Goal: Task Accomplishment & Management: Use online tool/utility

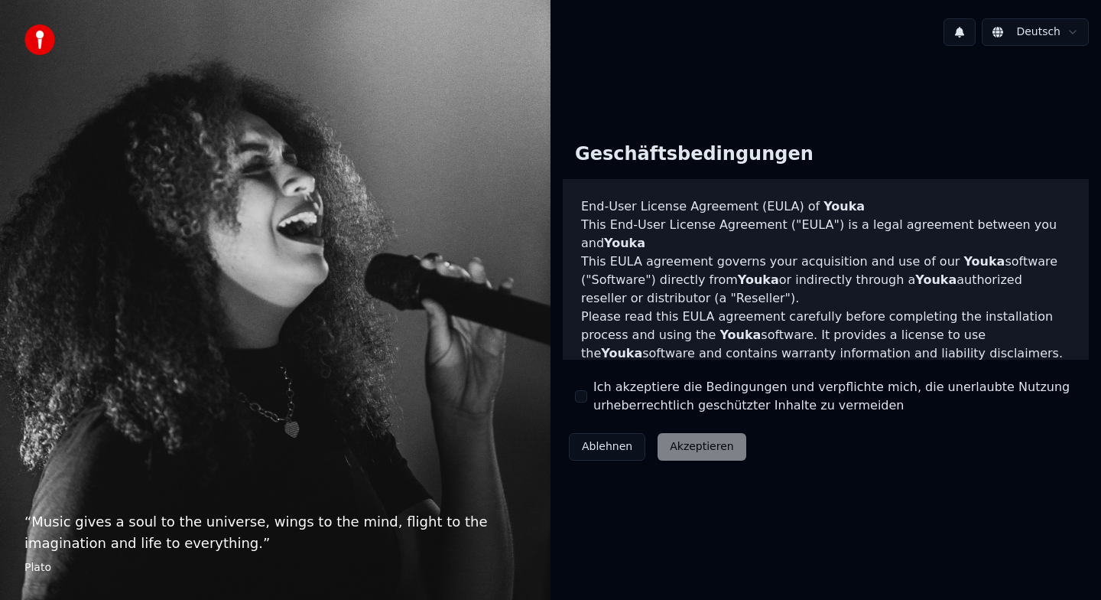
click at [589, 398] on div "Ich akzeptiere die Bedingungen und verpflichte mich, die unerlaubte Nutzung urh…" at bounding box center [826, 396] width 502 height 37
click at [580, 395] on button "Ich akzeptiere die Bedingungen und verpflichte mich, die unerlaubte Nutzung urh…" at bounding box center [581, 396] width 12 height 12
click at [686, 451] on button "Akzeptieren" at bounding box center [702, 447] width 88 height 28
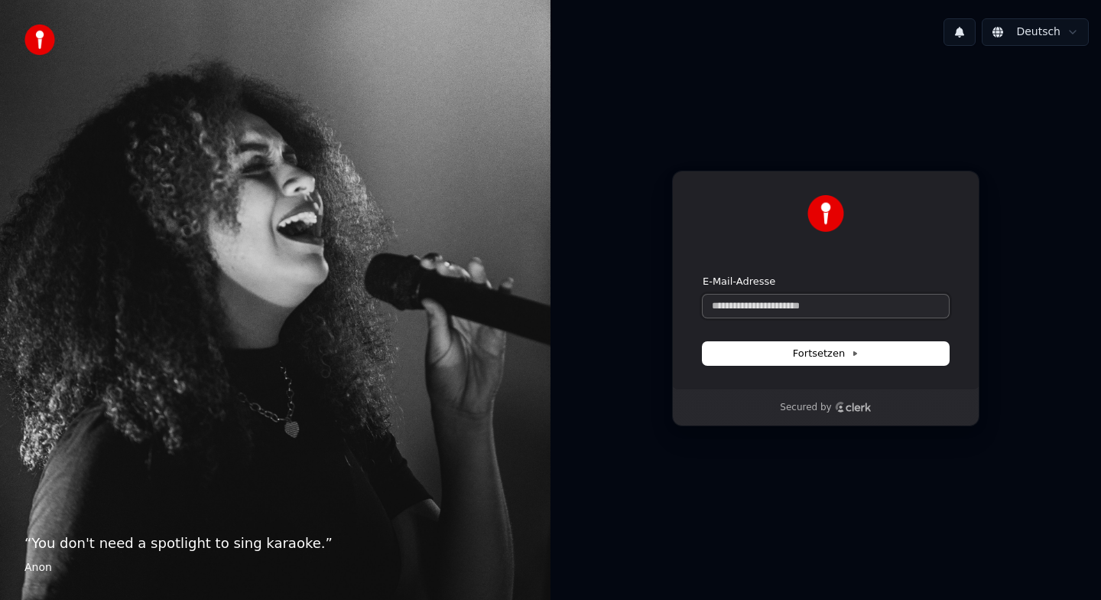
click at [827, 299] on input "E-Mail-Adresse" at bounding box center [826, 305] width 246 height 23
click at [703, 275] on button "submit" at bounding box center [703, 275] width 0 height 0
type input "**********"
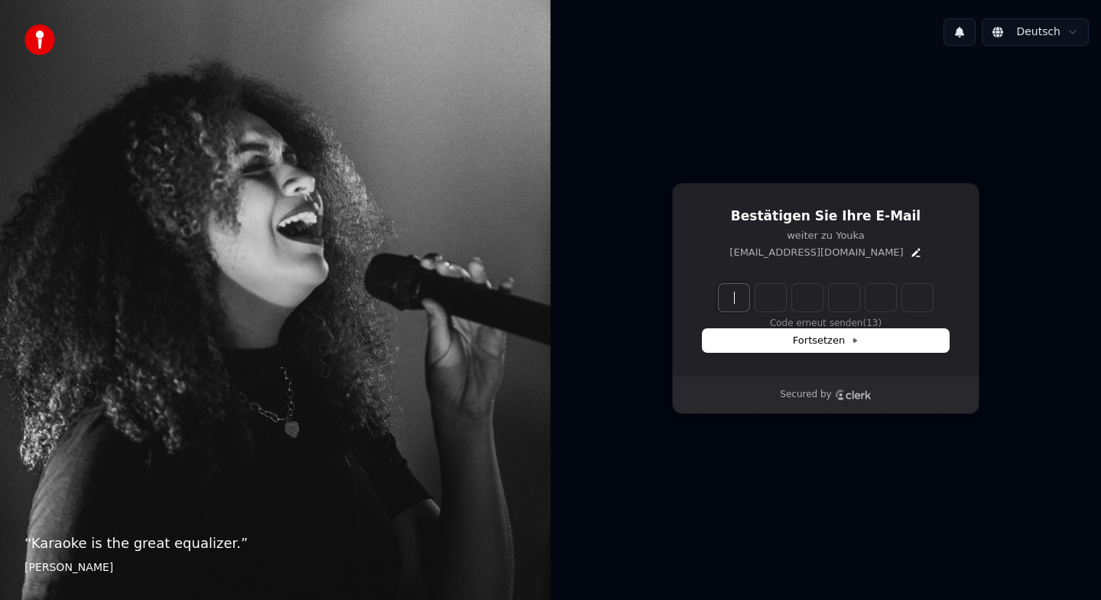
click at [730, 299] on input "Enter verification code" at bounding box center [841, 298] width 245 height 28
type input "******"
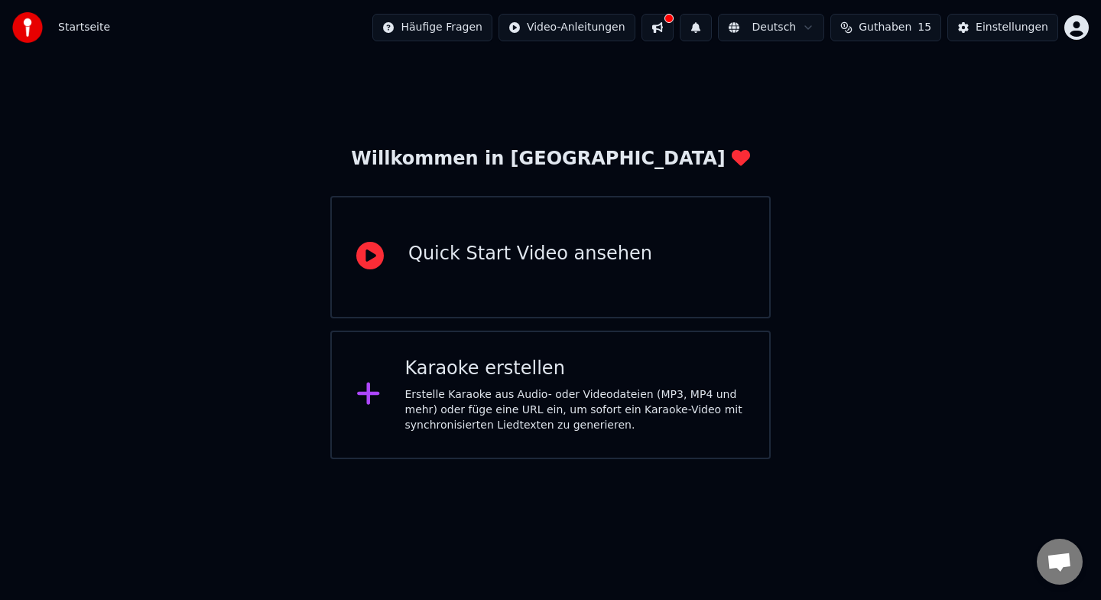
click at [573, 408] on div "Erstelle Karaoke aus Audio- oder Videodateien (MP3, MP4 und mehr) oder füge ein…" at bounding box center [575, 410] width 340 height 46
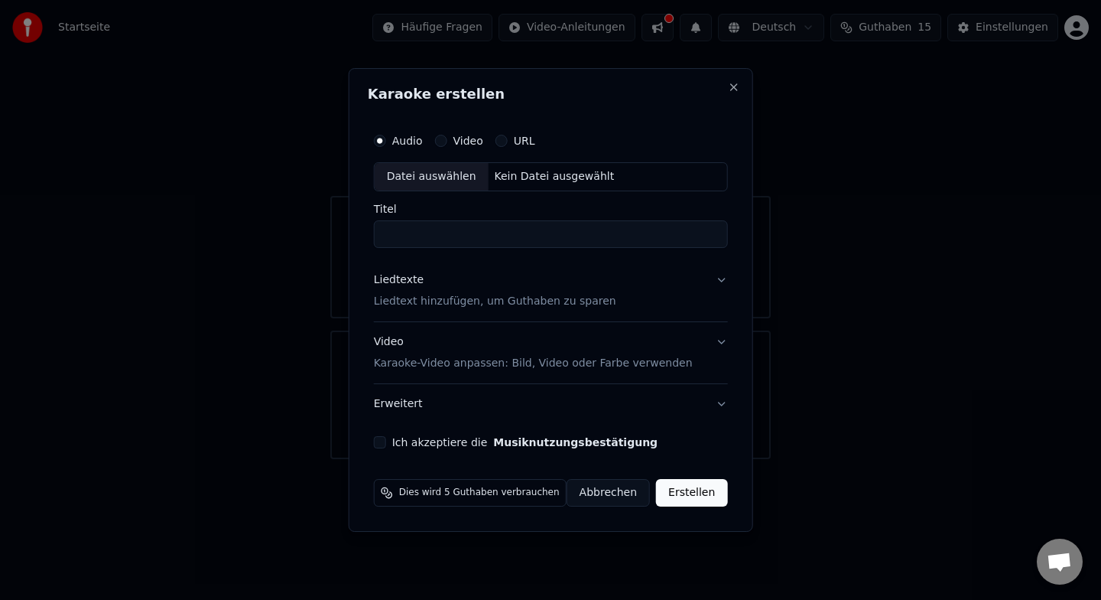
click at [444, 180] on div "Datei auswählen" at bounding box center [432, 177] width 114 height 28
type input "**********"
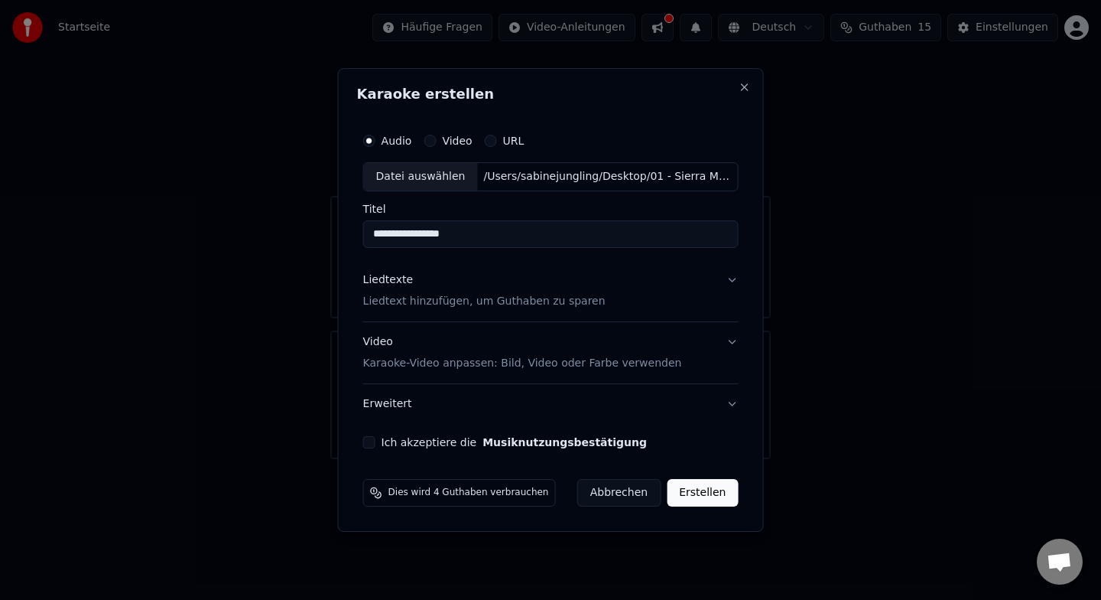
click at [730, 281] on button "Liedtexte Liedtext hinzufügen, um Guthaben zu sparen" at bounding box center [551, 290] width 376 height 61
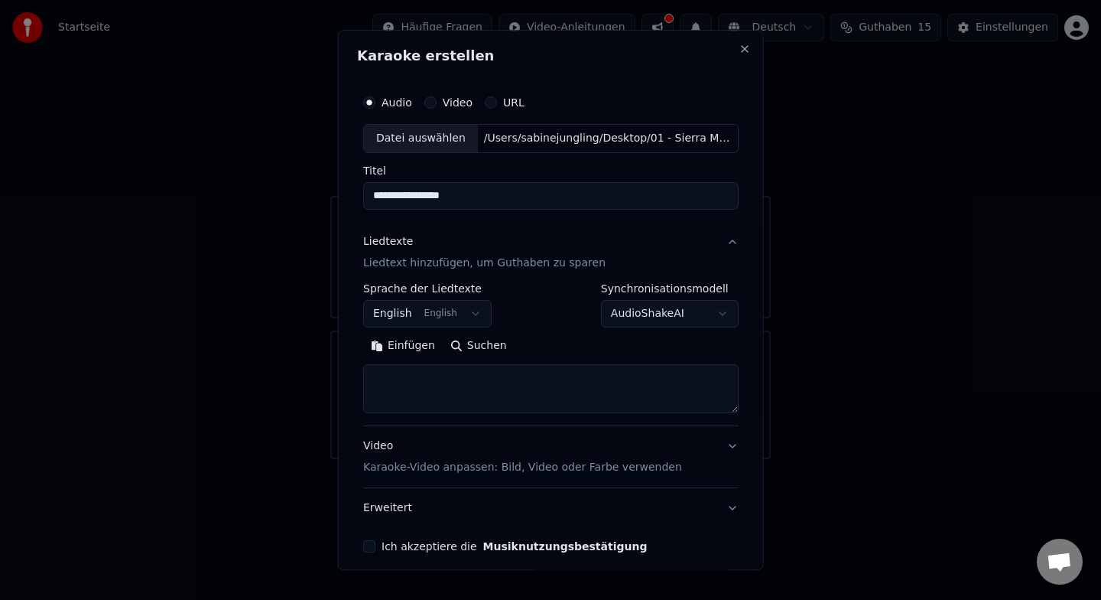
click at [456, 314] on button "English English" at bounding box center [427, 314] width 128 height 28
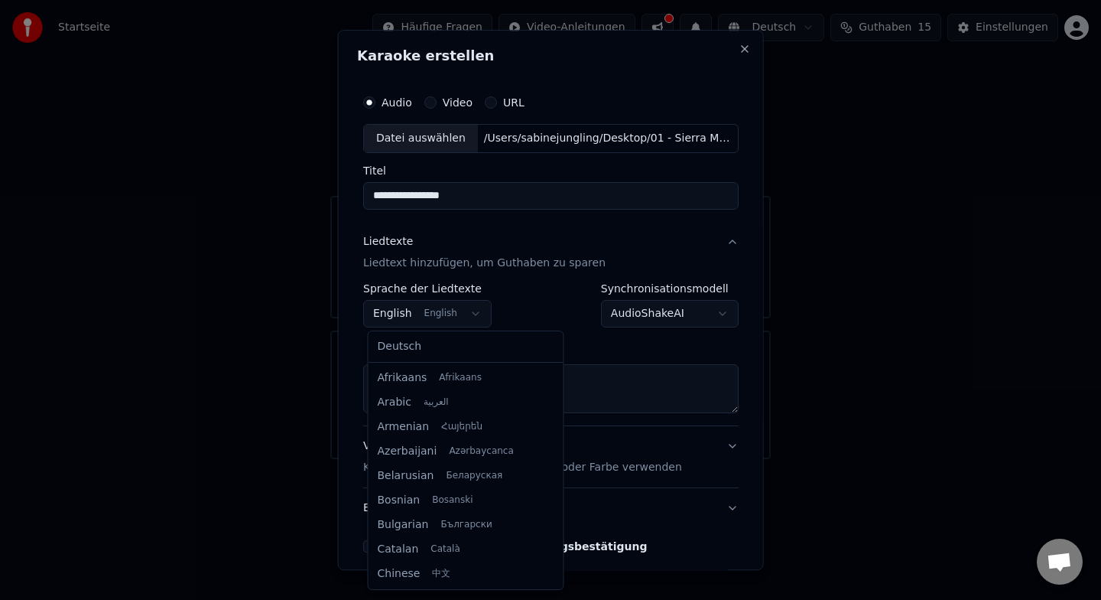
scroll to position [122, 0]
select select "**"
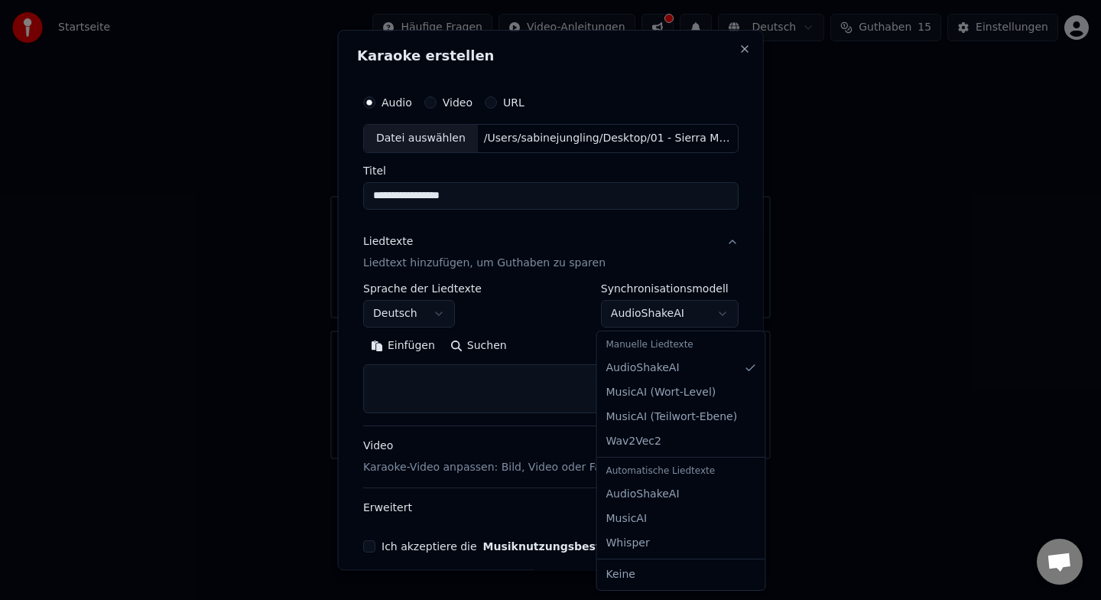
click at [659, 318] on body "**********" at bounding box center [550, 229] width 1101 height 459
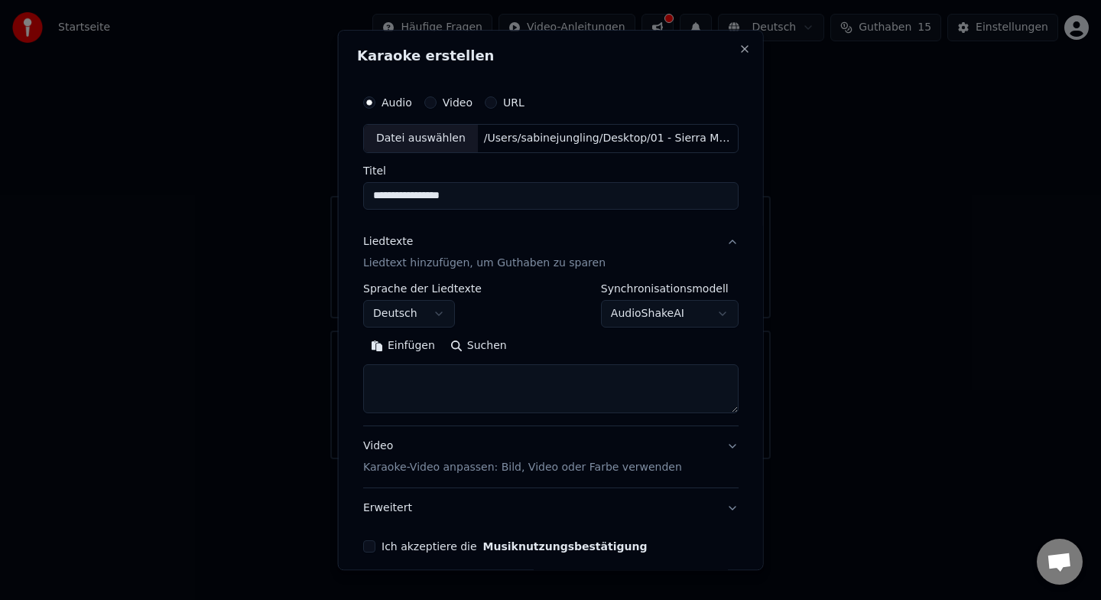
click at [659, 318] on body "**********" at bounding box center [550, 229] width 1101 height 459
click at [550, 395] on textarea at bounding box center [551, 388] width 376 height 49
paste textarea "**********"
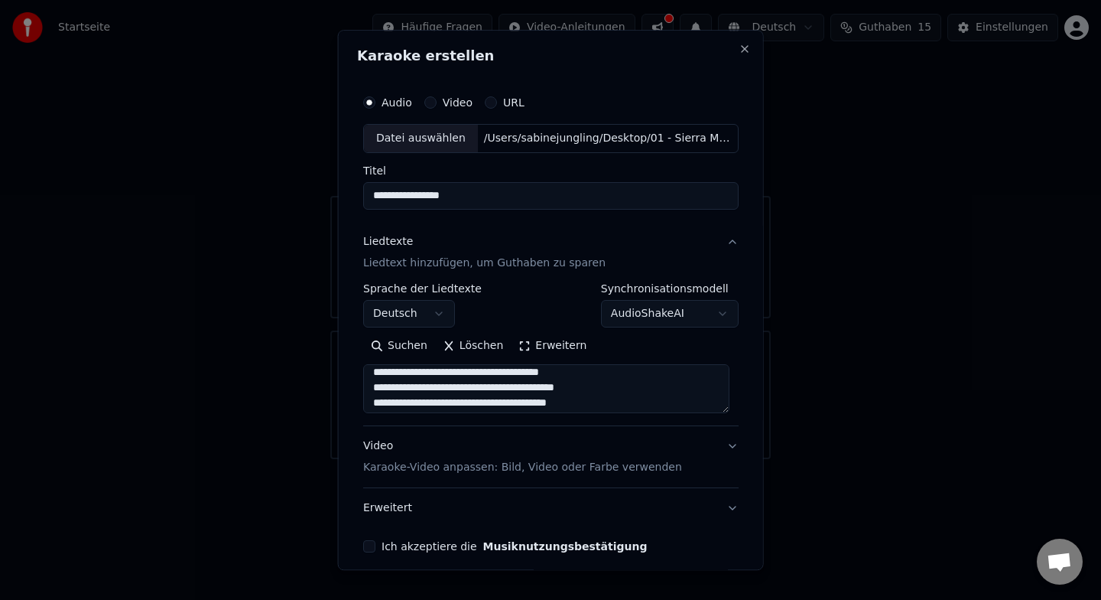
scroll to position [0, 0]
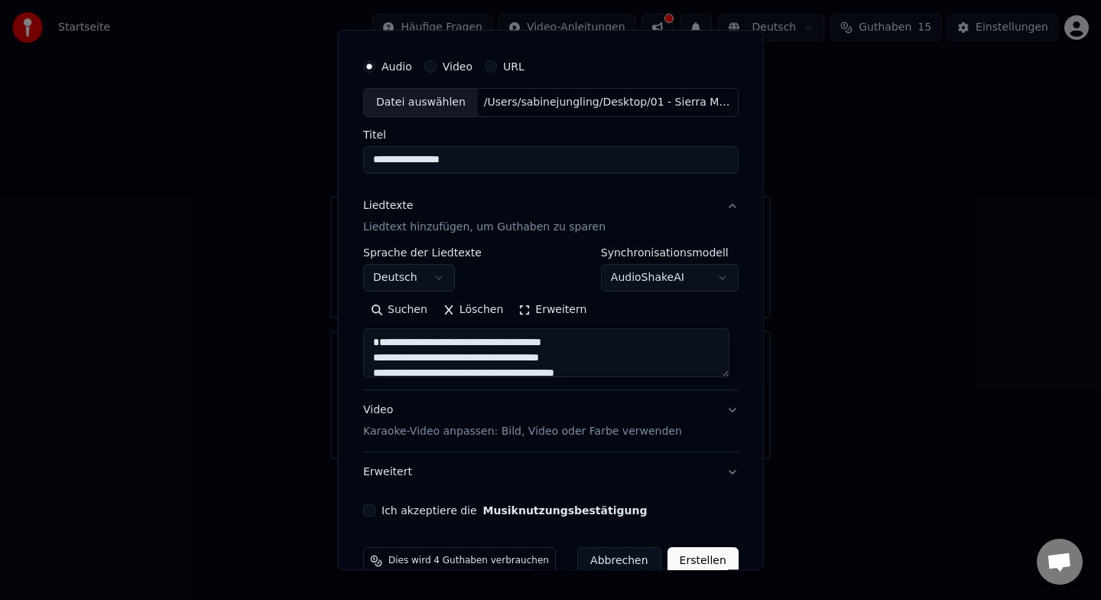
type textarea "**********"
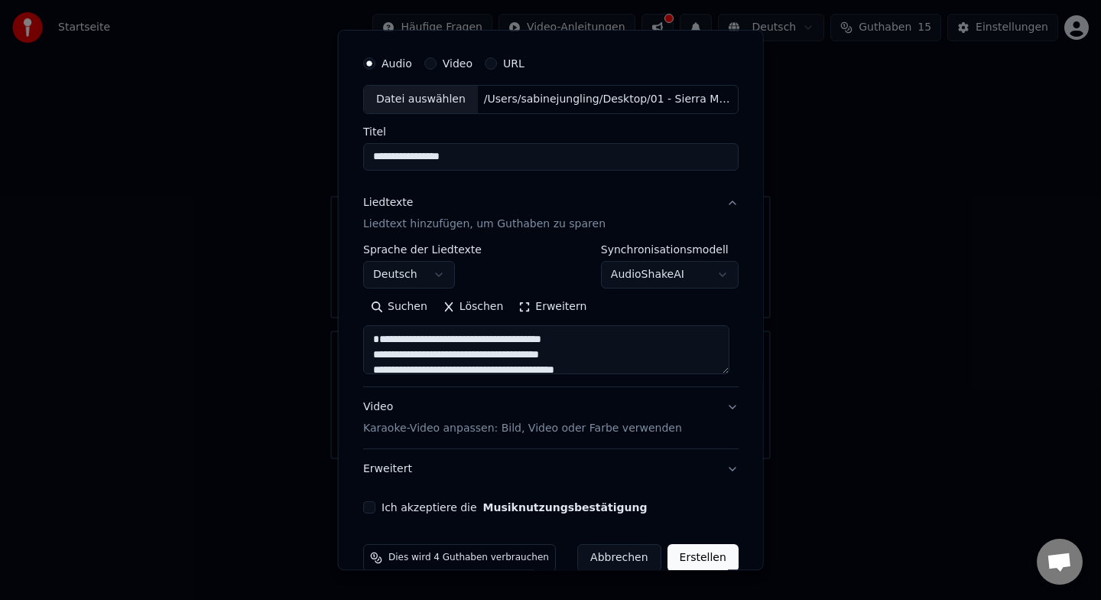
click at [379, 508] on div "Ich akzeptiere die Musiknutzungsbestätigung" at bounding box center [551, 507] width 376 height 12
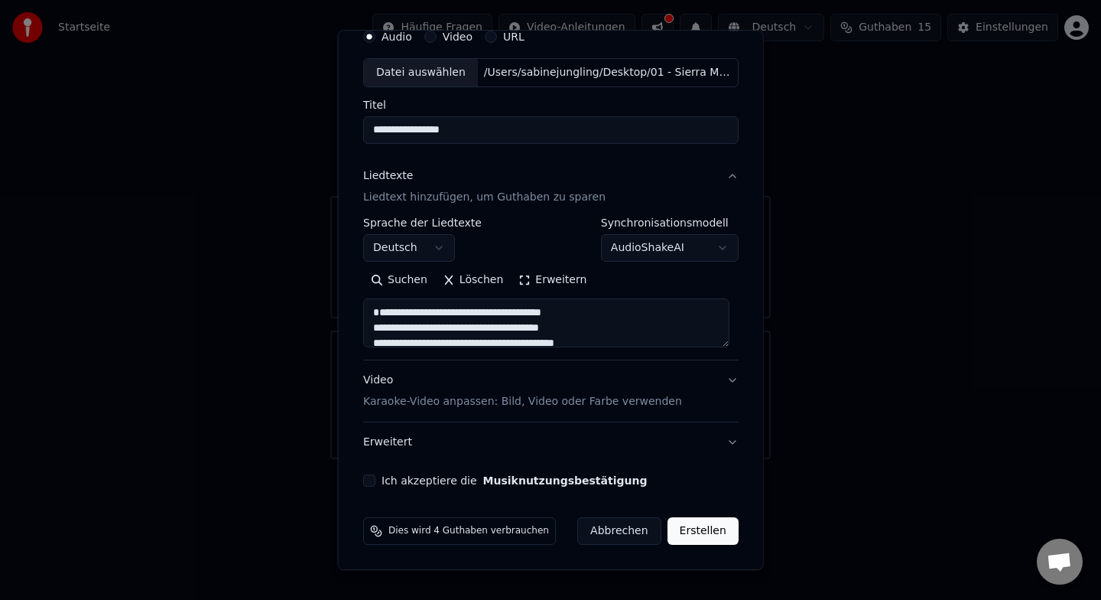
click at [376, 483] on button "Ich akzeptiere die Musiknutzungsbestätigung" at bounding box center [369, 480] width 12 height 12
click at [428, 437] on button "Erweitert" at bounding box center [551, 442] width 376 height 40
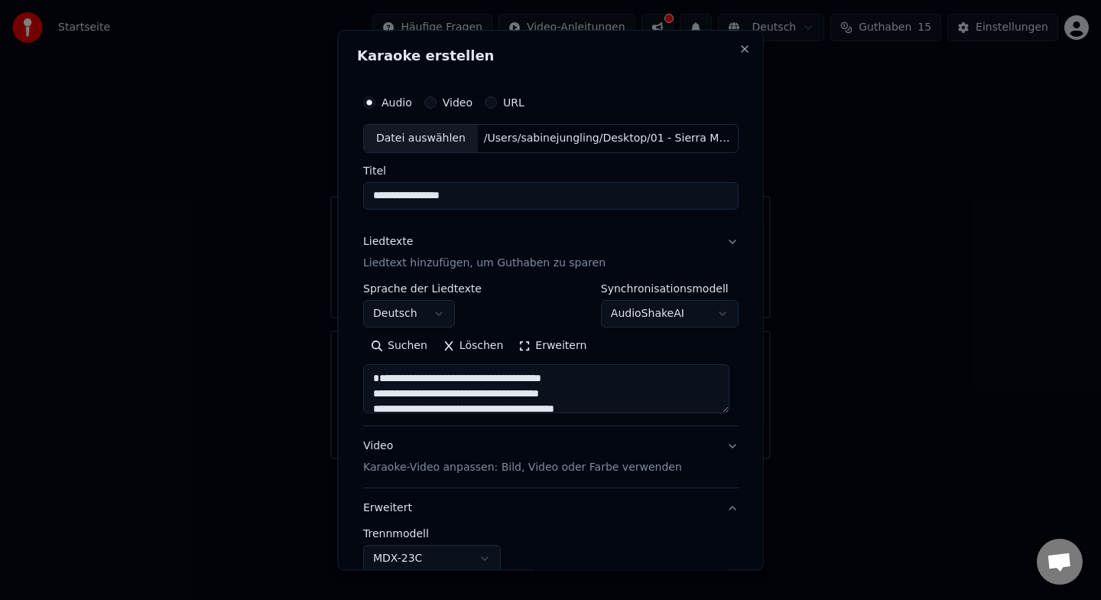
scroll to position [0, 0]
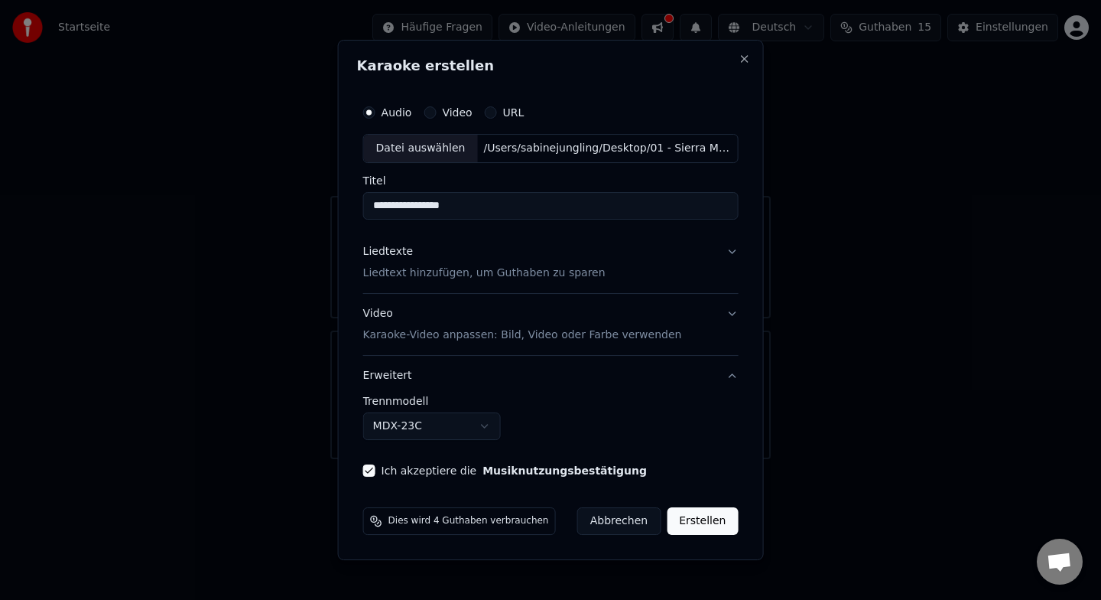
click at [703, 527] on button "Erstellen" at bounding box center [702, 521] width 71 height 28
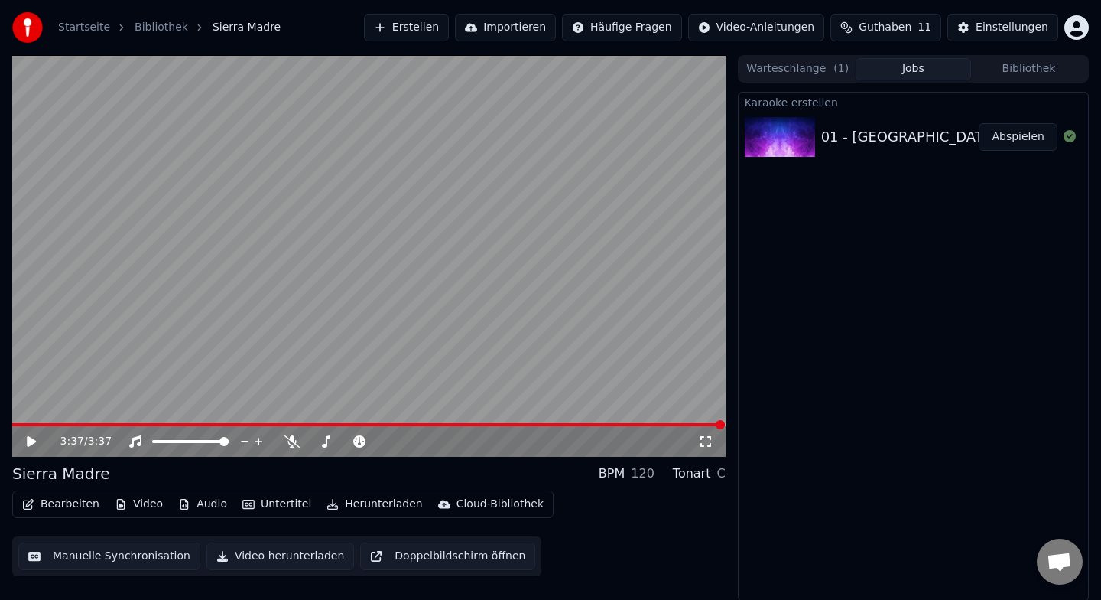
click at [29, 441] on icon at bounding box center [31, 441] width 9 height 11
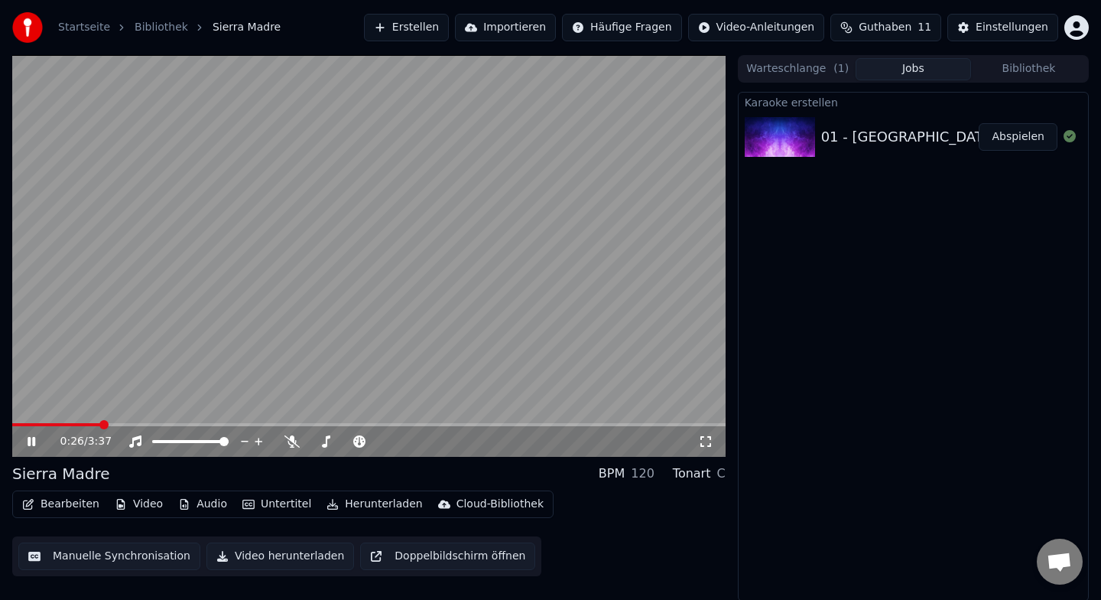
click at [29, 441] on icon at bounding box center [32, 441] width 8 height 9
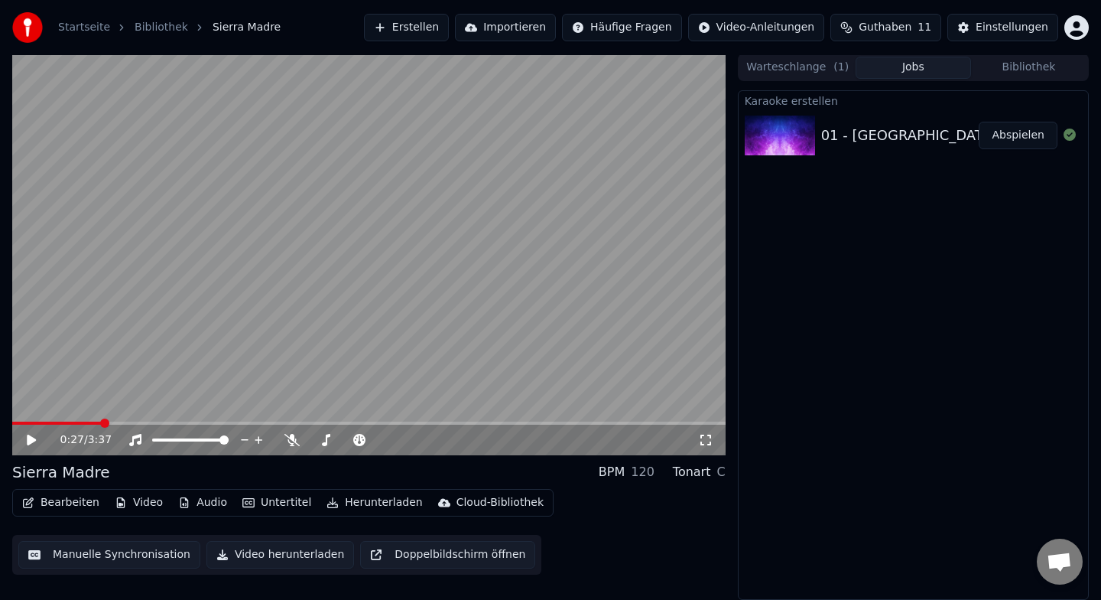
click at [108, 554] on button "Manuelle Synchronisation" at bounding box center [109, 555] width 182 height 28
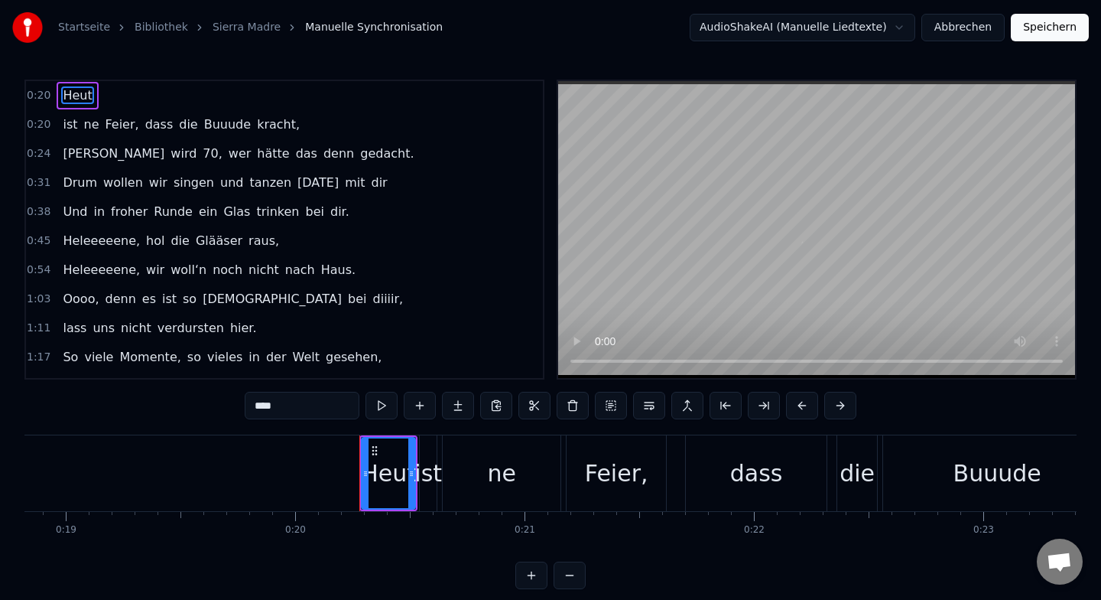
scroll to position [0, 4576]
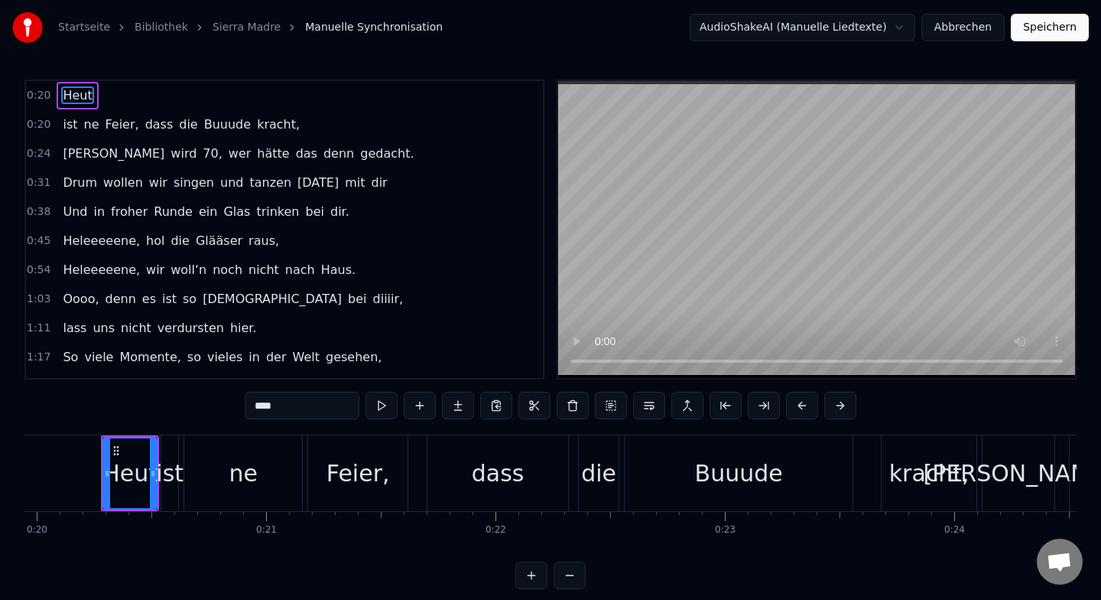
click at [86, 124] on span "ne" at bounding box center [92, 124] width 18 height 18
type input "**"
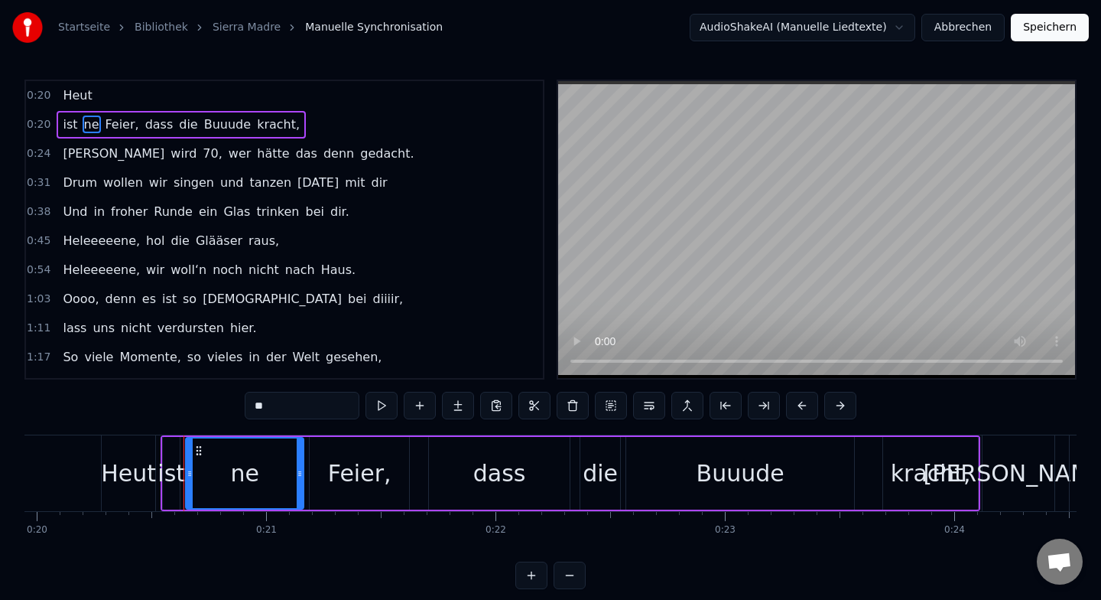
click at [41, 96] on span "0:20" at bounding box center [39, 95] width 24 height 15
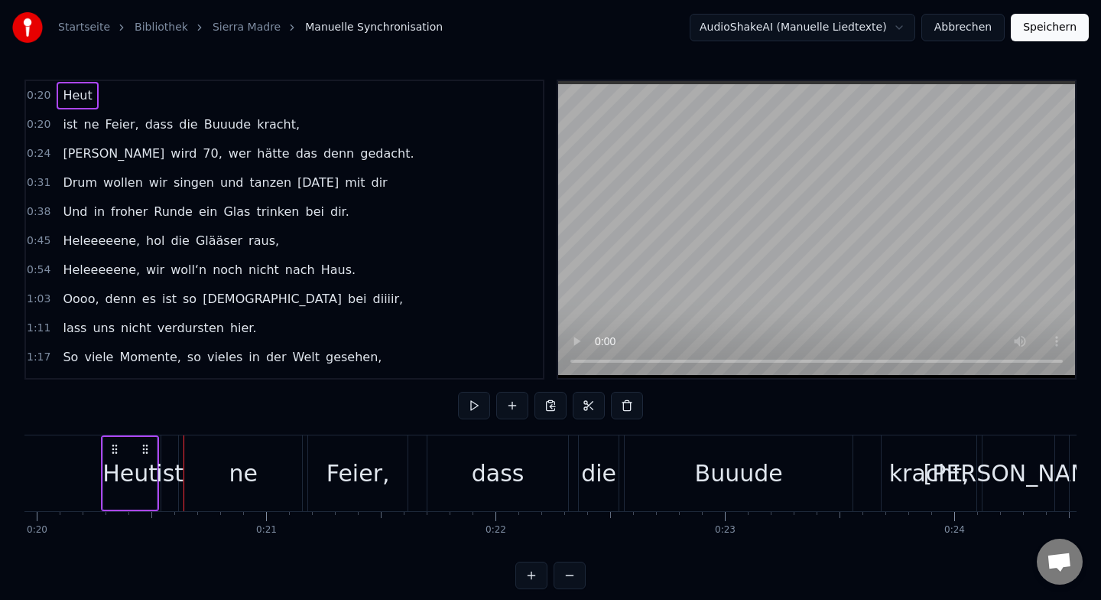
click at [41, 96] on span "0:20" at bounding box center [39, 95] width 24 height 15
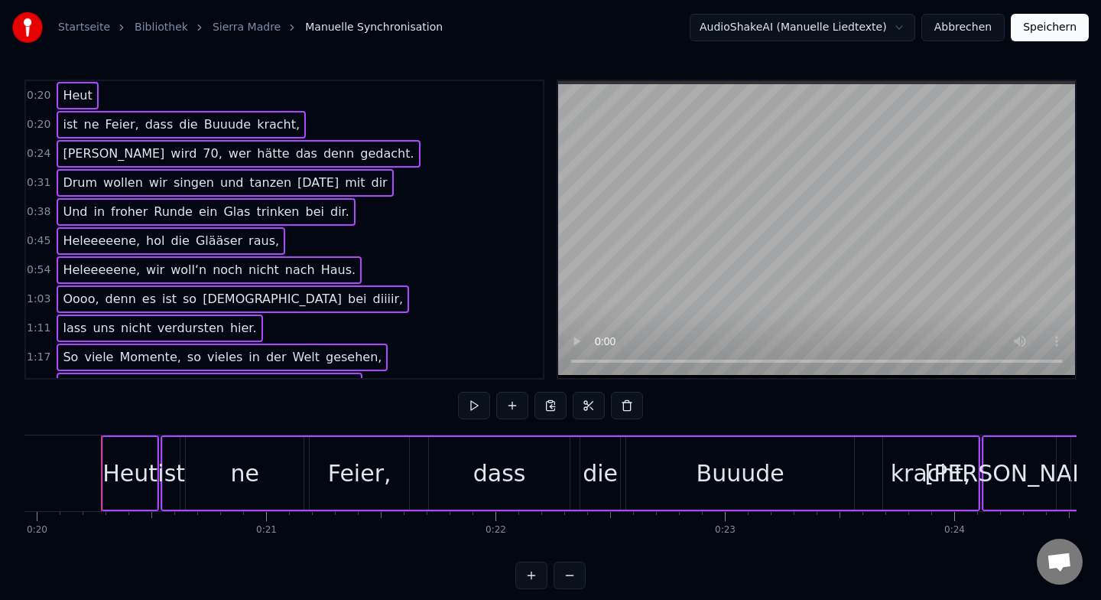
click at [183, 486] on div "ist ne Feier, dass die Buuude kracht," at bounding box center [571, 473] width 820 height 76
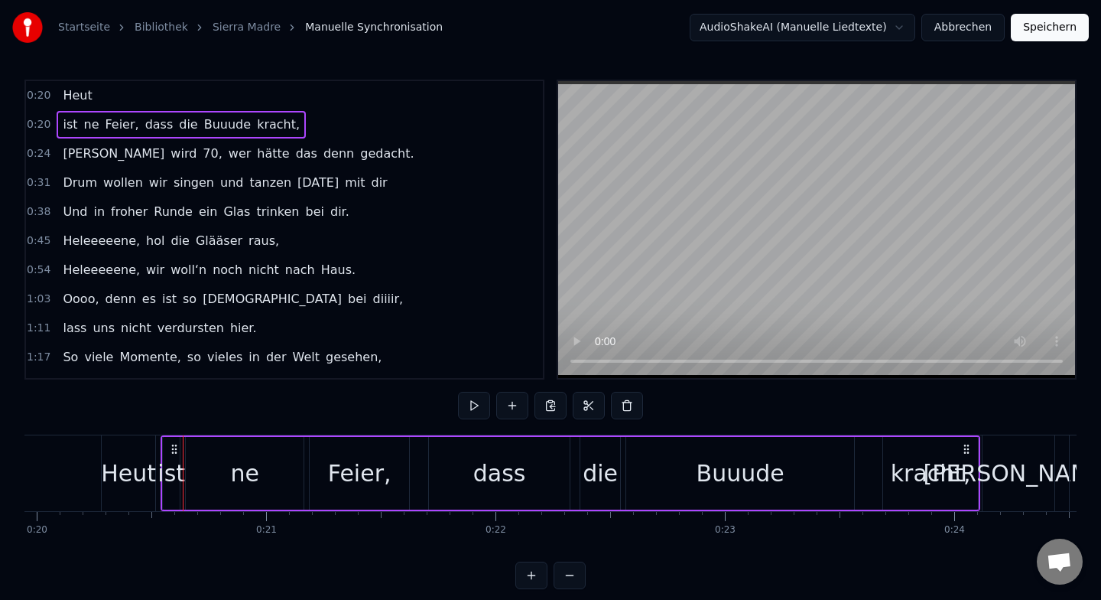
click at [144, 477] on div "Heut" at bounding box center [128, 473] width 55 height 34
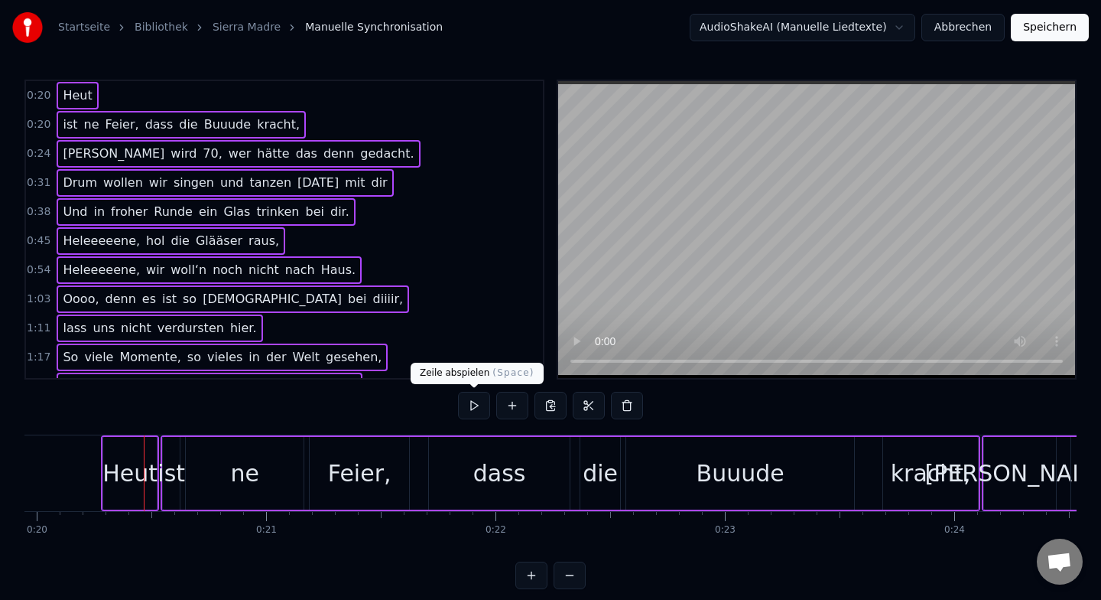
click at [480, 410] on button at bounding box center [474, 406] width 32 height 28
click at [474, 405] on button at bounding box center [474, 406] width 32 height 28
click at [379, 409] on div "0:20 Heut 0:20 ist ne Feier, dass die Buuude kracht, 0:24 Helene wird 70, wer h…" at bounding box center [550, 334] width 1052 height 509
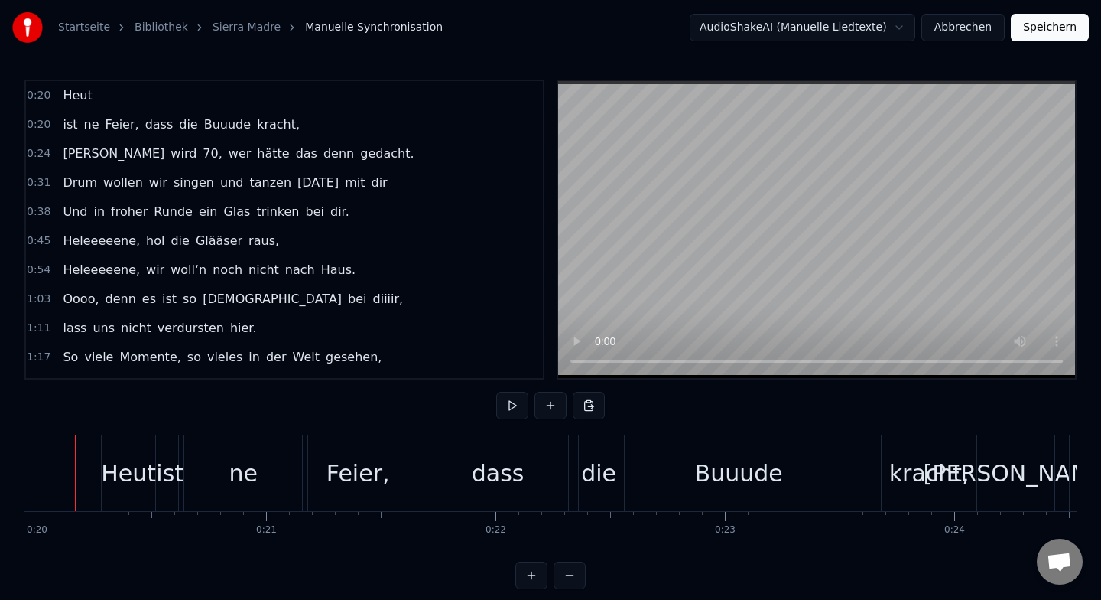
scroll to position [0, 4550]
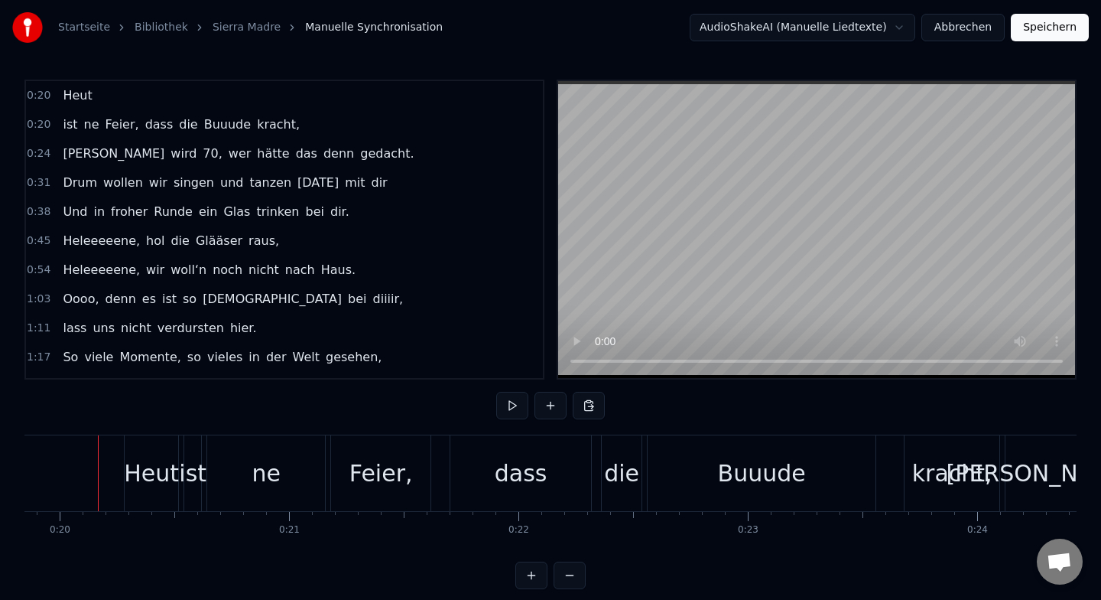
click at [126, 480] on div "Heut" at bounding box center [151, 473] width 55 height 34
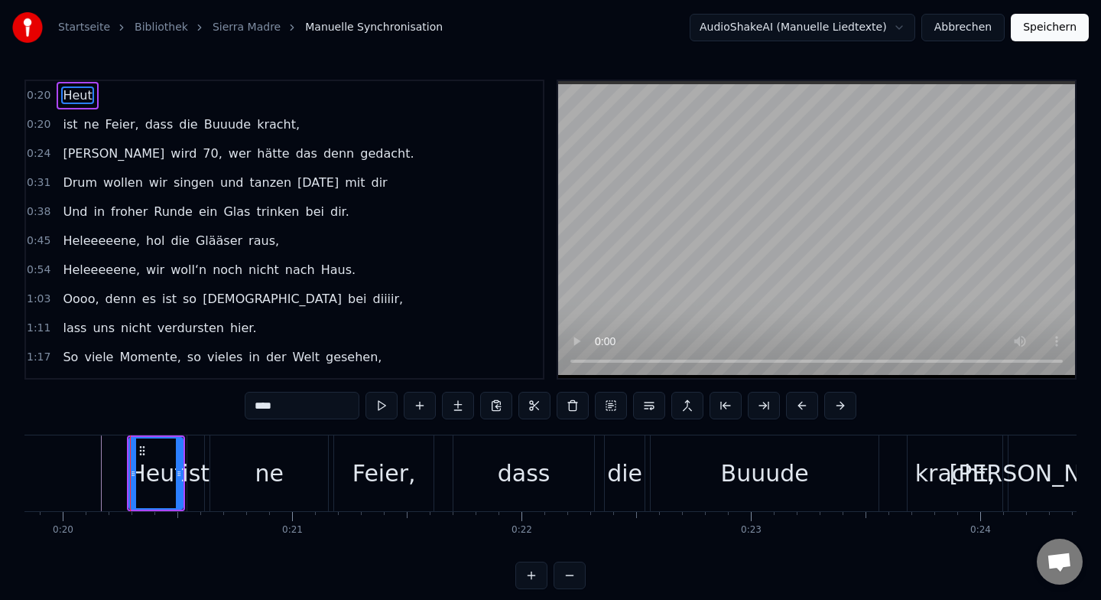
drag, startPoint x: 92, startPoint y: 120, endPoint x: 142, endPoint y: 102, distance: 53.7
click at [142, 102] on div "0:20 Heut 0:20 ist ne Feier, dass die Buuude kracht, 0:24 Helene wird 70, wer h…" at bounding box center [284, 230] width 520 height 300
click at [83, 123] on span "ne" at bounding box center [92, 124] width 18 height 18
click at [70, 127] on span "ist" at bounding box center [70, 124] width 18 height 18
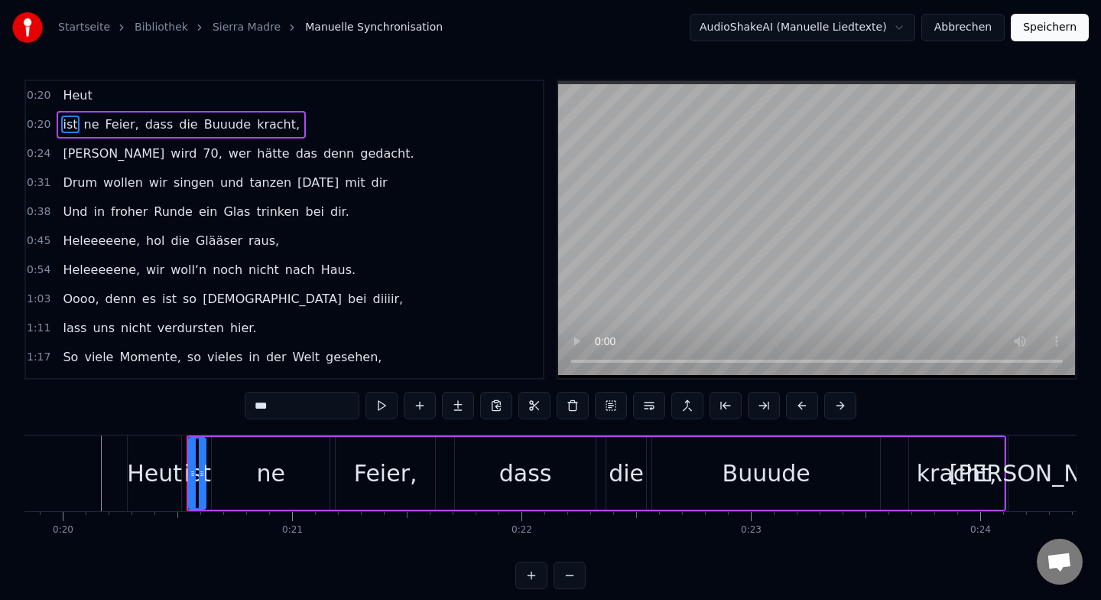
type input "***"
click at [70, 127] on span "ist" at bounding box center [70, 124] width 18 height 18
click at [46, 153] on span "0:24" at bounding box center [39, 153] width 24 height 15
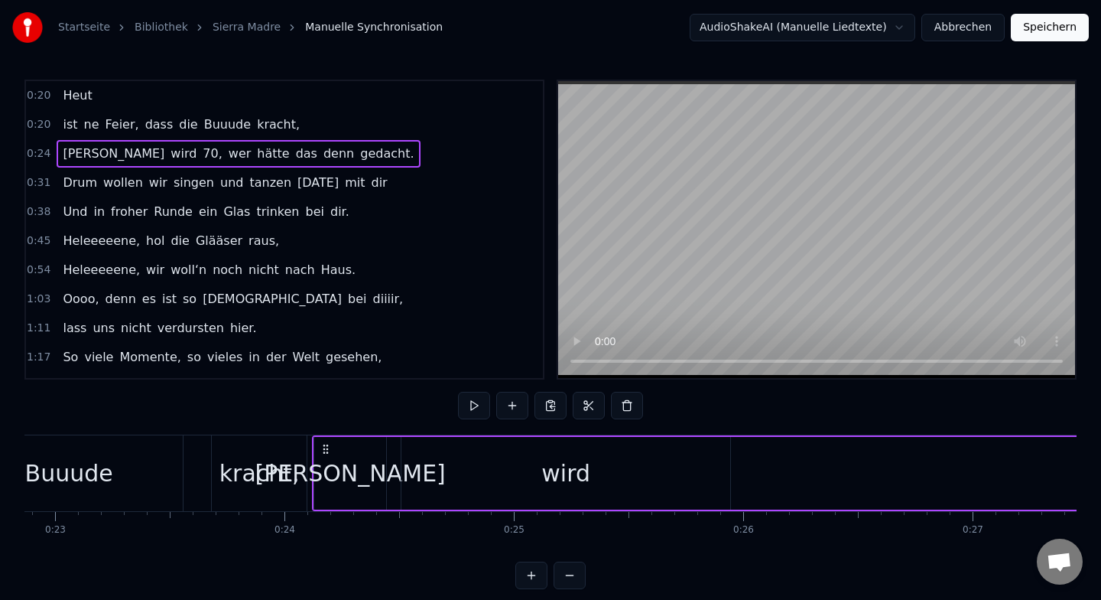
click at [46, 153] on span "0:24" at bounding box center [39, 153] width 24 height 15
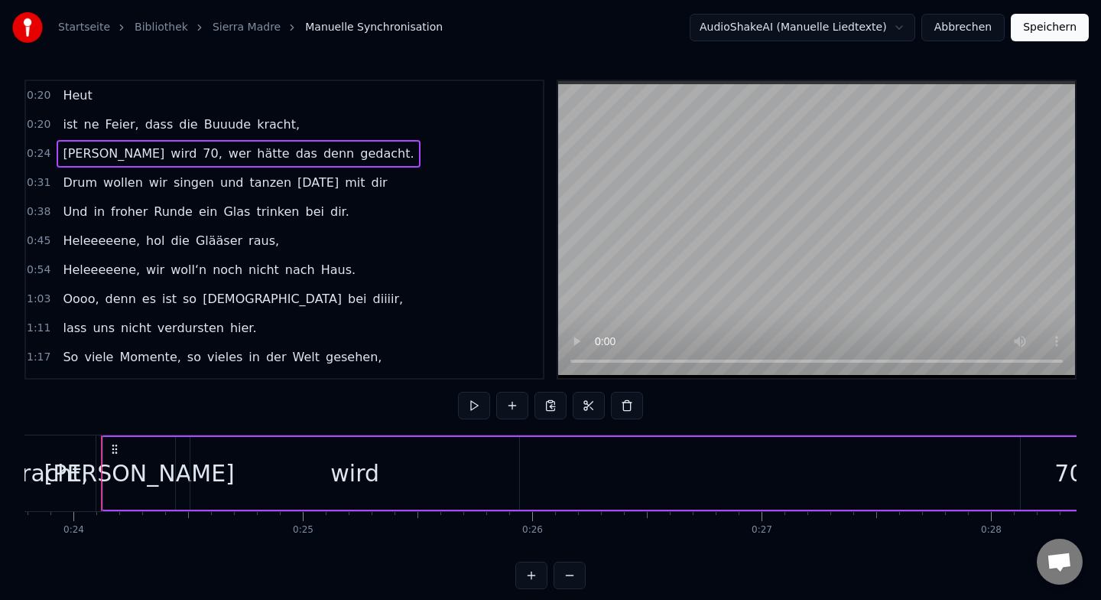
drag, startPoint x: 132, startPoint y: 458, endPoint x: 201, endPoint y: 464, distance: 69.1
click at [201, 464] on div "[PERSON_NAME] wird 70, wer hätte das denn gedacht." at bounding box center [940, 473] width 1678 height 76
drag, startPoint x: 131, startPoint y: 468, endPoint x: 343, endPoint y: 483, distance: 213.1
click at [343, 483] on div "[PERSON_NAME] wird 70, wer hätte das denn gedacht." at bounding box center [940, 473] width 1678 height 76
click at [148, 468] on div "[PERSON_NAME]" at bounding box center [139, 473] width 190 height 34
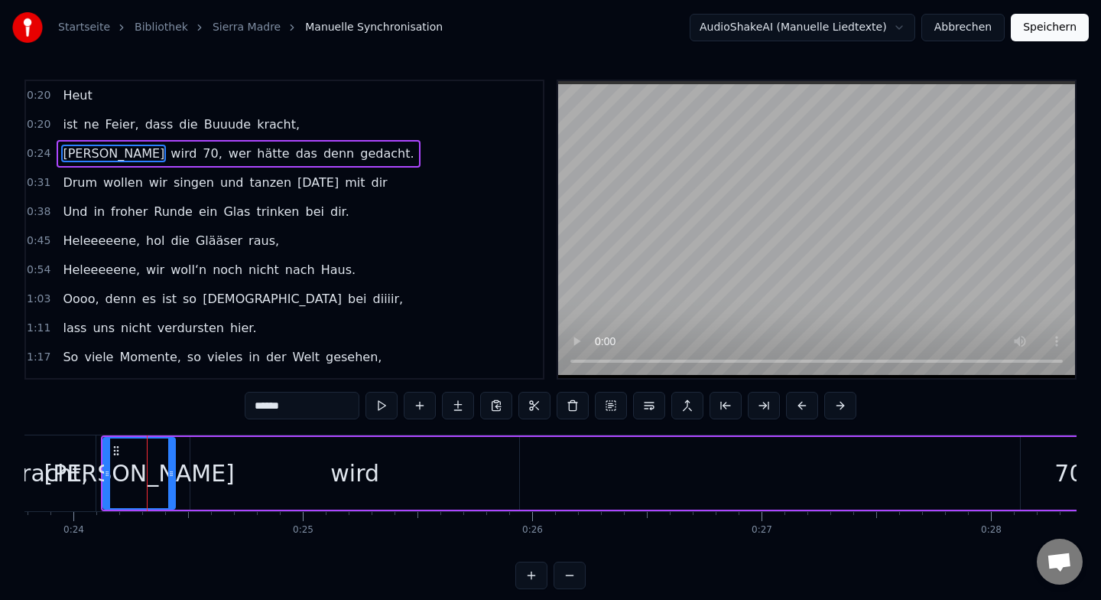
click at [115, 450] on circle at bounding box center [115, 450] width 1 height 1
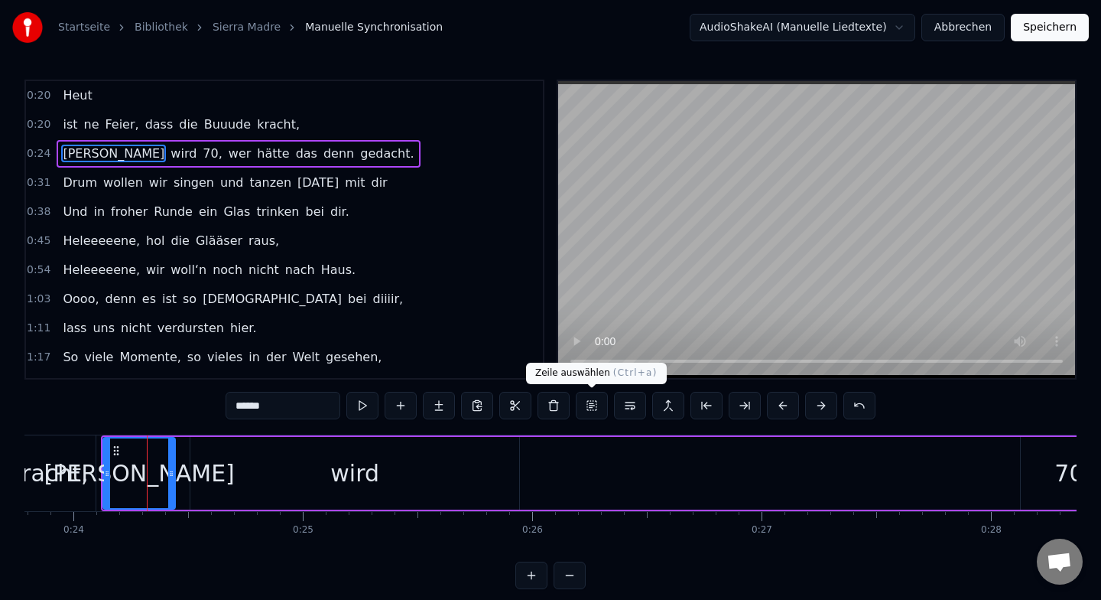
click at [584, 407] on button at bounding box center [592, 406] width 32 height 28
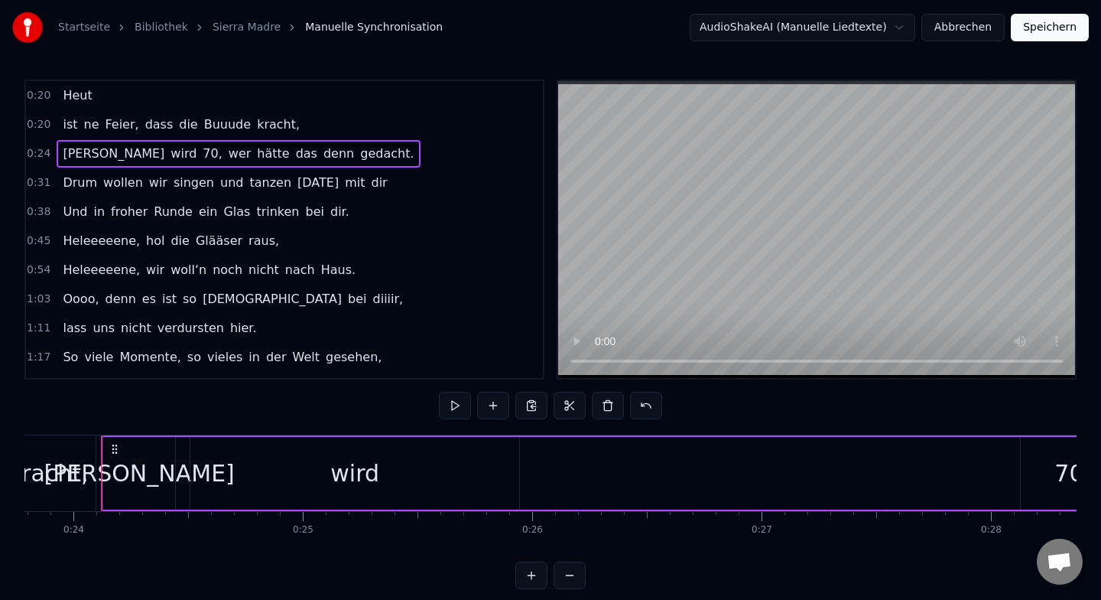
click at [532, 575] on button at bounding box center [531, 575] width 32 height 28
click at [116, 447] on icon at bounding box center [115, 449] width 12 height 12
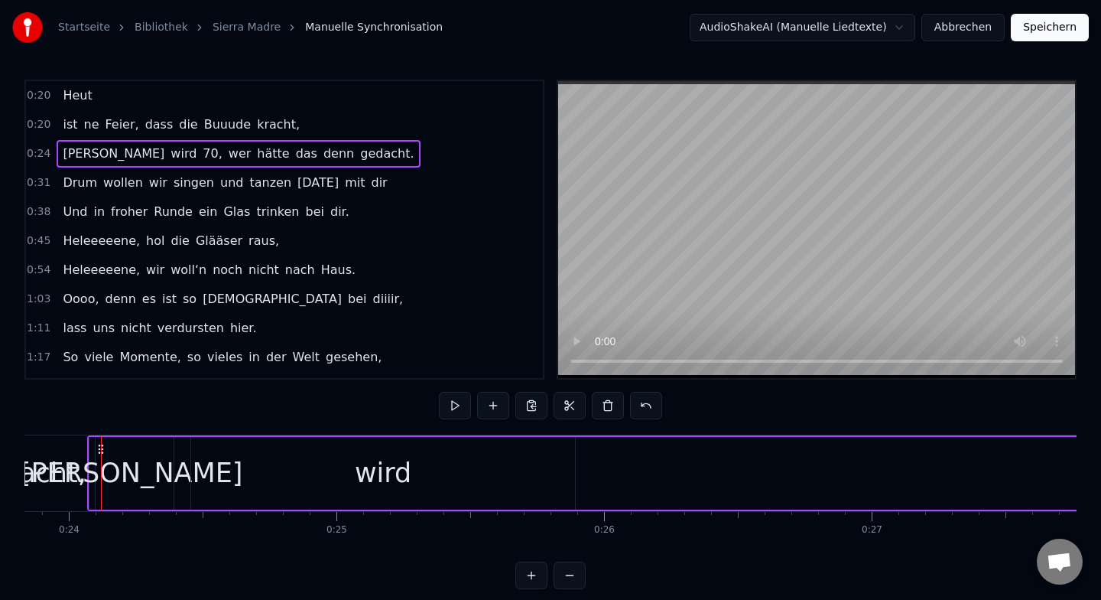
scroll to position [0, 6366]
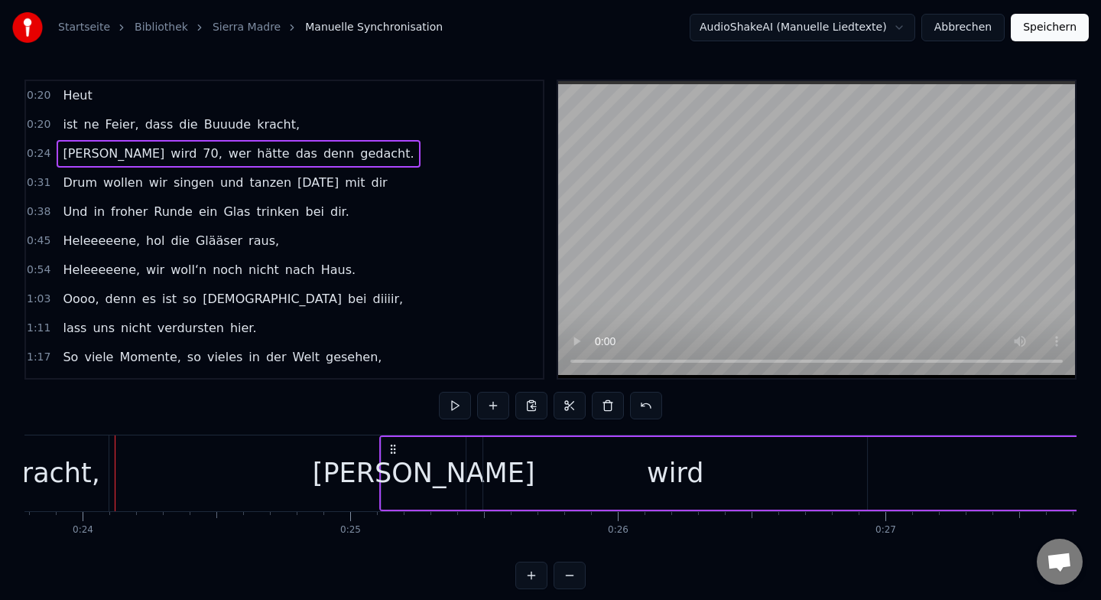
drag, startPoint x: 116, startPoint y: 447, endPoint x: 395, endPoint y: 460, distance: 278.7
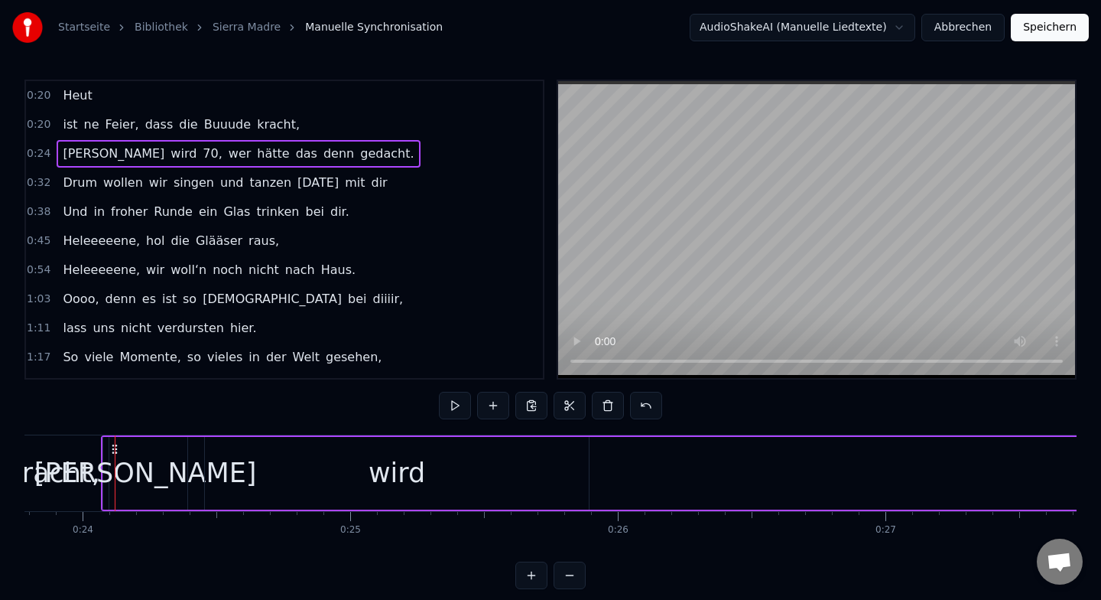
drag, startPoint x: 128, startPoint y: 463, endPoint x: 901, endPoint y: 467, distance: 772.4
click at [901, 467] on div "[PERSON_NAME] wird 70, wer hätte das denn gedacht." at bounding box center [1079, 473] width 1957 height 76
click at [36, 151] on span "0:24" at bounding box center [39, 153] width 24 height 15
click at [96, 153] on span "[PERSON_NAME]" at bounding box center [113, 154] width 105 height 18
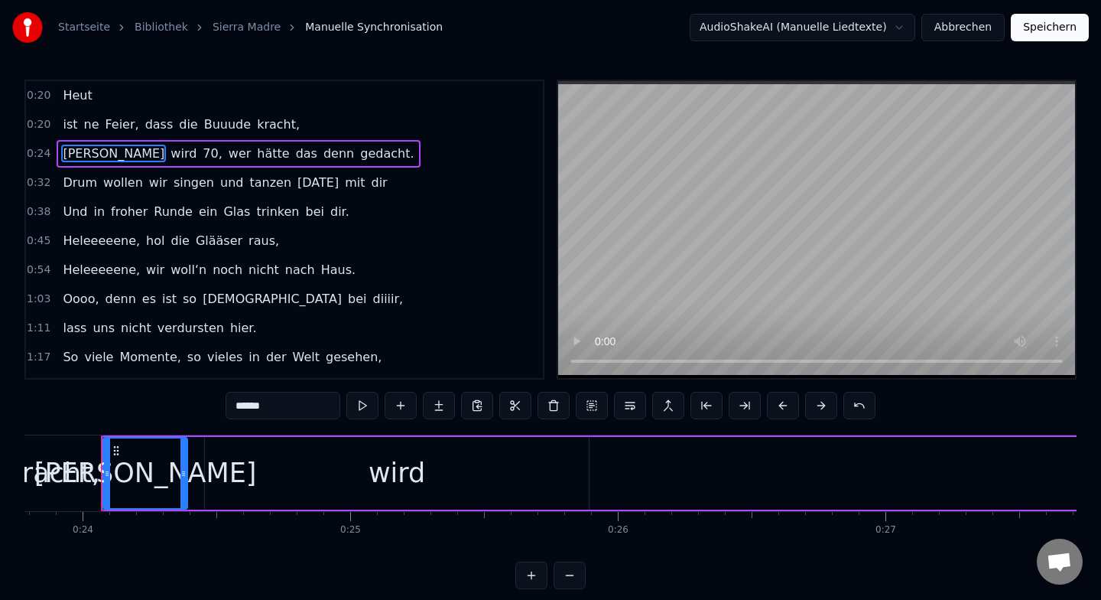
click at [96, 153] on span "[PERSON_NAME]" at bounding box center [113, 154] width 105 height 18
click at [44, 156] on span "0:24" at bounding box center [39, 153] width 24 height 15
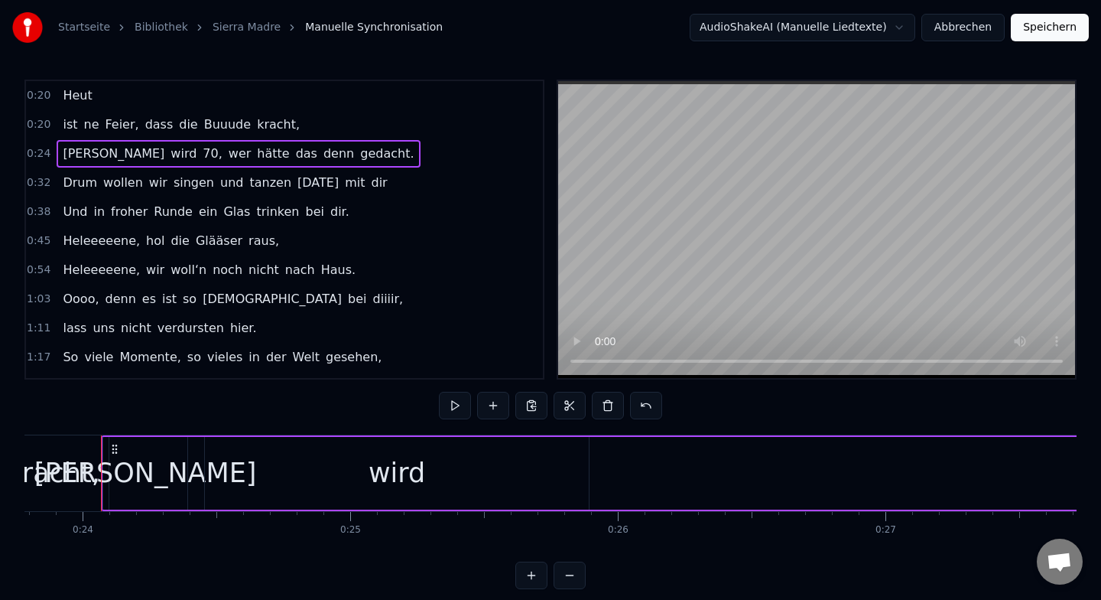
click at [896, 31] on html "Startseite Bibliothek Sierra Madre Manuelle Synchronisation AudioShakeAI (Manue…" at bounding box center [550, 306] width 1101 height 613
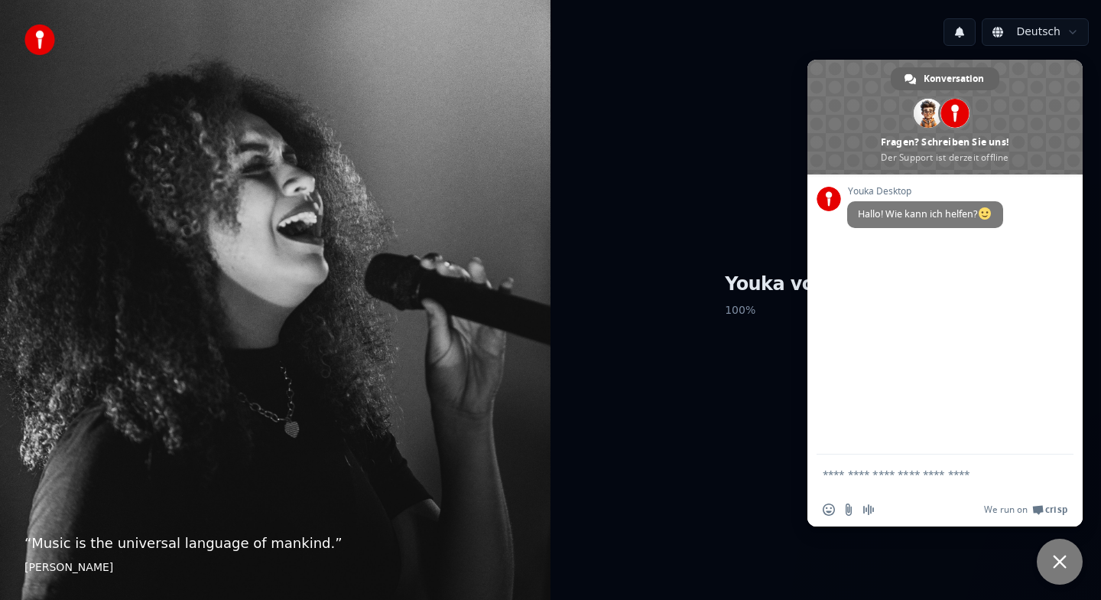
click at [717, 438] on div "Youka vorbereiten 100 %" at bounding box center [826, 298] width 551 height 480
click at [870, 473] on textarea "Verfassen Sie Ihre Nachricht…" at bounding box center [930, 473] width 214 height 38
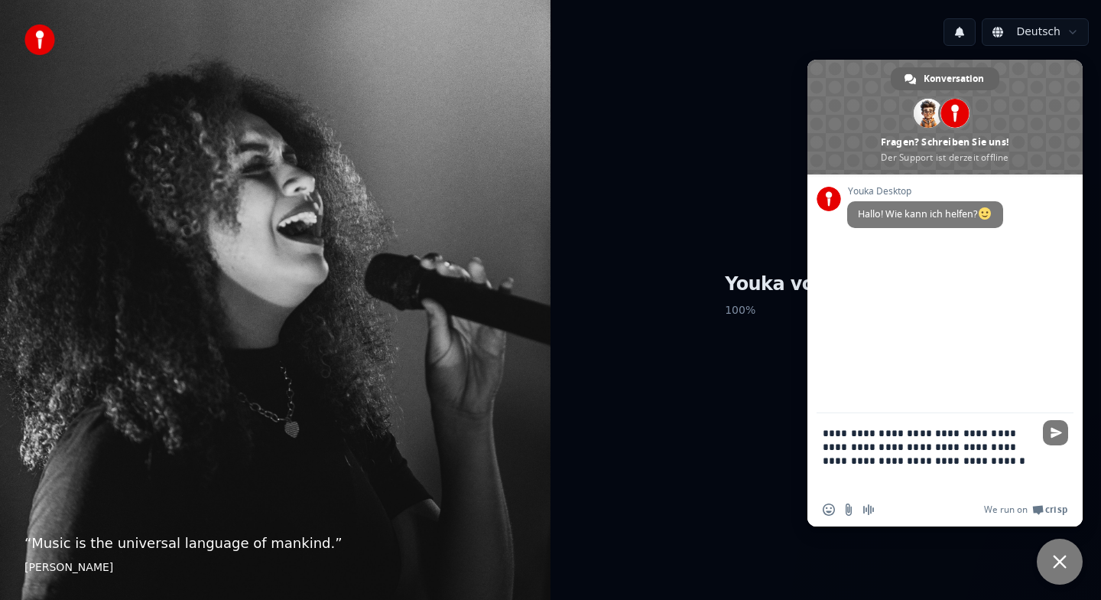
type textarea "**********"
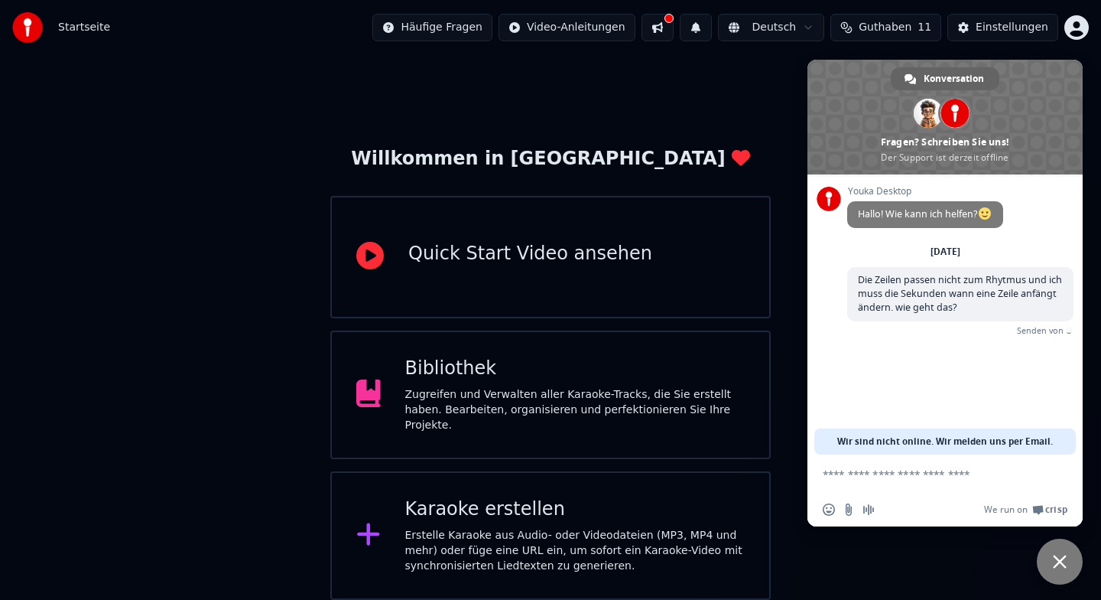
click at [622, 516] on div "Karaoke erstellen Erstelle Karaoke aus Audio- oder Videodateien (MP3, MP4 und m…" at bounding box center [575, 535] width 340 height 76
click at [668, 31] on button at bounding box center [658, 28] width 32 height 28
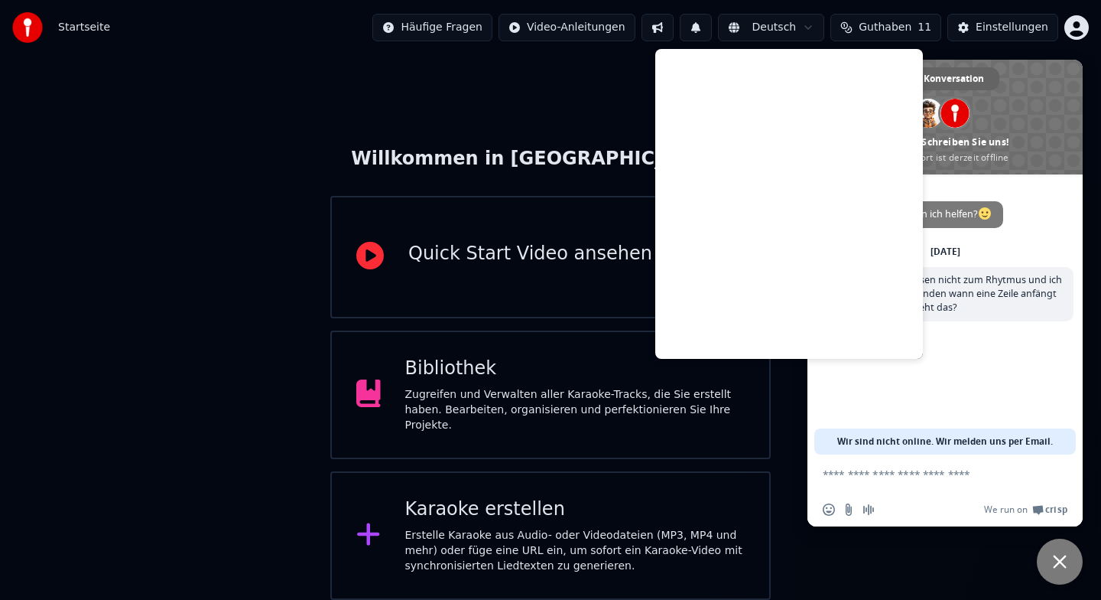
click at [565, 270] on div "Quick Start Video ansehen" at bounding box center [530, 257] width 244 height 31
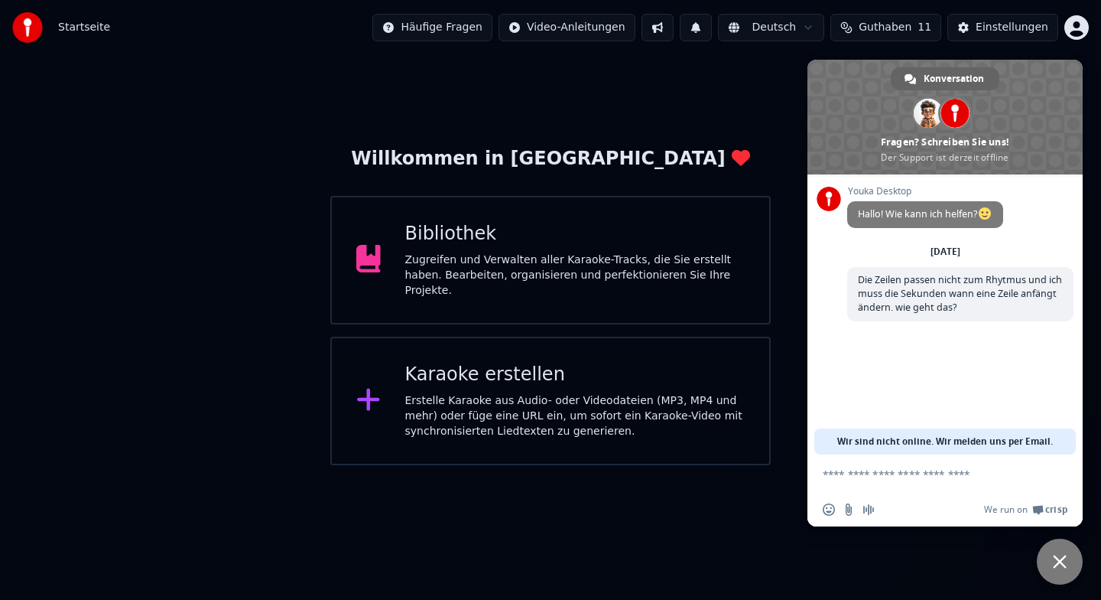
click at [512, 395] on div "Erstelle Karaoke aus Audio- oder Videodateien (MP3, MP4 und mehr) oder füge ein…" at bounding box center [575, 416] width 340 height 46
click at [1073, 29] on html "Startseite Häufige Fragen Video-Anleitungen Deutsch Guthaben 11 Einstellungen W…" at bounding box center [550, 232] width 1101 height 465
click at [1055, 465] on html "Startseite Häufige Fragen Video-Anleitungen Deutsch Guthaben 11 Einstellungen W…" at bounding box center [550, 232] width 1101 height 465
click at [1058, 562] on span "Chat schließen" at bounding box center [1060, 561] width 14 height 14
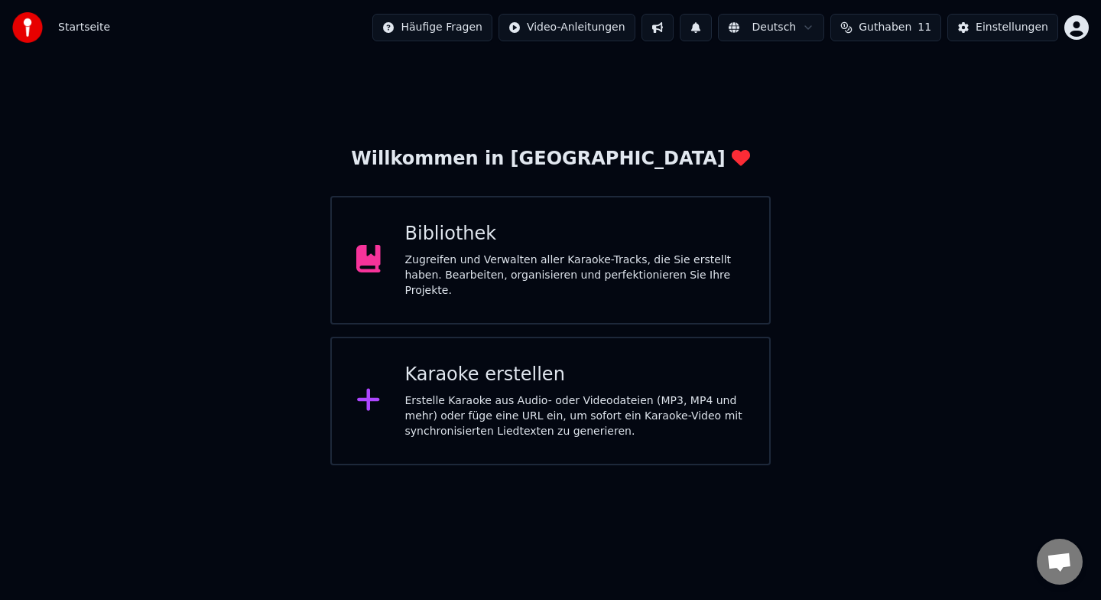
click at [1071, 27] on html "Startseite Häufige Fragen Video-Anleitungen Deutsch Guthaben 11 Einstellungen W…" at bounding box center [550, 232] width 1101 height 465
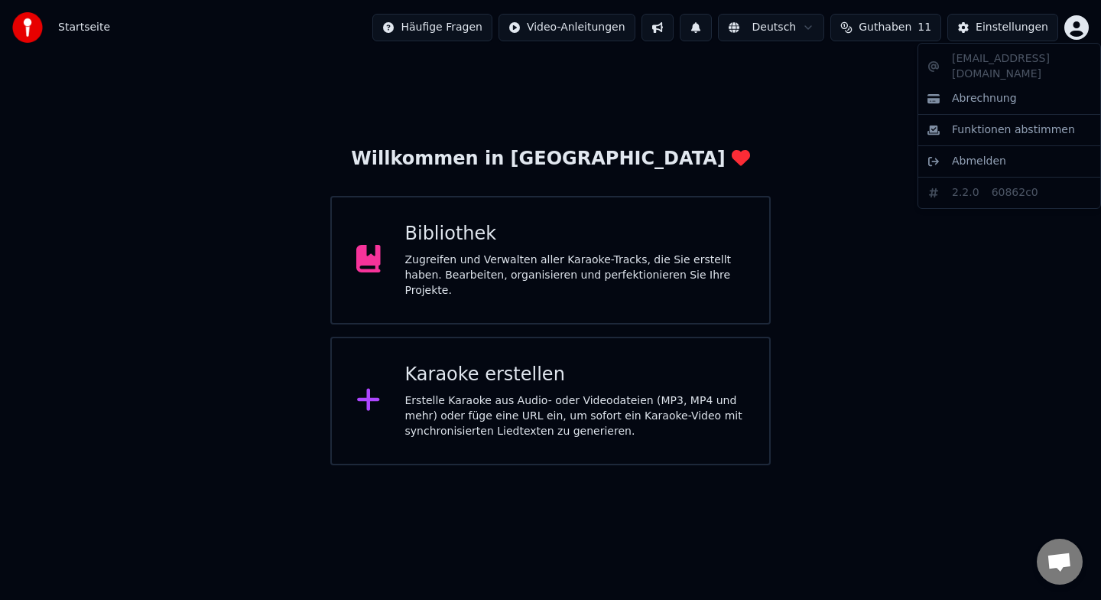
click at [340, 76] on html "Startseite Häufige Fragen Video-Anleitungen Deutsch Guthaben 11 Einstellungen W…" at bounding box center [550, 232] width 1101 height 465
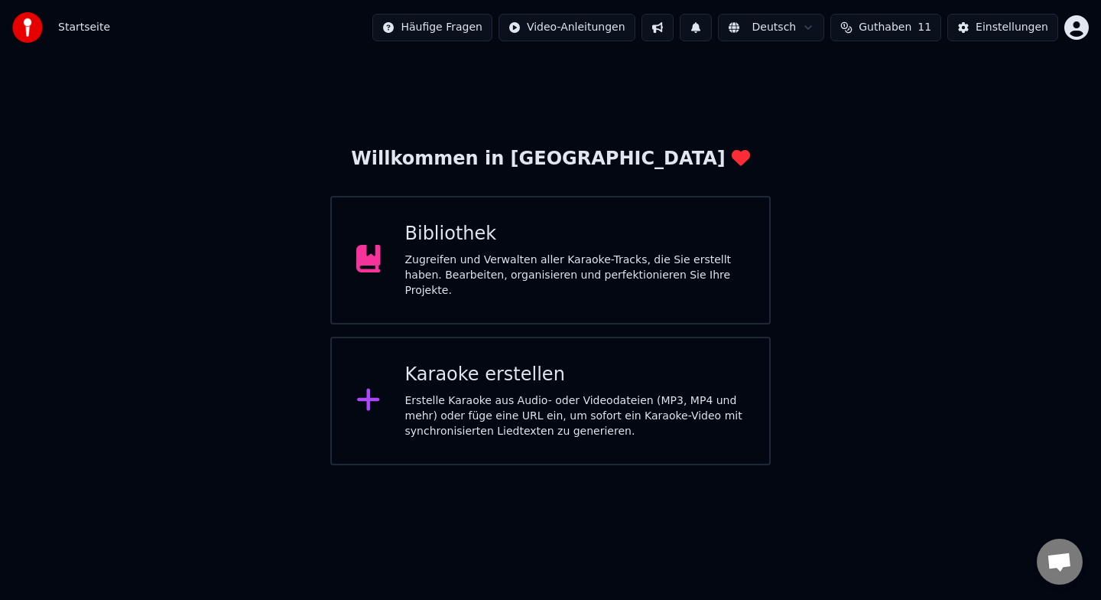
click at [444, 262] on div "Zugreifen und Verwalten aller Karaoke-Tracks, die Sie erstellt haben. Bearbeite…" at bounding box center [575, 275] width 340 height 46
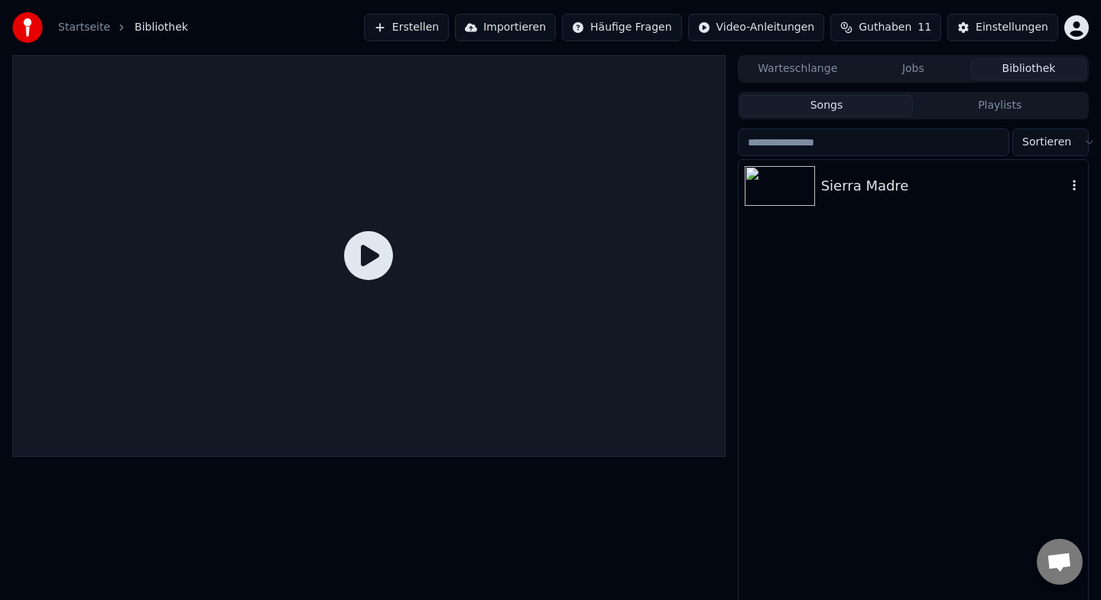
click at [783, 199] on img at bounding box center [780, 186] width 70 height 40
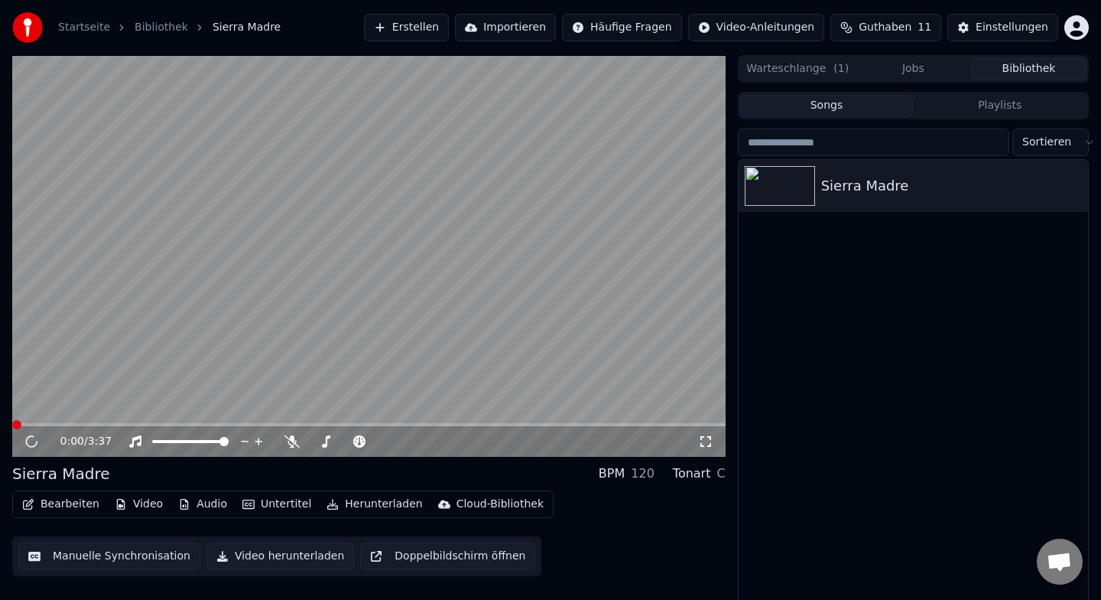
click at [45, 502] on button "Bearbeiten" at bounding box center [60, 503] width 89 height 21
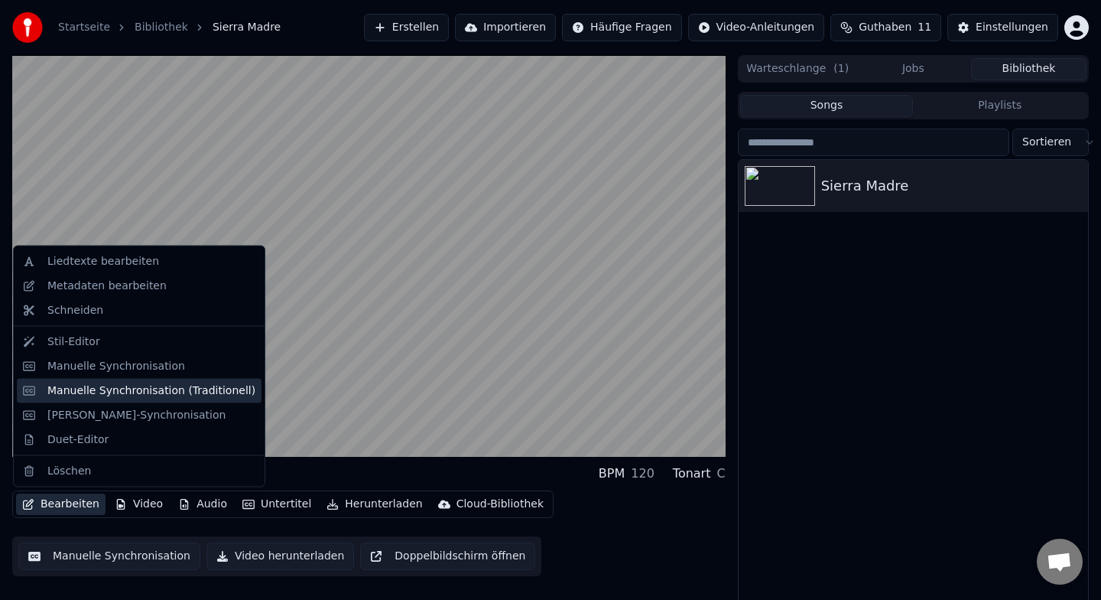
click at [146, 392] on div "Manuelle Synchronisation (Traditionell)" at bounding box center [151, 389] width 208 height 15
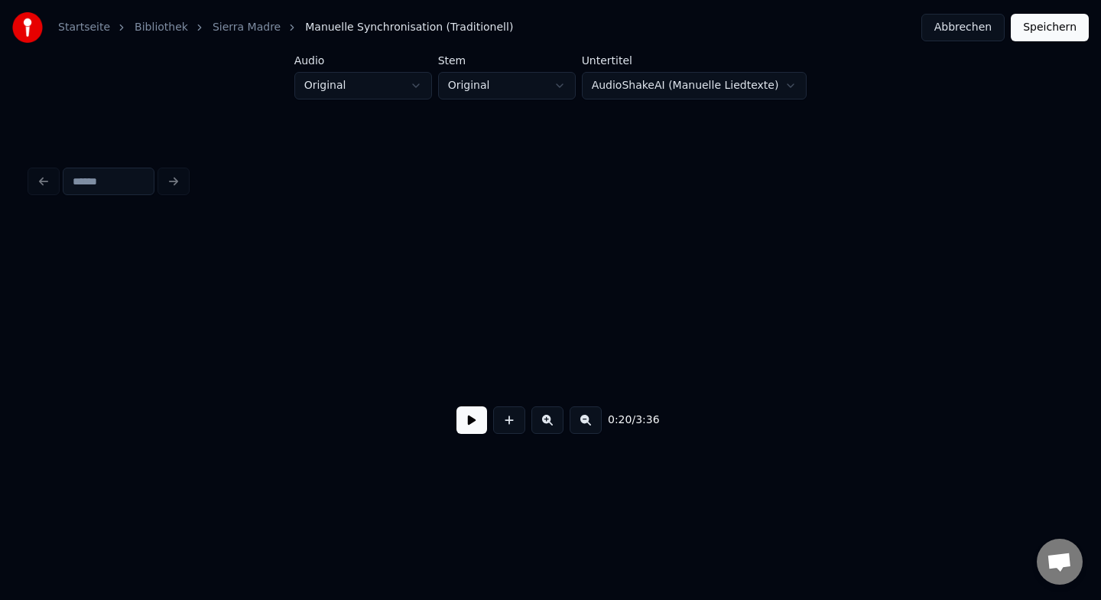
scroll to position [0, 3102]
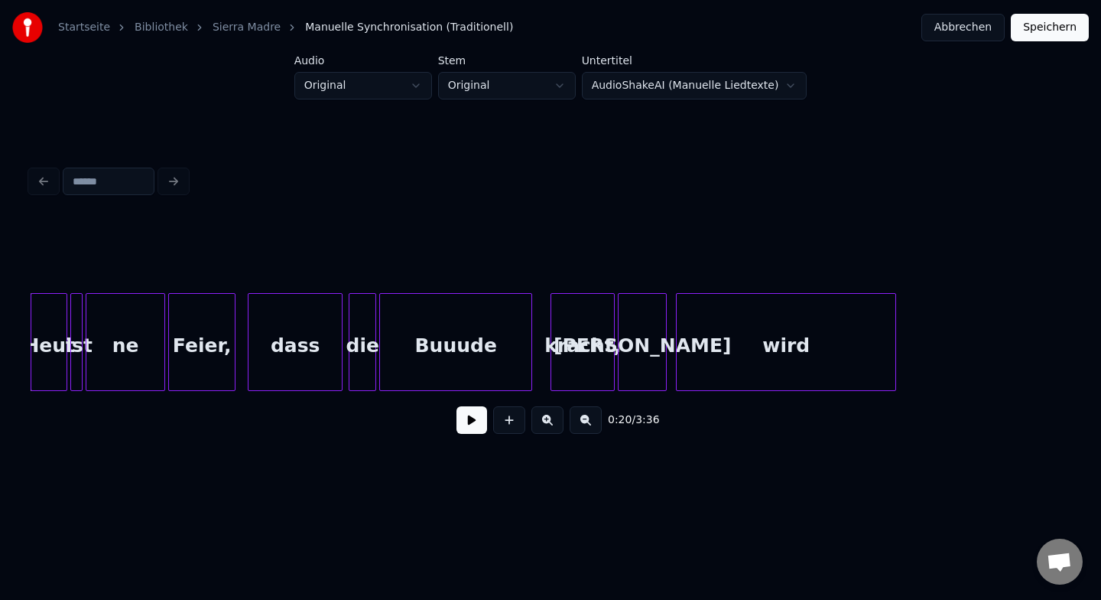
click at [49, 351] on div "Heut" at bounding box center [48, 346] width 35 height 104
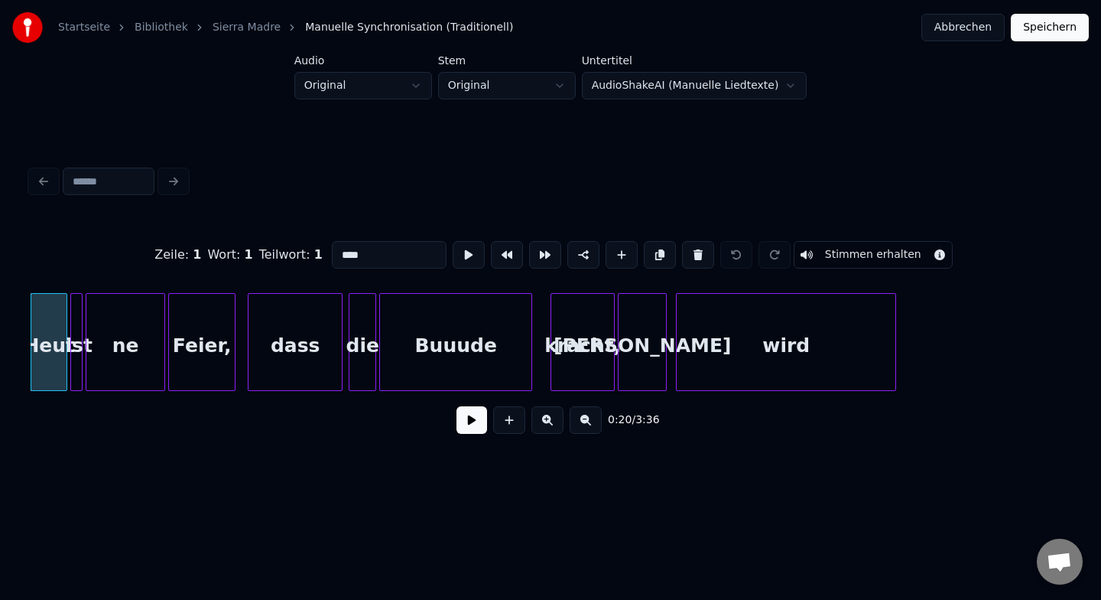
click at [629, 423] on span "0:20" at bounding box center [620, 419] width 24 height 15
click at [60, 350] on div "Heut" at bounding box center [49, 346] width 35 height 104
click at [41, 187] on div at bounding box center [550, 181] width 1052 height 34
click at [992, 21] on button "Abbrechen" at bounding box center [963, 28] width 83 height 28
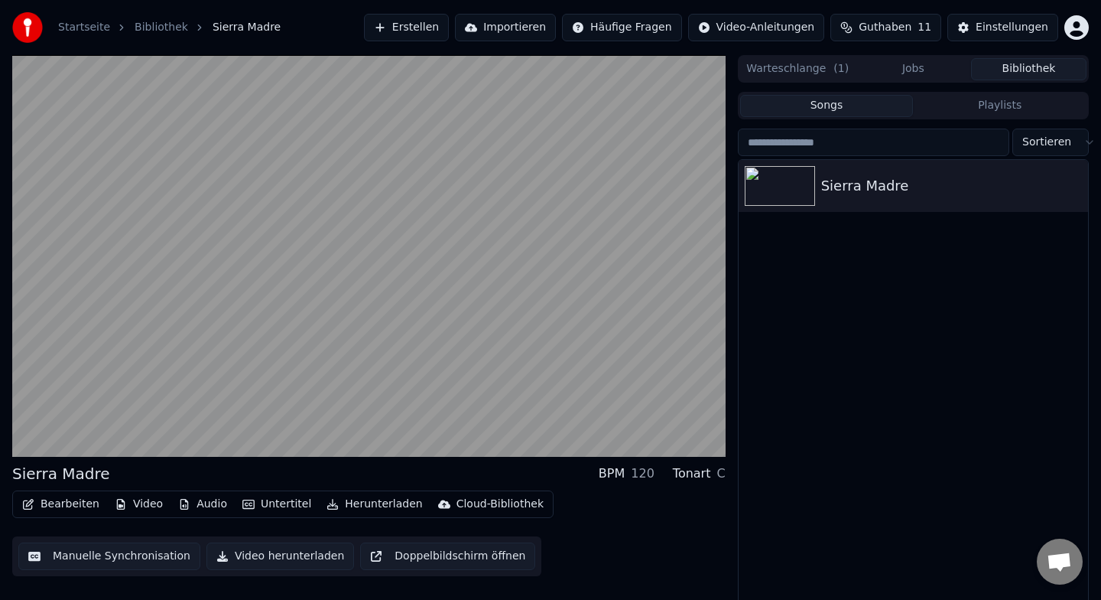
click at [142, 556] on button "Manuelle Synchronisation" at bounding box center [109, 556] width 182 height 28
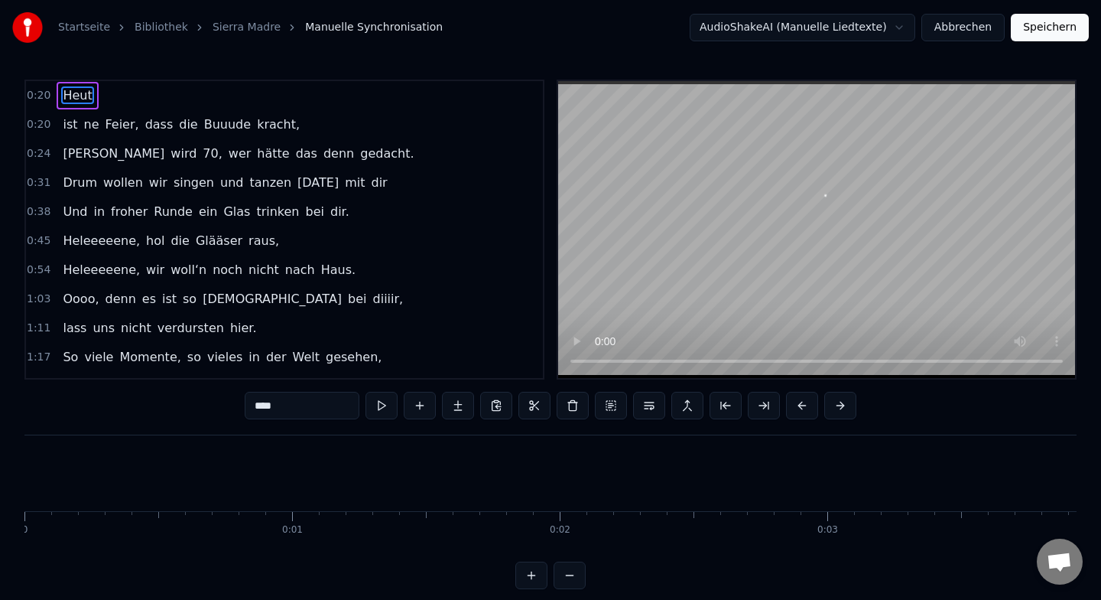
scroll to position [0, 5352]
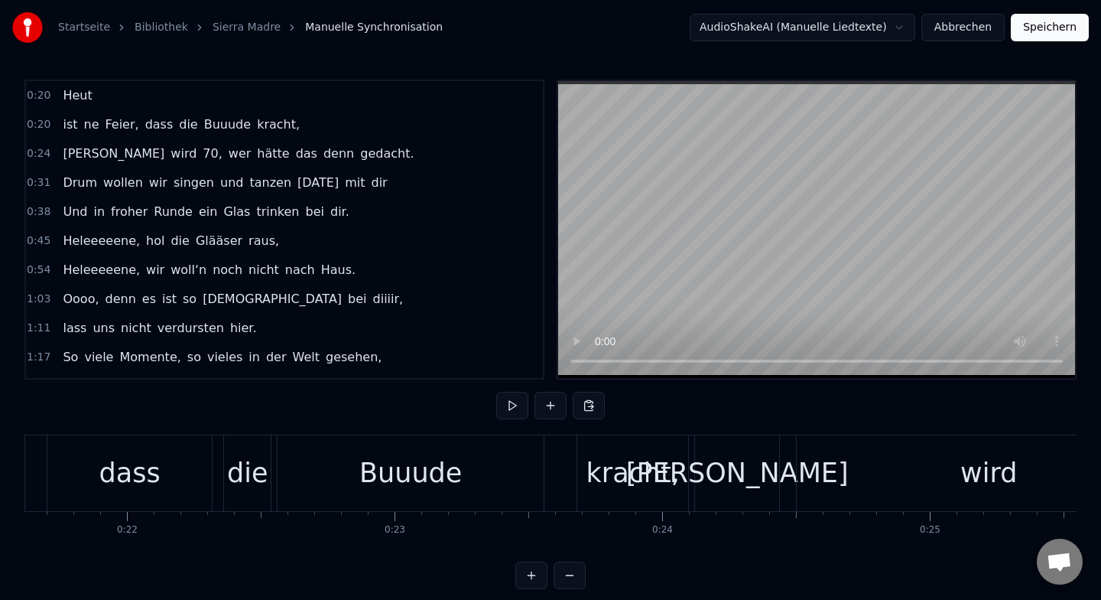
scroll to position [0, 5792]
click at [735, 480] on div "[PERSON_NAME]" at bounding box center [732, 473] width 223 height 41
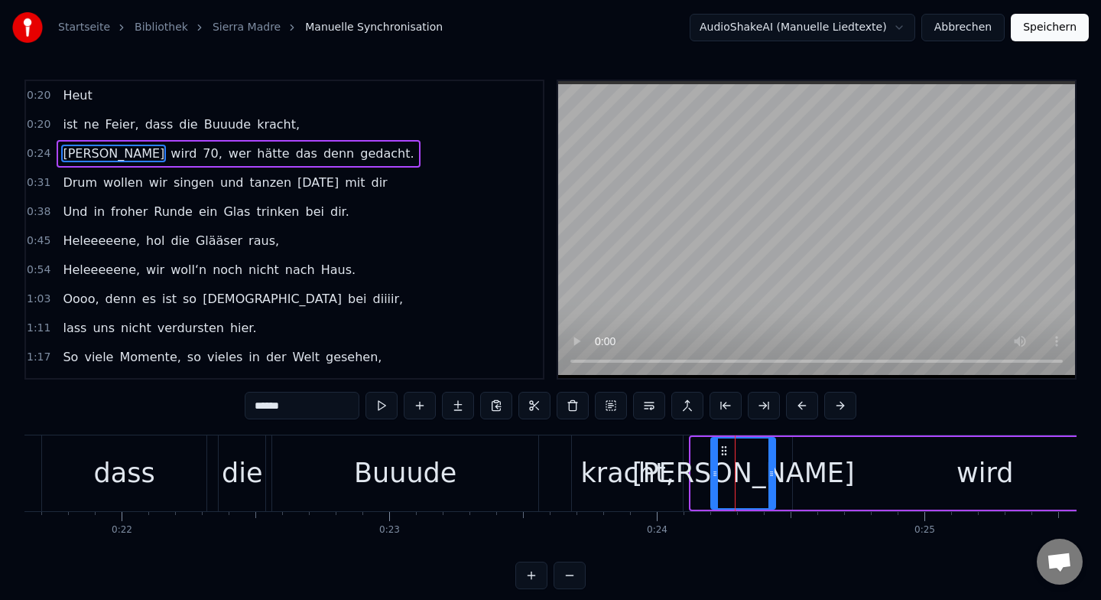
drag, startPoint x: 694, startPoint y: 469, endPoint x: 714, endPoint y: 480, distance: 23.0
click at [714, 480] on div at bounding box center [715, 473] width 6 height 70
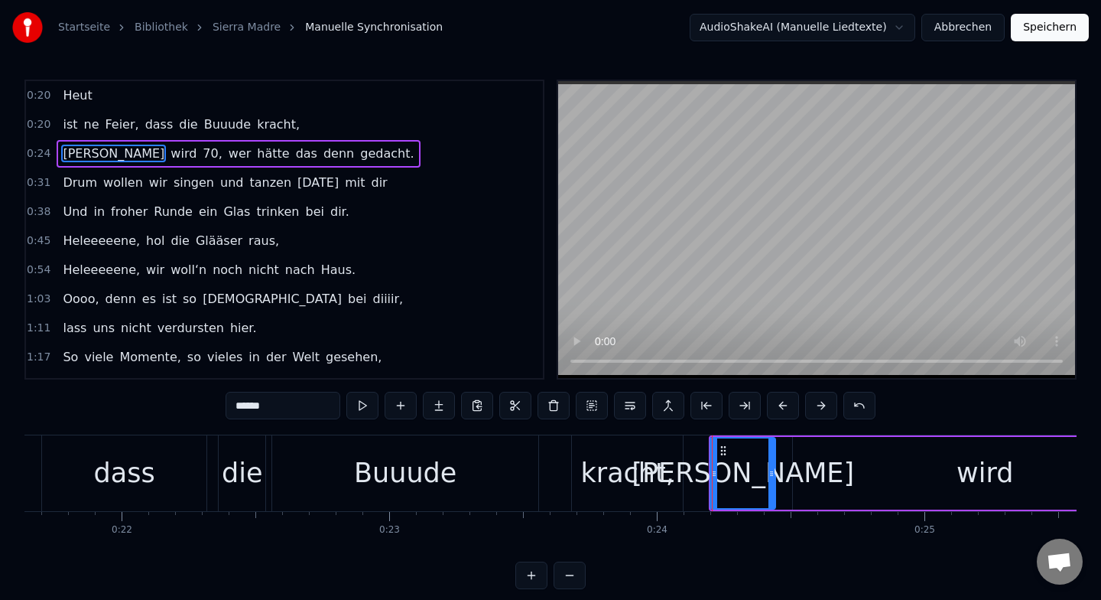
click at [713, 481] on div at bounding box center [714, 473] width 6 height 70
drag, startPoint x: 740, startPoint y: 499, endPoint x: 786, endPoint y: 499, distance: 46.7
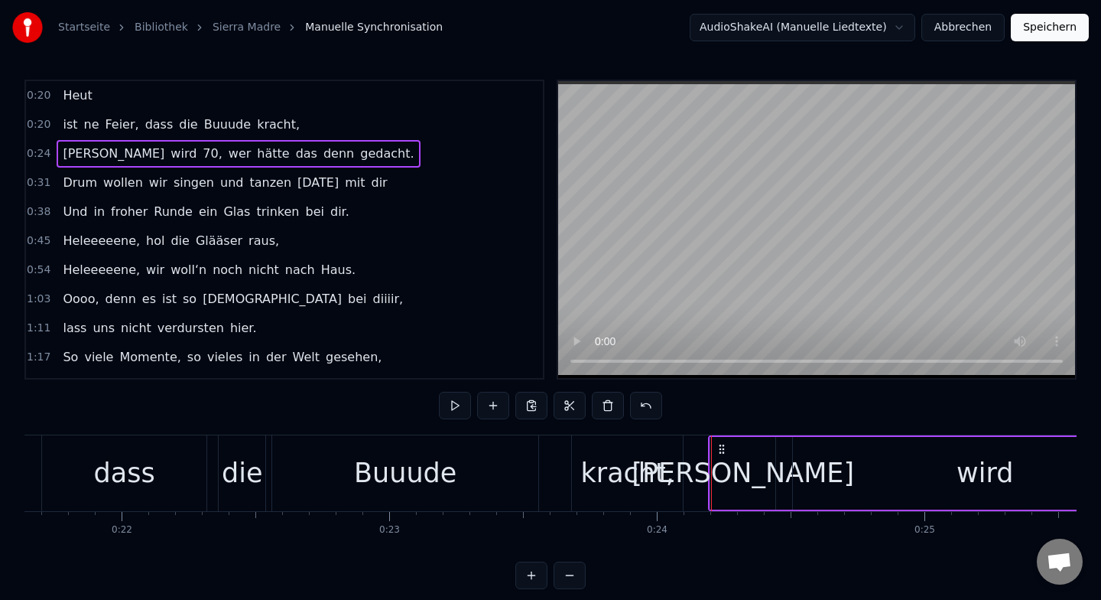
click at [727, 466] on div "[PERSON_NAME]" at bounding box center [743, 473] width 223 height 41
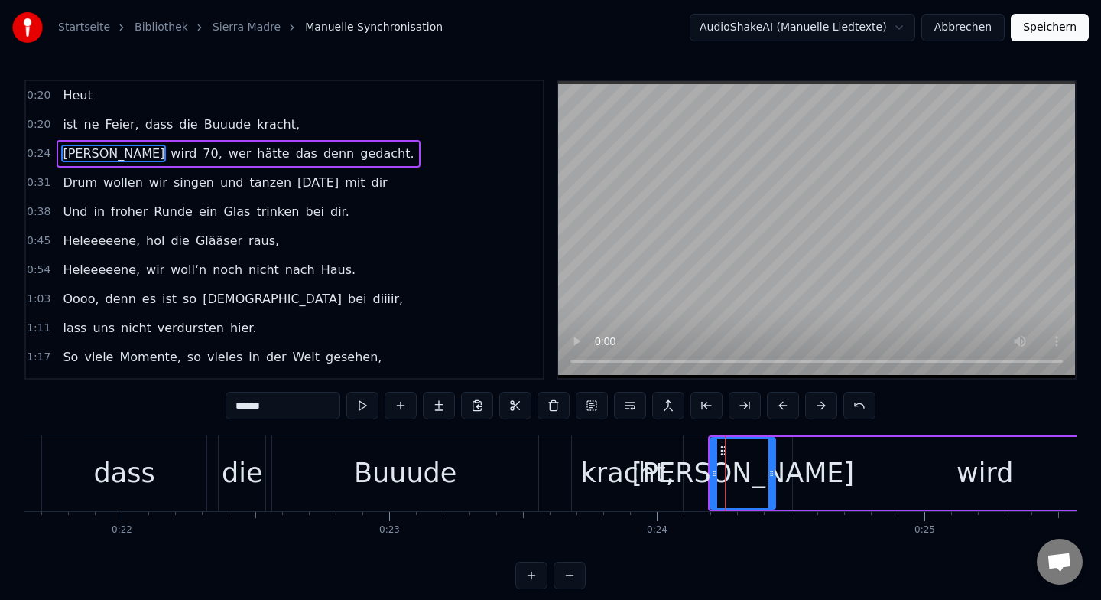
click at [44, 155] on span "0:24" at bounding box center [39, 153] width 24 height 15
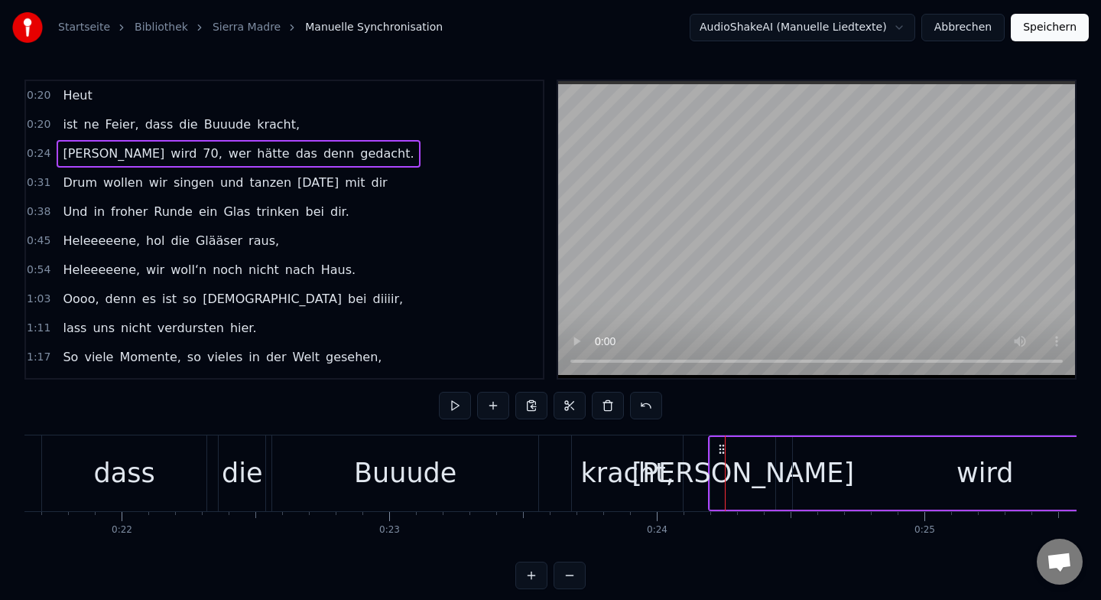
click at [44, 155] on span "0:24" at bounding box center [39, 153] width 24 height 15
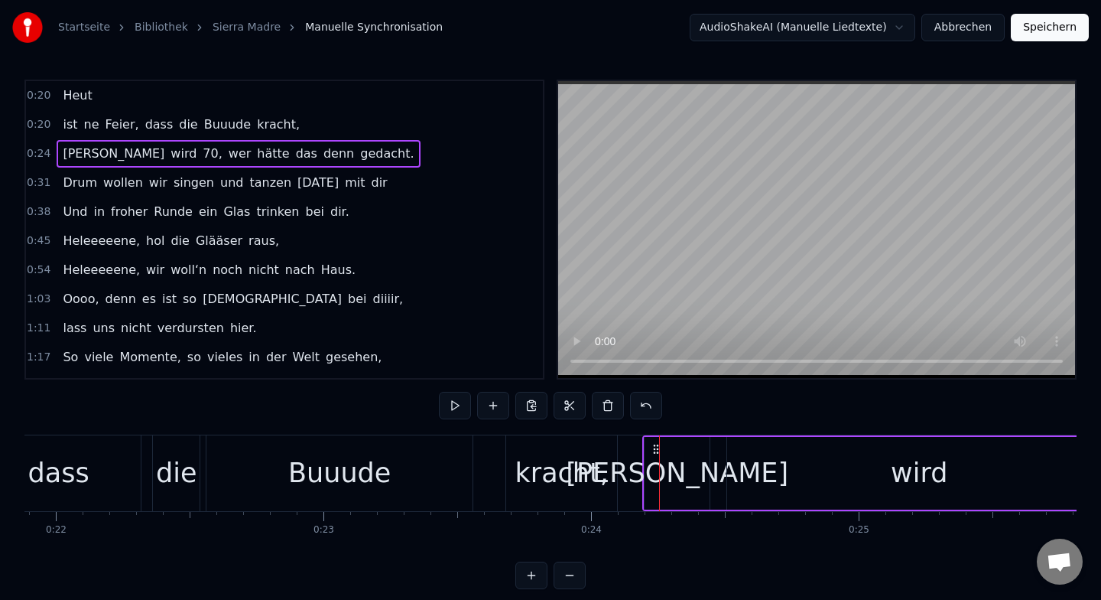
scroll to position [0, 5867]
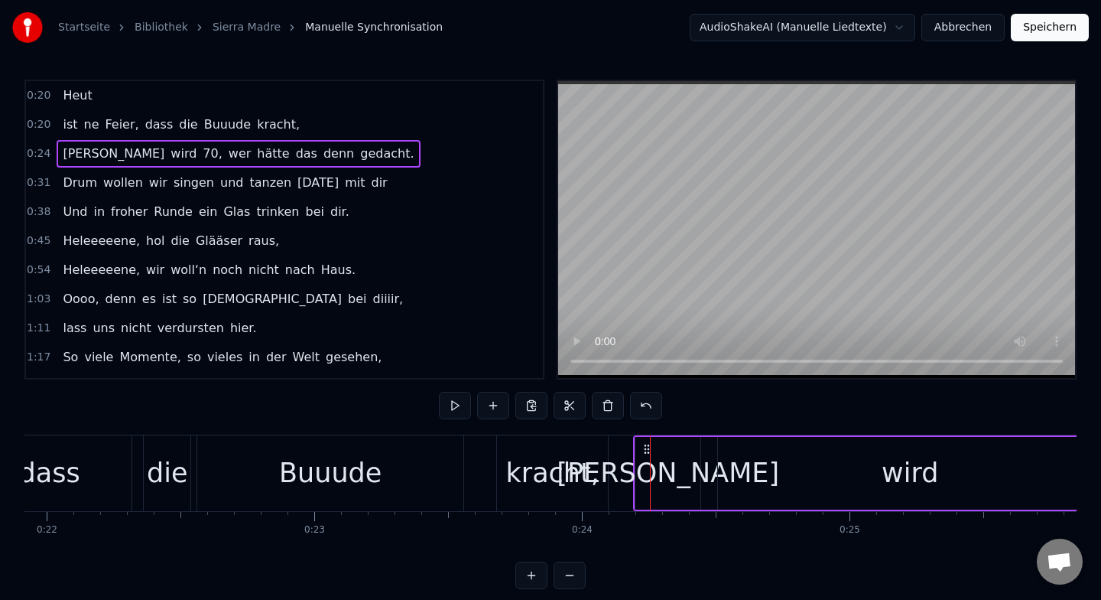
drag, startPoint x: 665, startPoint y: 467, endPoint x: 801, endPoint y: 474, distance: 136.3
drag, startPoint x: 651, startPoint y: 462, endPoint x: 714, endPoint y: 464, distance: 63.5
drag, startPoint x: 647, startPoint y: 463, endPoint x: 681, endPoint y: 464, distance: 34.4
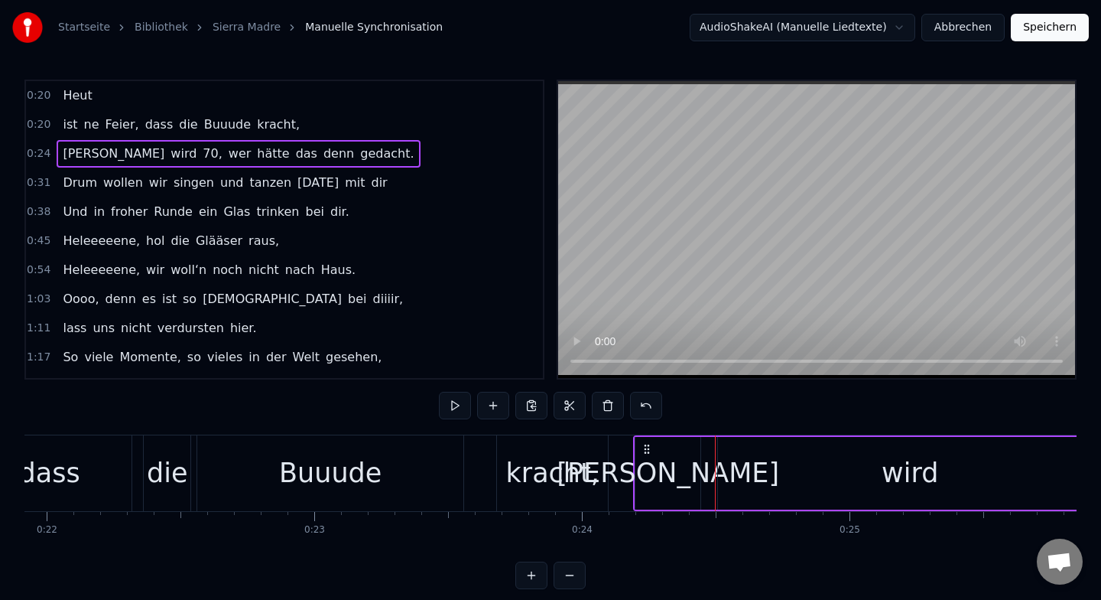
click at [681, 464] on div "[PERSON_NAME]" at bounding box center [668, 473] width 223 height 41
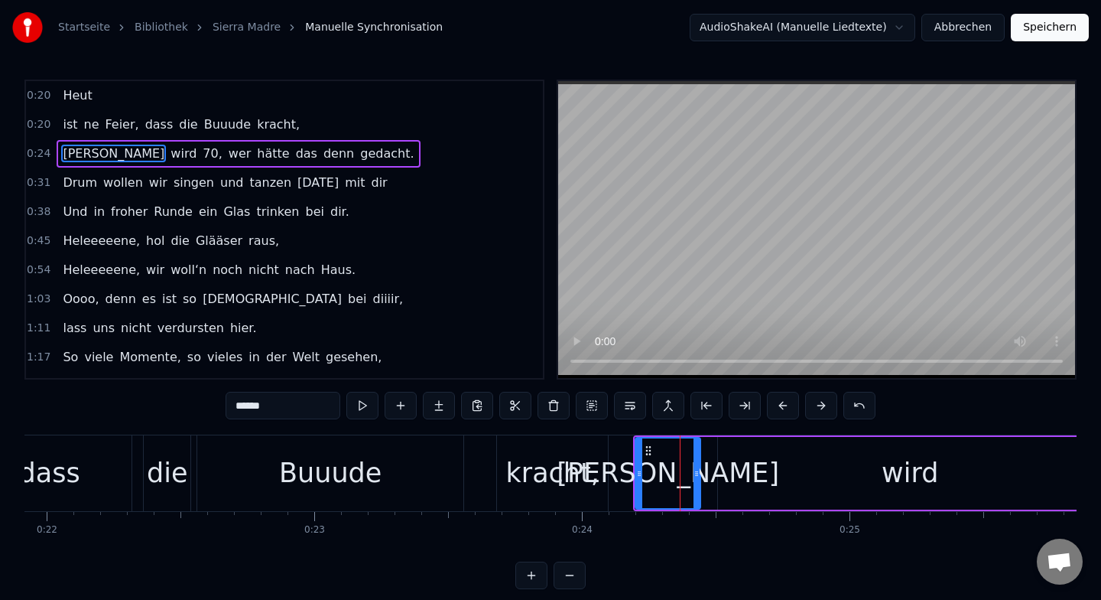
click at [562, 471] on div "kracht," at bounding box center [552, 473] width 93 height 41
type input "*******"
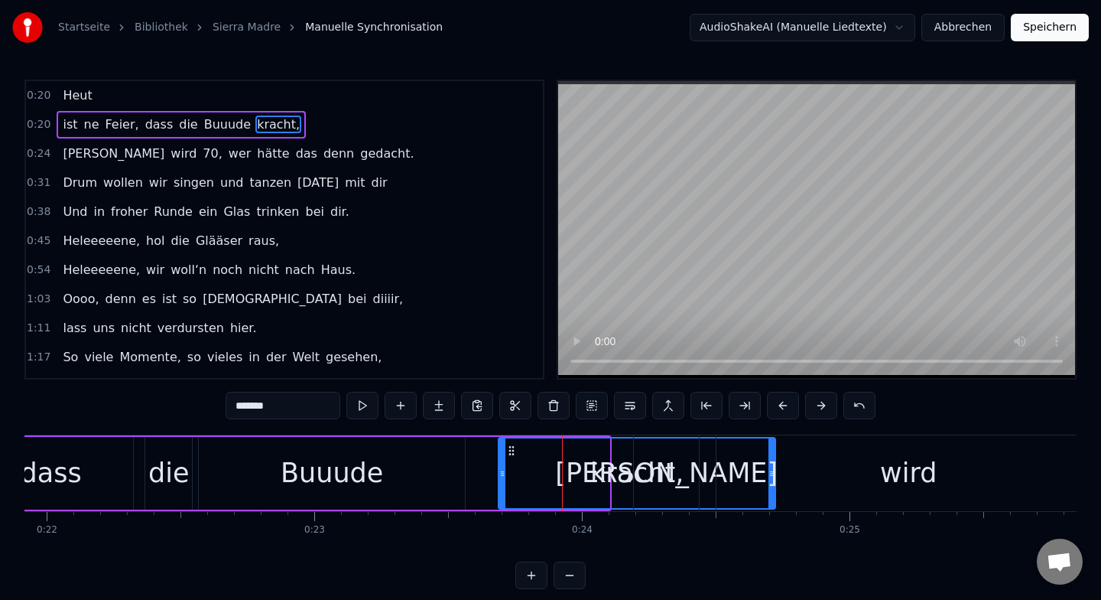
drag, startPoint x: 603, startPoint y: 473, endPoint x: 769, endPoint y: 477, distance: 166.0
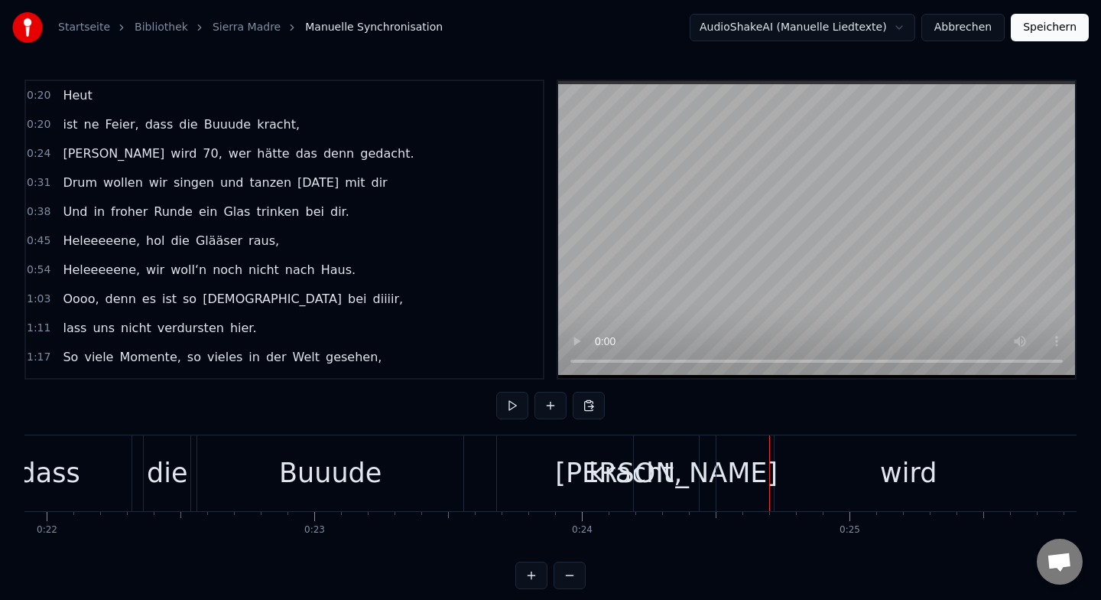
drag, startPoint x: 673, startPoint y: 461, endPoint x: 821, endPoint y: 471, distance: 148.7
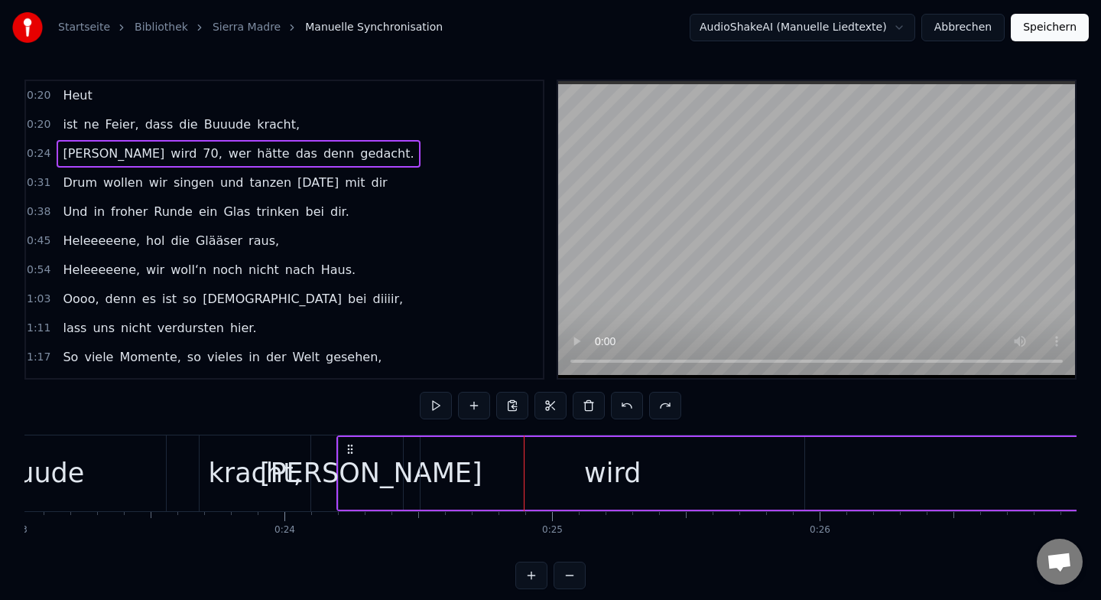
scroll to position [0, 6168]
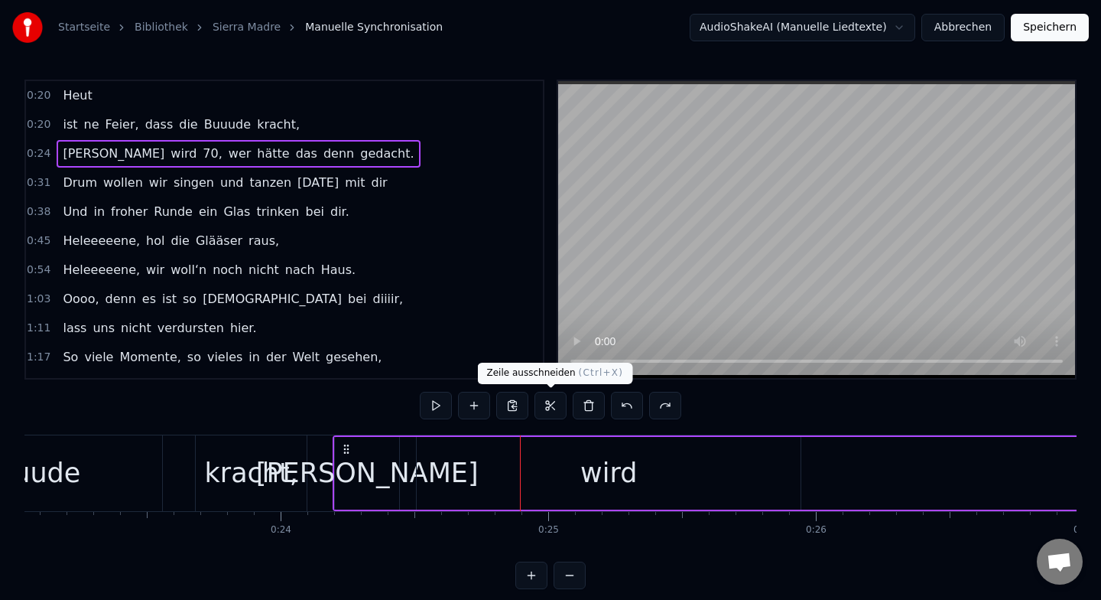
click at [548, 402] on button at bounding box center [551, 406] width 32 height 28
click at [551, 405] on button at bounding box center [551, 406] width 32 height 28
click at [551, 409] on button at bounding box center [551, 406] width 32 height 28
click at [346, 447] on icon at bounding box center [346, 449] width 12 height 12
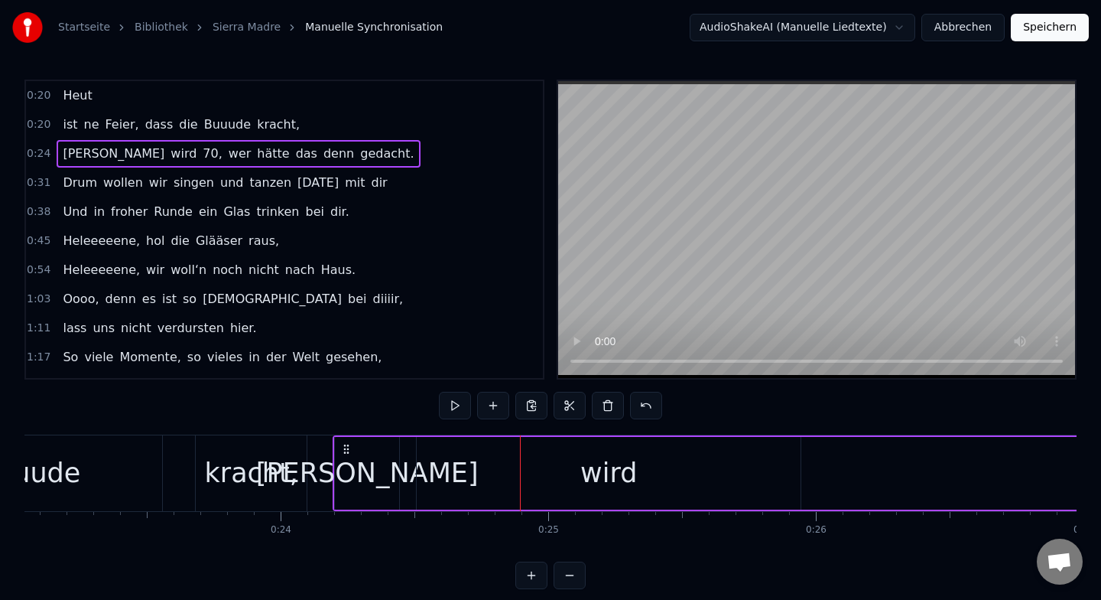
click at [346, 447] on icon at bounding box center [346, 449] width 12 height 12
click at [498, 405] on button at bounding box center [493, 406] width 32 height 28
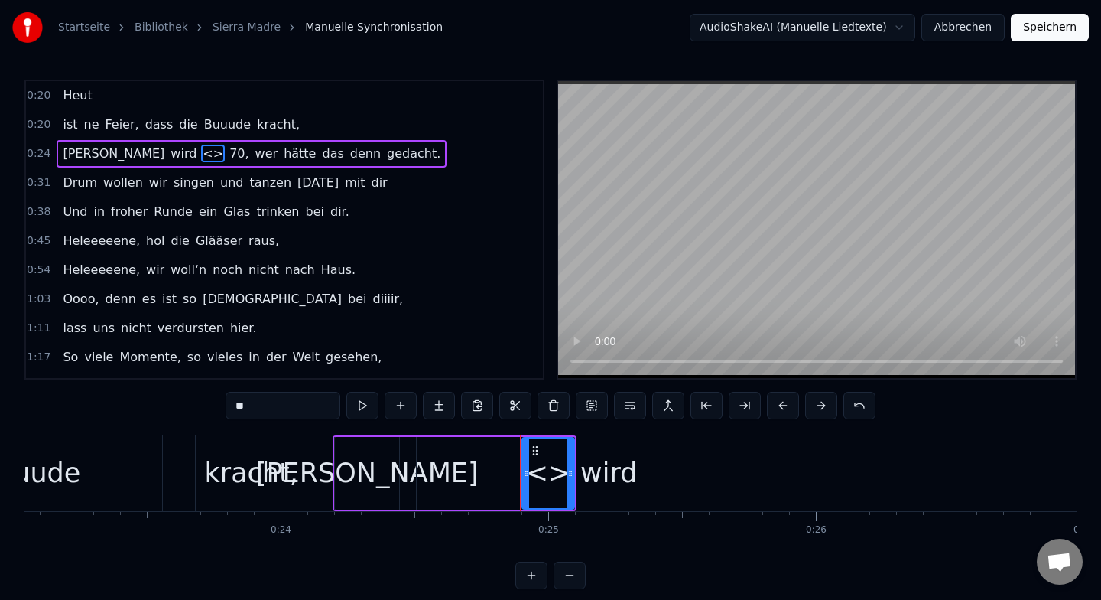
click at [406, 490] on div "[PERSON_NAME]" at bounding box center [367, 473] width 223 height 41
type input "******"
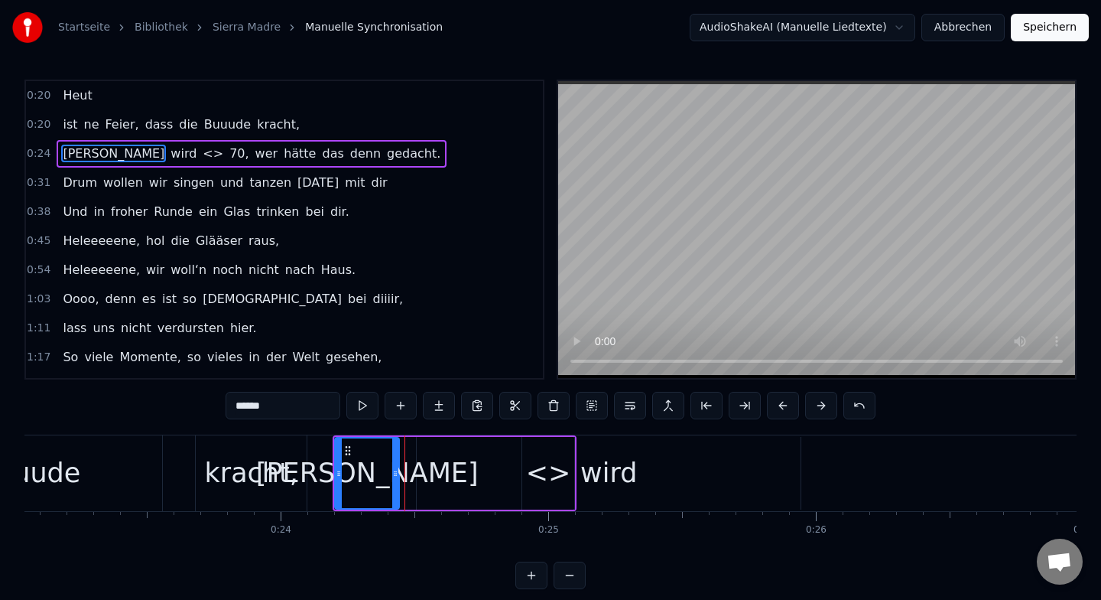
click at [365, 472] on div "[PERSON_NAME]" at bounding box center [367, 473] width 223 height 41
drag, startPoint x: 336, startPoint y: 450, endPoint x: 371, endPoint y: 456, distance: 35.7
click at [371, 456] on div at bounding box center [371, 473] width 6 height 70
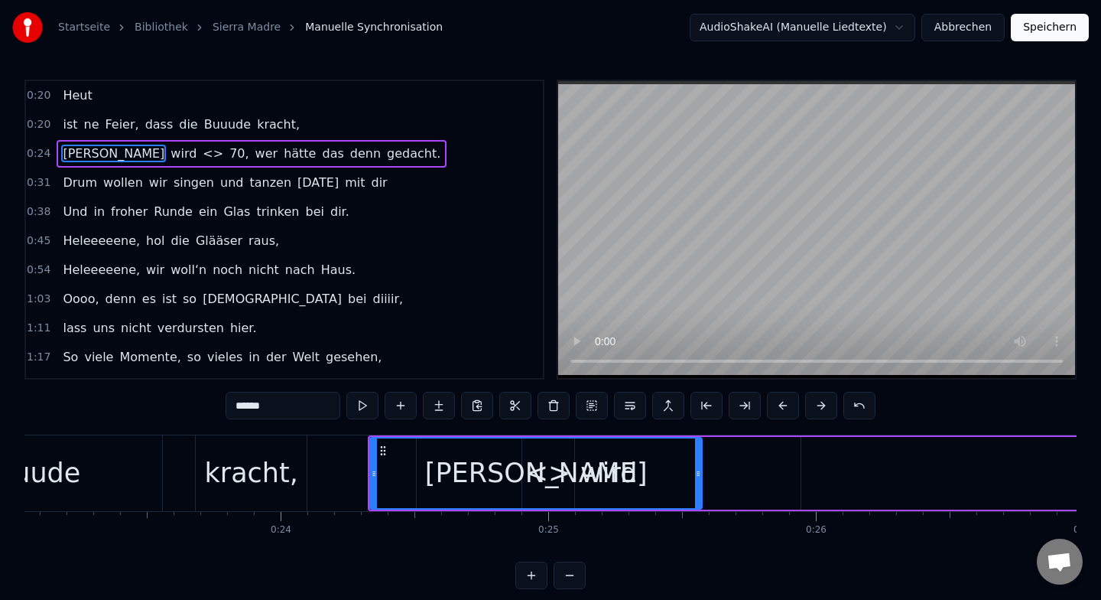
drag, startPoint x: 395, startPoint y: 458, endPoint x: 696, endPoint y: 478, distance: 302.0
click at [696, 478] on div at bounding box center [698, 473] width 6 height 70
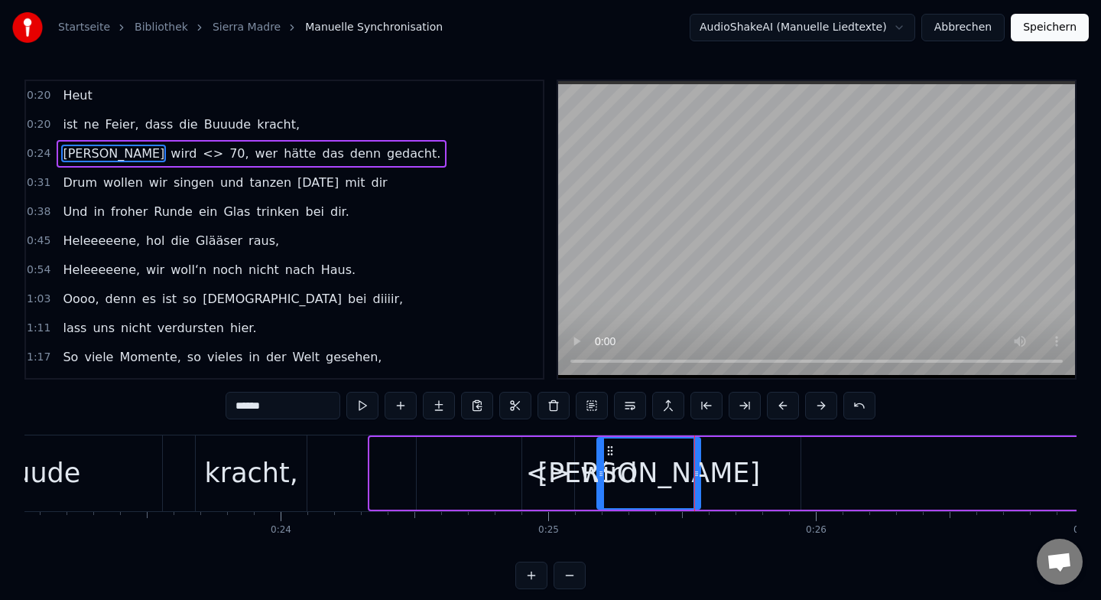
drag, startPoint x: 376, startPoint y: 449, endPoint x: 603, endPoint y: 464, distance: 227.7
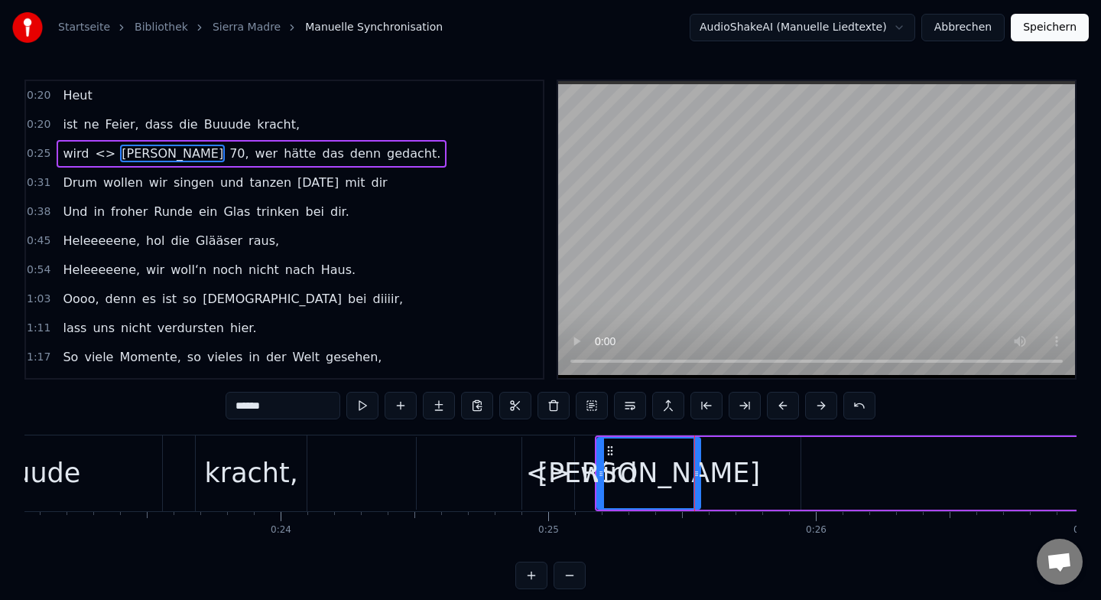
click at [577, 579] on button at bounding box center [570, 575] width 32 height 28
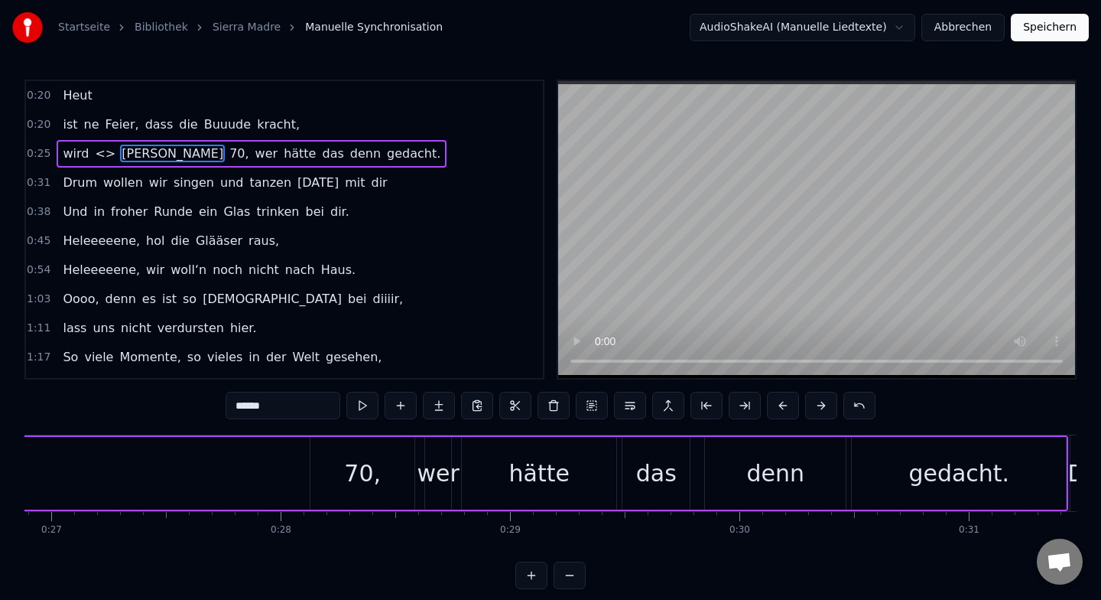
click at [577, 579] on button at bounding box center [570, 575] width 32 height 28
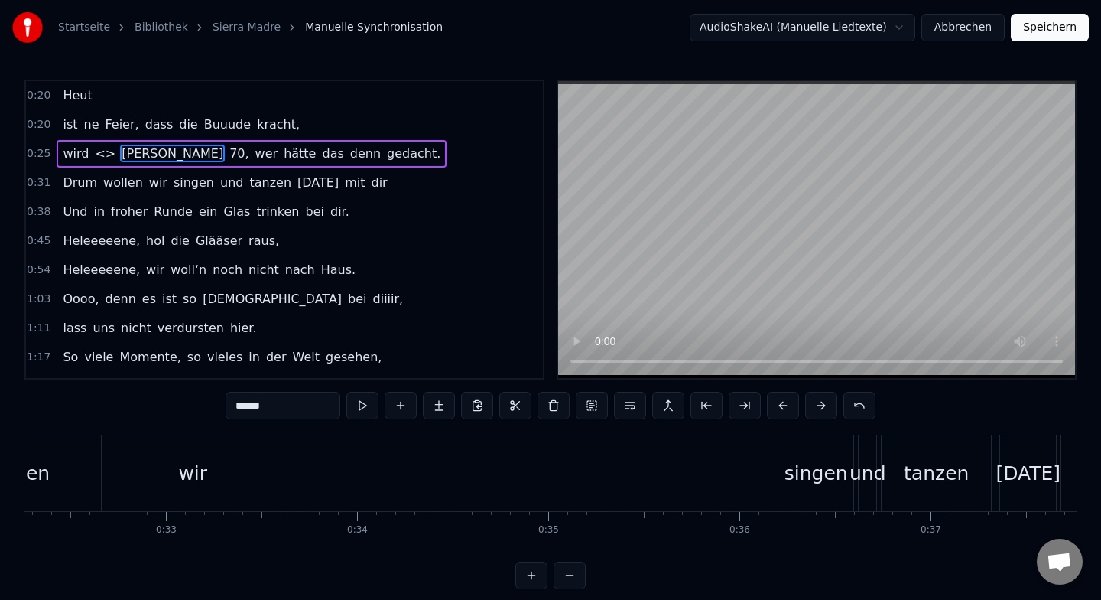
scroll to position [0, 6031]
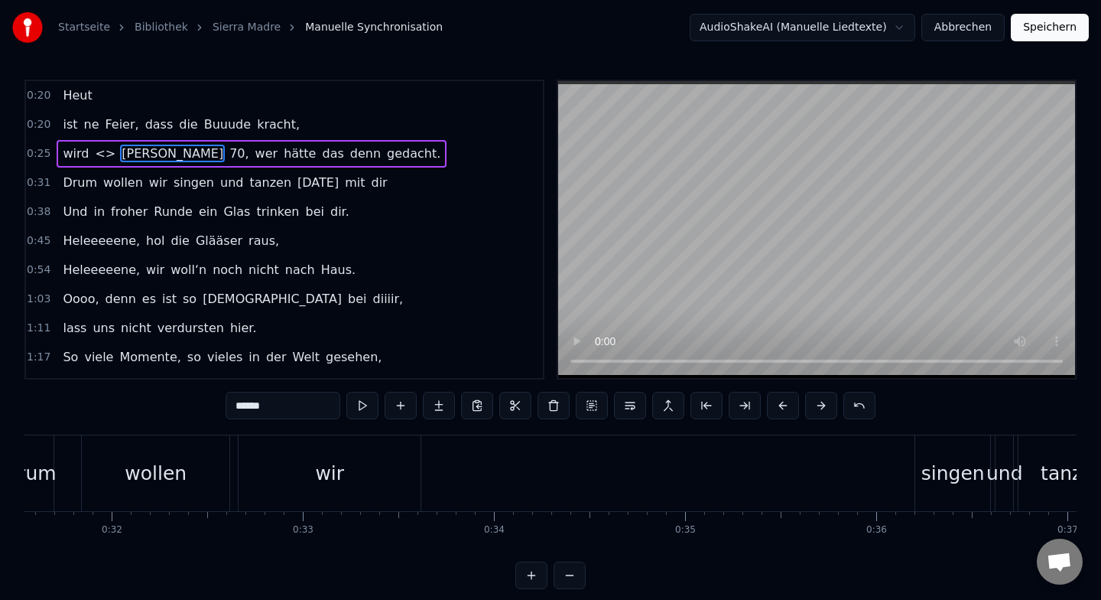
click at [577, 579] on button at bounding box center [570, 575] width 32 height 28
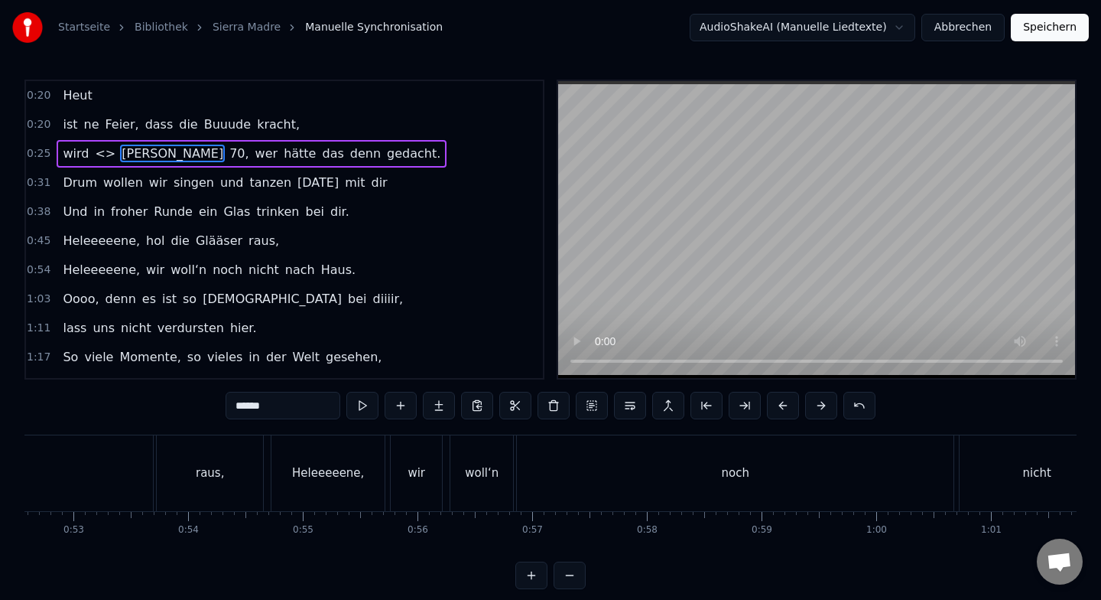
click at [577, 579] on button at bounding box center [570, 575] width 32 height 28
click at [577, 579] on div at bounding box center [550, 575] width 70 height 28
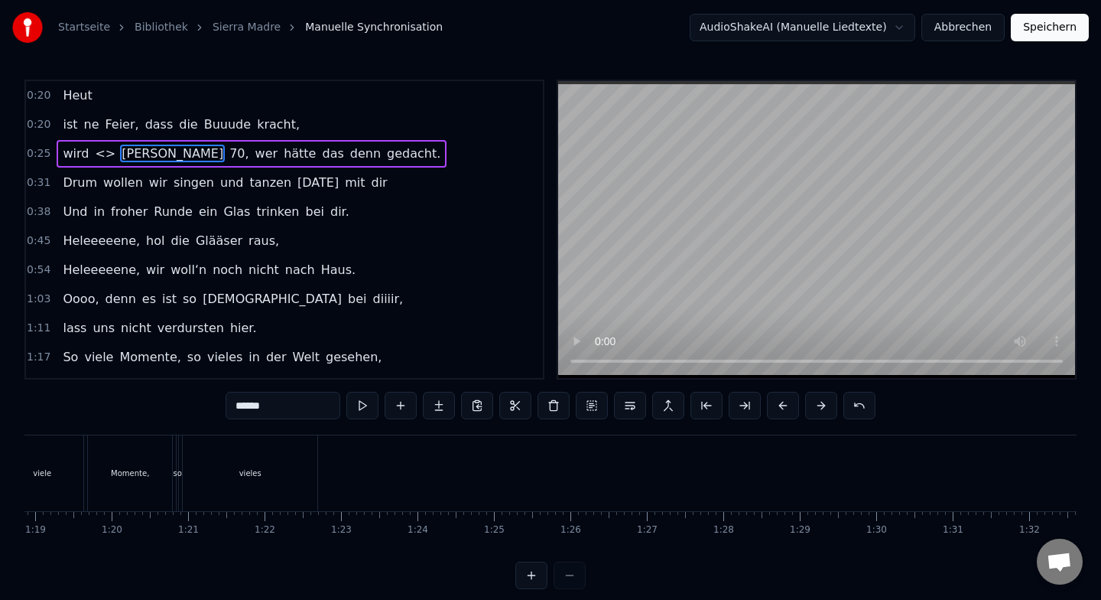
click at [577, 579] on div at bounding box center [550, 575] width 70 height 28
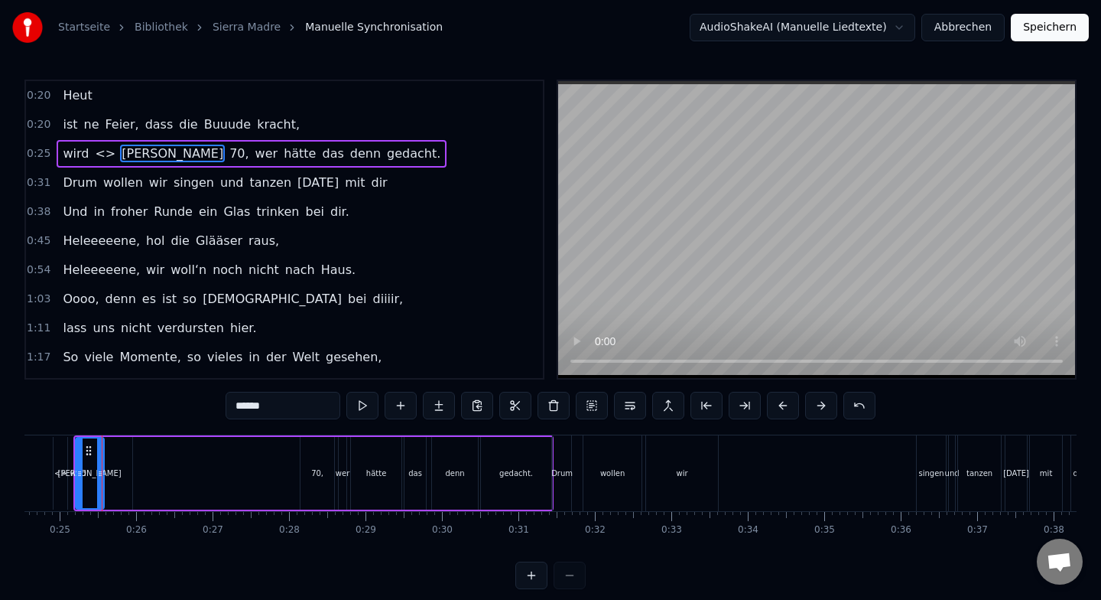
click at [525, 577] on button at bounding box center [531, 575] width 32 height 28
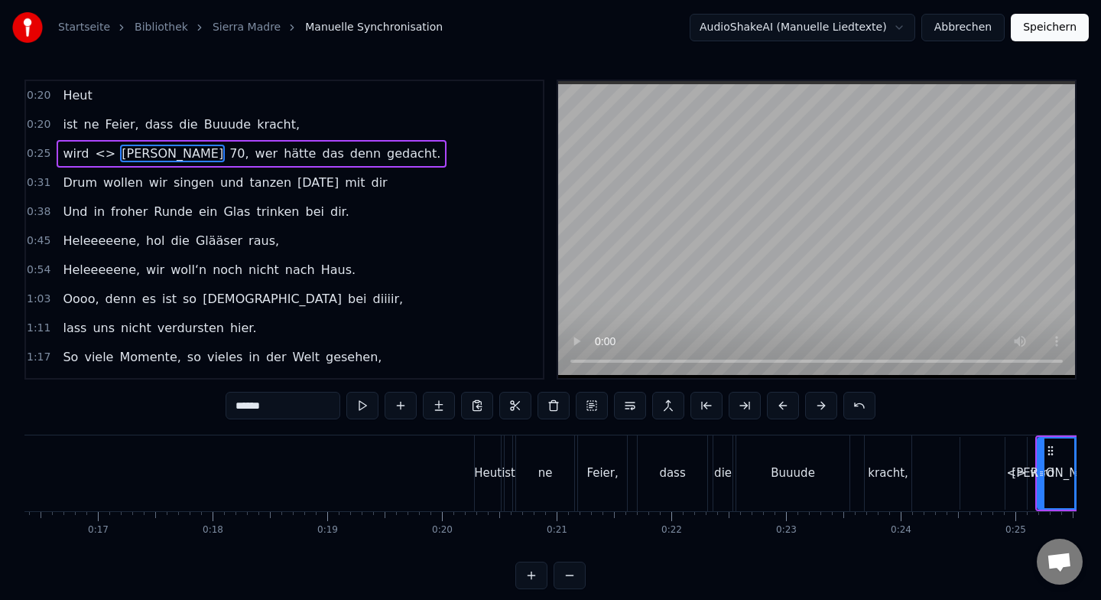
scroll to position [0, 2854]
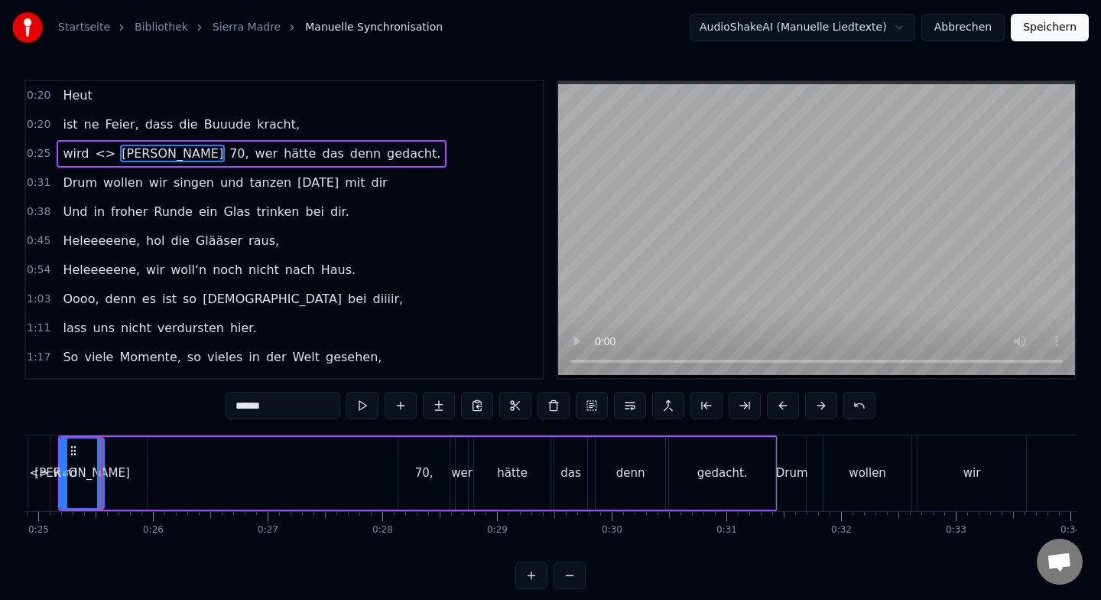
drag, startPoint x: 89, startPoint y: 469, endPoint x: 376, endPoint y: 502, distance: 288.7
click at [376, 502] on div "wird <> Helene 70, wer hätte das denn gedacht." at bounding box center [418, 473] width 720 height 76
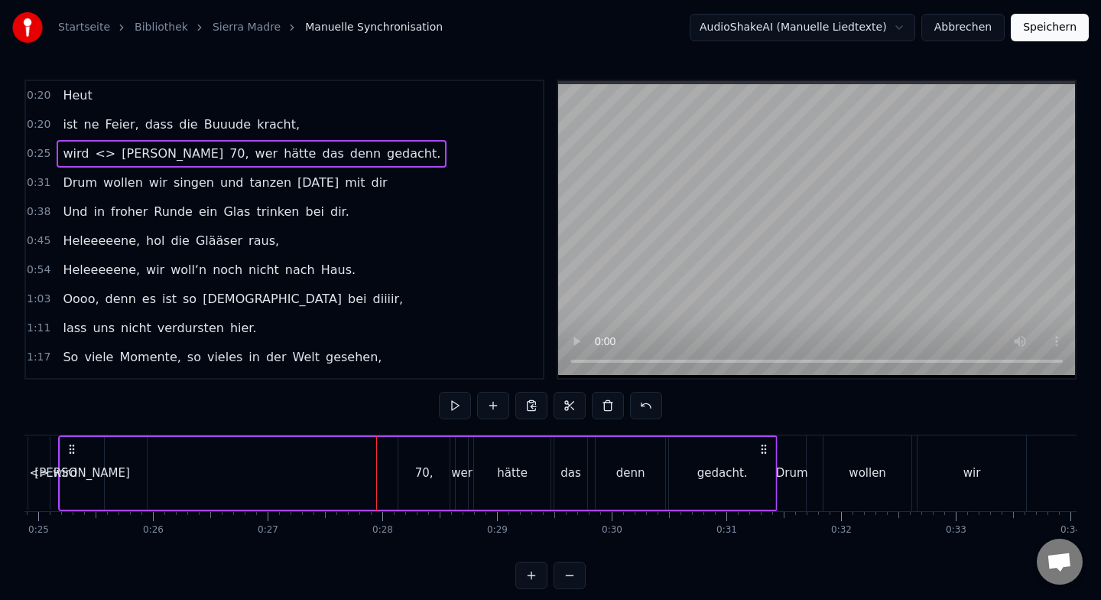
click at [91, 462] on div "[PERSON_NAME]" at bounding box center [82, 473] width 44 height 73
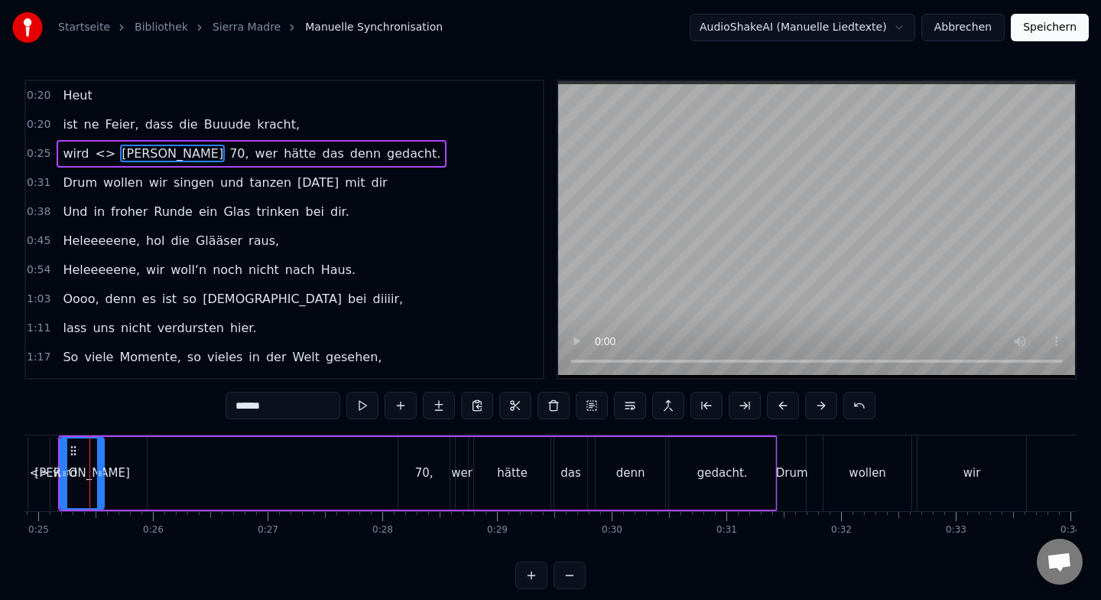
scroll to position [0, 2843]
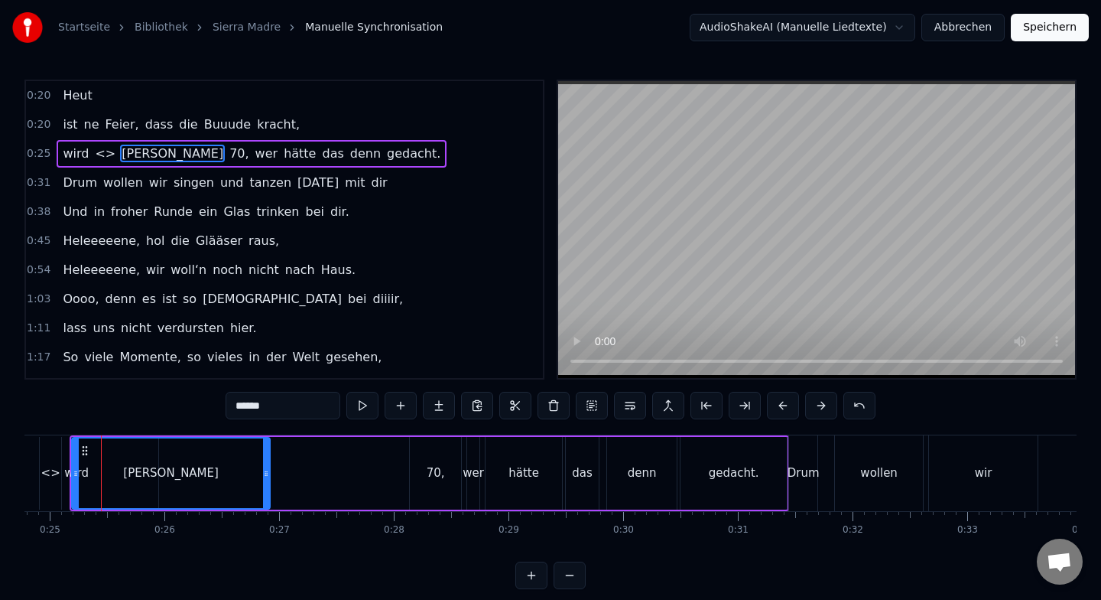
drag, startPoint x: 110, startPoint y: 462, endPoint x: 265, endPoint y: 493, distance: 157.6
click at [265, 493] on div at bounding box center [266, 473] width 6 height 70
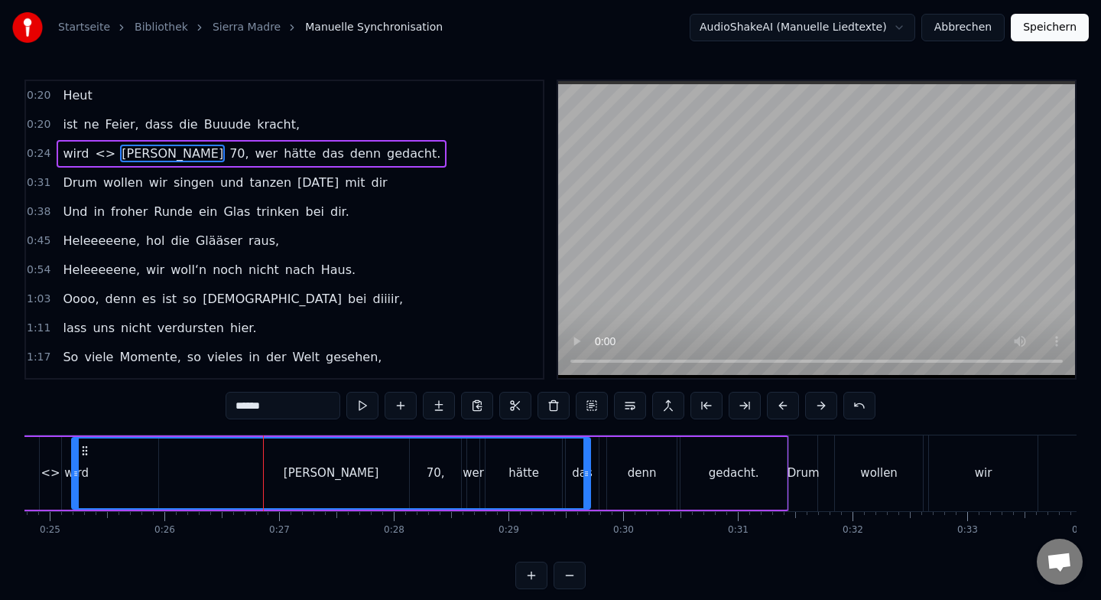
drag, startPoint x: 265, startPoint y: 493, endPoint x: 585, endPoint y: 530, distance: 322.5
click at [585, 530] on div "Heut ist ne Feier, dass die Buuude kracht, wird <> Helene 70, wer hätte das den…" at bounding box center [550, 491] width 1052 height 115
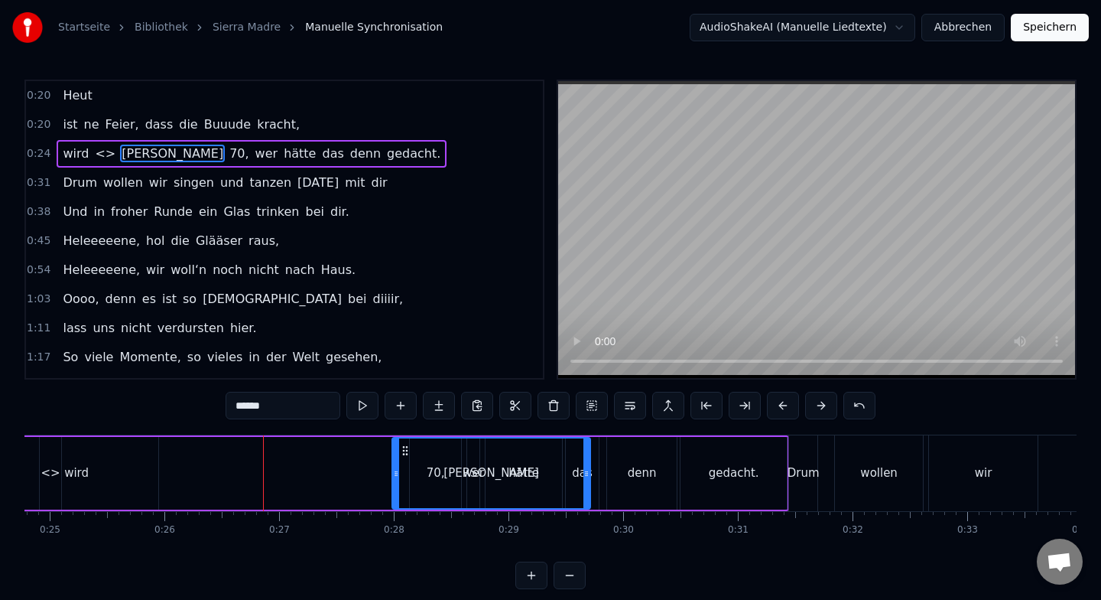
drag, startPoint x: 76, startPoint y: 474, endPoint x: 397, endPoint y: 475, distance: 320.4
click at [397, 475] on icon at bounding box center [396, 473] width 6 height 12
drag, startPoint x: 99, startPoint y: 474, endPoint x: 475, endPoint y: 458, distance: 376.6
click at [475, 458] on div "wird <> Helene 70, wer hätte das denn gedacht." at bounding box center [390, 473] width 797 height 76
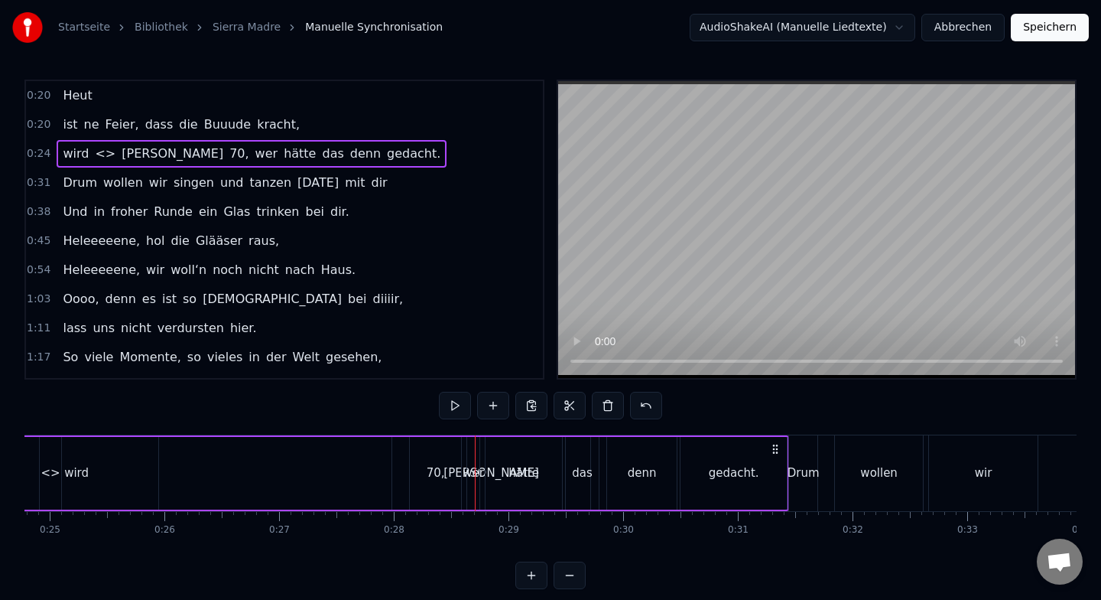
drag, startPoint x: 128, startPoint y: 153, endPoint x: 75, endPoint y: 153, distance: 53.5
click at [75, 153] on div "wird <> Helene 70, wer hätte das denn gedacht." at bounding box center [252, 154] width 390 height 28
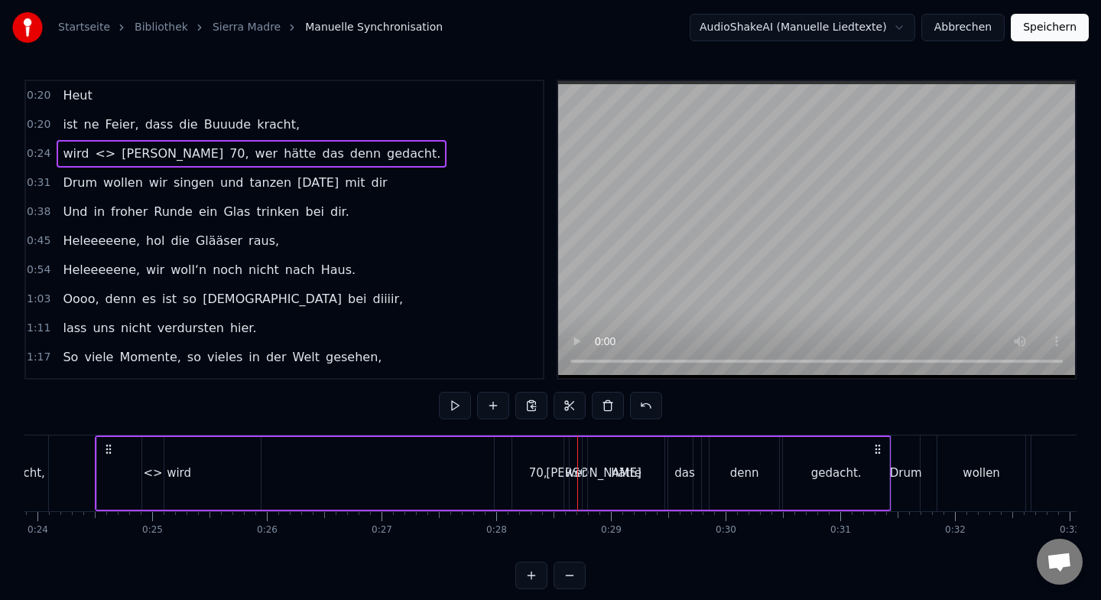
scroll to position [0, 2734]
click at [75, 153] on span "wird" at bounding box center [75, 154] width 29 height 18
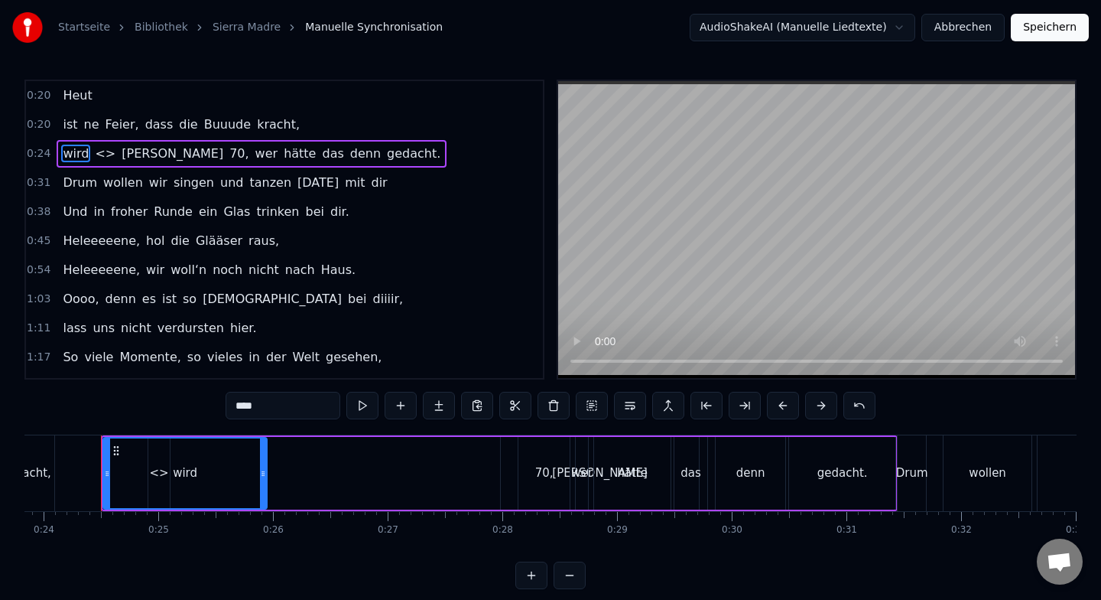
click at [39, 150] on span "0:24" at bounding box center [39, 153] width 24 height 15
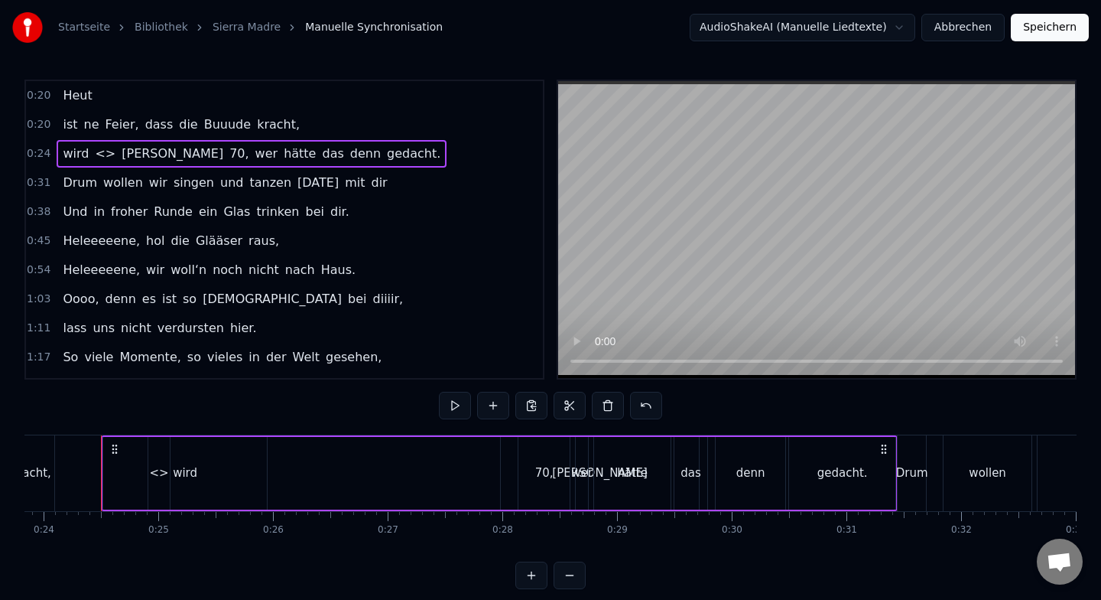
click at [39, 150] on span "0:24" at bounding box center [39, 153] width 24 height 15
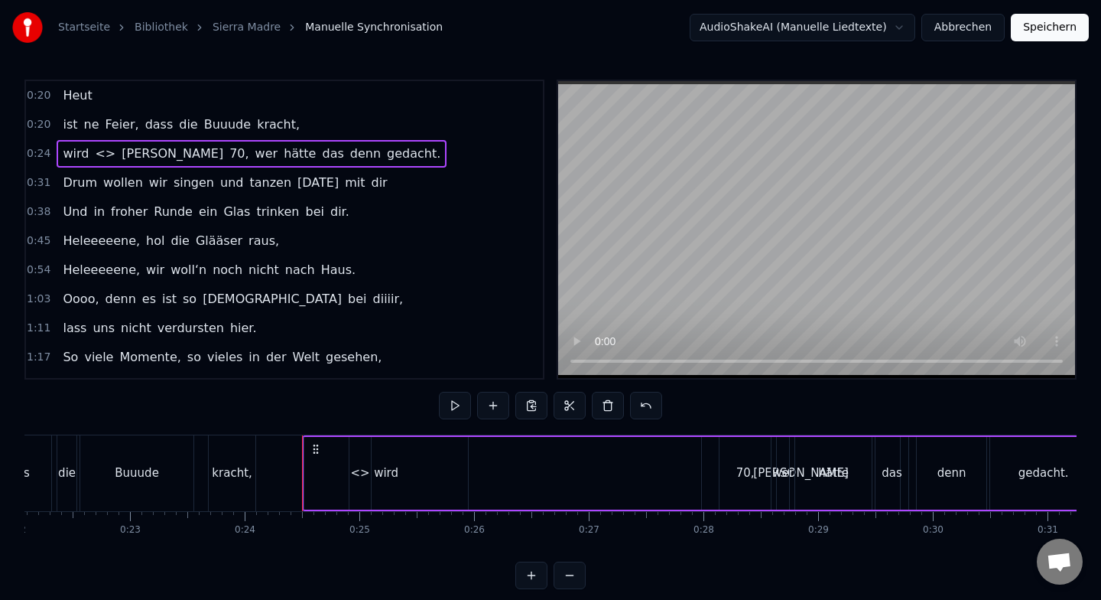
scroll to position [0, 2529]
click at [158, 25] on link "Bibliothek" at bounding box center [162, 27] width 54 height 15
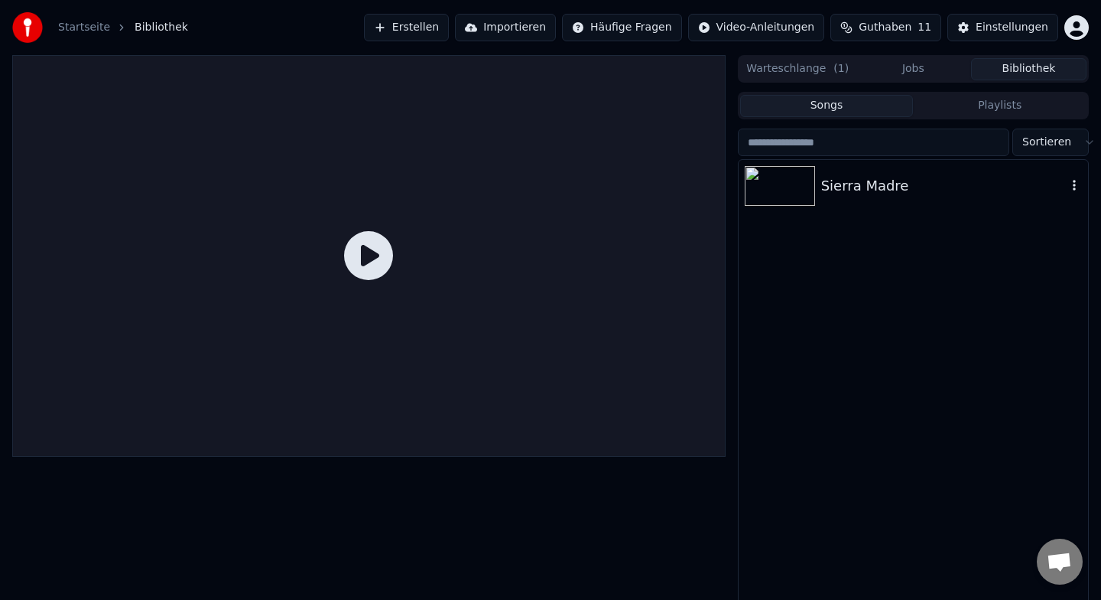
click at [809, 190] on img at bounding box center [780, 186] width 70 height 40
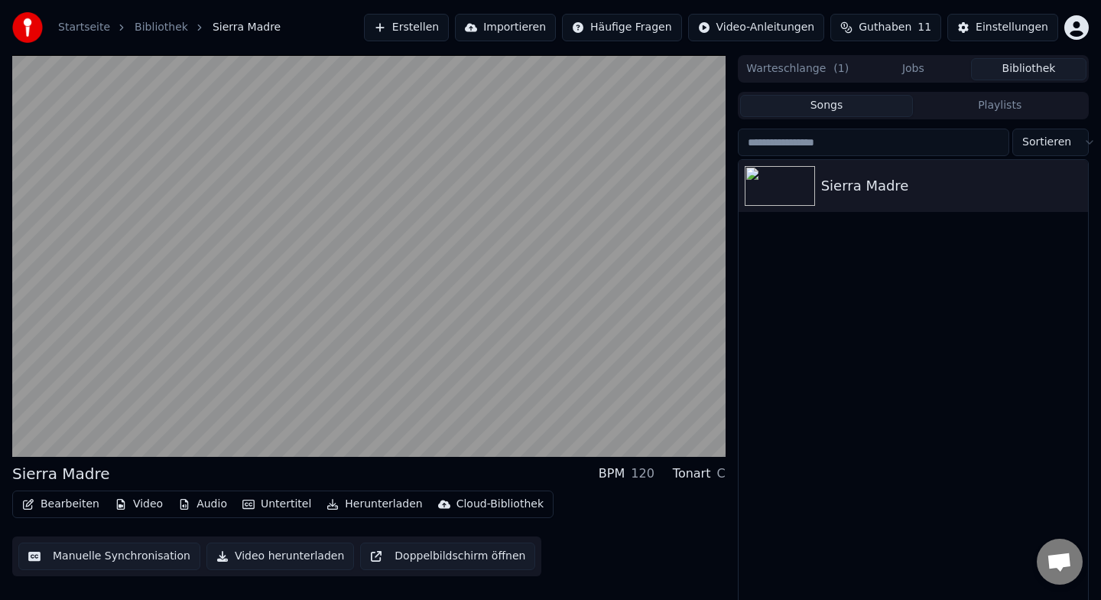
click at [76, 502] on button "Bearbeiten" at bounding box center [60, 503] width 89 height 21
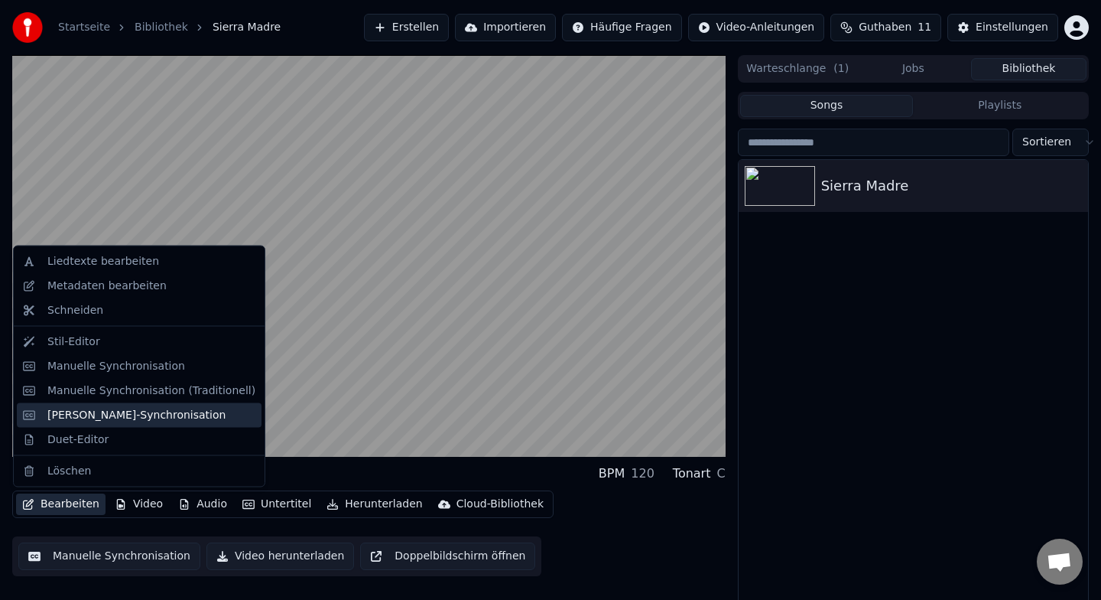
click at [118, 412] on div "[PERSON_NAME]-Synchronisation" at bounding box center [136, 414] width 178 height 15
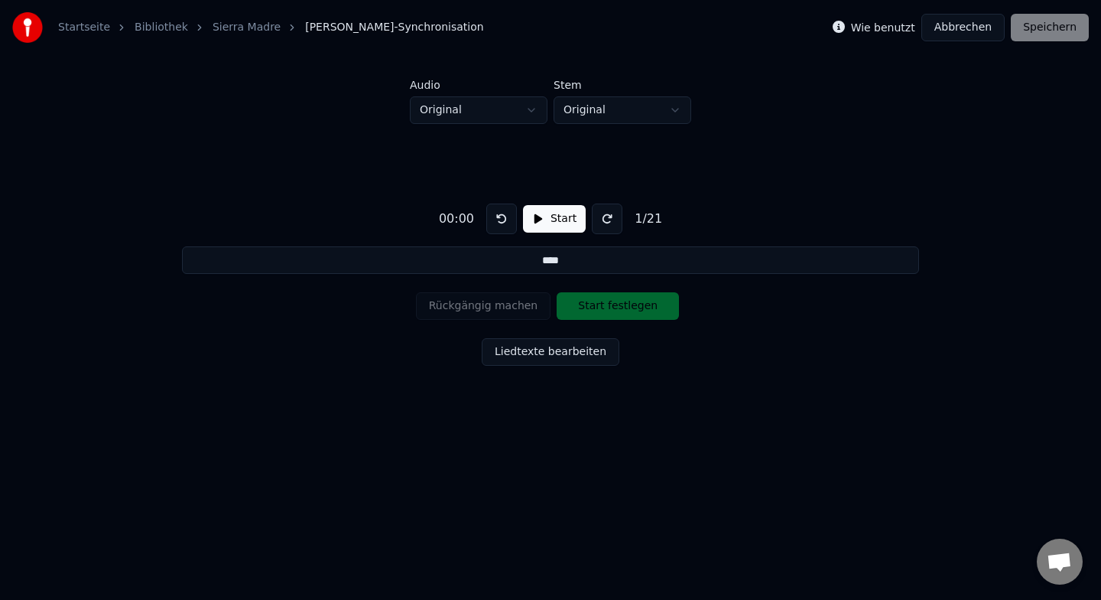
click at [576, 359] on button "Liedtexte bearbeiten" at bounding box center [551, 352] width 138 height 28
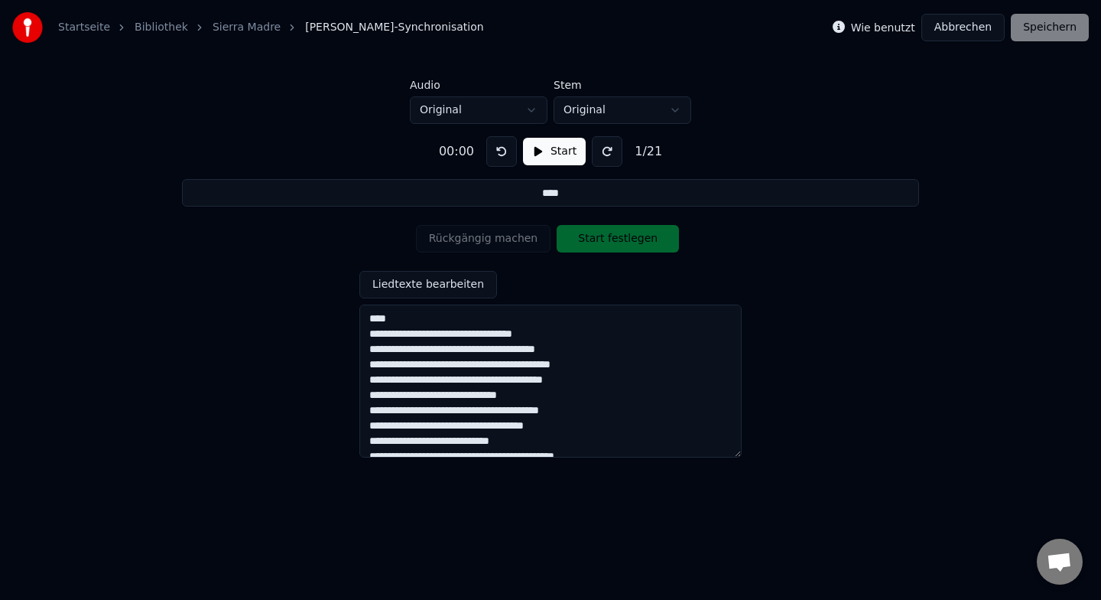
click at [372, 334] on textarea "**********" at bounding box center [550, 380] width 382 height 153
type input "**********"
type textarea "**********"
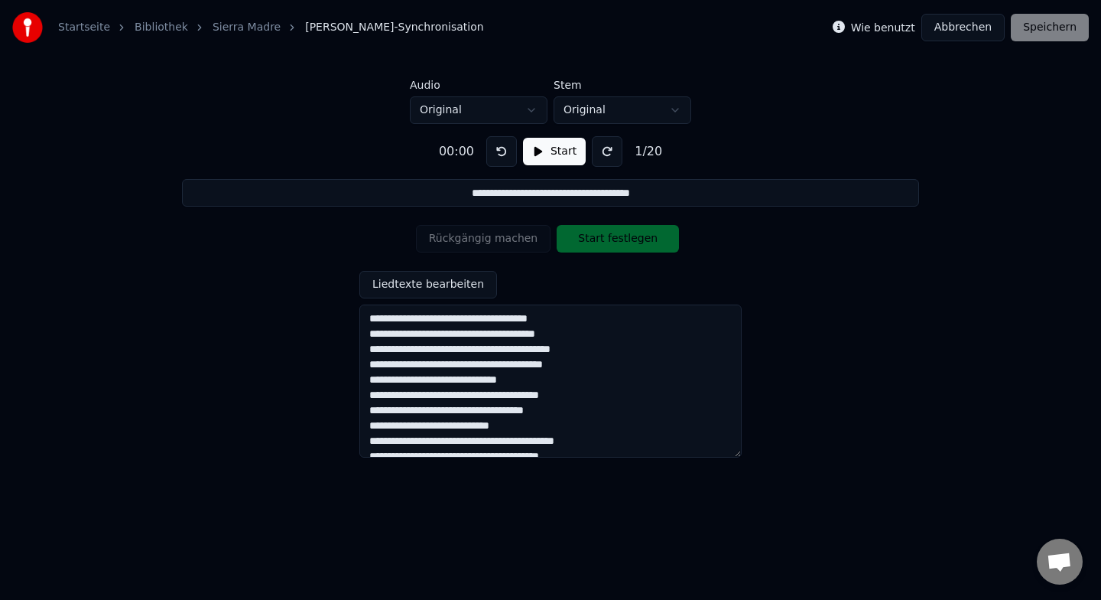
type input "**********"
click at [605, 239] on div "Rückgängig machen Start festlegen" at bounding box center [551, 239] width 270 height 40
click at [462, 154] on div "00:00" at bounding box center [456, 151] width 47 height 18
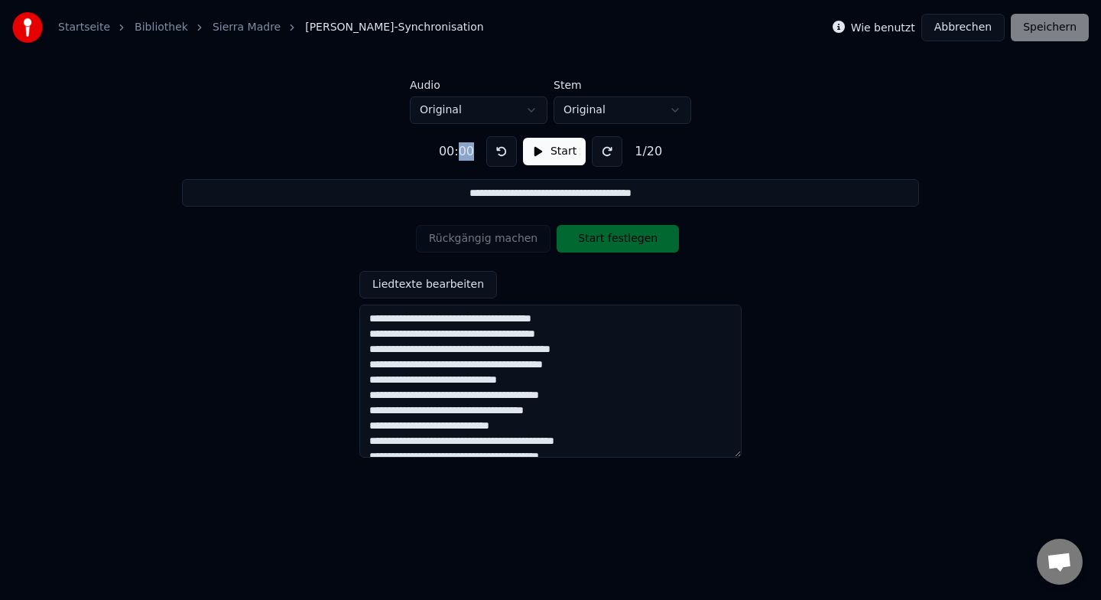
click at [460, 154] on div "00:00" at bounding box center [456, 151] width 47 height 18
click at [483, 116] on html "**********" at bounding box center [550, 231] width 1101 height 463
click at [595, 109] on html "**********" at bounding box center [550, 231] width 1101 height 463
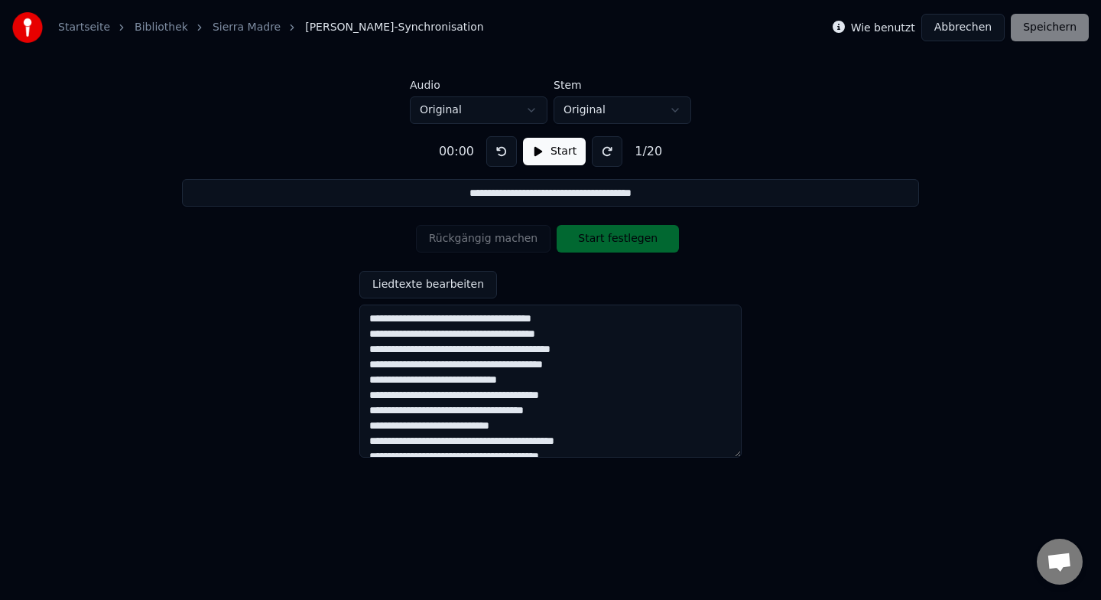
click at [591, 245] on div "Rückgängig machen Start festlegen" at bounding box center [551, 239] width 270 height 40
click at [556, 157] on button "Start" at bounding box center [554, 152] width 63 height 28
click at [556, 157] on button "Pause" at bounding box center [554, 152] width 68 height 28
click at [495, 157] on button at bounding box center [501, 151] width 31 height 31
click at [557, 151] on button "Start" at bounding box center [554, 152] width 63 height 28
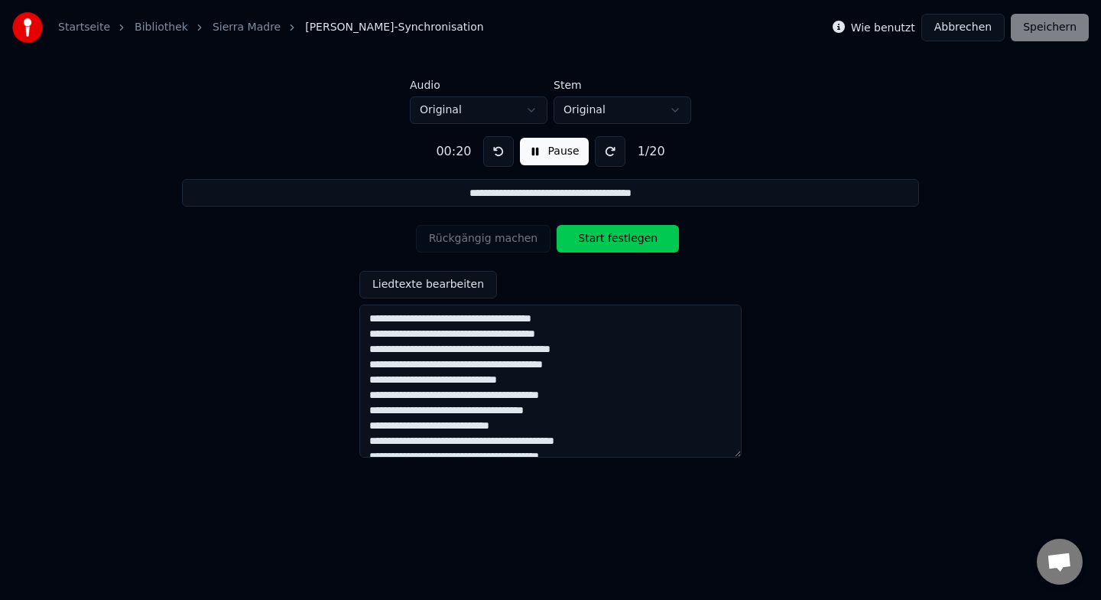
click at [557, 151] on button "Pause" at bounding box center [554, 152] width 68 height 28
click at [615, 242] on div "Rückgängig machen Start festlegen" at bounding box center [551, 239] width 270 height 40
click at [627, 245] on div "Rückgängig machen Start festlegen" at bounding box center [551, 239] width 270 height 40
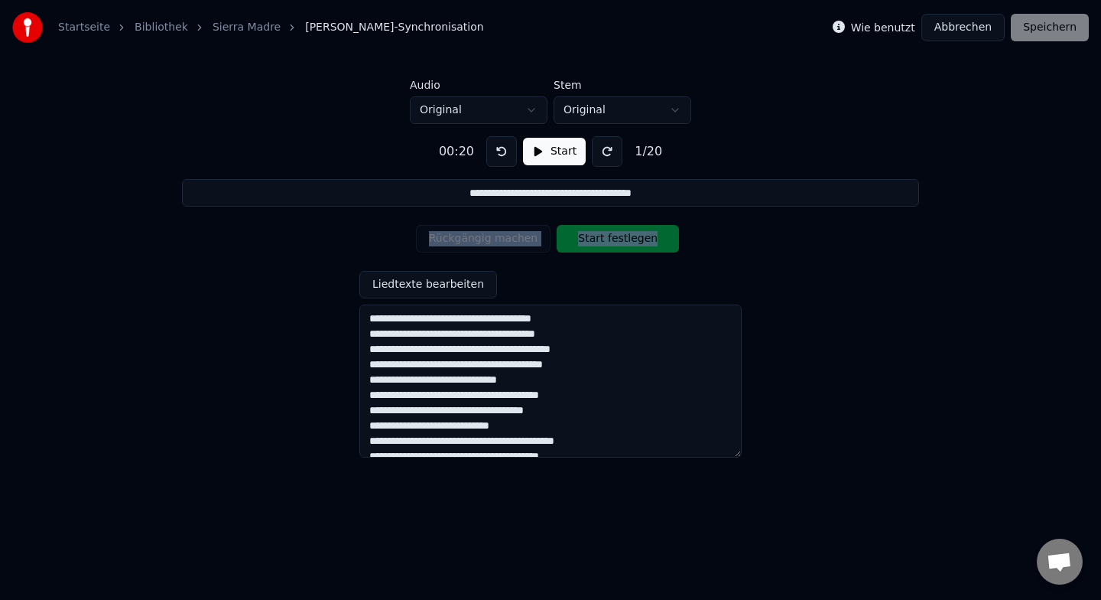
click at [627, 245] on div "Rückgängig machen Start festlegen" at bounding box center [551, 239] width 270 height 40
click at [704, 247] on div "**********" at bounding box center [550, 290] width 1052 height 333
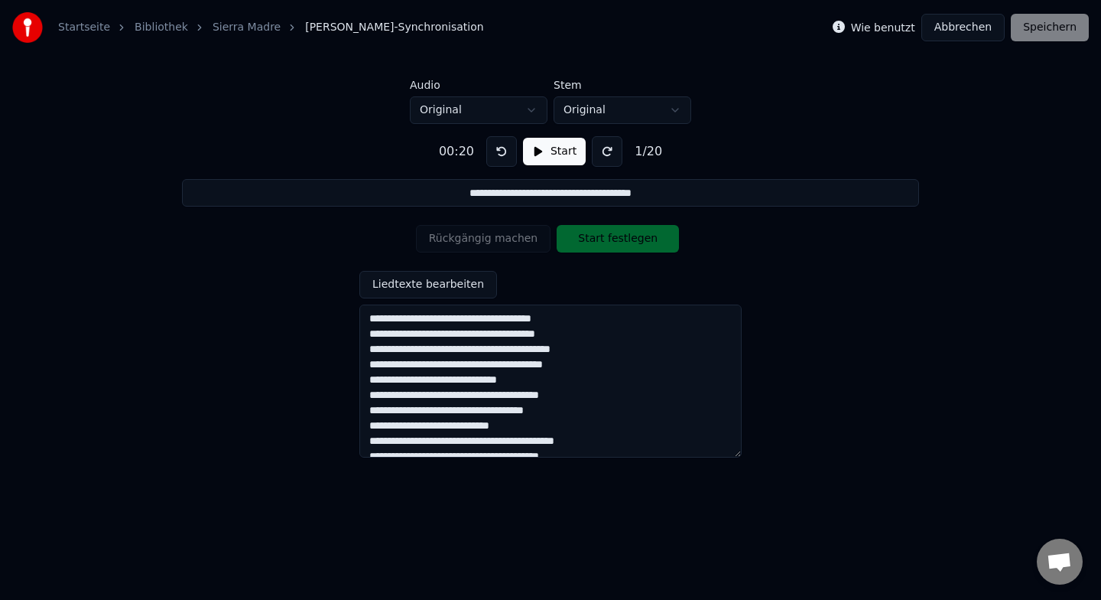
click at [643, 237] on div "Rückgängig machen Start festlegen" at bounding box center [551, 239] width 270 height 40
click at [1061, 28] on div "Wie benutzt Abbrechen Speichern" at bounding box center [961, 28] width 256 height 28
click at [738, 454] on textarea "**********" at bounding box center [550, 380] width 382 height 153
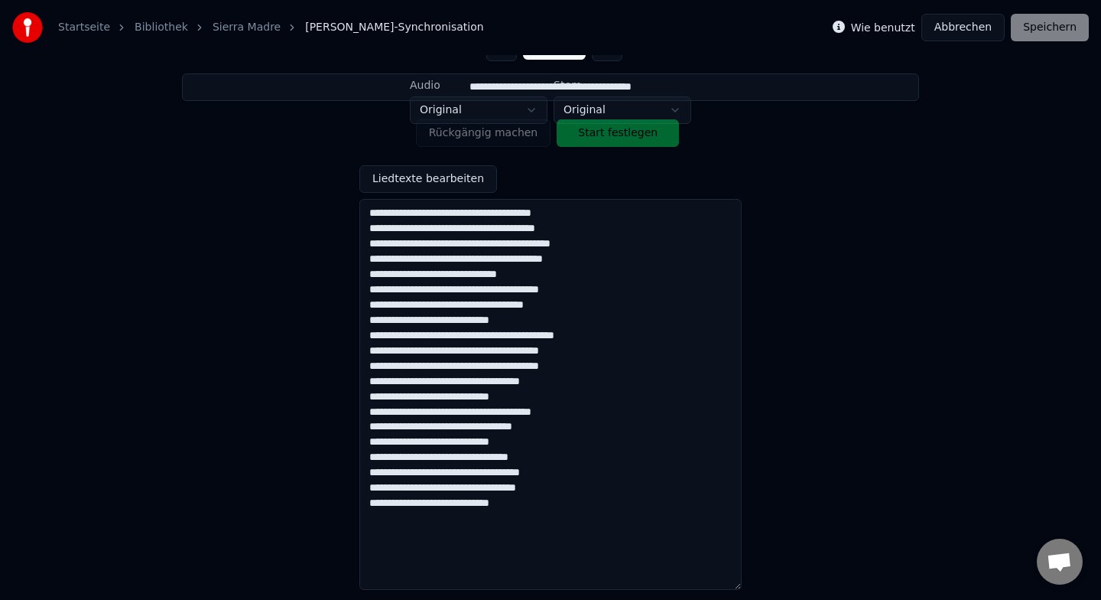
drag, startPoint x: 738, startPoint y: 454, endPoint x: 730, endPoint y: 585, distance: 131.8
click at [730, 585] on textarea "**********" at bounding box center [550, 394] width 382 height 391
click at [506, 267] on textarea "**********" at bounding box center [550, 394] width 382 height 391
click at [596, 253] on textarea "**********" at bounding box center [550, 394] width 382 height 391
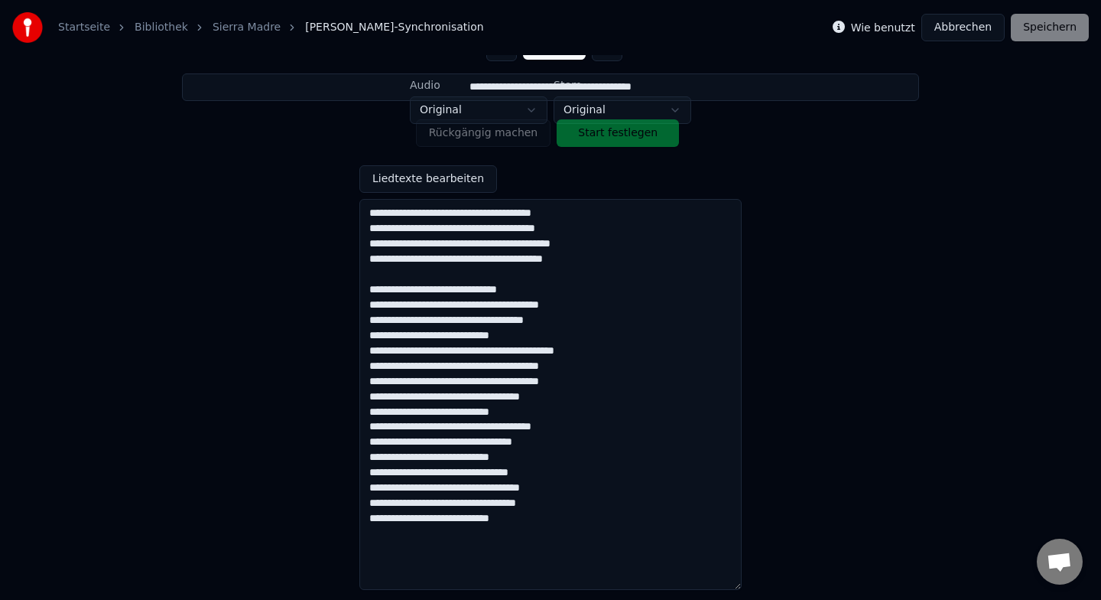
type textarea "**********"
click at [811, 222] on div "**********" at bounding box center [550, 303] width 1052 height 359
click at [1045, 31] on div "Wie benutzt Abbrechen Speichern" at bounding box center [961, 28] width 256 height 28
click at [638, 139] on div "Rückgängig machen Start festlegen" at bounding box center [551, 133] width 270 height 40
click at [89, 29] on link "Startseite" at bounding box center [84, 27] width 52 height 15
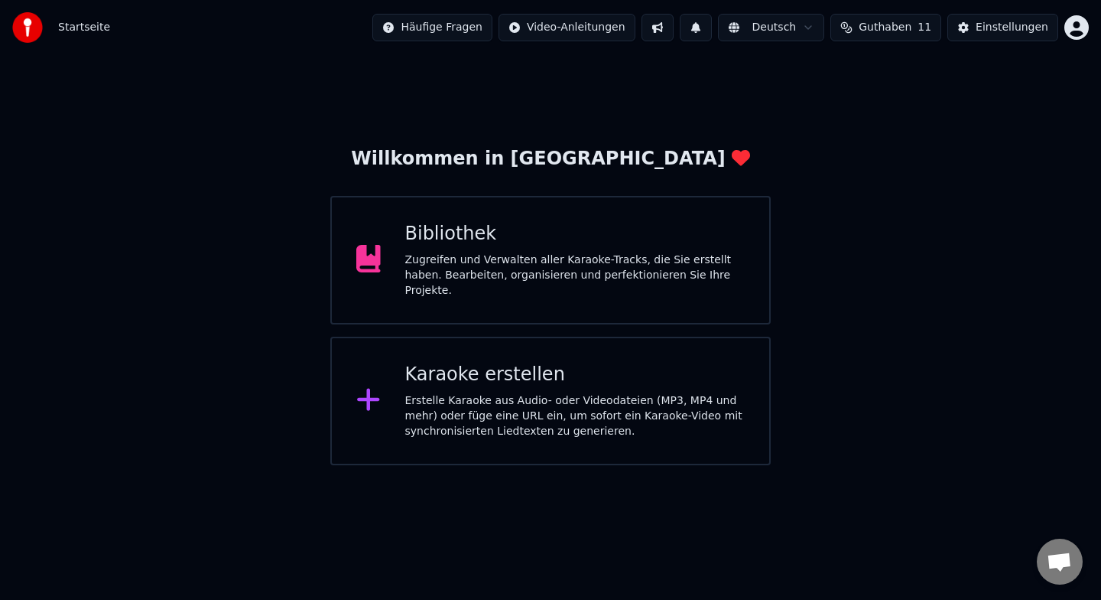
click at [686, 226] on div "Bibliothek" at bounding box center [575, 234] width 340 height 24
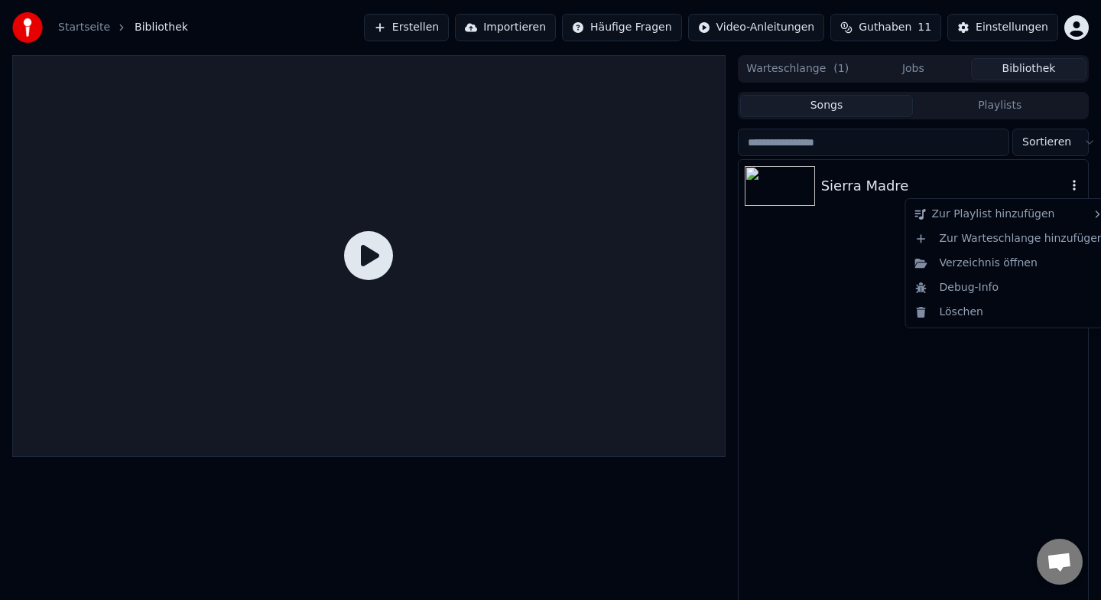
click at [1078, 189] on icon "button" at bounding box center [1074, 185] width 15 height 12
click at [848, 187] on div "Sierra Madre" at bounding box center [943, 185] width 245 height 21
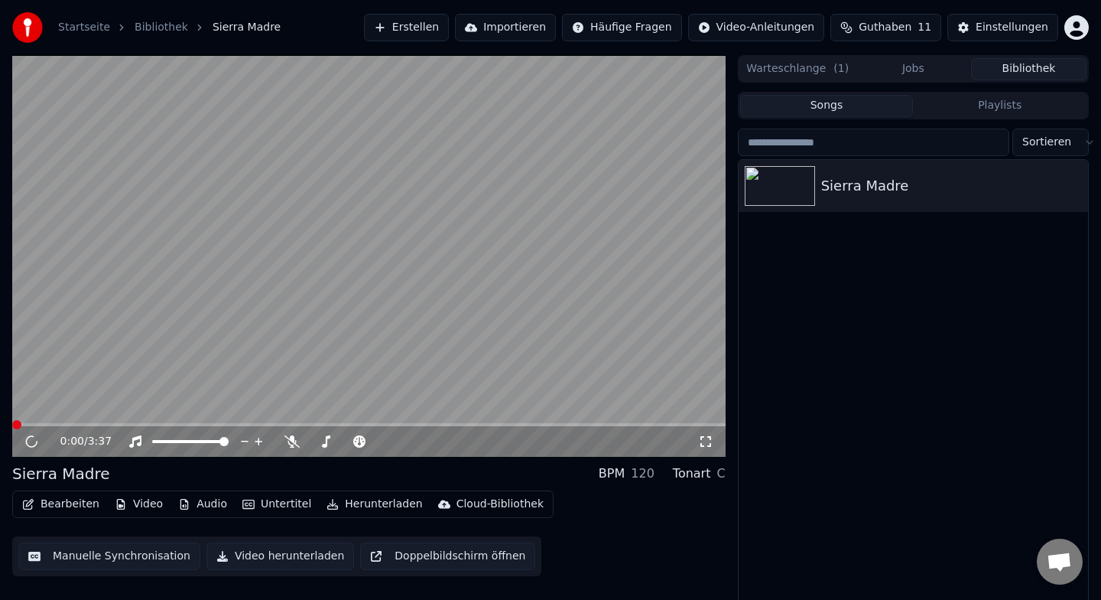
click at [55, 505] on button "Bearbeiten" at bounding box center [60, 503] width 89 height 21
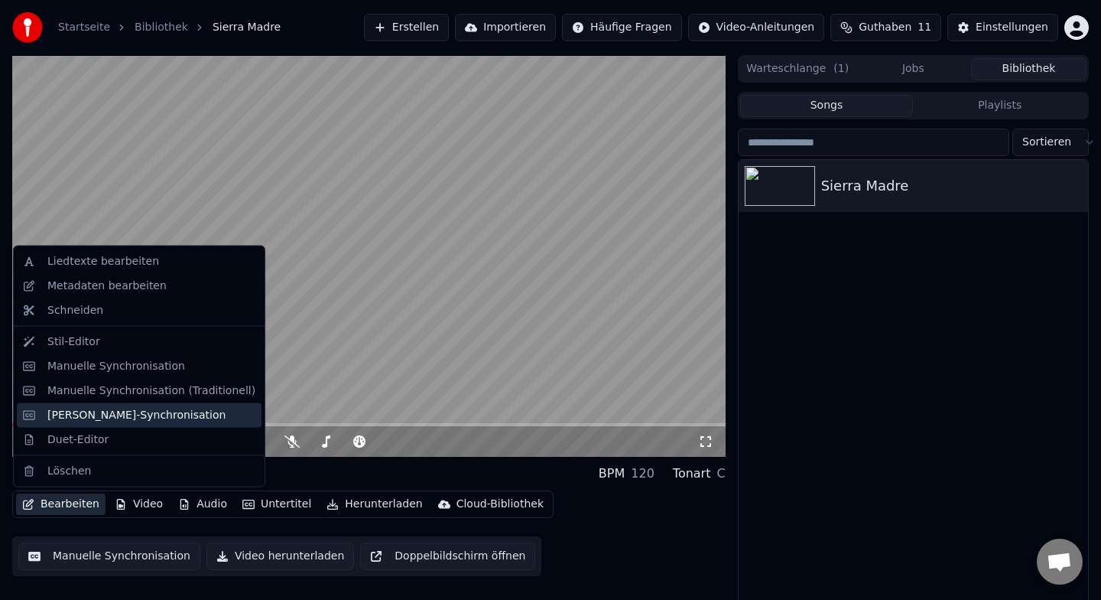
click at [128, 412] on div "[PERSON_NAME]-Synchronisation" at bounding box center [136, 414] width 178 height 15
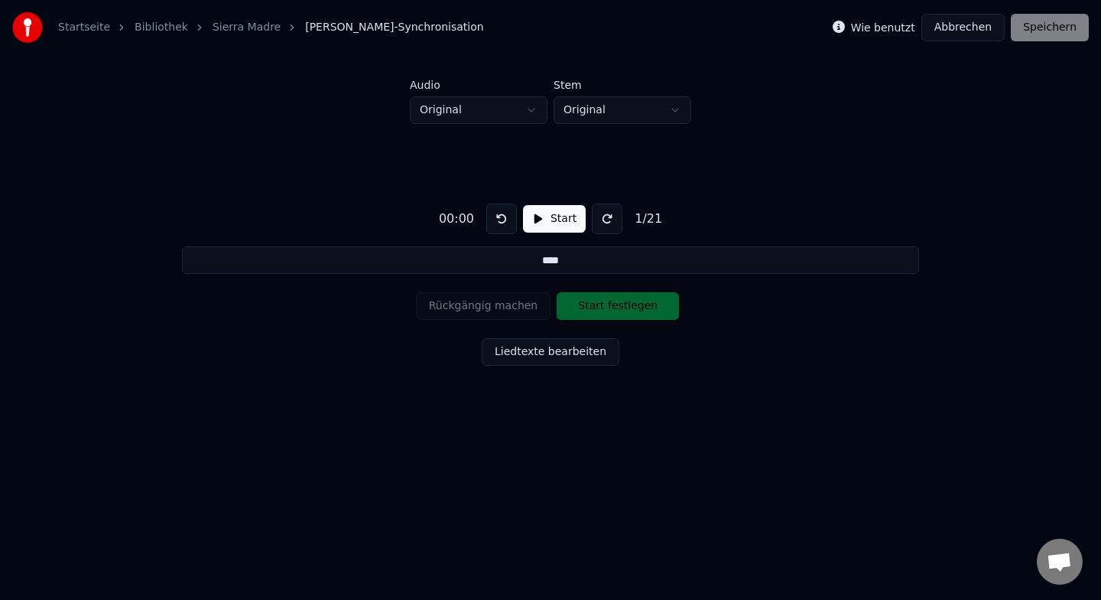
click at [519, 355] on button "Liedtexte bearbeiten" at bounding box center [551, 352] width 138 height 28
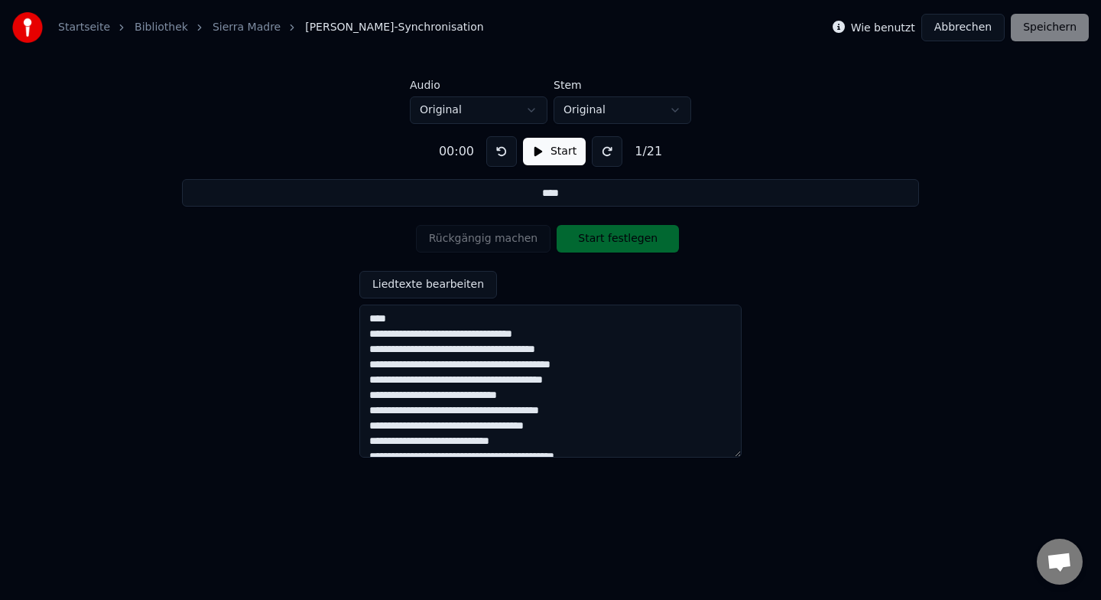
click at [372, 332] on textarea "**********" at bounding box center [550, 380] width 382 height 153
type input "**********"
type textarea "**********"
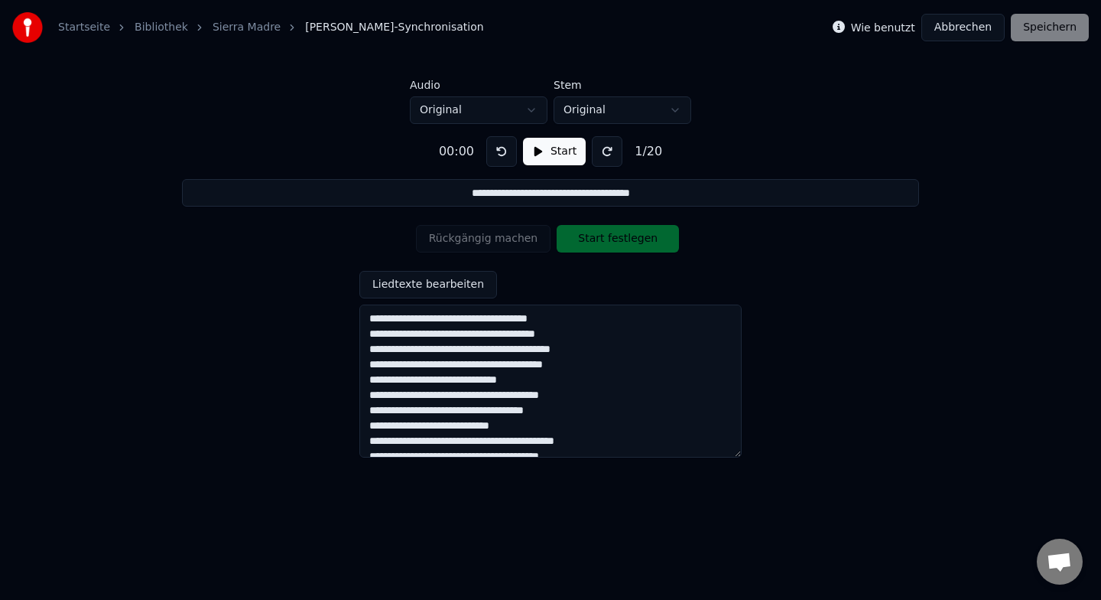
type input "**********"
type textarea "**********"
click at [823, 342] on div "**********" at bounding box center [550, 290] width 1052 height 333
click at [589, 244] on div "Rückgängig machen Start festlegen" at bounding box center [551, 239] width 270 height 40
click at [558, 154] on button "Start" at bounding box center [554, 152] width 63 height 28
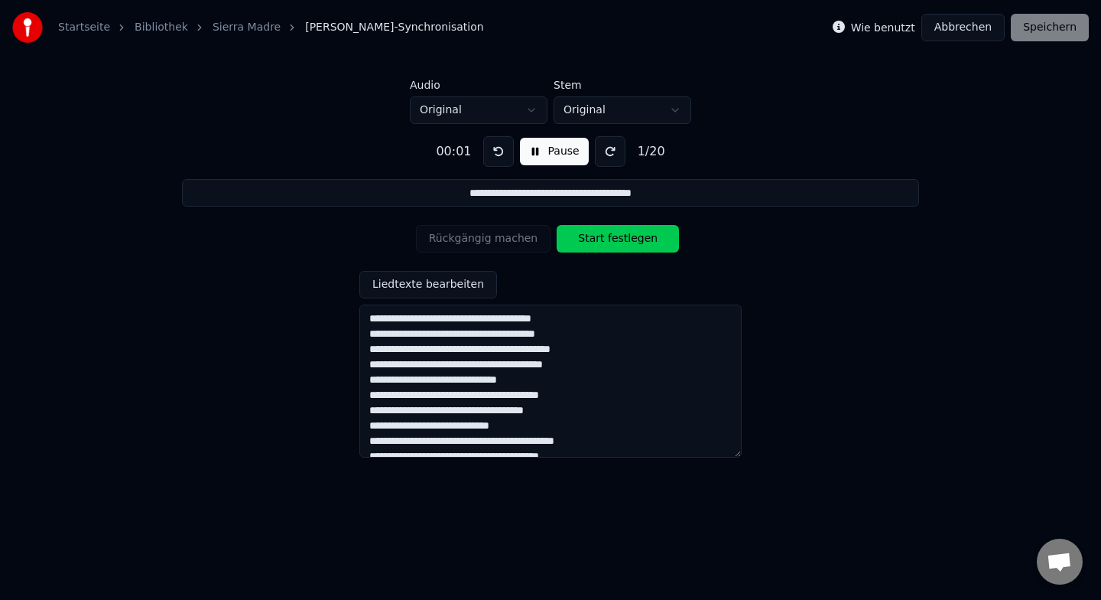
click at [558, 154] on button "Pause" at bounding box center [554, 152] width 68 height 28
click at [608, 243] on div "Rückgängig machen Start festlegen" at bounding box center [551, 239] width 270 height 40
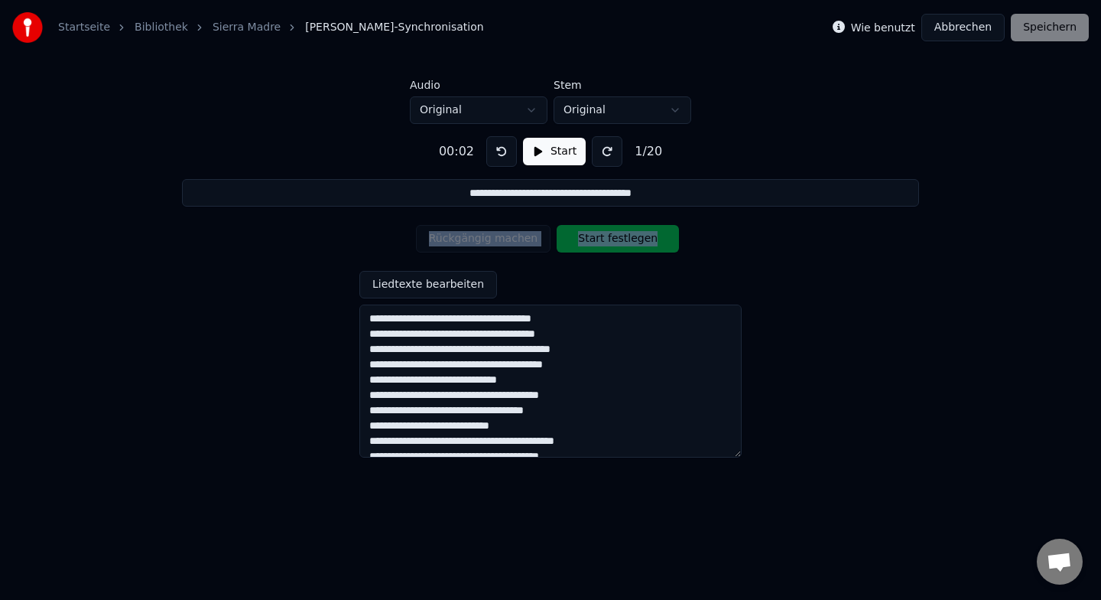
click at [608, 243] on div "Rückgängig machen Start festlegen" at bounding box center [551, 239] width 270 height 40
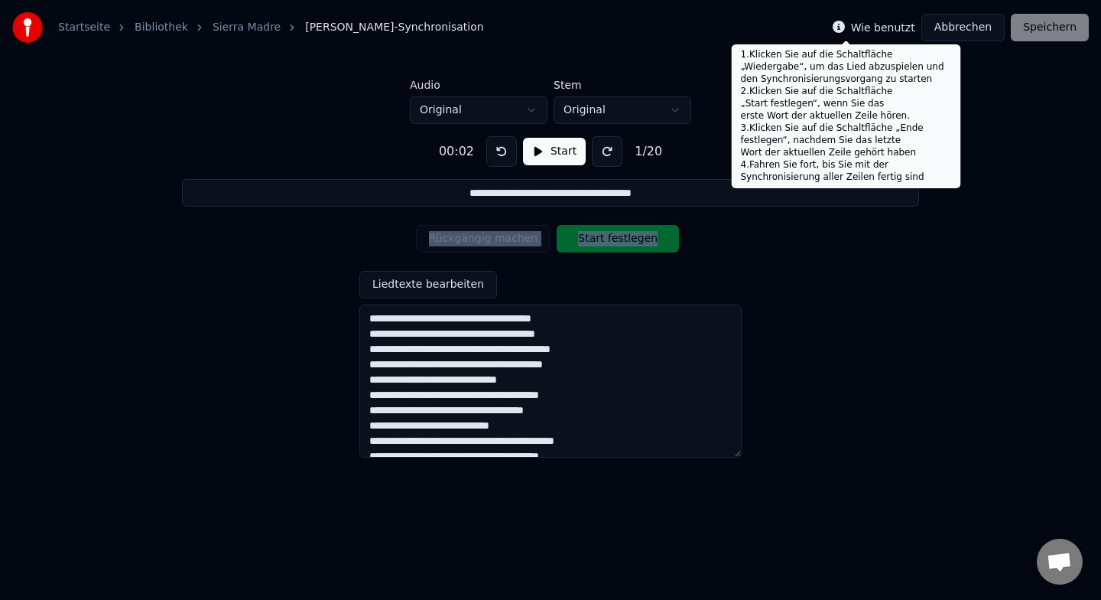
click at [845, 28] on icon at bounding box center [839, 27] width 12 height 12
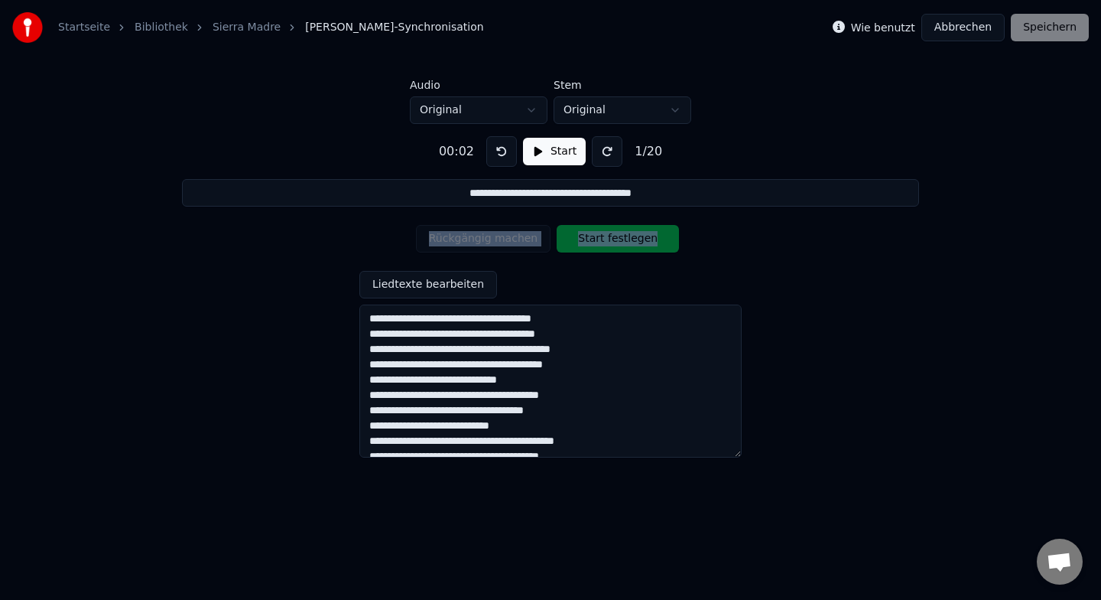
click at [845, 28] on icon at bounding box center [839, 27] width 12 height 12
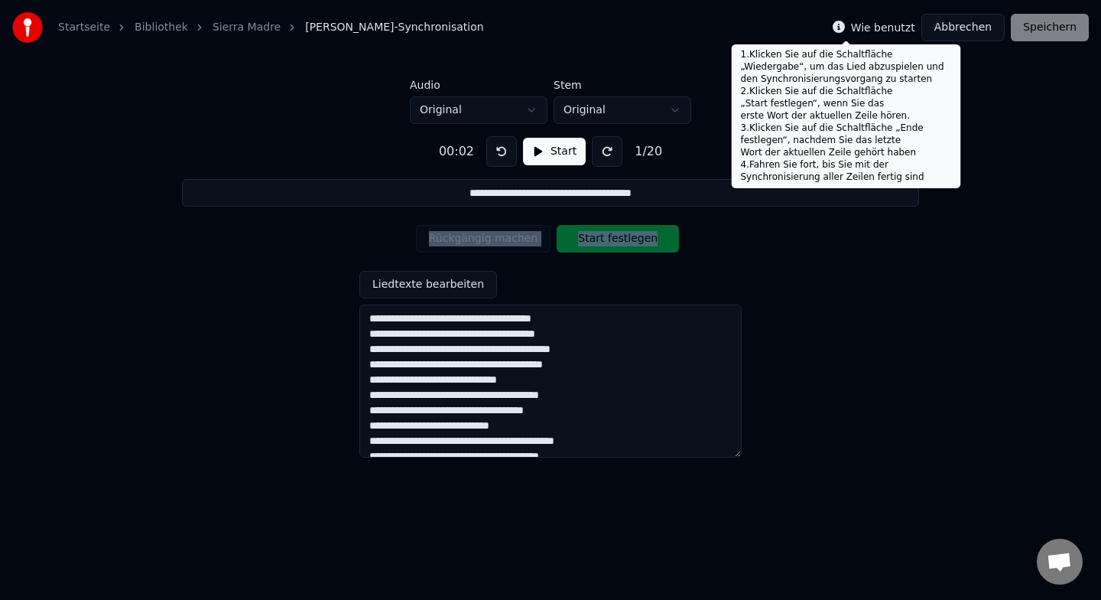
click at [845, 28] on icon at bounding box center [839, 27] width 12 height 12
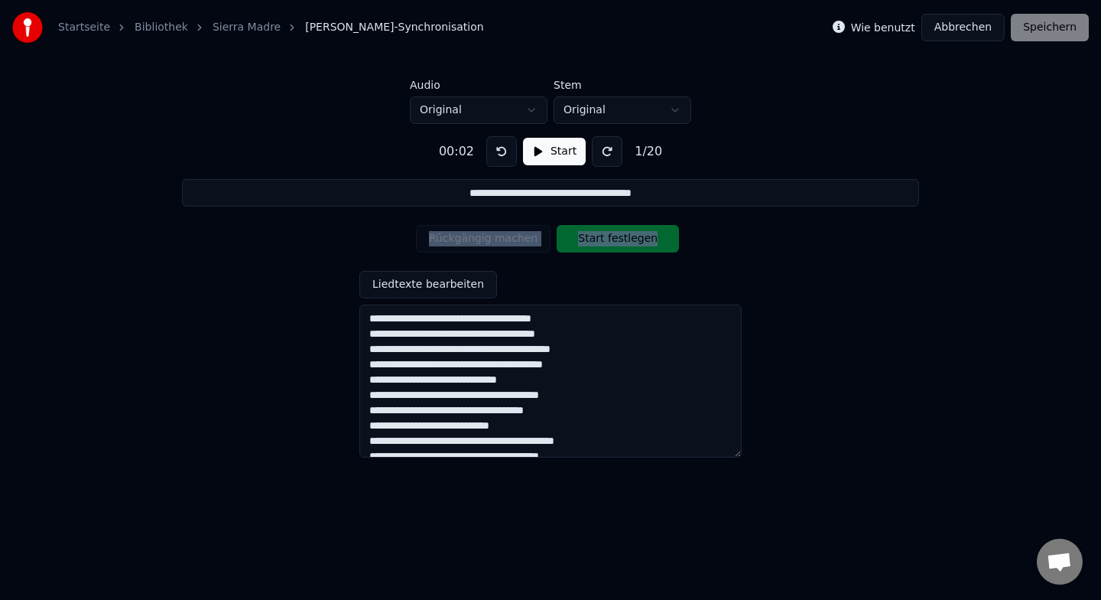
click at [845, 28] on icon at bounding box center [839, 27] width 12 height 12
click at [611, 268] on div "**********" at bounding box center [550, 290] width 1052 height 333
click at [611, 234] on div "Rückgängig machen Start festlegen" at bounding box center [551, 239] width 270 height 40
click at [986, 28] on button "Abbrechen" at bounding box center [963, 28] width 83 height 28
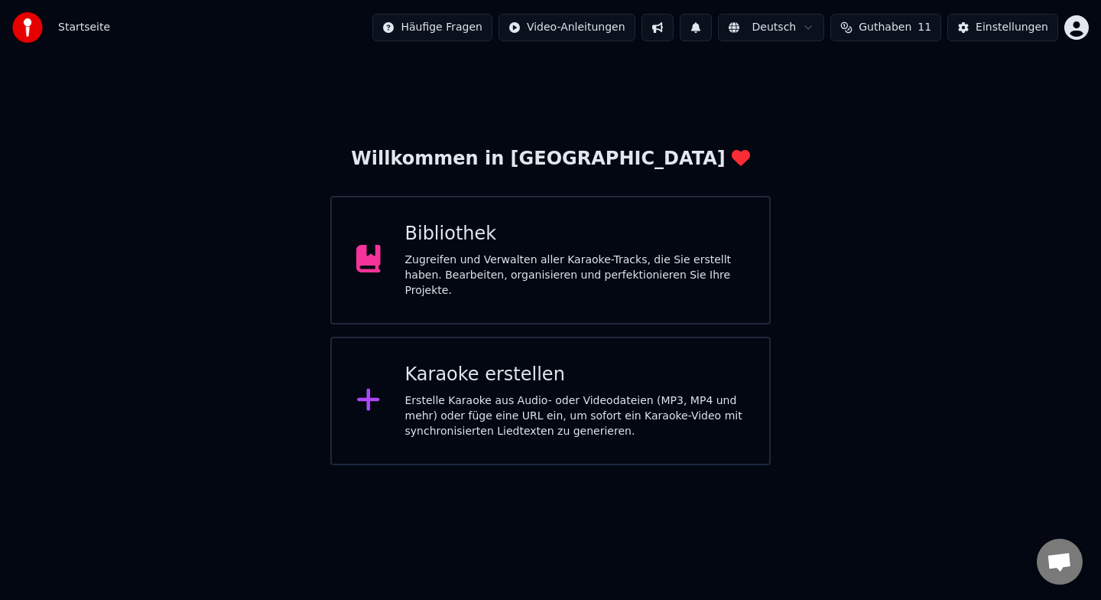
click at [493, 246] on div "Bibliothek" at bounding box center [575, 234] width 340 height 24
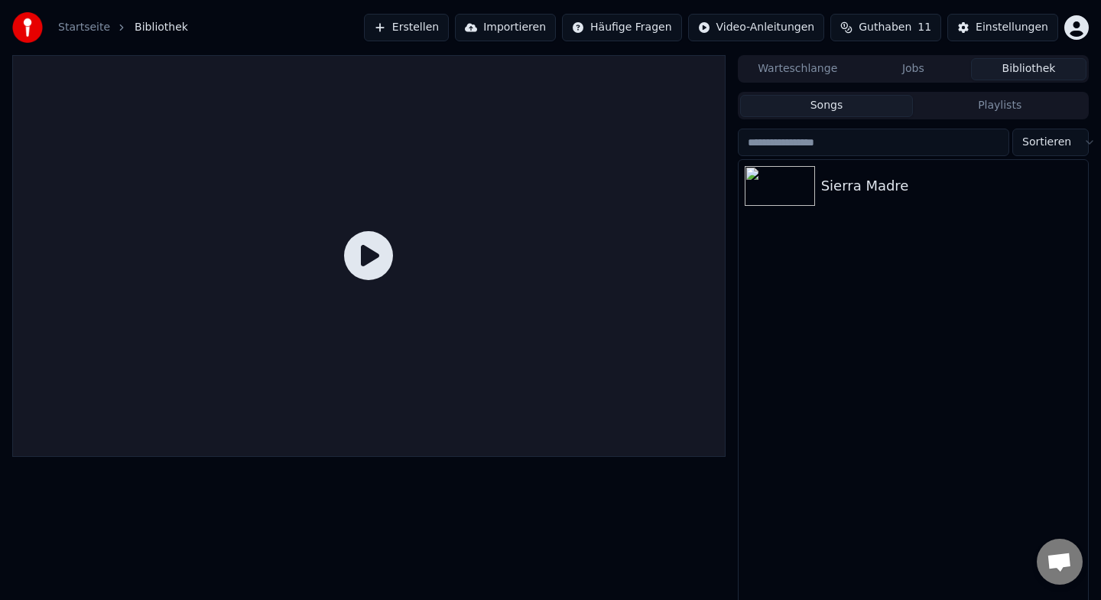
click at [94, 31] on link "Startseite" at bounding box center [84, 27] width 52 height 15
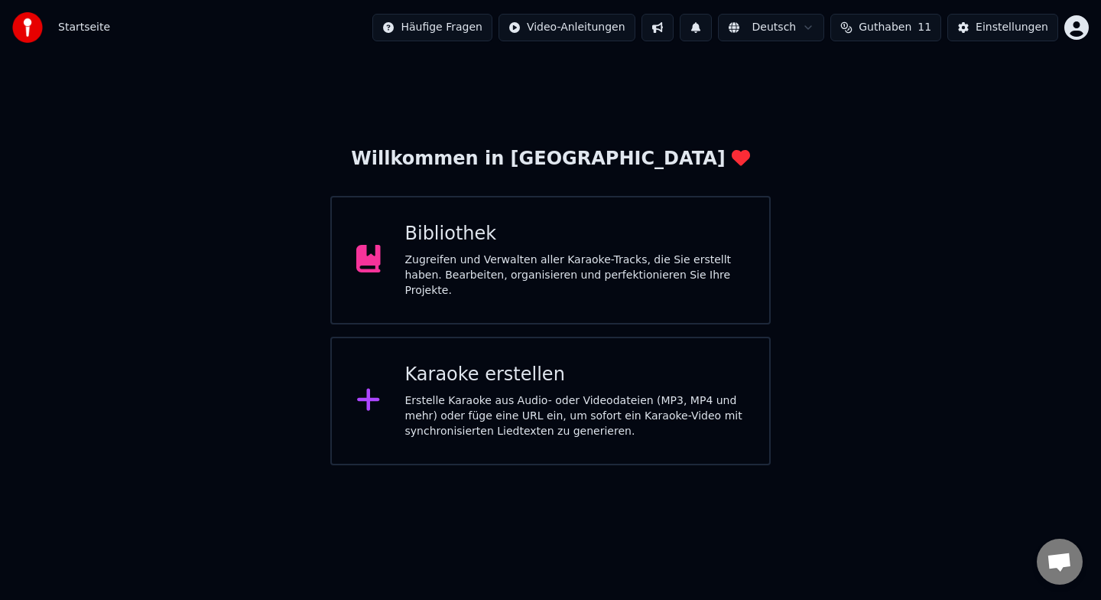
click at [539, 401] on div "Erstelle Karaoke aus Audio- oder Videodateien (MP3, MP4 und mehr) oder füge ein…" at bounding box center [575, 416] width 340 height 46
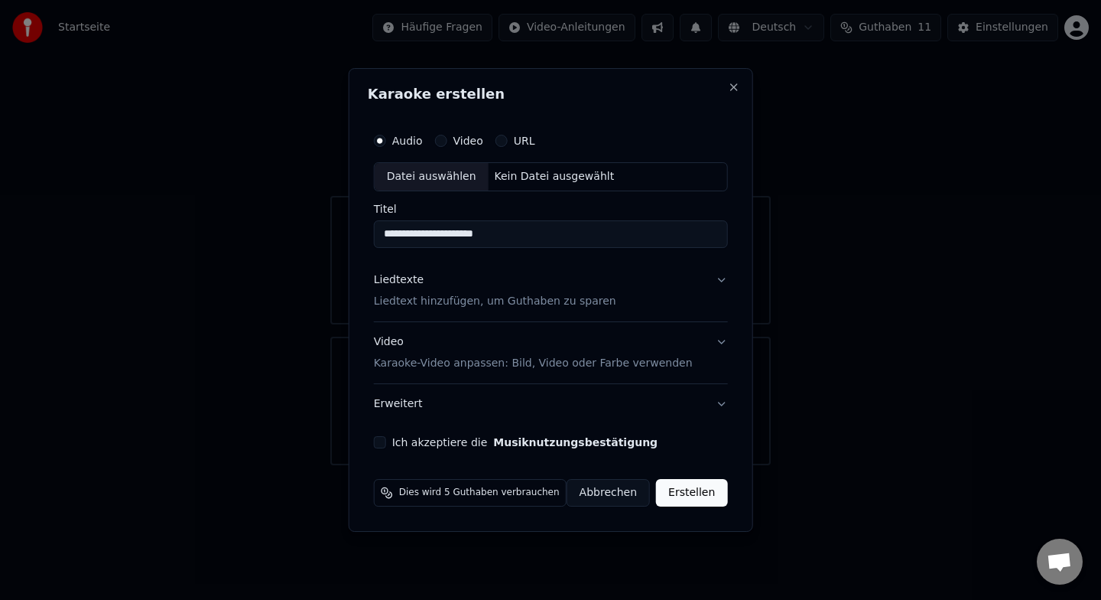
click at [454, 177] on div "Datei auswählen" at bounding box center [432, 177] width 114 height 28
type input "**********"
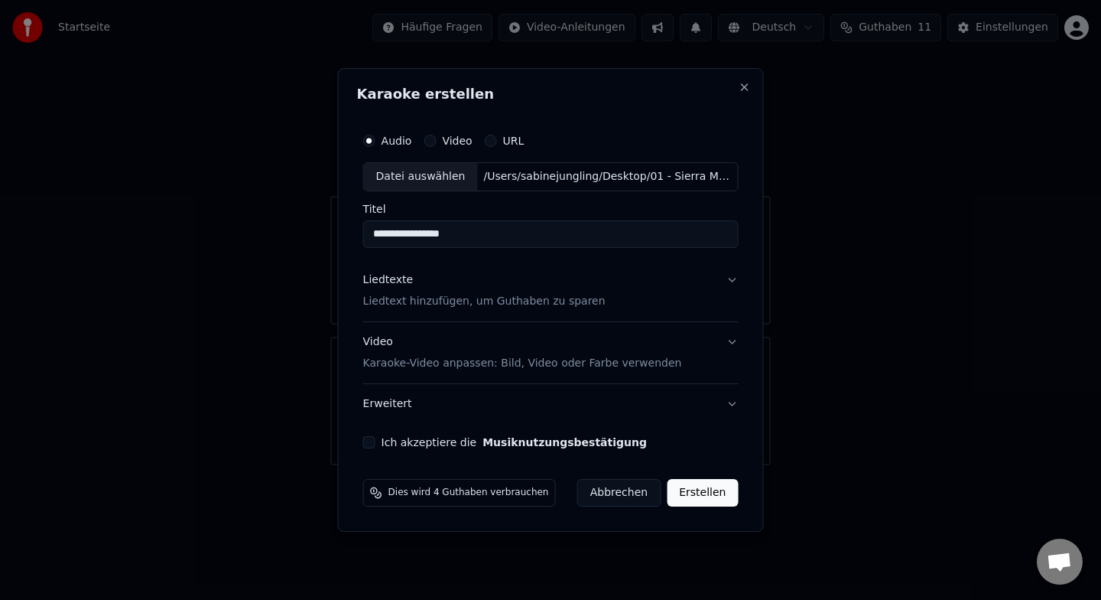
click at [589, 303] on p "Liedtext hinzufügen, um Guthaben zu sparen" at bounding box center [484, 301] width 242 height 15
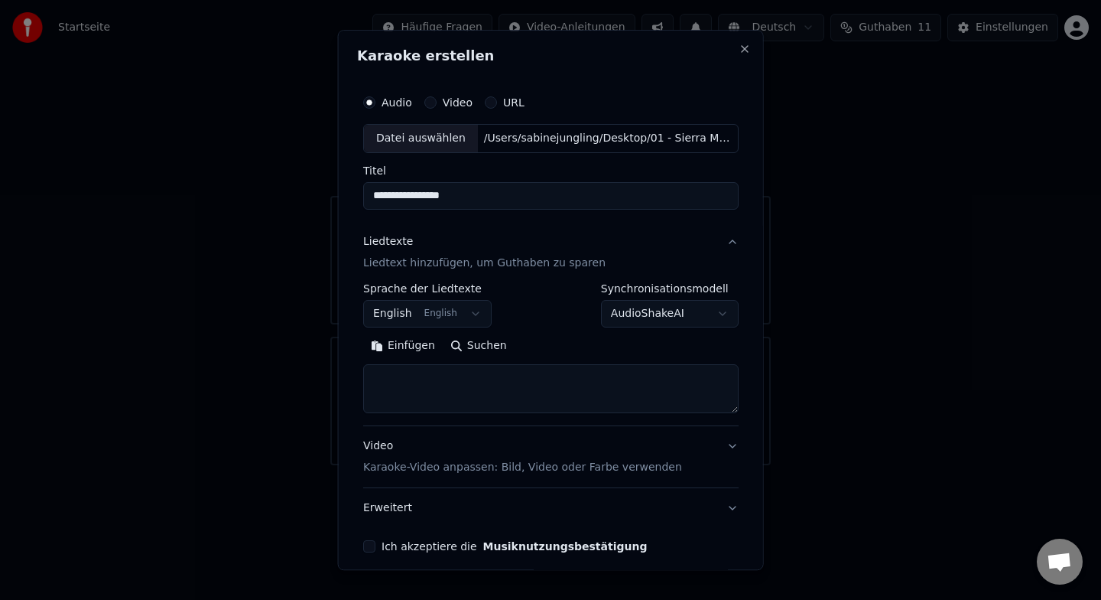
click at [444, 313] on button "English English" at bounding box center [427, 314] width 128 height 28
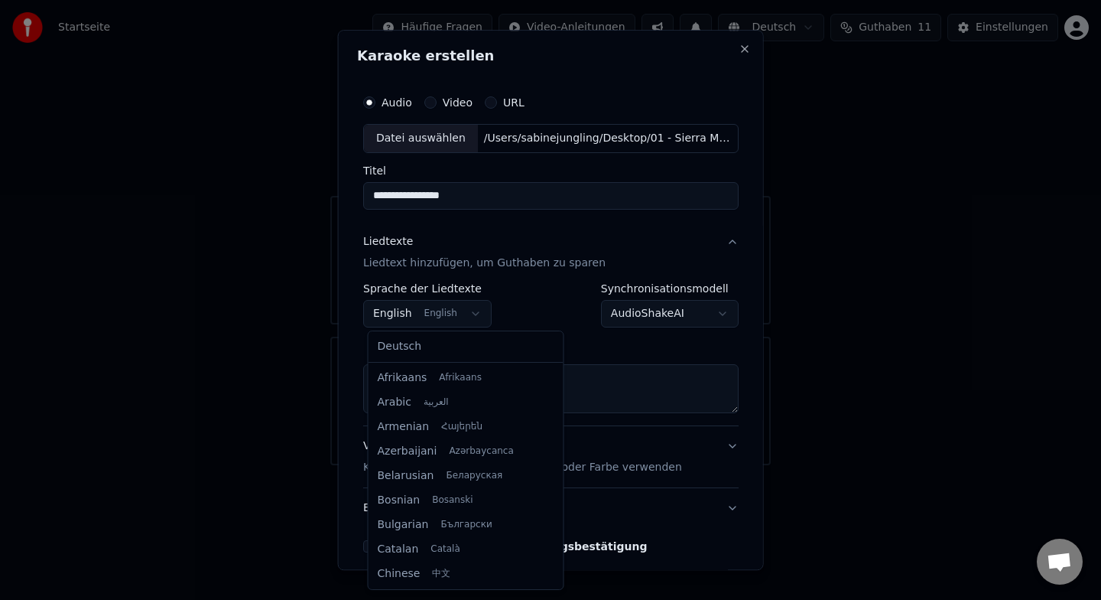
scroll to position [122, 0]
select select "**"
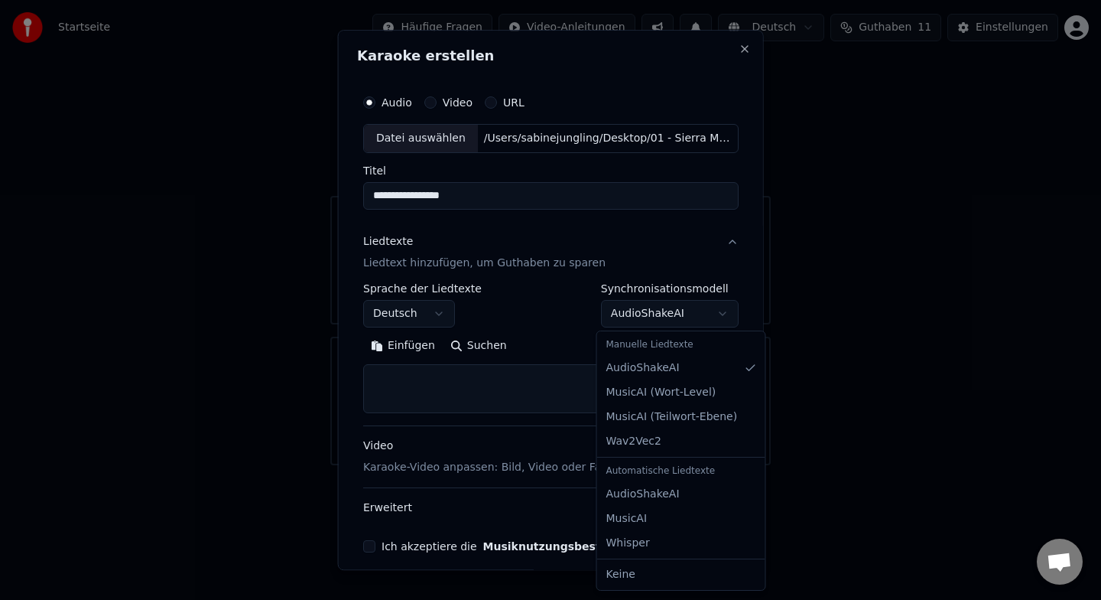
click at [674, 310] on body "**********" at bounding box center [550, 232] width 1101 height 465
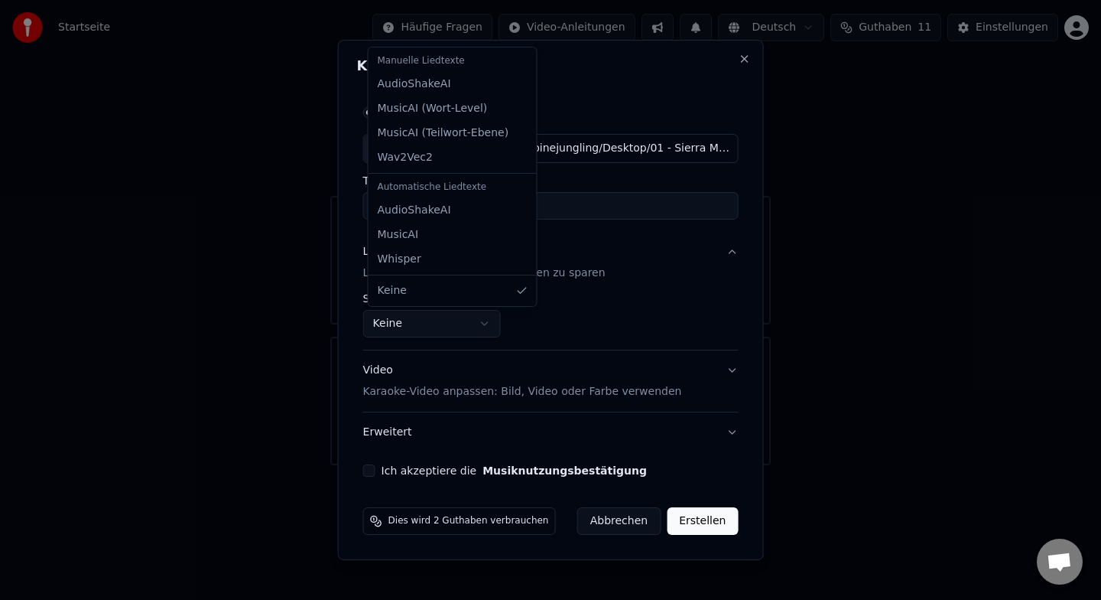
click at [485, 328] on body "**********" at bounding box center [550, 232] width 1101 height 465
select select "**********"
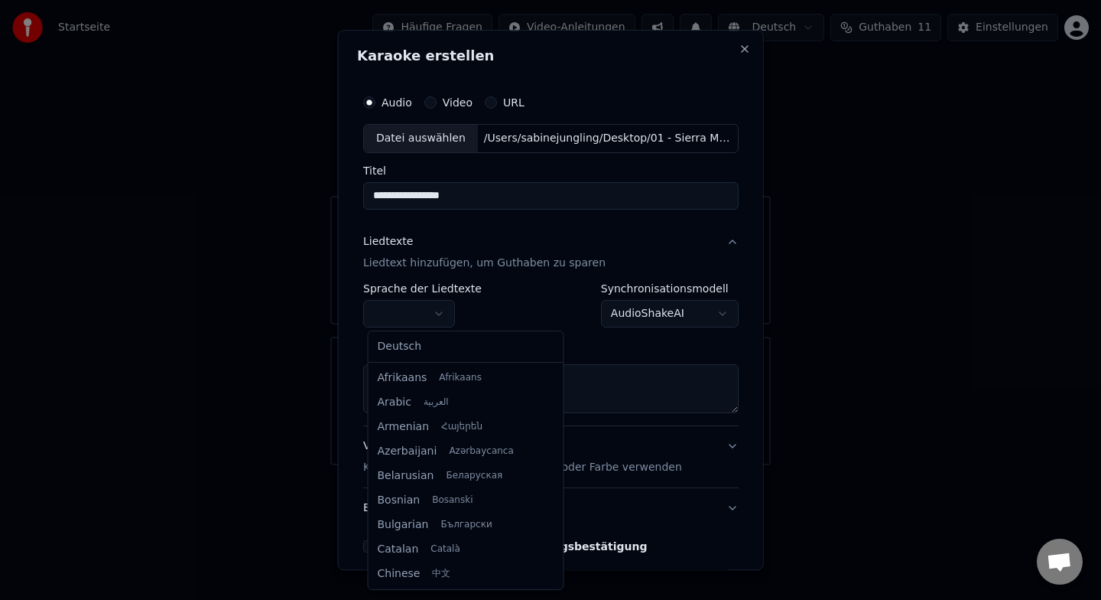
click at [448, 305] on body "**********" at bounding box center [550, 232] width 1101 height 465
select select "**"
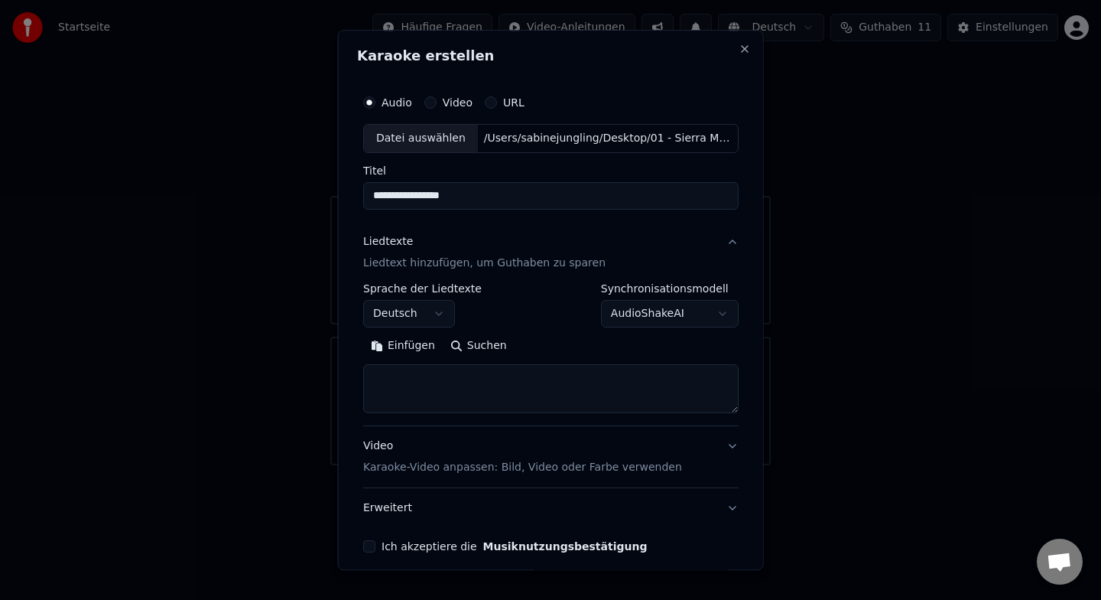
click at [439, 389] on textarea at bounding box center [551, 388] width 376 height 49
paste textarea "**********"
type textarea "**********"
click at [733, 445] on button "Video Karaoke-Video anpassen: Bild, Video oder Farbe verwenden" at bounding box center [551, 456] width 376 height 61
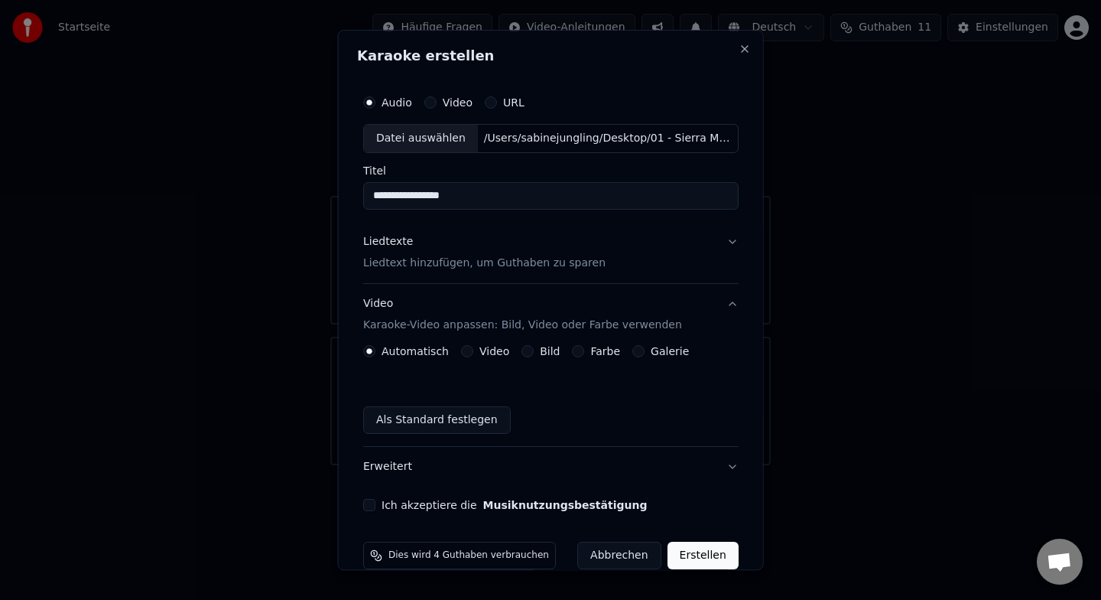
scroll to position [24, 0]
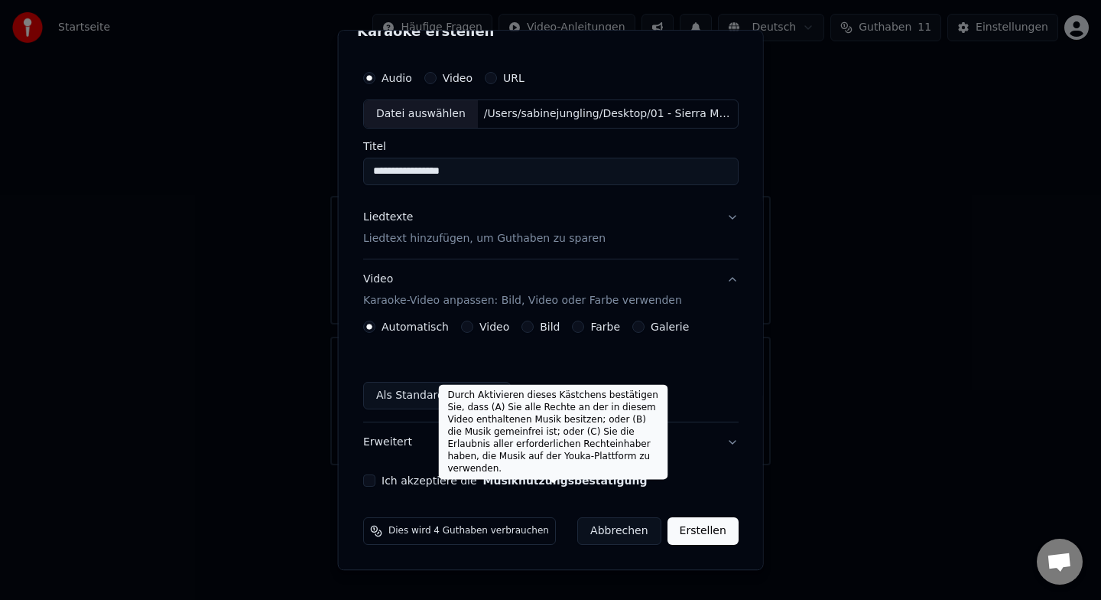
click at [484, 482] on button "Musiknutzungsbestätigung" at bounding box center [565, 480] width 164 height 11
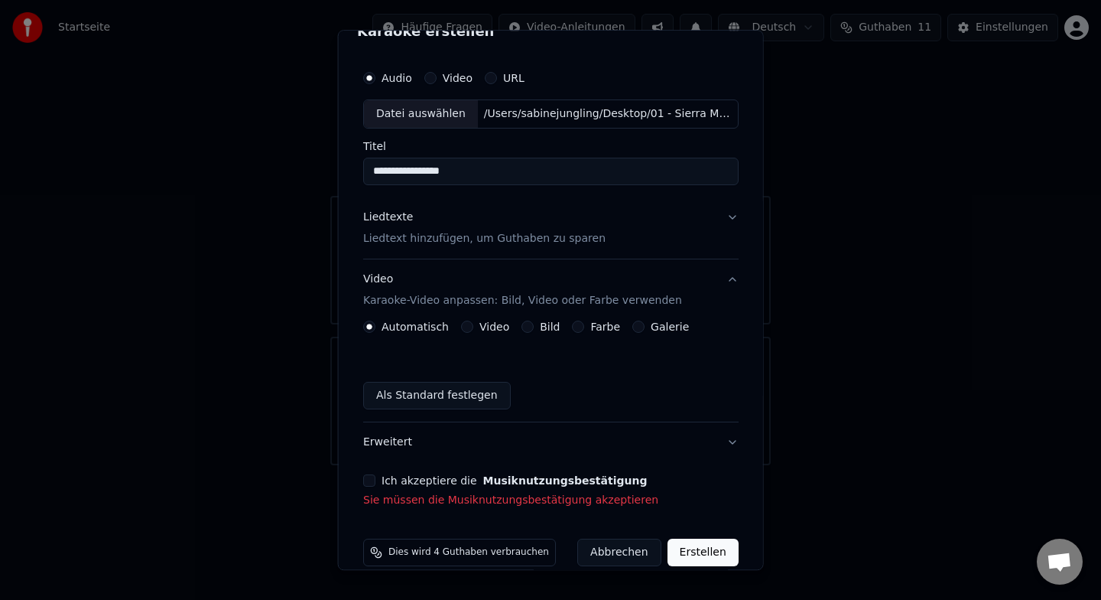
click at [373, 479] on button "Ich akzeptiere die Musiknutzungsbestätigung" at bounding box center [369, 480] width 12 height 12
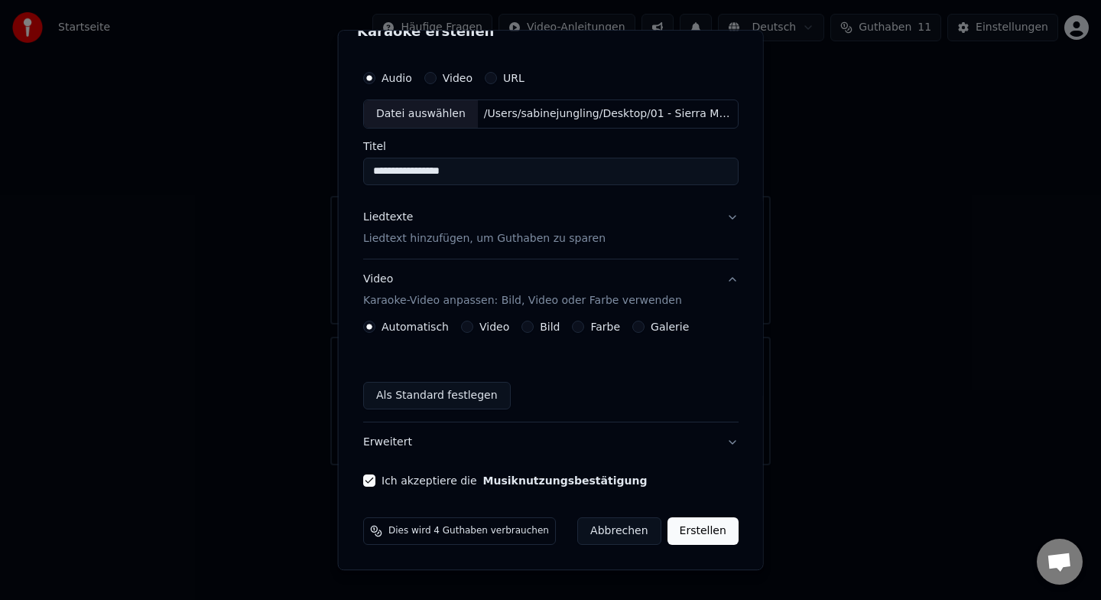
scroll to position [0, 0]
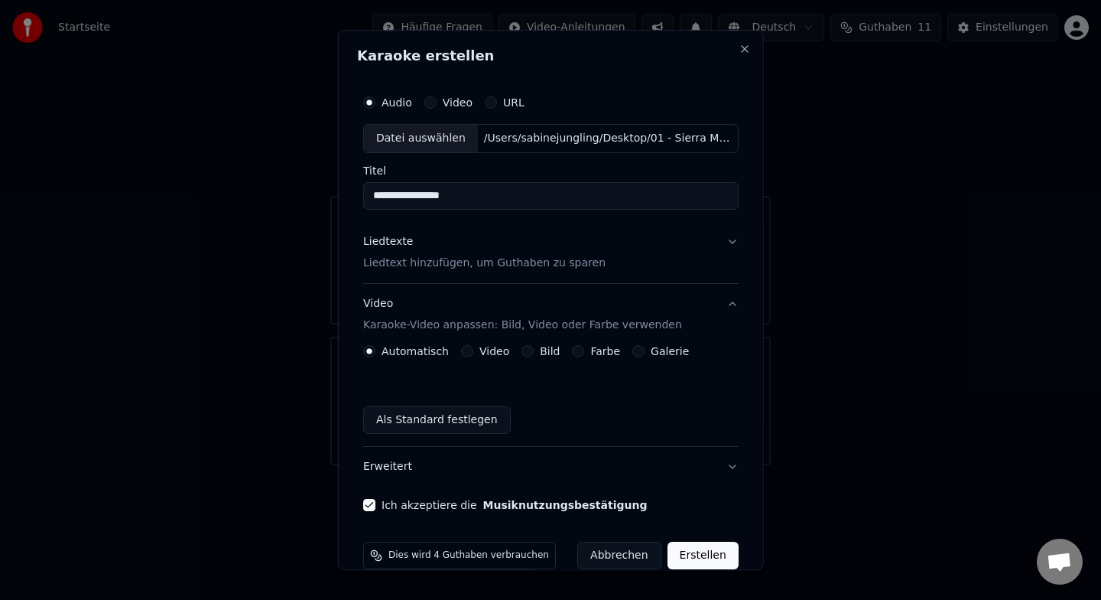
click at [733, 245] on button "Liedtexte Liedtext hinzufügen, um Guthaben zu sparen" at bounding box center [551, 252] width 376 height 61
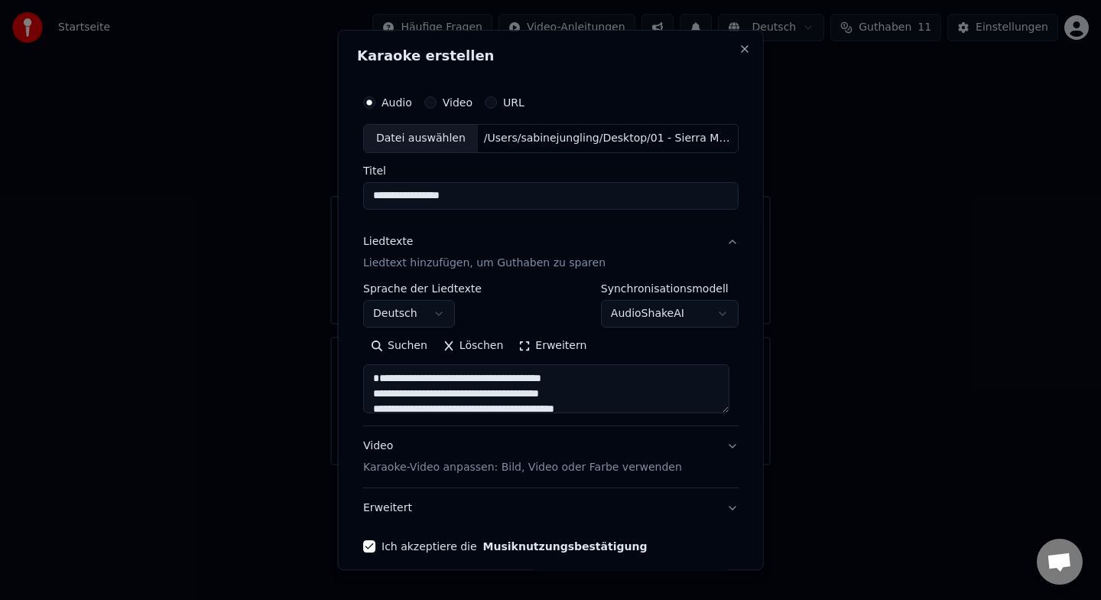
click at [443, 390] on textarea "**********" at bounding box center [546, 388] width 366 height 49
click at [376, 392] on textarea "**********" at bounding box center [546, 388] width 366 height 49
type textarea "**********"
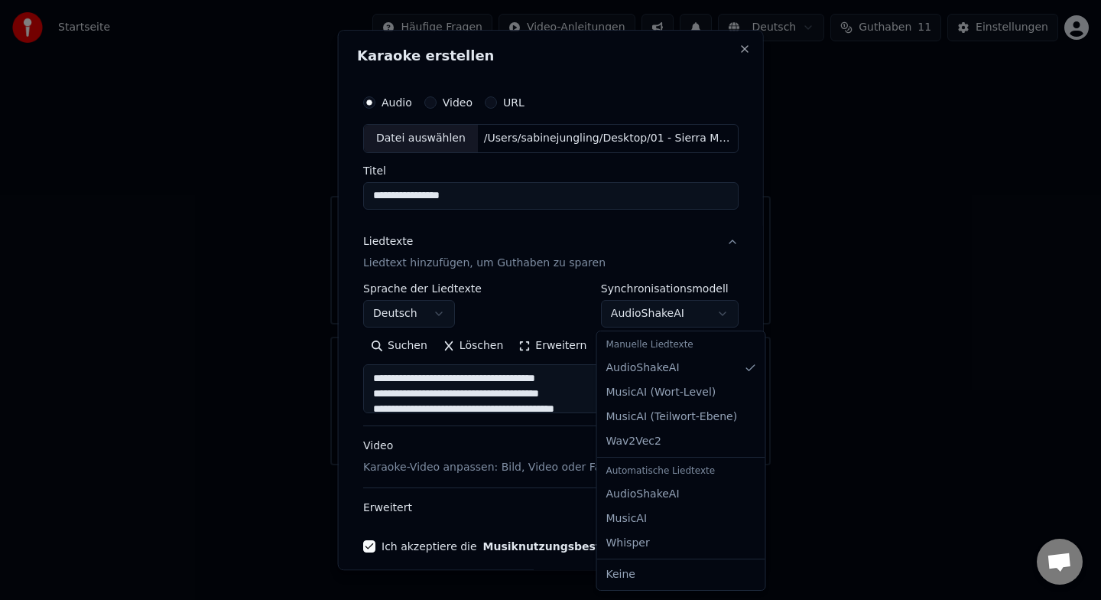
click at [692, 314] on body "**********" at bounding box center [550, 232] width 1101 height 465
select select "**********"
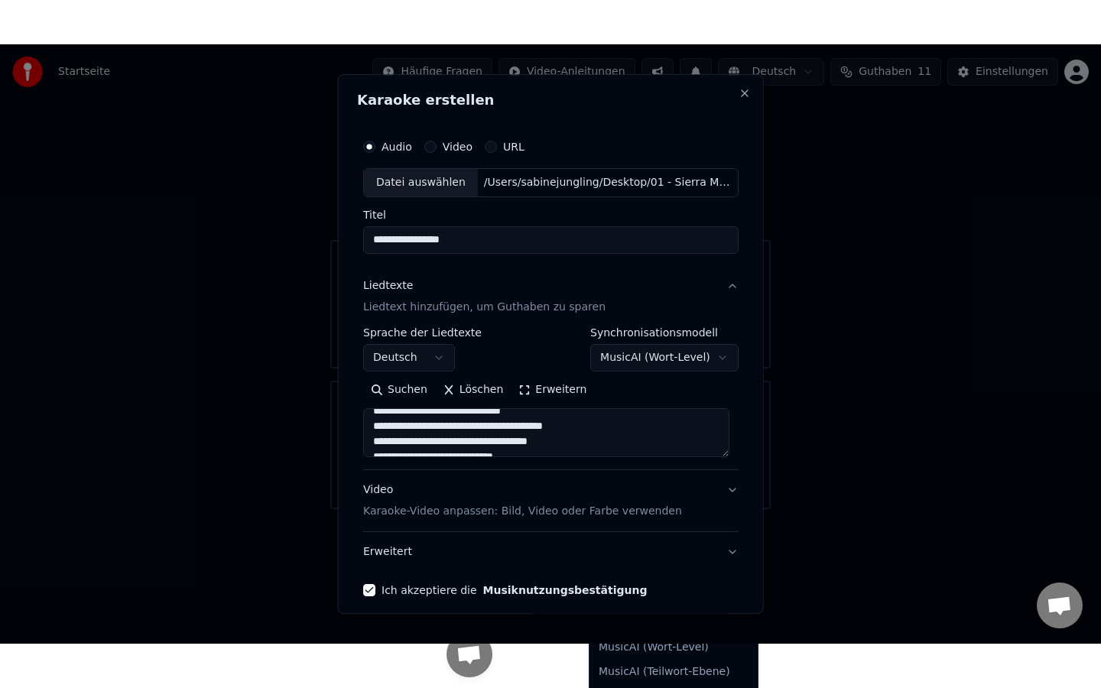
scroll to position [119, 0]
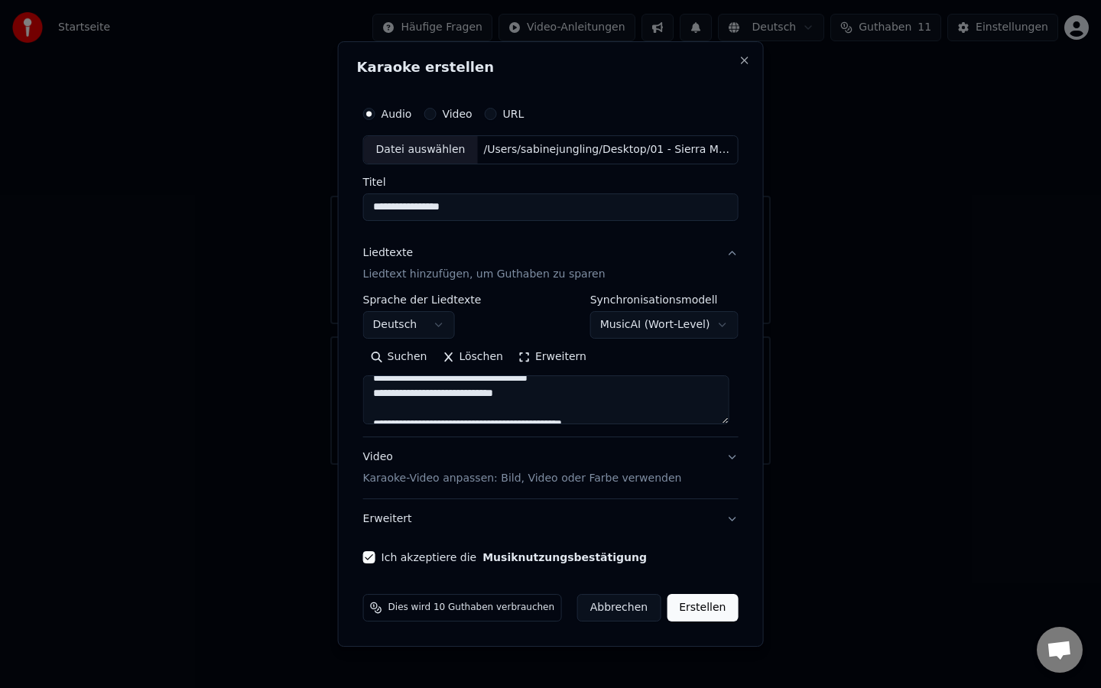
click at [688, 599] on button "Erstellen" at bounding box center [702, 608] width 71 height 28
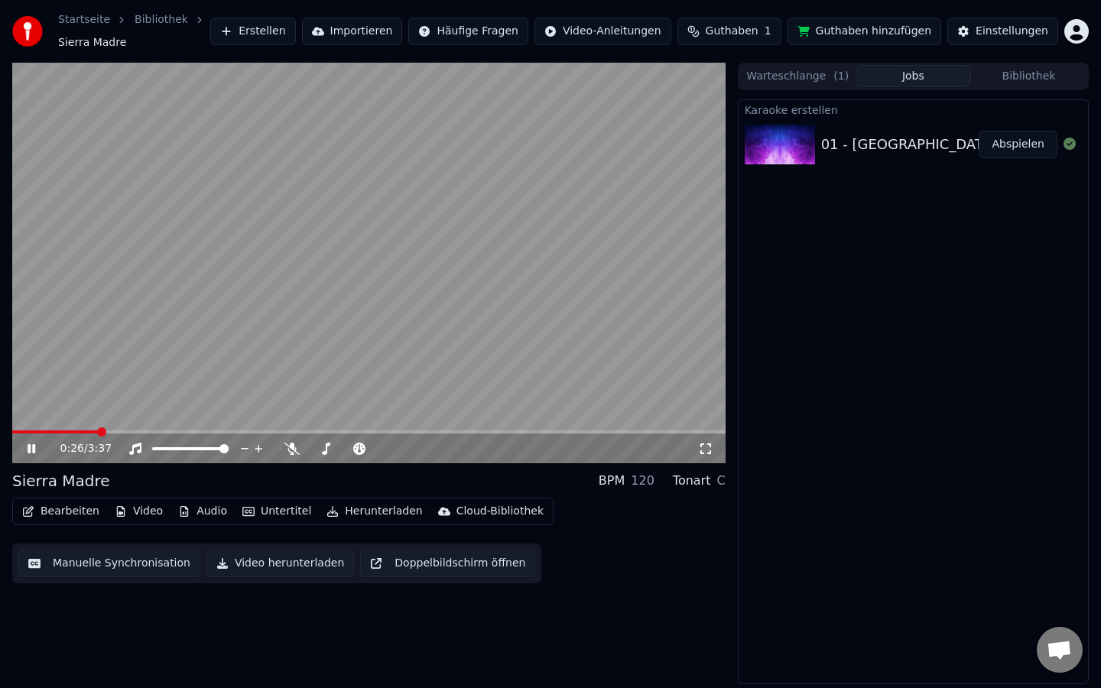
click at [34, 450] on icon at bounding box center [32, 448] width 8 height 9
click at [141, 569] on button "Manuelle Synchronisation" at bounding box center [109, 564] width 182 height 28
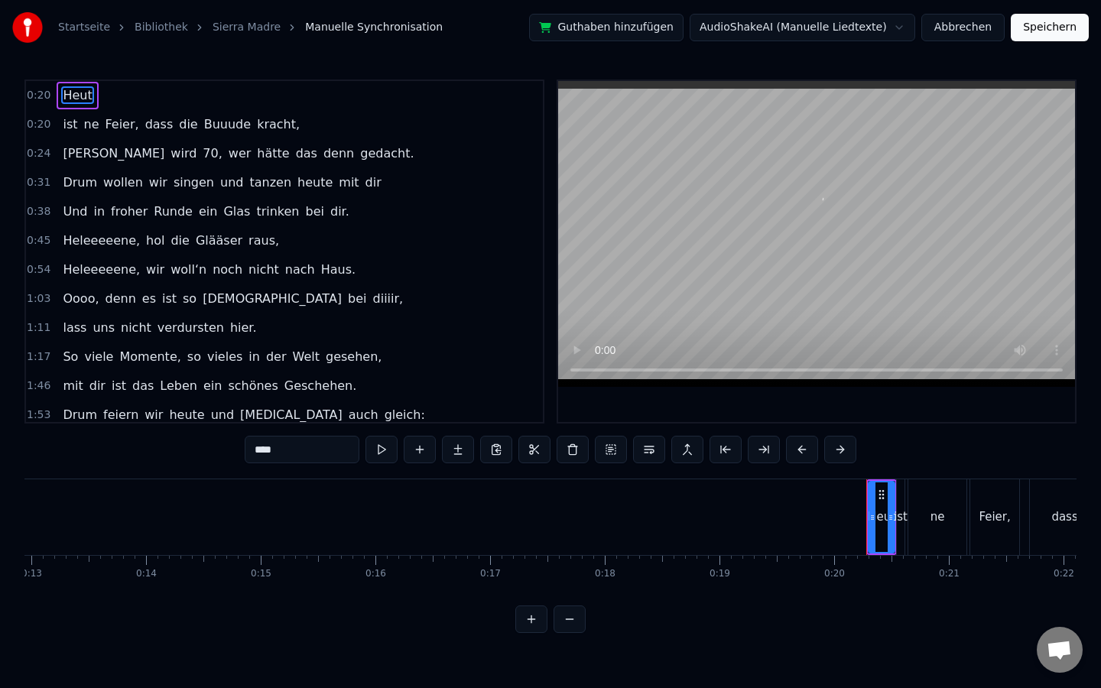
scroll to position [0, 2250]
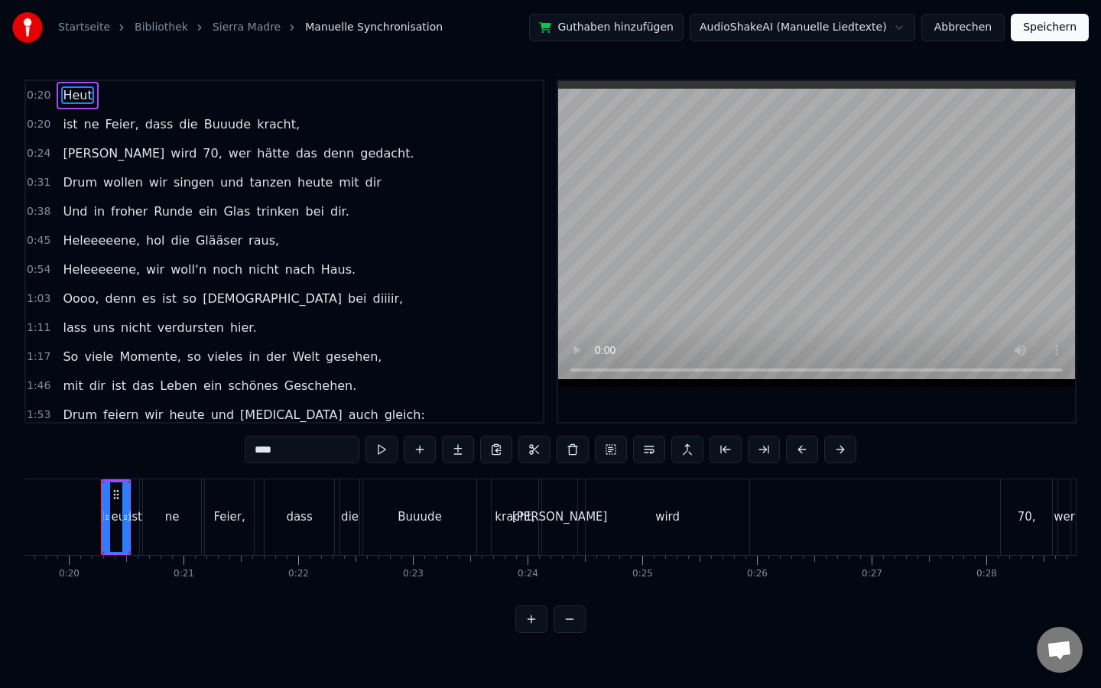
click at [39, 125] on span "0:20" at bounding box center [39, 124] width 24 height 15
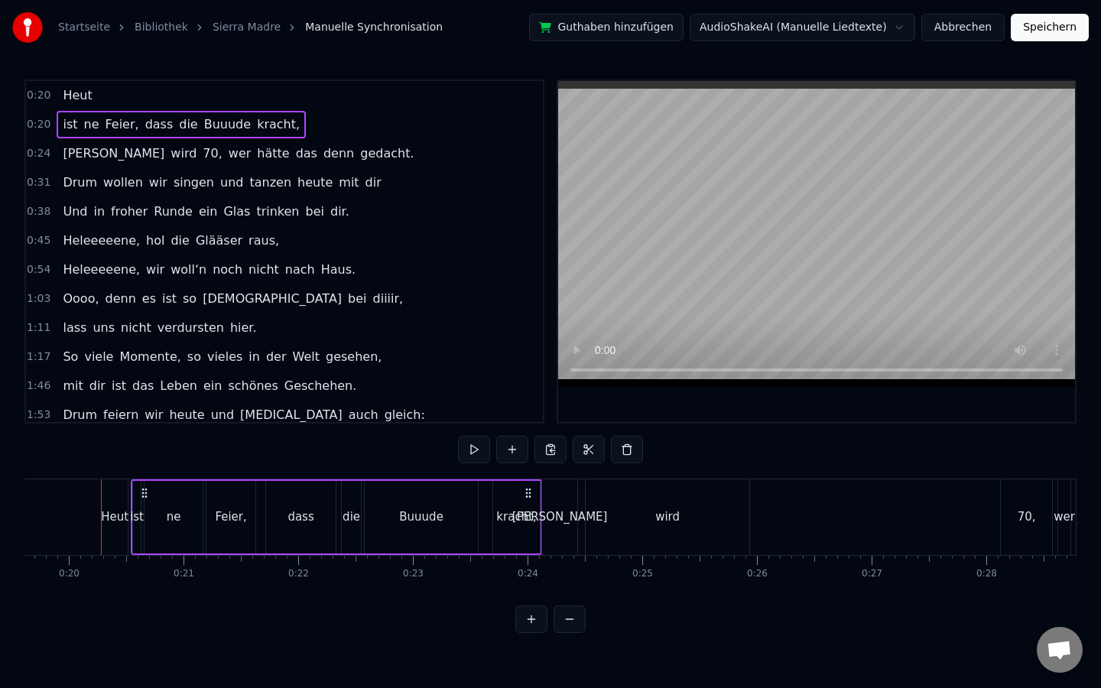
click at [39, 125] on span "0:20" at bounding box center [39, 124] width 24 height 15
click at [569, 496] on div "[PERSON_NAME]" at bounding box center [559, 518] width 35 height 76
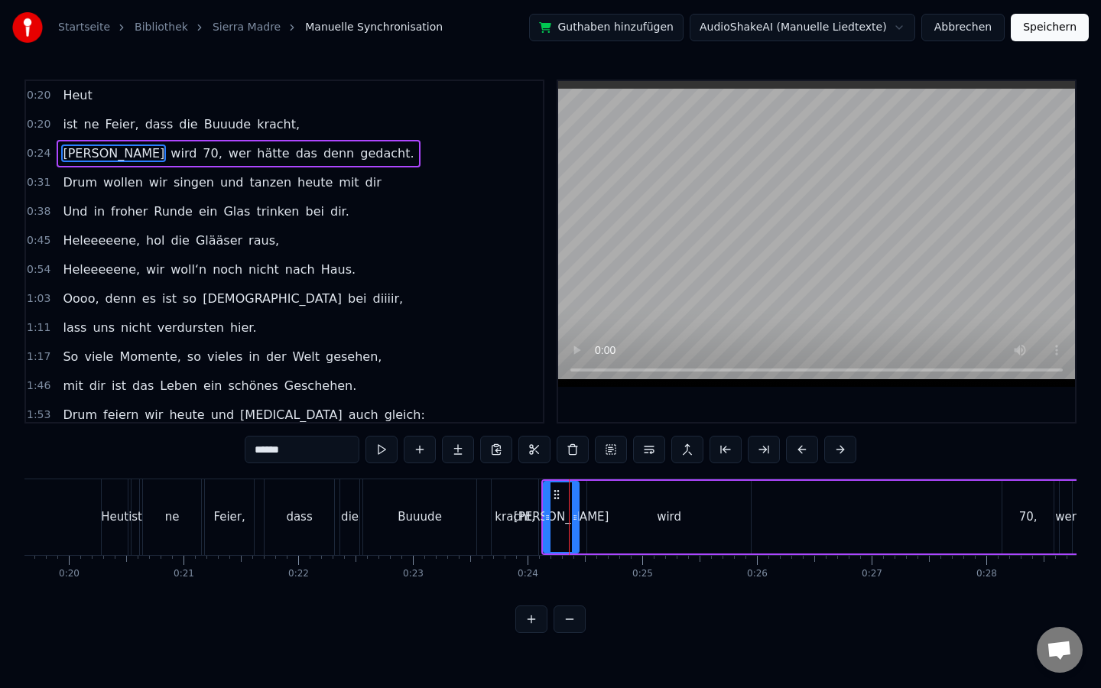
click at [38, 150] on span "0:24" at bounding box center [39, 153] width 24 height 15
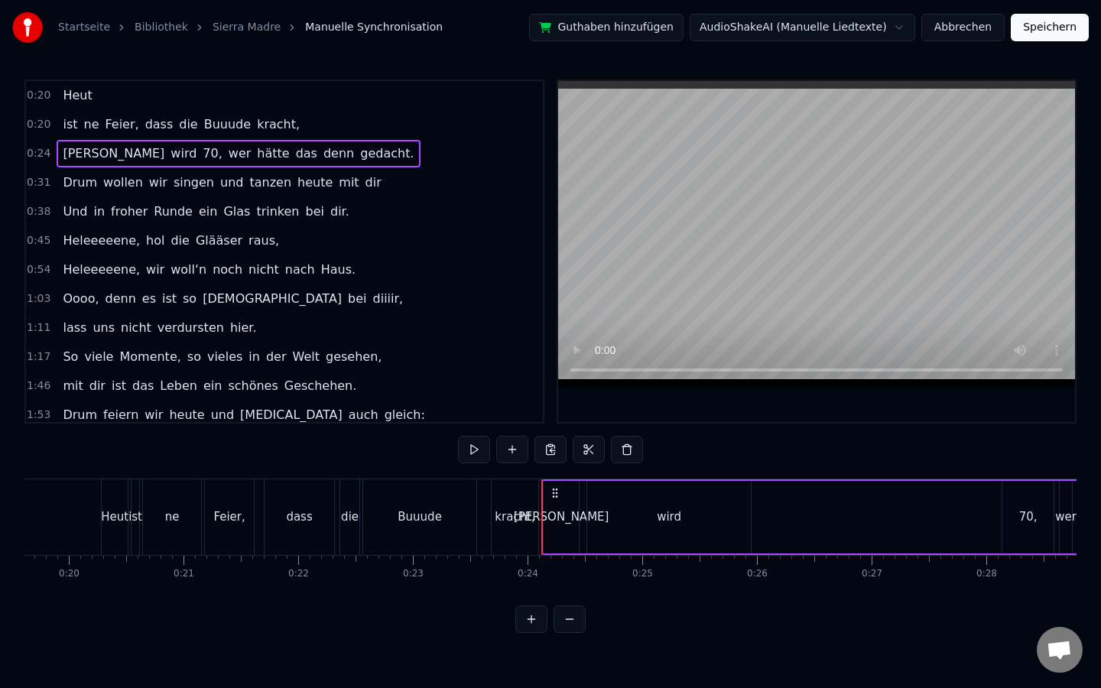
click at [44, 152] on span "0:24" at bounding box center [39, 153] width 24 height 15
drag, startPoint x: 562, startPoint y: 528, endPoint x: 637, endPoint y: 533, distance: 75.1
click at [637, 533] on div "[PERSON_NAME] wird 70, wer hätte das denn gedacht." at bounding box center [961, 518] width 841 height 76
click at [562, 528] on div "[PERSON_NAME]" at bounding box center [561, 517] width 35 height 73
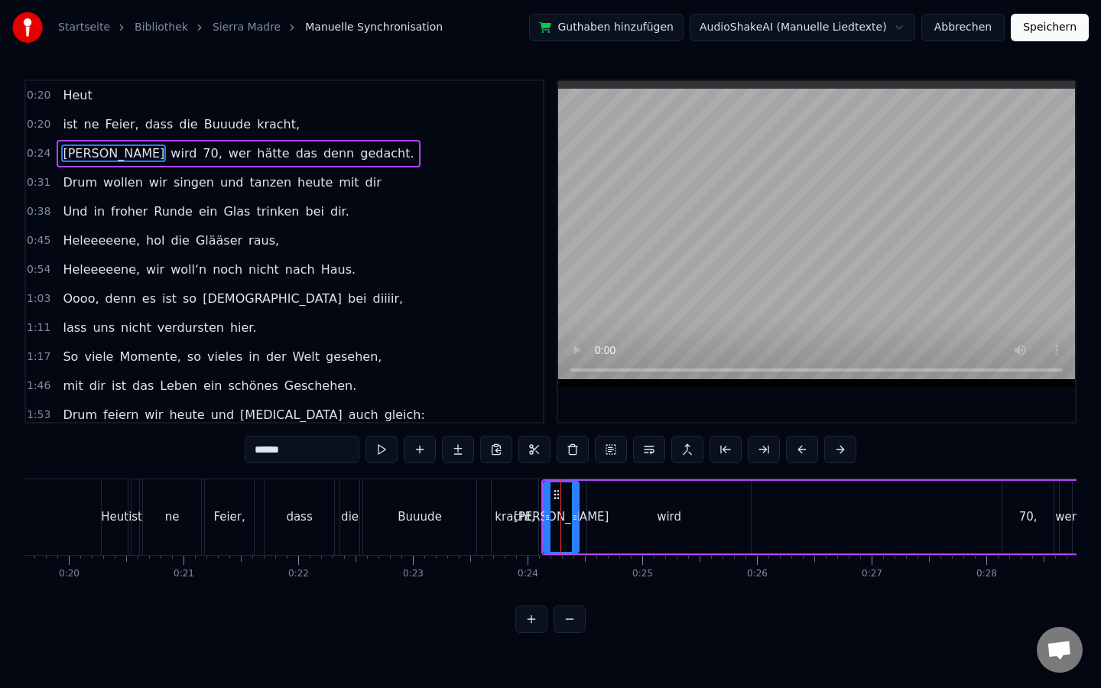
click at [571, 599] on button at bounding box center [570, 620] width 32 height 28
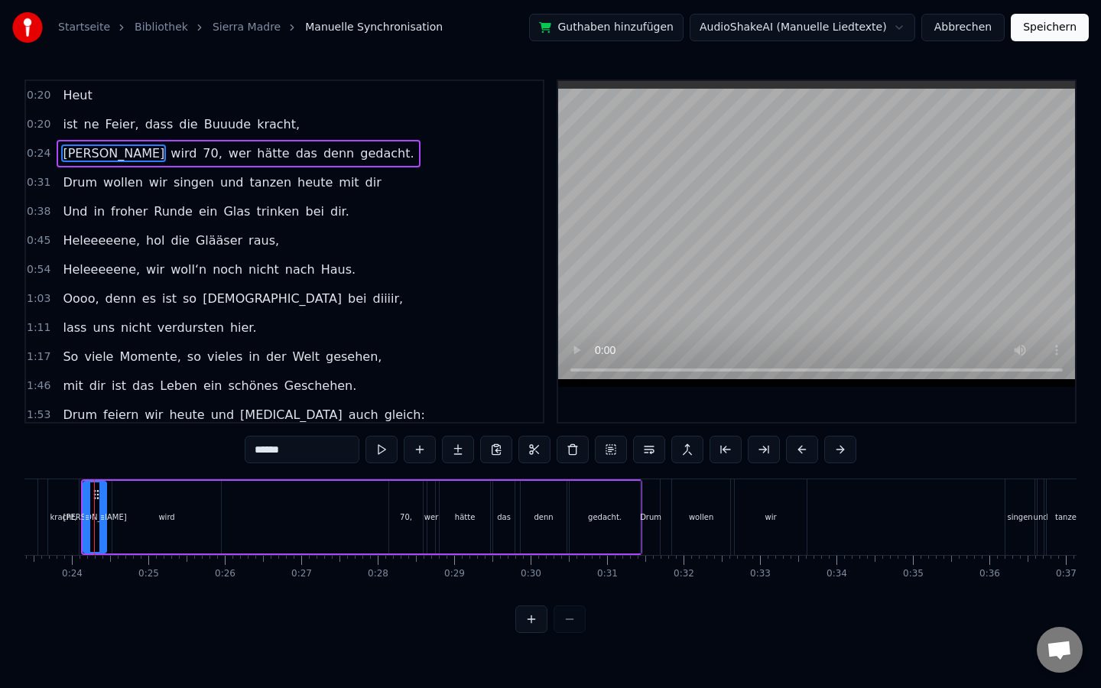
scroll to position [0, 1780]
click at [571, 599] on div at bounding box center [550, 620] width 70 height 28
drag, startPoint x: 355, startPoint y: 531, endPoint x: 415, endPoint y: 526, distance: 59.8
click at [415, 526] on div "[PERSON_NAME] wird 70, wer hätte das denn gedacht." at bounding box center [369, 518] width 561 height 76
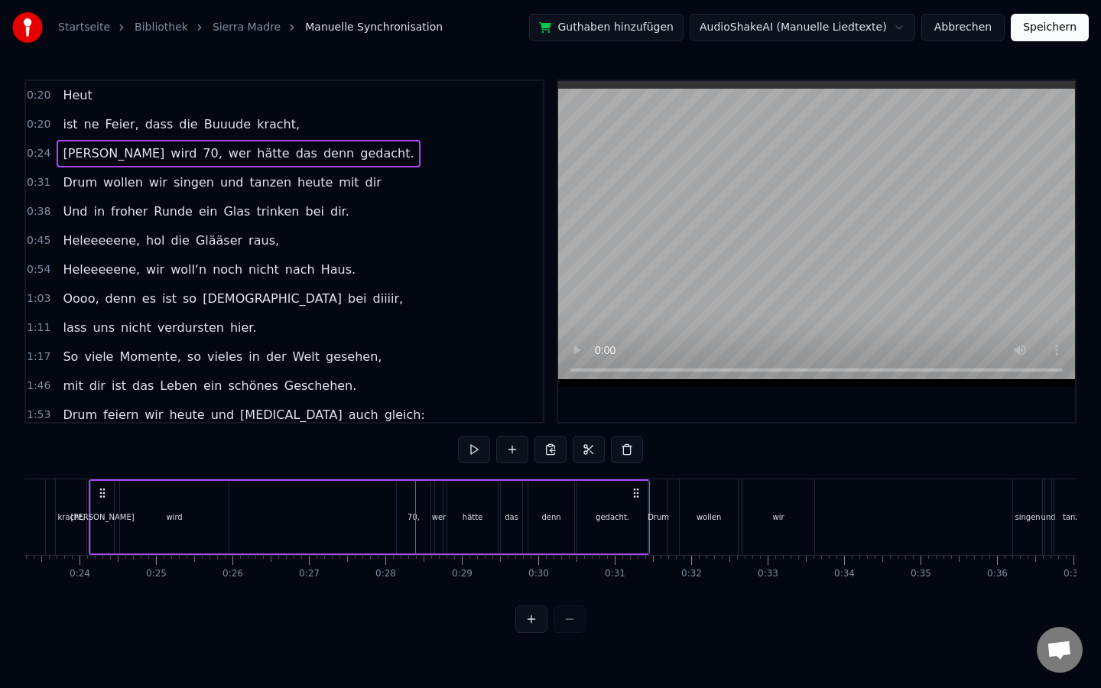
drag, startPoint x: 153, startPoint y: 480, endPoint x: 351, endPoint y: 494, distance: 198.6
click at [351, 494] on div "[PERSON_NAME] wird 70, wer hätte das denn gedacht." at bounding box center [369, 518] width 561 height 76
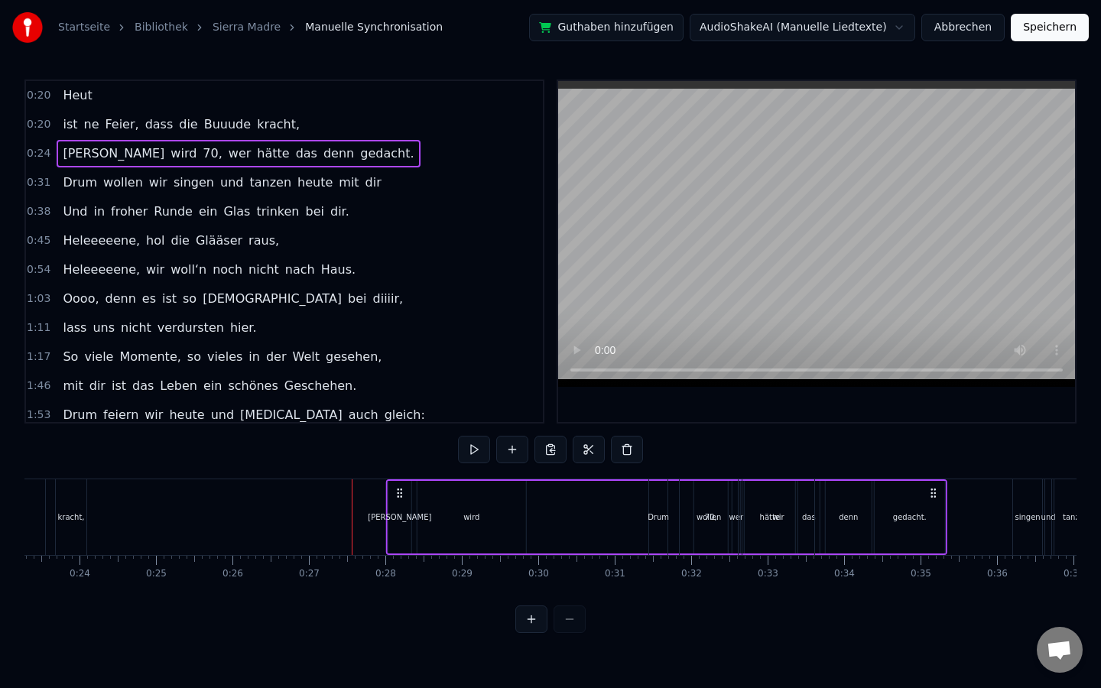
drag, startPoint x: 105, startPoint y: 496, endPoint x: 402, endPoint y: 519, distance: 298.4
click at [402, 519] on div "[PERSON_NAME] wird 70, wer hätte das denn gedacht." at bounding box center [666, 518] width 561 height 76
drag, startPoint x: 97, startPoint y: 490, endPoint x: 388, endPoint y: 532, distance: 293.6
click at [388, 532] on div "[PERSON_NAME] wird 70, wer hätte das denn gedacht." at bounding box center [660, 518] width 561 height 76
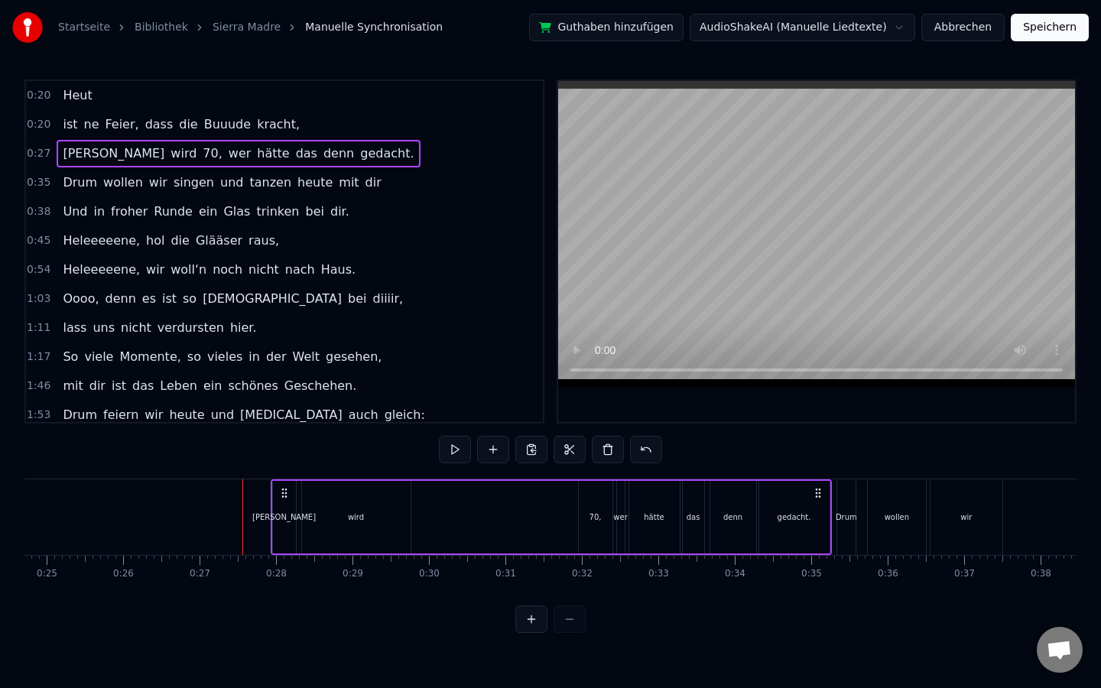
scroll to position [0, 1906]
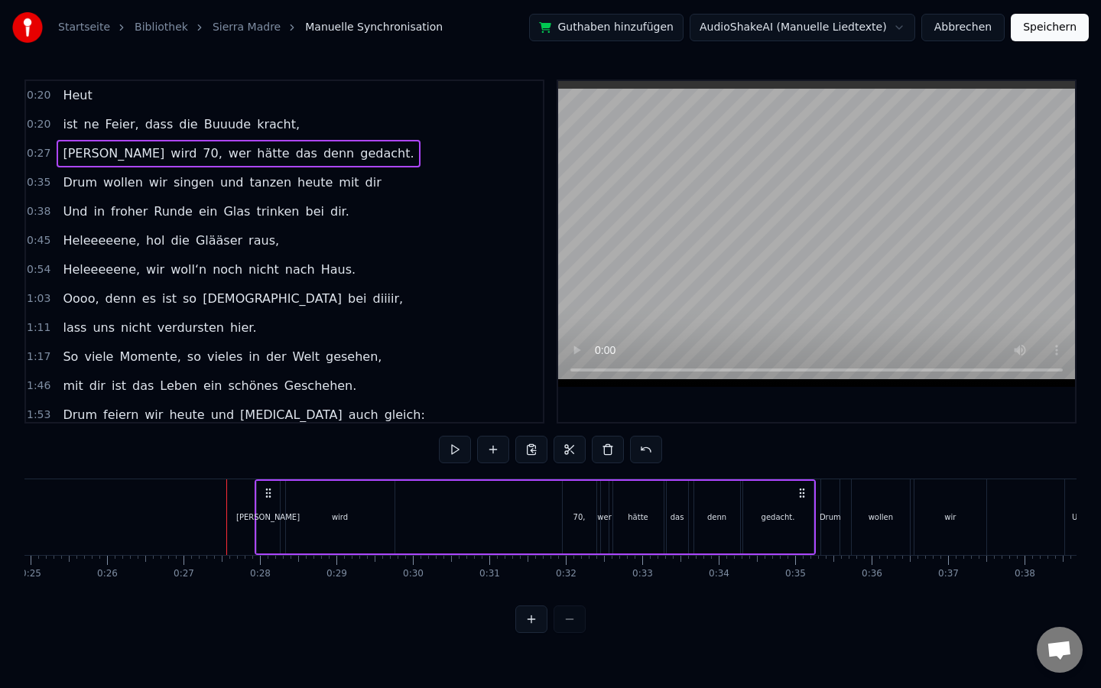
click at [316, 192] on div "Drum wollen wir singen und tanzen heute mit dir" at bounding box center [222, 183] width 330 height 28
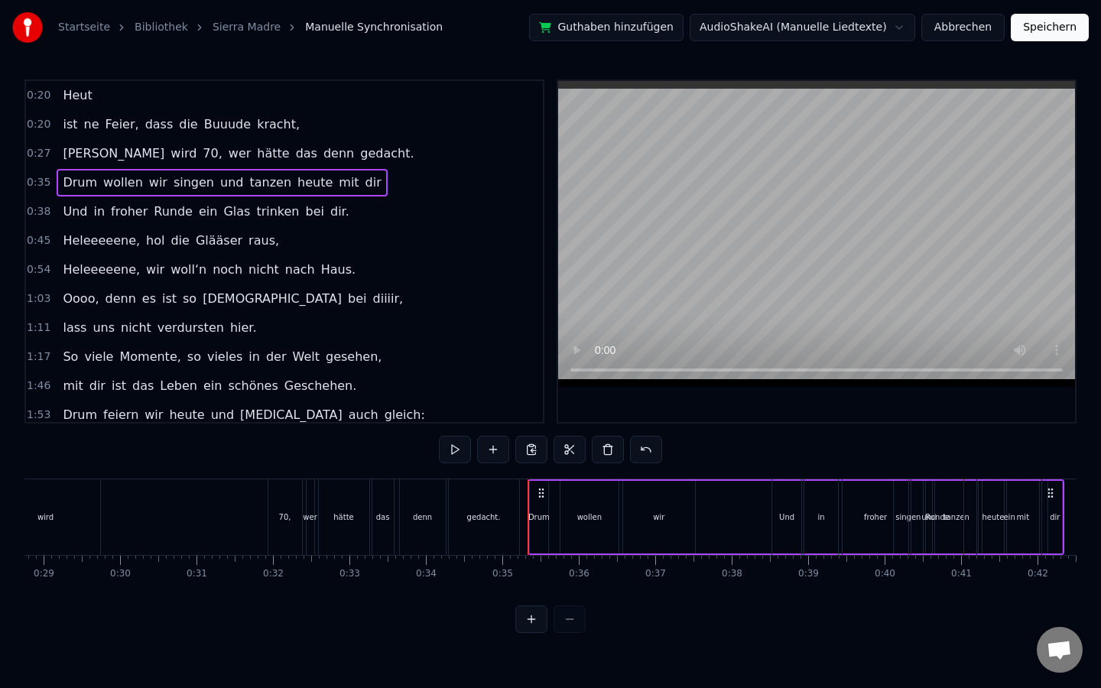
scroll to position [0, 2210]
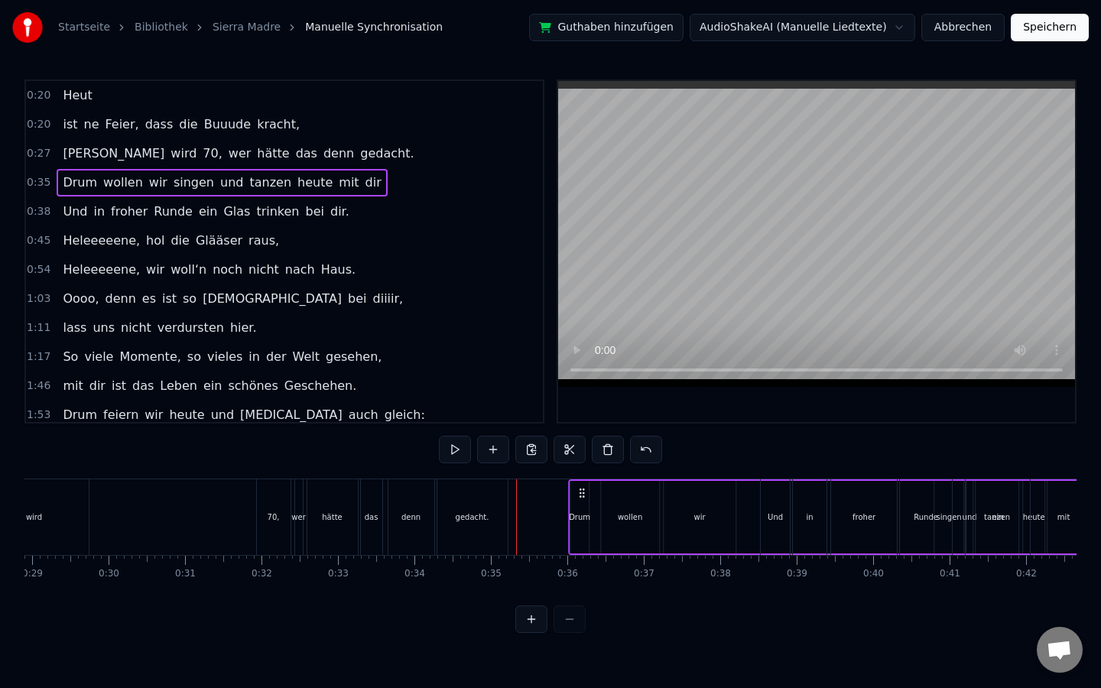
drag, startPoint x: 532, startPoint y: 492, endPoint x: 584, endPoint y: 499, distance: 52.5
click at [584, 499] on icon at bounding box center [582, 493] width 12 height 12
drag, startPoint x: 526, startPoint y: 496, endPoint x: 573, endPoint y: 502, distance: 47.1
click at [573, 502] on div "Drum wollen wir singen und tanzen heute mit dir" at bounding box center [831, 518] width 537 height 76
drag, startPoint x: 530, startPoint y: 493, endPoint x: 586, endPoint y: 505, distance: 57.2
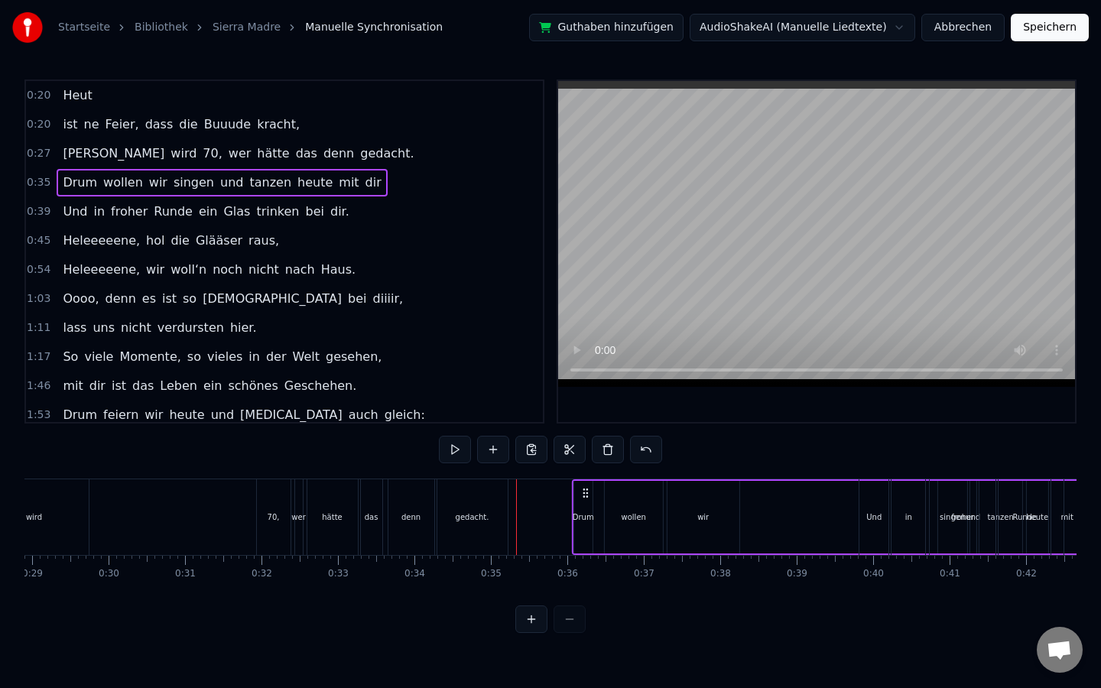
click at [586, 505] on div "Drum wollen wir singen und tanzen heute mit dir" at bounding box center [840, 518] width 537 height 76
drag, startPoint x: 531, startPoint y: 485, endPoint x: 535, endPoint y: 498, distance: 13.8
click at [535, 498] on div "Drum" at bounding box center [528, 517] width 20 height 73
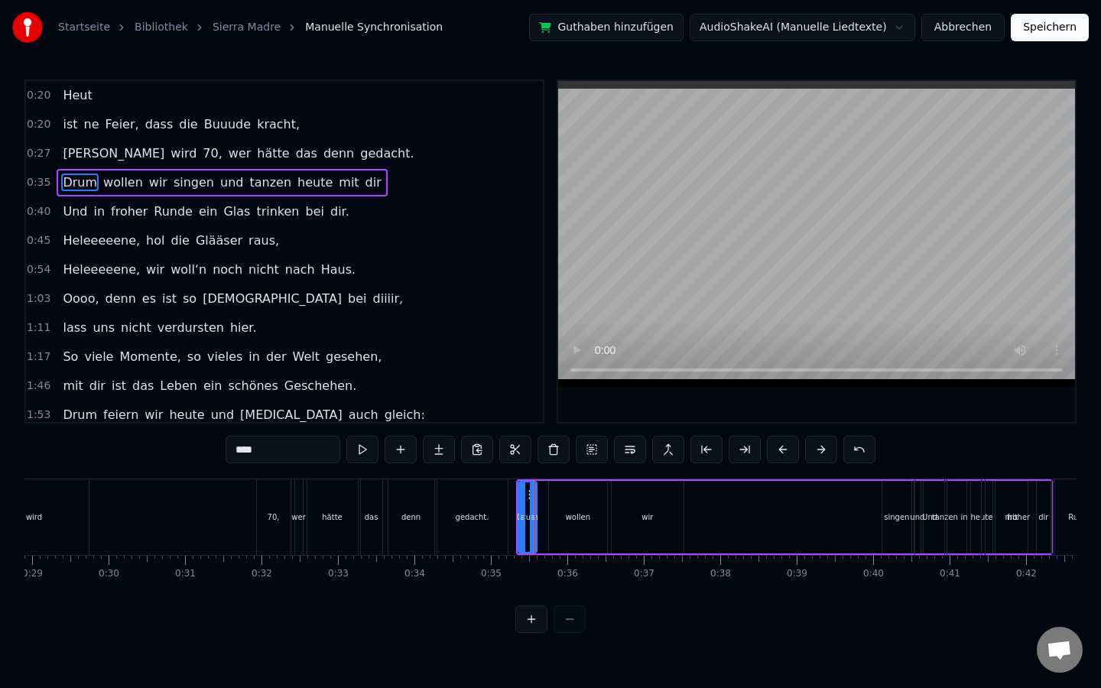
click at [552, 477] on div "0:20 Heut 0:20 ist ne Feier, dass die Buuude [PERSON_NAME], 0:27 [PERSON_NAME] …" at bounding box center [550, 357] width 1052 height 554
click at [551, 486] on div "wollen" at bounding box center [578, 517] width 58 height 73
click at [530, 487] on div "Drum" at bounding box center [528, 517] width 18 height 73
click at [620, 486] on div "wir" at bounding box center [648, 517] width 72 height 73
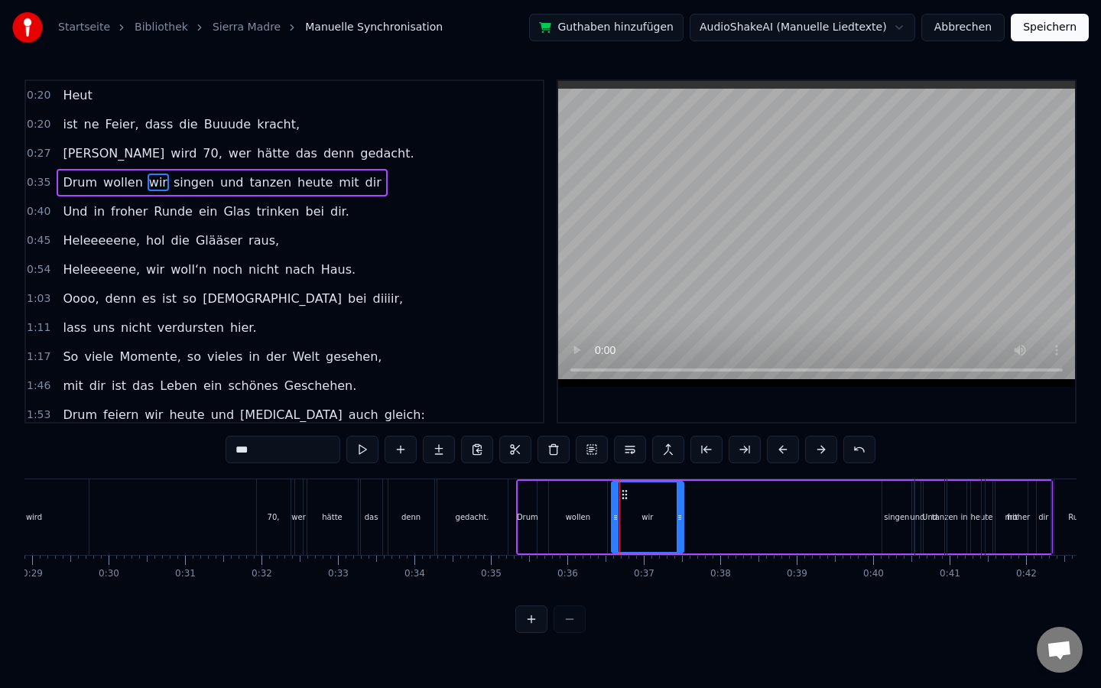
click at [664, 477] on div "0:20 Heut 0:20 ist ne Feier, dass die Buuude [PERSON_NAME], 0:27 [PERSON_NAME] …" at bounding box center [550, 357] width 1052 height 554
click at [529, 496] on div "Drum" at bounding box center [528, 517] width 18 height 73
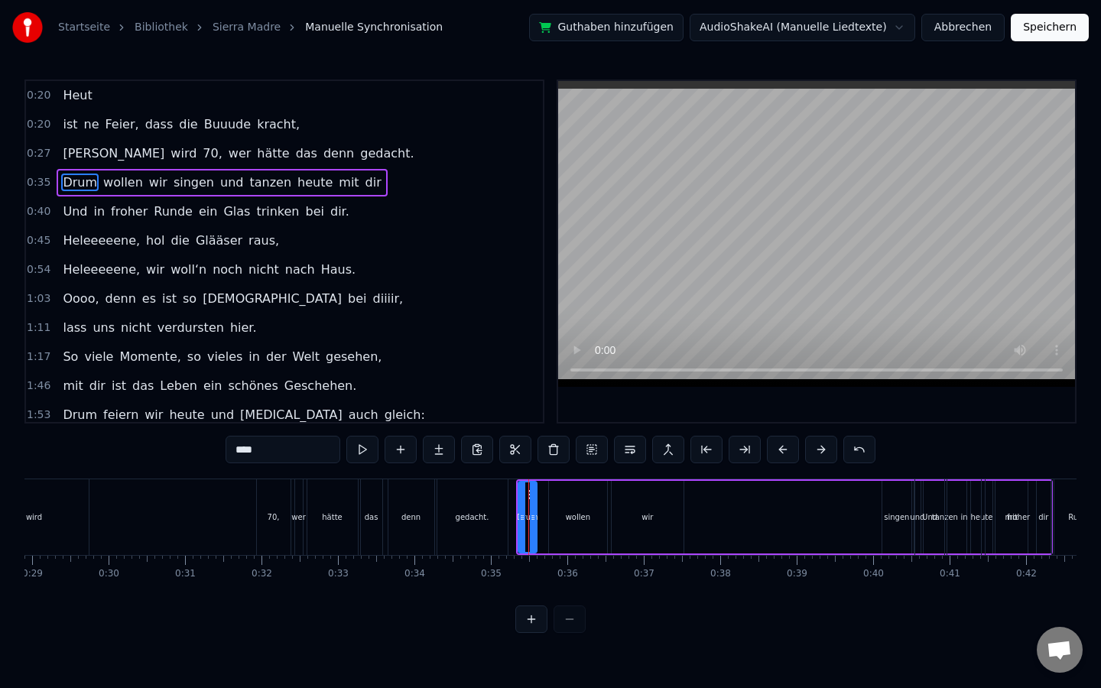
click at [529, 477] on div "0:20 Heut 0:20 ist ne Feier, dass die Buuude [PERSON_NAME], 0:27 [PERSON_NAME] …" at bounding box center [550, 357] width 1052 height 554
click at [571, 599] on div at bounding box center [550, 620] width 70 height 28
click at [534, 599] on button at bounding box center [531, 620] width 32 height 28
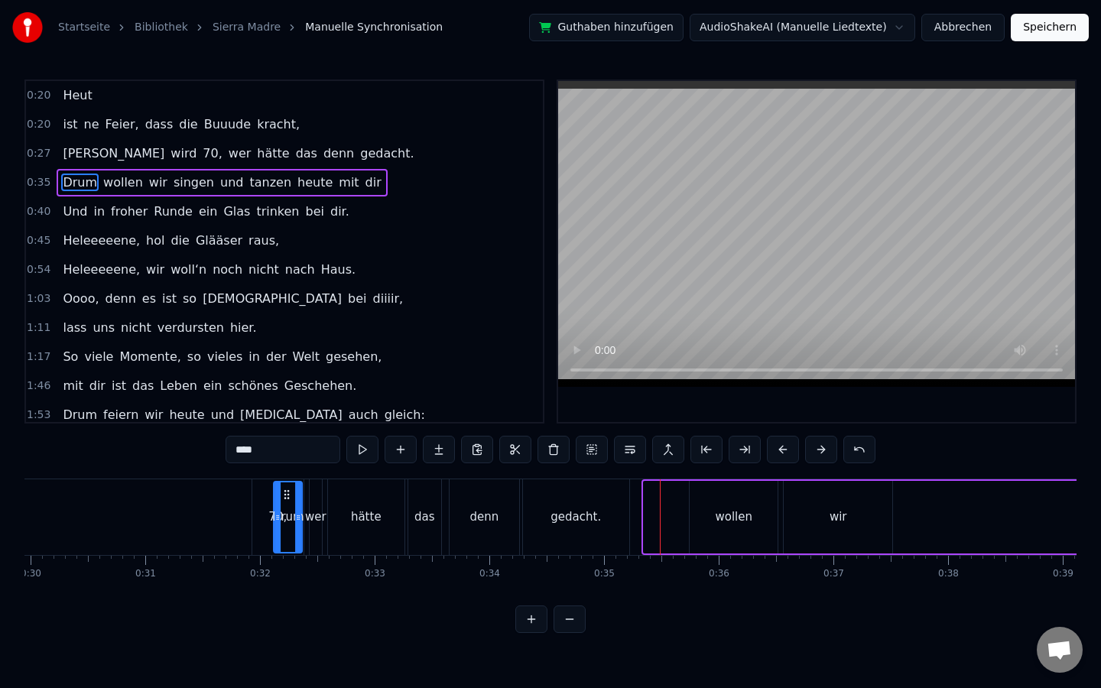
scroll to position [0, 3435]
drag, startPoint x: 99, startPoint y: 493, endPoint x: 745, endPoint y: 559, distance: 649.6
click at [745, 559] on div "Heut ist ne Feier, dass die Buuude [PERSON_NAME] wird 70, wer hätte das denn ge…" at bounding box center [550, 536] width 1052 height 115
click at [715, 492] on div "wollen" at bounding box center [734, 517] width 88 height 73
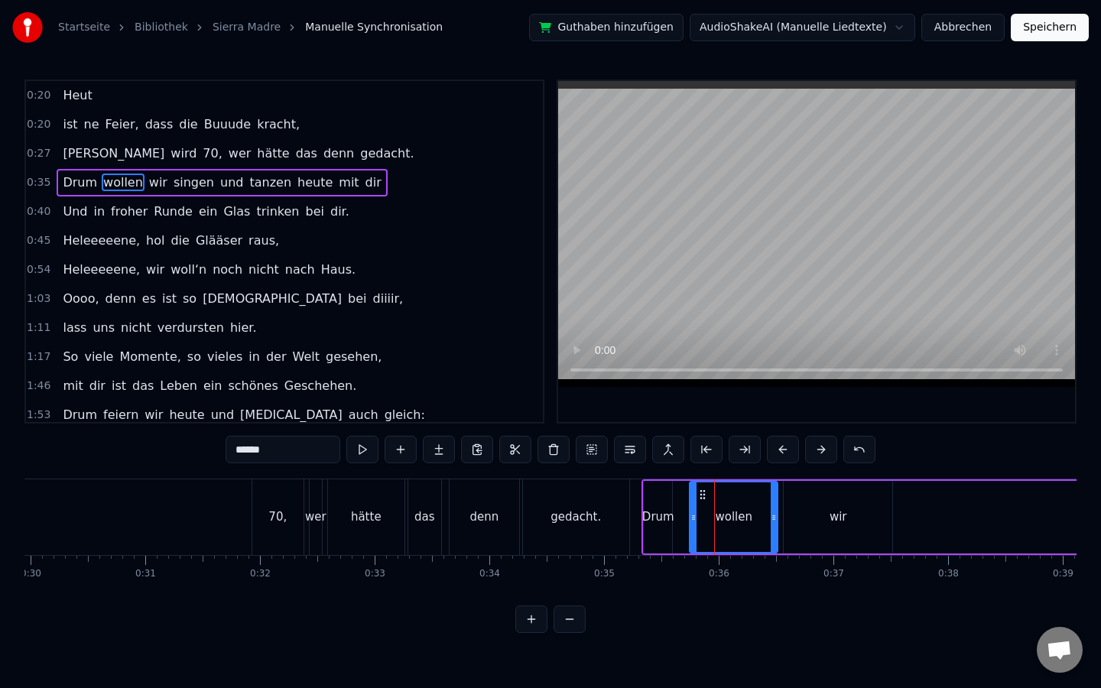
click at [670, 506] on div "Drum" at bounding box center [658, 517] width 28 height 73
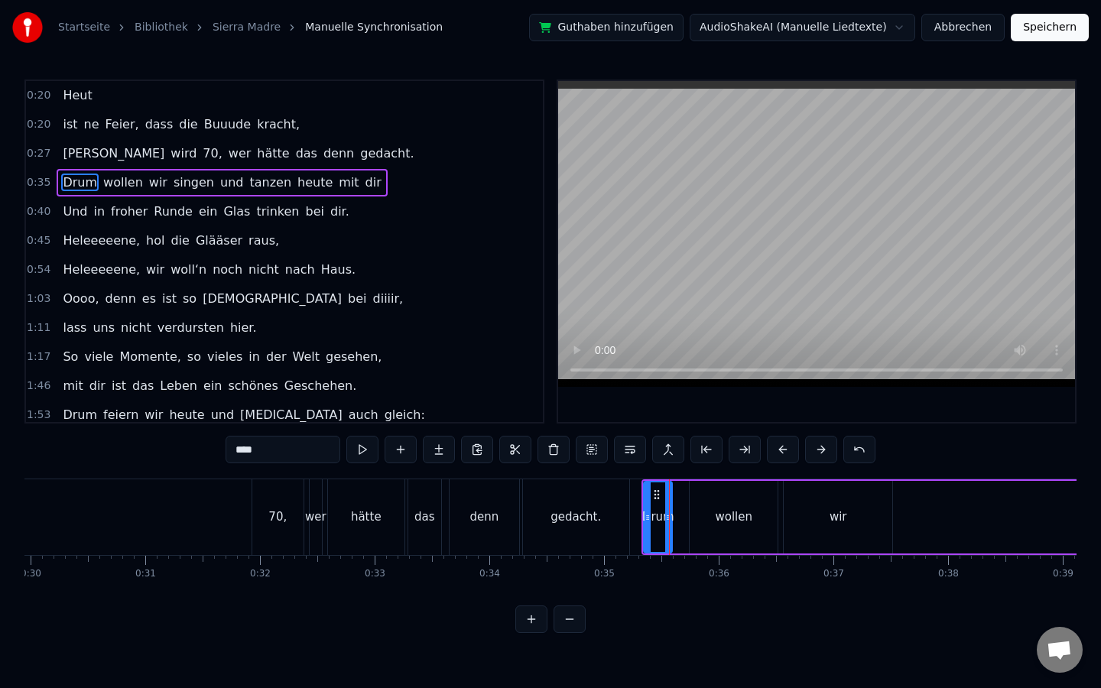
click at [337, 187] on span "mit" at bounding box center [348, 183] width 23 height 18
type input "***"
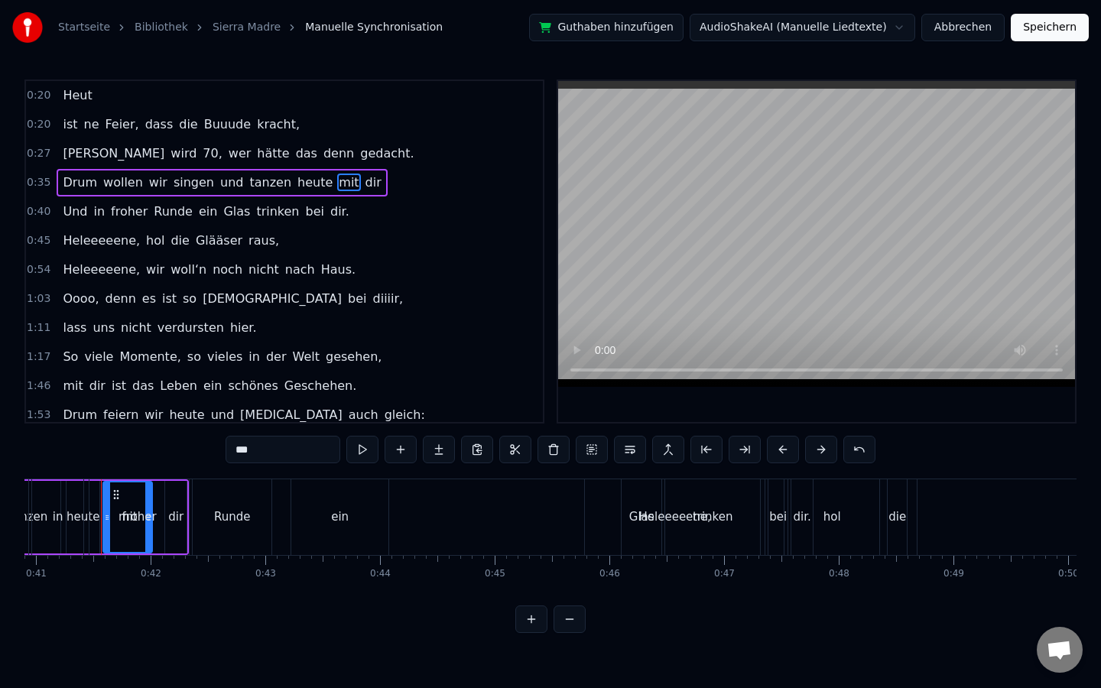
click at [44, 180] on span "0:35" at bounding box center [39, 182] width 24 height 15
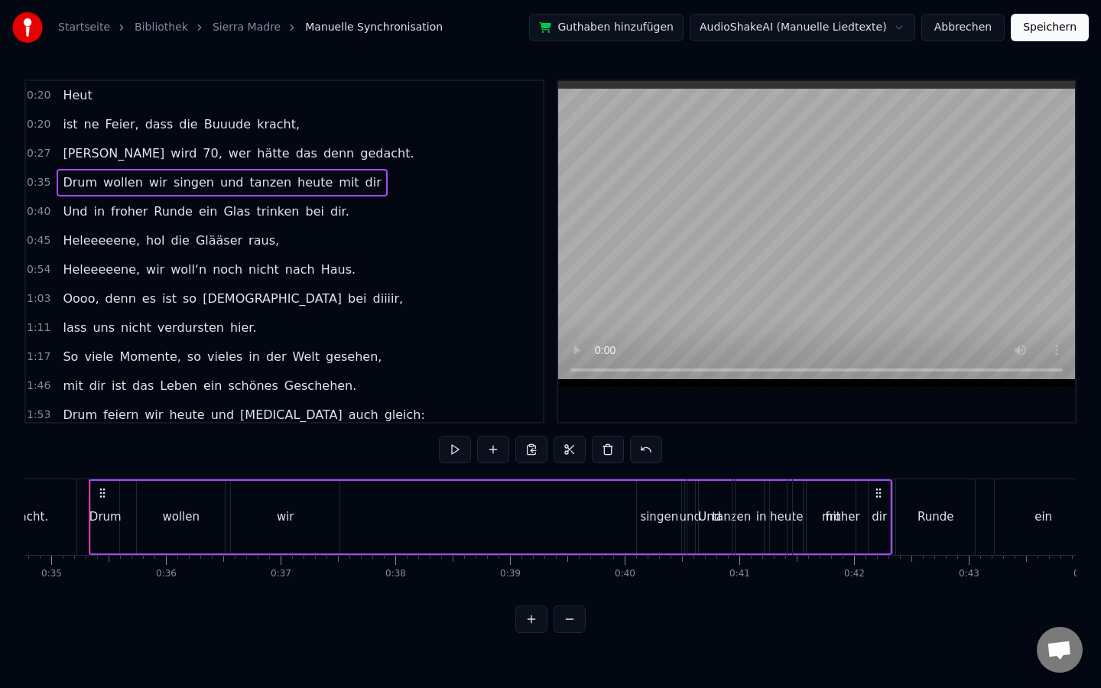
scroll to position [0, 3976]
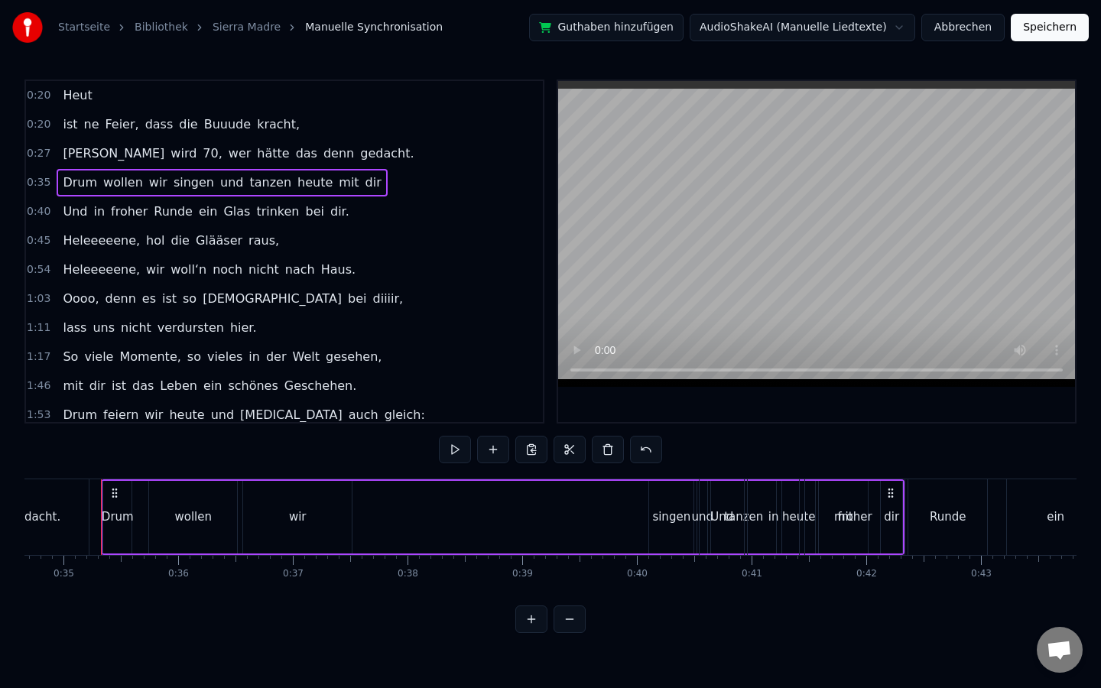
click at [89, 171] on div "Drum wollen wir singen und tanzen heute mit dir" at bounding box center [222, 183] width 330 height 28
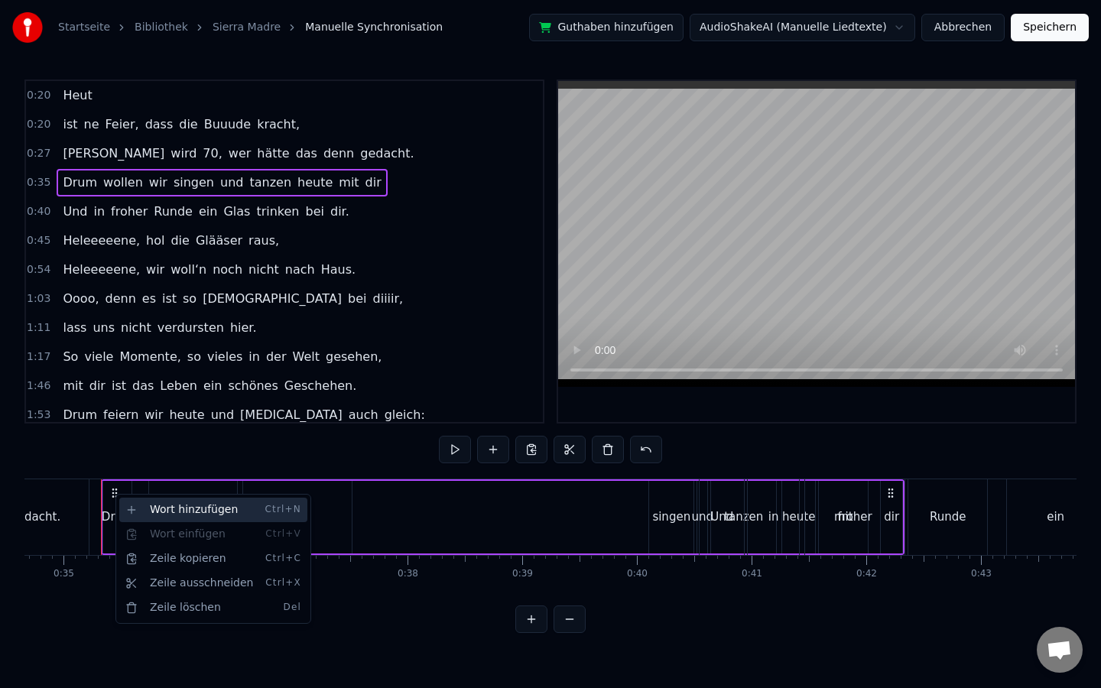
drag, startPoint x: 114, startPoint y: 494, endPoint x: 168, endPoint y: 500, distance: 54.6
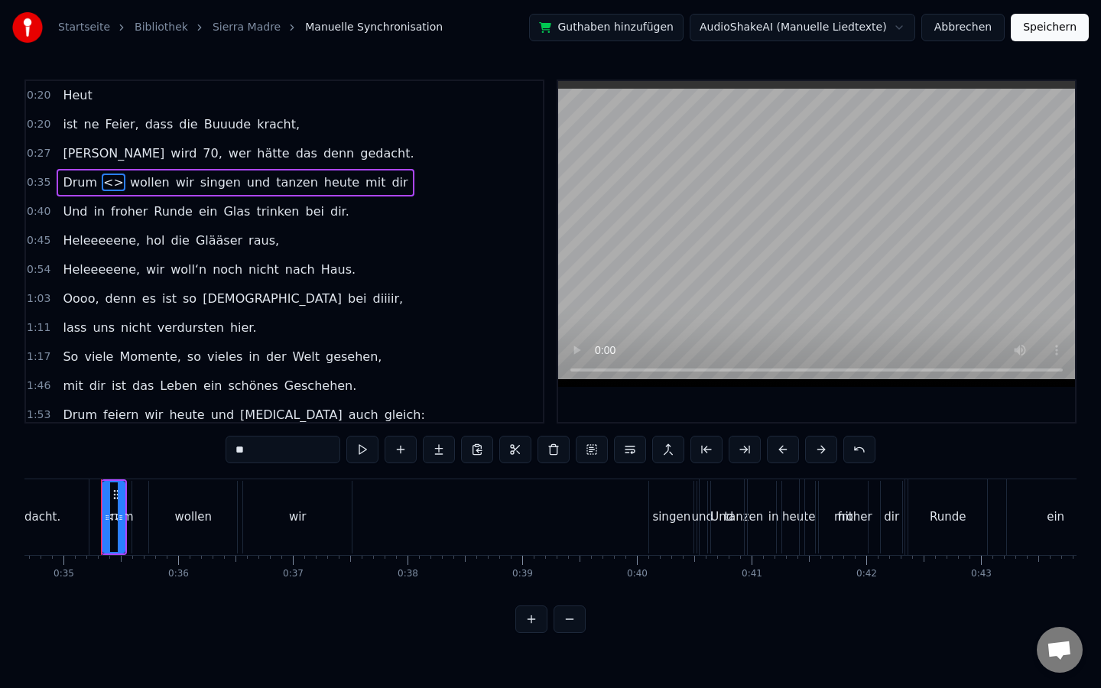
click at [138, 476] on div "0:20 Heut 0:20 ist ne Feier, dass die Buuude [PERSON_NAME], 0:27 [PERSON_NAME] …" at bounding box center [550, 357] width 1052 height 554
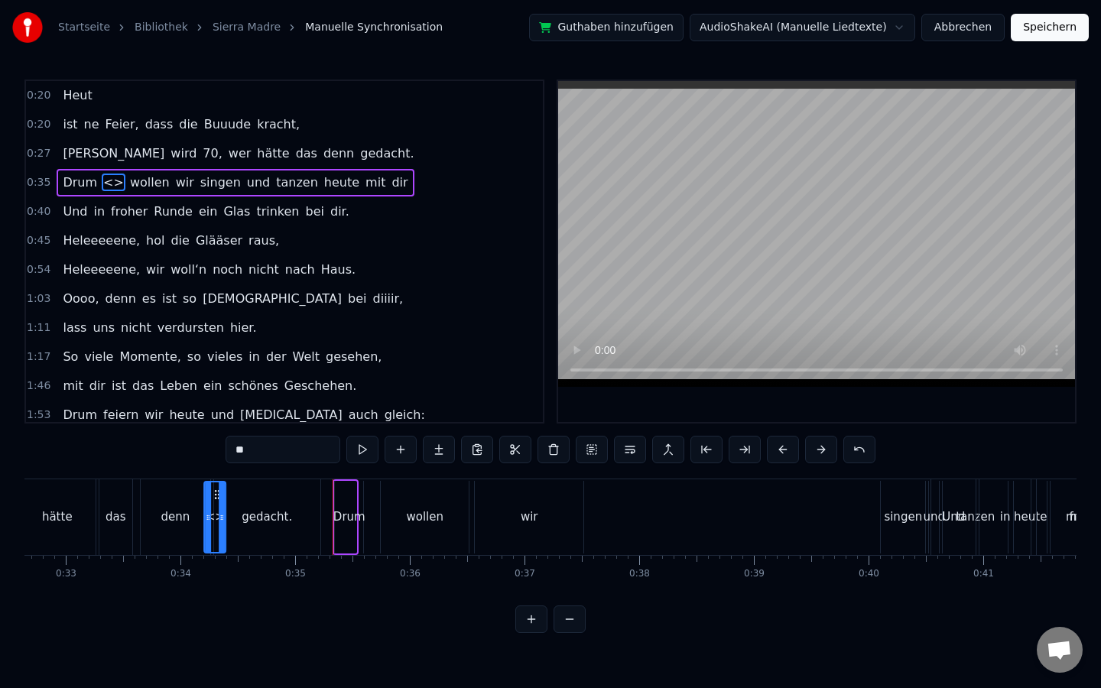
scroll to position [0, 3730]
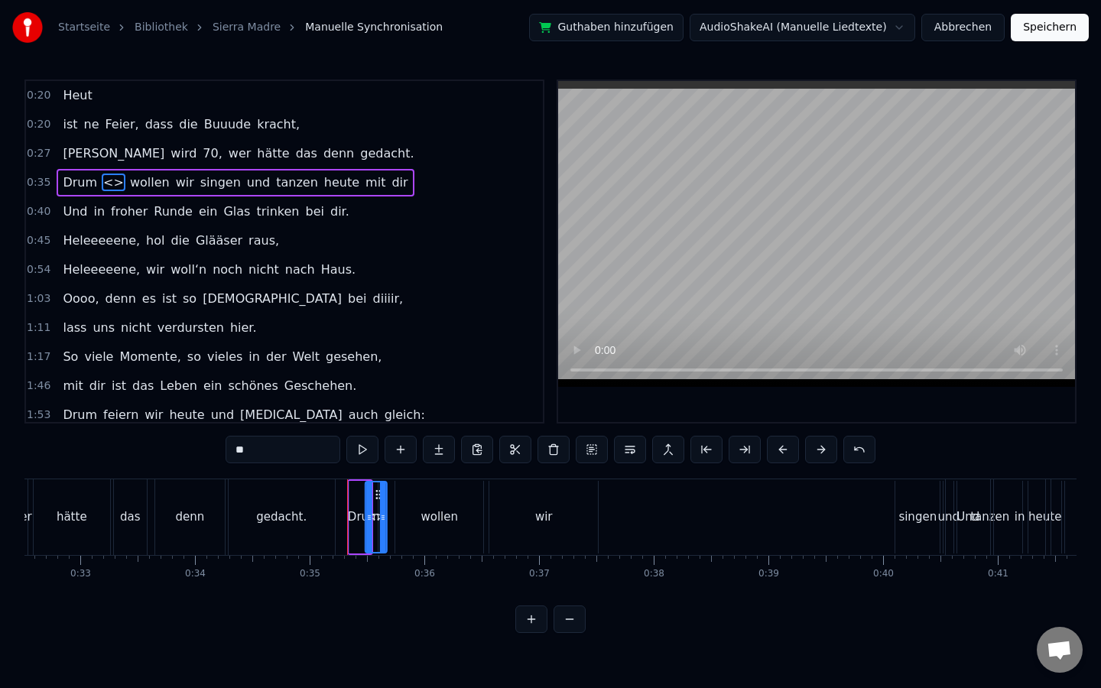
drag, startPoint x: 113, startPoint y: 493, endPoint x: 376, endPoint y: 516, distance: 264.2
click at [376, 516] on div "<>" at bounding box center [376, 518] width 20 height 70
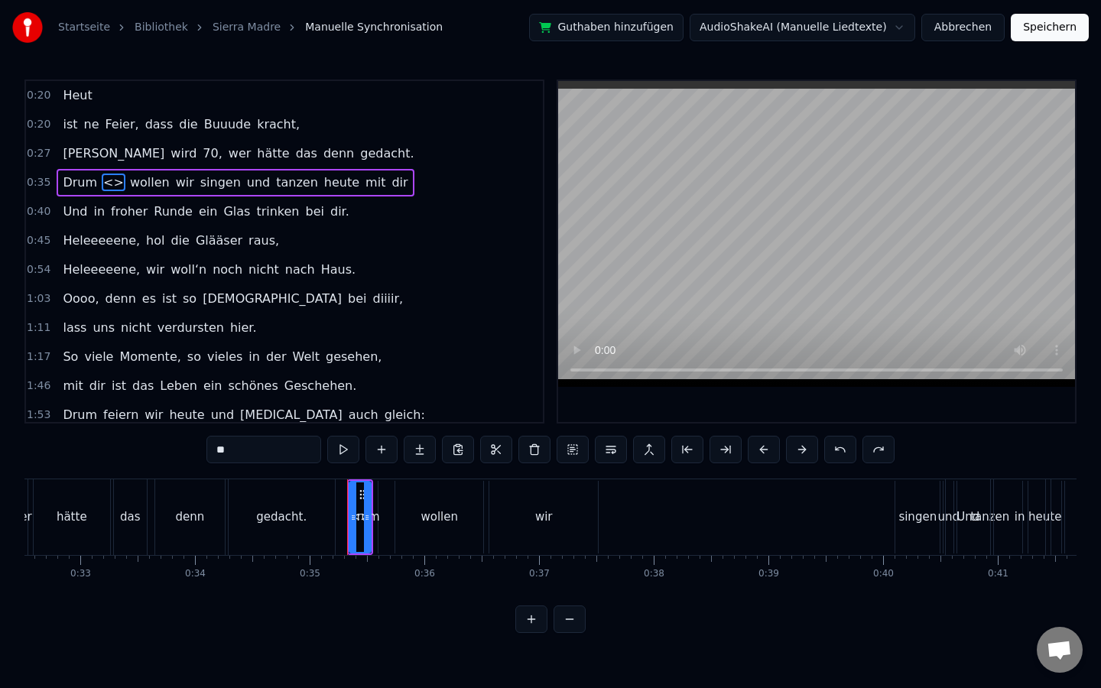
click at [419, 512] on div "wollen" at bounding box center [439, 517] width 88 height 73
type input "******"
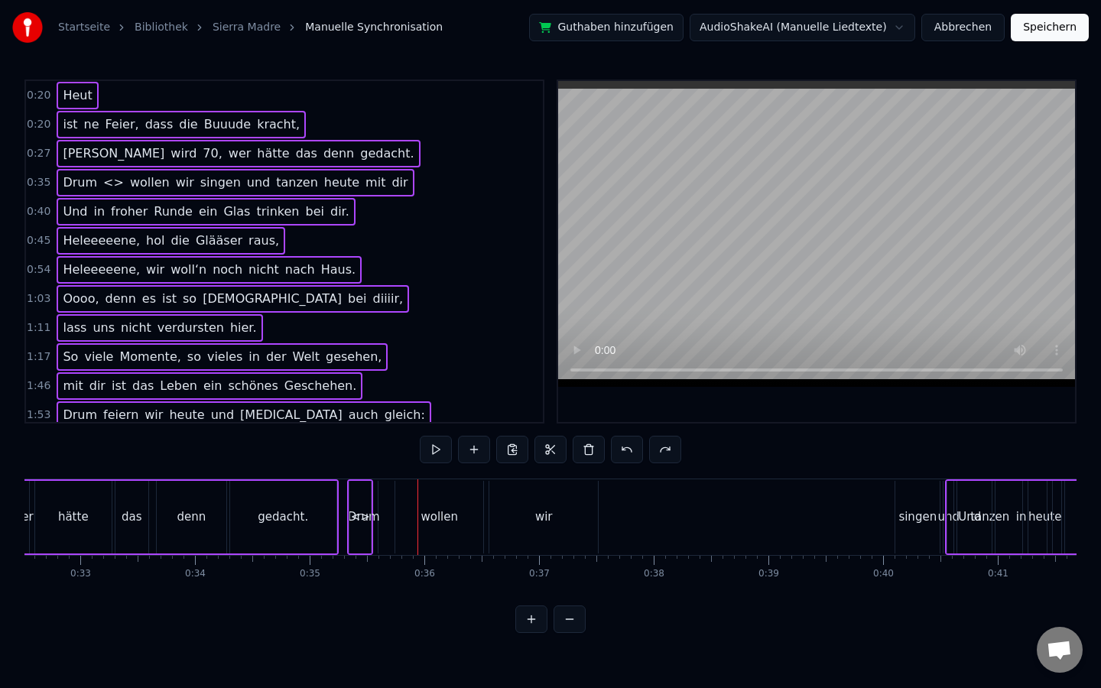
click at [245, 189] on span "und" at bounding box center [258, 183] width 26 height 18
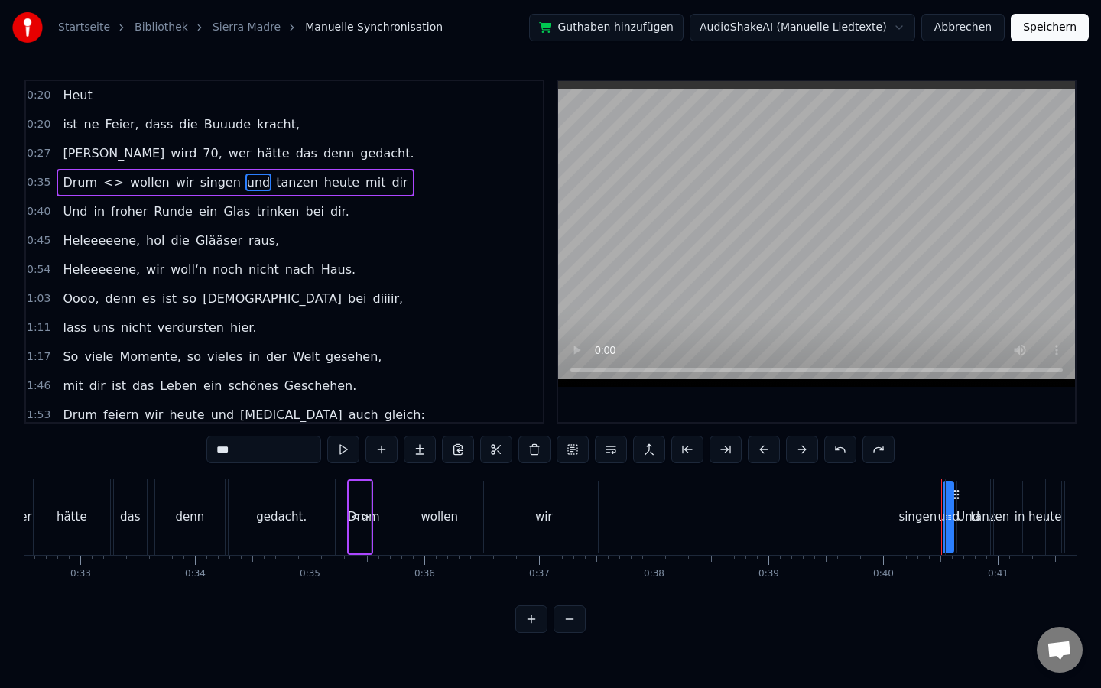
click at [79, 182] on span "Drum" at bounding box center [79, 183] width 37 height 18
click at [395, 504] on div "wollen" at bounding box center [439, 517] width 89 height 73
type input "******"
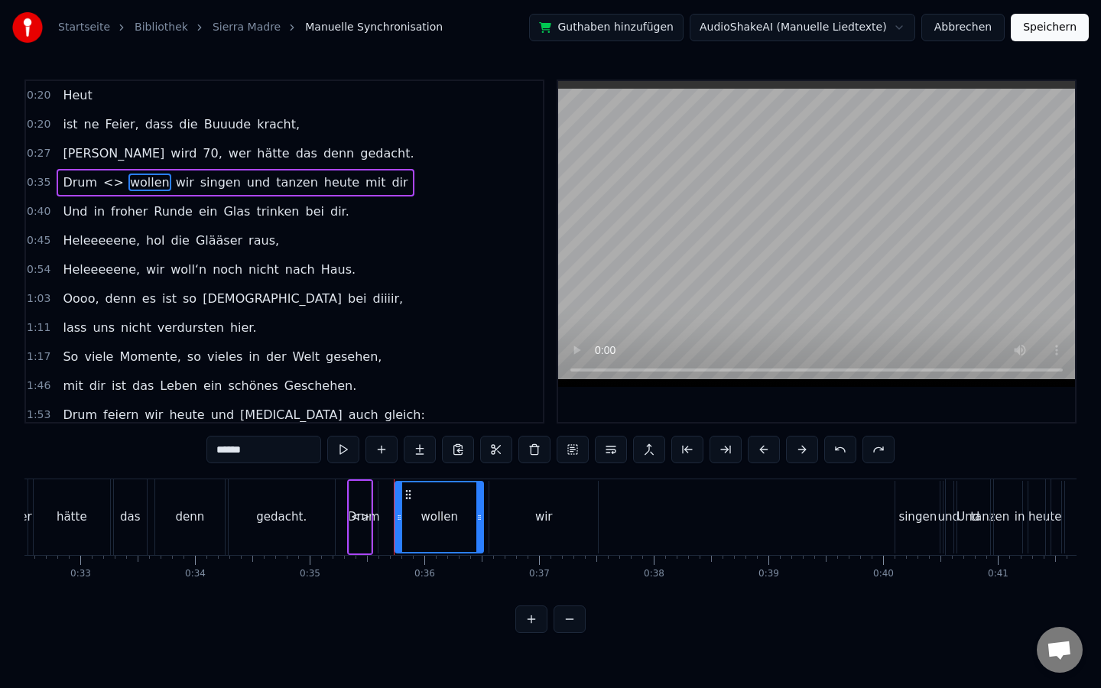
click at [395, 504] on div "wollen" at bounding box center [439, 517] width 89 height 73
click at [570, 450] on button at bounding box center [573, 450] width 32 height 28
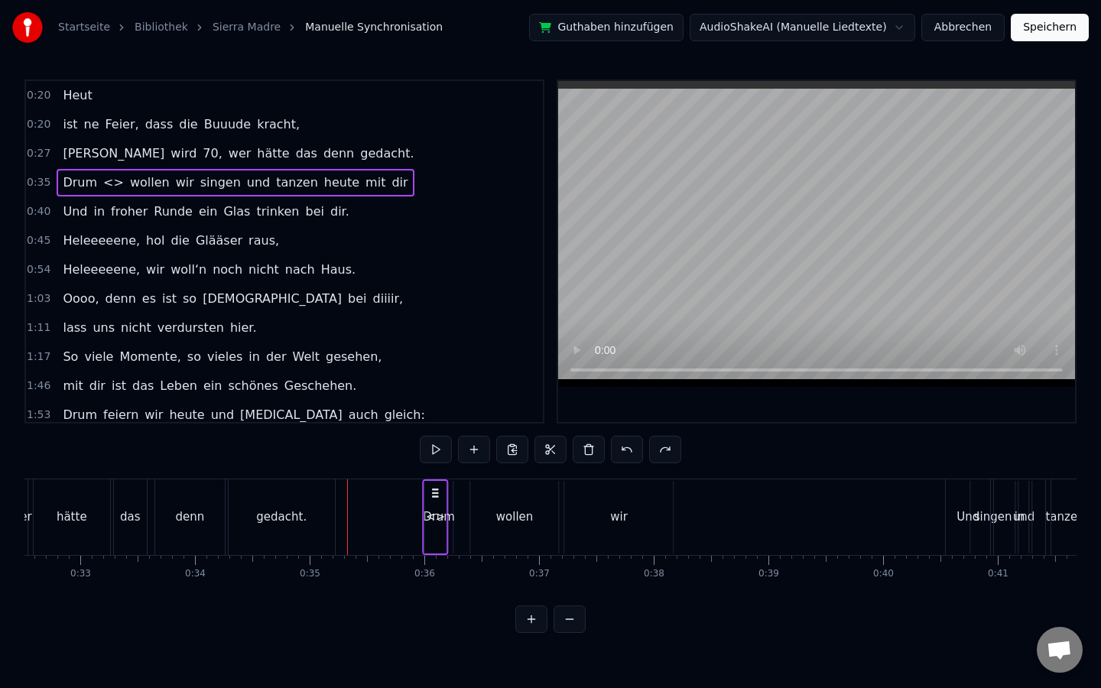
drag, startPoint x: 362, startPoint y: 494, endPoint x: 437, endPoint y: 499, distance: 75.1
click at [437, 499] on div "Drum <> wollen wir singen und tanzen heute mit dir" at bounding box center [436, 518] width 26 height 76
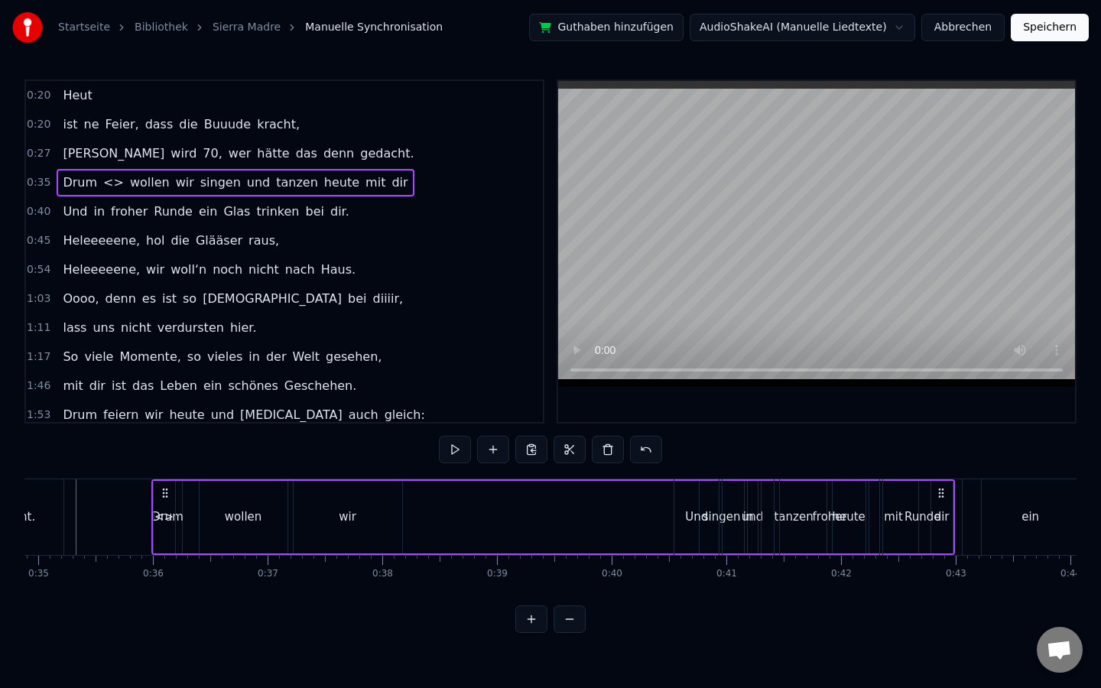
scroll to position [0, 4009]
click at [276, 217] on span "trinken" at bounding box center [278, 212] width 46 height 18
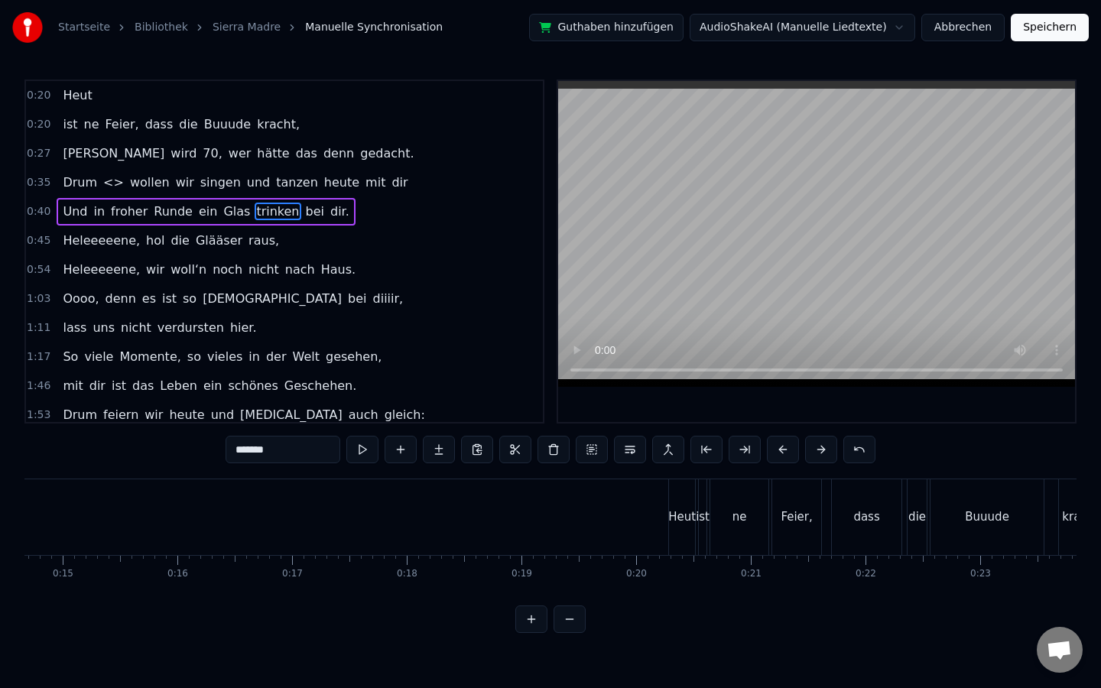
scroll to position [0, 1581]
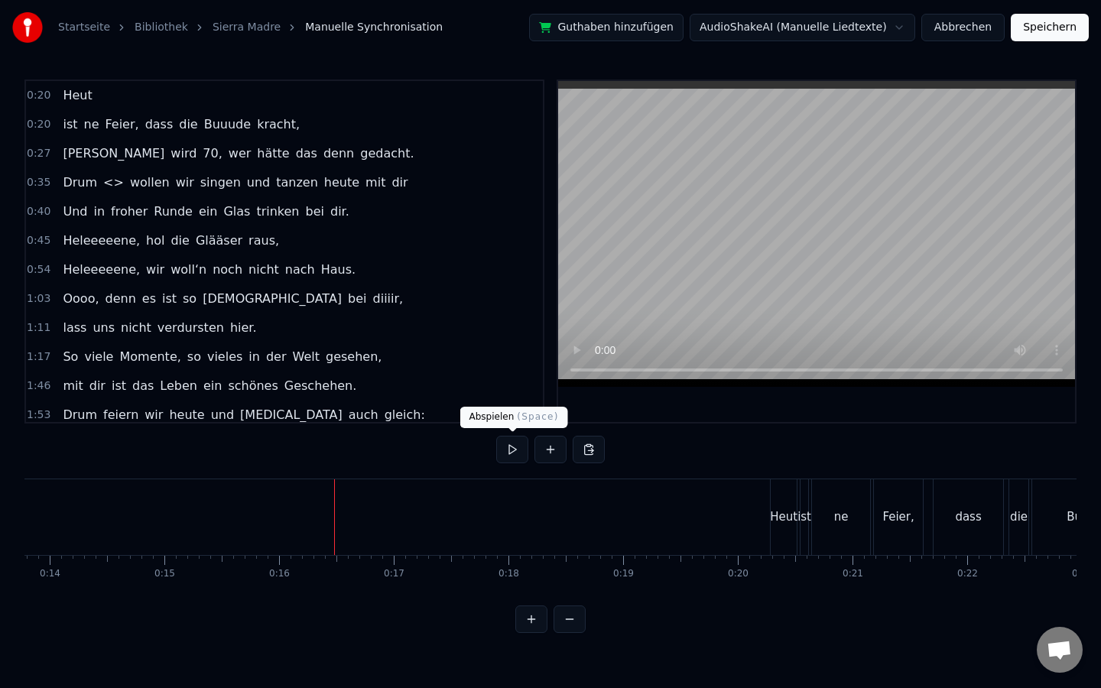
click at [521, 448] on button at bounding box center [512, 450] width 32 height 28
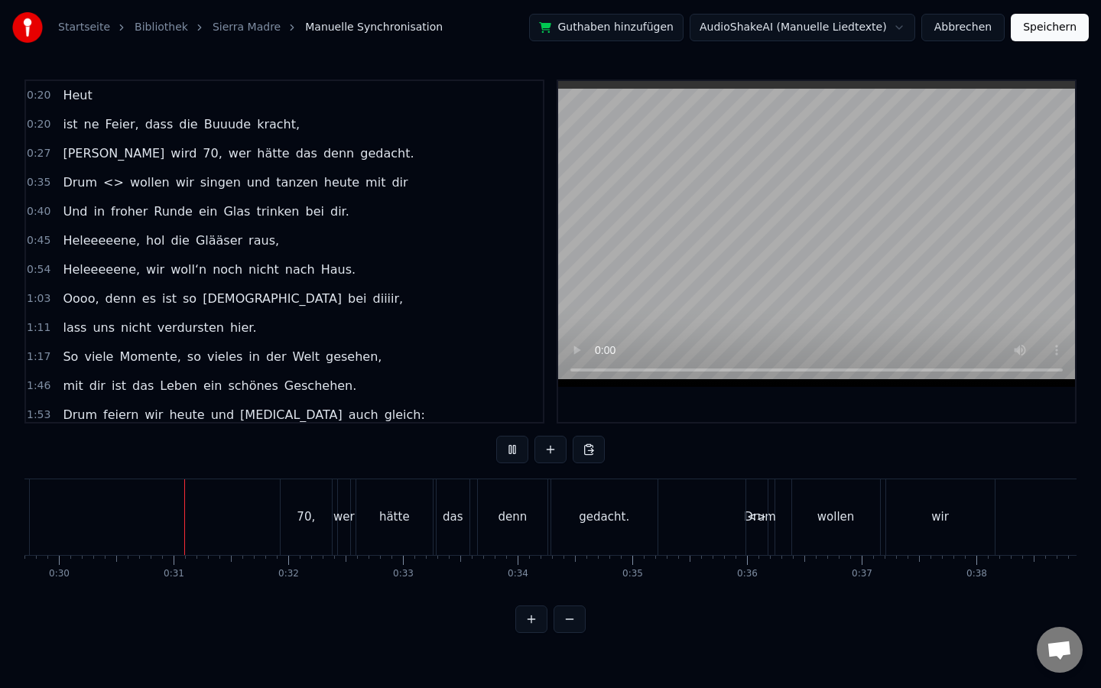
scroll to position [0, 3408]
click at [521, 448] on button at bounding box center [512, 450] width 32 height 28
click at [255, 151] on span "hätte" at bounding box center [272, 154] width 35 height 18
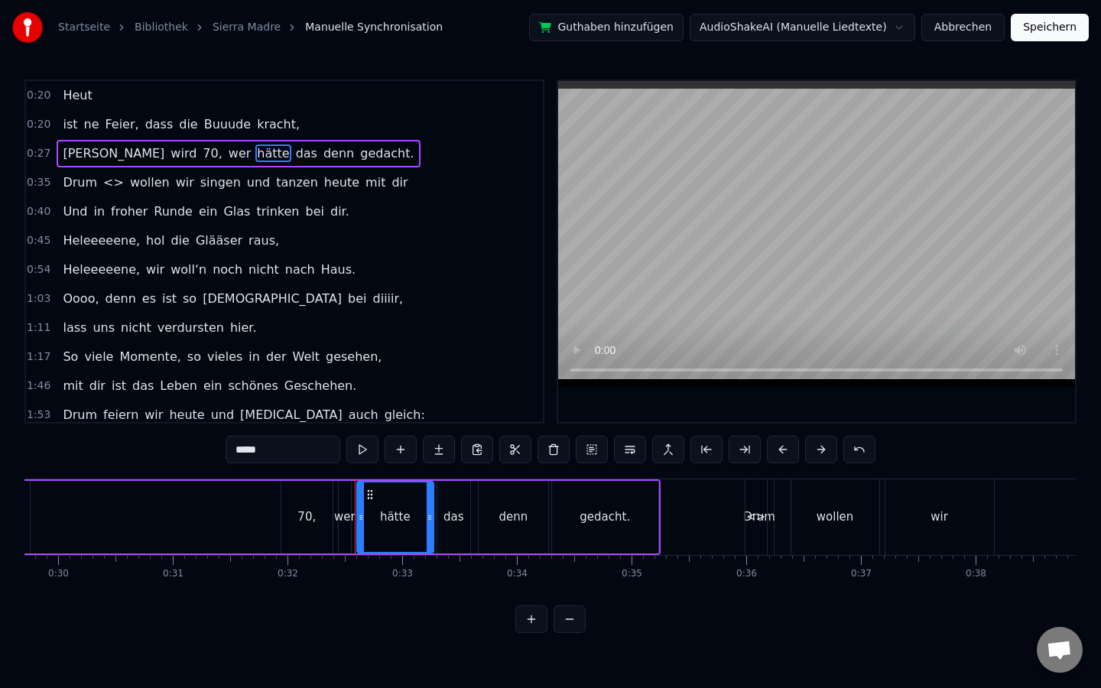
click at [106, 183] on span "<>" at bounding box center [114, 183] width 24 height 18
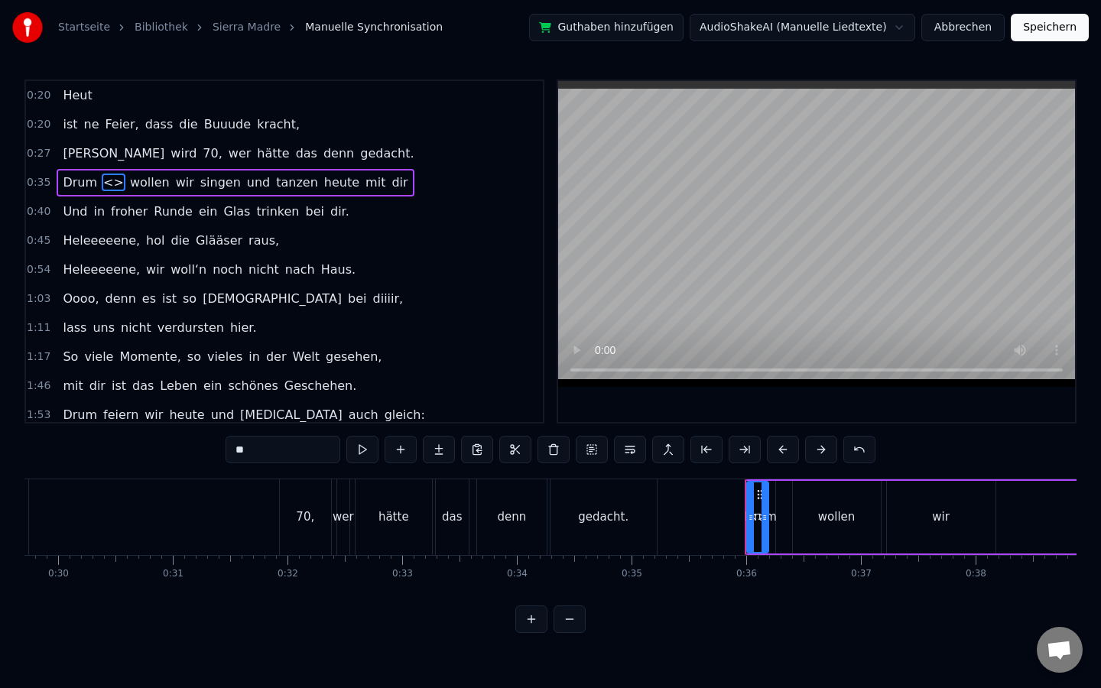
click at [106, 183] on span "<>" at bounding box center [114, 183] width 24 height 18
click at [83, 123] on span "ne" at bounding box center [92, 124] width 18 height 18
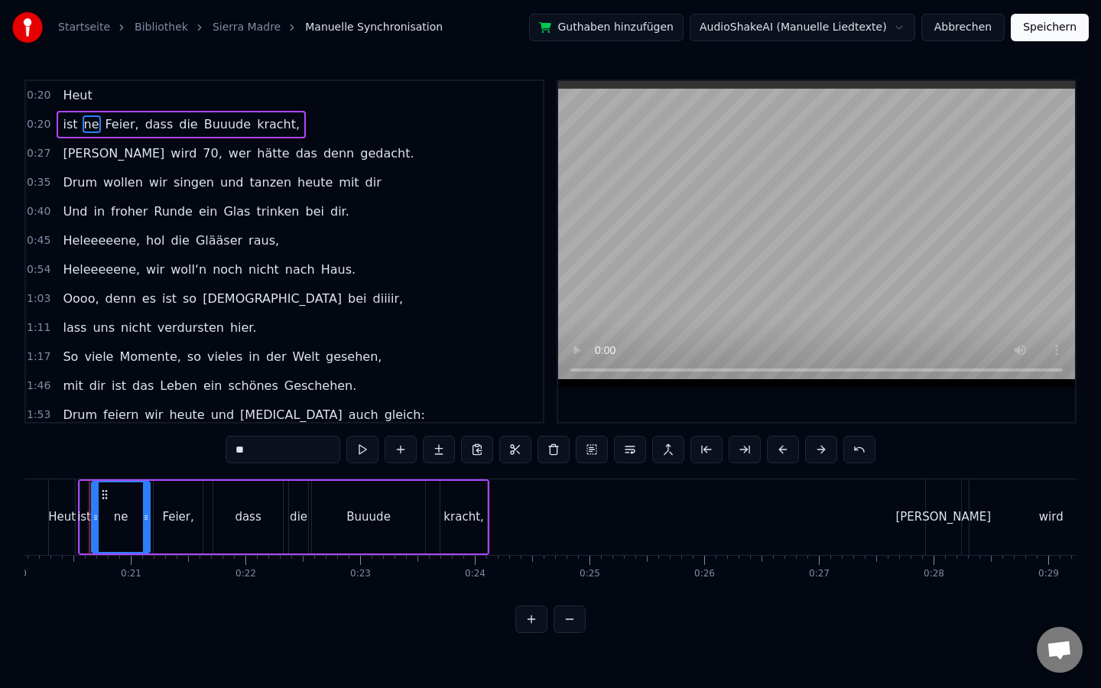
scroll to position [0, 2291]
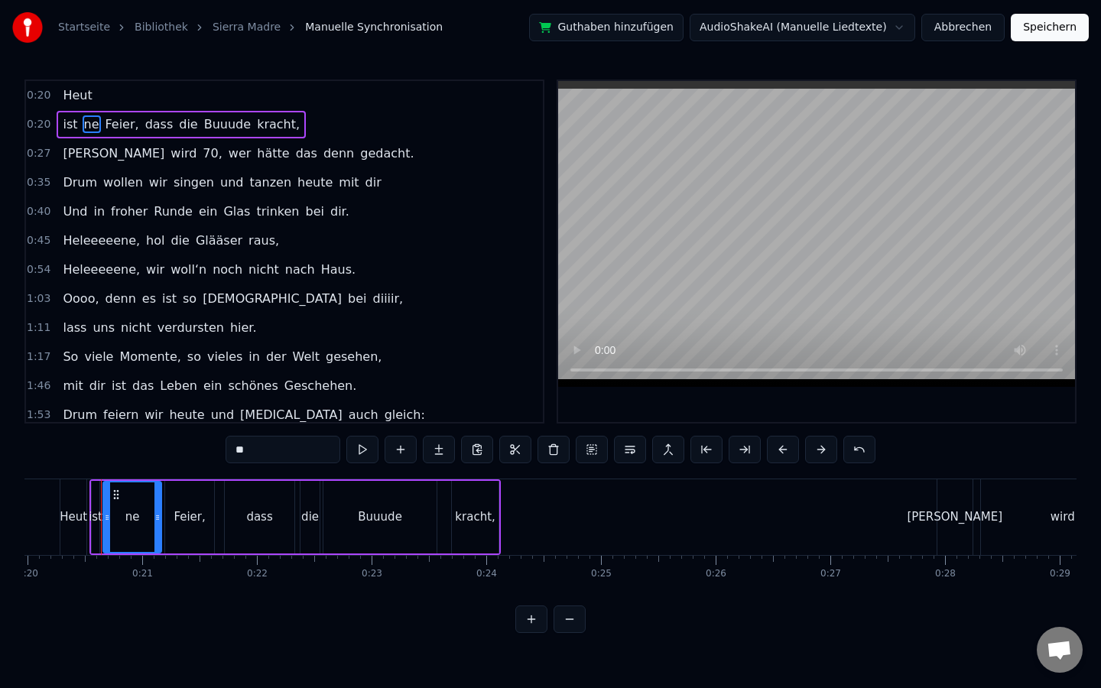
drag, startPoint x: 82, startPoint y: 123, endPoint x: 113, endPoint y: 90, distance: 45.4
click at [113, 90] on div "0:20 Heut 0:20 ist ne Feier, dass die Buuude [PERSON_NAME], 0:27 [PERSON_NAME] …" at bounding box center [284, 252] width 520 height 344
click at [67, 126] on span "ist" at bounding box center [70, 124] width 18 height 18
type input "***"
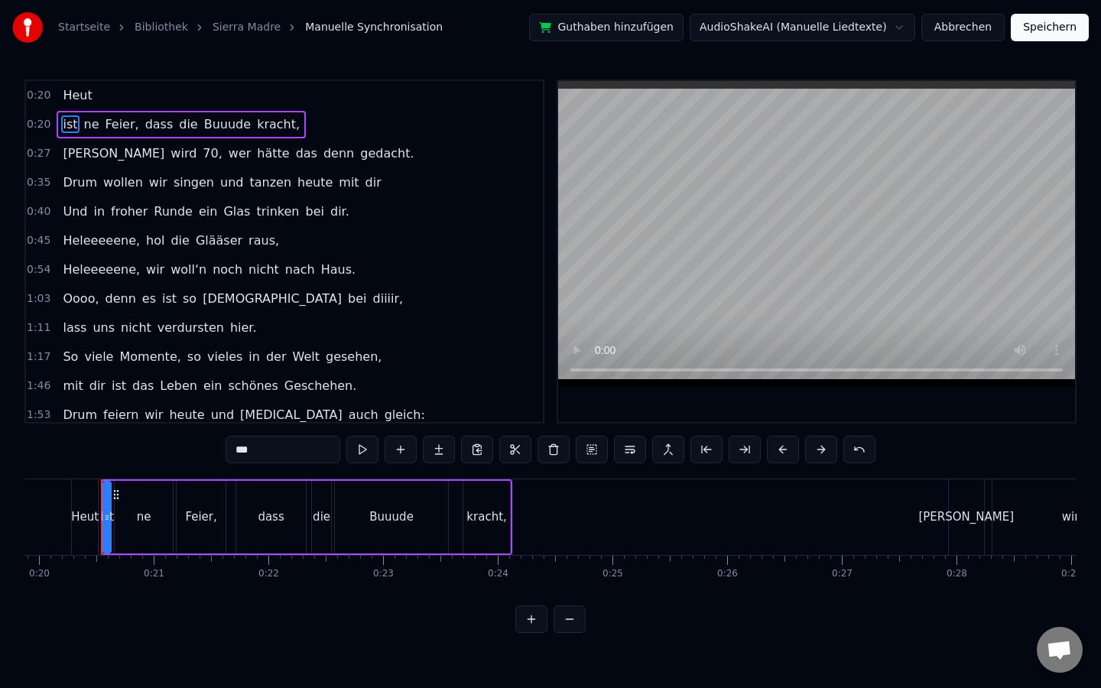
click at [59, 99] on div "Heut" at bounding box center [77, 96] width 41 height 28
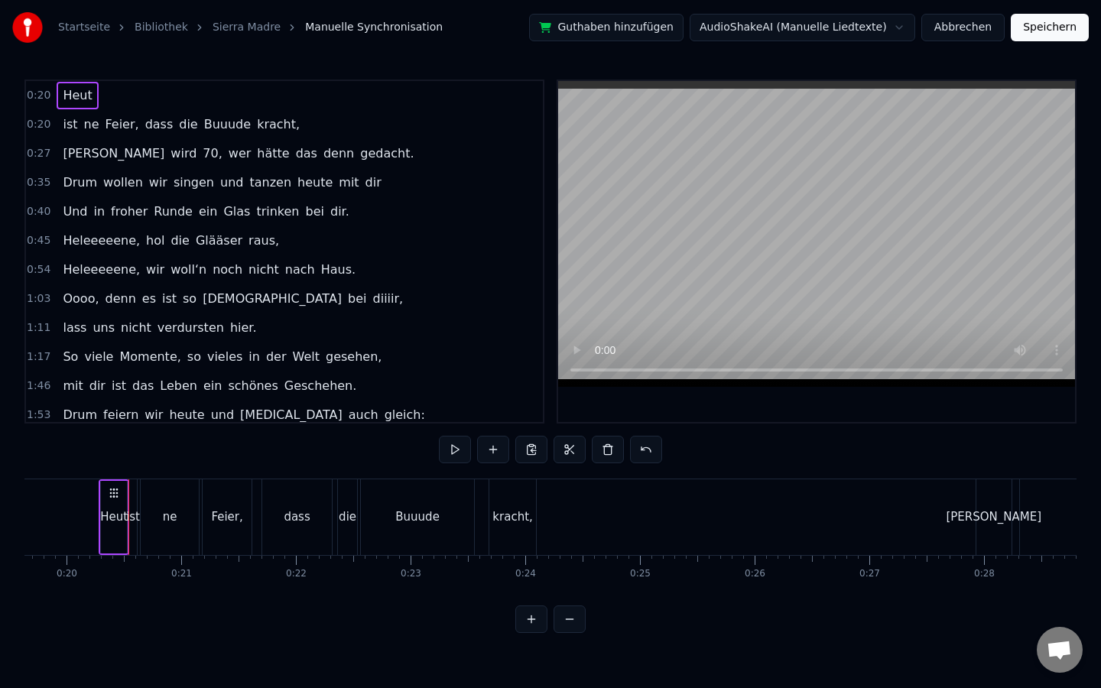
scroll to position [0, 2250]
drag, startPoint x: 70, startPoint y: 90, endPoint x: 69, endPoint y: 122, distance: 32.1
click at [69, 122] on div "0:20 Heut 0:20 ist ne Feier, dass die Buuude [PERSON_NAME], 0:27 [PERSON_NAME] …" at bounding box center [284, 252] width 520 height 344
click at [69, 122] on span "ist" at bounding box center [70, 124] width 18 height 18
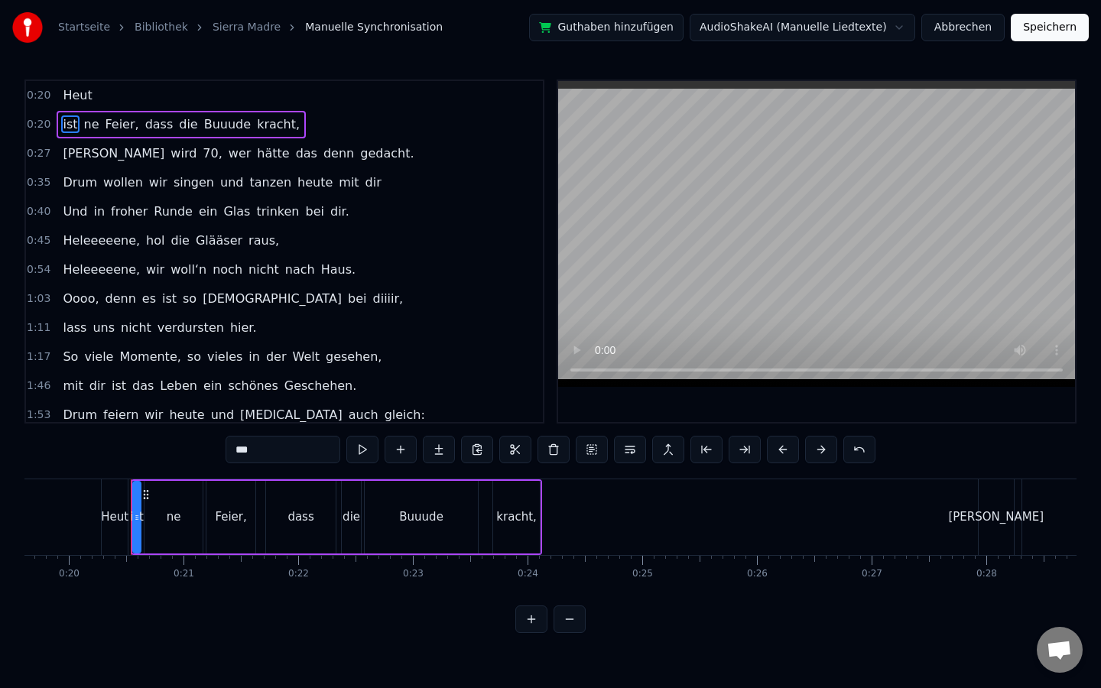
click at [69, 122] on span "ist" at bounding box center [70, 124] width 18 height 18
click at [268, 451] on input "***" at bounding box center [283, 450] width 115 height 28
click at [73, 89] on span "Heut" at bounding box center [77, 95] width 32 height 18
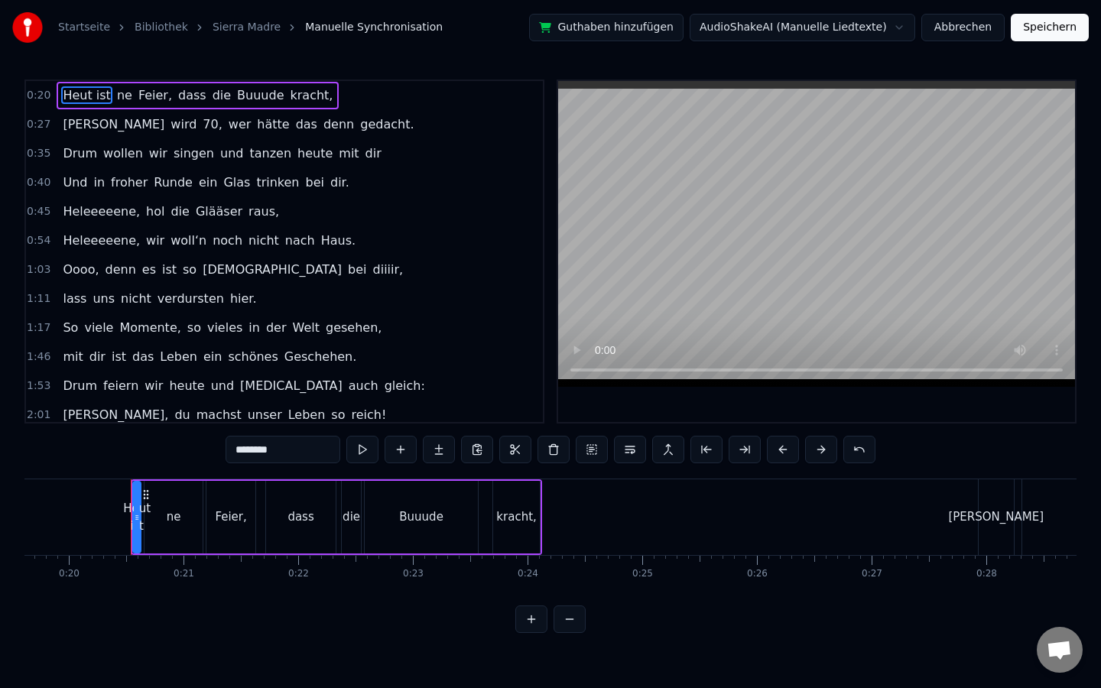
click at [201, 122] on span "70," at bounding box center [212, 124] width 22 height 18
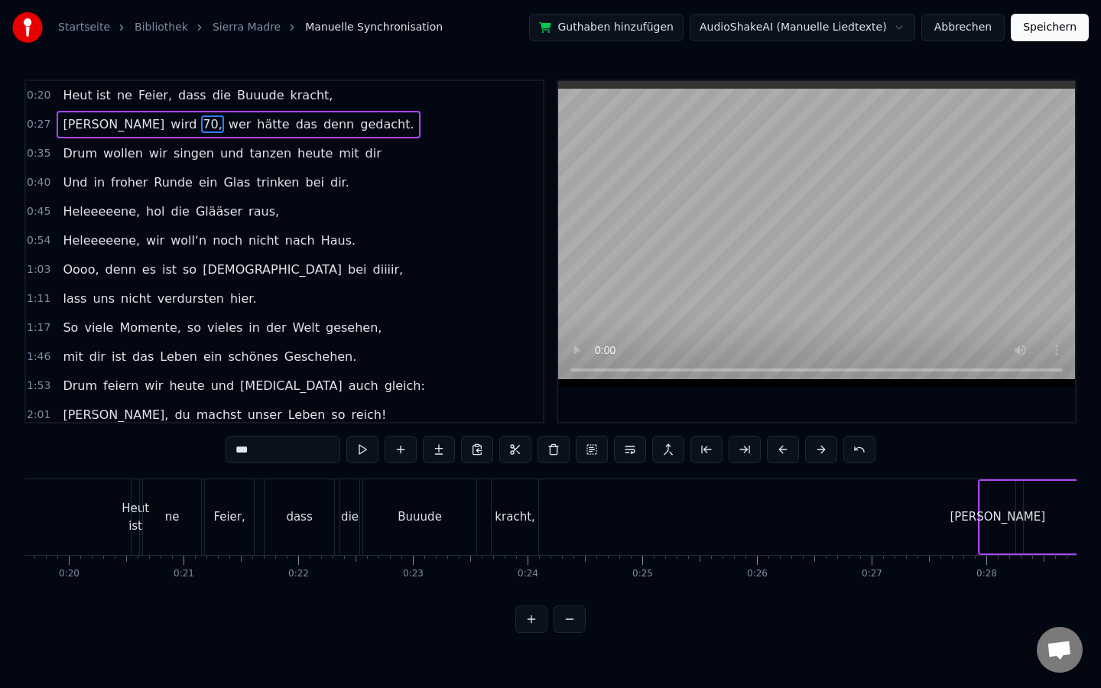
click at [201, 122] on span "70," at bounding box center [212, 124] width 22 height 18
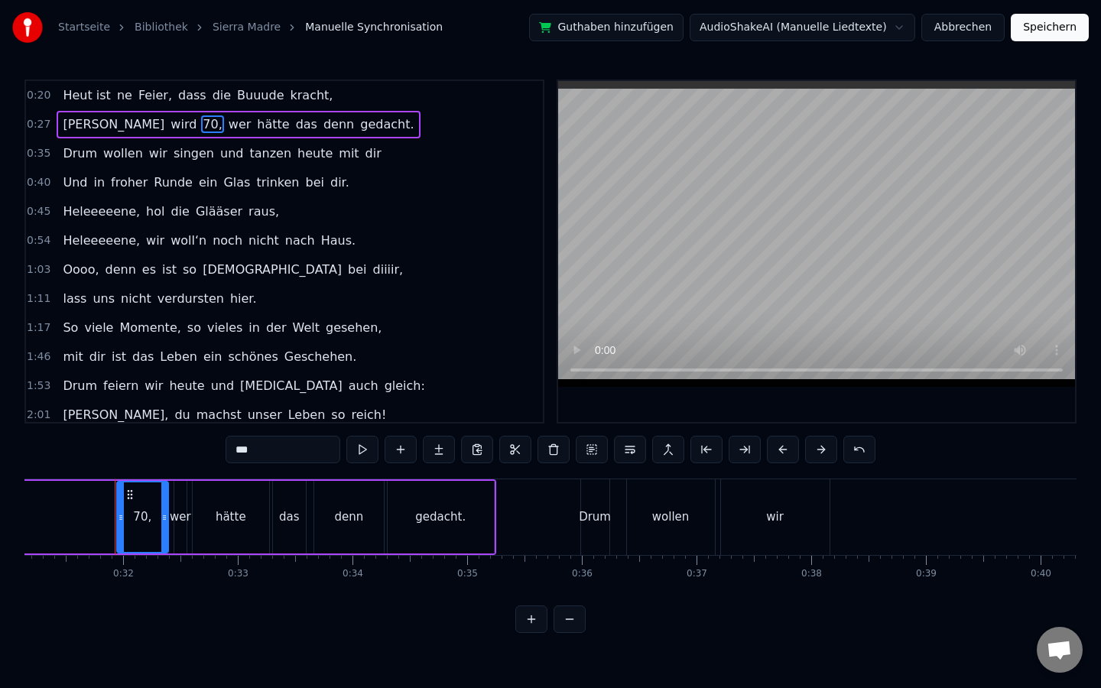
scroll to position [0, 3586]
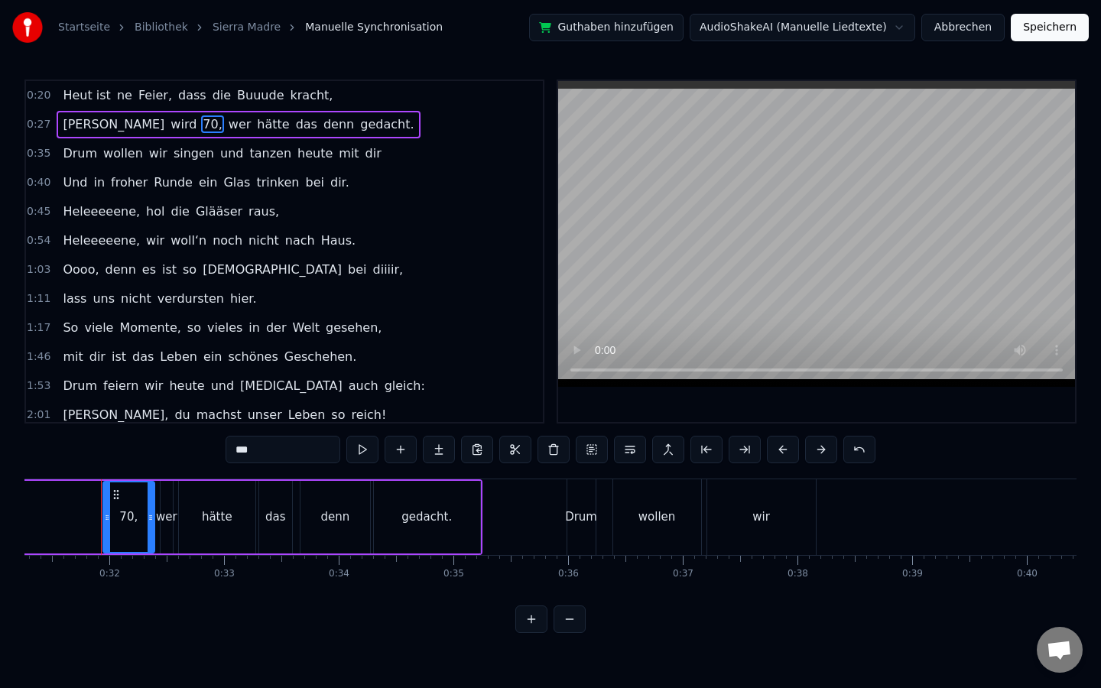
click at [201, 122] on span "70," at bounding box center [212, 124] width 22 height 18
click at [201, 125] on span "70," at bounding box center [212, 124] width 22 height 18
drag, startPoint x: 271, startPoint y: 458, endPoint x: 201, endPoint y: 455, distance: 69.7
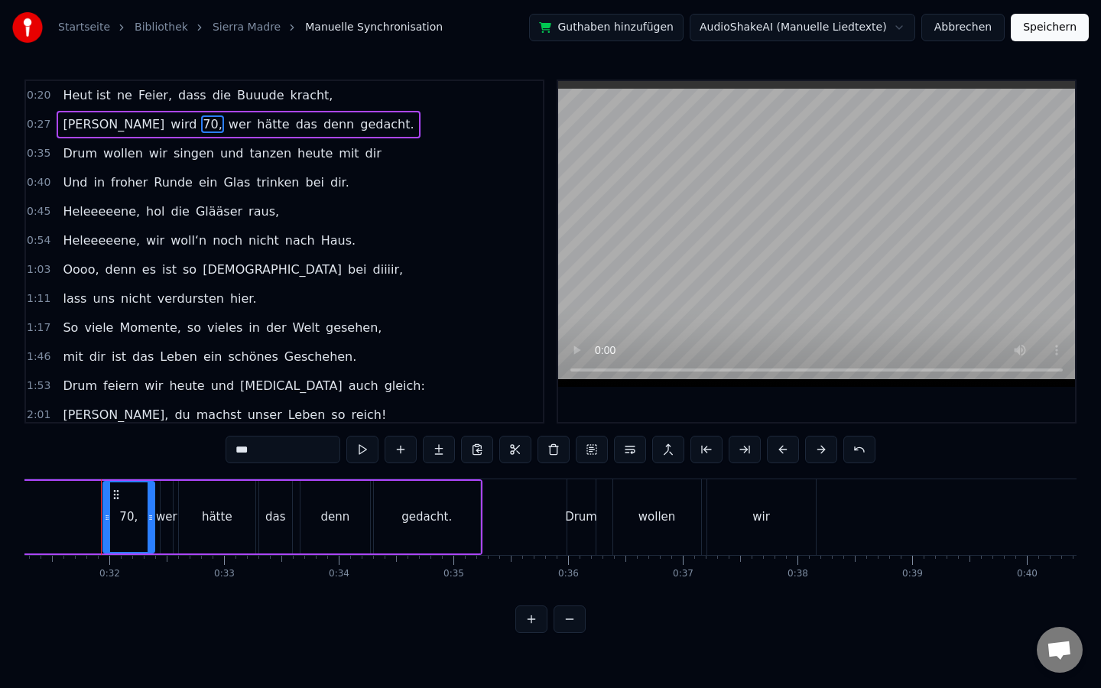
click at [201, 455] on div "0:20 Heut ist ne Feier, dass die Buuude [PERSON_NAME], 0:27 [PERSON_NAME] wird …" at bounding box center [550, 357] width 1052 height 554
type input "*******"
click at [357, 162] on div "0:35 Drum wollen wir singen und tanzen heute mit dir" at bounding box center [284, 153] width 517 height 29
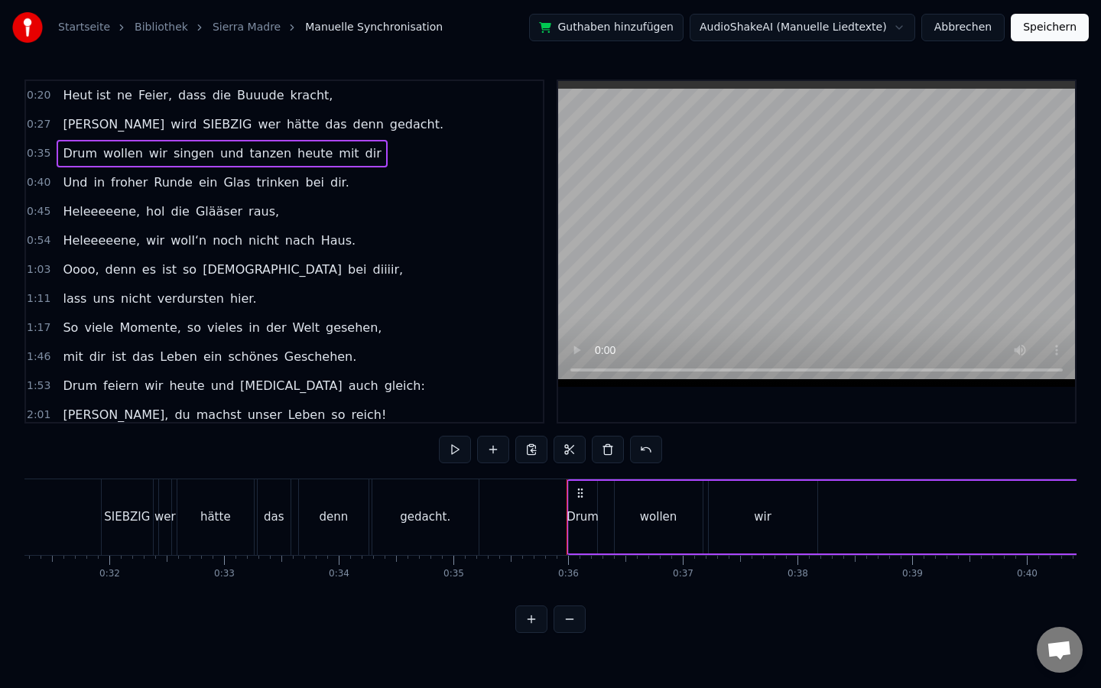
click at [175, 154] on span "singen" at bounding box center [194, 154] width 44 height 18
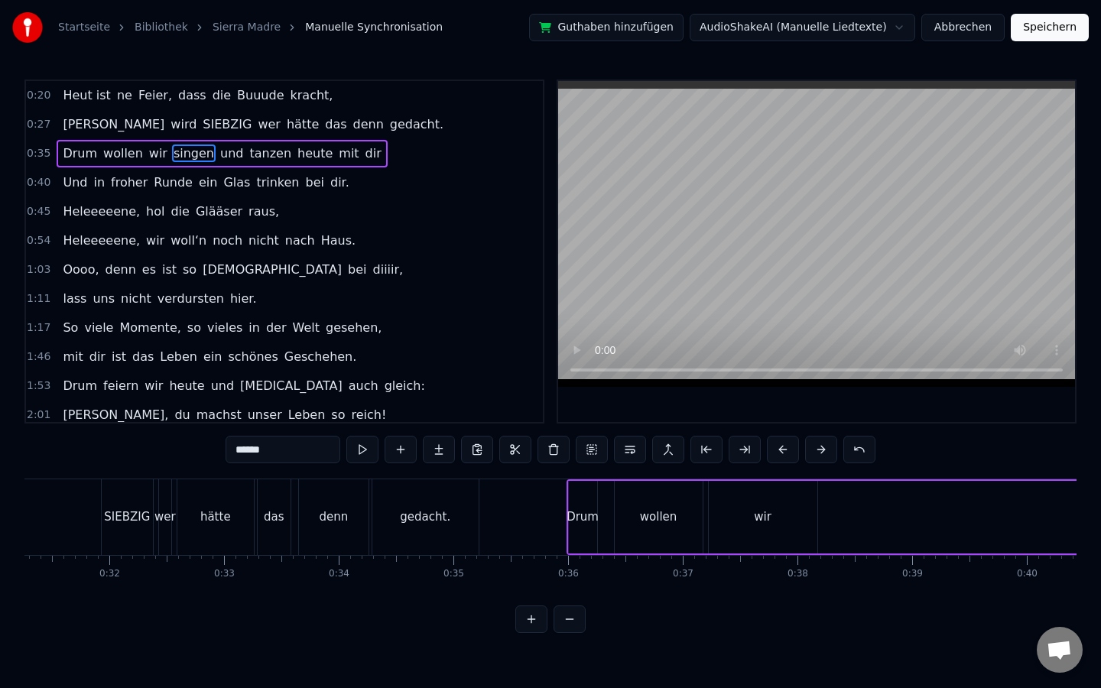
click at [175, 154] on span "singen" at bounding box center [194, 154] width 44 height 18
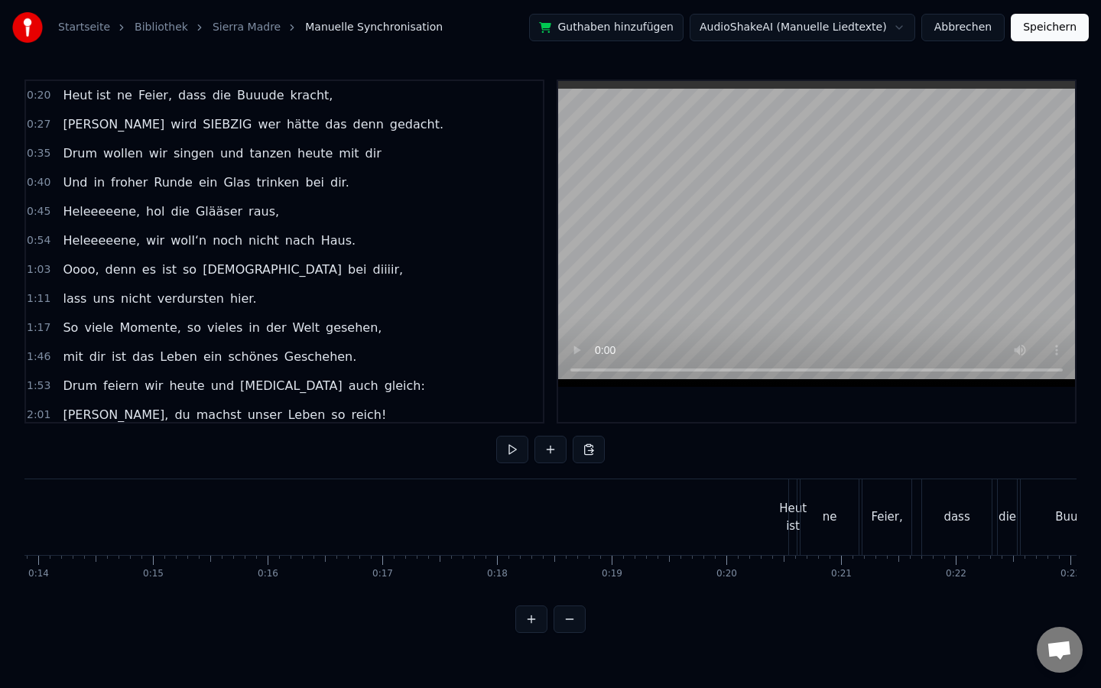
scroll to position [0, 1303]
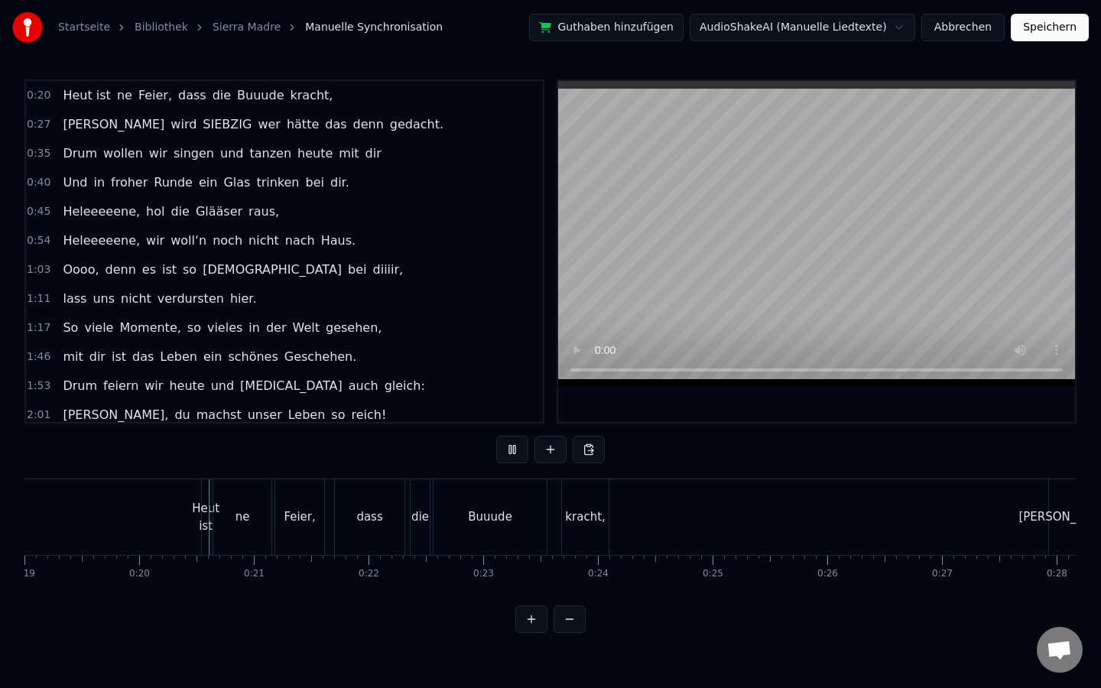
scroll to position [0, 2218]
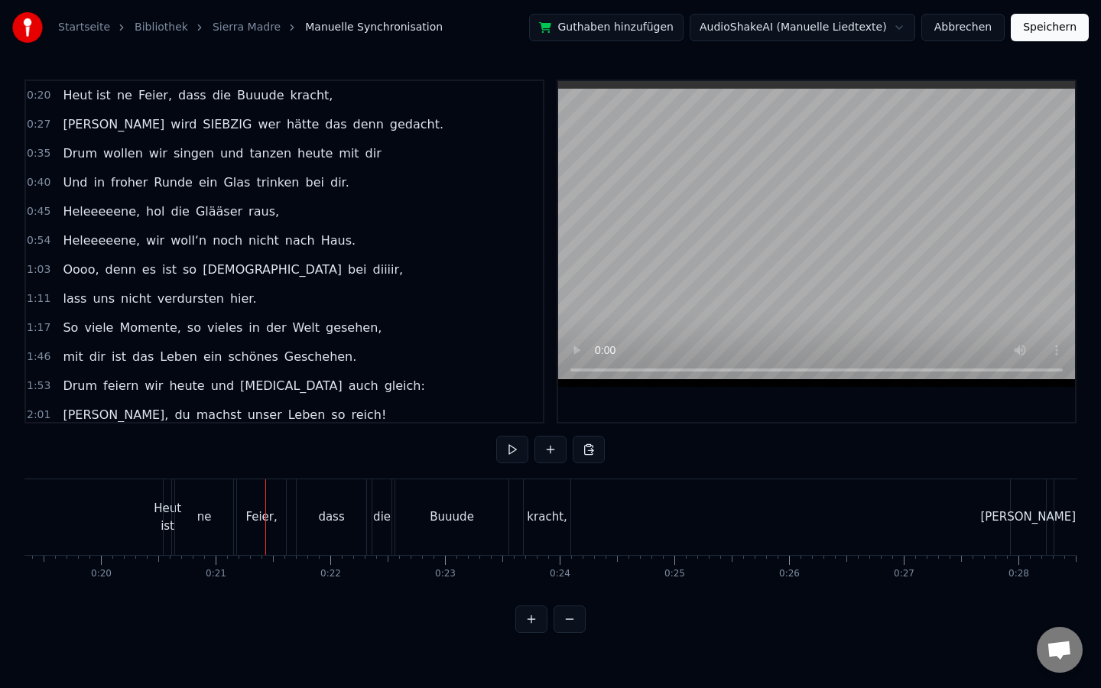
click at [165, 512] on div "Heut ist" at bounding box center [168, 517] width 28 height 34
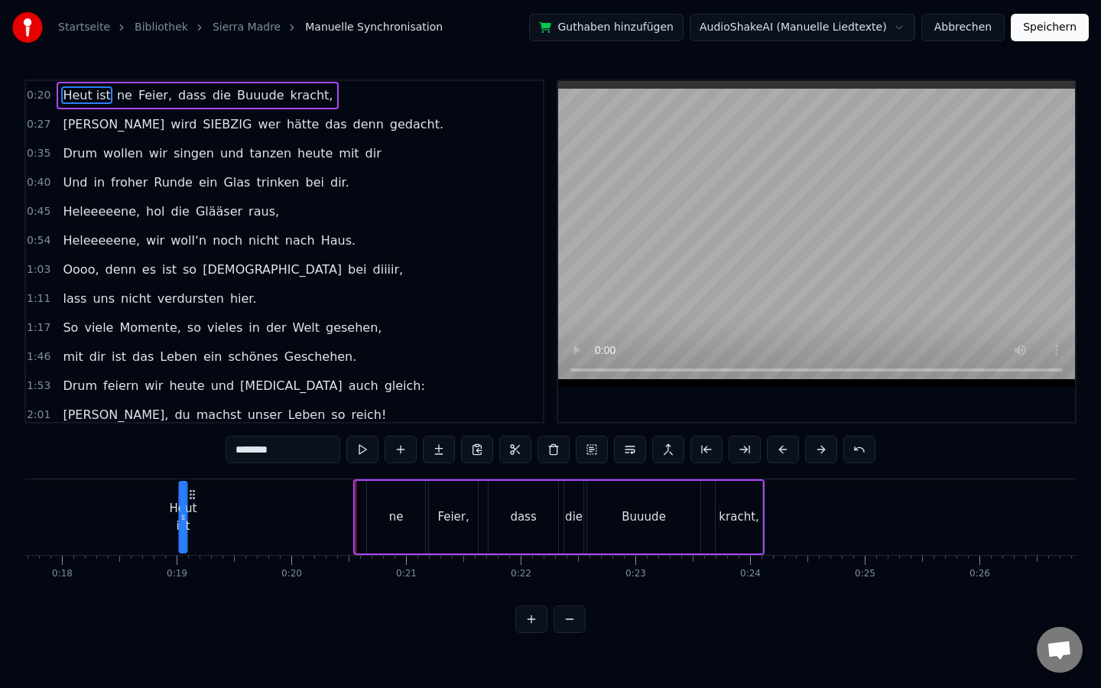
scroll to position [0, 2015]
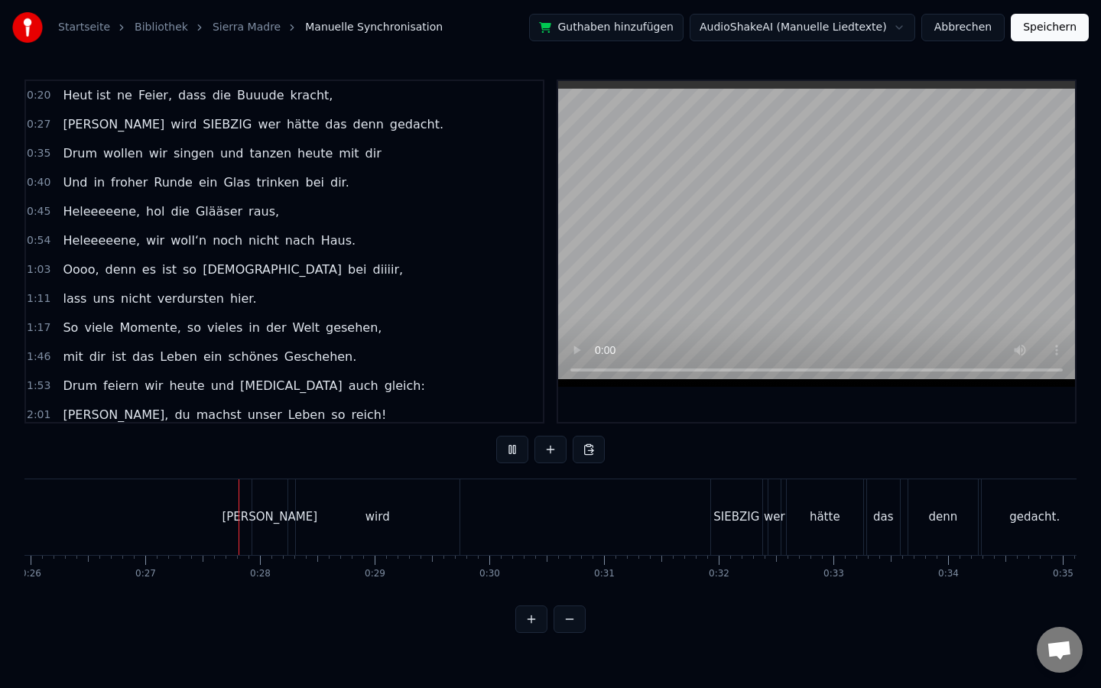
scroll to position [0, 3028]
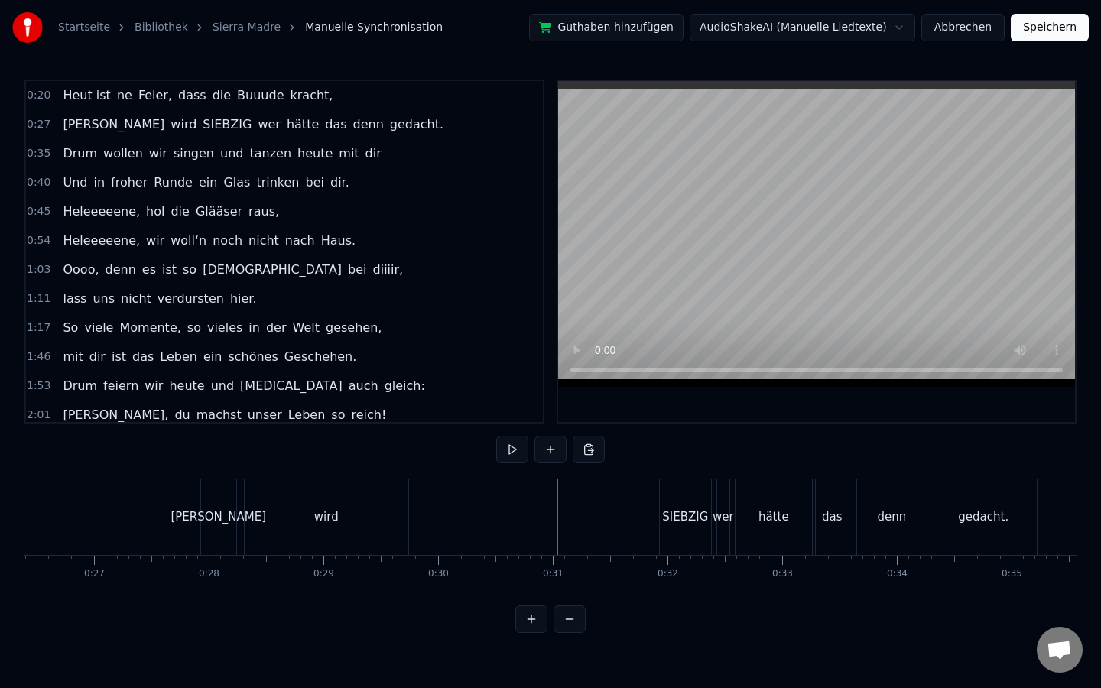
drag, startPoint x: 691, startPoint y: 501, endPoint x: 584, endPoint y: 506, distance: 107.9
click at [584, 506] on div "[PERSON_NAME] wird SIEBZIG wer hätte das denn gedacht." at bounding box center [620, 518] width 841 height 76
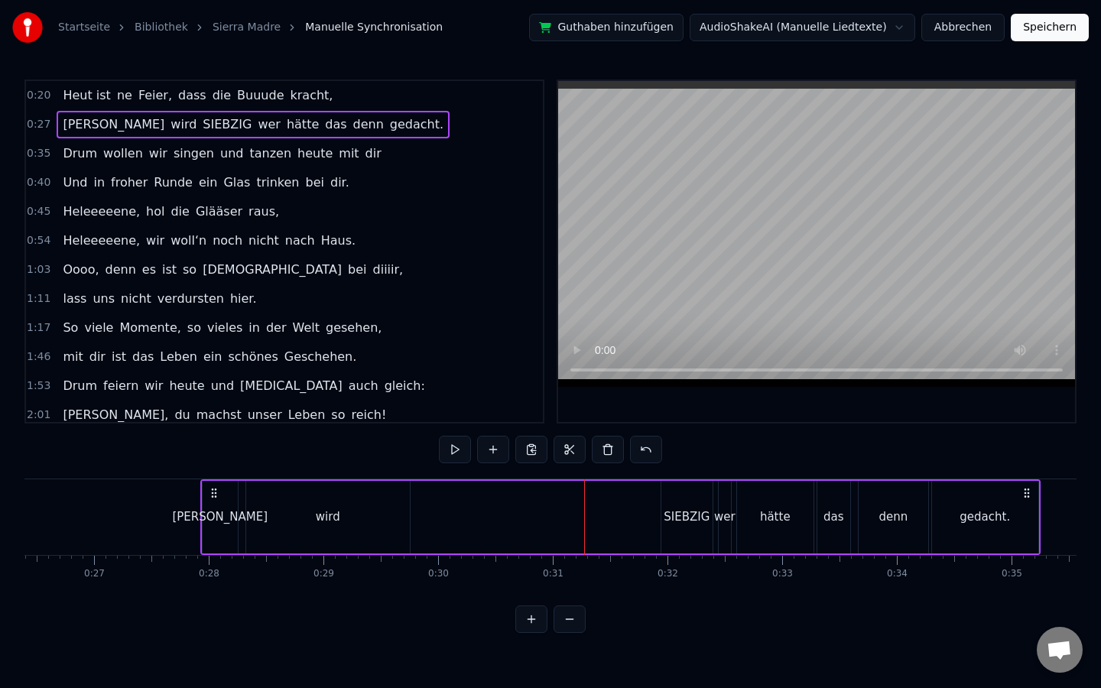
click at [697, 521] on div "SIEBZIG" at bounding box center [687, 518] width 46 height 18
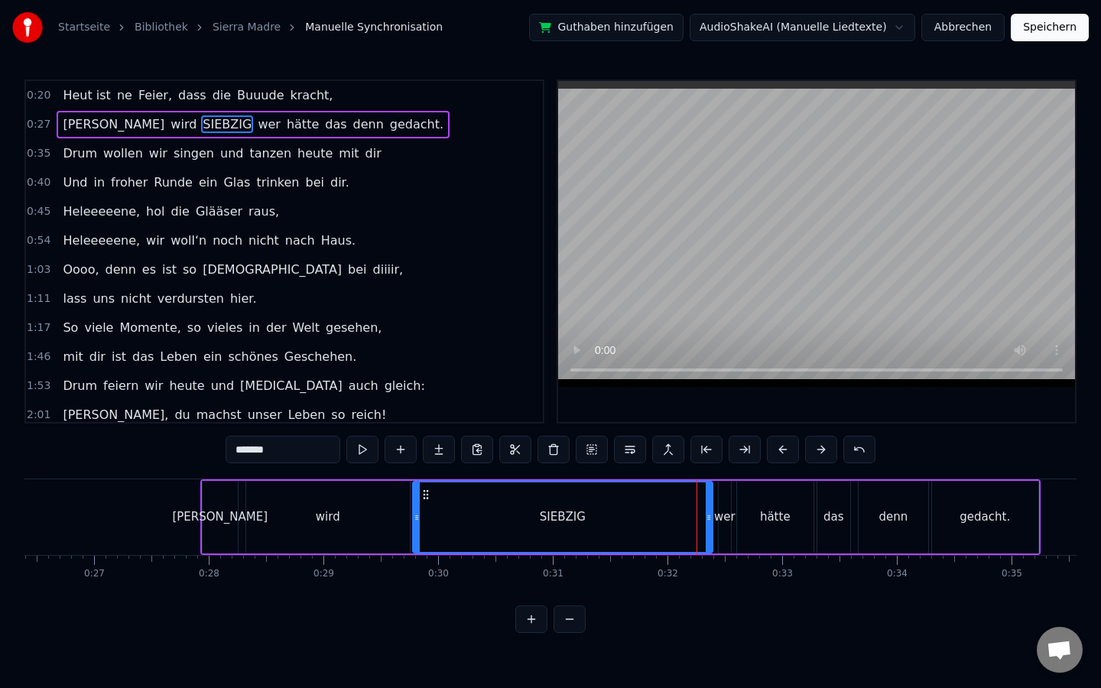
drag, startPoint x: 662, startPoint y: 512, endPoint x: 413, endPoint y: 505, distance: 248.7
click at [414, 505] on div at bounding box center [417, 518] width 6 height 70
drag, startPoint x: 707, startPoint y: 507, endPoint x: 564, endPoint y: 509, distance: 143.8
click at [564, 509] on div at bounding box center [565, 518] width 6 height 70
click at [726, 517] on div "wer" at bounding box center [724, 518] width 21 height 18
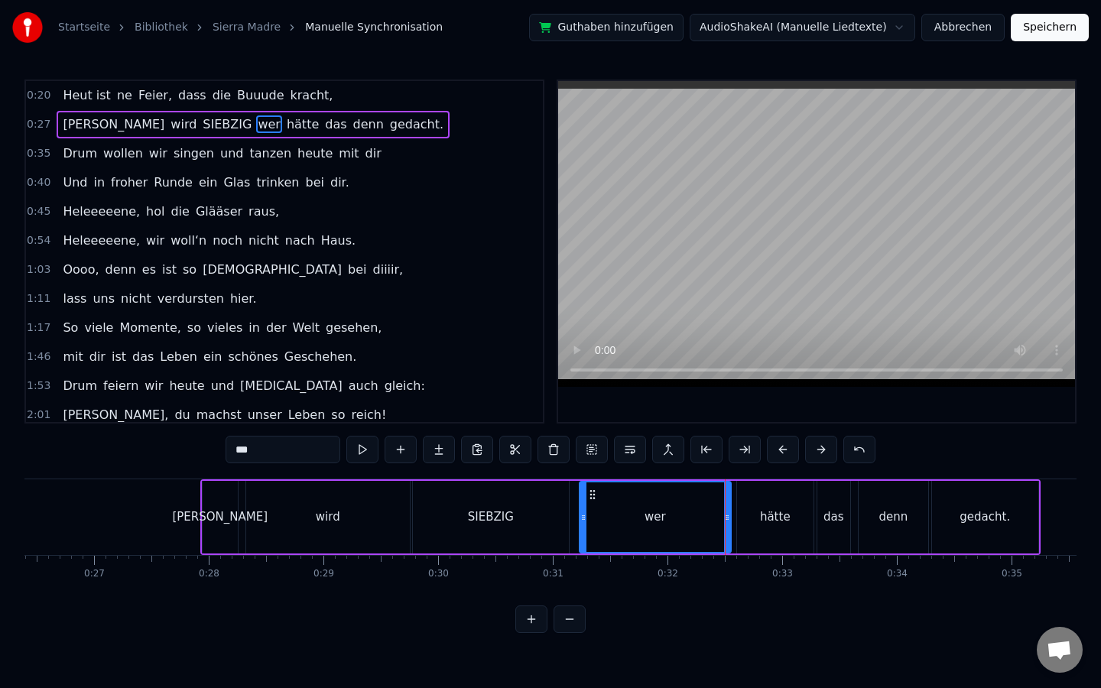
drag, startPoint x: 722, startPoint y: 515, endPoint x: 583, endPoint y: 519, distance: 139.2
click at [583, 519] on icon at bounding box center [583, 518] width 6 height 12
drag, startPoint x: 727, startPoint y: 516, endPoint x: 697, endPoint y: 516, distance: 29.1
click at [699, 516] on icon at bounding box center [702, 518] width 6 height 12
click at [785, 513] on div "hätte" at bounding box center [775, 518] width 31 height 18
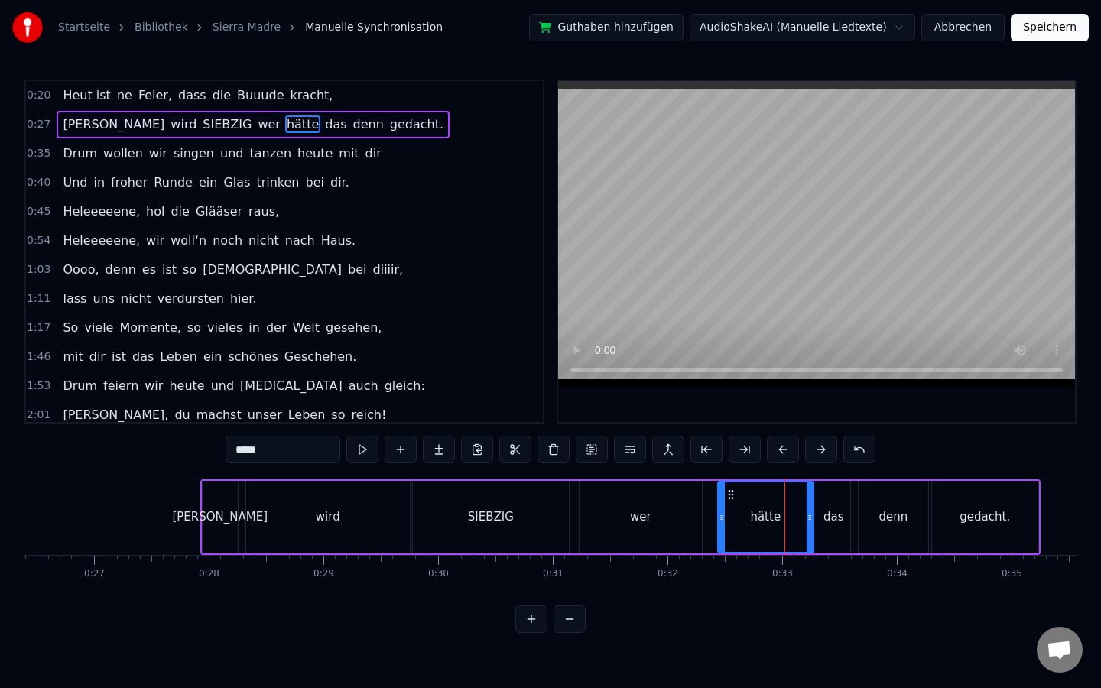
drag, startPoint x: 741, startPoint y: 510, endPoint x: 721, endPoint y: 510, distance: 19.9
click at [721, 510] on div at bounding box center [722, 518] width 6 height 70
click at [686, 512] on div "wer" at bounding box center [641, 517] width 122 height 73
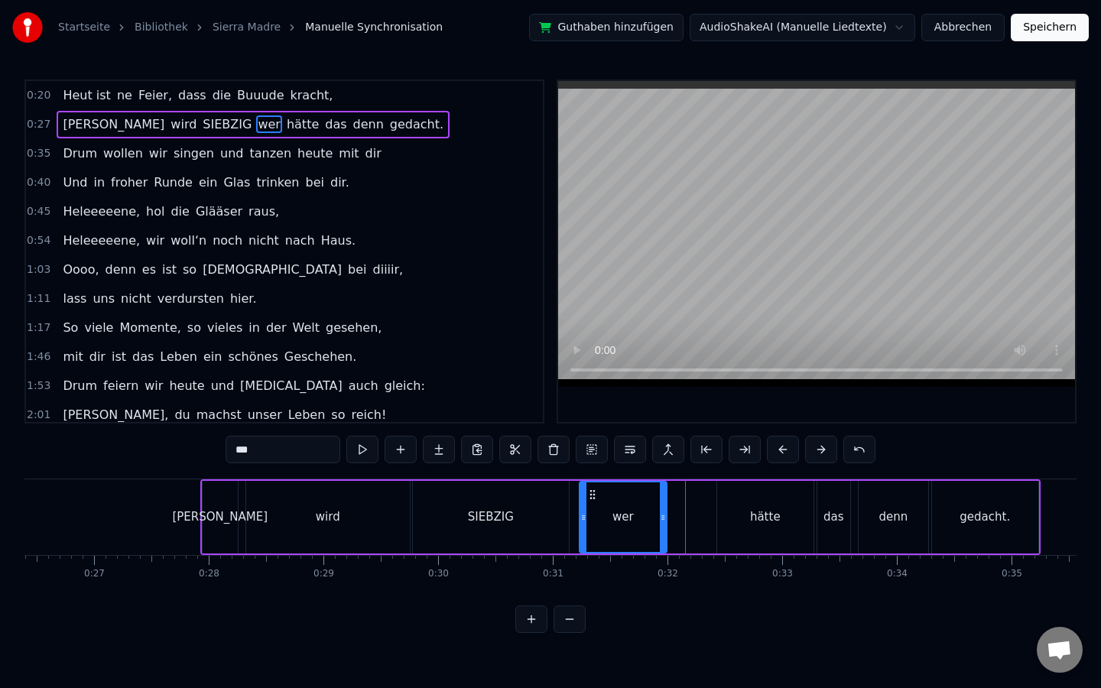
drag, startPoint x: 699, startPoint y: 509, endPoint x: 663, endPoint y: 507, distance: 36.0
click at [663, 507] on div at bounding box center [663, 518] width 6 height 70
click at [756, 502] on div "hätte" at bounding box center [765, 517] width 96 height 73
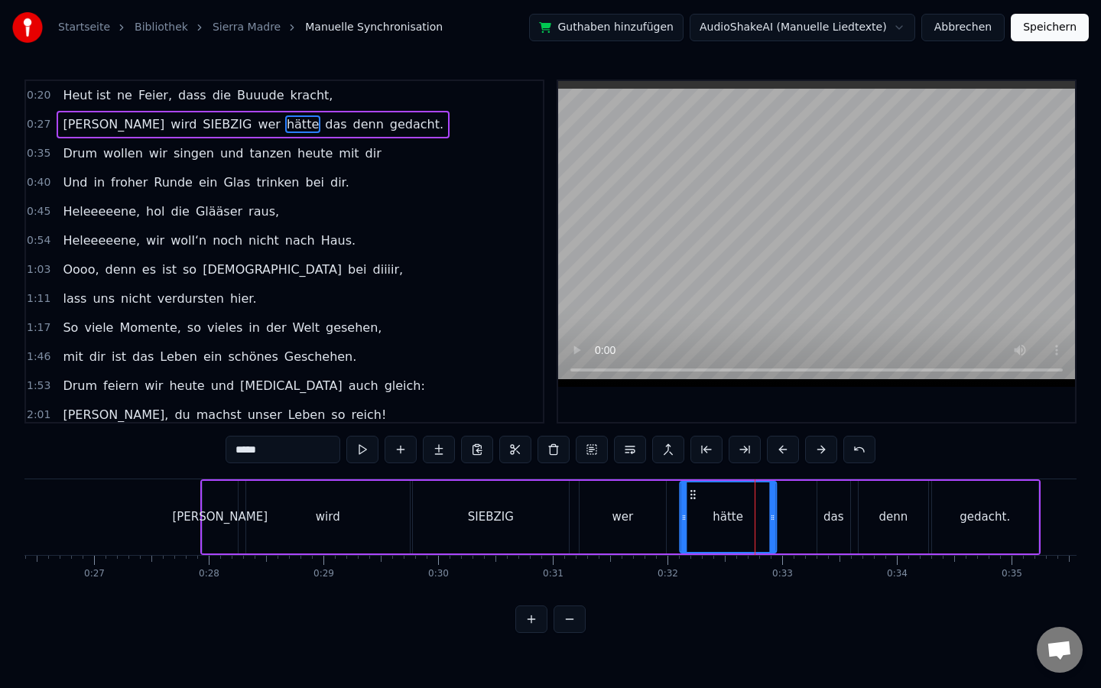
drag, startPoint x: 730, startPoint y: 495, endPoint x: 693, endPoint y: 495, distance: 37.5
click at [694, 495] on circle at bounding box center [694, 494] width 1 height 1
click at [831, 503] on div "das" at bounding box center [834, 517] width 33 height 73
type input "***"
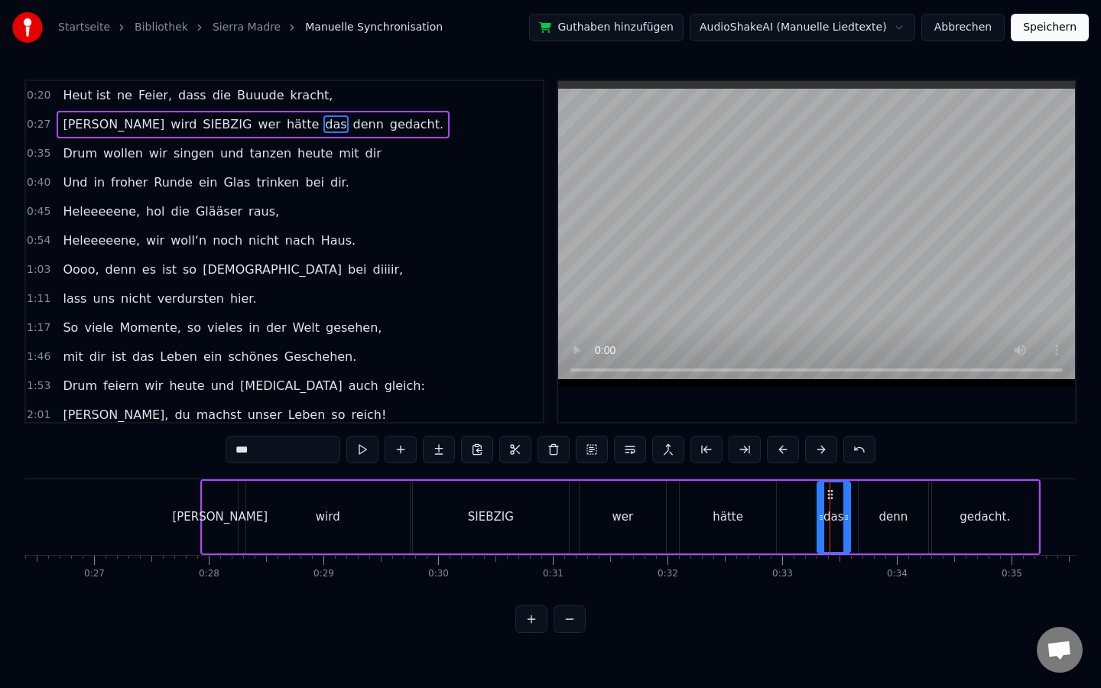
drag, startPoint x: 829, startPoint y: 496, endPoint x: 792, endPoint y: 498, distance: 36.8
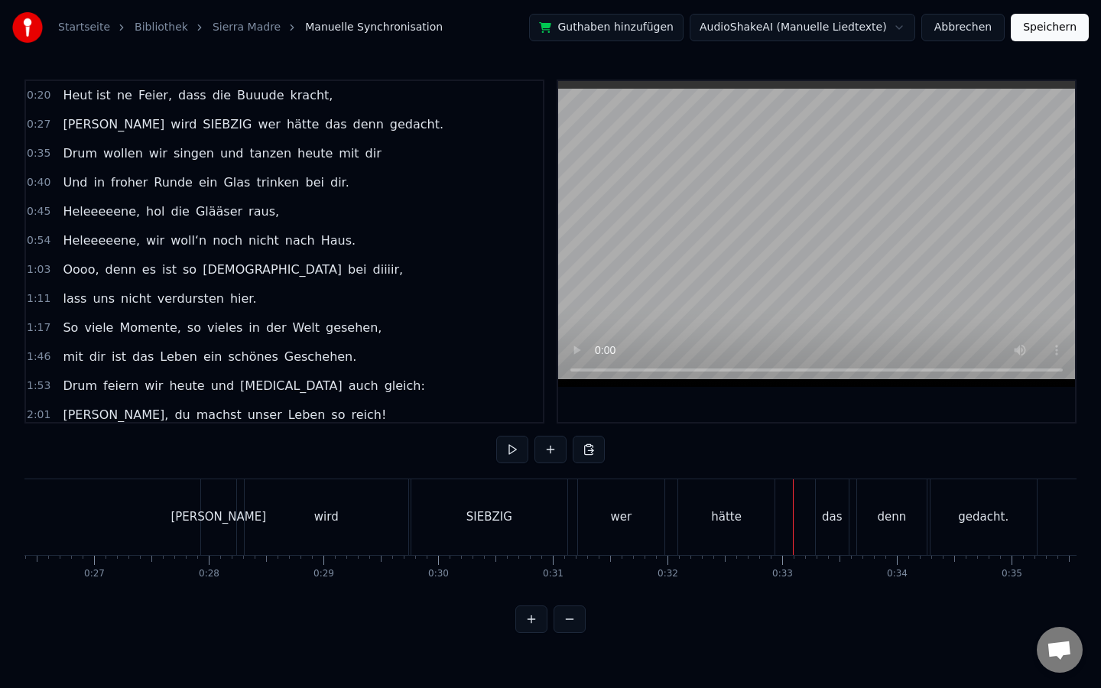
click at [821, 494] on div "das" at bounding box center [832, 518] width 33 height 76
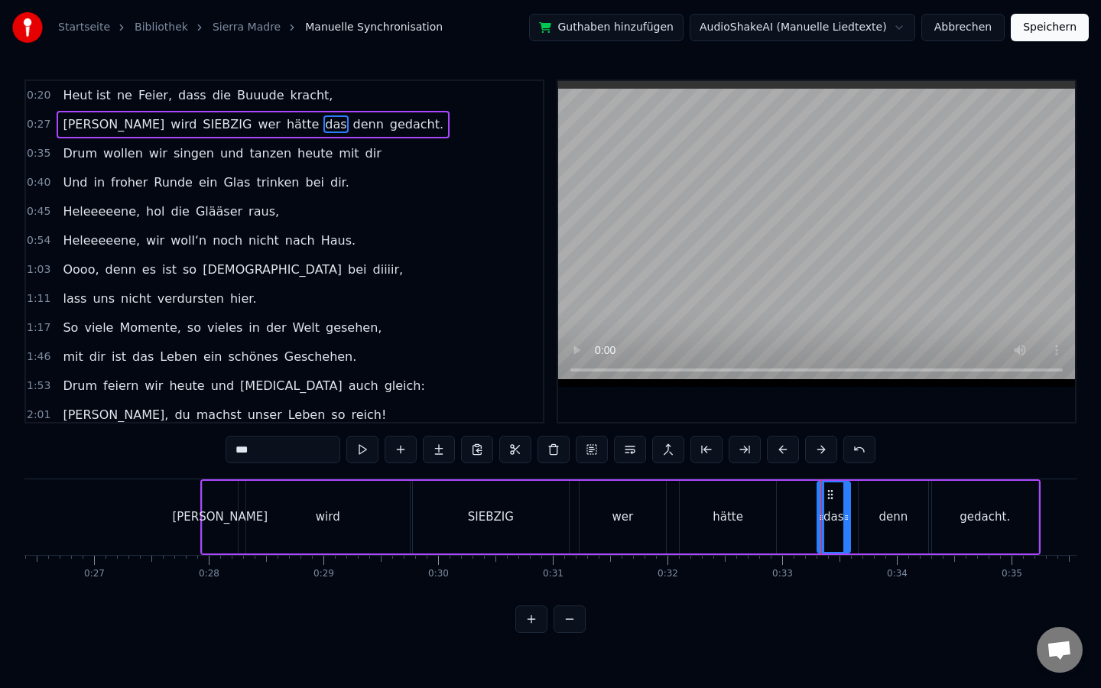
click at [829, 489] on icon at bounding box center [830, 495] width 12 height 12
drag, startPoint x: 833, startPoint y: 496, endPoint x: 784, endPoint y: 500, distance: 49.1
click at [784, 500] on icon at bounding box center [781, 495] width 12 height 12
click at [899, 513] on div "denn" at bounding box center [893, 518] width 29 height 18
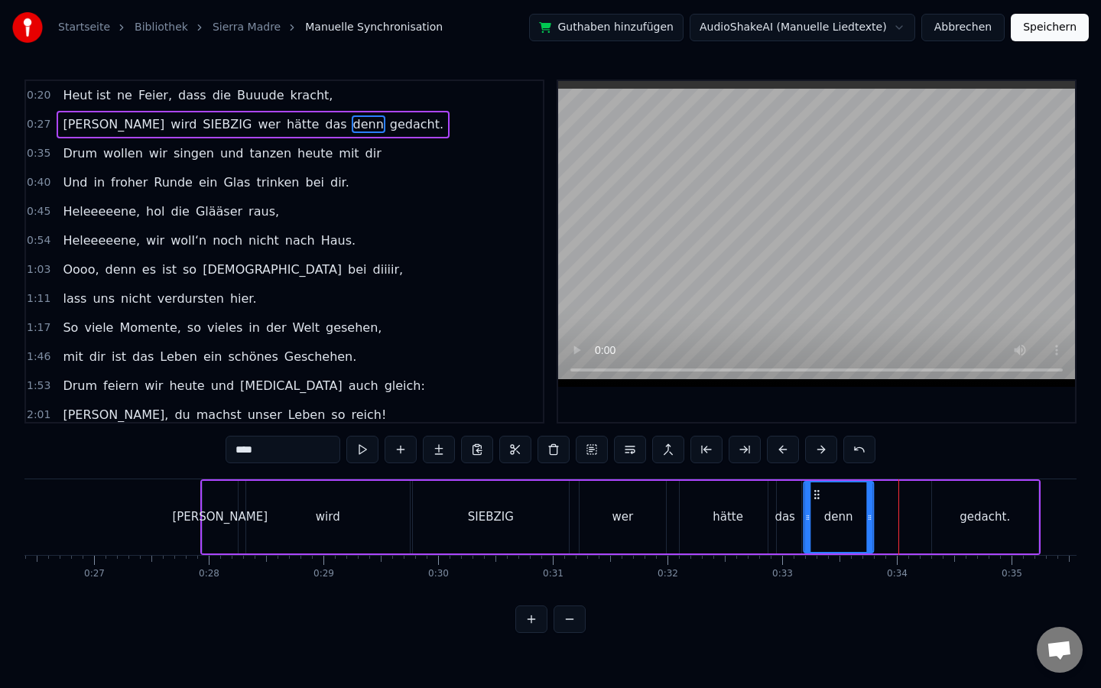
drag, startPoint x: 870, startPoint y: 491, endPoint x: 815, endPoint y: 497, distance: 55.4
click at [815, 497] on icon at bounding box center [817, 495] width 12 height 12
click at [723, 501] on div "hätte" at bounding box center [728, 517] width 96 height 73
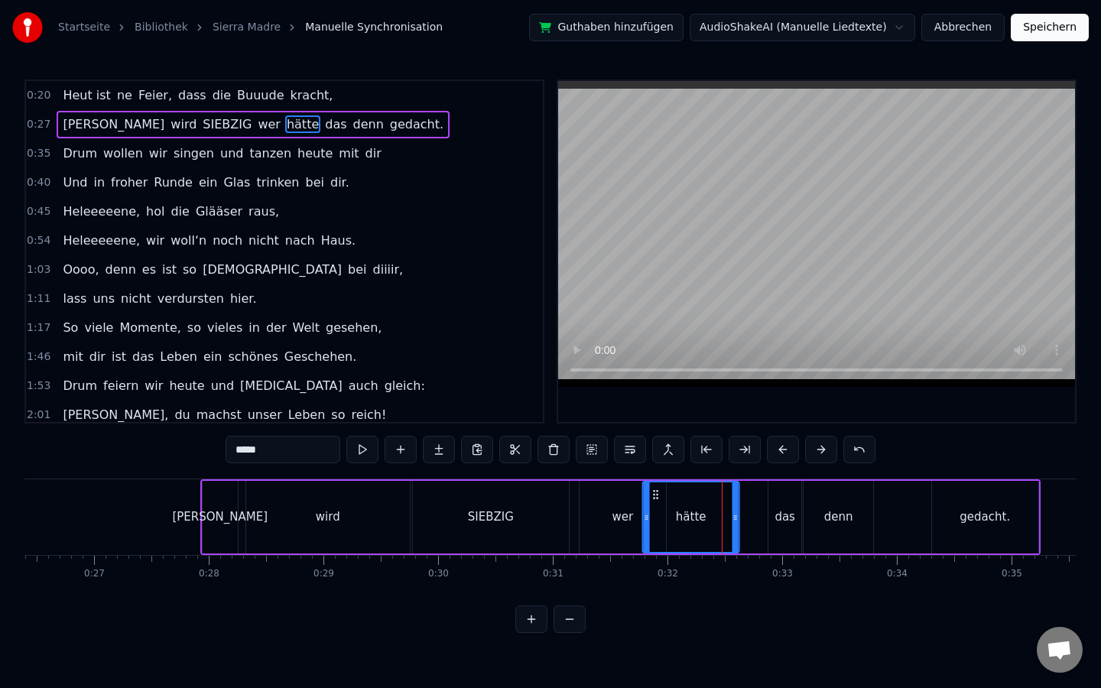
drag, startPoint x: 692, startPoint y: 493, endPoint x: 655, endPoint y: 493, distance: 36.7
click at [655, 493] on icon at bounding box center [656, 495] width 12 height 12
click at [784, 496] on div "das" at bounding box center [785, 517] width 33 height 73
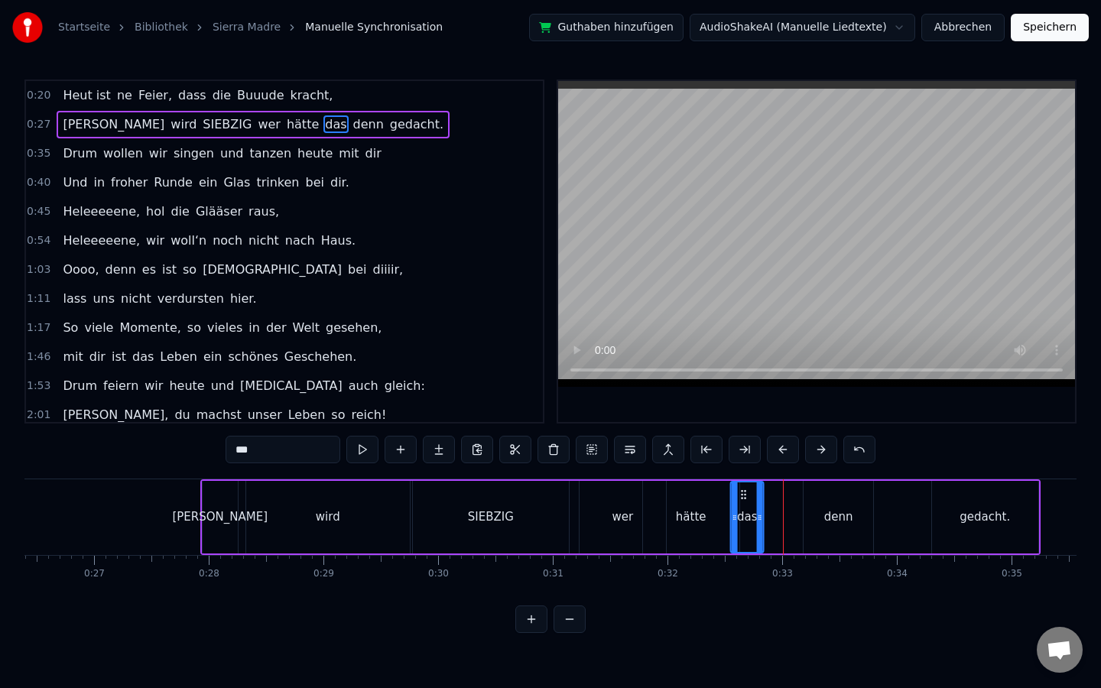
drag, startPoint x: 779, startPoint y: 489, endPoint x: 741, endPoint y: 490, distance: 37.5
click at [741, 490] on icon at bounding box center [744, 495] width 12 height 12
click at [827, 501] on div "denn" at bounding box center [839, 517] width 70 height 73
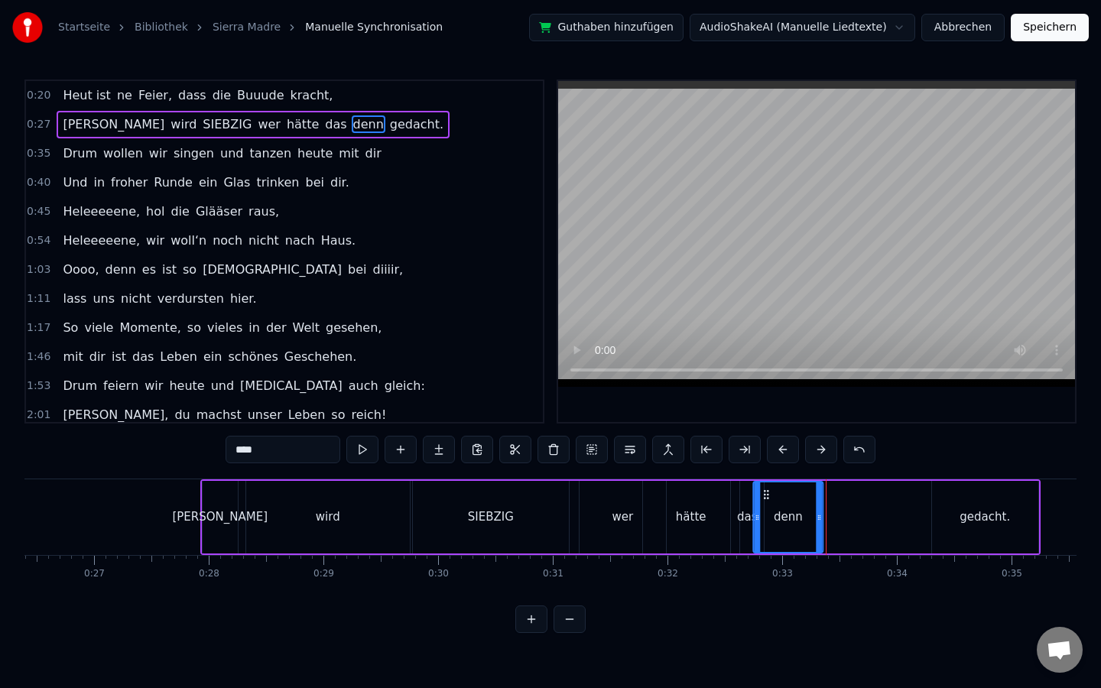
drag, startPoint x: 816, startPoint y: 493, endPoint x: 766, endPoint y: 496, distance: 49.8
click at [766, 496] on icon at bounding box center [766, 495] width 12 height 12
click at [970, 519] on div "gedacht." at bounding box center [985, 518] width 50 height 18
type input "********"
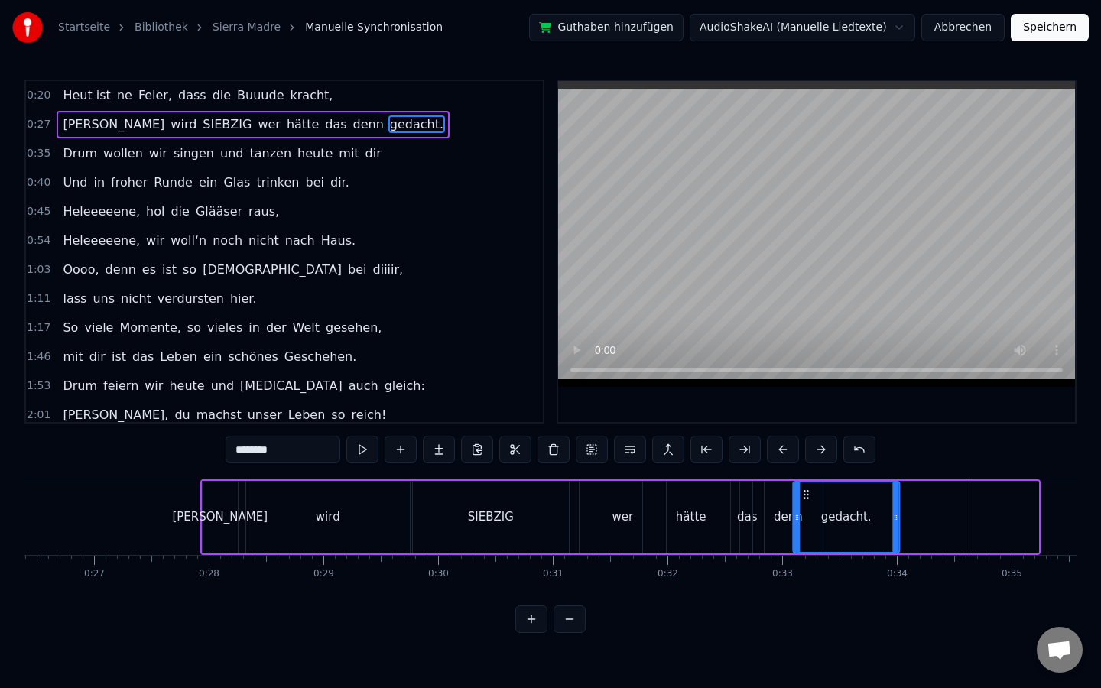
drag, startPoint x: 943, startPoint y: 489, endPoint x: 805, endPoint y: 502, distance: 139.0
click at [805, 502] on div "gedacht." at bounding box center [846, 518] width 105 height 70
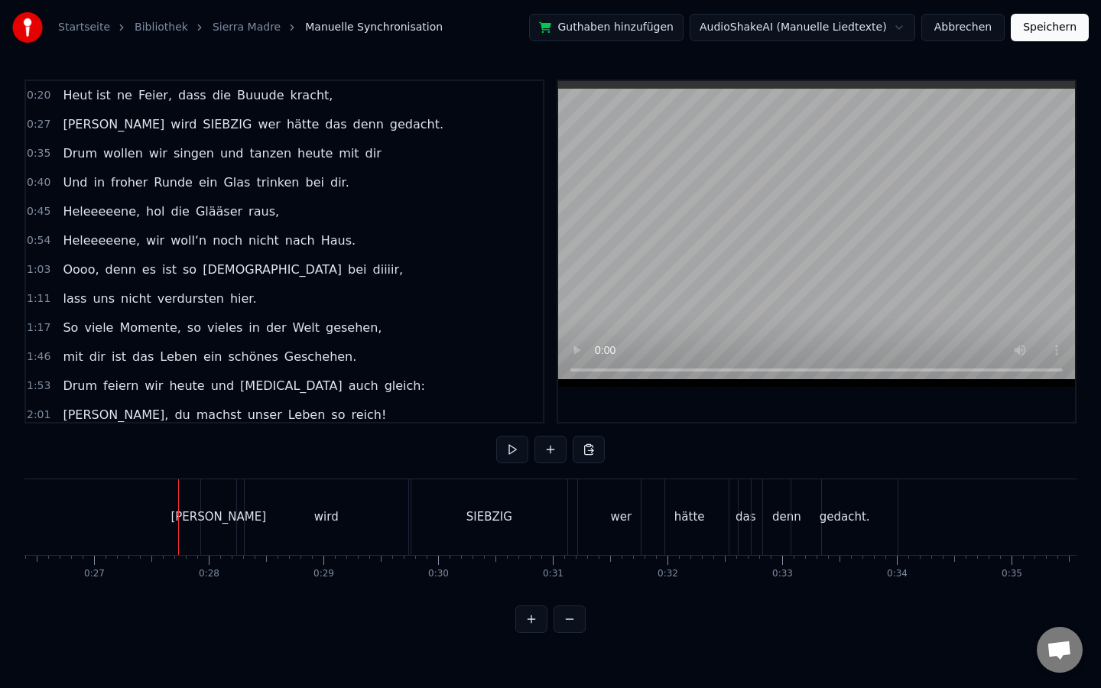
click at [483, 505] on div "SIEBZIG" at bounding box center [489, 518] width 156 height 76
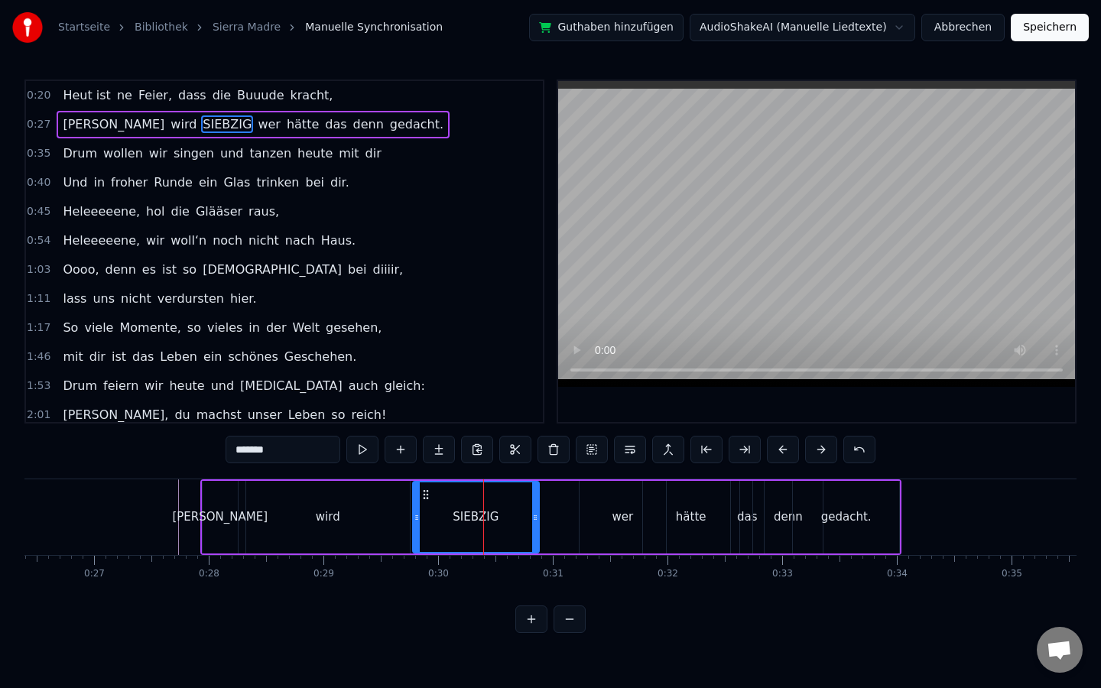
drag, startPoint x: 563, startPoint y: 512, endPoint x: 533, endPoint y: 512, distance: 29.8
click at [533, 512] on icon at bounding box center [535, 518] width 6 height 12
click at [613, 514] on div "wer" at bounding box center [622, 518] width 21 height 18
type input "***"
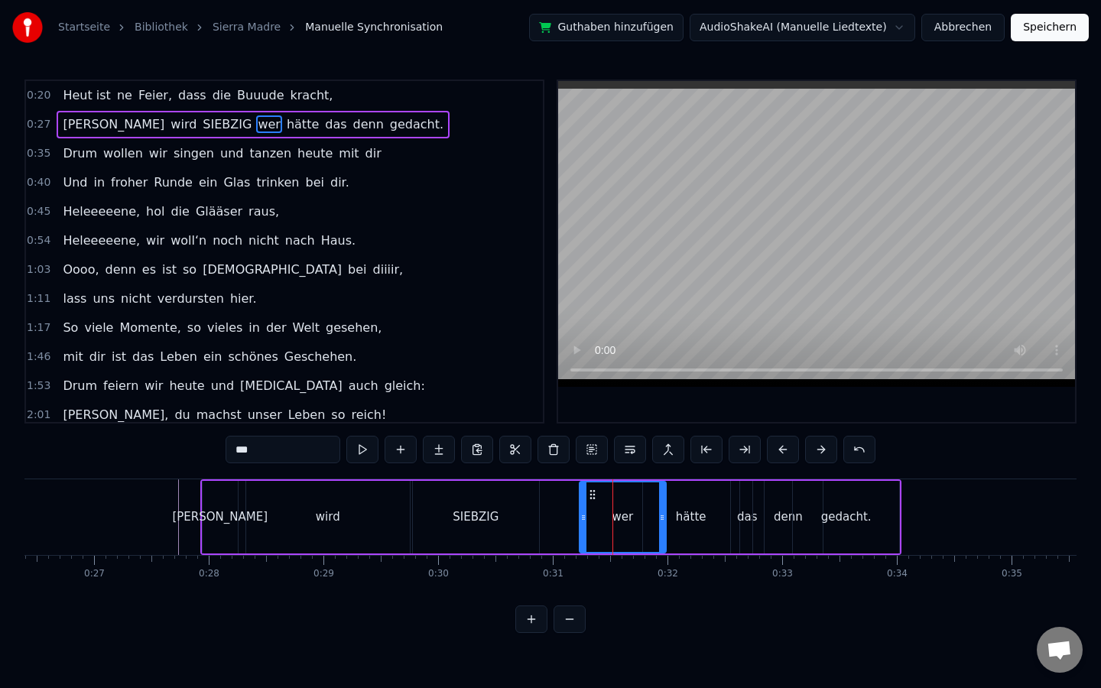
drag, startPoint x: 613, startPoint y: 514, endPoint x: 571, endPoint y: 512, distance: 42.1
click at [571, 512] on div "[PERSON_NAME] wird SIEBZIG wer hätte das denn gedacht." at bounding box center [550, 518] width 701 height 76
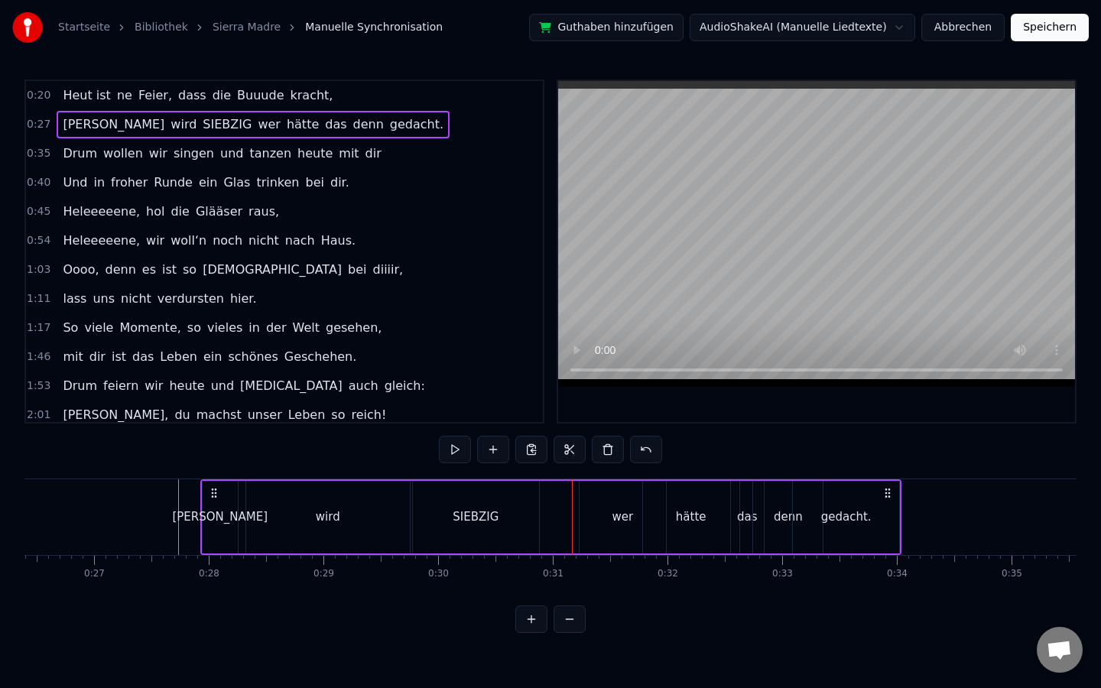
click at [594, 503] on div "wer" at bounding box center [623, 517] width 86 height 73
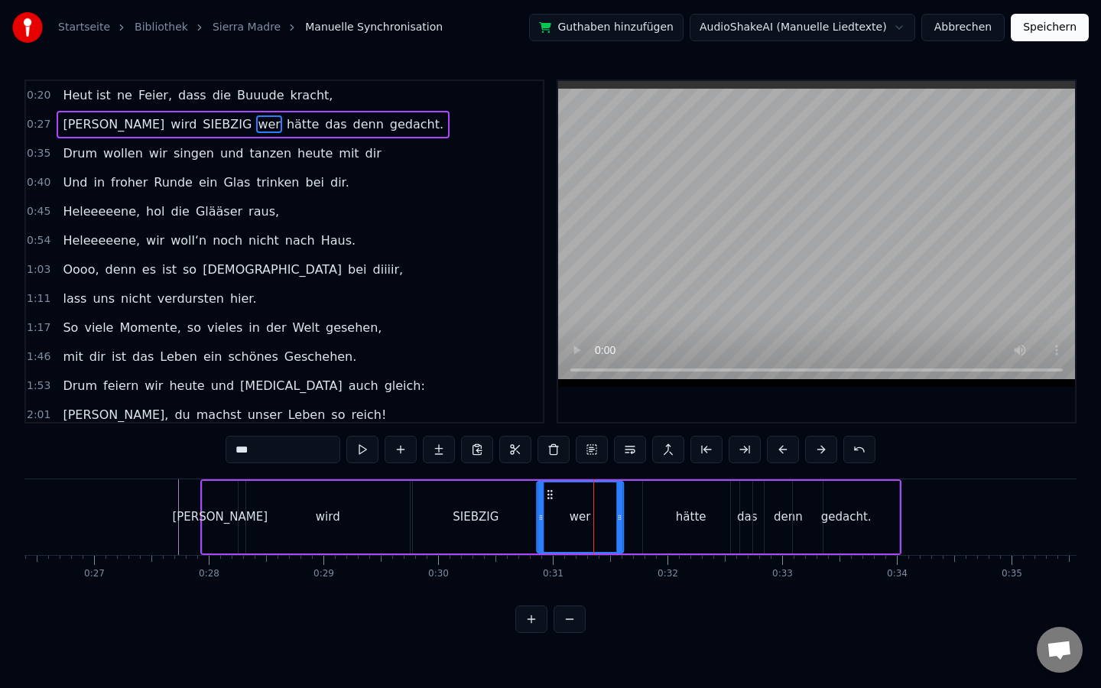
drag, startPoint x: 590, startPoint y: 494, endPoint x: 547, endPoint y: 494, distance: 42.8
click at [547, 494] on icon at bounding box center [550, 495] width 12 height 12
click at [464, 504] on div "SIEBZIG" at bounding box center [476, 517] width 126 height 73
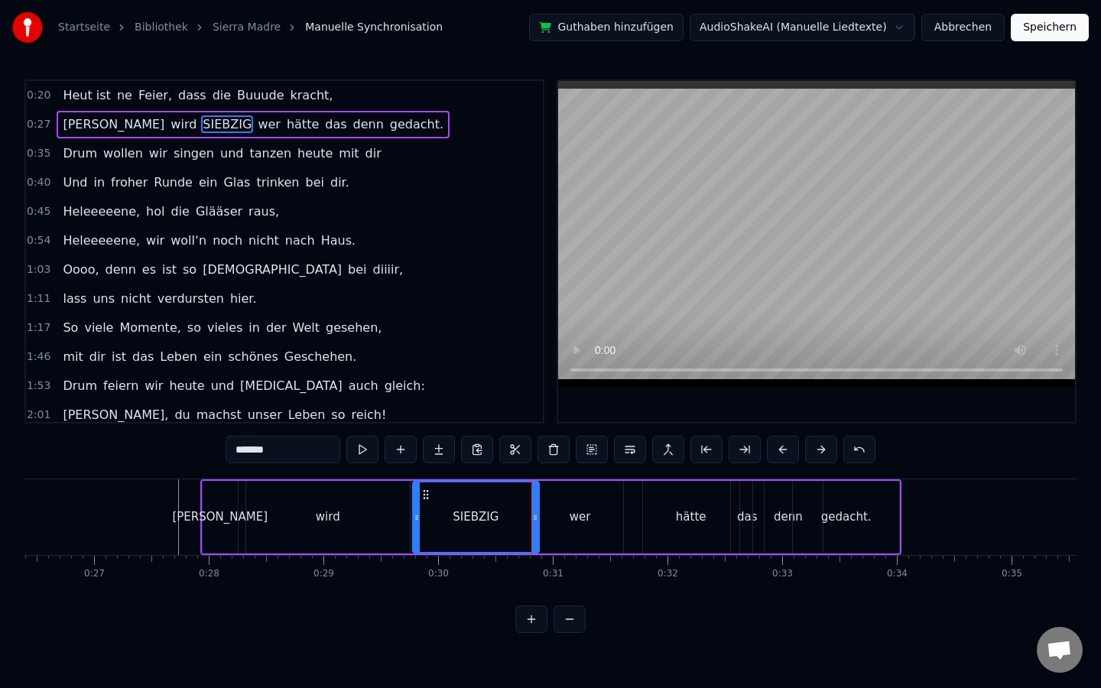
click at [373, 517] on div "wird" at bounding box center [328, 517] width 164 height 73
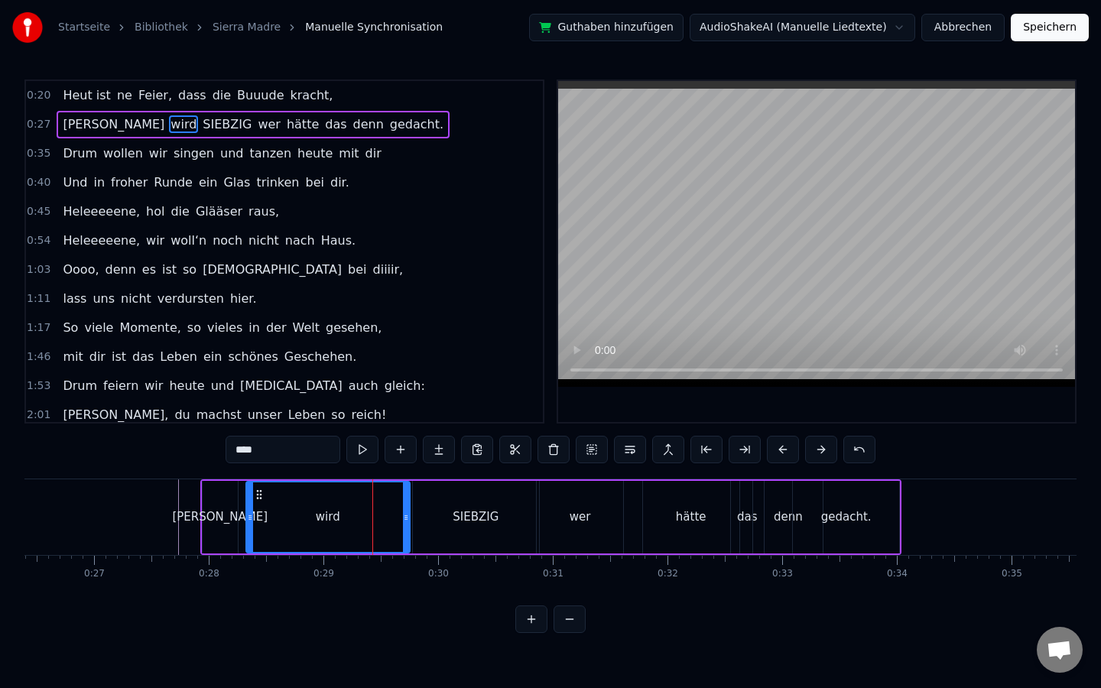
click at [211, 571] on div "0:28" at bounding box center [209, 574] width 21 height 12
click at [316, 599] on div "0:20 Heut ist ne Feier, dass die Buuude [PERSON_NAME], 0:27 [PERSON_NAME] wird …" at bounding box center [550, 357] width 1052 height 554
click at [219, 501] on div "[PERSON_NAME]" at bounding box center [220, 517] width 35 height 73
type input "******"
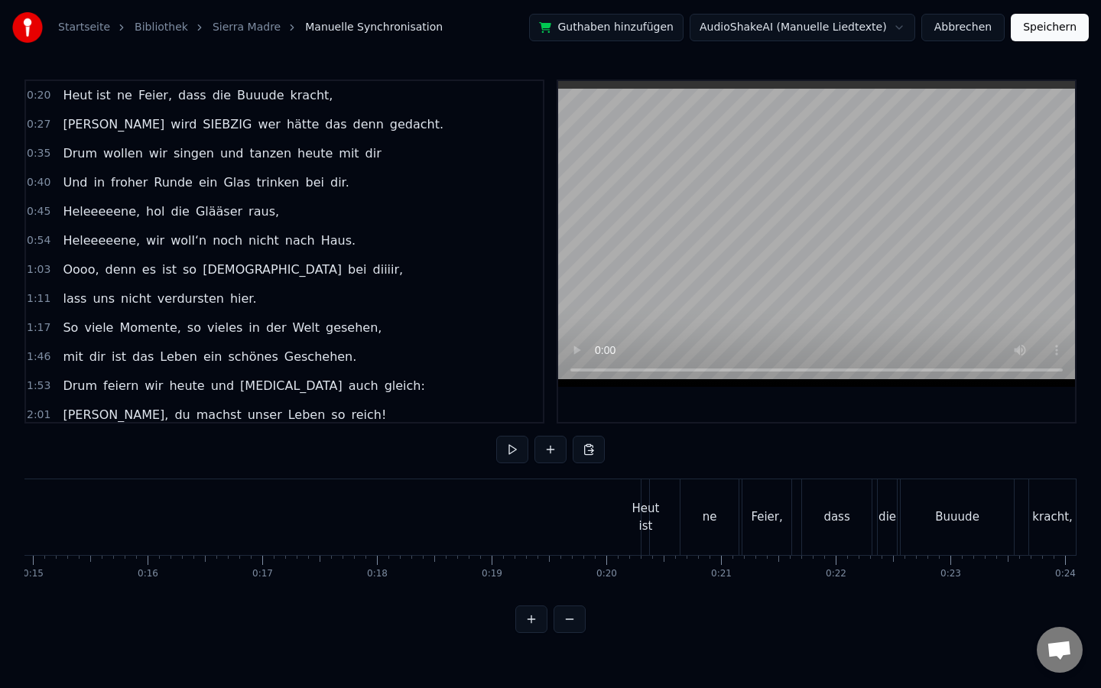
scroll to position [0, 1718]
click at [572, 599] on button at bounding box center [570, 620] width 32 height 28
click at [572, 599] on div at bounding box center [550, 620] width 70 height 28
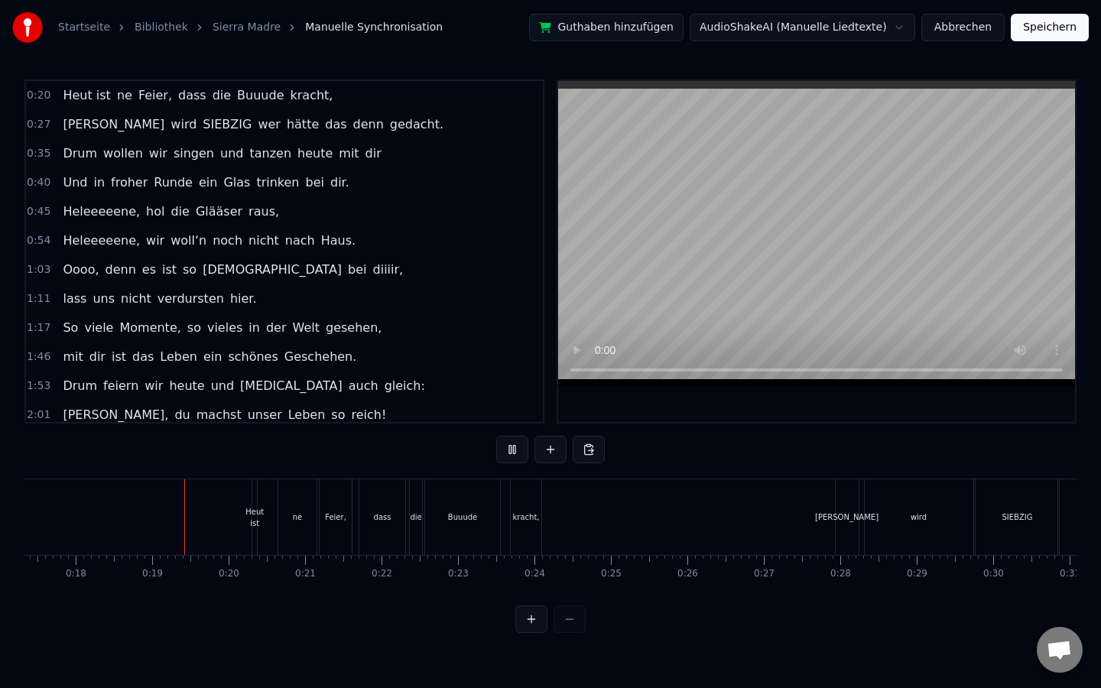
scroll to position [0, 1363]
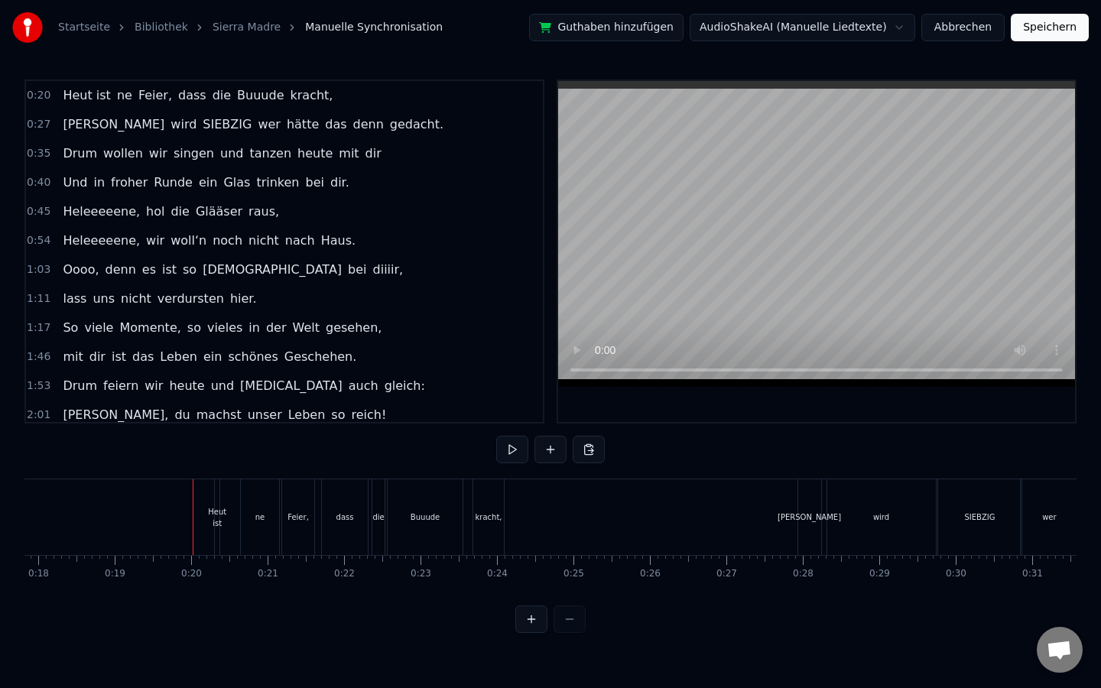
click at [540, 599] on button at bounding box center [531, 620] width 32 height 28
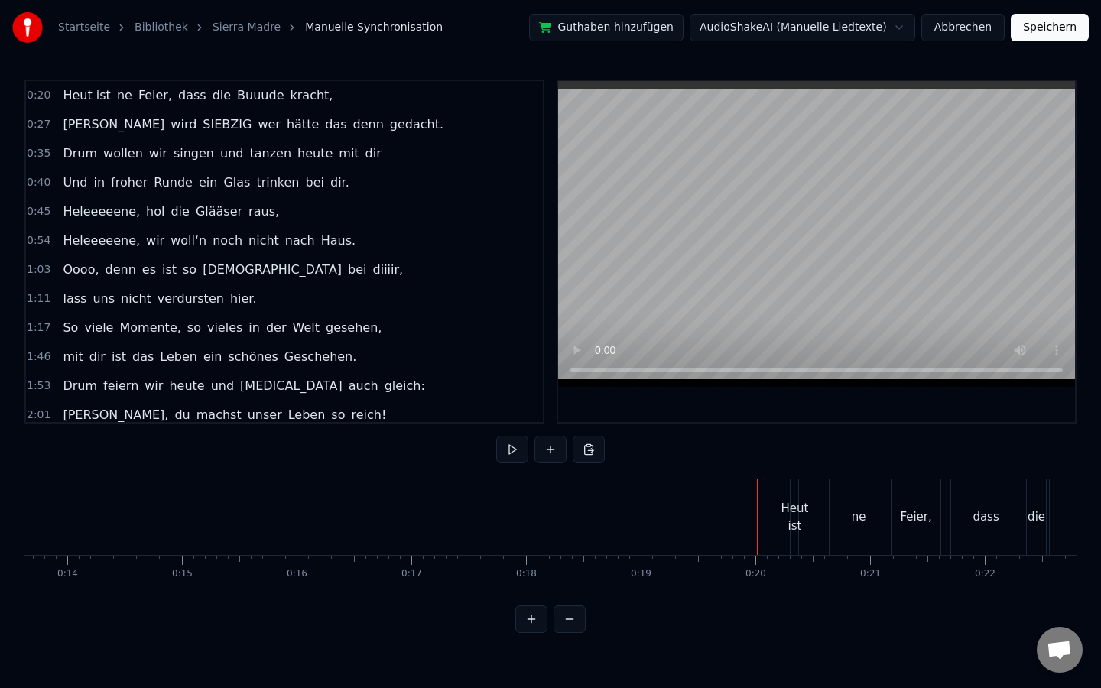
scroll to position [0, 1569]
click at [515, 599] on button at bounding box center [531, 620] width 32 height 28
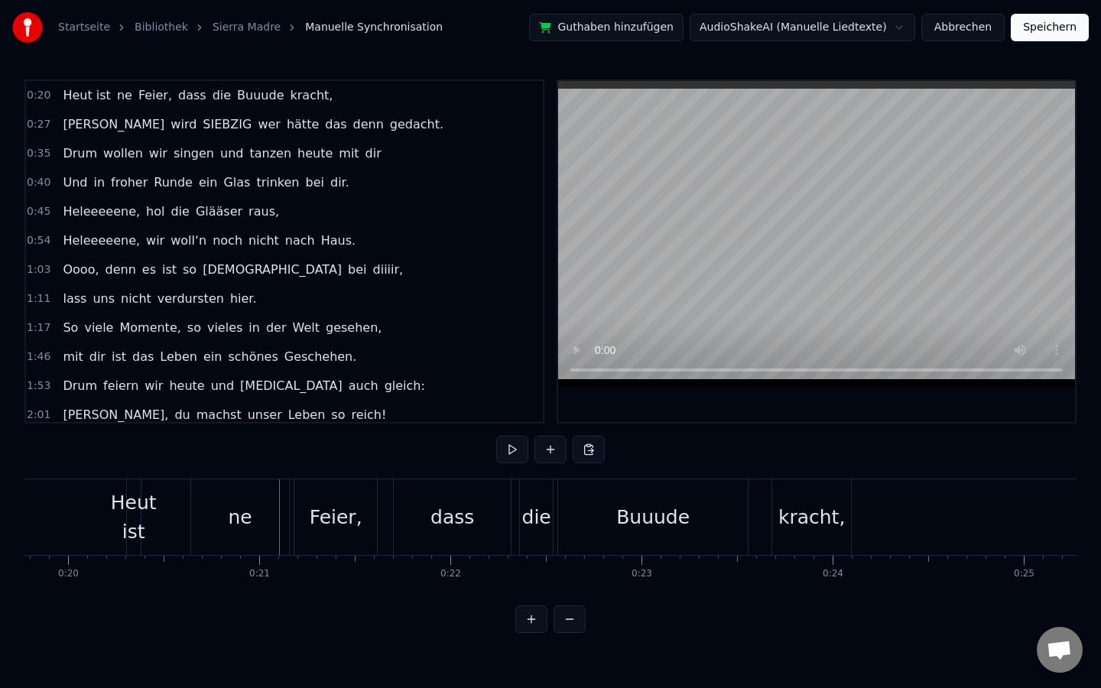
scroll to position [0, 3756]
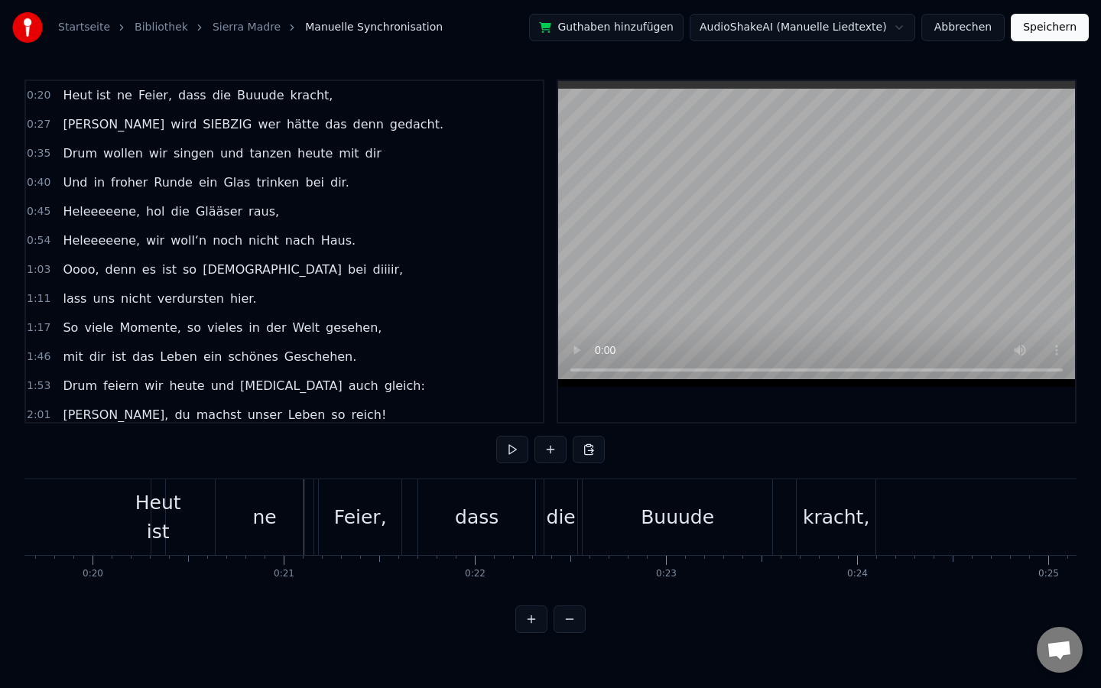
click at [174, 533] on div "Heut ist" at bounding box center [158, 517] width 46 height 57
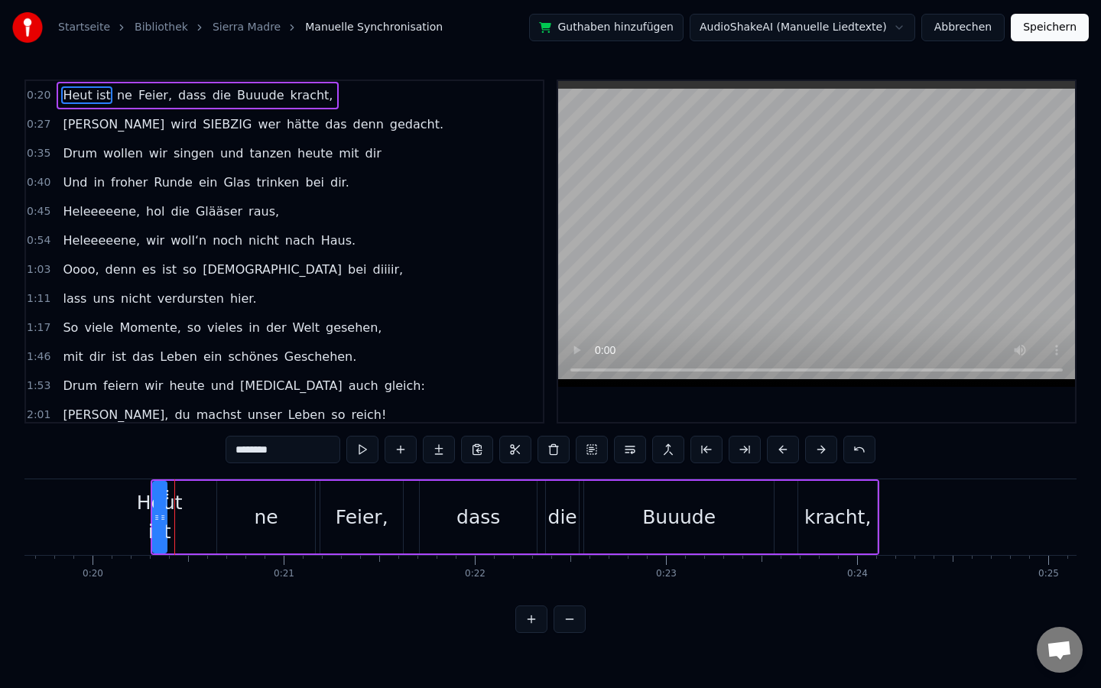
click at [372, 519] on div "Feier," at bounding box center [362, 517] width 53 height 29
type input "******"
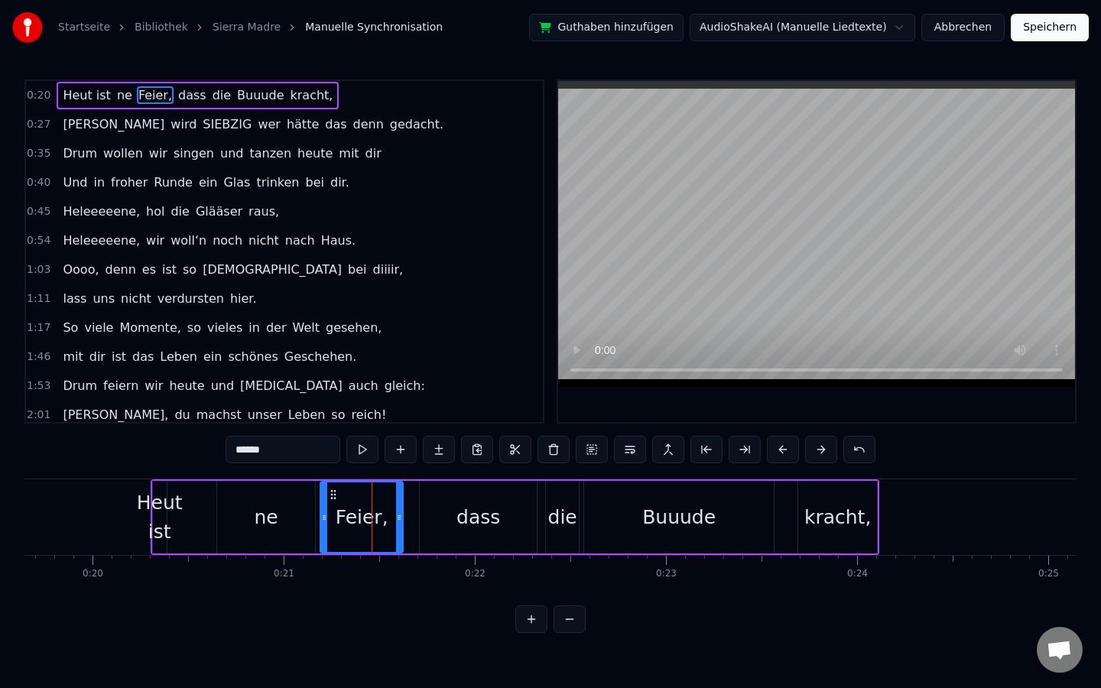
click at [372, 519] on div "Feier," at bounding box center [362, 517] width 53 height 29
click at [144, 95] on span "Feier," at bounding box center [155, 95] width 37 height 18
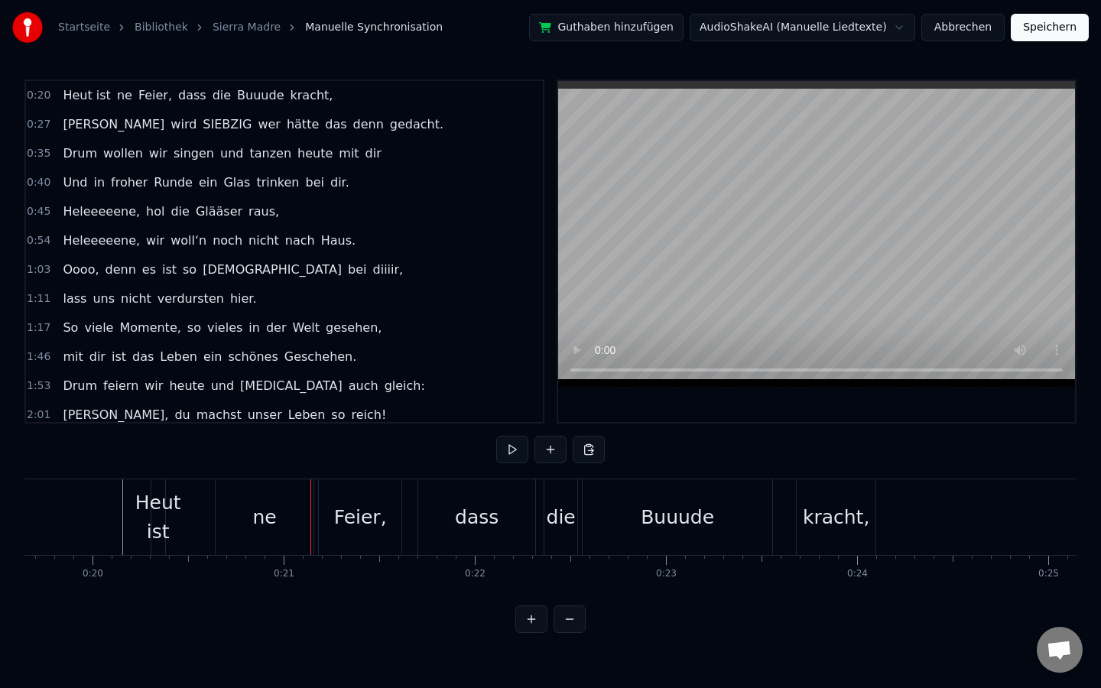
click at [159, 518] on div "Heut ist" at bounding box center [158, 517] width 46 height 57
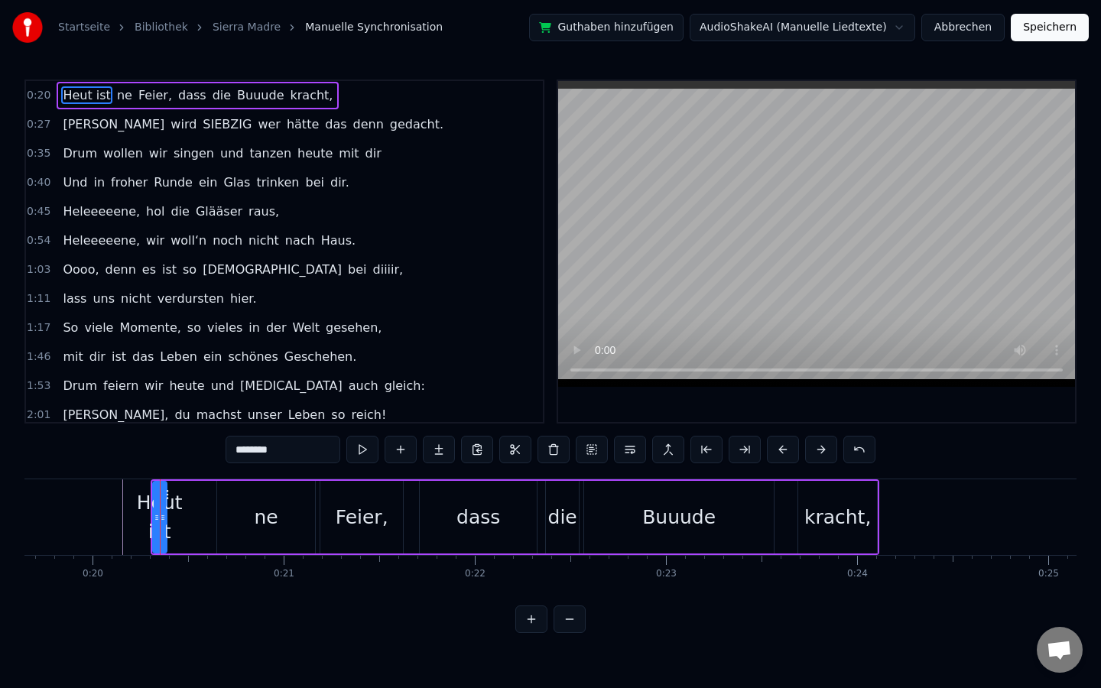
click at [87, 95] on span "Heut ist" at bounding box center [86, 95] width 50 height 18
click at [292, 444] on input "********" at bounding box center [283, 450] width 115 height 28
type input "****"
click at [436, 456] on button at bounding box center [439, 450] width 32 height 28
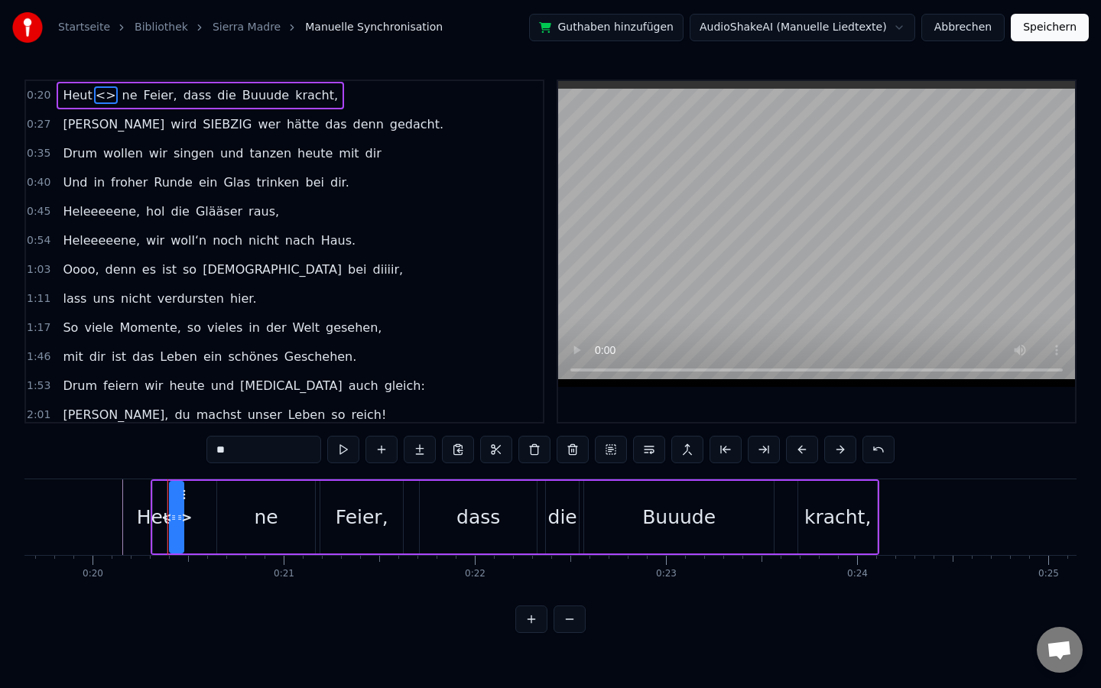
drag, startPoint x: 247, startPoint y: 457, endPoint x: 190, endPoint y: 457, distance: 57.4
click at [190, 457] on div "0:20 Heut <> ne Feier, dass die Buuude [PERSON_NAME], 0:27 [PERSON_NAME] wird S…" at bounding box center [550, 357] width 1052 height 554
type input "*"
type input "***"
click at [414, 333] on div "1:17 So viele Momente, so vieles in der Welt gesehen," at bounding box center [284, 328] width 517 height 29
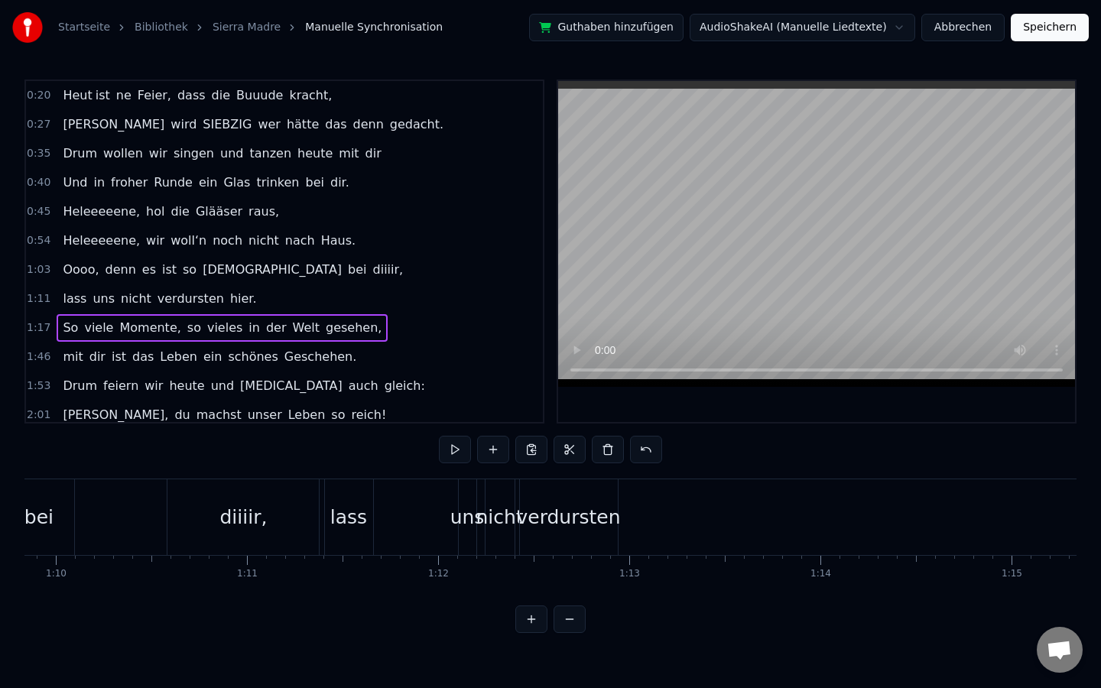
scroll to position [0, 13320]
click at [227, 106] on div "Heut ist ne Feier, dass die Buuude [PERSON_NAME]," at bounding box center [197, 96] width 281 height 28
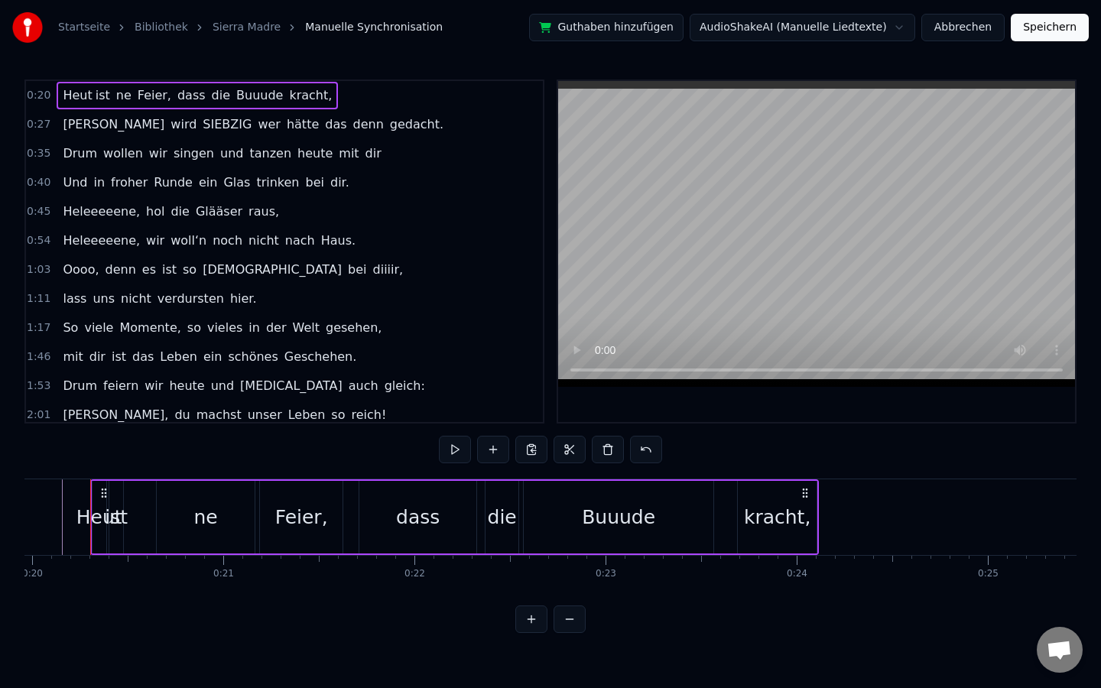
scroll to position [0, 3805]
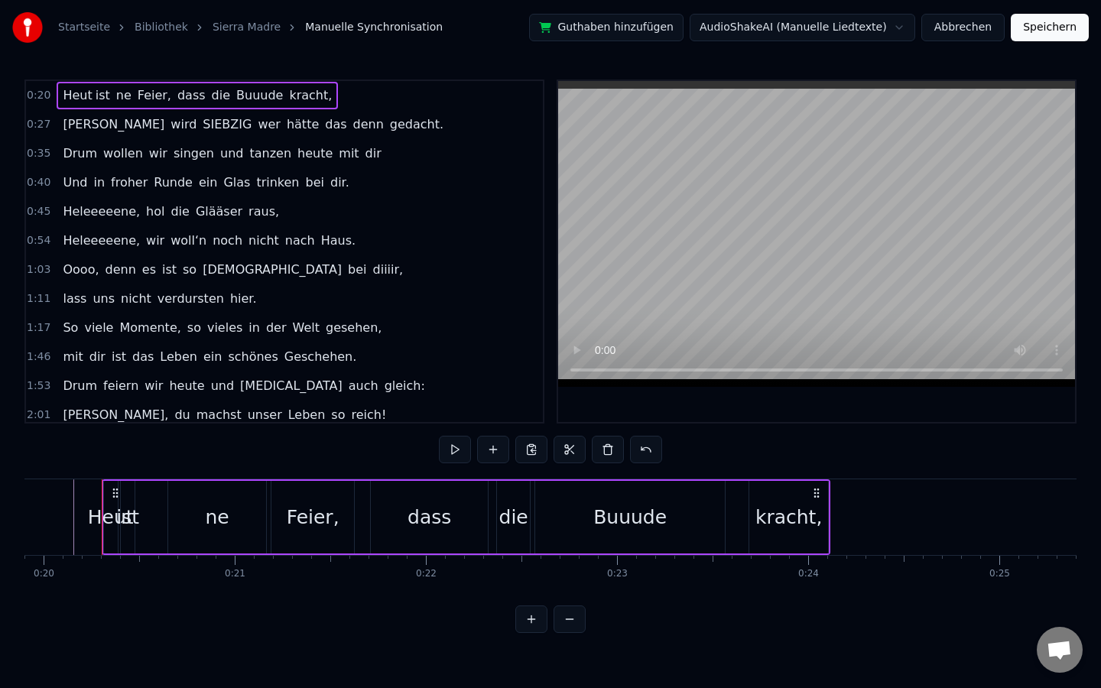
click at [577, 599] on button at bounding box center [570, 620] width 32 height 28
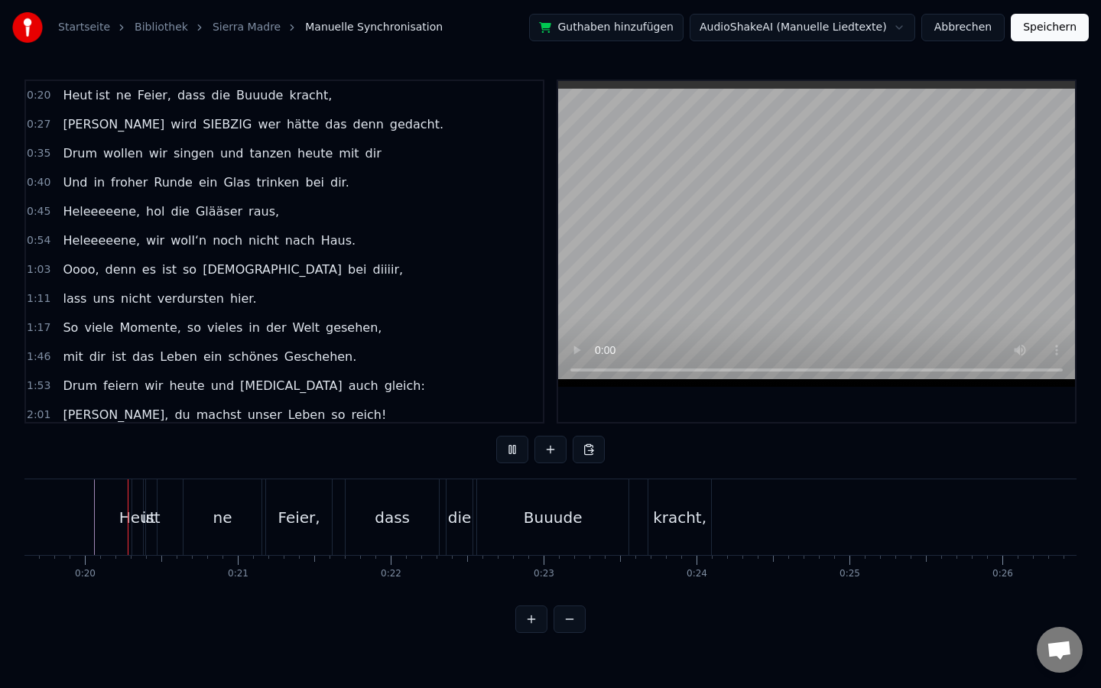
scroll to position [0, 2993]
click at [136, 522] on div "Heut" at bounding box center [143, 517] width 37 height 23
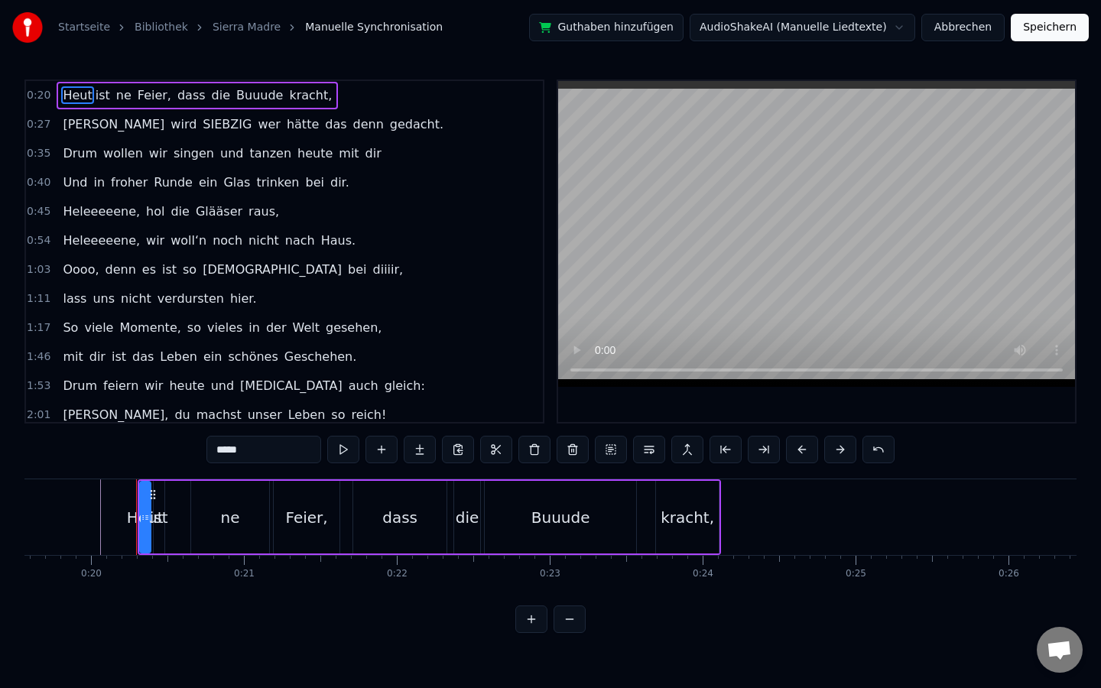
click at [139, 522] on div "Heut" at bounding box center [145, 517] width 37 height 23
drag, startPoint x: 142, startPoint y: 522, endPoint x: 103, endPoint y: 521, distance: 39.0
click at [103, 521] on icon at bounding box center [105, 518] width 6 height 12
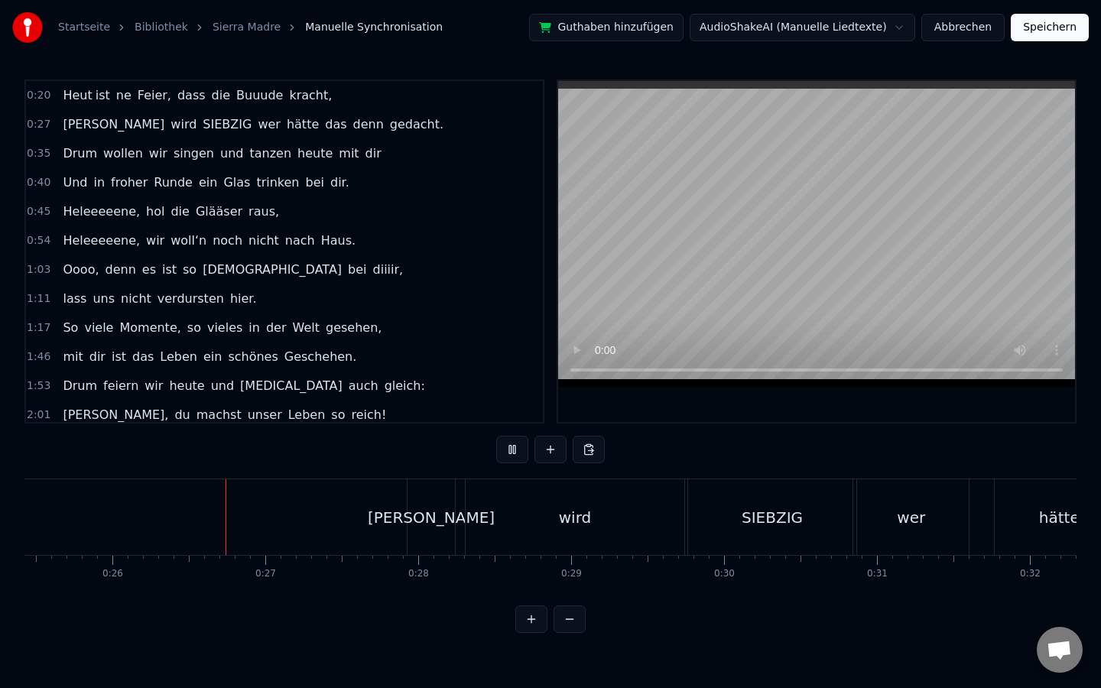
scroll to position [0, 3898]
click at [543, 490] on div "wird" at bounding box center [566, 518] width 219 height 76
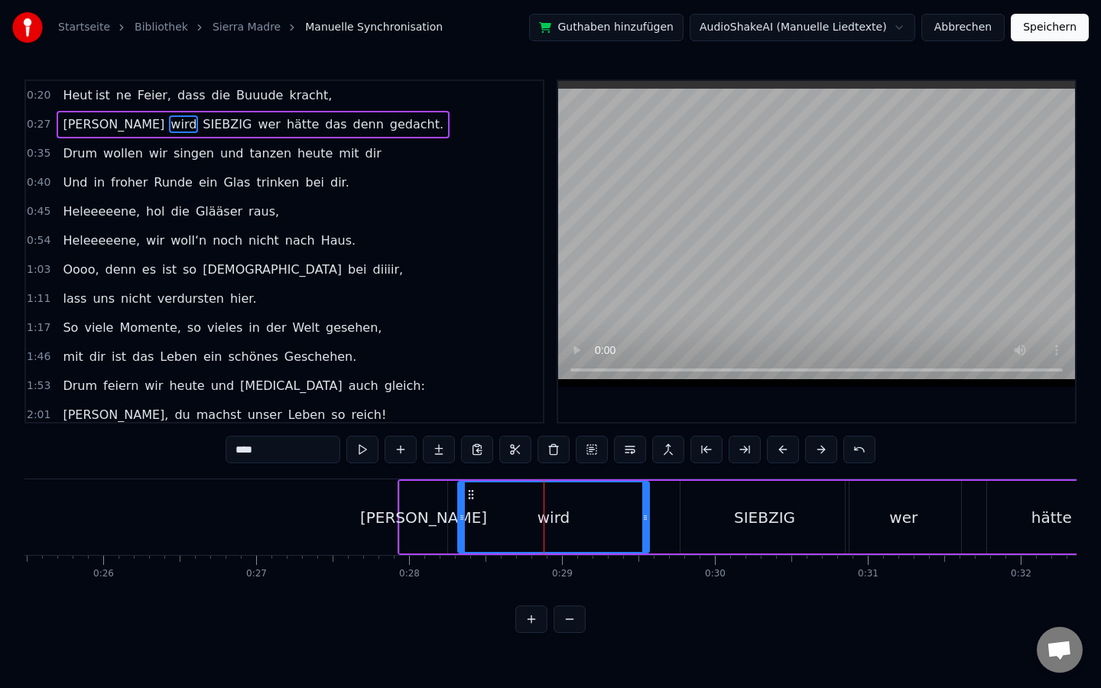
drag, startPoint x: 670, startPoint y: 509, endPoint x: 636, endPoint y: 509, distance: 33.7
click at [642, 509] on div at bounding box center [645, 518] width 6 height 70
click at [726, 519] on div "SIEBZIG" at bounding box center [765, 517] width 169 height 73
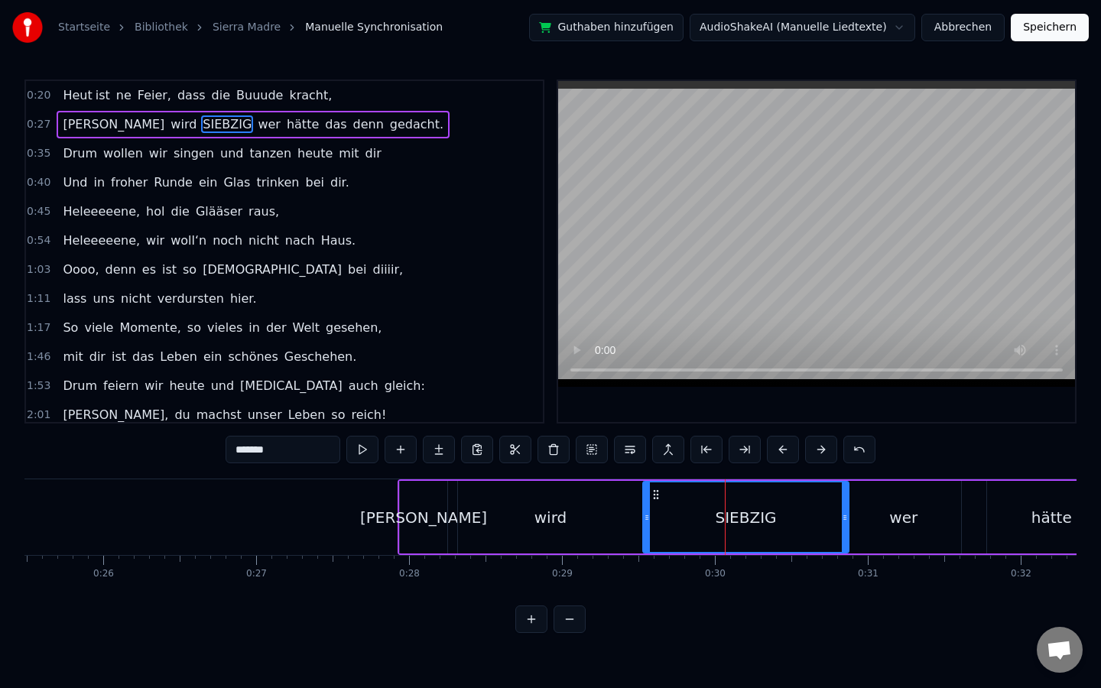
drag, startPoint x: 683, startPoint y: 519, endPoint x: 645, endPoint y: 519, distance: 37.5
click at [645, 519] on icon at bounding box center [647, 518] width 6 height 12
click at [544, 528] on div "wird" at bounding box center [551, 517] width 32 height 23
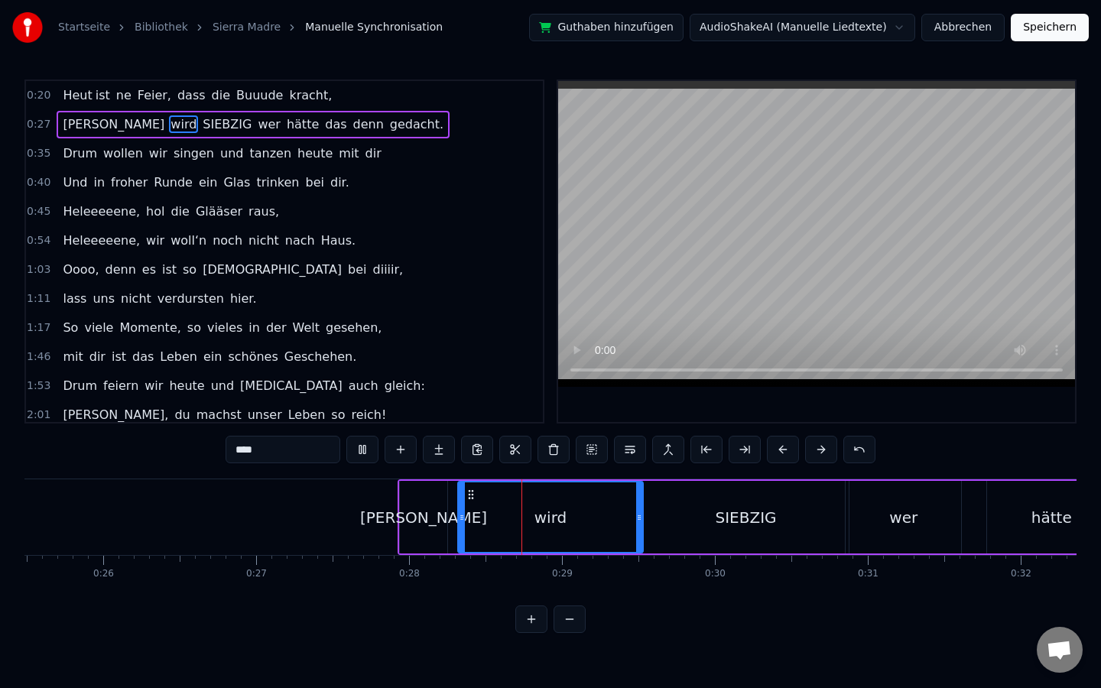
click at [438, 524] on div "[PERSON_NAME]" at bounding box center [423, 517] width 127 height 23
type input "******"
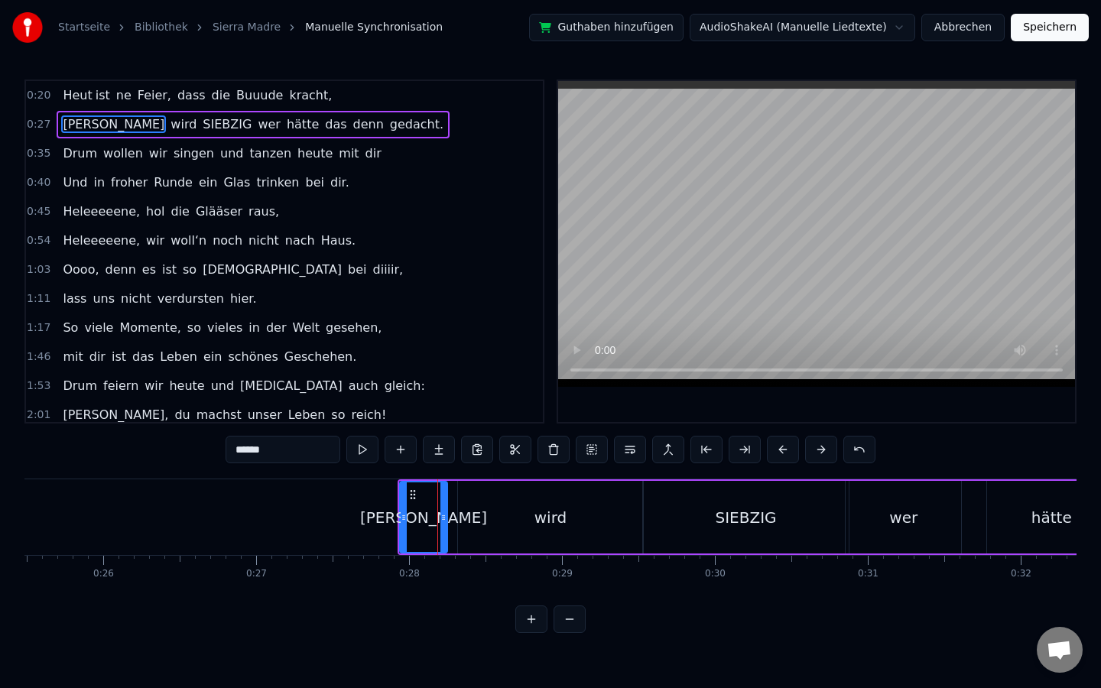
click at [438, 599] on div "0:20 Heut ist ne Feier, dass die Buuude [PERSON_NAME], 0:27 [PERSON_NAME] wird …" at bounding box center [550, 357] width 1052 height 554
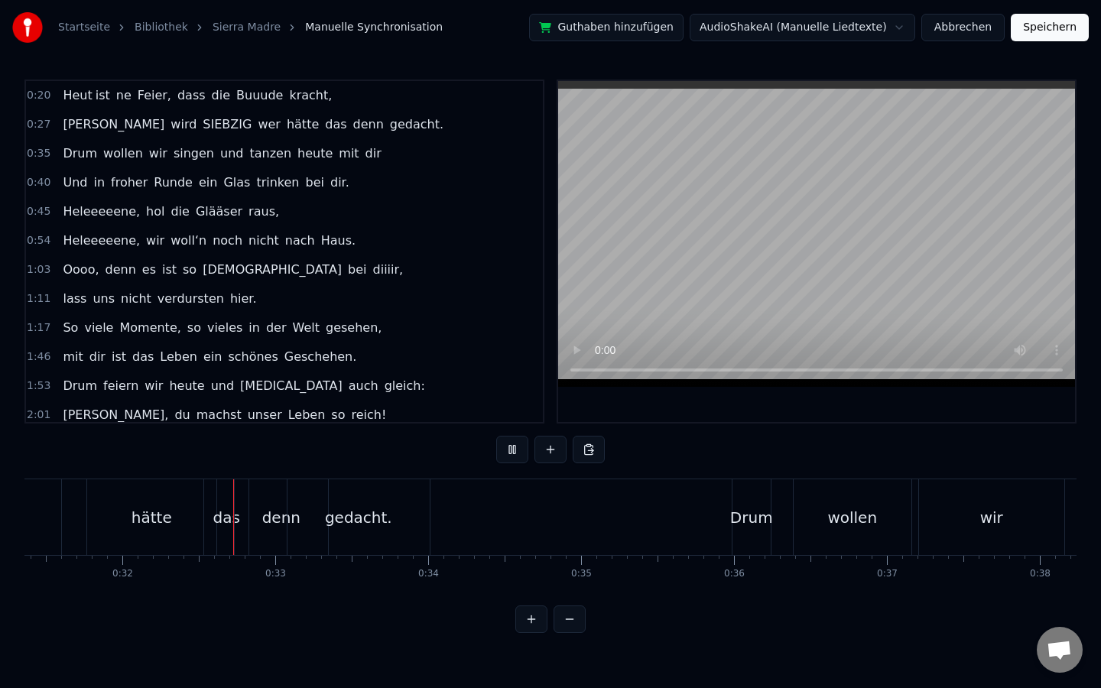
scroll to position [0, 4806]
click at [223, 501] on div "das" at bounding box center [217, 518] width 44 height 76
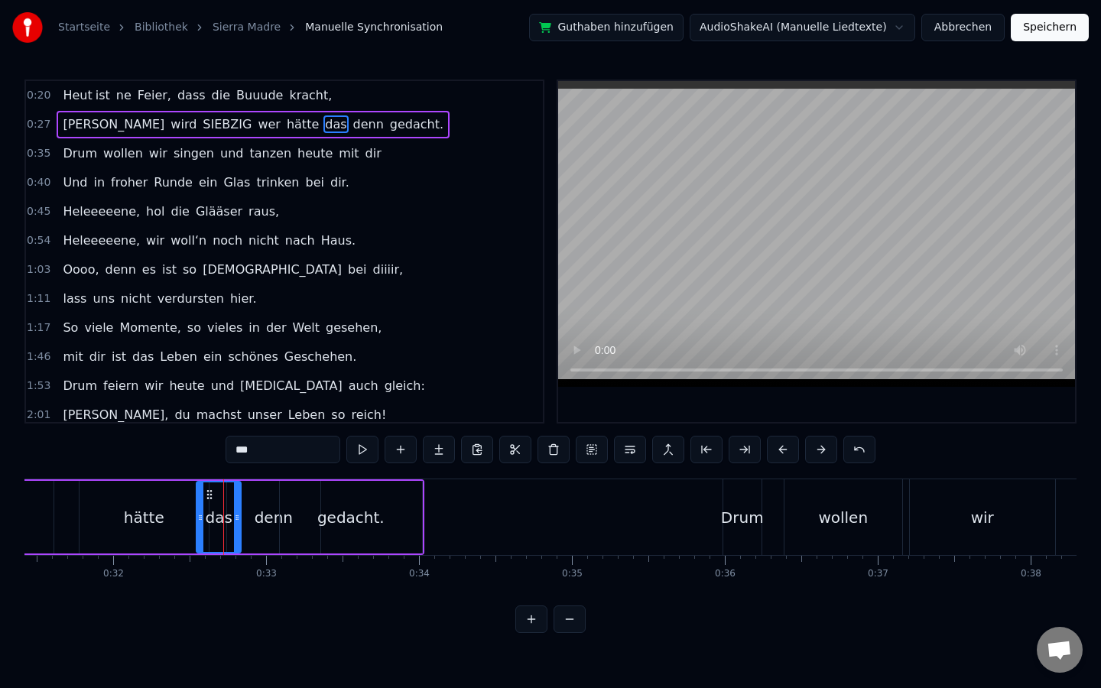
click at [284, 507] on div "gedacht." at bounding box center [351, 517] width 142 height 73
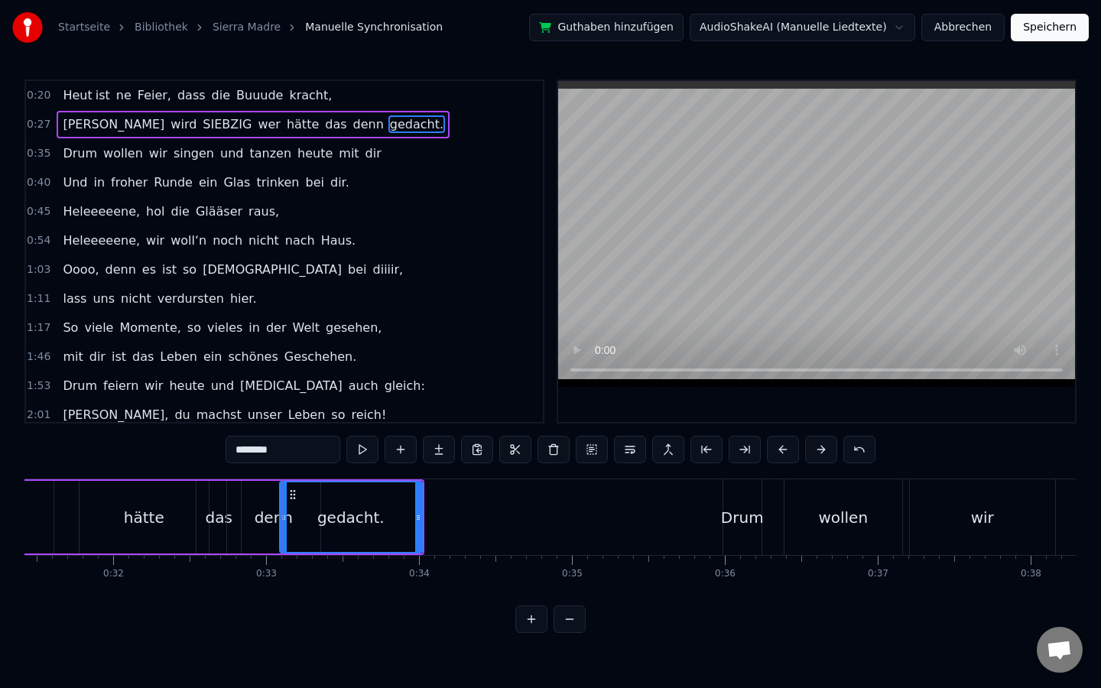
click at [264, 510] on div "denn" at bounding box center [274, 517] width 38 height 23
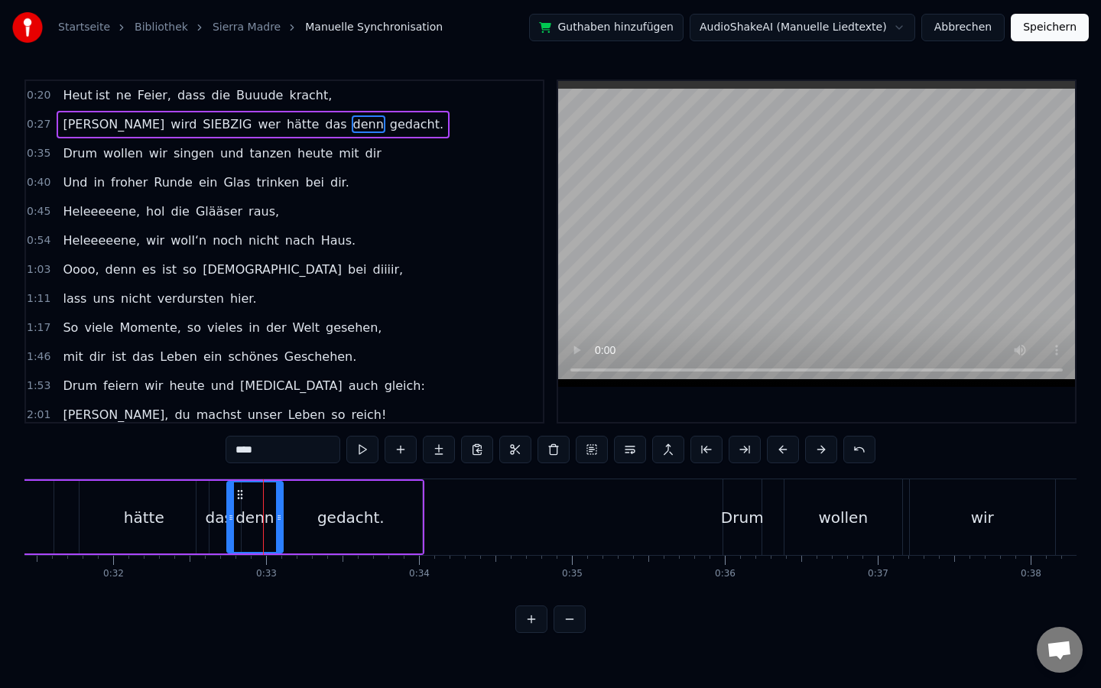
drag, startPoint x: 317, startPoint y: 510, endPoint x: 276, endPoint y: 509, distance: 40.6
click at [276, 509] on div at bounding box center [279, 518] width 6 height 70
drag, startPoint x: 229, startPoint y: 506, endPoint x: 244, endPoint y: 506, distance: 14.5
click at [244, 506] on div at bounding box center [245, 518] width 6 height 70
click at [356, 512] on div "gedacht." at bounding box center [350, 517] width 67 height 23
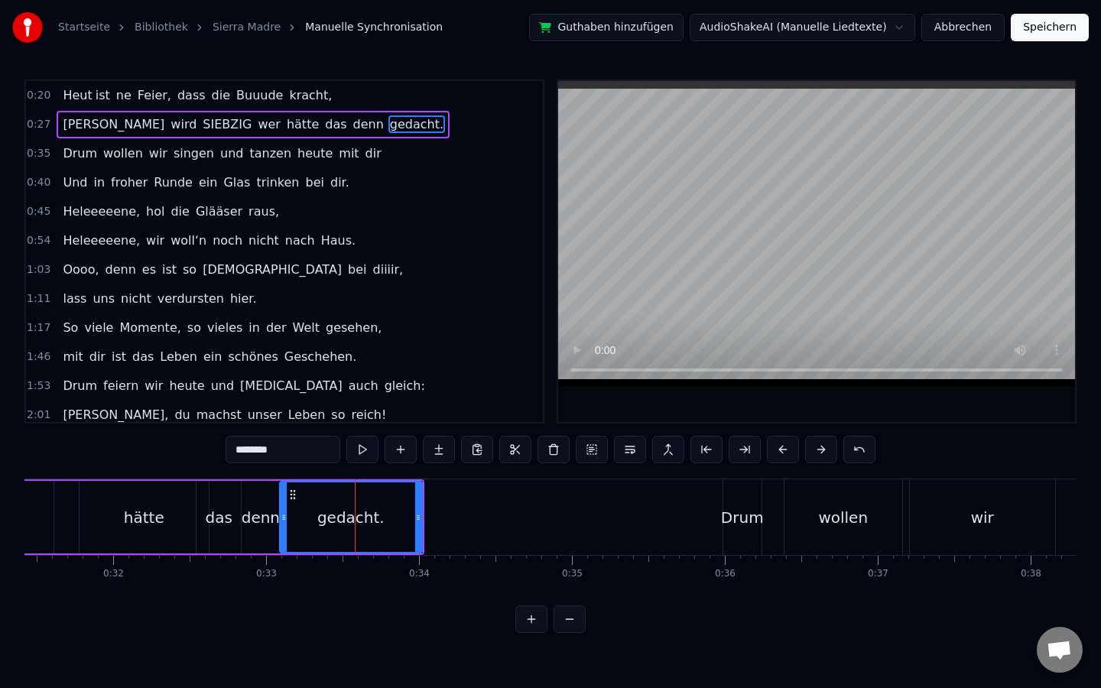
click at [116, 499] on div "hätte" at bounding box center [144, 517] width 129 height 73
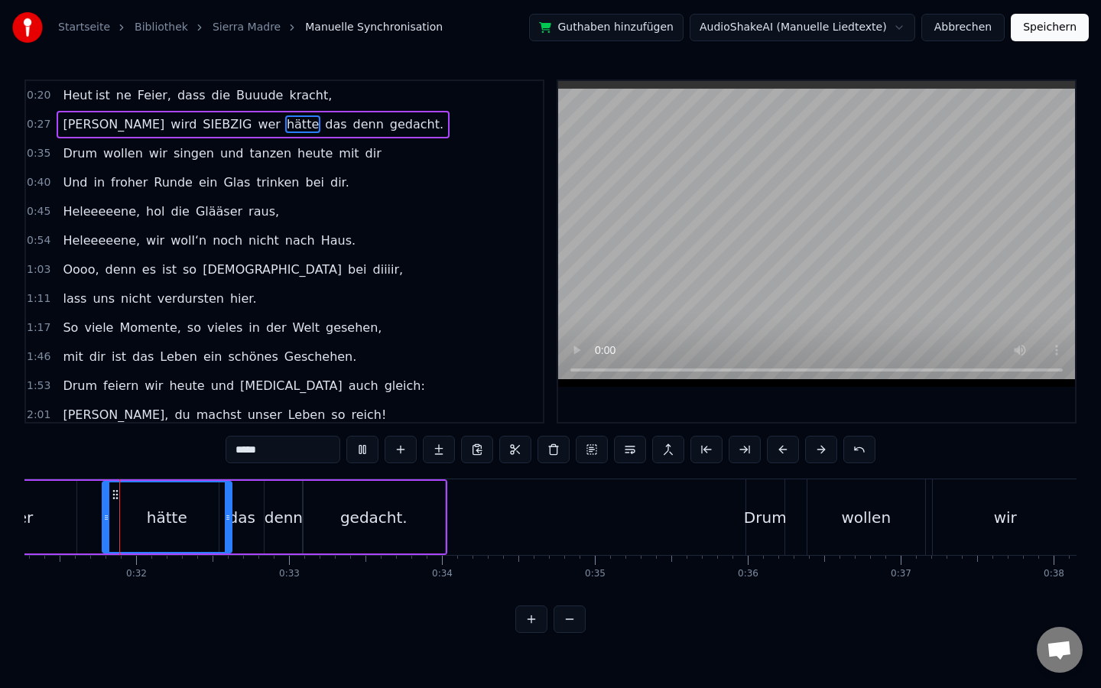
scroll to position [0, 4782]
click at [135, 458] on div "0:20 Heut ist ne Feier, dass die Buuude [PERSON_NAME], 0:27 [PERSON_NAME] wird …" at bounding box center [550, 357] width 1052 height 554
click at [54, 525] on div "wer" at bounding box center [19, 517] width 115 height 73
type input "***"
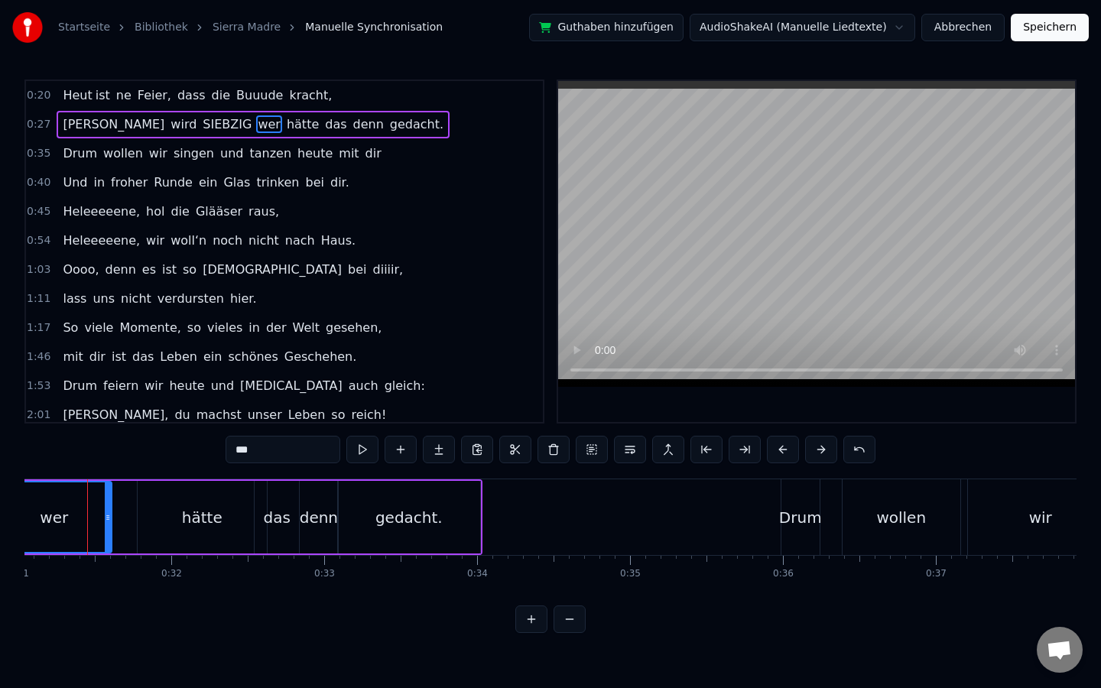
scroll to position [0, 4734]
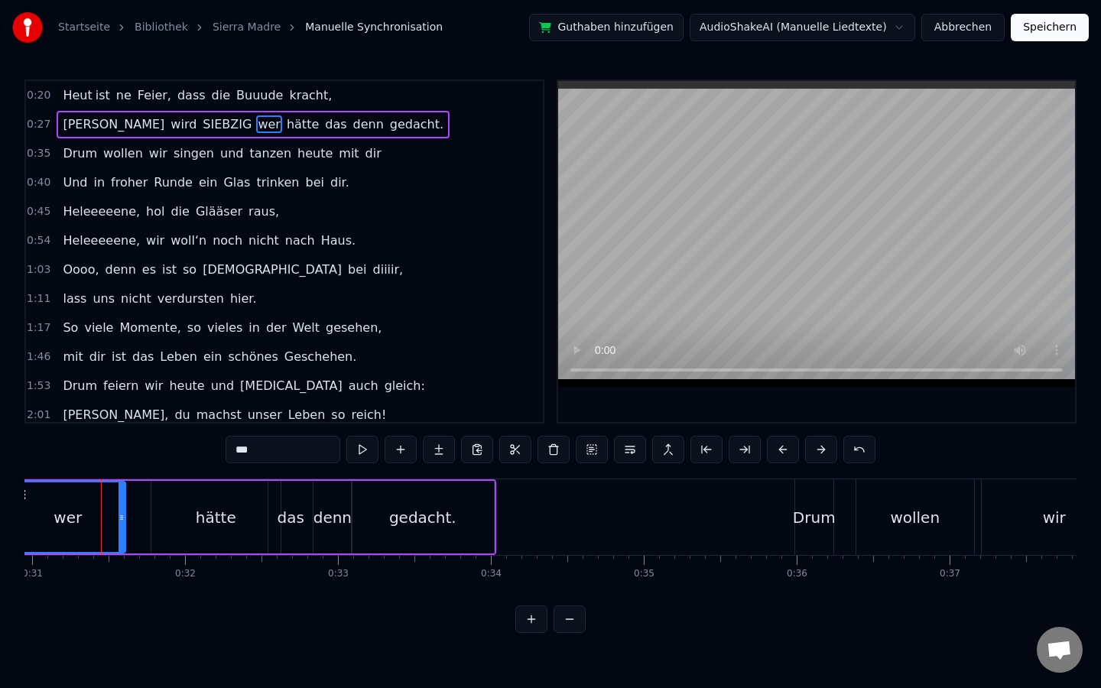
click at [391, 119] on div "0:27 [PERSON_NAME] wird SIEBZIG wer hätte das denn gedacht." at bounding box center [284, 124] width 517 height 29
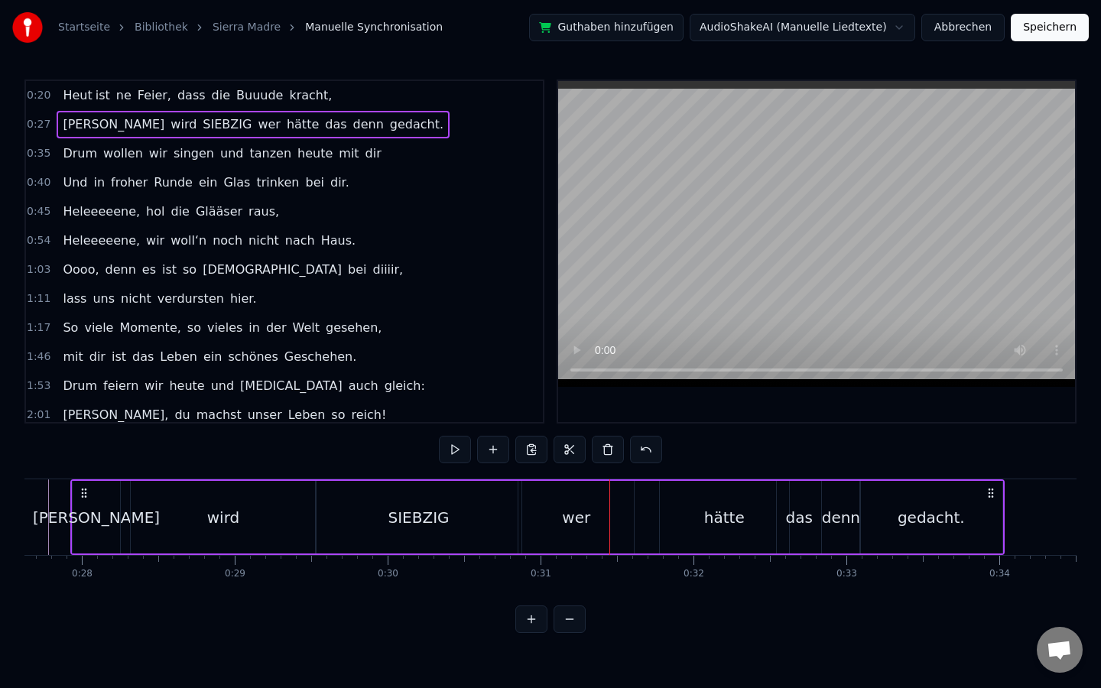
click at [389, 130] on span "gedacht." at bounding box center [417, 124] width 57 height 18
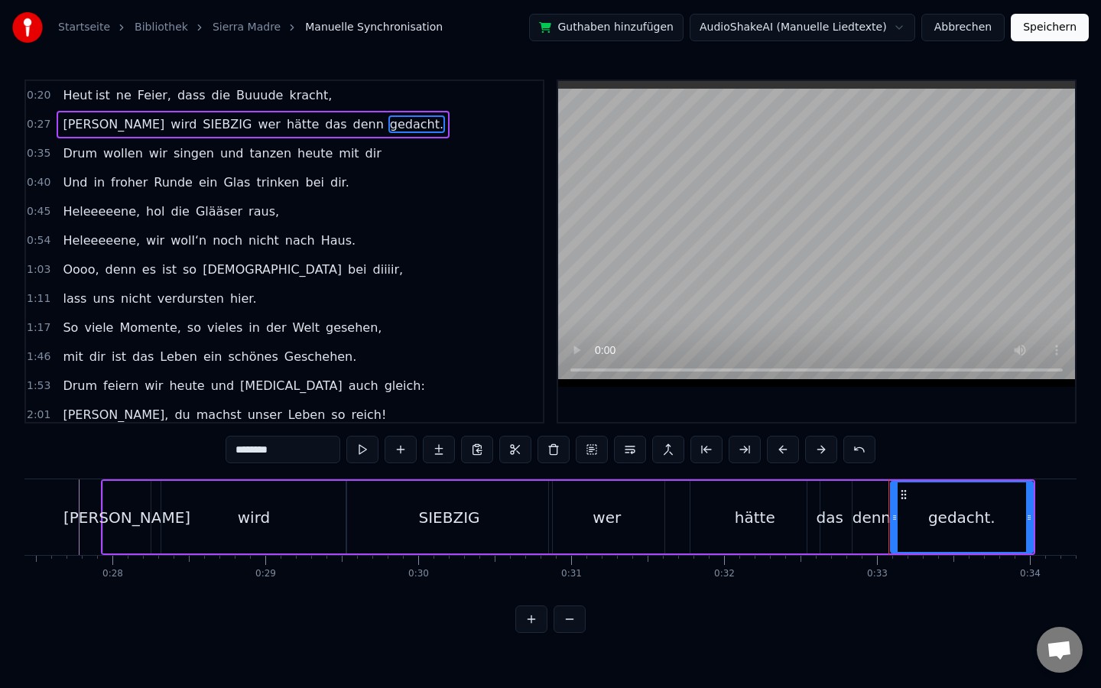
click at [389, 125] on div "0:27 [PERSON_NAME] wird SIEBZIG wer hätte das denn gedacht." at bounding box center [284, 124] width 517 height 29
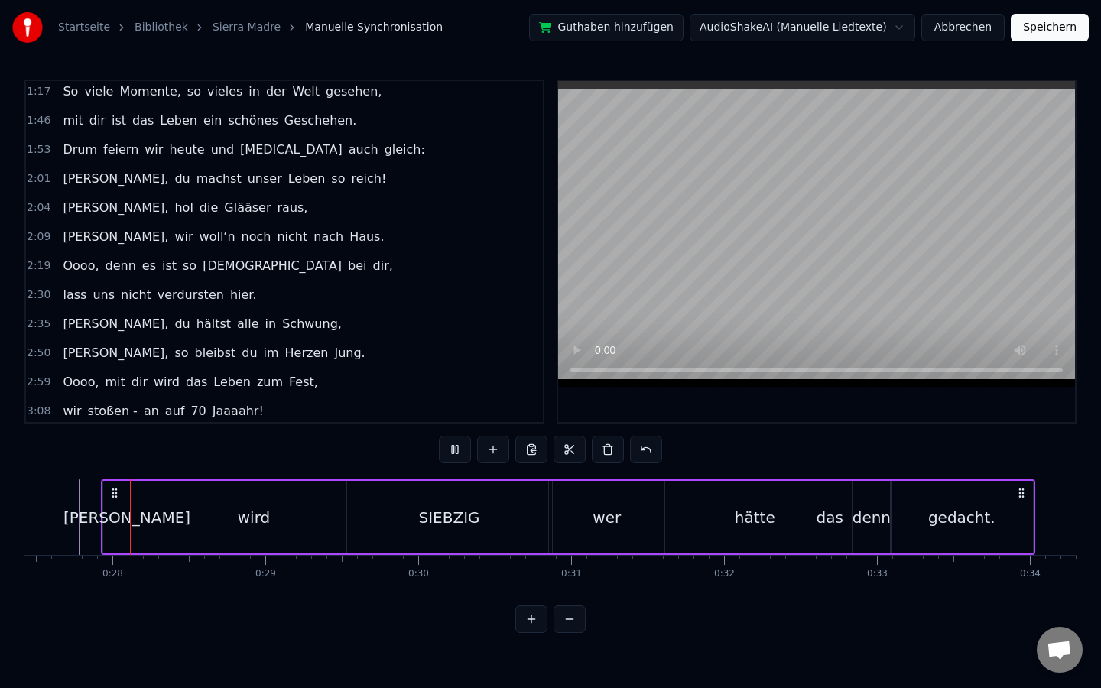
scroll to position [240, 0]
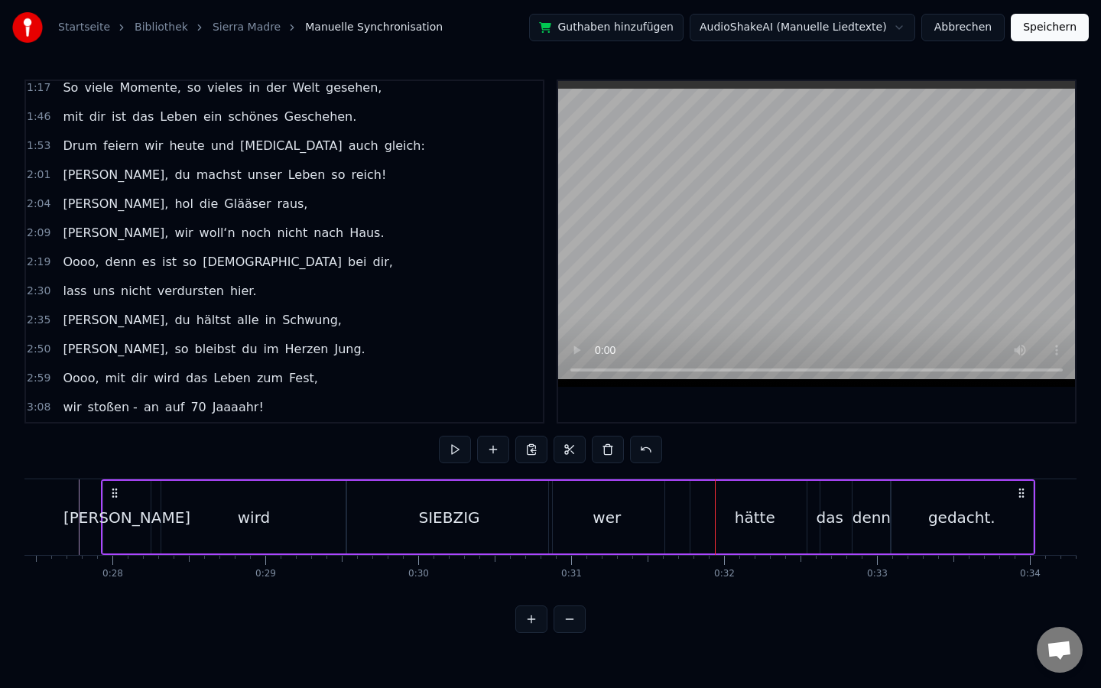
click at [433, 518] on div "SIEBZIG" at bounding box center [449, 517] width 61 height 23
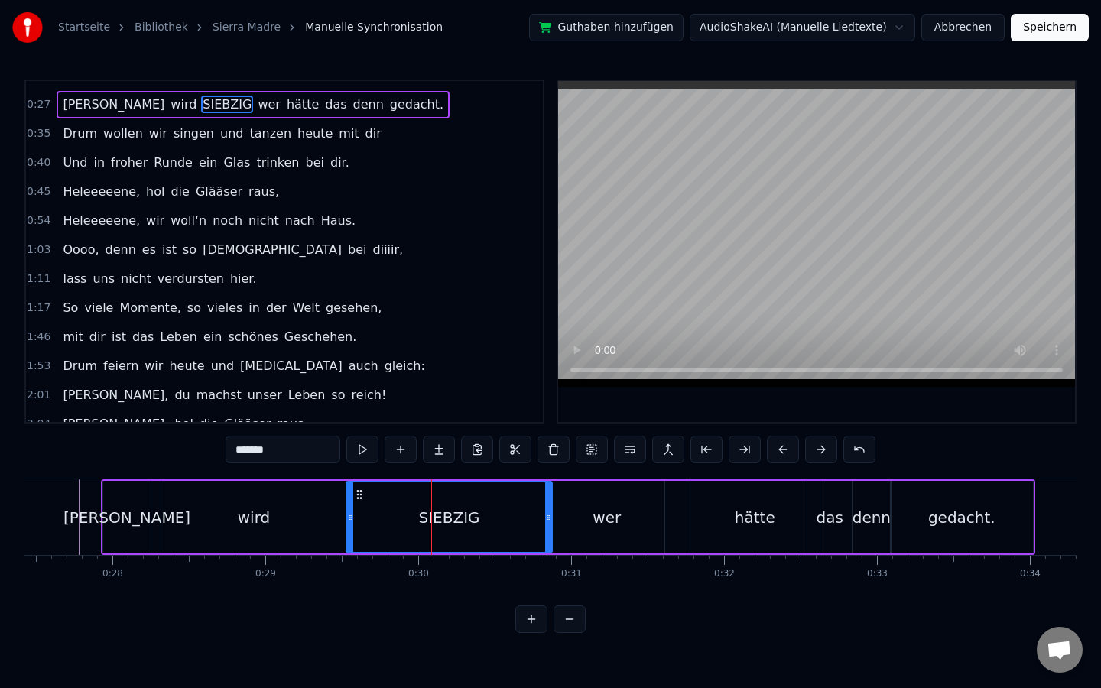
scroll to position [0, 0]
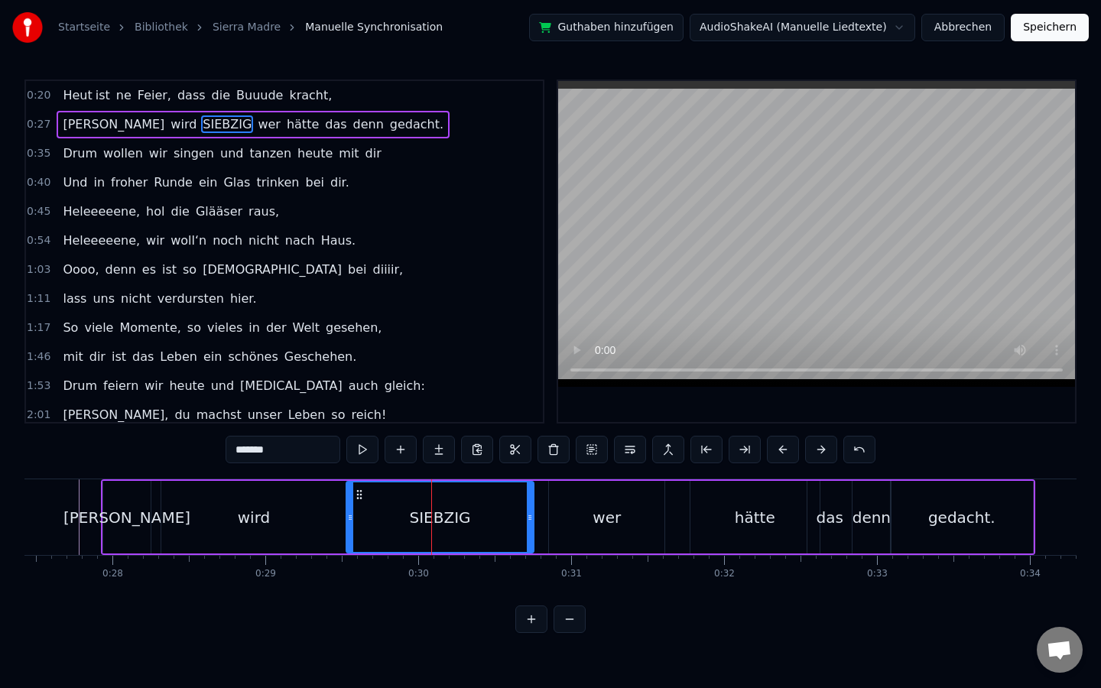
drag, startPoint x: 549, startPoint y: 507, endPoint x: 531, endPoint y: 507, distance: 18.4
click at [531, 507] on div at bounding box center [530, 518] width 6 height 70
click at [606, 513] on div "wer" at bounding box center [607, 517] width 28 height 23
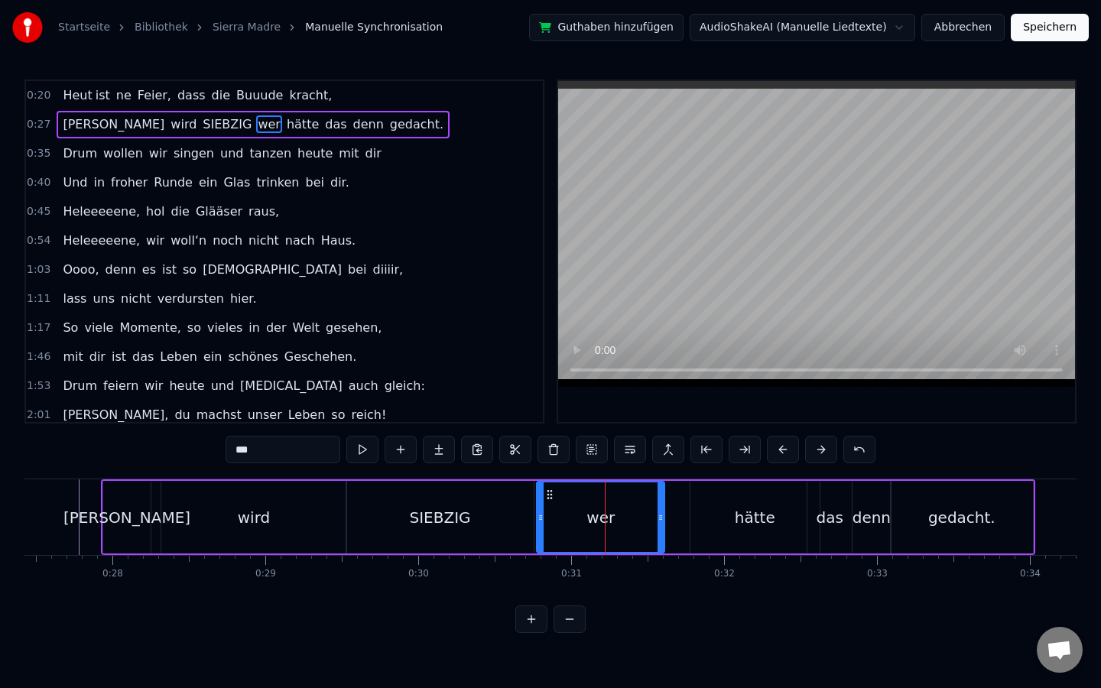
drag, startPoint x: 554, startPoint y: 512, endPoint x: 541, endPoint y: 514, distance: 13.2
click at [541, 514] on icon at bounding box center [541, 518] width 6 height 12
drag, startPoint x: 658, startPoint y: 508, endPoint x: 614, endPoint y: 508, distance: 44.4
click at [614, 508] on div at bounding box center [616, 518] width 6 height 70
click at [702, 515] on div "hätte" at bounding box center [755, 517] width 129 height 73
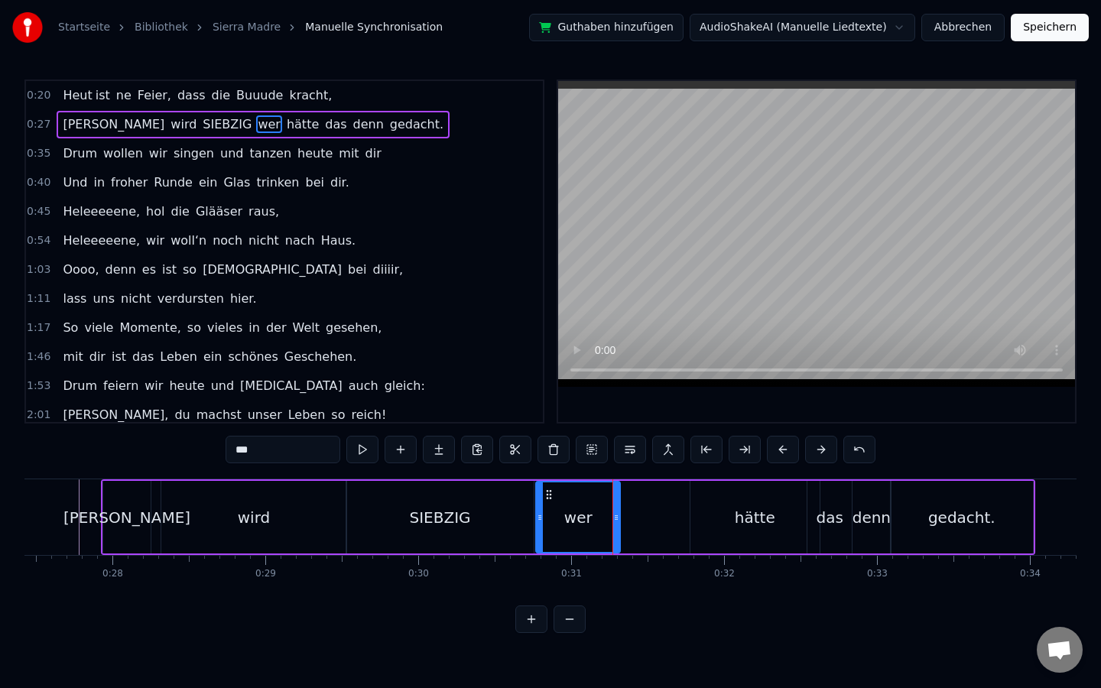
type input "*****"
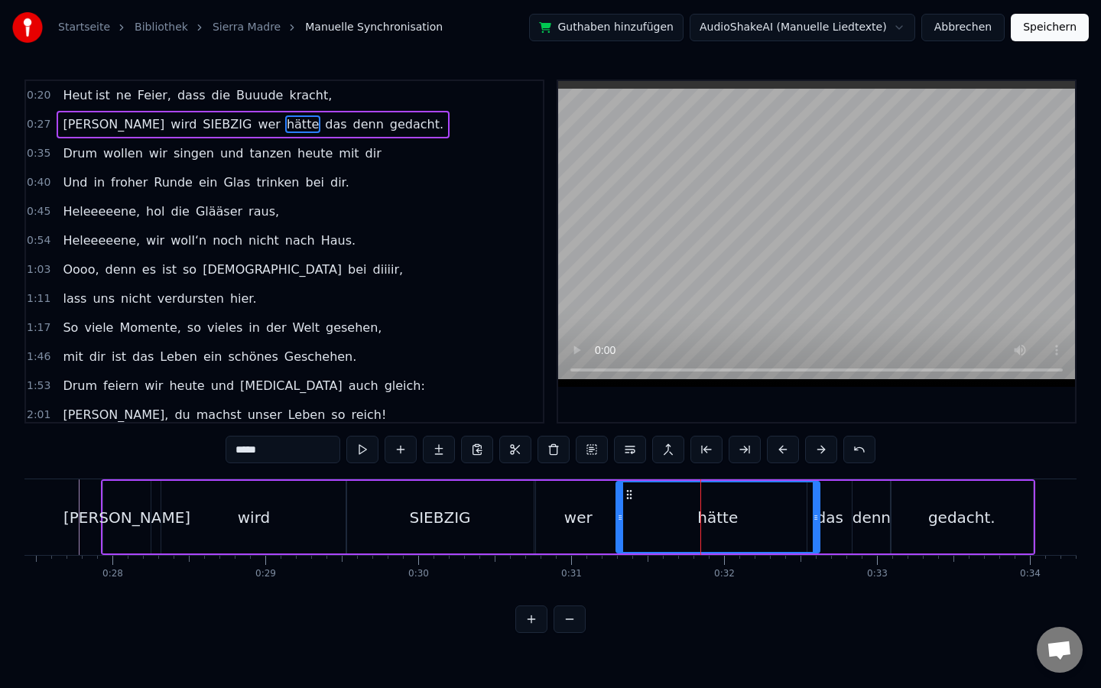
drag, startPoint x: 694, startPoint y: 501, endPoint x: 619, endPoint y: 503, distance: 74.2
click at [619, 503] on div at bounding box center [620, 518] width 6 height 70
drag, startPoint x: 818, startPoint y: 510, endPoint x: 723, endPoint y: 511, distance: 94.1
click at [723, 511] on div at bounding box center [722, 518] width 6 height 70
drag, startPoint x: 833, startPoint y: 509, endPoint x: 744, endPoint y: 515, distance: 88.9
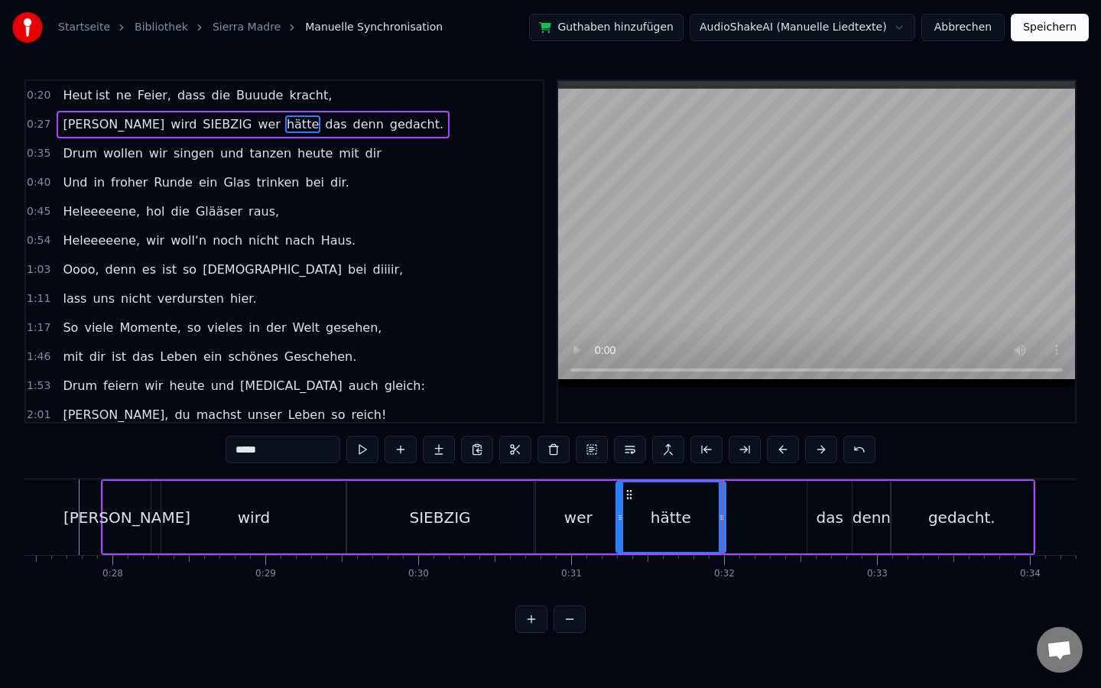
click at [744, 515] on div "[PERSON_NAME] wird SIEBZIG wer hätte das denn gedacht." at bounding box center [568, 518] width 935 height 76
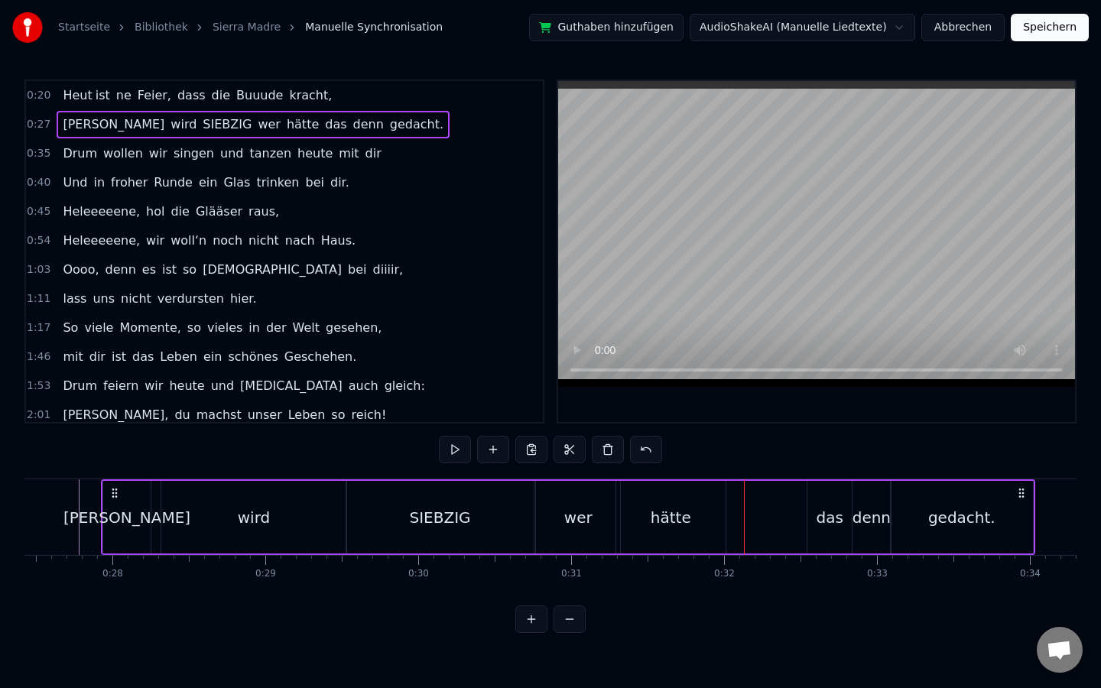
click at [840, 512] on div "das" at bounding box center [830, 517] width 27 height 23
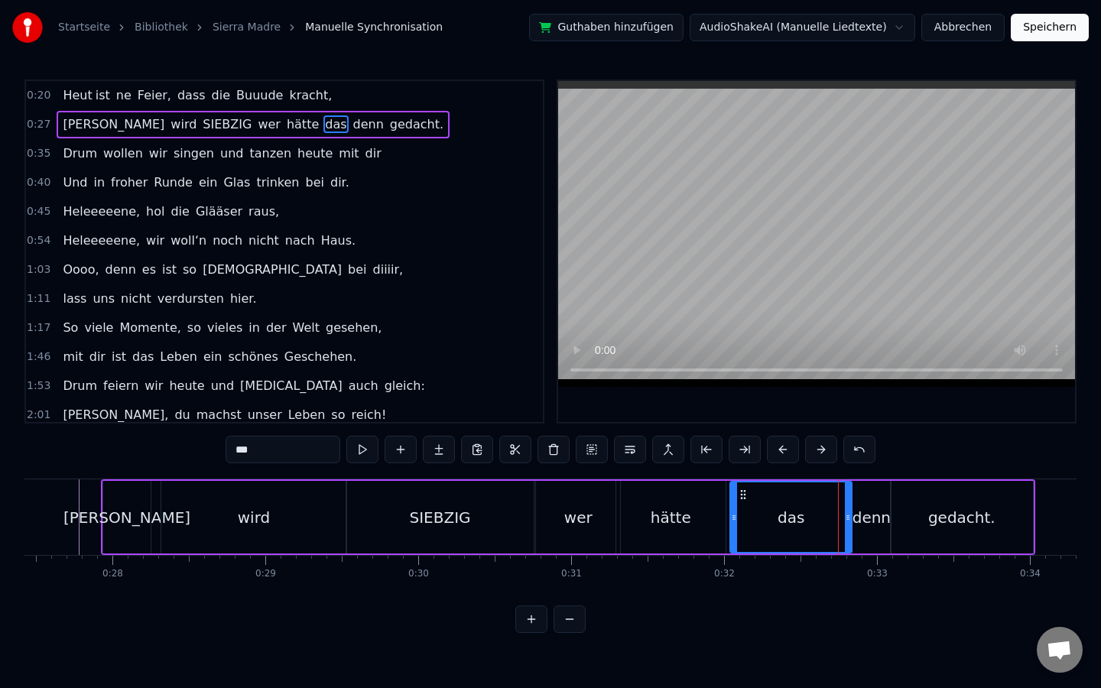
drag, startPoint x: 811, startPoint y: 493, endPoint x: 734, endPoint y: 496, distance: 77.3
click at [734, 496] on div at bounding box center [734, 518] width 6 height 70
drag, startPoint x: 847, startPoint y: 500, endPoint x: 791, endPoint y: 502, distance: 56.6
click at [791, 502] on div at bounding box center [791, 518] width 6 height 70
click at [868, 502] on div "denn" at bounding box center [872, 517] width 38 height 73
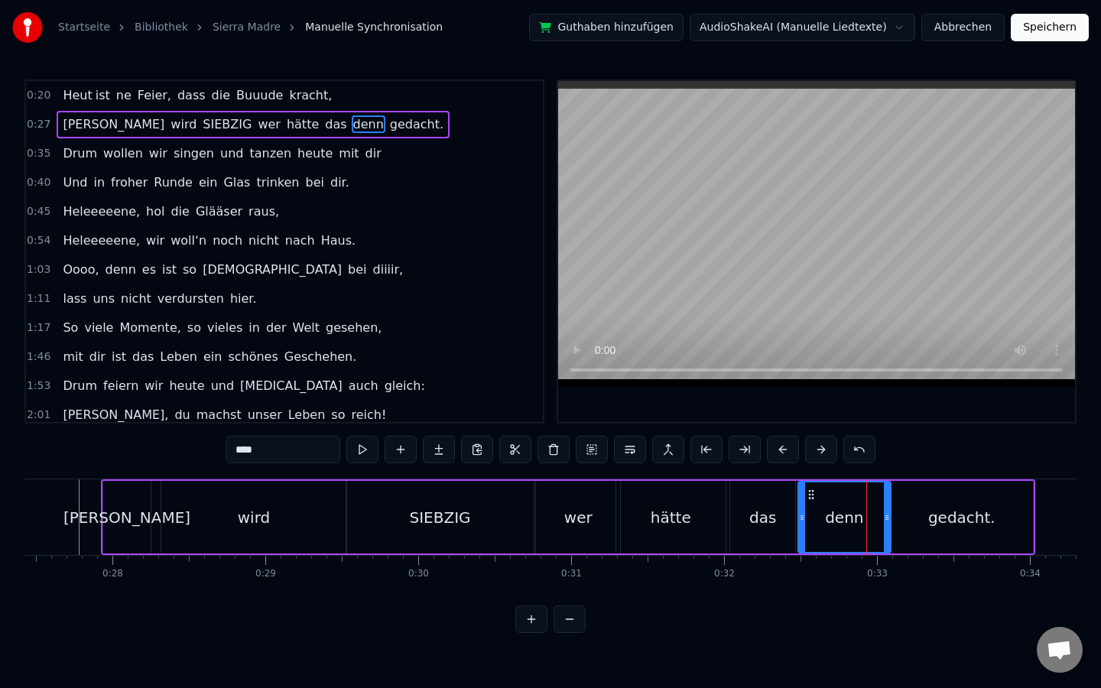
drag, startPoint x: 854, startPoint y: 500, endPoint x: 800, endPoint y: 500, distance: 54.3
click at [800, 500] on div at bounding box center [802, 518] width 6 height 70
click at [881, 509] on div at bounding box center [880, 518] width 6 height 70
drag, startPoint x: 880, startPoint y: 509, endPoint x: 867, endPoint y: 509, distance: 13.8
click at [867, 509] on div at bounding box center [870, 518] width 6 height 70
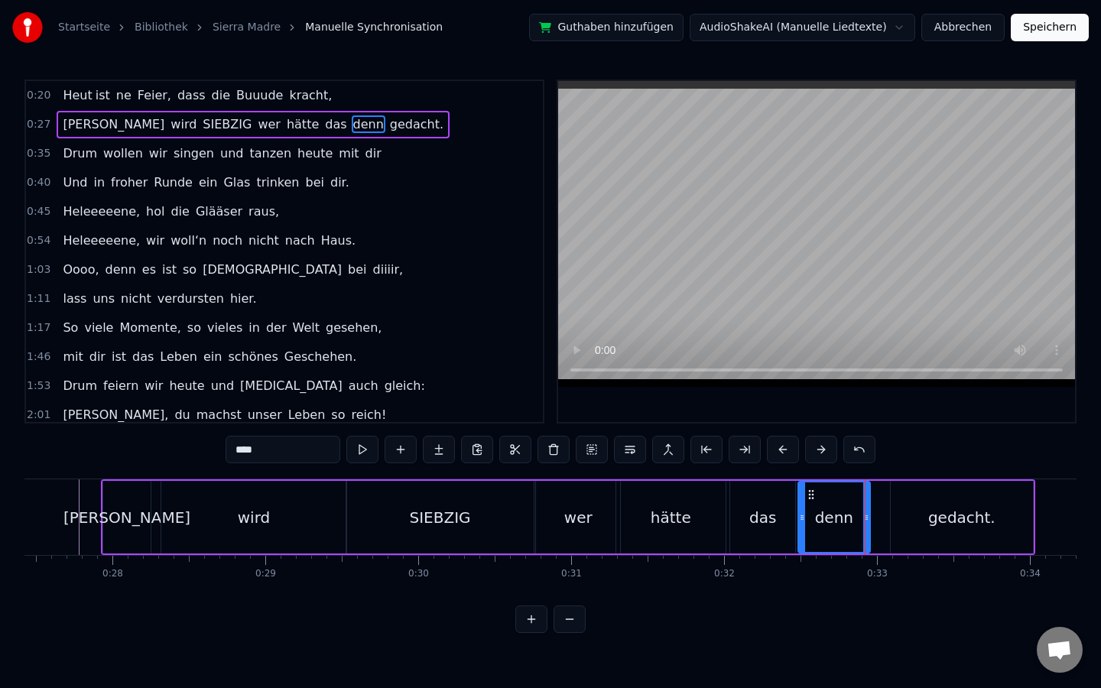
click at [920, 507] on div "gedacht." at bounding box center [962, 517] width 142 height 73
type input "********"
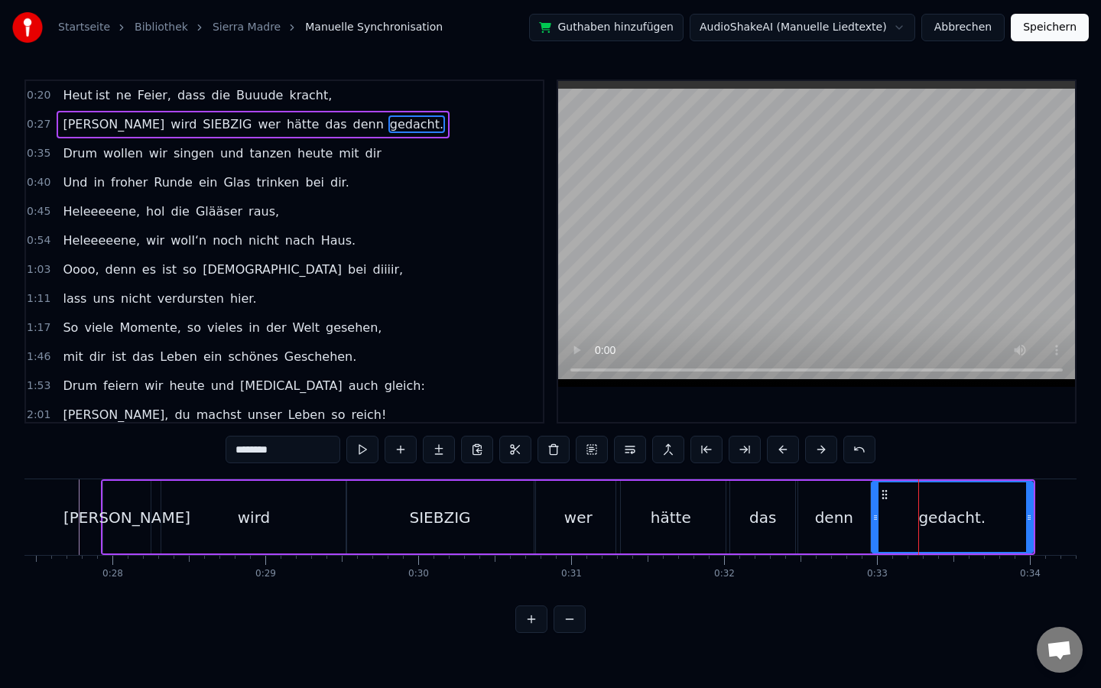
drag, startPoint x: 893, startPoint y: 505, endPoint x: 873, endPoint y: 506, distance: 19.9
click at [873, 506] on div at bounding box center [876, 518] width 6 height 70
click at [443, 247] on div "0:54 Heleeeeene, wir [PERSON_NAME]‘n noch nicht nach Haus." at bounding box center [284, 240] width 517 height 29
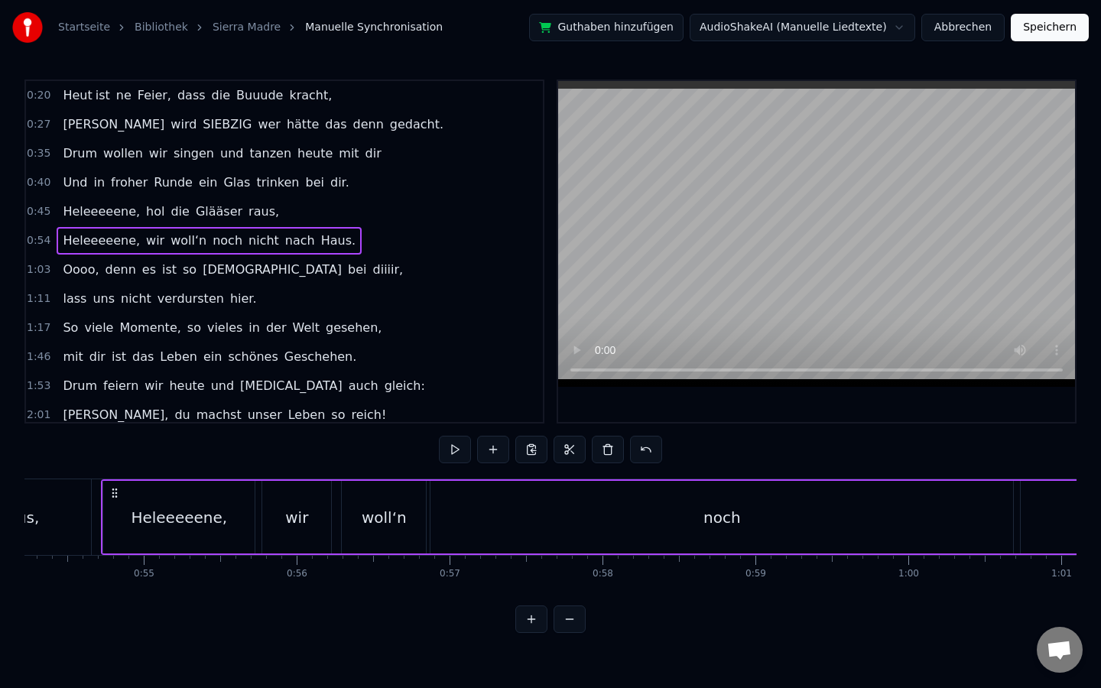
click at [363, 127] on div "0:27 [PERSON_NAME] wird SIEBZIG wer hätte das denn gedacht." at bounding box center [284, 124] width 517 height 29
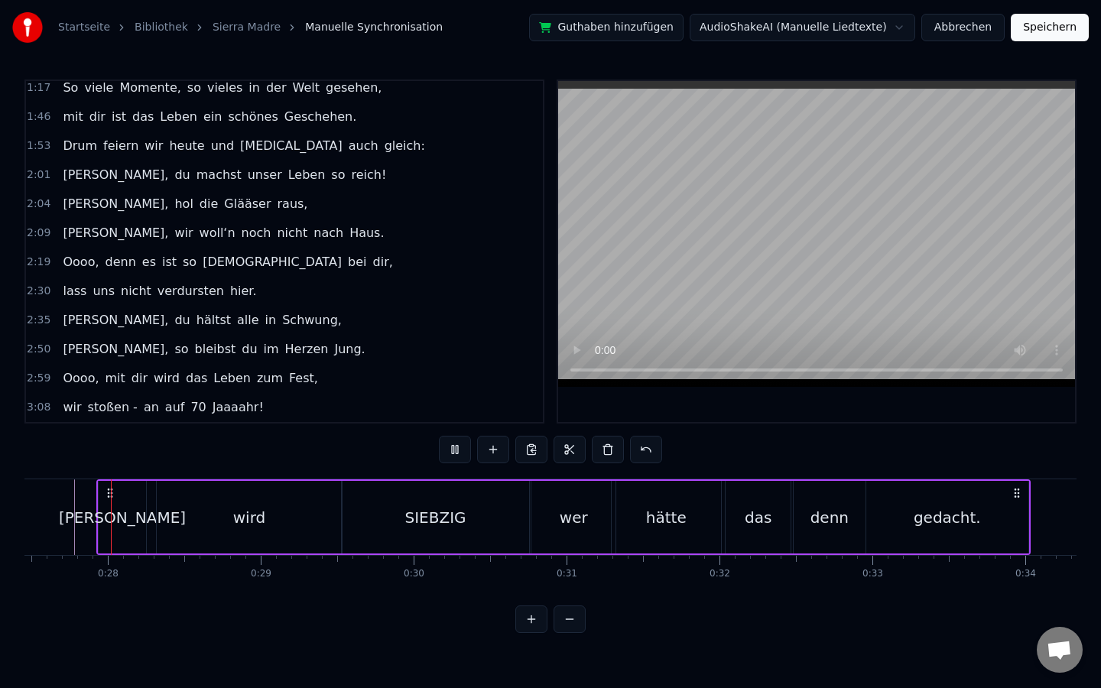
scroll to position [0, 4195]
click at [411, 491] on div "SIEBZIG" at bounding box center [440, 517] width 188 height 73
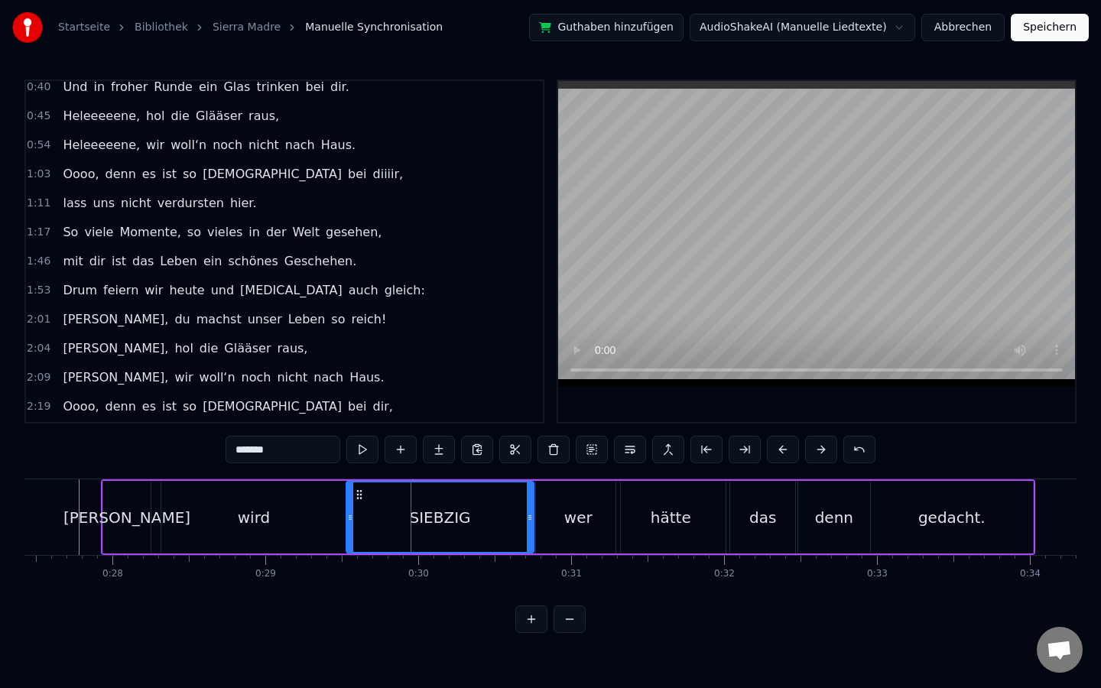
scroll to position [0, 0]
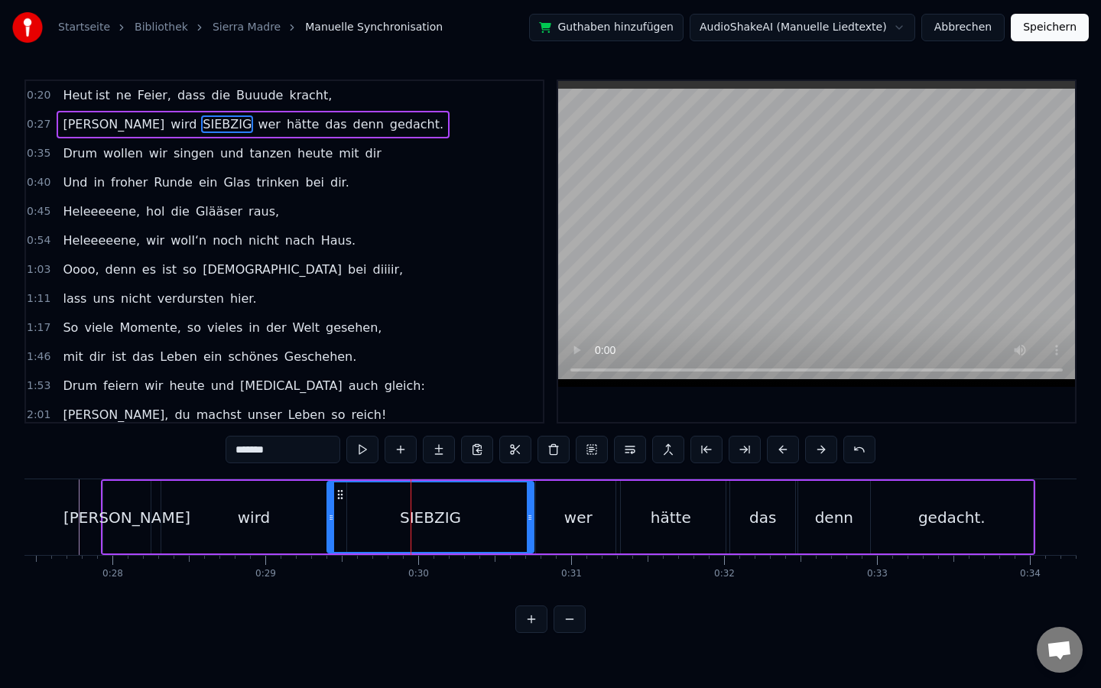
drag, startPoint x: 349, startPoint y: 503, endPoint x: 329, endPoint y: 502, distance: 19.9
click at [329, 502] on div at bounding box center [331, 518] width 6 height 70
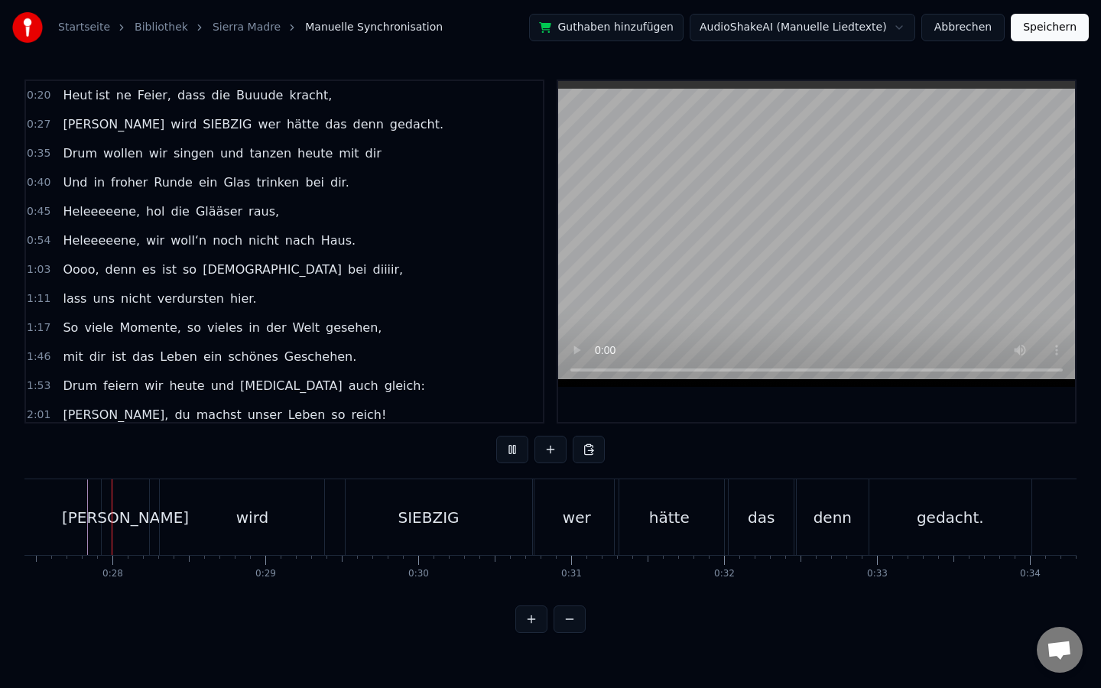
scroll to position [0, 4180]
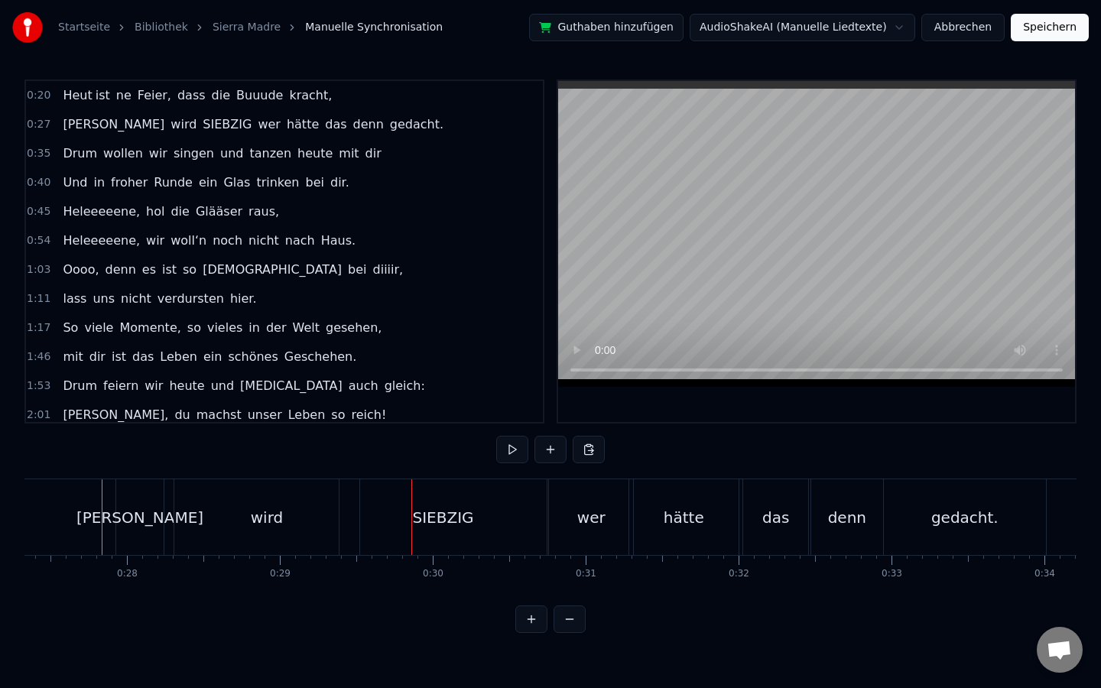
click at [135, 515] on div "[PERSON_NAME]" at bounding box center [139, 517] width 127 height 23
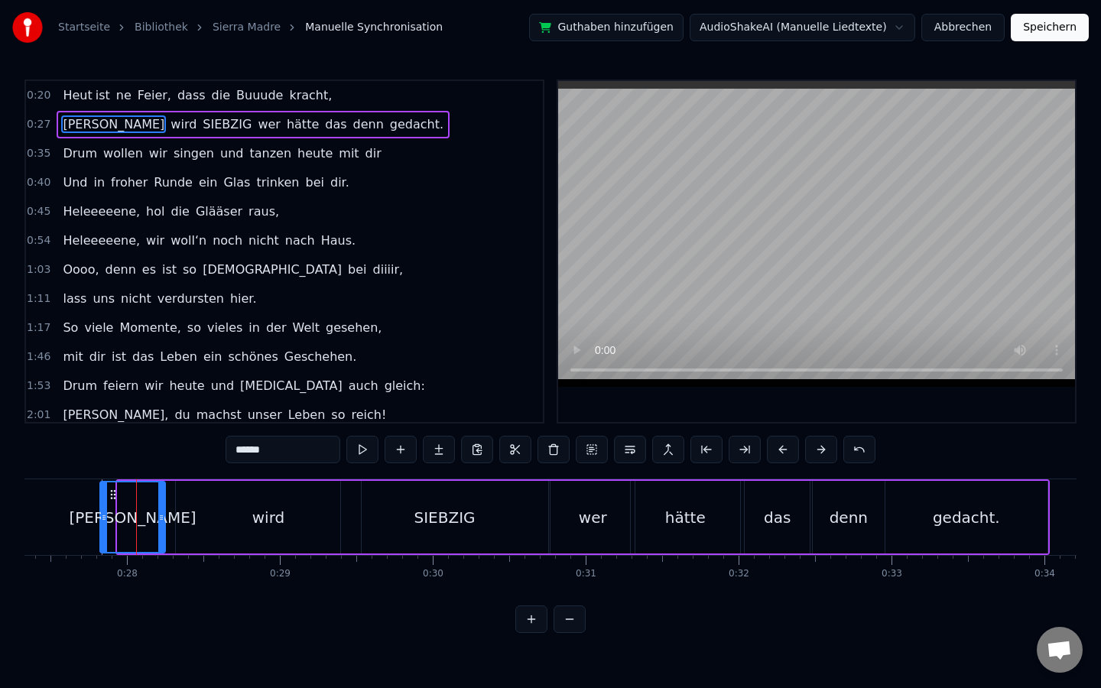
drag, startPoint x: 119, startPoint y: 512, endPoint x: 101, endPoint y: 512, distance: 18.4
click at [101, 512] on icon at bounding box center [104, 518] width 6 height 12
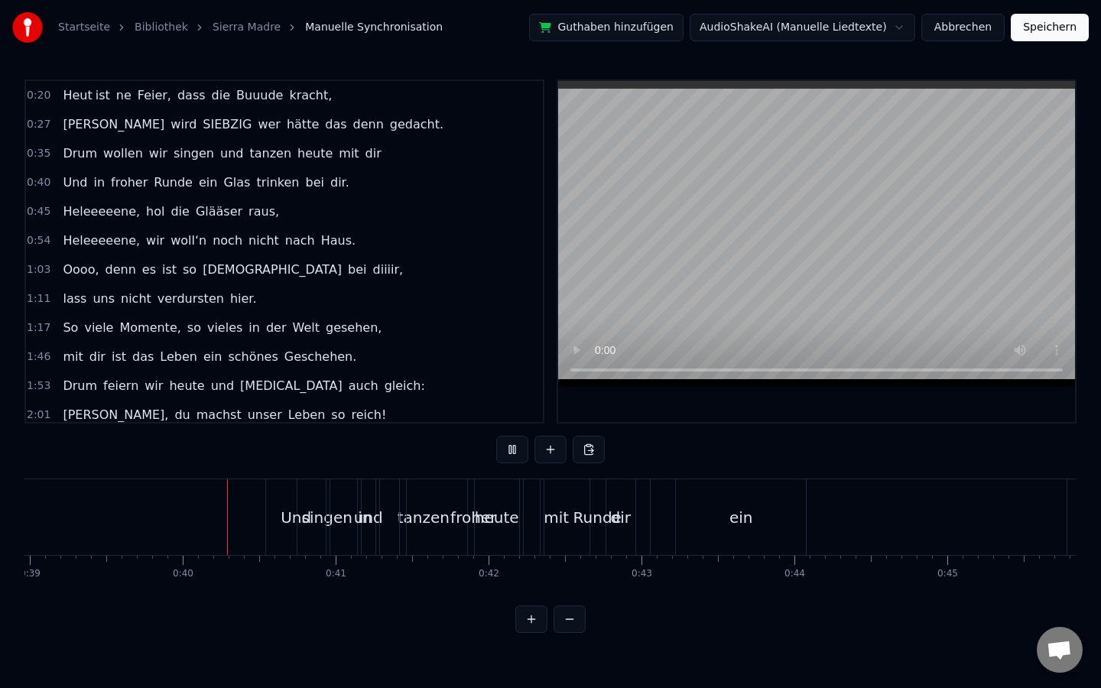
scroll to position [0, 5965]
click at [156, 151] on span "wir" at bounding box center [158, 154] width 21 height 18
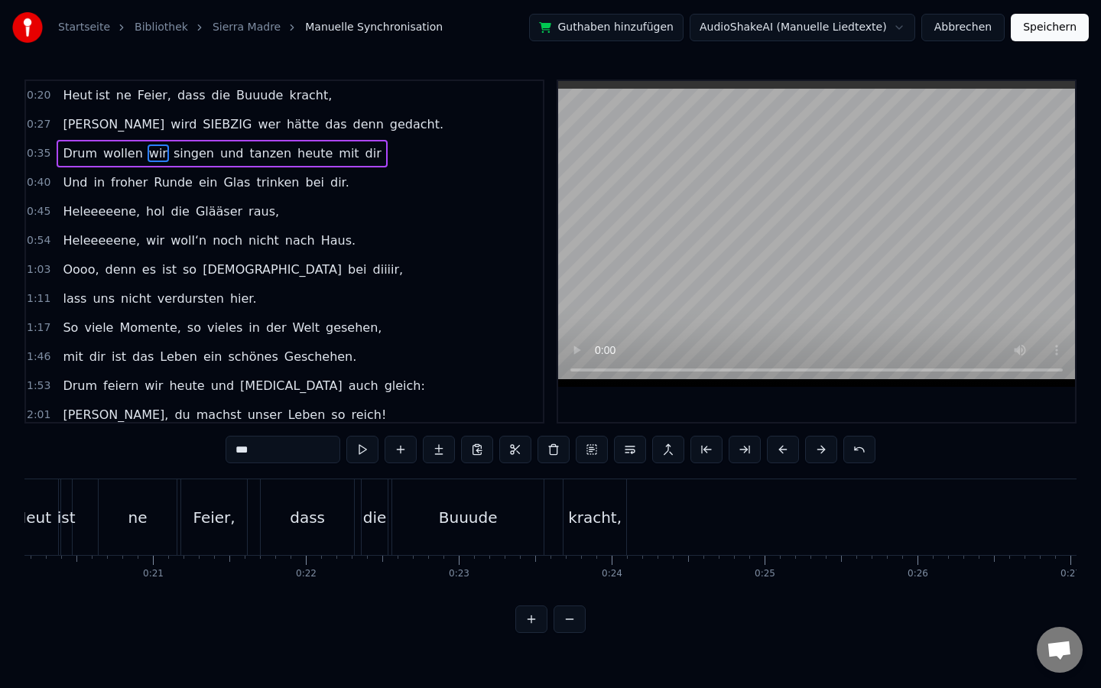
scroll to position [0, 3084]
click at [301, 518] on div "dass" at bounding box center [306, 517] width 35 height 23
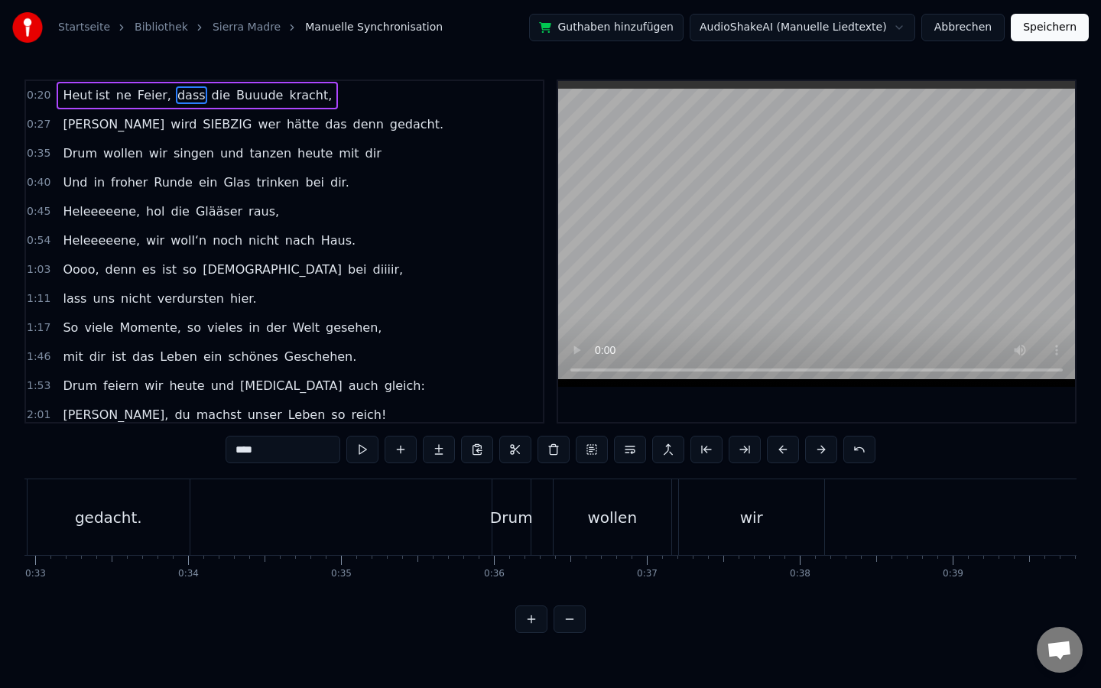
scroll to position [0, 5040]
click at [512, 519] on div "Drum" at bounding box center [508, 517] width 43 height 23
type input "****"
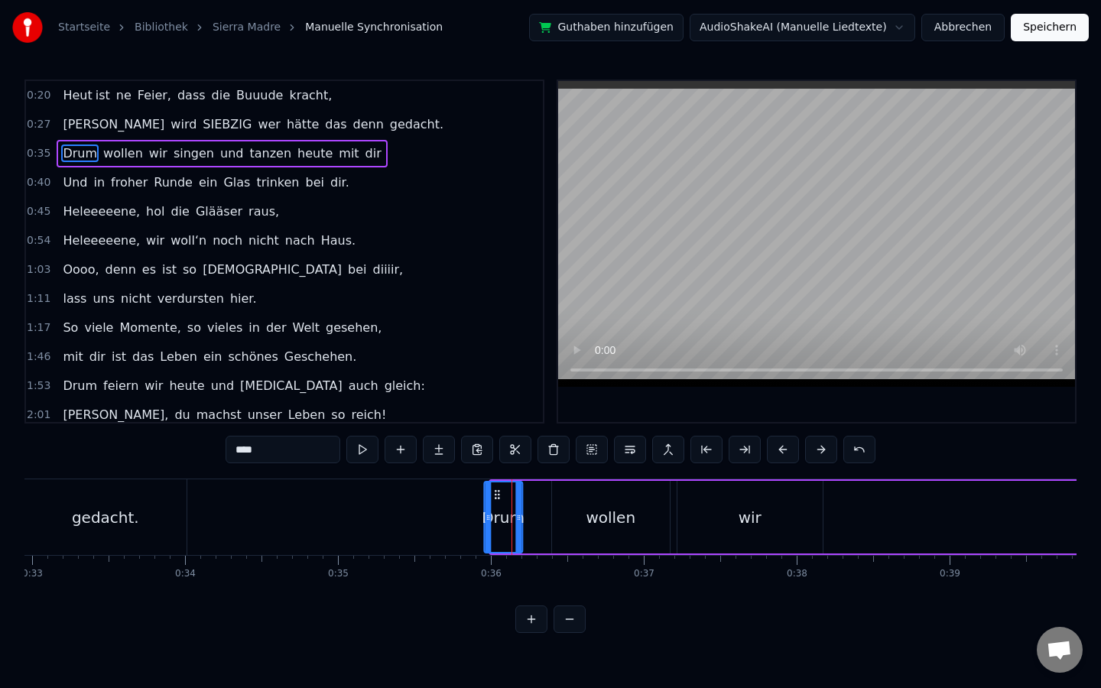
click at [496, 492] on circle at bounding box center [495, 491] width 1 height 1
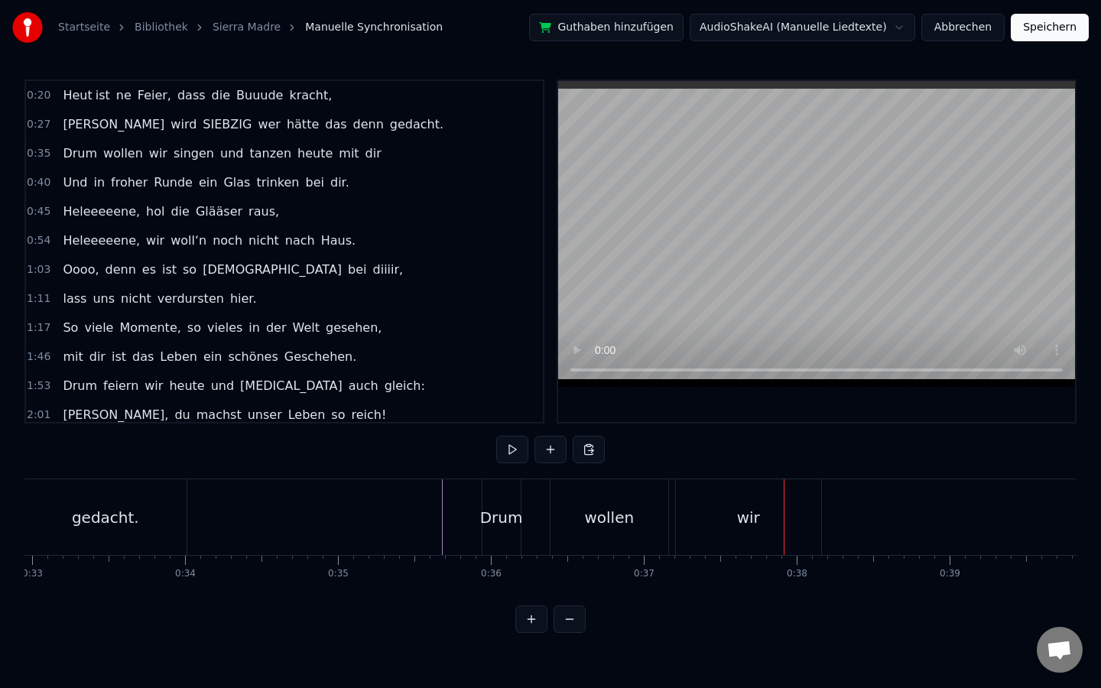
click at [495, 510] on div "Drum" at bounding box center [501, 517] width 43 height 23
click at [612, 521] on div "wollen" at bounding box center [609, 517] width 50 height 23
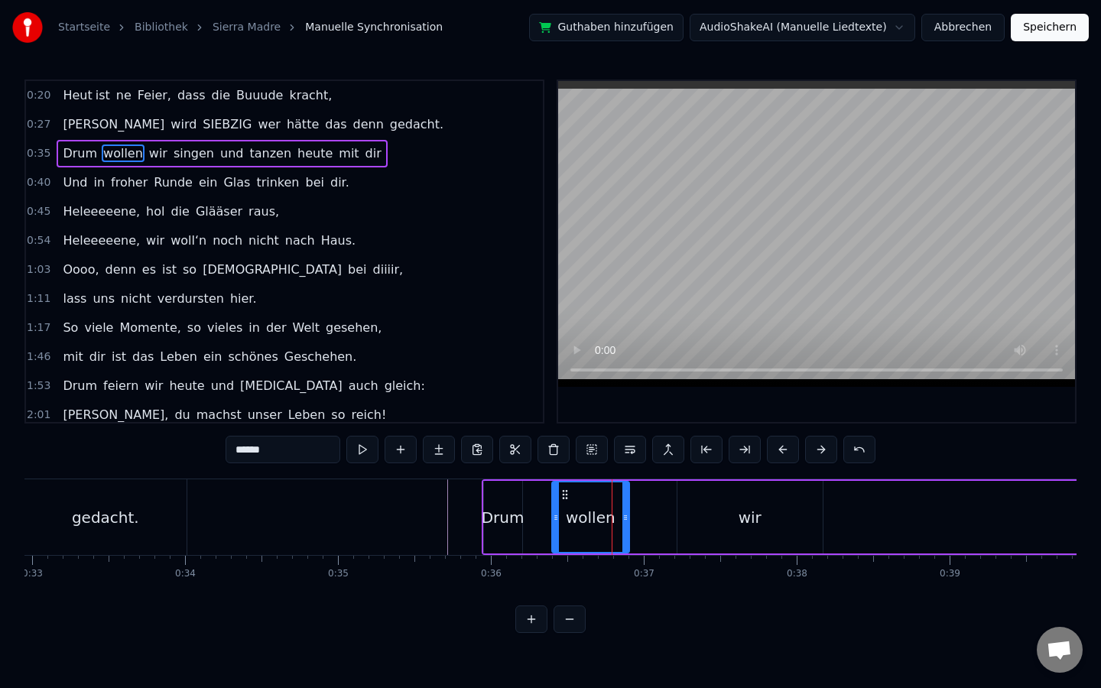
drag, startPoint x: 666, startPoint y: 510, endPoint x: 626, endPoint y: 512, distance: 40.6
click at [626, 512] on div at bounding box center [626, 518] width 6 height 70
click at [733, 508] on div "wir" at bounding box center [750, 517] width 145 height 73
type input "***"
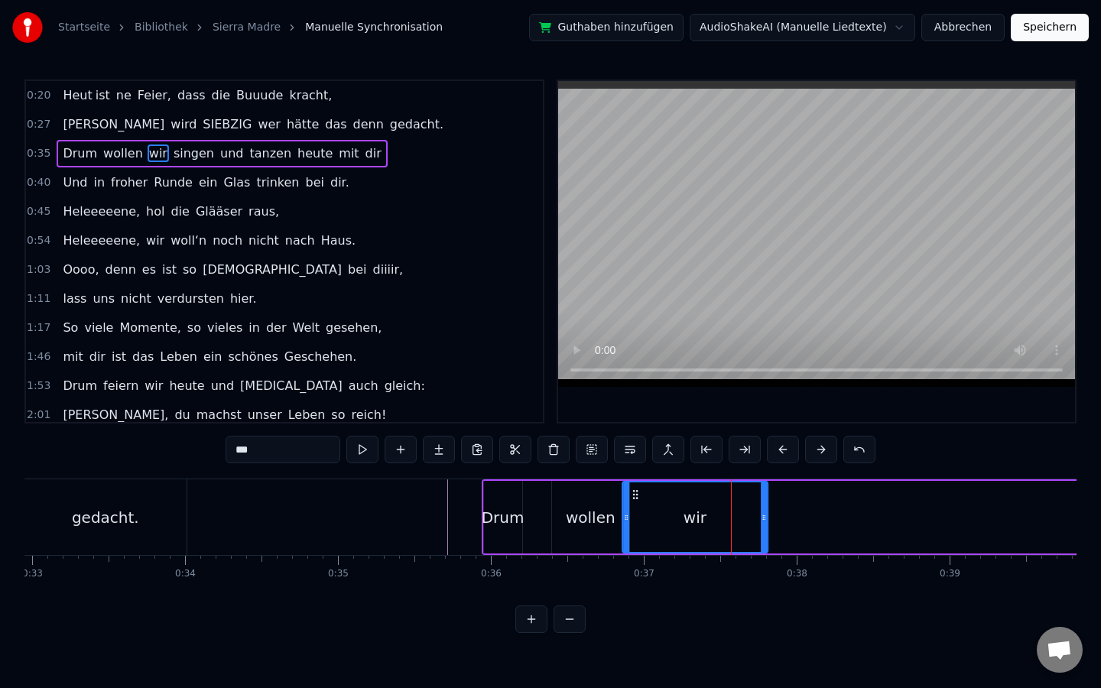
drag, startPoint x: 684, startPoint y: 499, endPoint x: 629, endPoint y: 500, distance: 55.1
click at [629, 500] on icon at bounding box center [635, 495] width 12 height 12
drag, startPoint x: 764, startPoint y: 506, endPoint x: 683, endPoint y: 504, distance: 81.1
click at [688, 504] on div at bounding box center [691, 518] width 6 height 70
click at [545, 506] on div "Drum wollen wir singen und tanzen heute mit dir" at bounding box center [1021, 518] width 1078 height 76
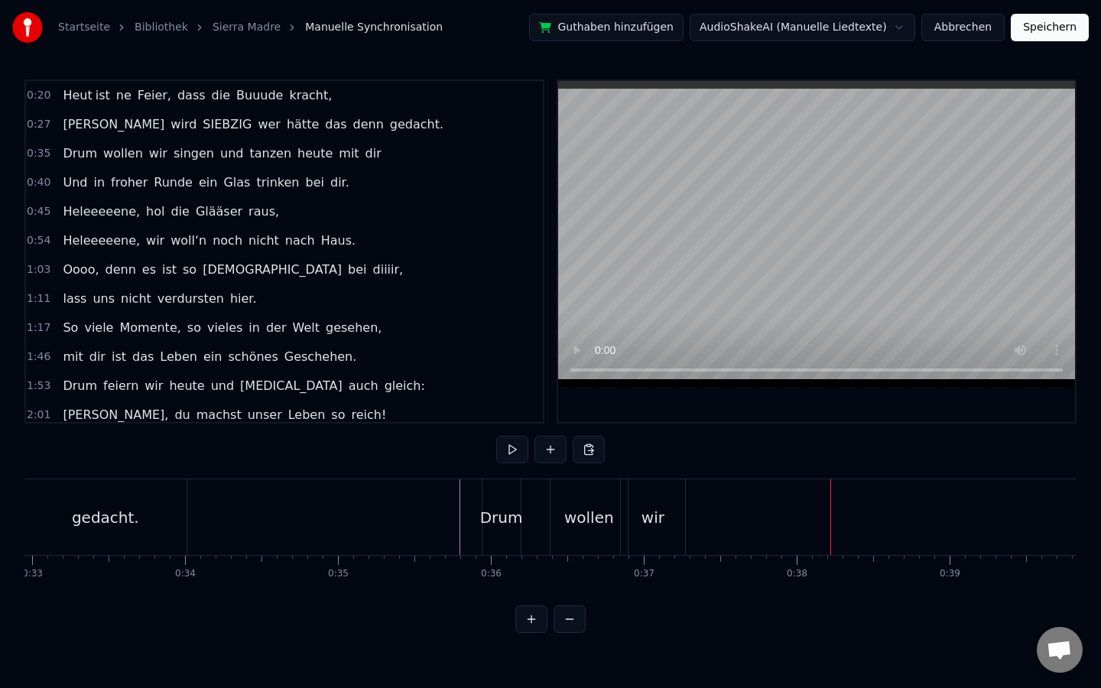
click at [825, 516] on div "Drum wollen wir singen und tanzen heute mit dir" at bounding box center [1021, 518] width 1078 height 76
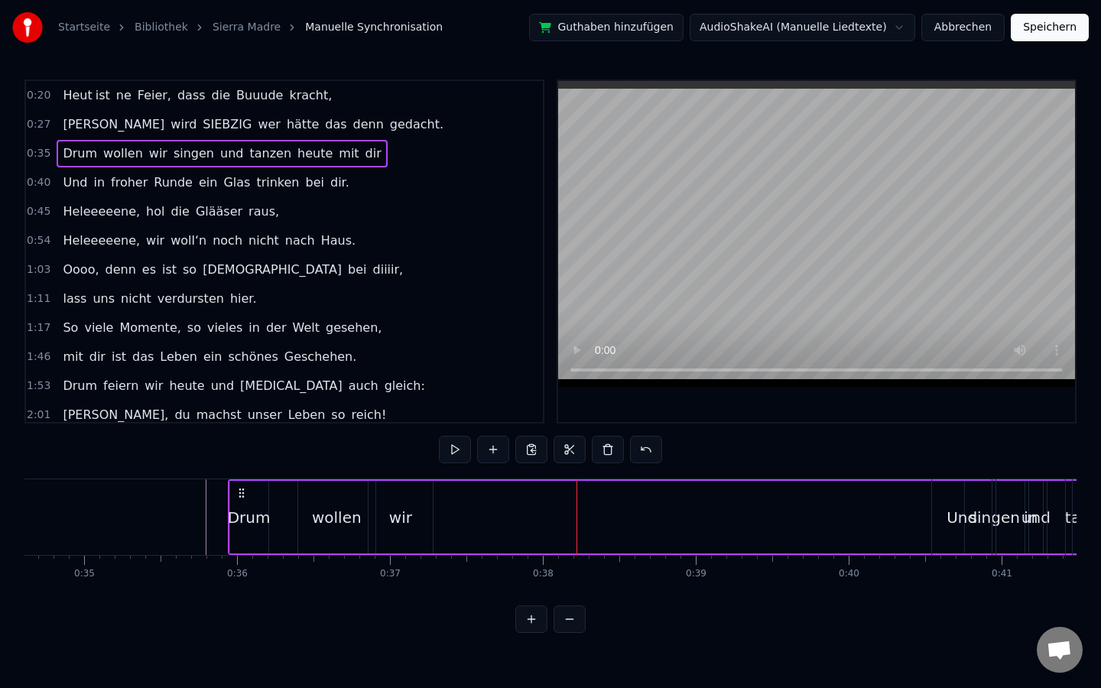
scroll to position [0, 5312]
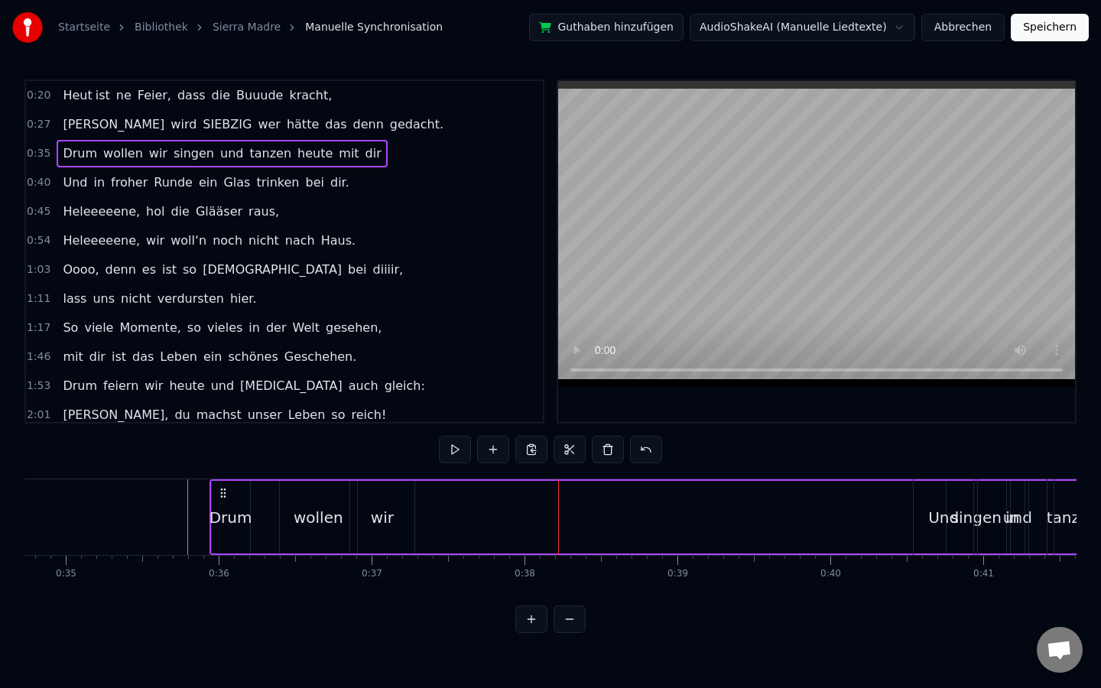
click at [971, 512] on div "Und" at bounding box center [944, 518] width 60 height 76
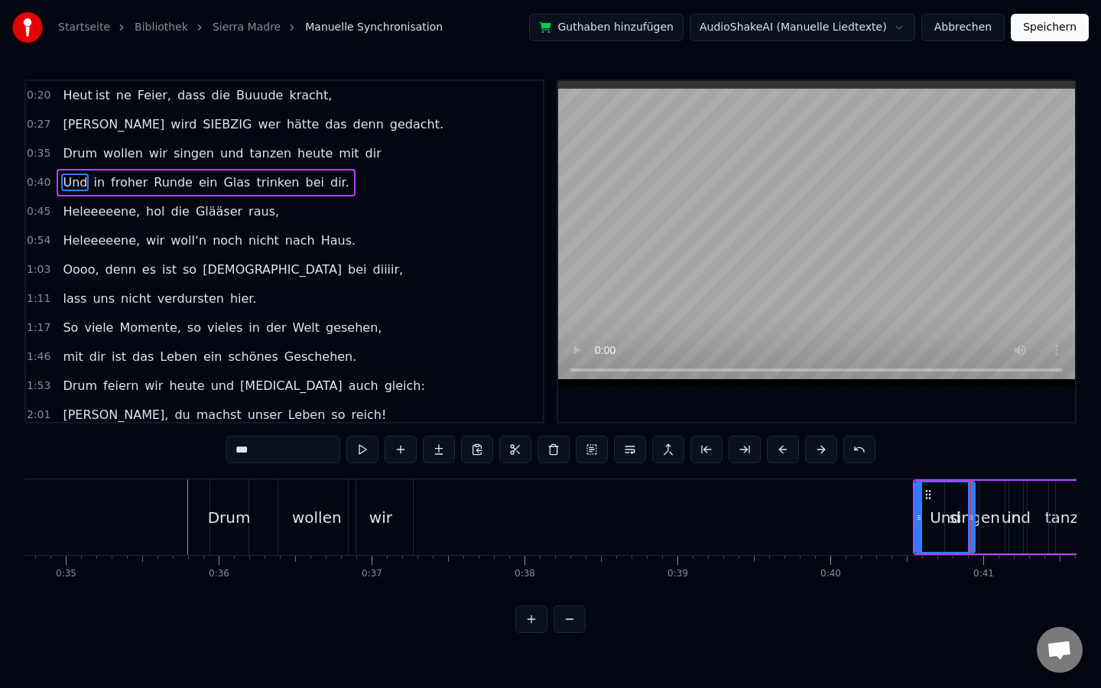
drag, startPoint x: 977, startPoint y: 518, endPoint x: 853, endPoint y: 515, distance: 123.9
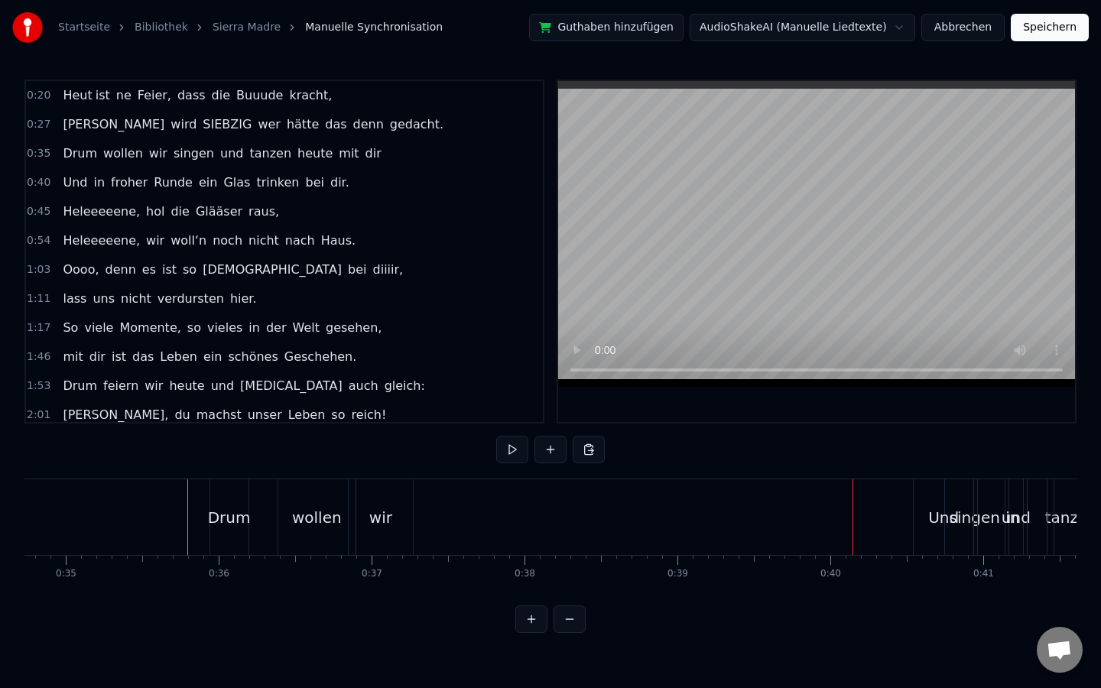
click at [296, 156] on span "heute" at bounding box center [315, 154] width 38 height 18
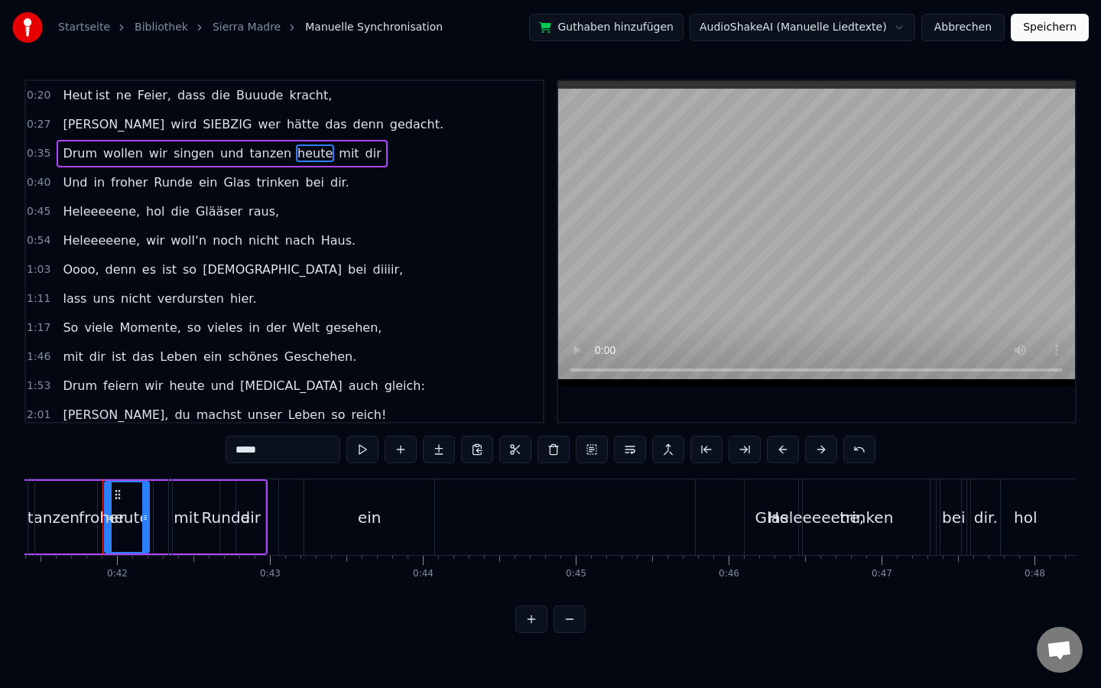
scroll to position [0, 6333]
click at [535, 599] on button at bounding box center [531, 620] width 32 height 28
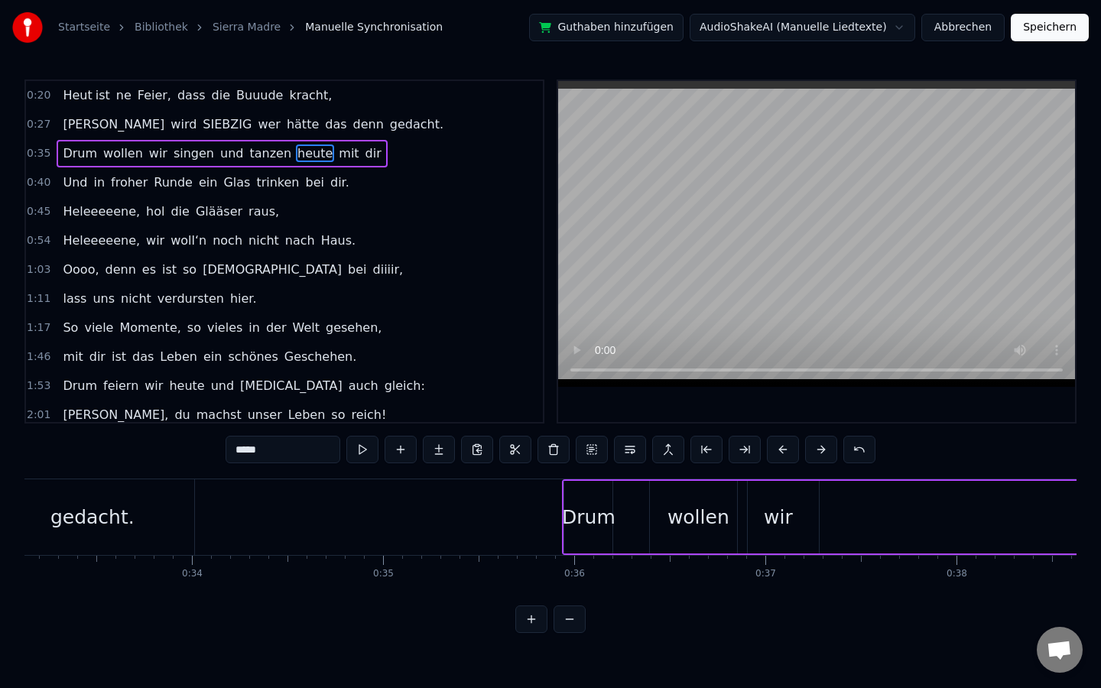
scroll to position [0, 7935]
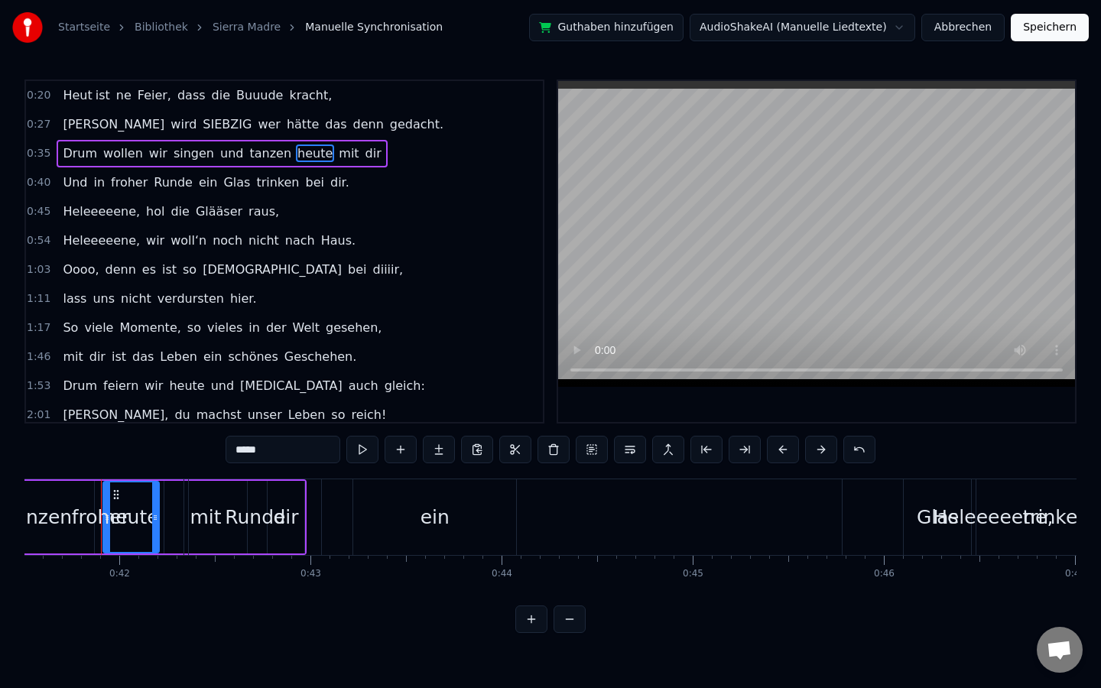
click at [534, 599] on button at bounding box center [531, 620] width 32 height 28
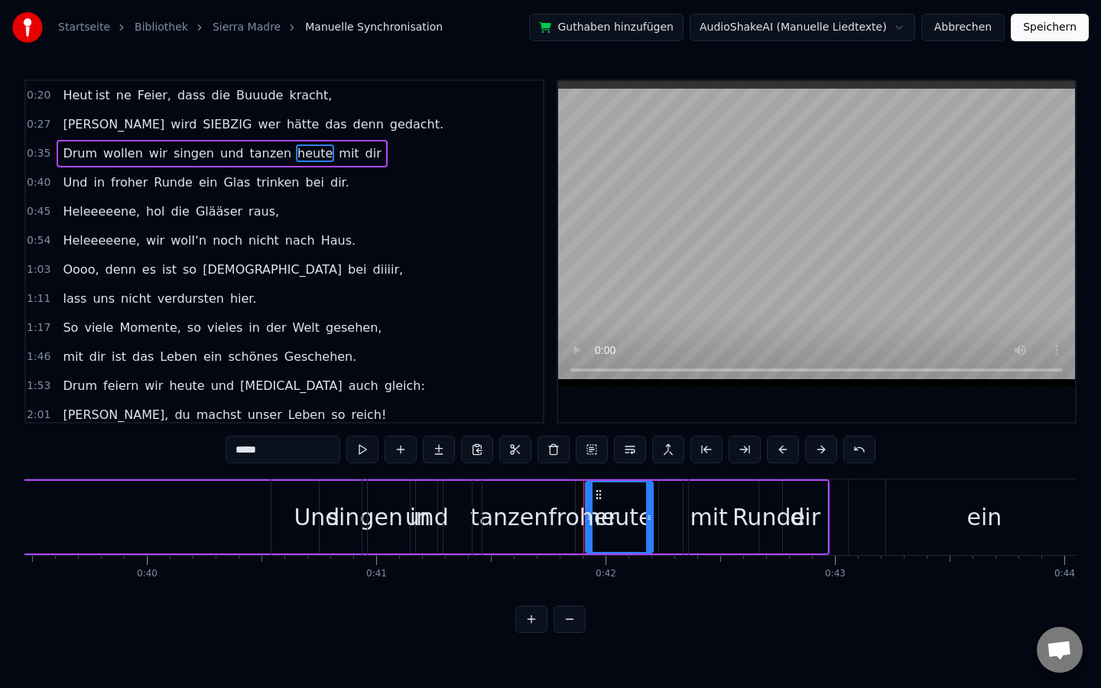
scroll to position [0, 8982]
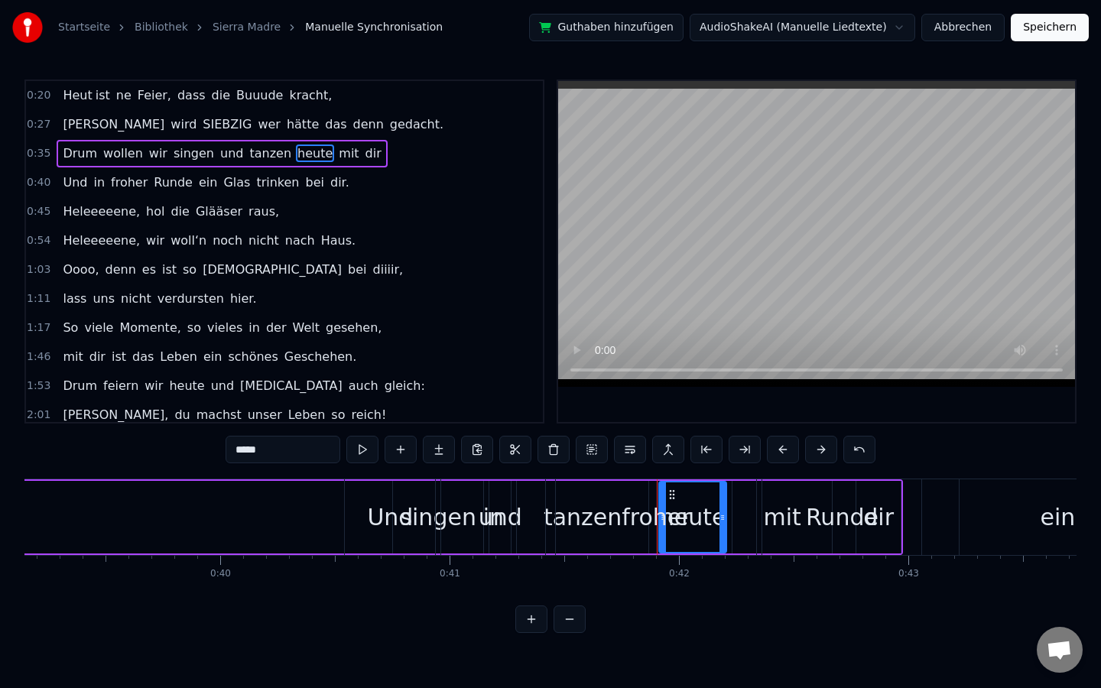
click at [532, 599] on button at bounding box center [531, 620] width 32 height 28
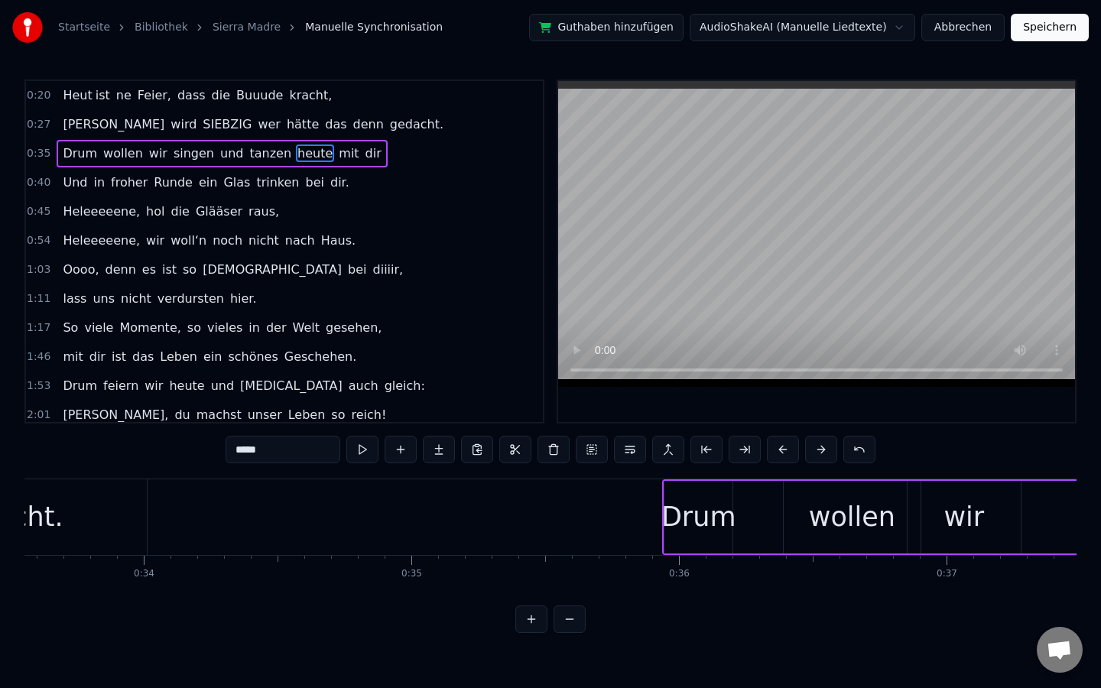
click at [532, 599] on button at bounding box center [531, 620] width 32 height 28
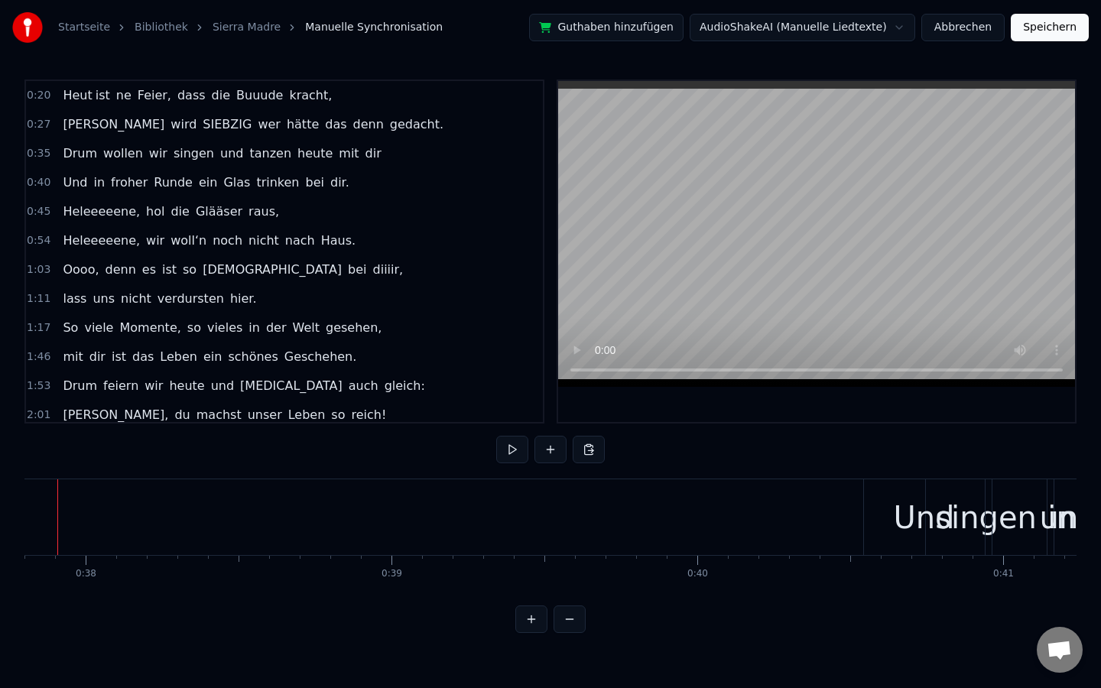
scroll to position [0, 11577]
click at [985, 519] on div "in" at bounding box center [1049, 518] width 139 height 76
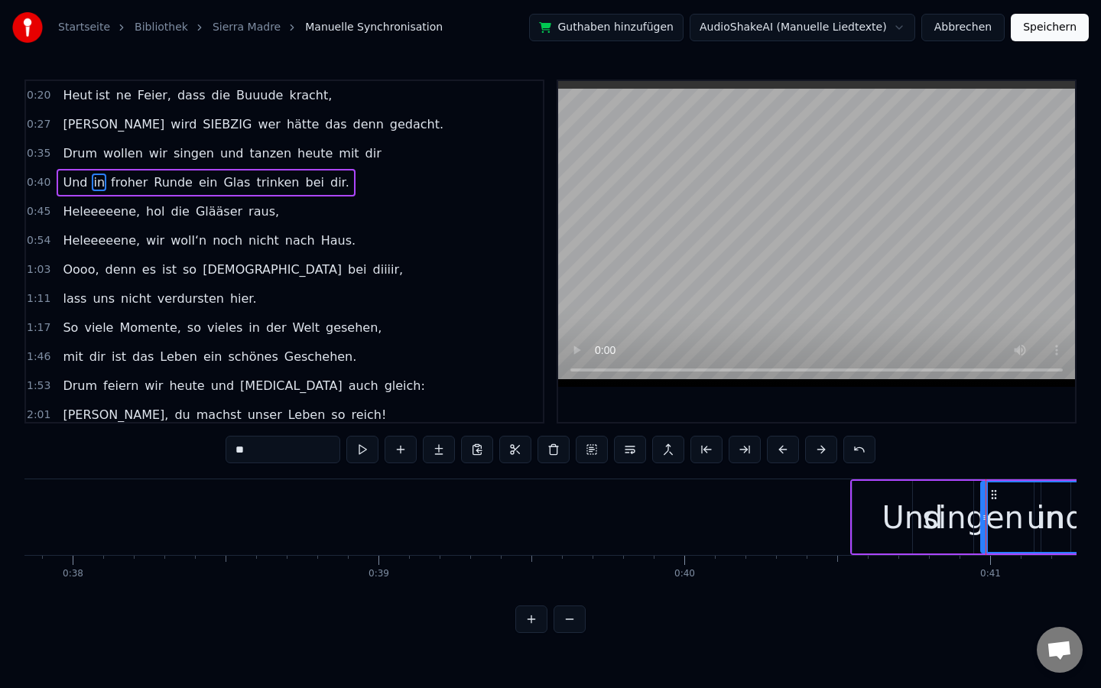
click at [964, 515] on div "Und" at bounding box center [913, 517] width 121 height 73
type input "***"
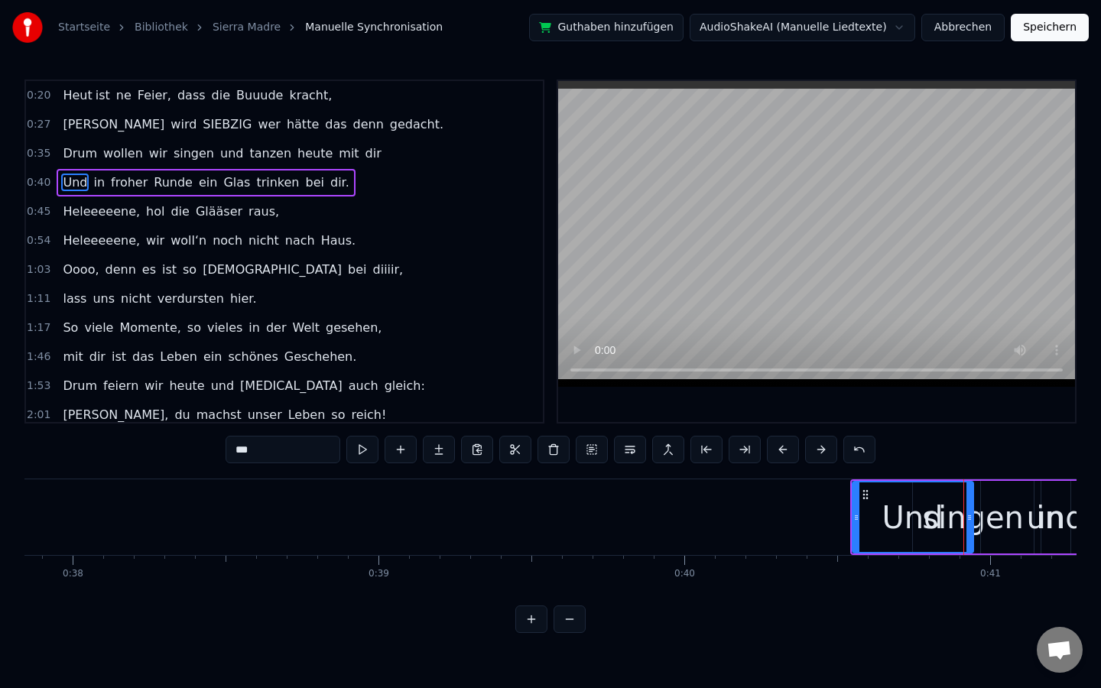
drag, startPoint x: 906, startPoint y: 511, endPoint x: 782, endPoint y: 509, distance: 123.9
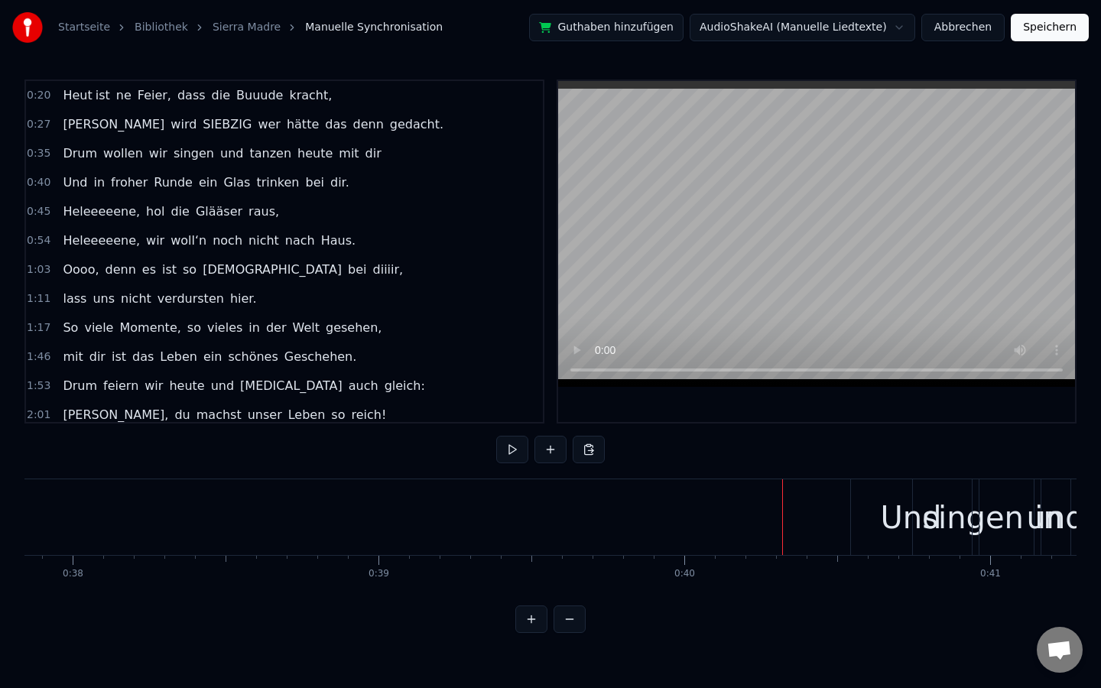
click at [873, 512] on div "Und" at bounding box center [911, 518] width 121 height 76
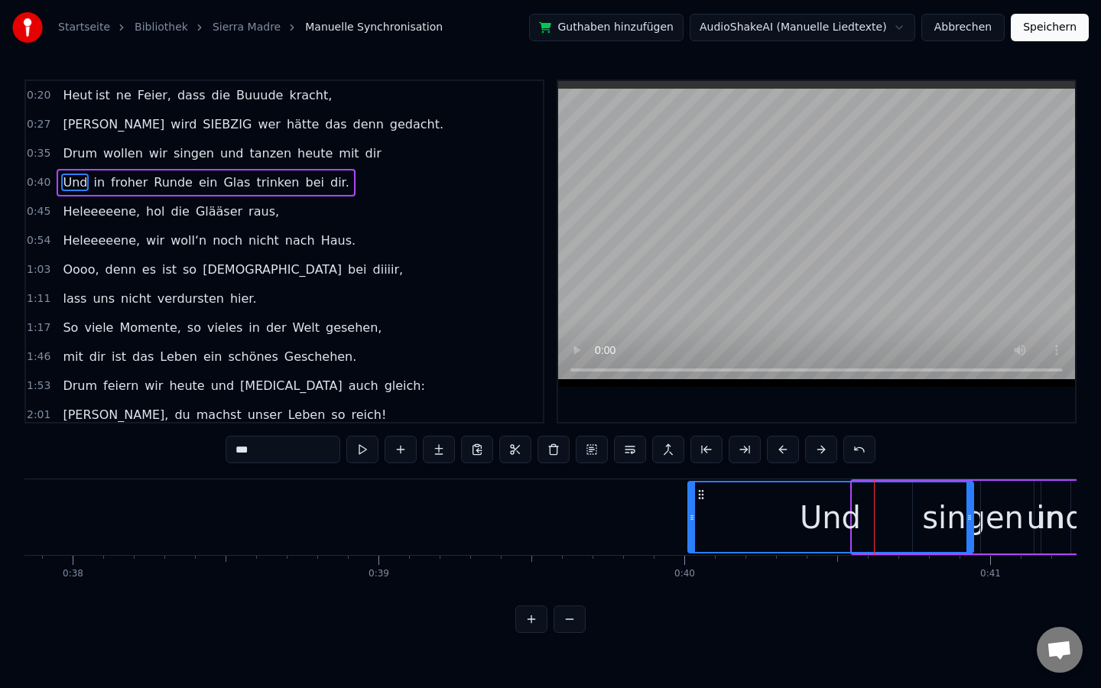
drag, startPoint x: 855, startPoint y: 489, endPoint x: 691, endPoint y: 500, distance: 164.8
click at [691, 500] on div at bounding box center [692, 518] width 6 height 70
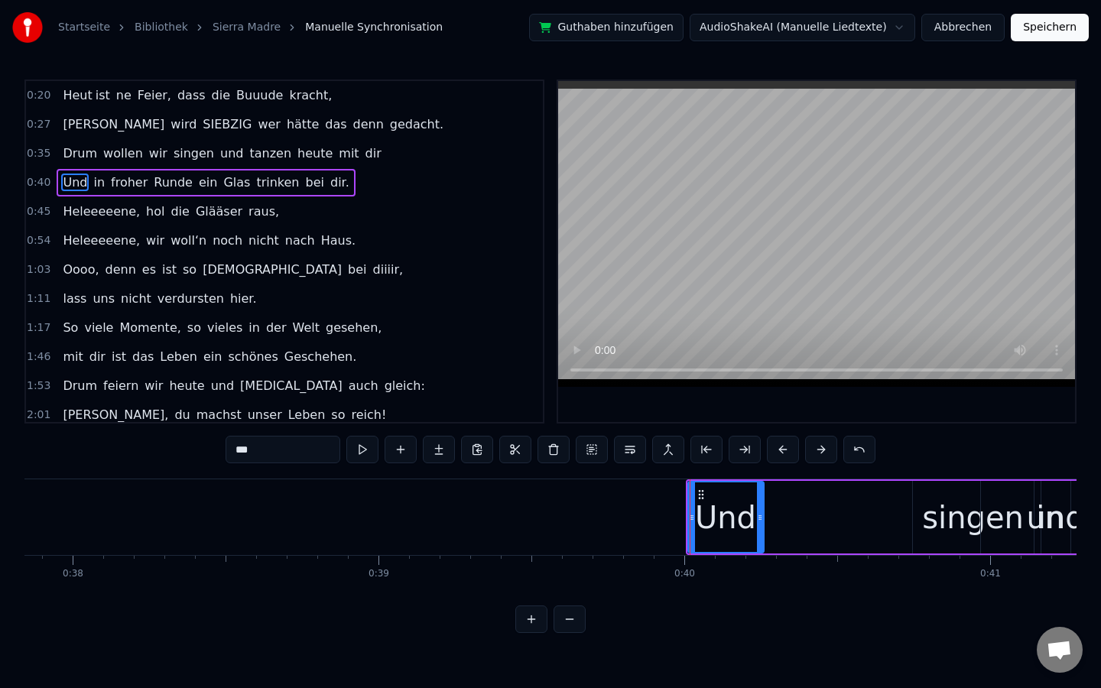
drag, startPoint x: 968, startPoint y: 506, endPoint x: 759, endPoint y: 512, distance: 209.6
click at [759, 512] on div at bounding box center [760, 518] width 6 height 70
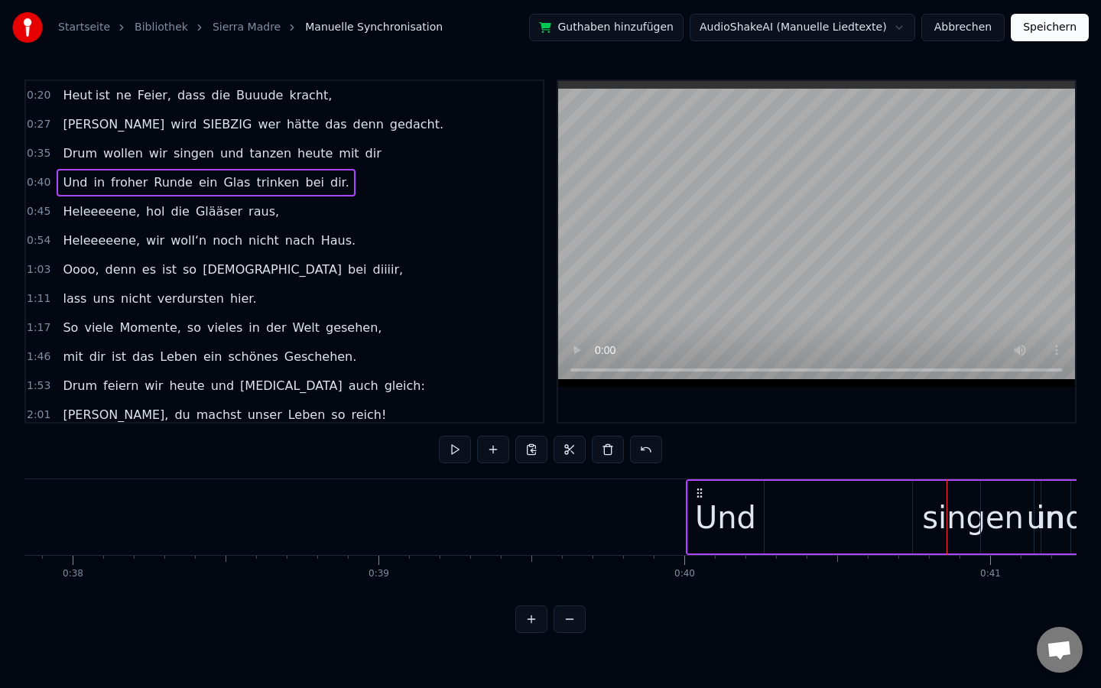
click at [986, 515] on div "in" at bounding box center [1050, 517] width 139 height 73
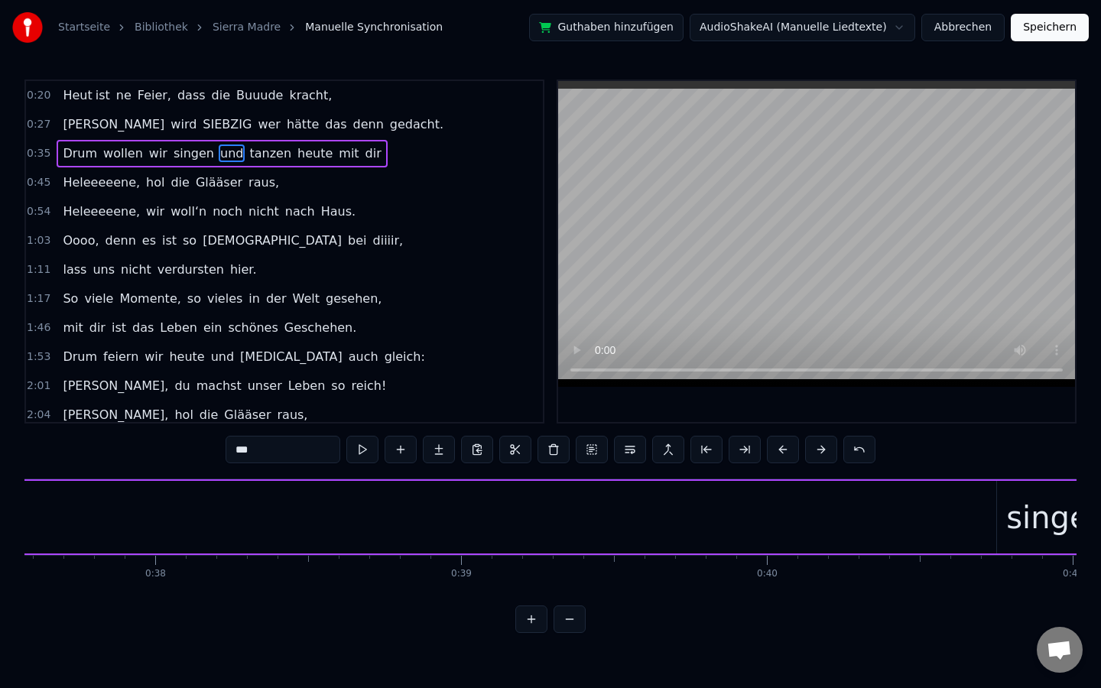
scroll to position [0, 11554]
drag, startPoint x: 972, startPoint y: 521, endPoint x: 436, endPoint y: 532, distance: 536.2
click at [436, 532] on div "Drum wollen wir singen und tanzen heute mit dir" at bounding box center [540, 518] width 2153 height 76
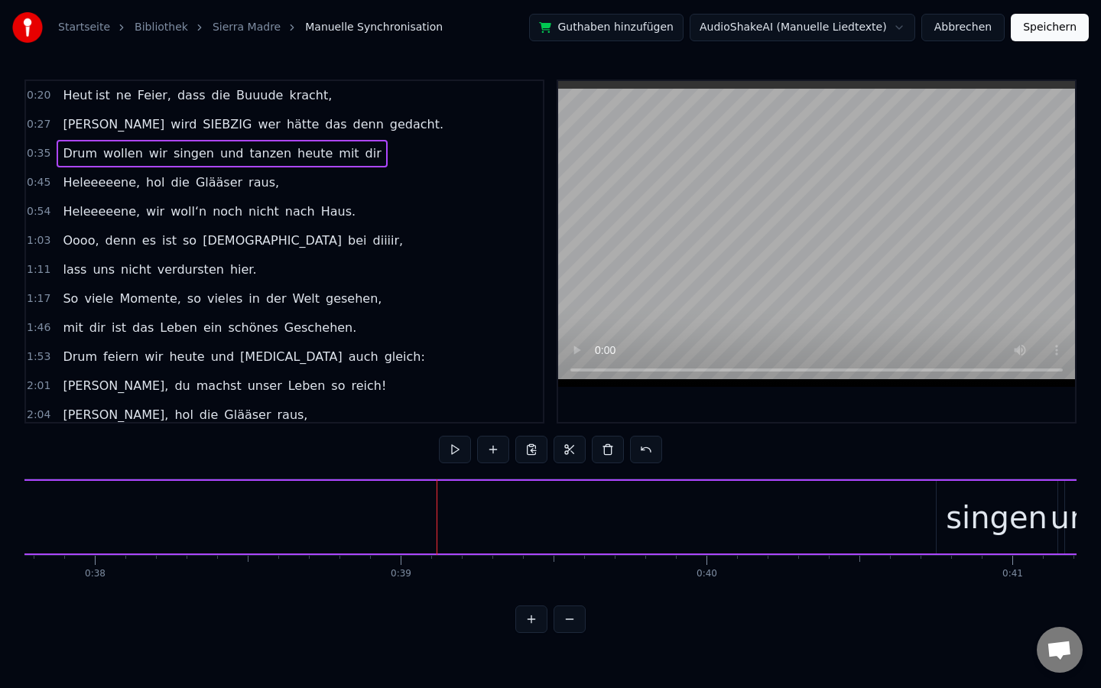
click at [967, 523] on div "singen" at bounding box center [997, 518] width 102 height 46
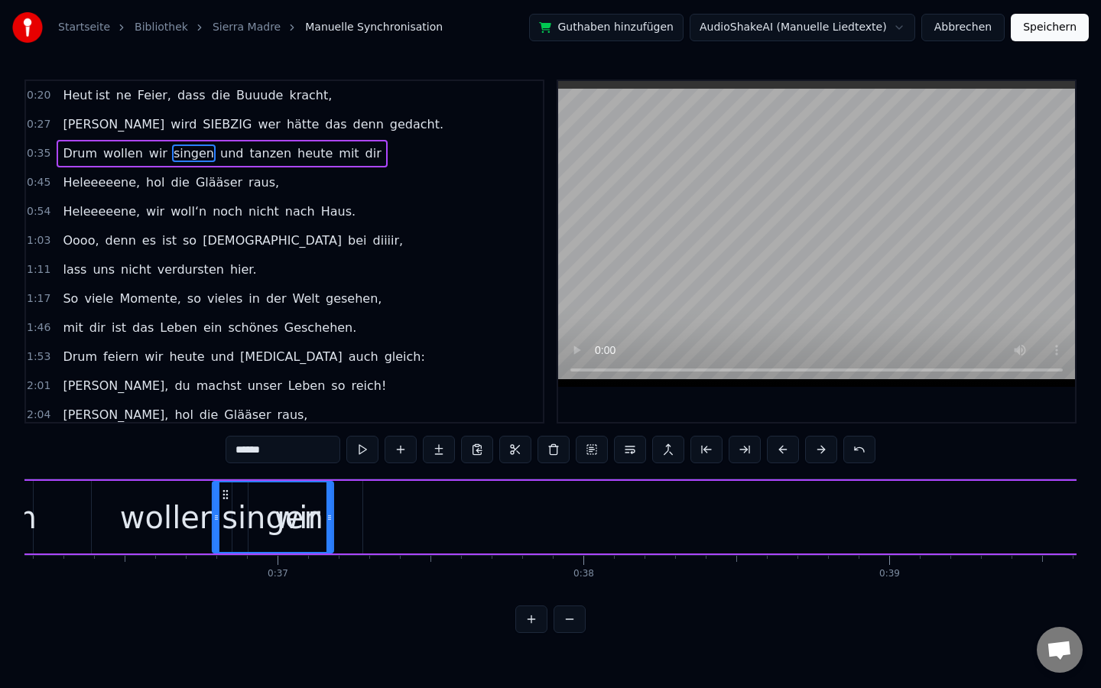
scroll to position [0, 11058]
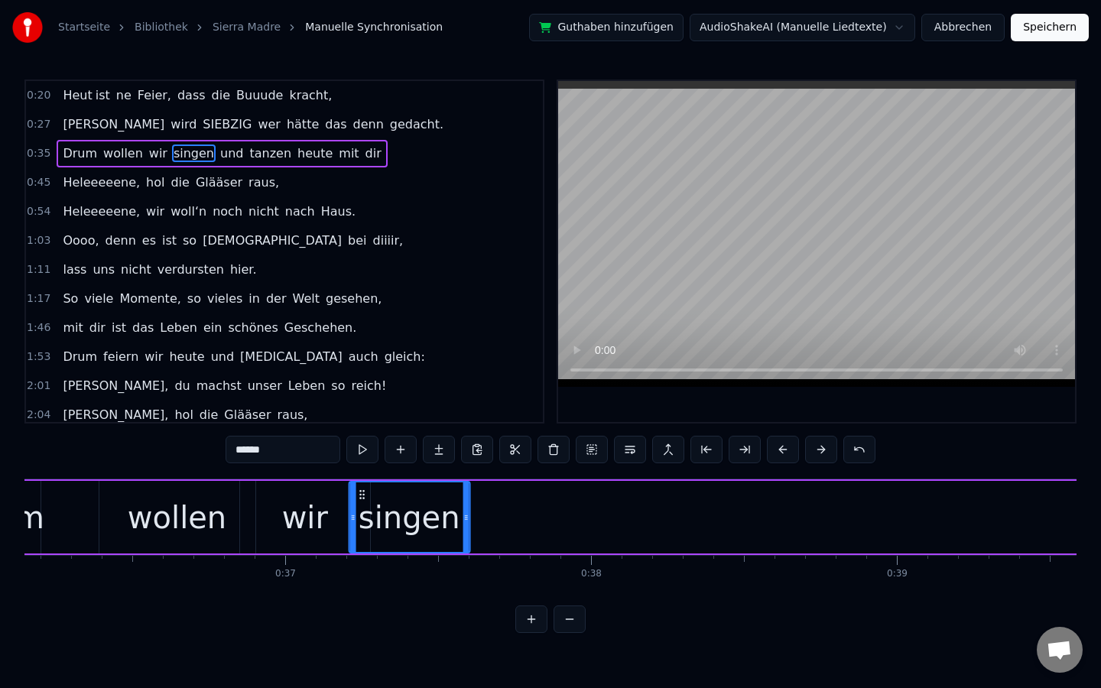
drag, startPoint x: 946, startPoint y: 495, endPoint x: 359, endPoint y: 534, distance: 587.9
click at [359, 534] on div "singen" at bounding box center [409, 518] width 119 height 70
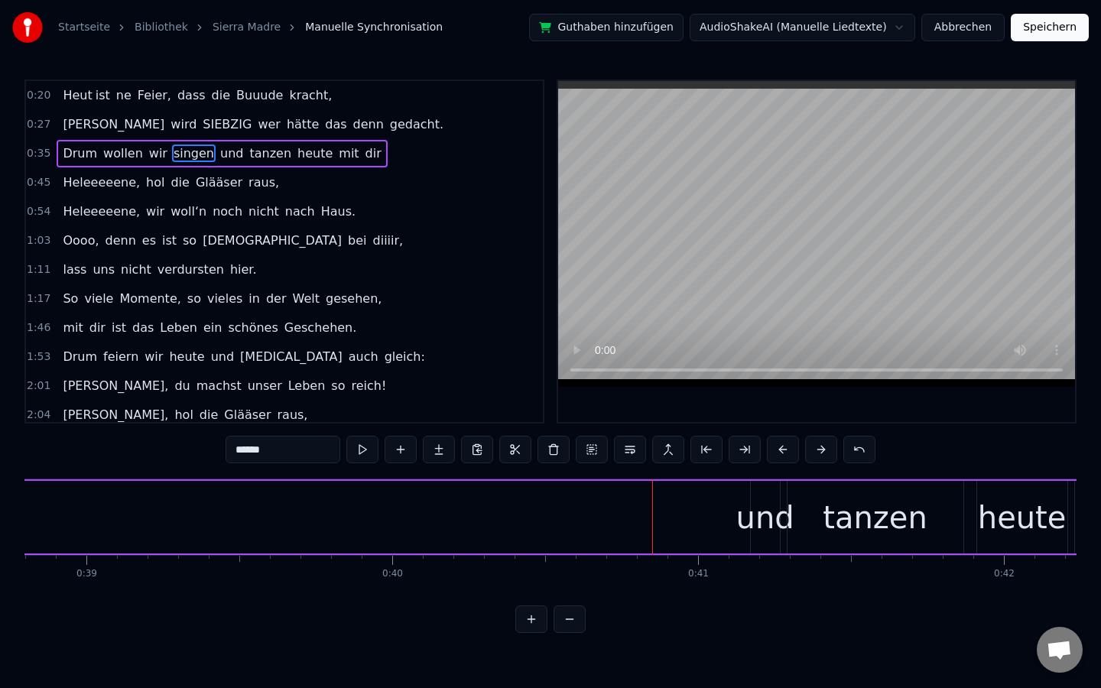
scroll to position [0, 11875]
drag, startPoint x: 766, startPoint y: 523, endPoint x: 481, endPoint y: 523, distance: 284.5
click at [482, 523] on div "Drum wollen wir singen und tanzen heute mit dir" at bounding box center [219, 518] width 2153 height 76
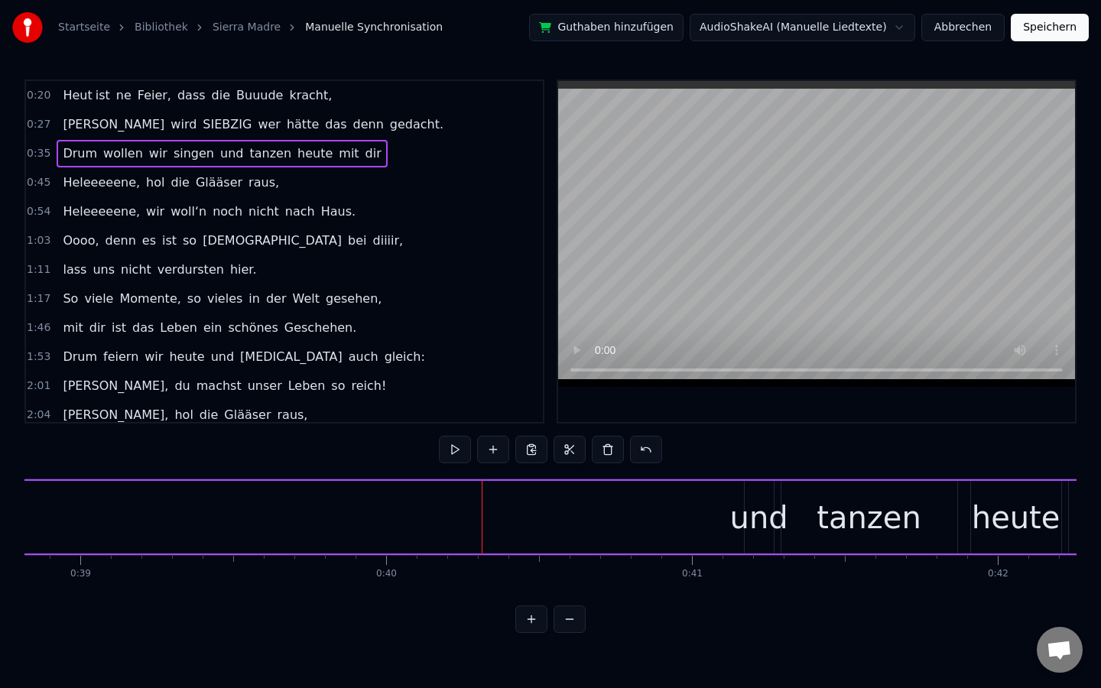
click at [756, 521] on div "und" at bounding box center [759, 518] width 58 height 46
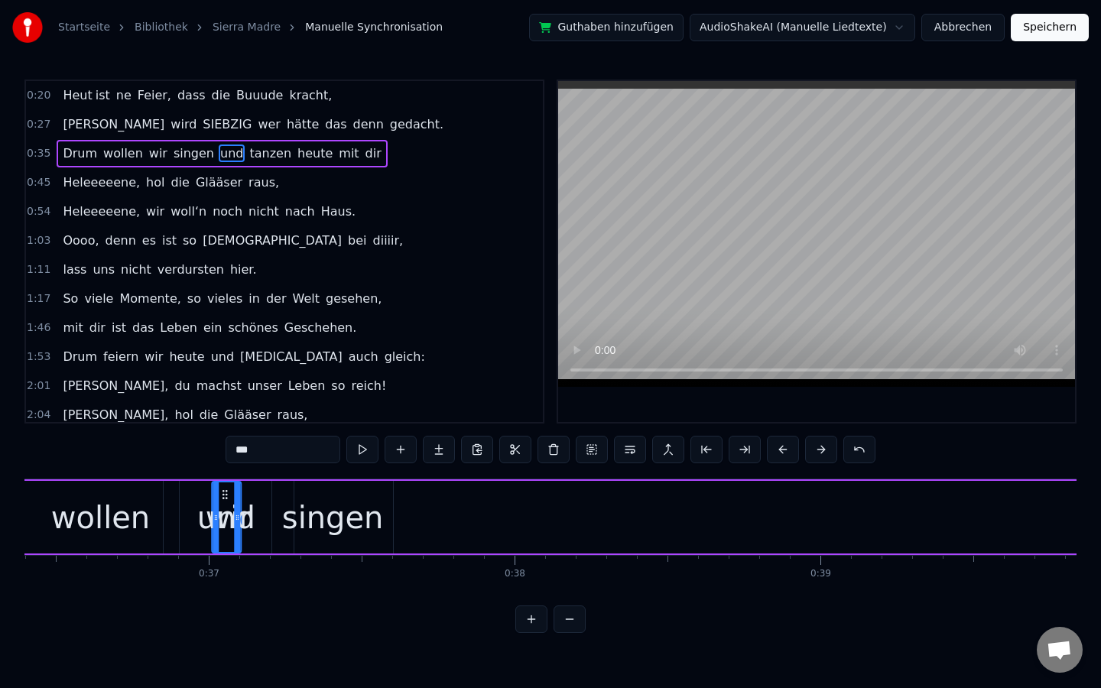
scroll to position [0, 11113]
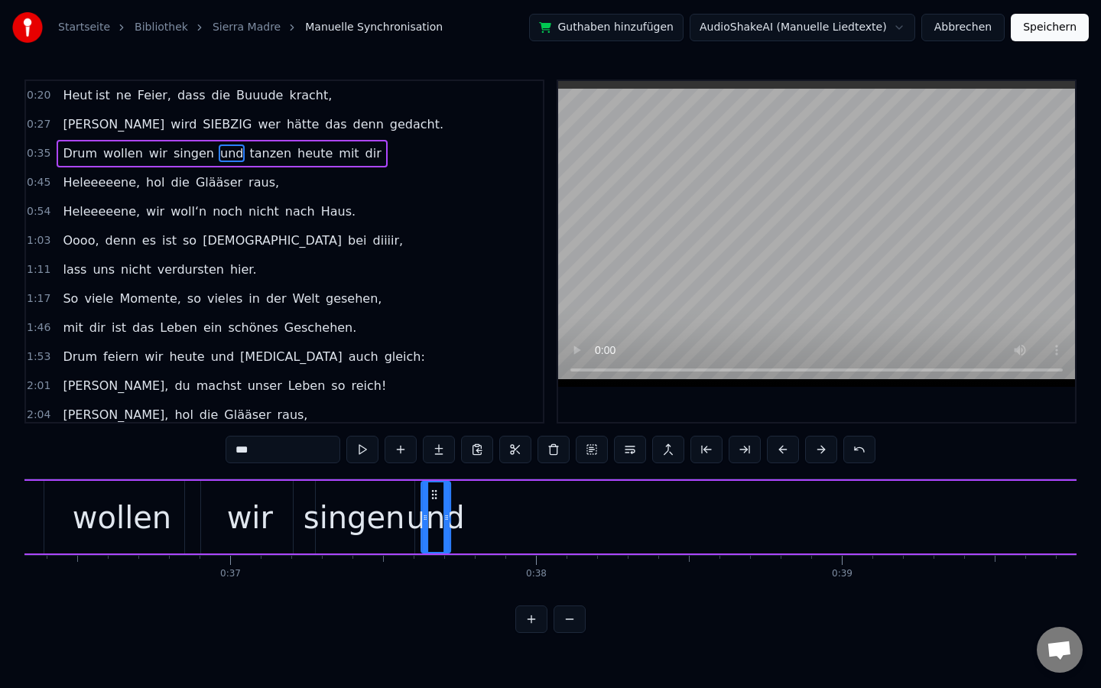
drag, startPoint x: 756, startPoint y: 492, endPoint x: 432, endPoint y: 507, distance: 323.9
click at [432, 507] on div "und" at bounding box center [436, 518] width 28 height 70
click at [575, 599] on button at bounding box center [570, 620] width 32 height 28
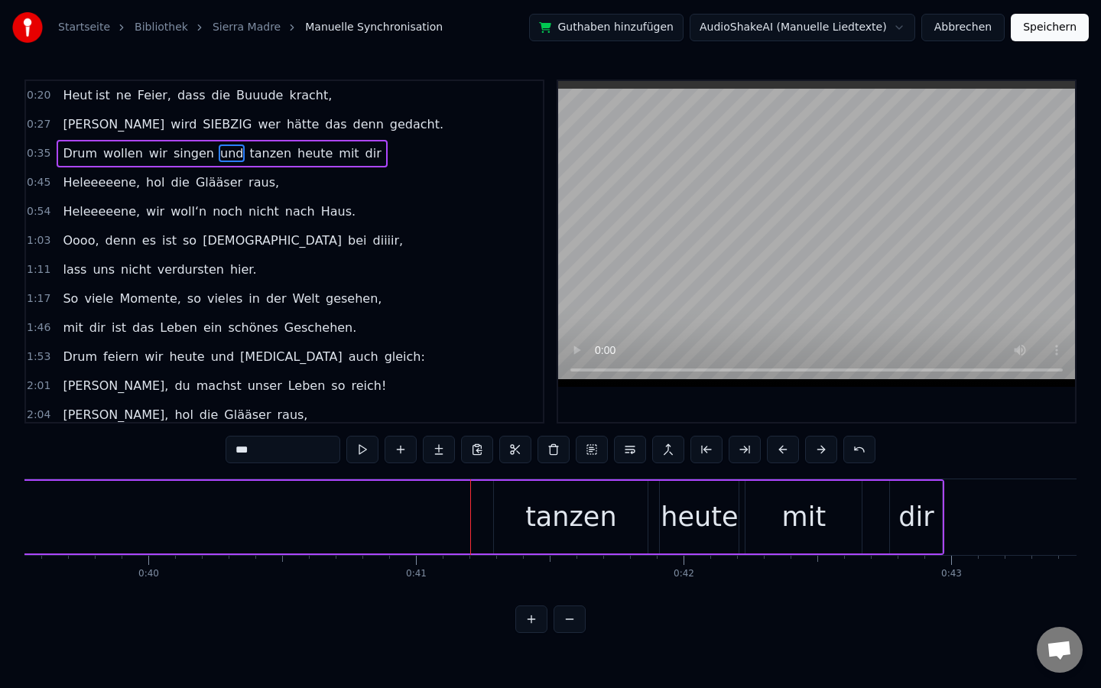
scroll to position [0, 10581]
click at [522, 502] on div "tanzen" at bounding box center [573, 517] width 154 height 73
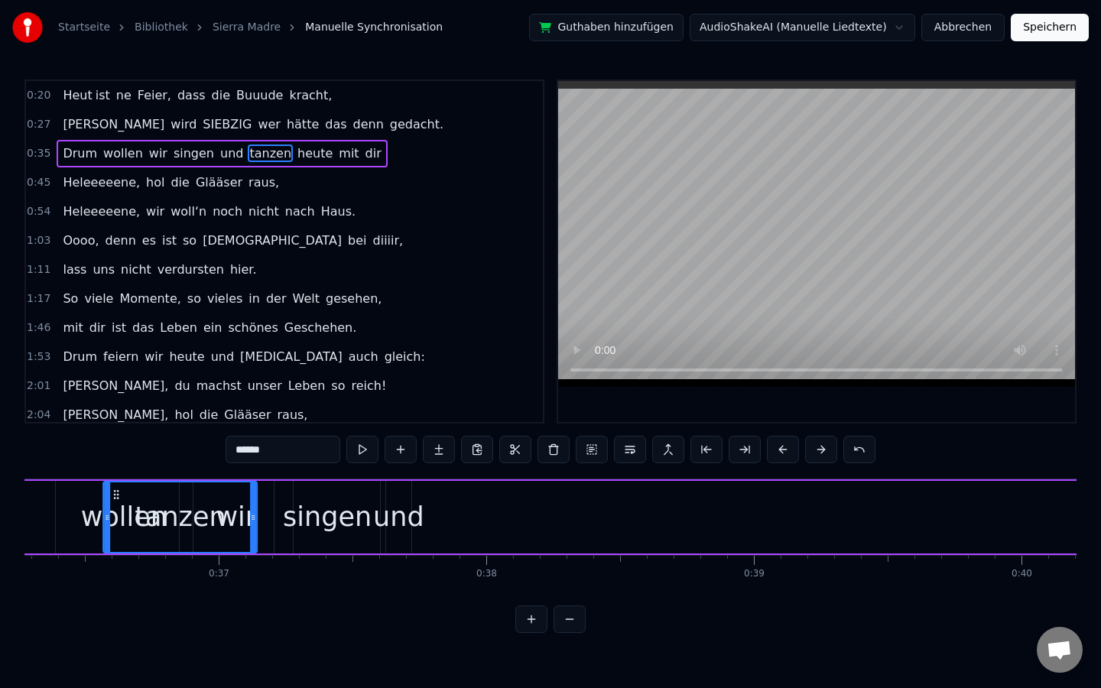
scroll to position [0, 9697]
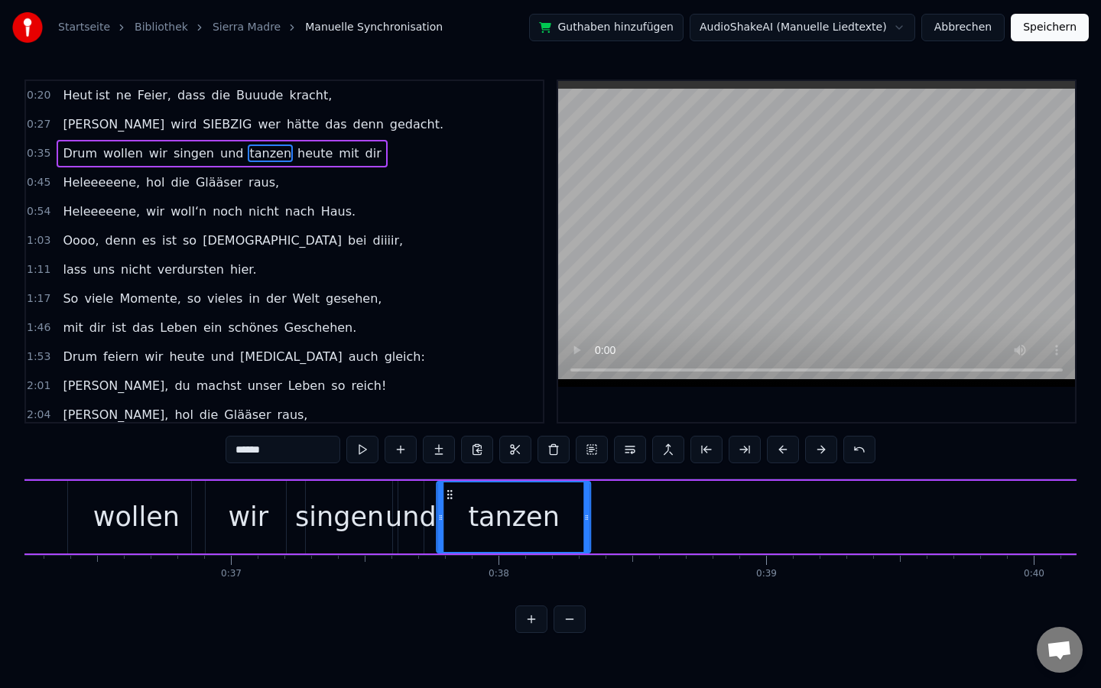
drag, startPoint x: 510, startPoint y: 494, endPoint x: 451, endPoint y: 509, distance: 60.7
click at [451, 509] on div "tanzen" at bounding box center [514, 518] width 152 height 70
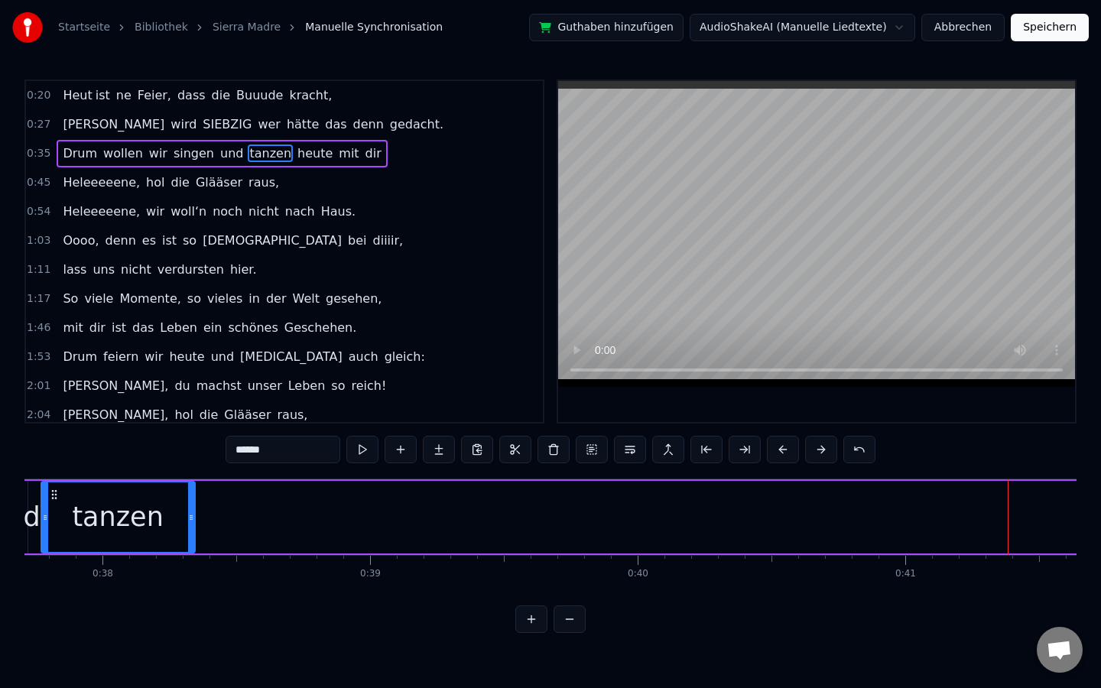
scroll to position [0, 10095]
click at [574, 599] on button at bounding box center [570, 620] width 32 height 28
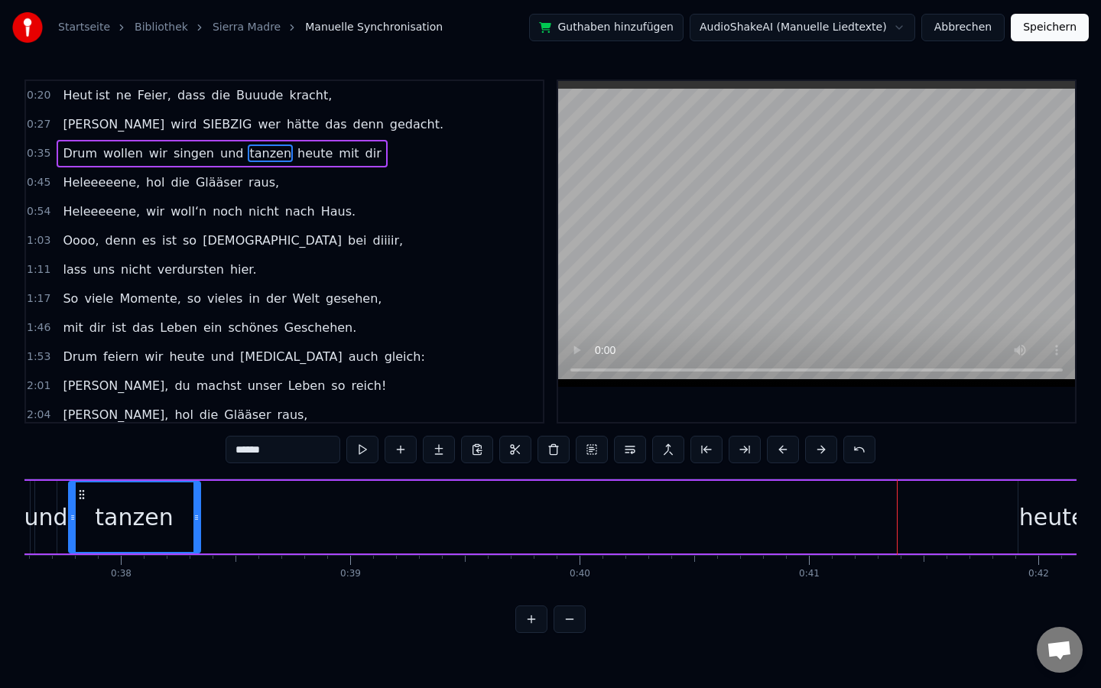
scroll to position [0, 8621]
click at [1059, 515] on div "heute" at bounding box center [1053, 517] width 67 height 34
type input "*****"
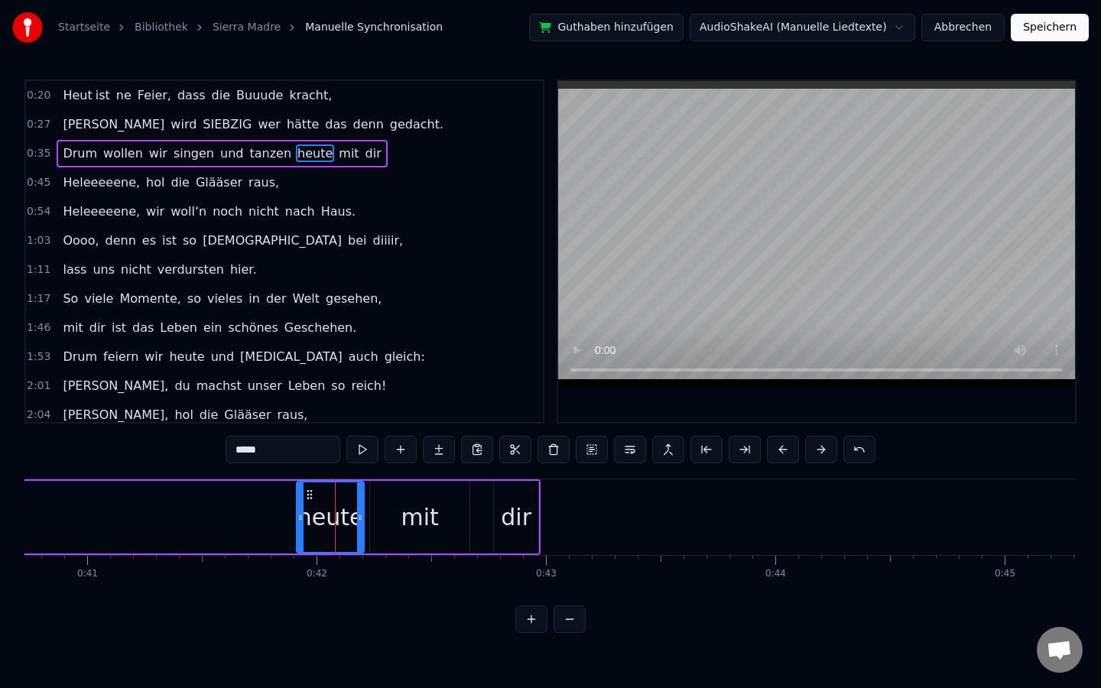
scroll to position [0, 9333]
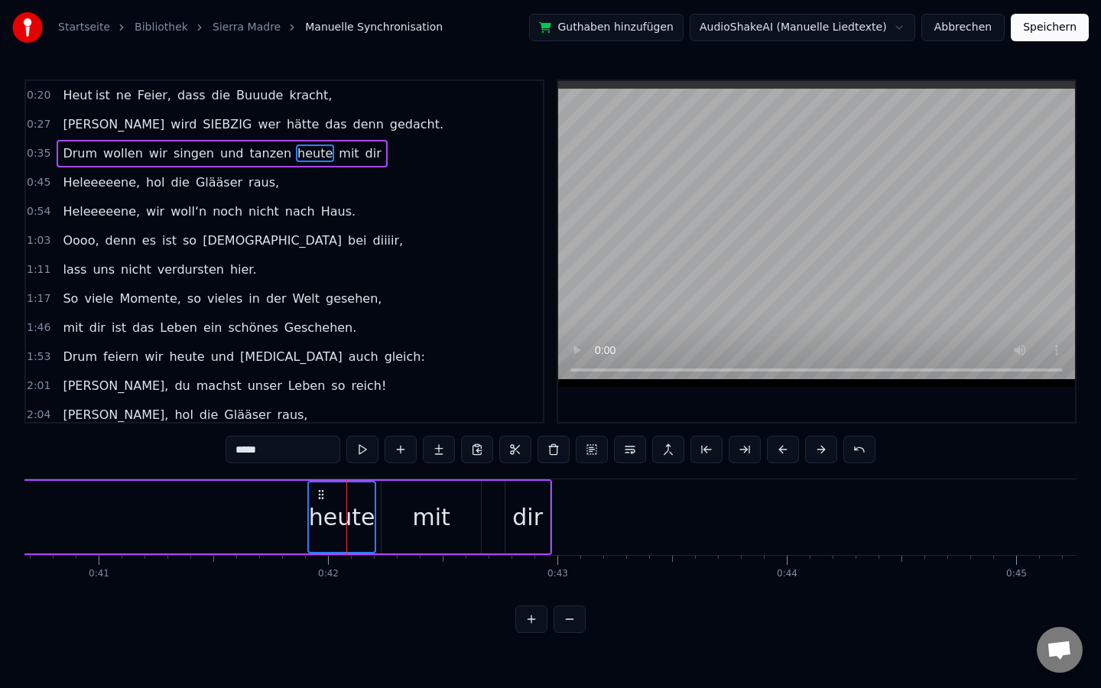
click at [439, 518] on div "mit" at bounding box center [431, 517] width 37 height 34
click at [538, 511] on div "dir" at bounding box center [527, 517] width 31 height 34
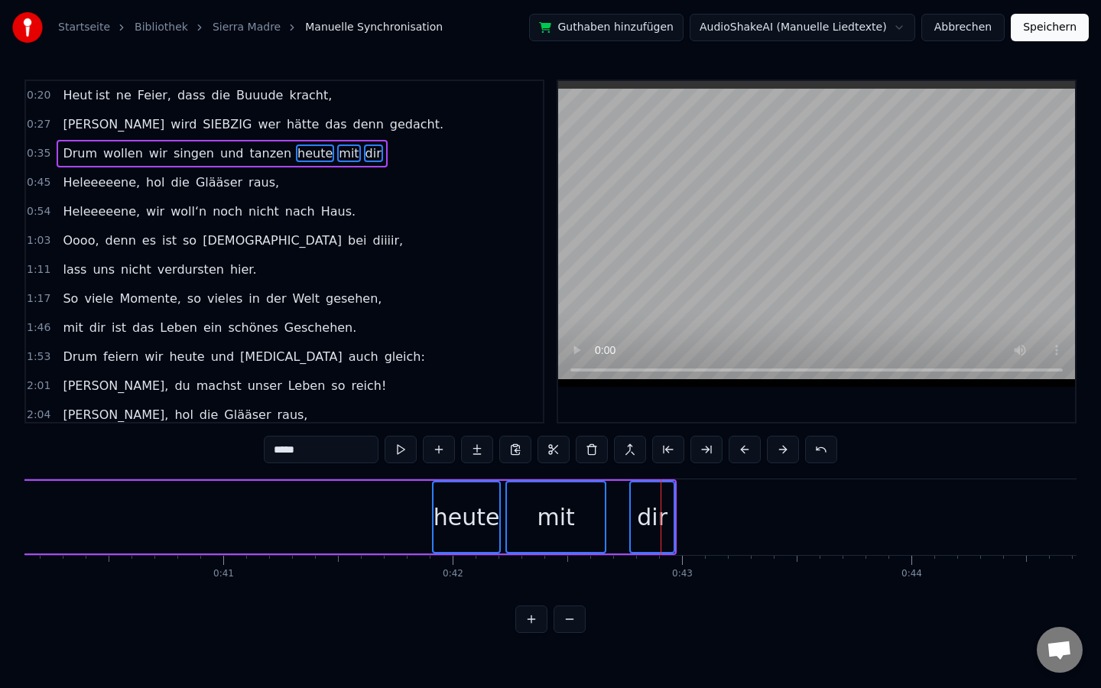
scroll to position [0, 9183]
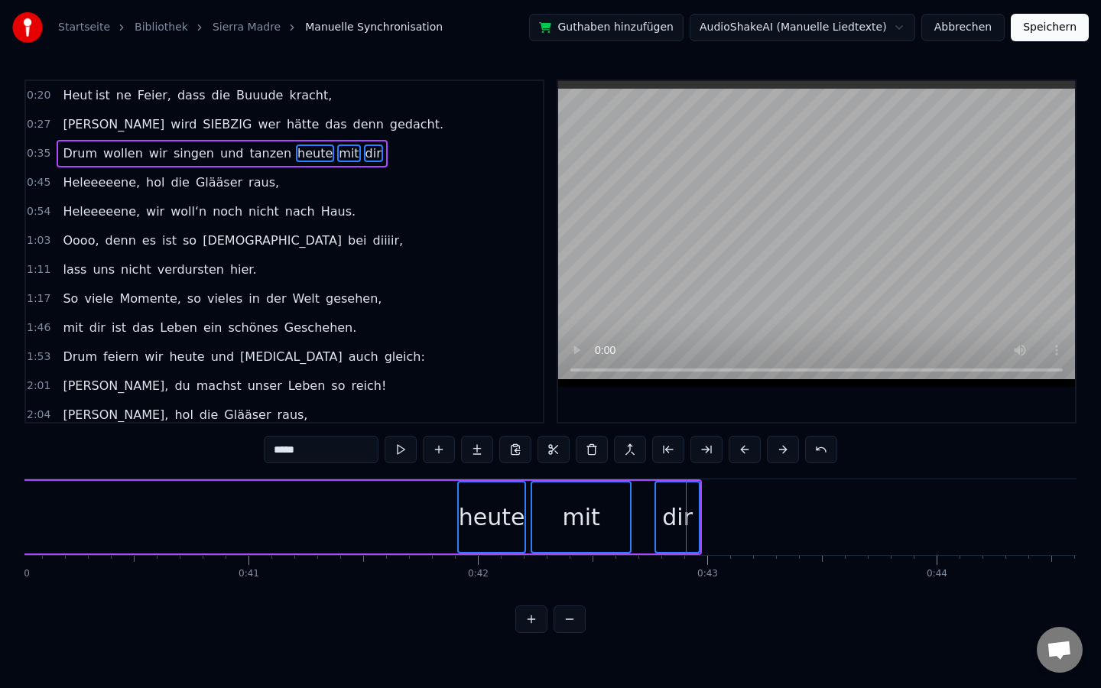
drag, startPoint x: 469, startPoint y: 492, endPoint x: 256, endPoint y: 506, distance: 213.1
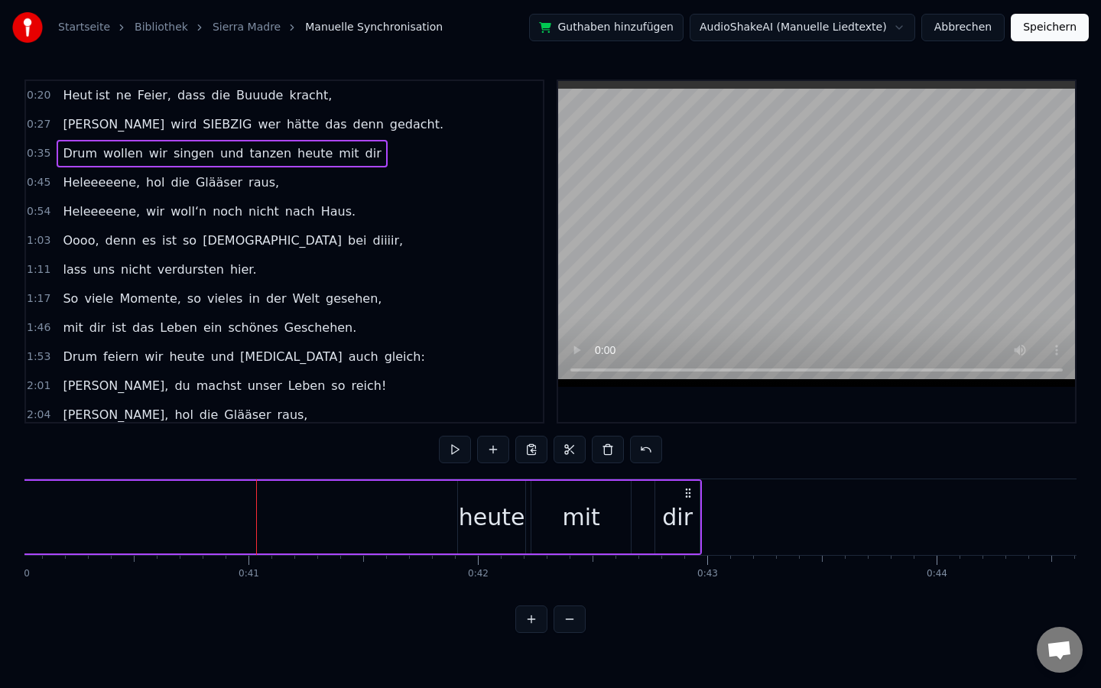
click at [480, 507] on div "heute" at bounding box center [492, 517] width 67 height 34
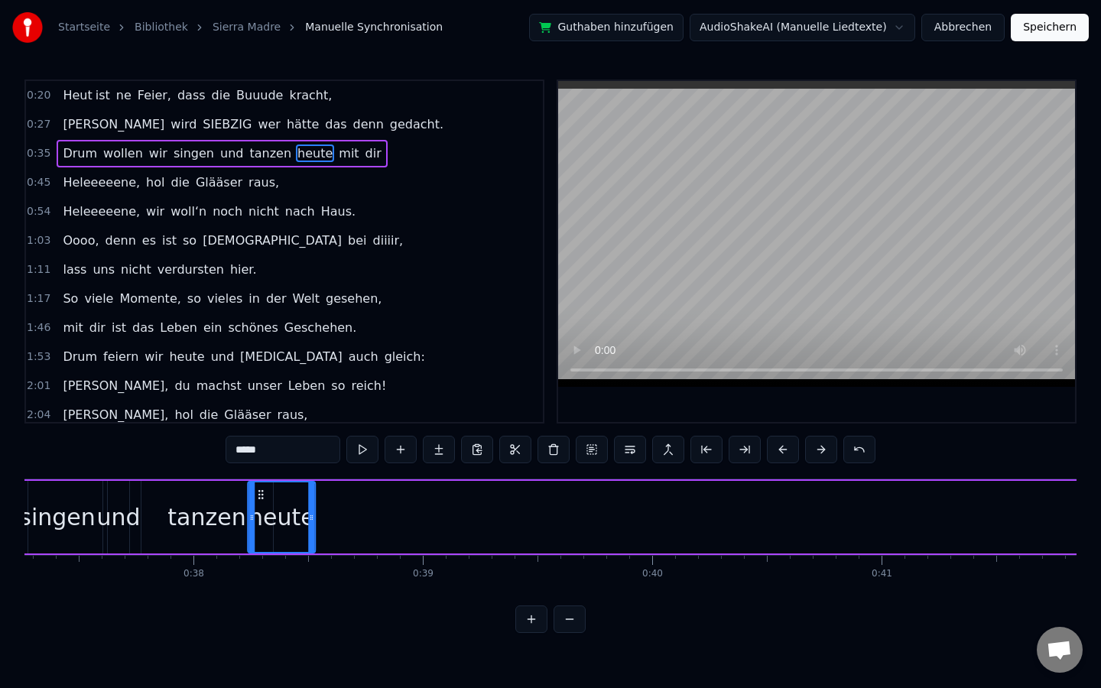
scroll to position [0, 8548]
drag, startPoint x: 468, startPoint y: 493, endPoint x: 288, endPoint y: 546, distance: 187.3
click at [288, 546] on div "heute" at bounding box center [313, 518] width 66 height 70
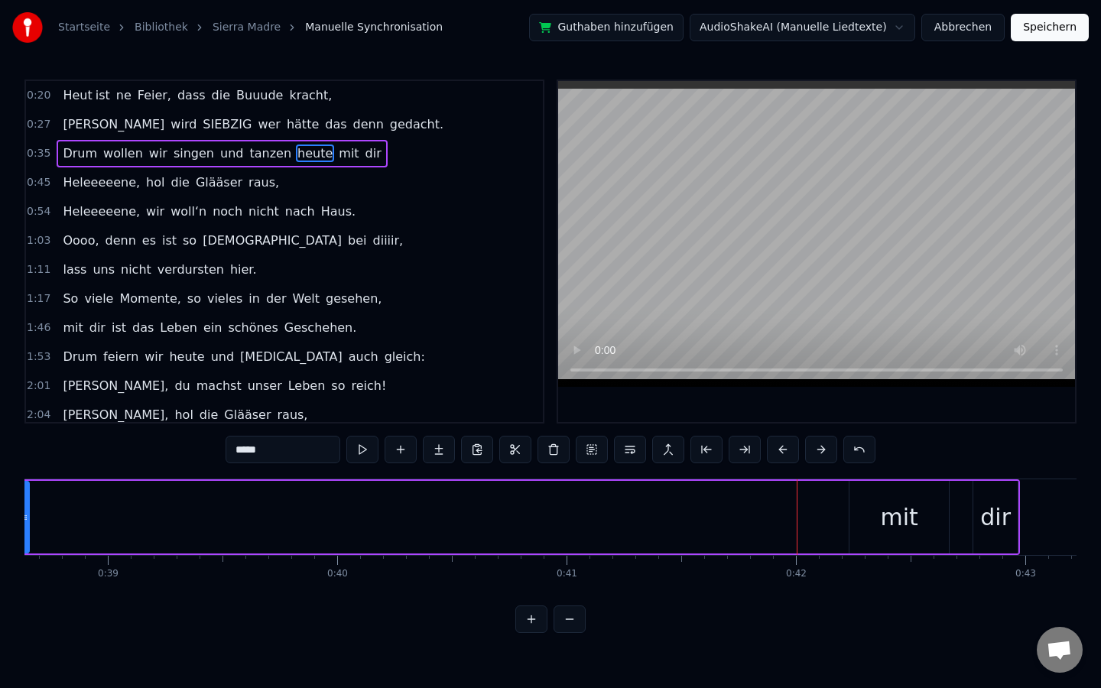
scroll to position [0, 8872]
click at [909, 511] on div "mit" at bounding box center [891, 517] width 99 height 73
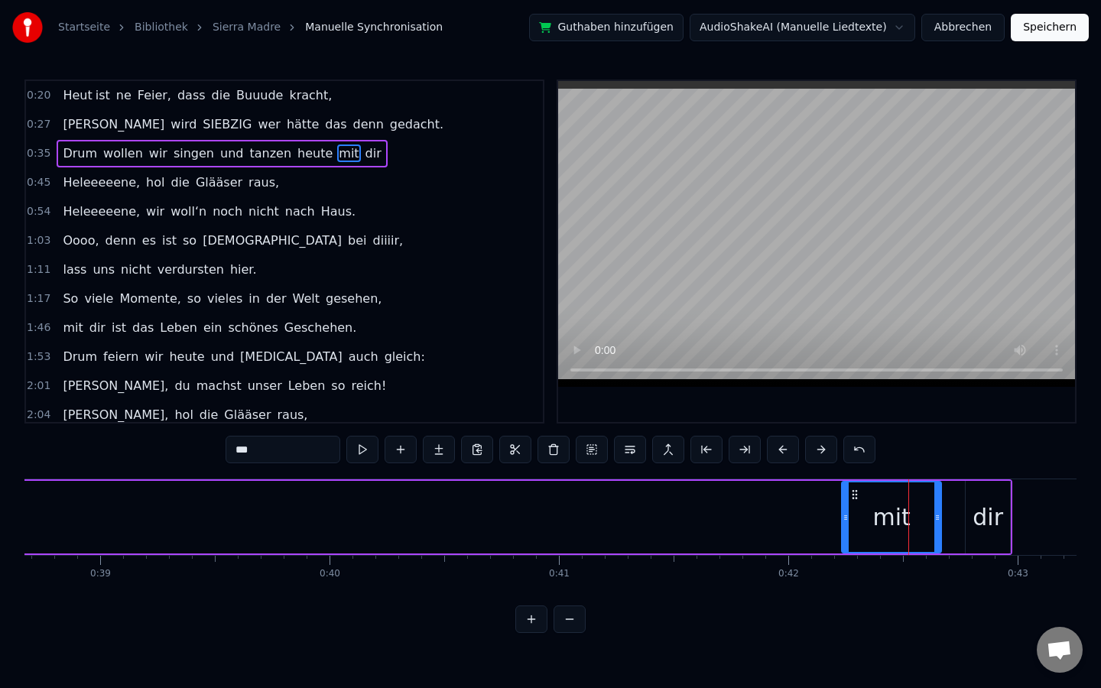
type input "***"
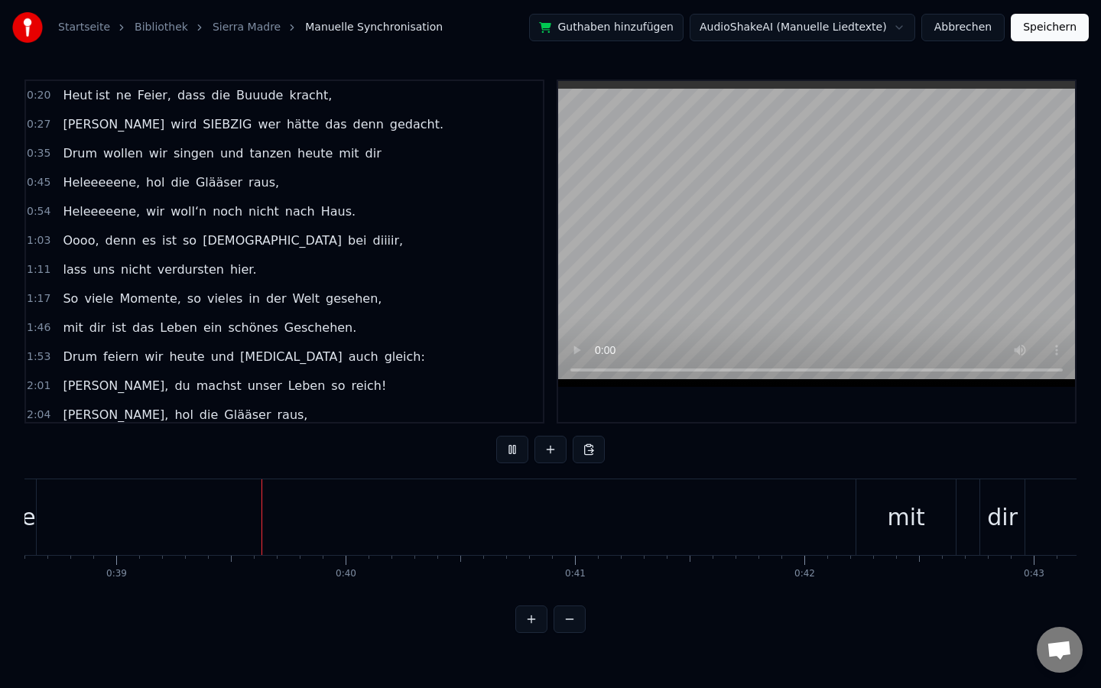
scroll to position [0, 8861]
drag, startPoint x: 903, startPoint y: 506, endPoint x: 592, endPoint y: 506, distance: 311.3
click at [592, 506] on div "Drum wollen wir singen und tanzen heute mit dir" at bounding box center [216, 518] width 1615 height 76
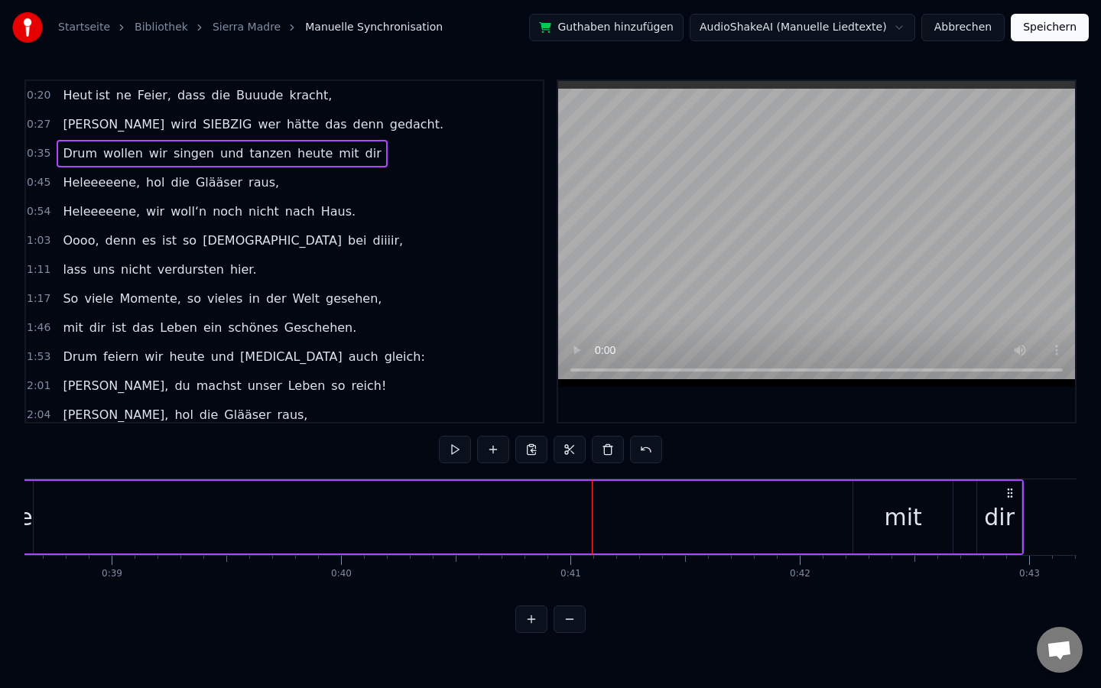
click at [904, 513] on div "mit" at bounding box center [903, 517] width 37 height 34
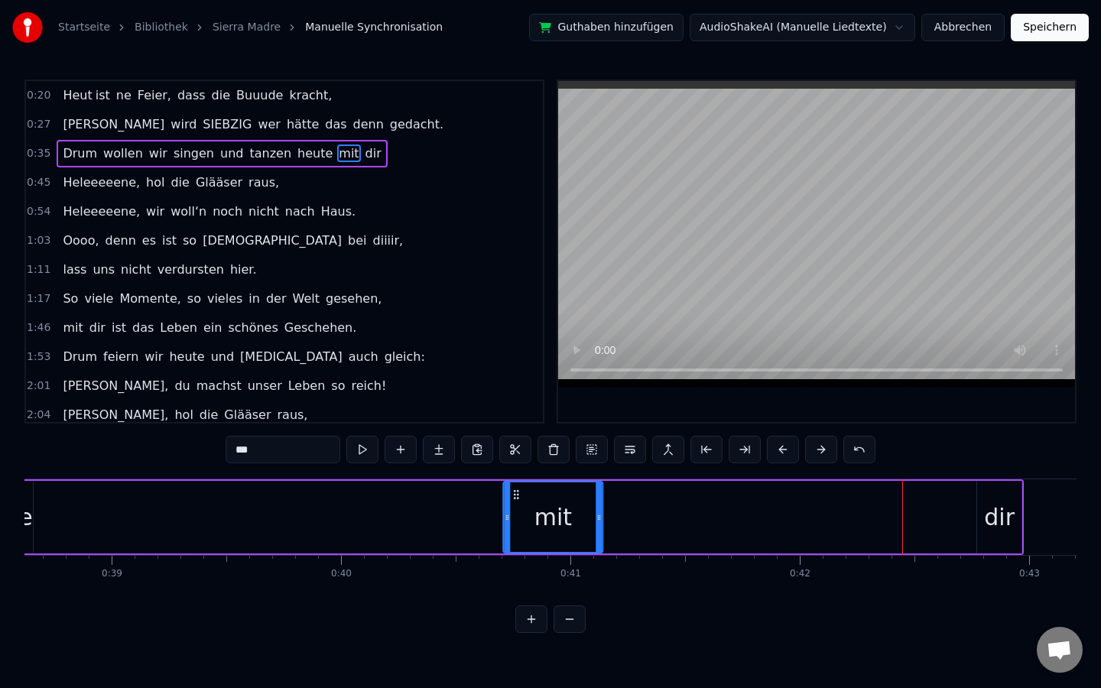
drag, startPoint x: 863, startPoint y: 494, endPoint x: 512, endPoint y: 514, distance: 351.6
click at [512, 514] on div "mit" at bounding box center [553, 518] width 98 height 70
click at [459, 512] on div "Drum wollen wir singen und tanzen heute mit dir" at bounding box center [216, 518] width 1615 height 76
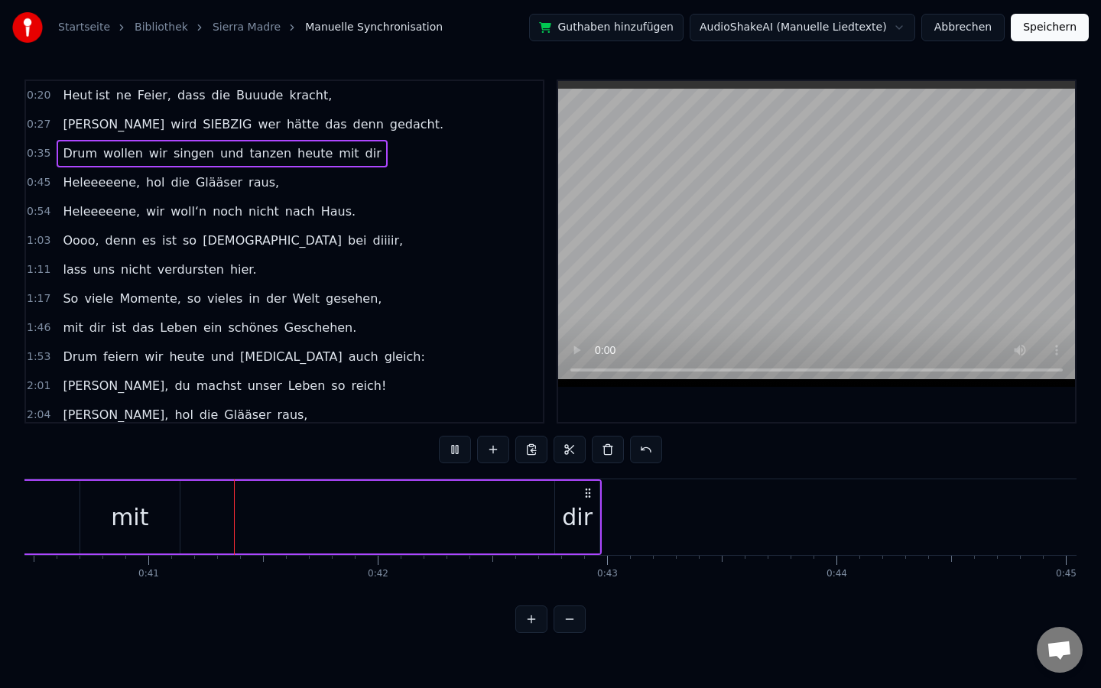
scroll to position [0, 9288]
click at [577, 521] on div "dir" at bounding box center [573, 517] width 31 height 34
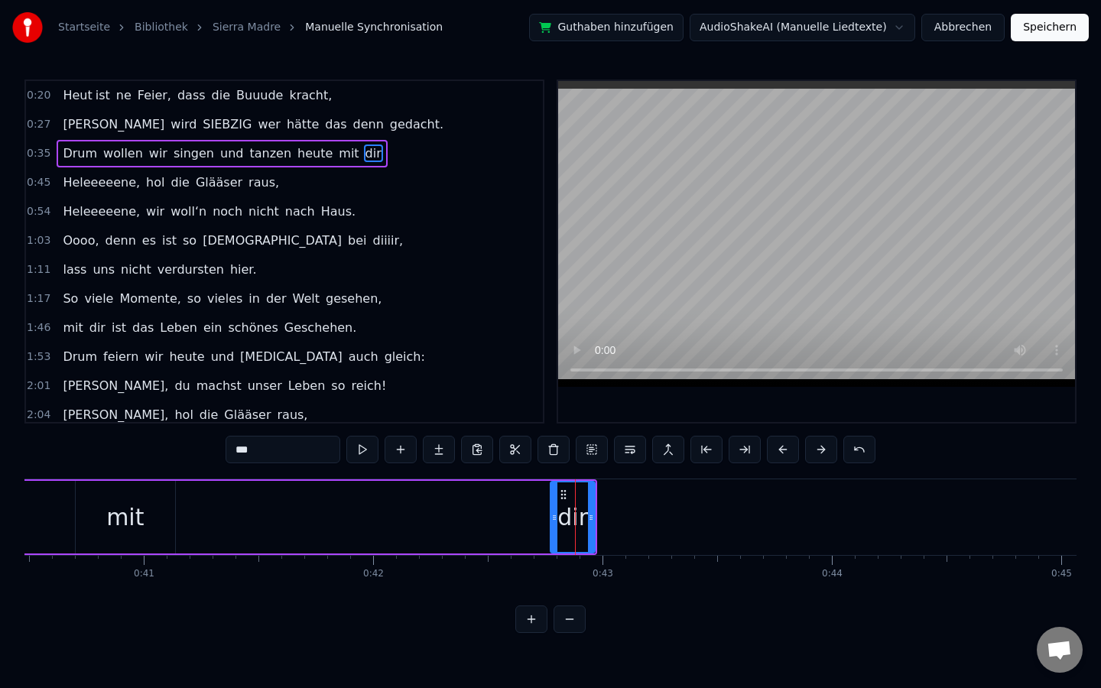
drag, startPoint x: 577, startPoint y: 521, endPoint x: 257, endPoint y: 506, distance: 320.0
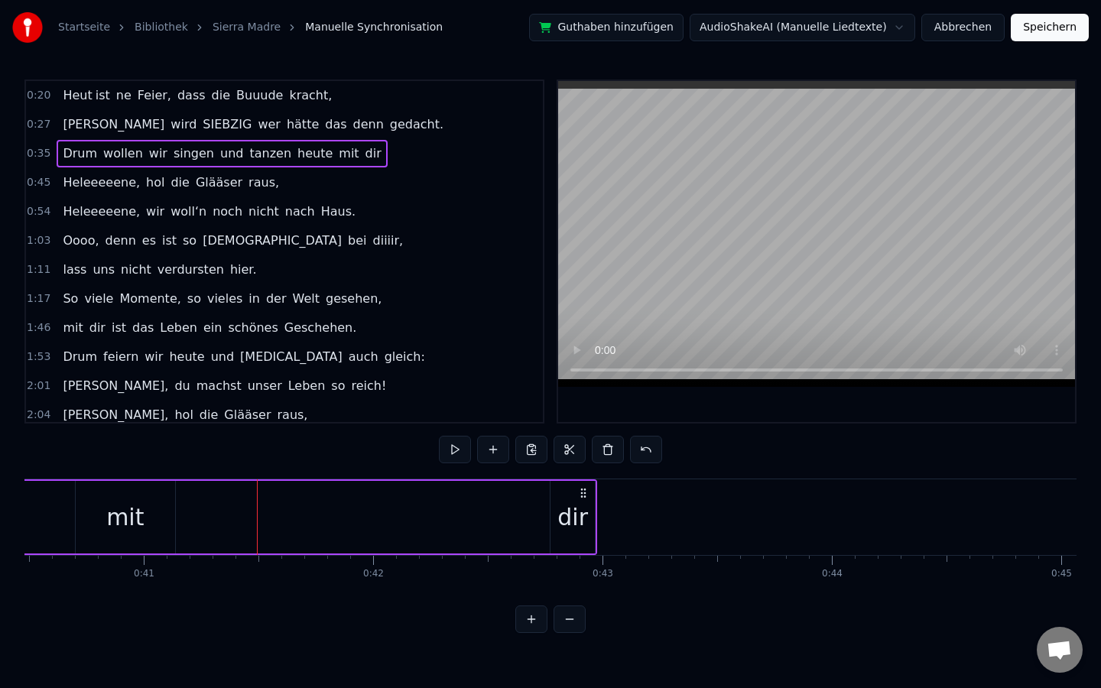
click at [560, 509] on div "dir" at bounding box center [573, 517] width 31 height 34
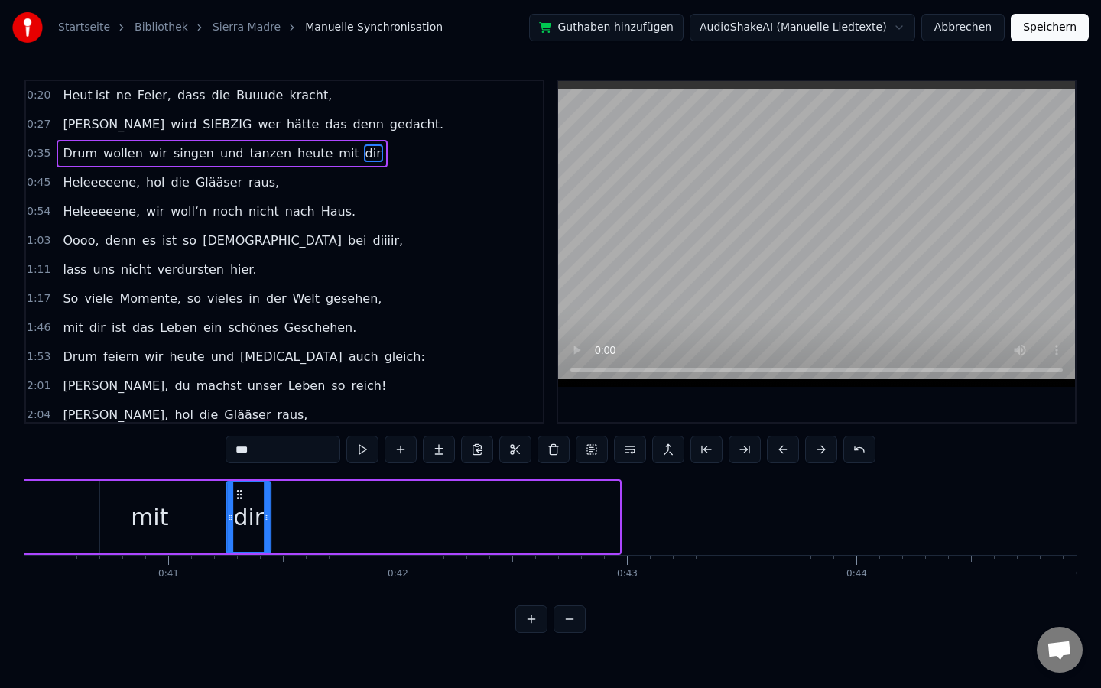
drag, startPoint x: 558, startPoint y: 492, endPoint x: 223, endPoint y: 496, distance: 335.0
click at [233, 496] on icon at bounding box center [239, 495] width 12 height 12
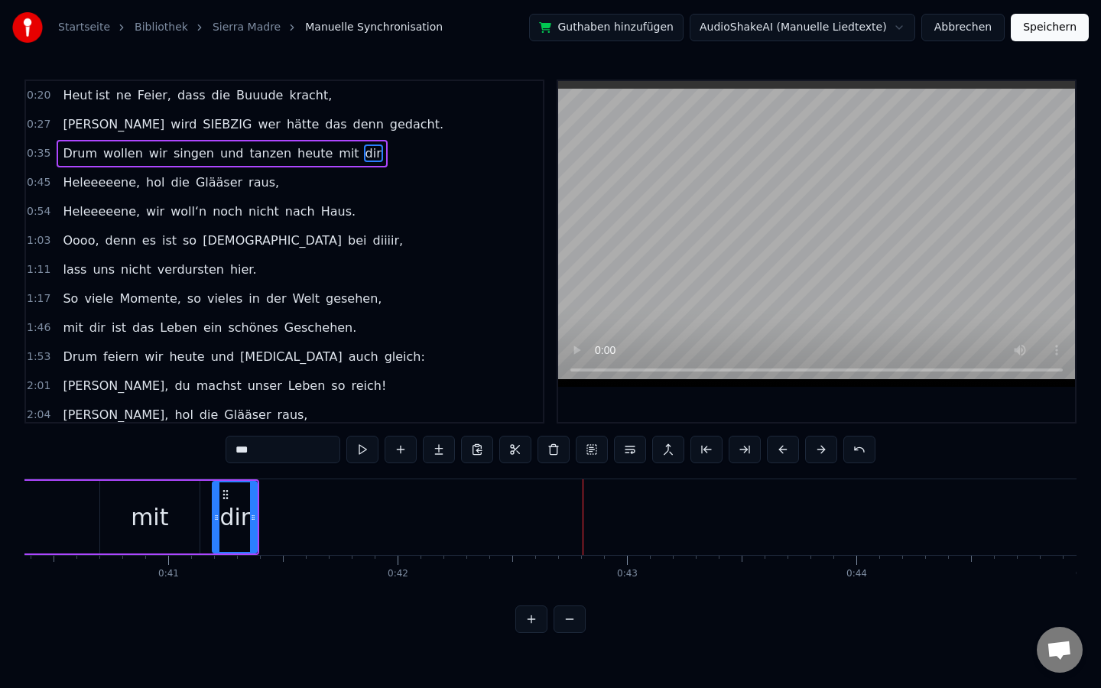
scroll to position [0, 9262]
drag, startPoint x: 255, startPoint y: 512, endPoint x: 398, endPoint y: 519, distance: 144.0
click at [398, 519] on icon at bounding box center [398, 518] width 6 height 12
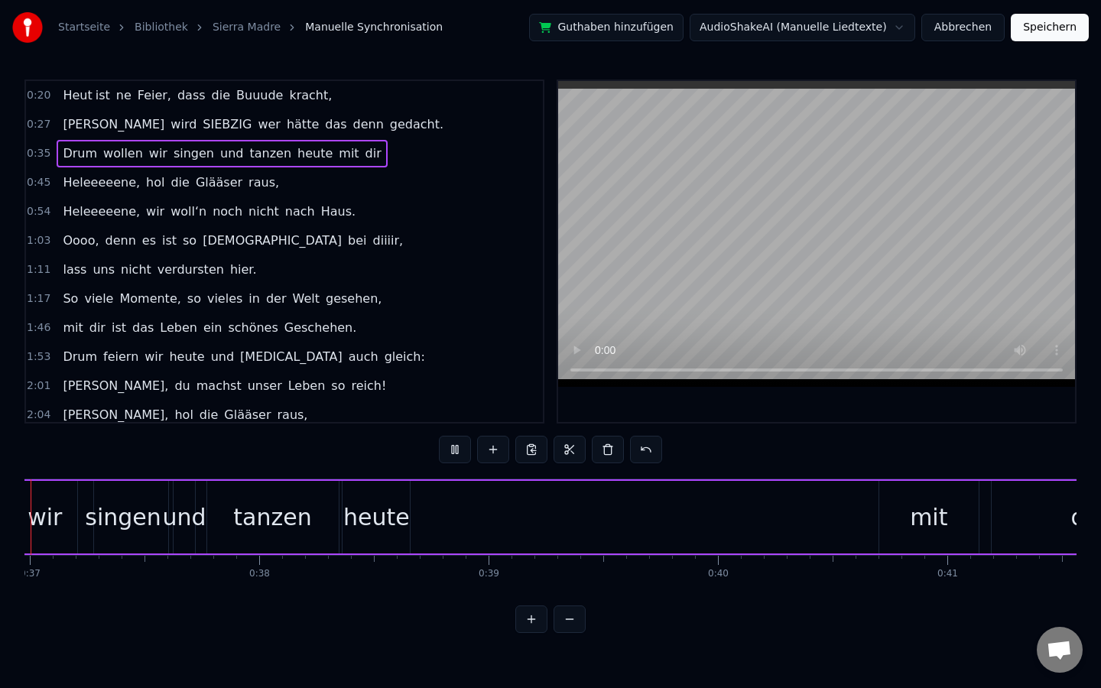
scroll to position [0, 8353]
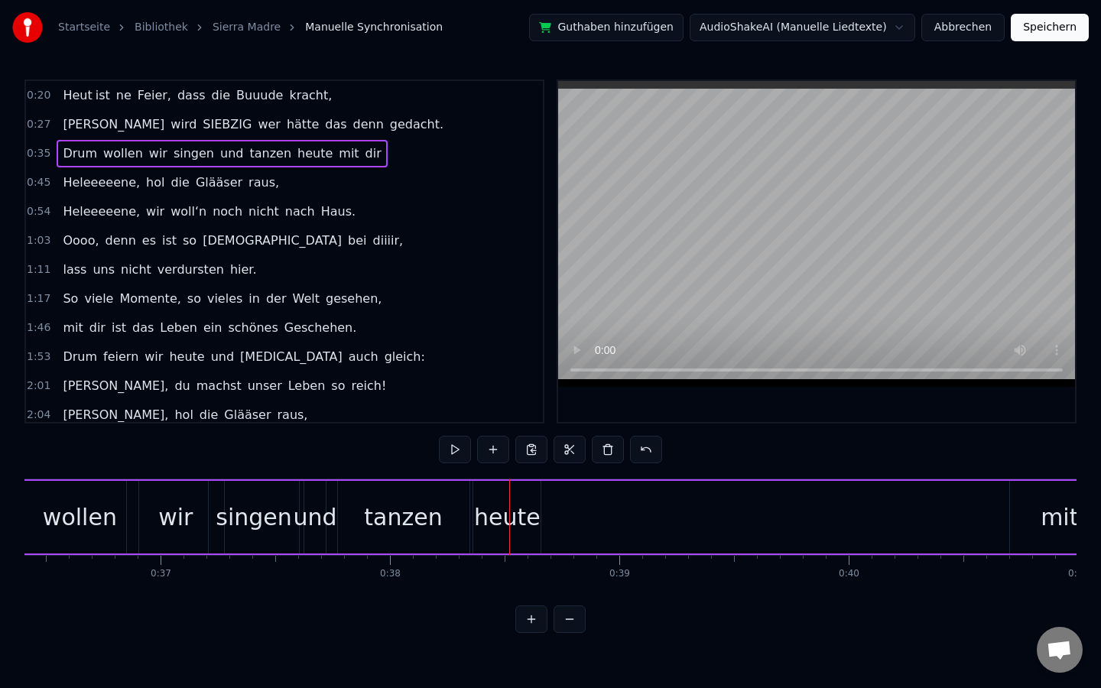
click at [364, 149] on span "dir" at bounding box center [373, 154] width 19 height 18
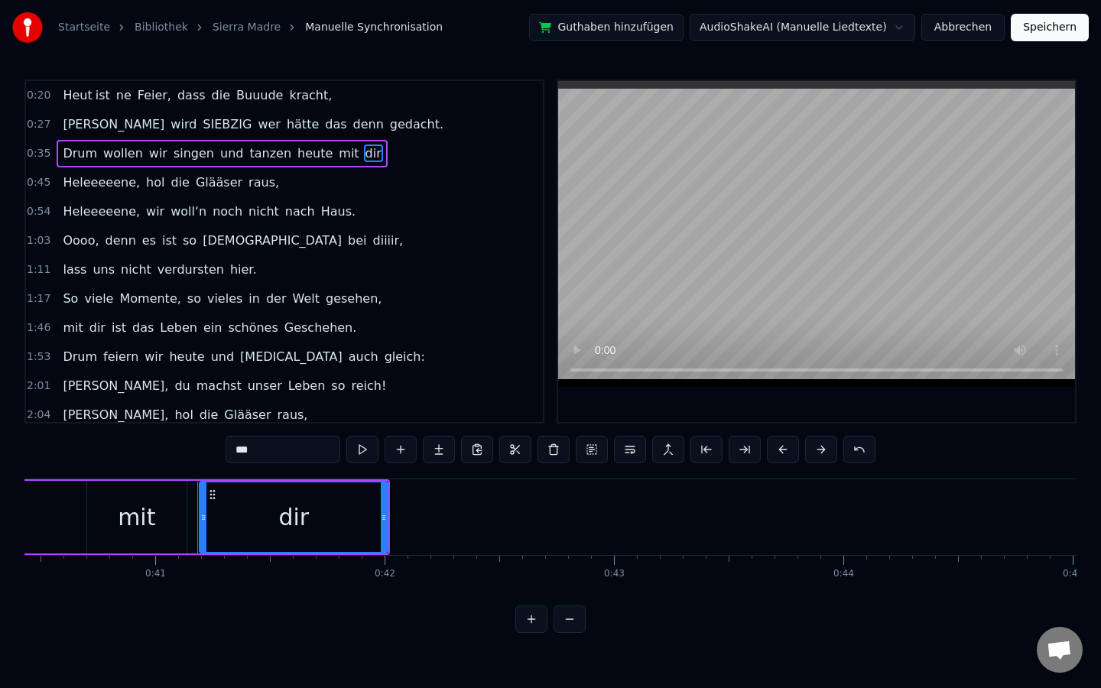
click at [271, 455] on input "***" at bounding box center [283, 450] width 115 height 28
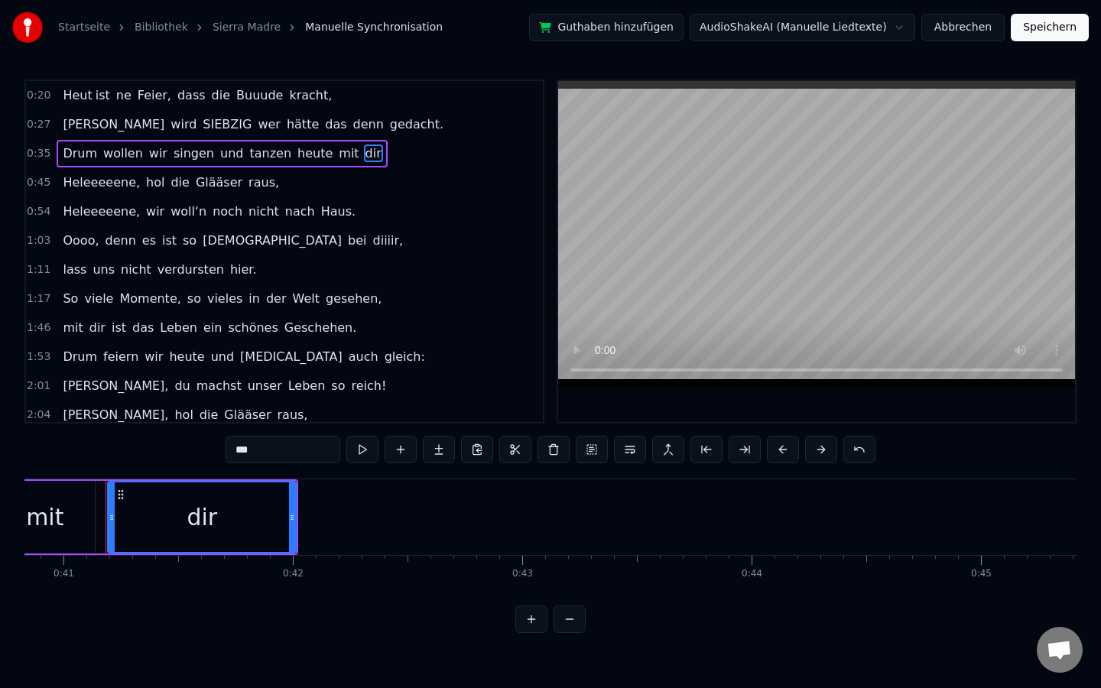
scroll to position [0, 9372]
type input "********"
click at [346, 386] on div "2:01 [PERSON_NAME], du machst unser Leben so [PERSON_NAME]!" at bounding box center [284, 386] width 517 height 29
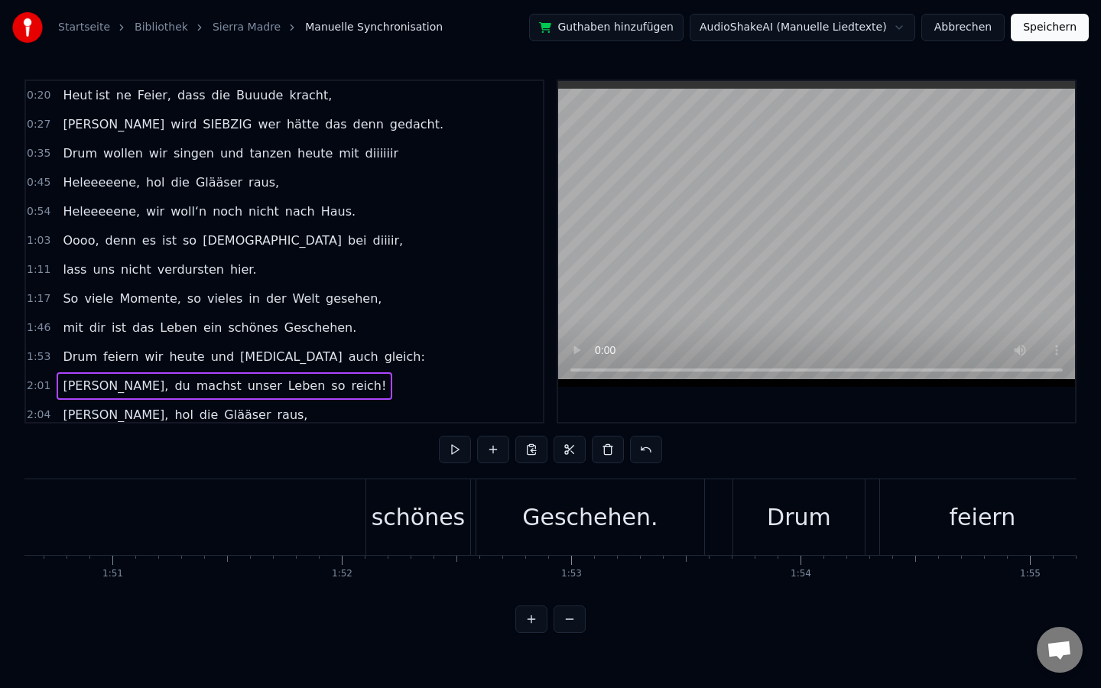
scroll to position [0, 25238]
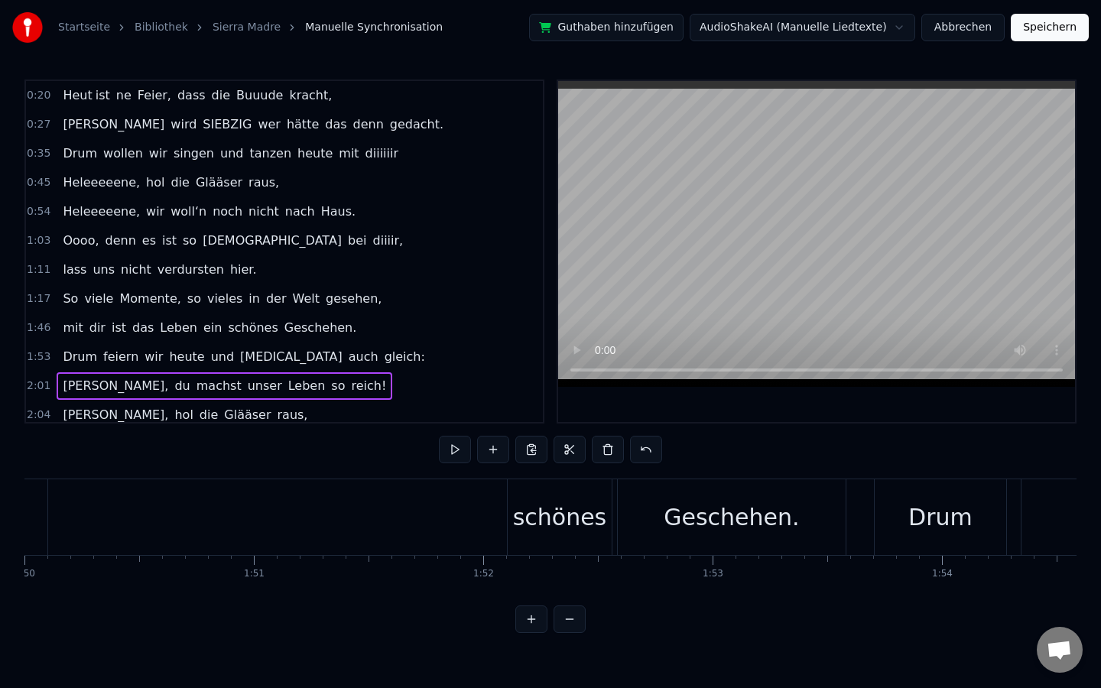
click at [574, 599] on button at bounding box center [570, 620] width 32 height 28
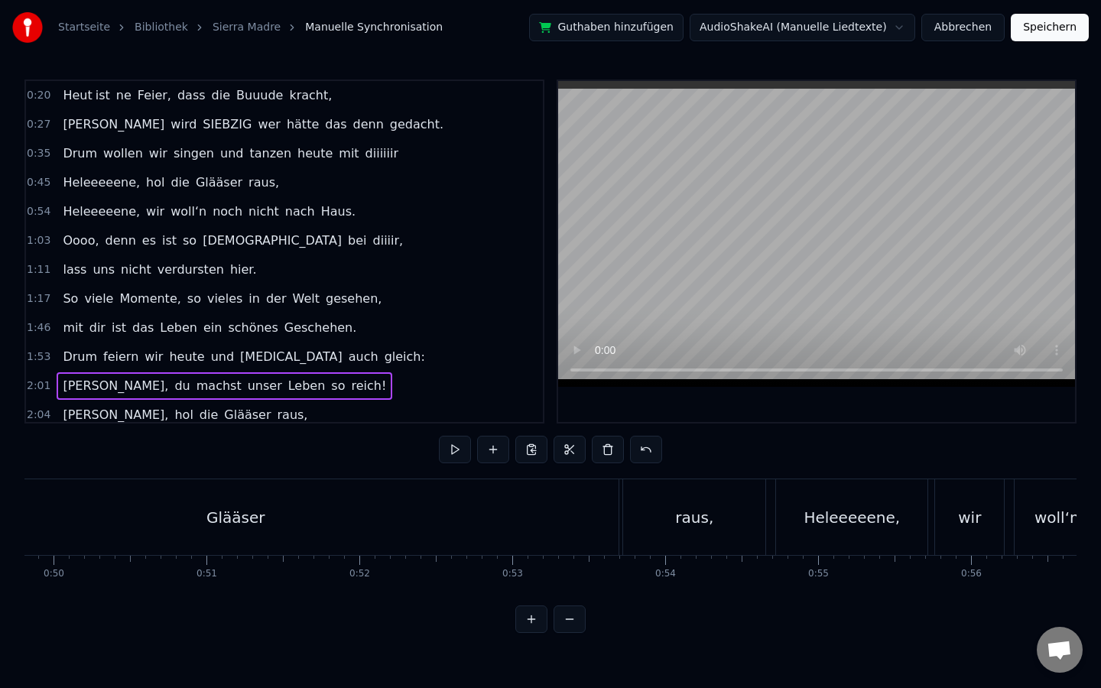
scroll to position [0, 7481]
click at [580, 599] on button at bounding box center [570, 620] width 32 height 28
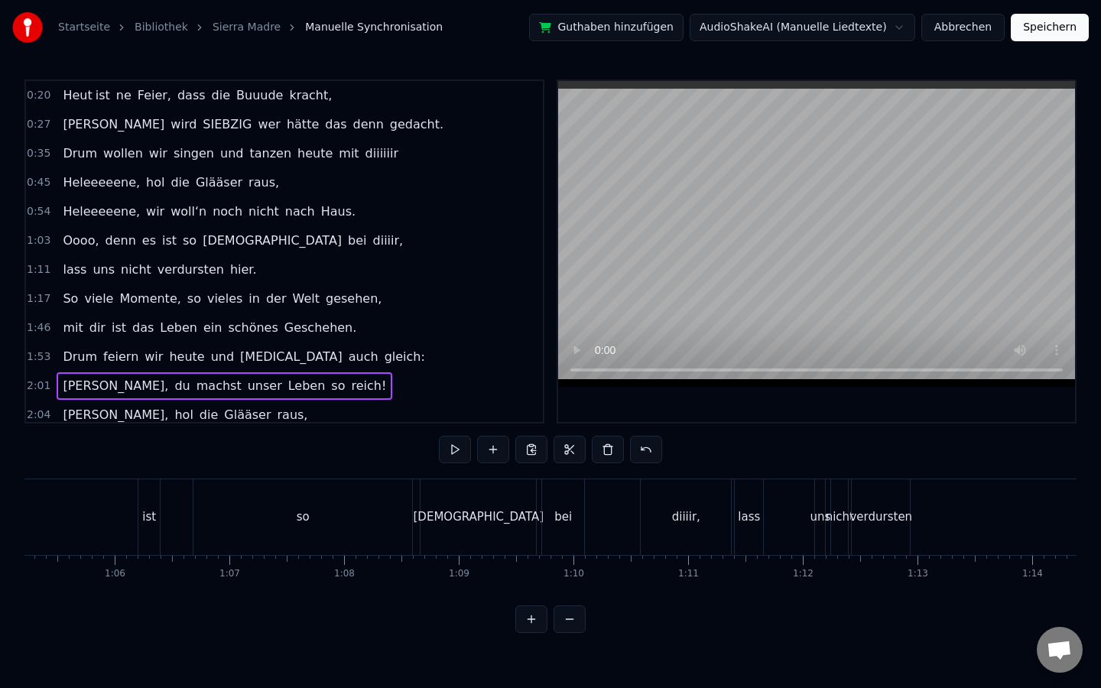
click at [580, 599] on button at bounding box center [570, 620] width 32 height 28
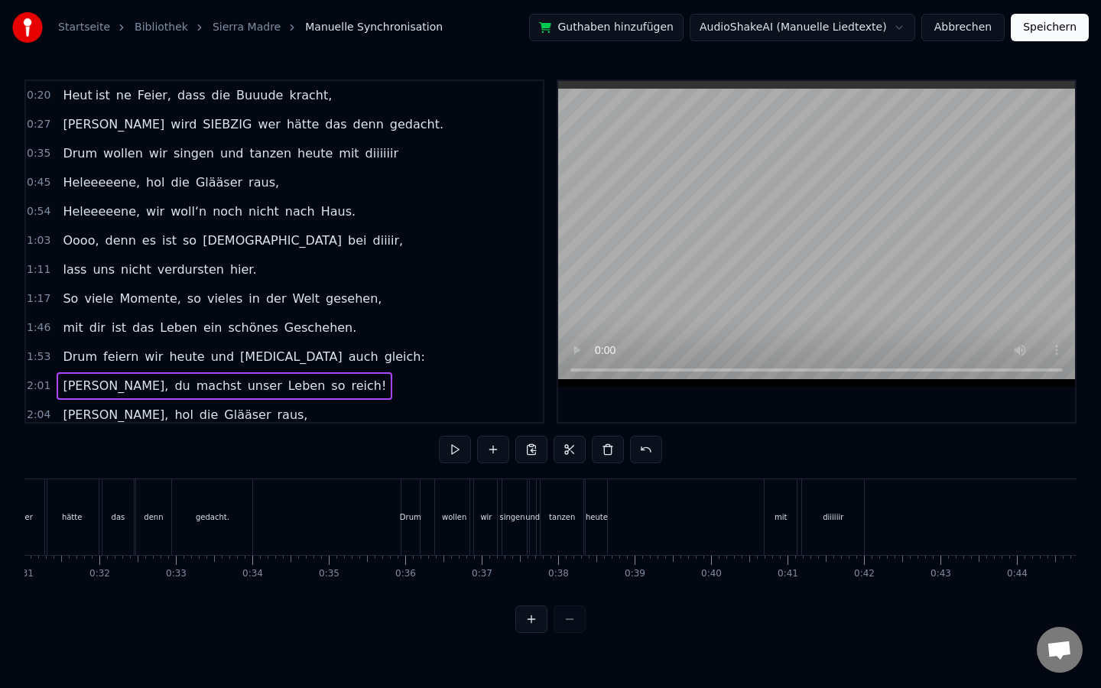
scroll to position [0, 2410]
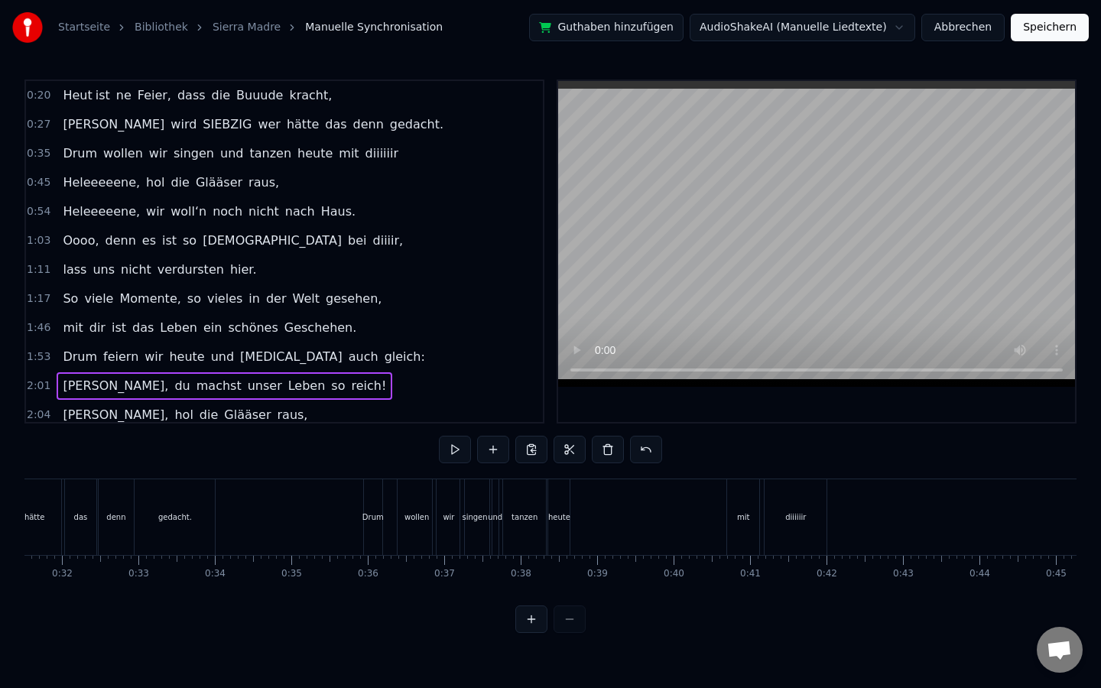
click at [569, 514] on div "heute" at bounding box center [559, 517] width 22 height 11
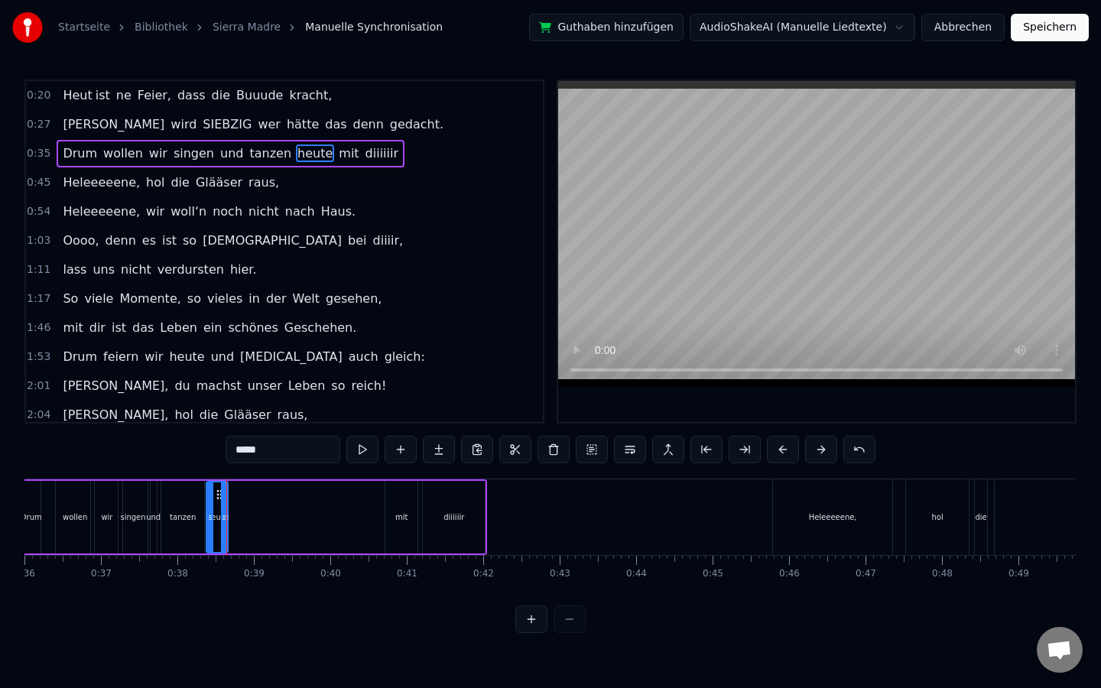
scroll to position [0, 2755]
click at [840, 521] on div "Heleeeeene," at bounding box center [832, 517] width 48 height 11
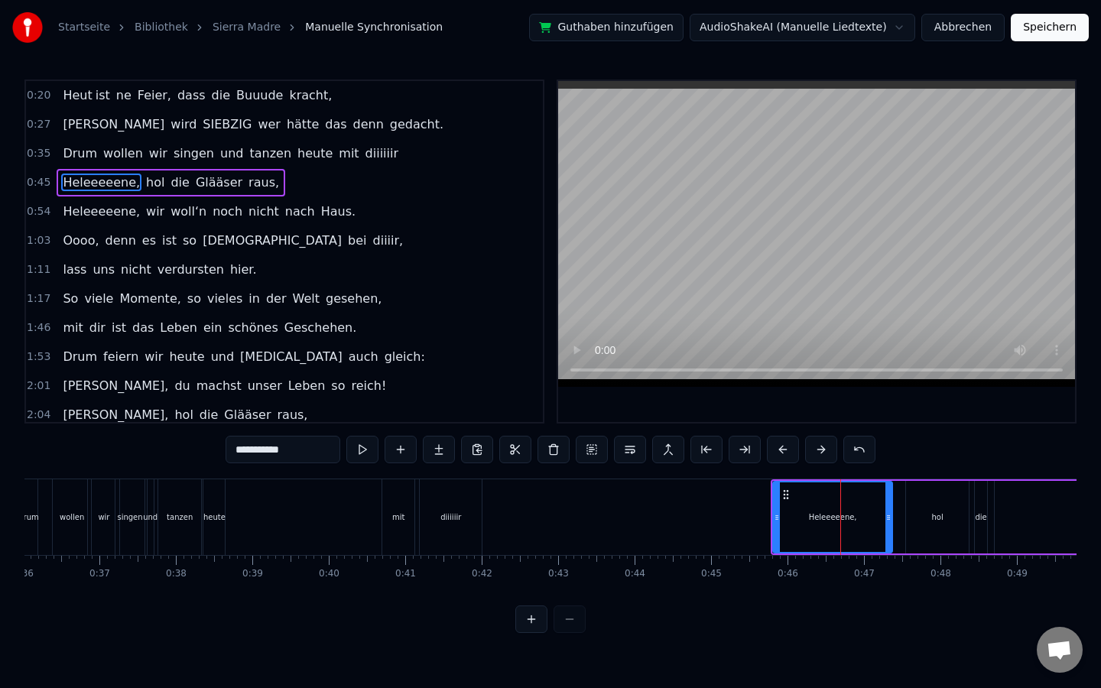
click at [259, 177] on span "raus," at bounding box center [264, 183] width 34 height 18
type input "*****"
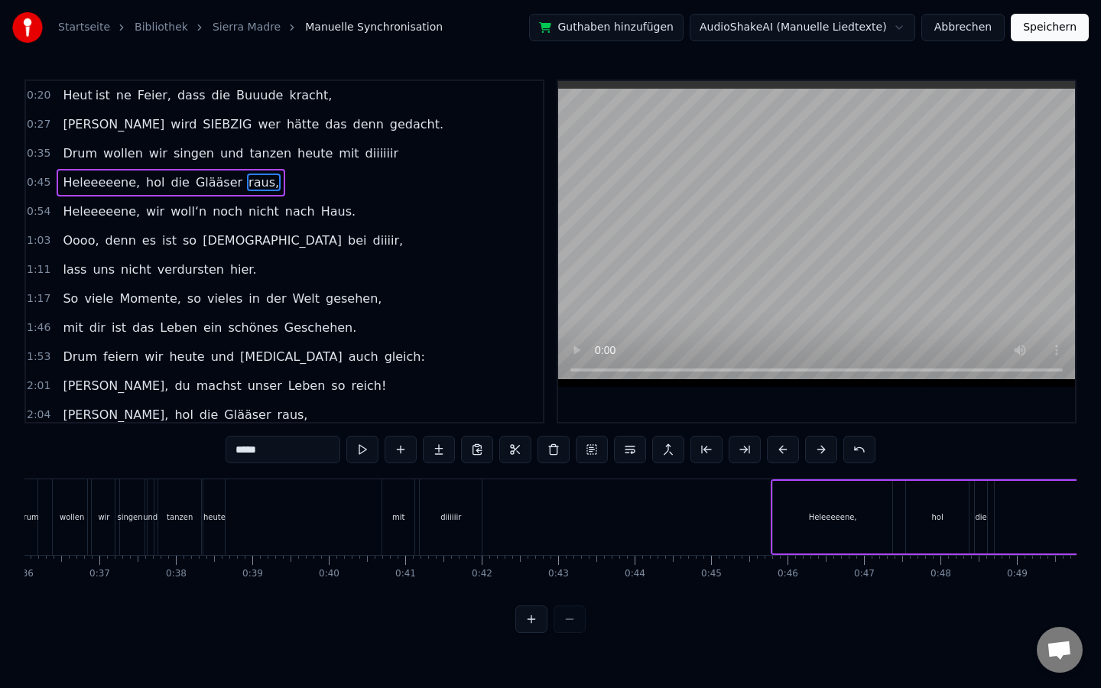
click at [282, 180] on div "0:45 Heleeeeene, hol die Glääser raus," at bounding box center [284, 182] width 517 height 29
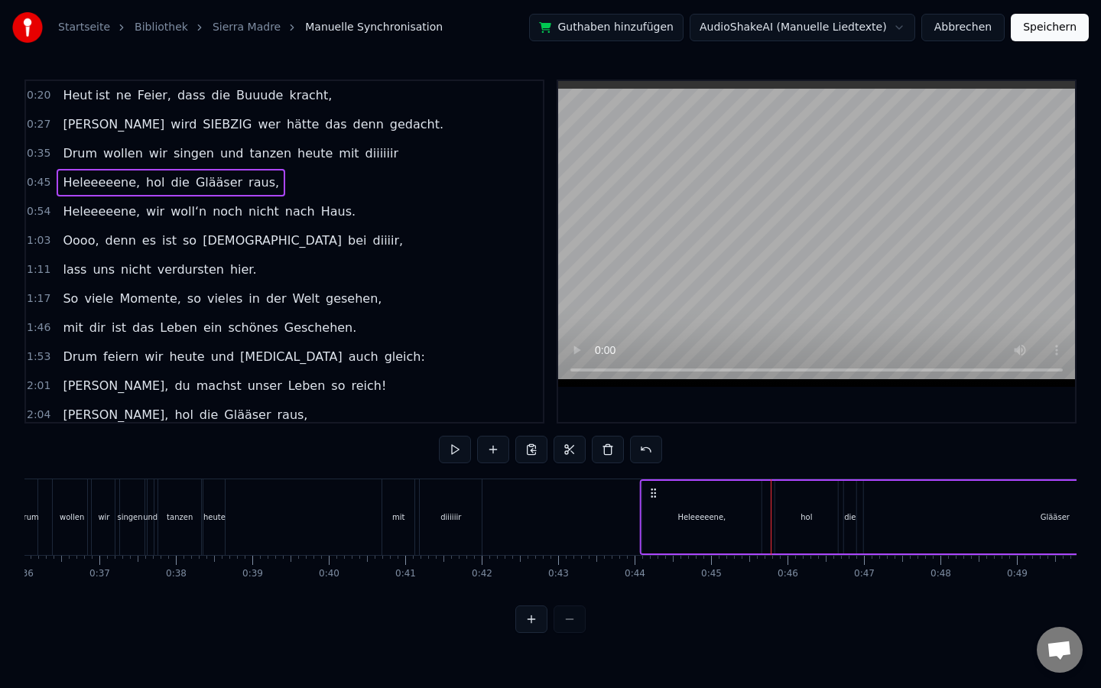
drag, startPoint x: 785, startPoint y: 493, endPoint x: 654, endPoint y: 491, distance: 130.8
click at [654, 491] on icon at bounding box center [654, 493] width 12 height 12
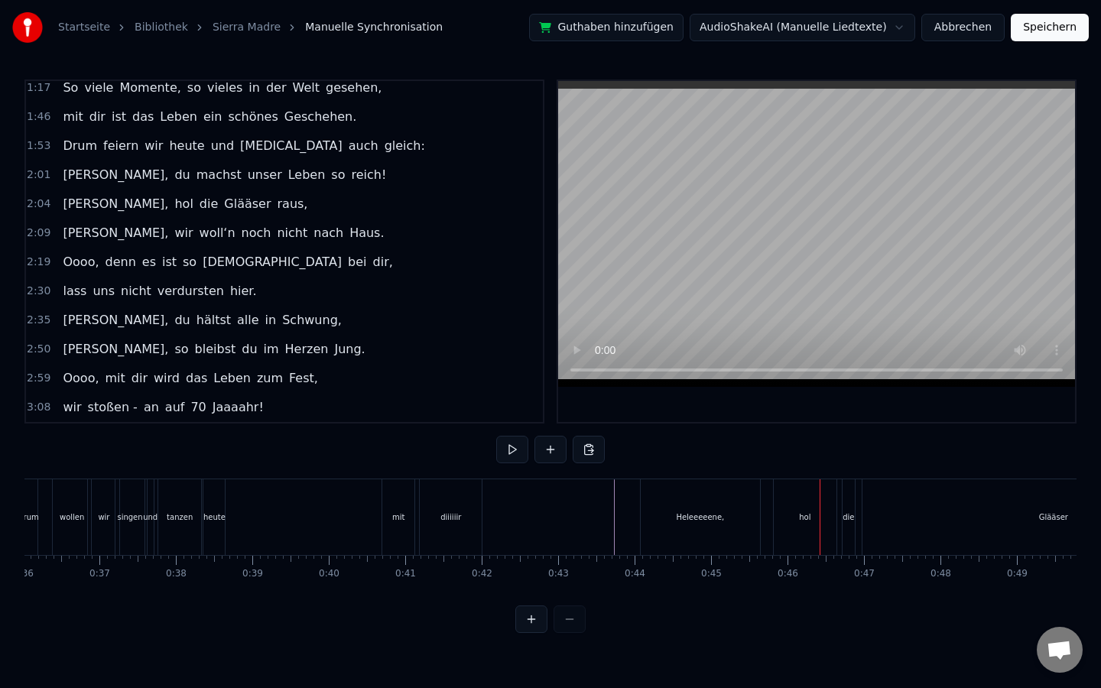
scroll to position [0, 0]
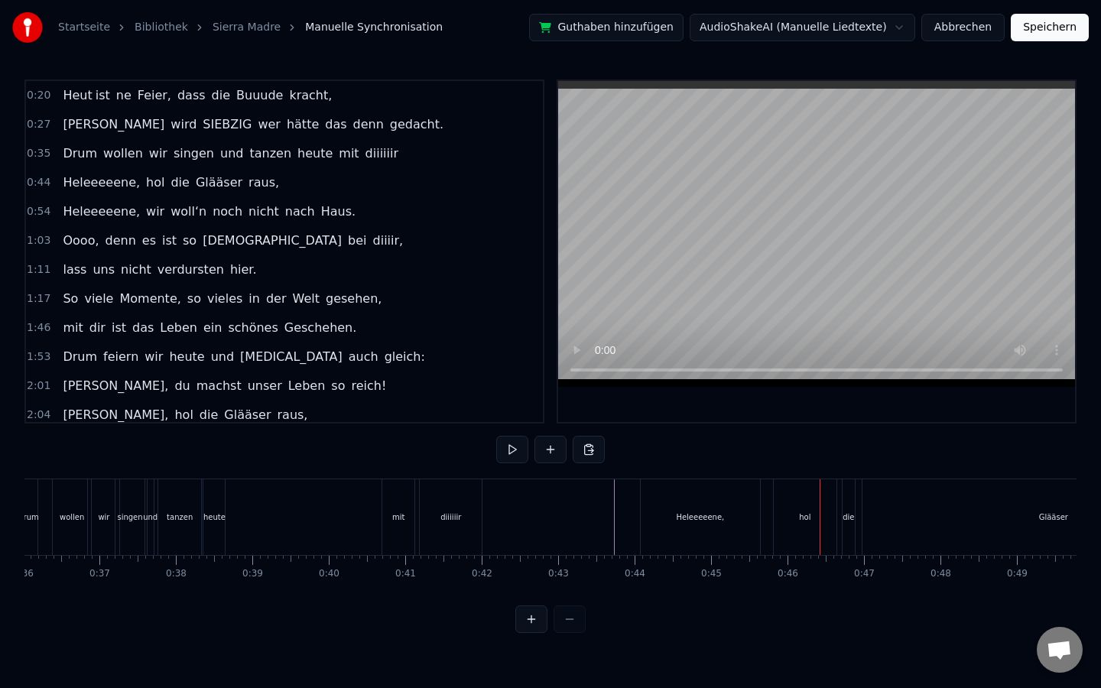
click at [551, 447] on button at bounding box center [551, 450] width 32 height 28
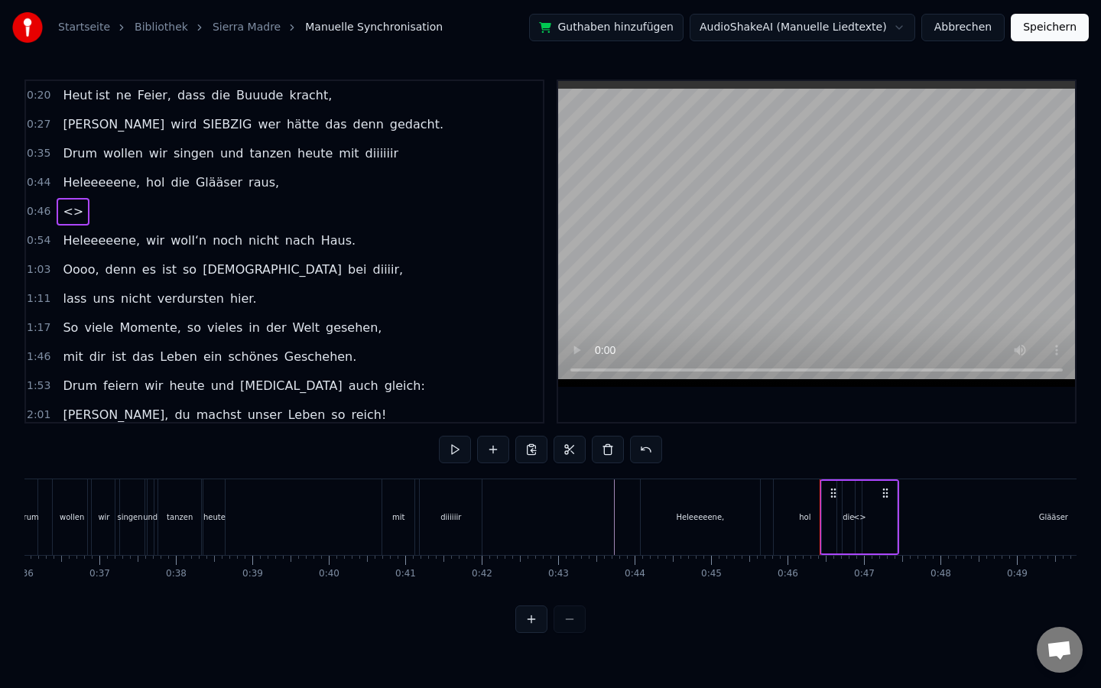
drag, startPoint x: 67, startPoint y: 216, endPoint x: 66, endPoint y: 175, distance: 40.6
click at [66, 175] on div "0:20 Heut ist ne Feier, dass die Buuude [PERSON_NAME], 0:27 [PERSON_NAME] wird …" at bounding box center [284, 252] width 520 height 344
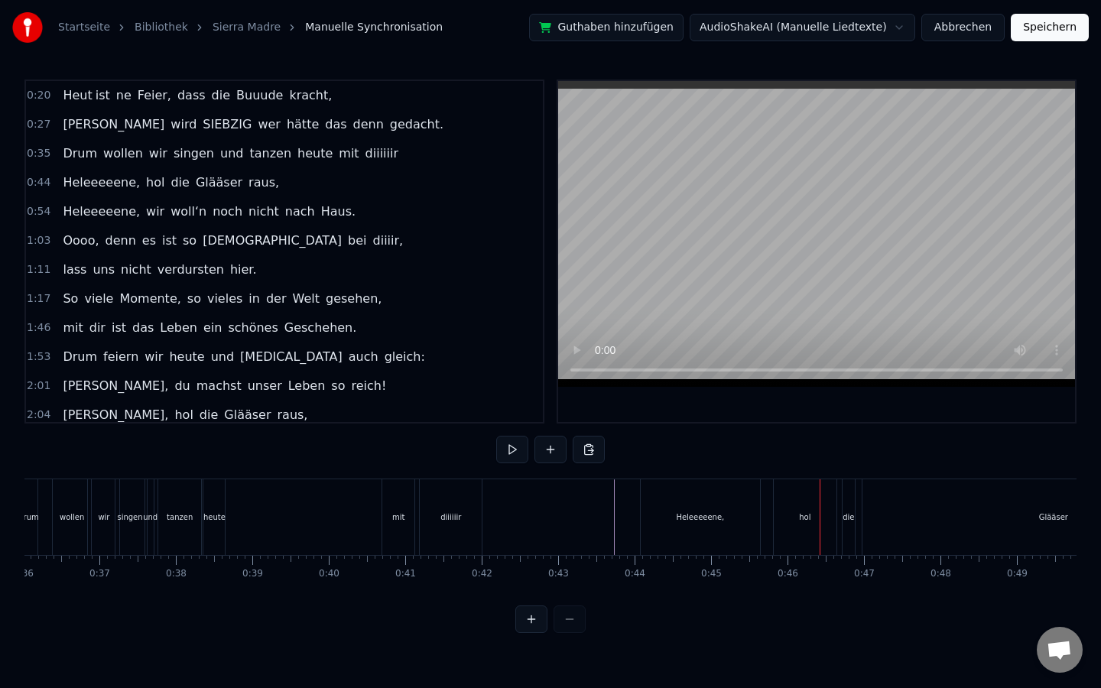
click at [125, 158] on span "wollen" at bounding box center [123, 154] width 43 height 18
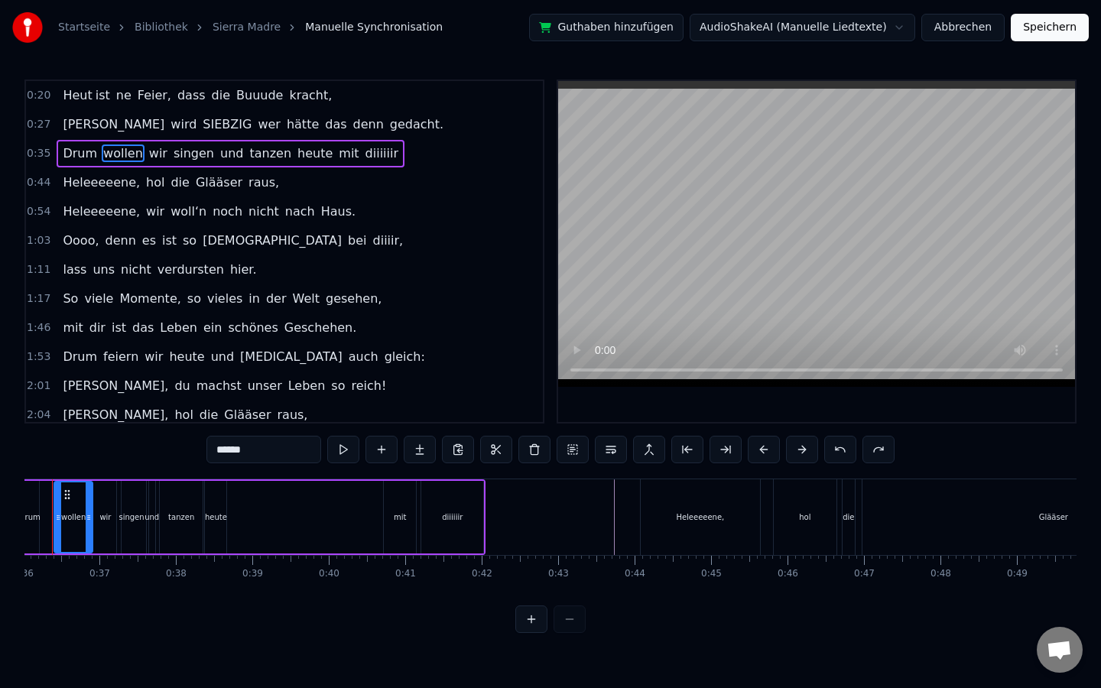
scroll to position [0, 2706]
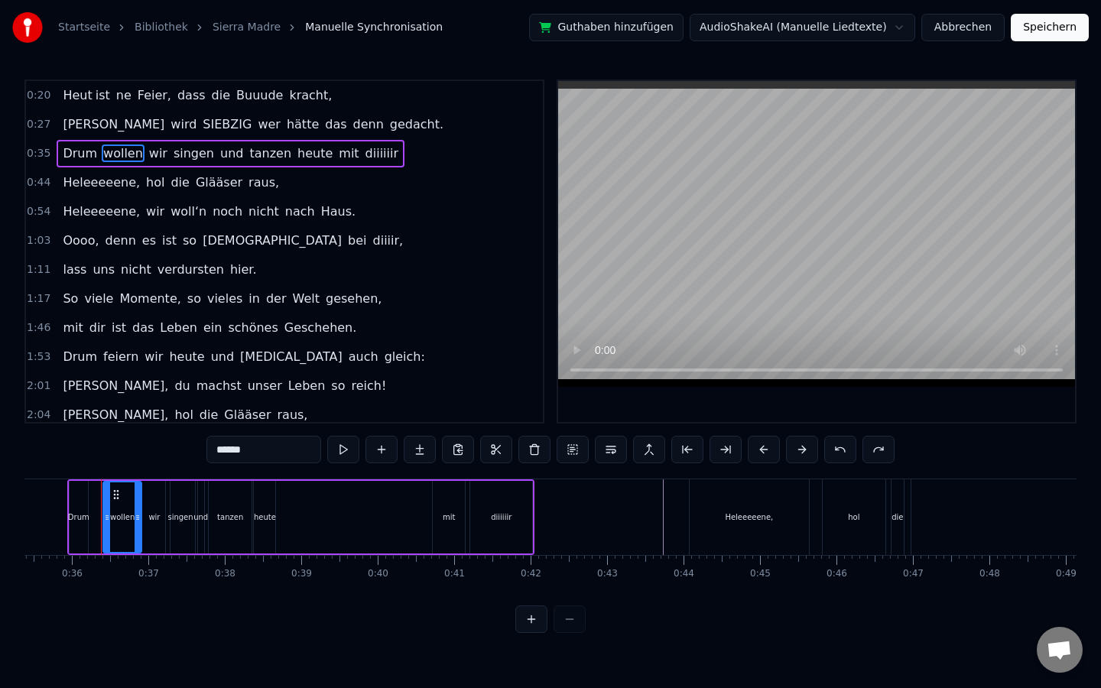
click at [418, 181] on div "0:44 Heleeeeene, hol die Glääser raus," at bounding box center [284, 182] width 517 height 29
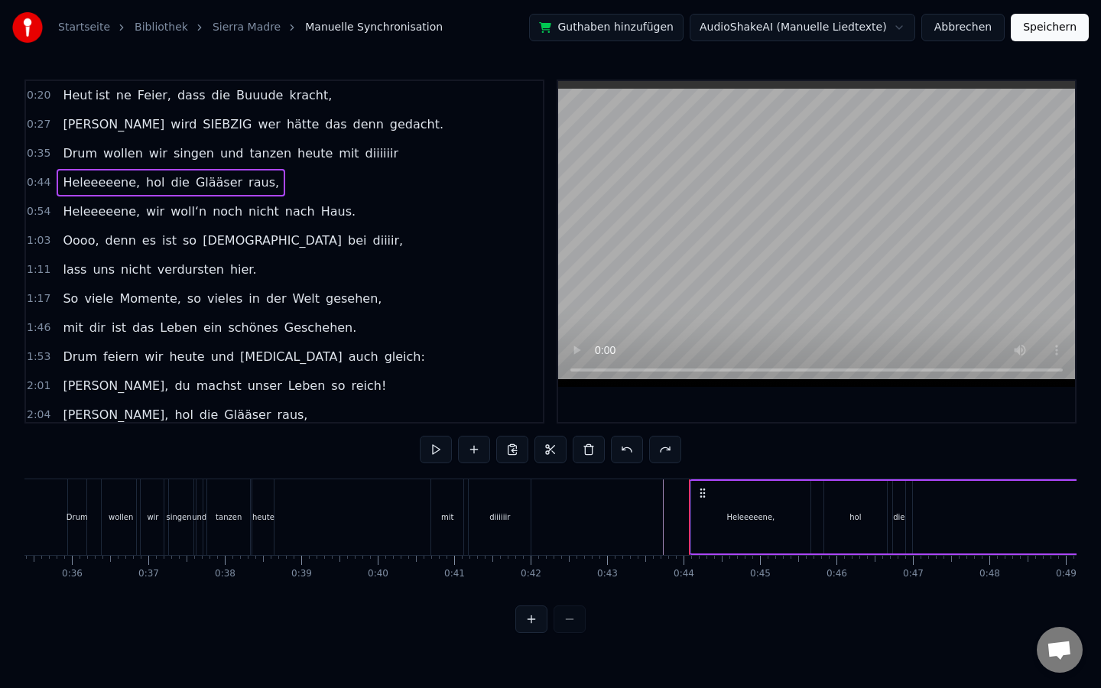
click at [366, 142] on div "Drum wollen wir singen und tanzen heute mit diiiiiir" at bounding box center [231, 154] width 348 height 28
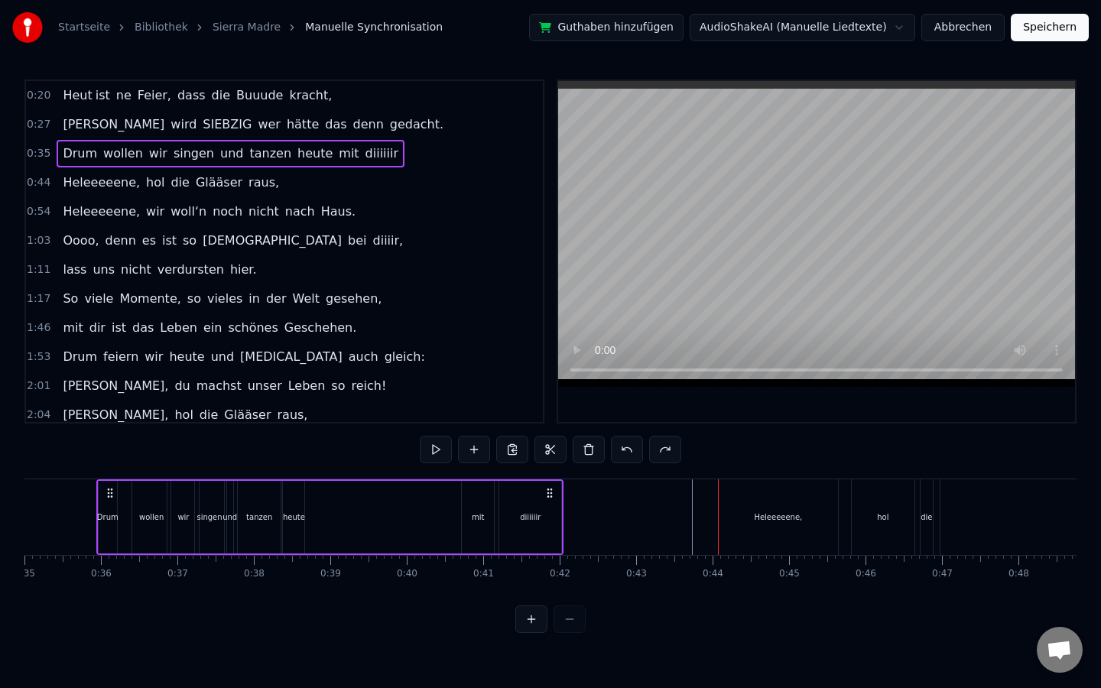
scroll to position [0, 2672]
click at [341, 192] on div "0:44 Heleeeeene, hol die Glääser raus," at bounding box center [284, 182] width 517 height 29
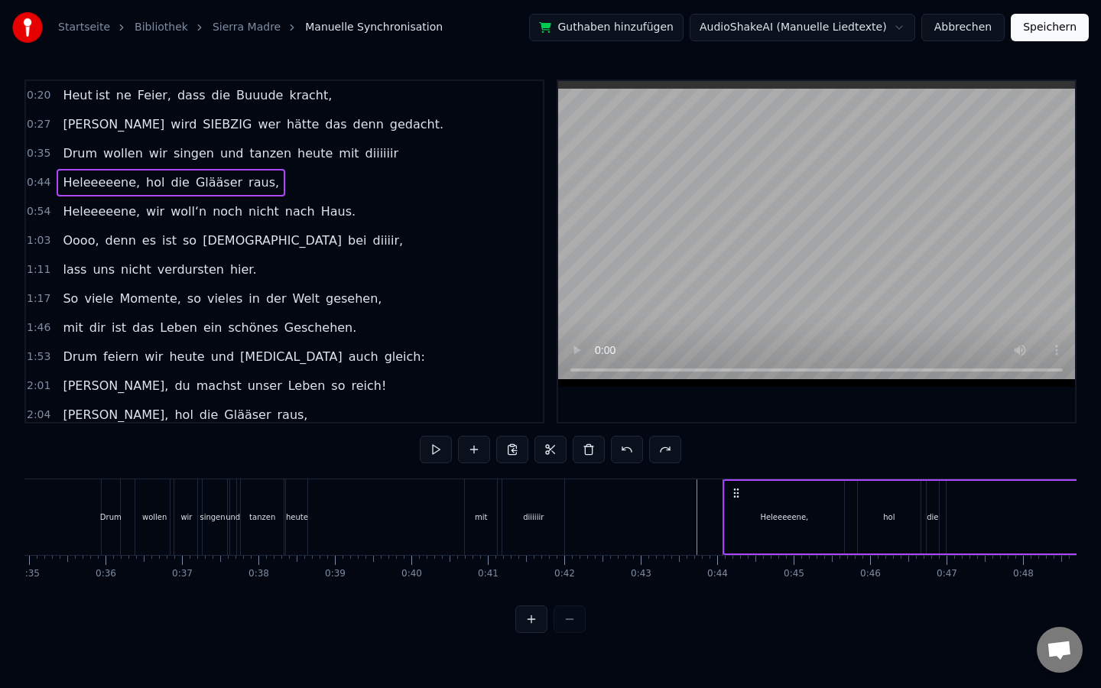
click at [372, 156] on div "0:35 Drum wollen wir singen und tanzen heute mit diiiiiir" at bounding box center [284, 153] width 517 height 29
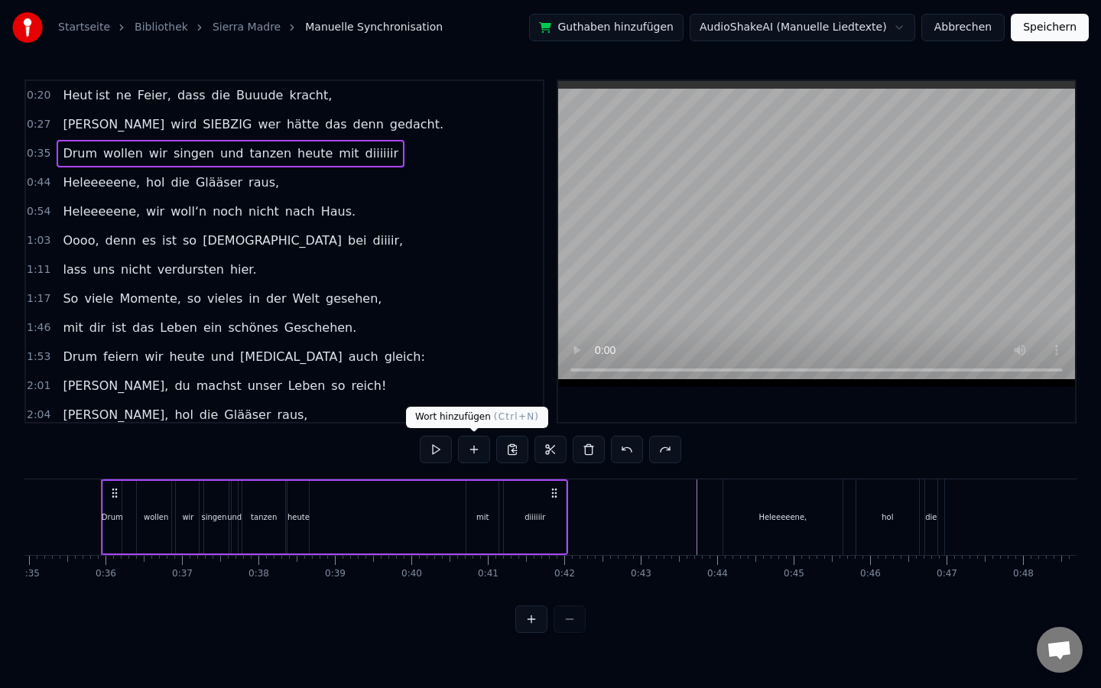
click at [472, 444] on button at bounding box center [474, 450] width 32 height 28
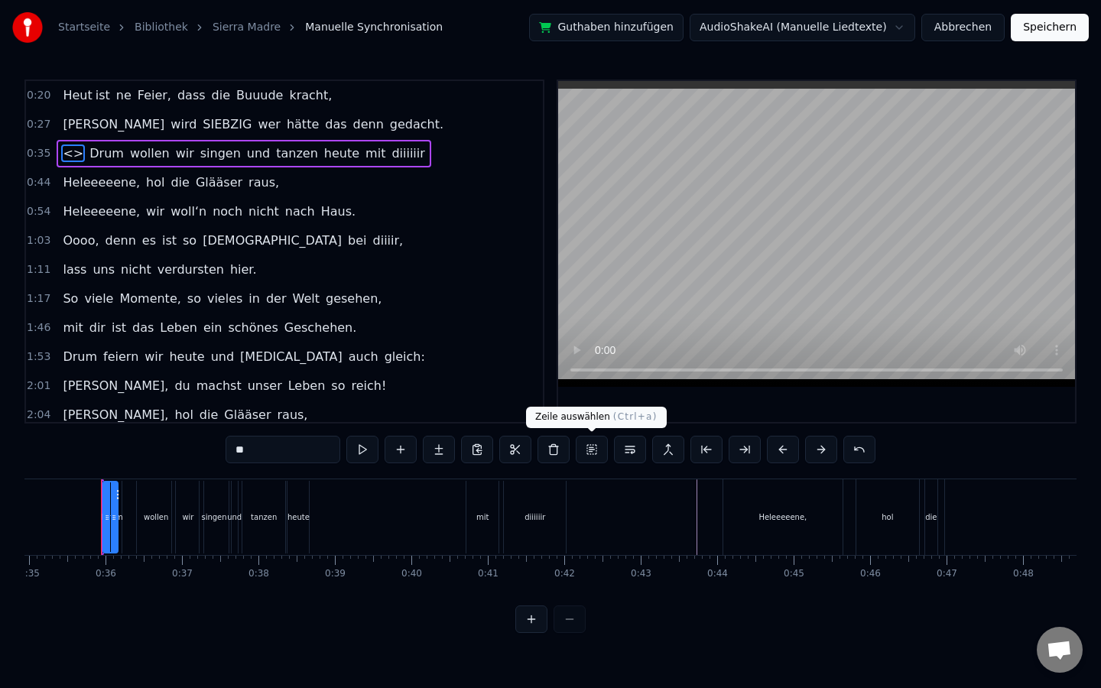
click at [591, 456] on button at bounding box center [592, 450] width 32 height 28
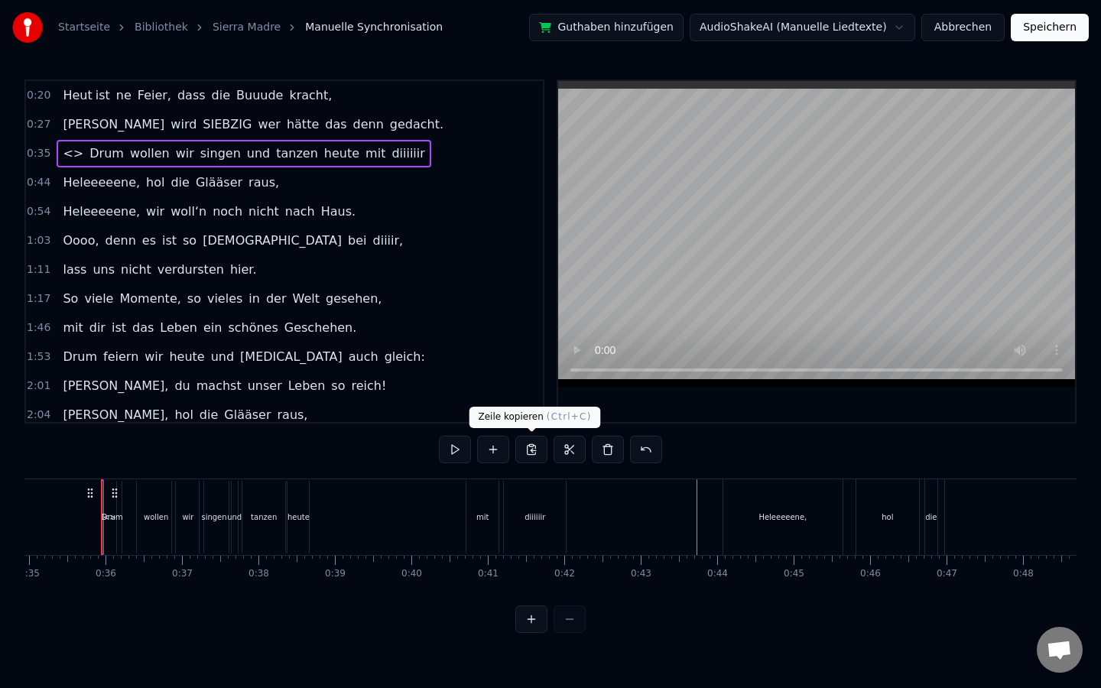
click at [529, 453] on button at bounding box center [531, 450] width 32 height 28
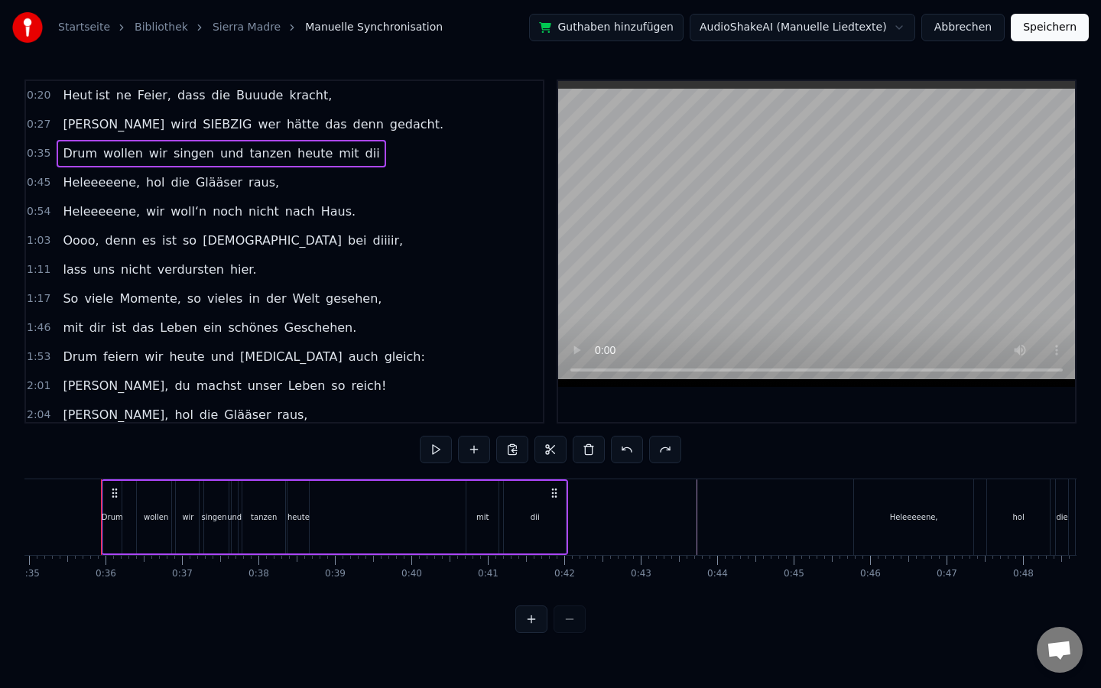
click at [111, 491] on icon at bounding box center [115, 493] width 12 height 12
click at [355, 161] on div "Drum wollen wir singen und tanzen heute mit dii" at bounding box center [221, 154] width 329 height 28
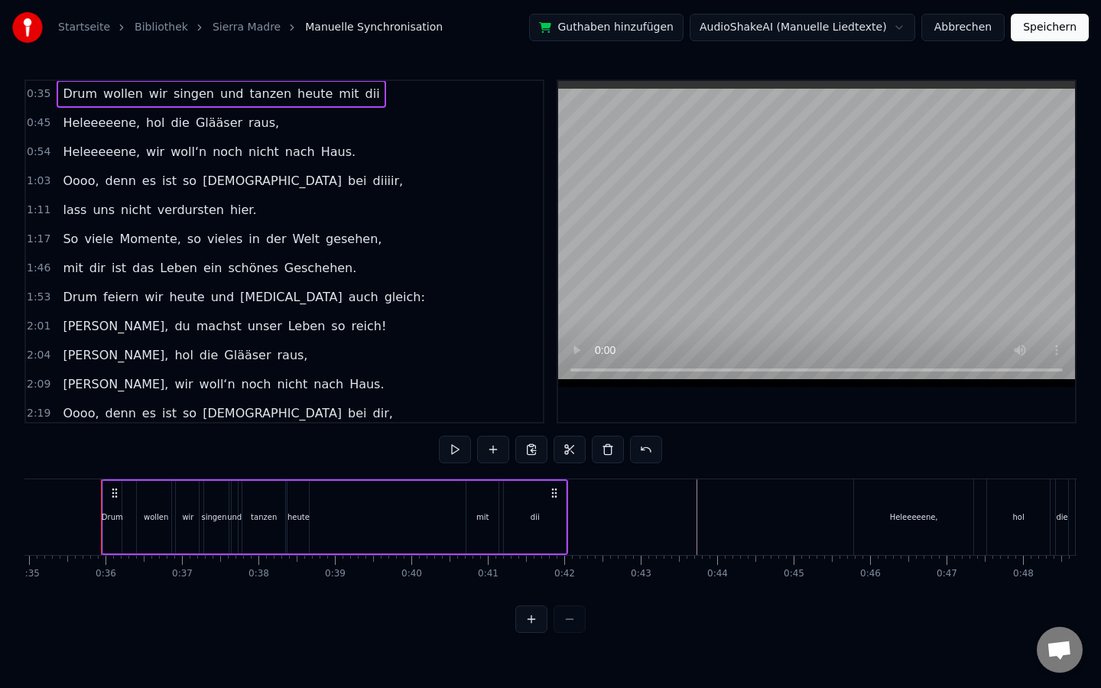
scroll to position [0, 0]
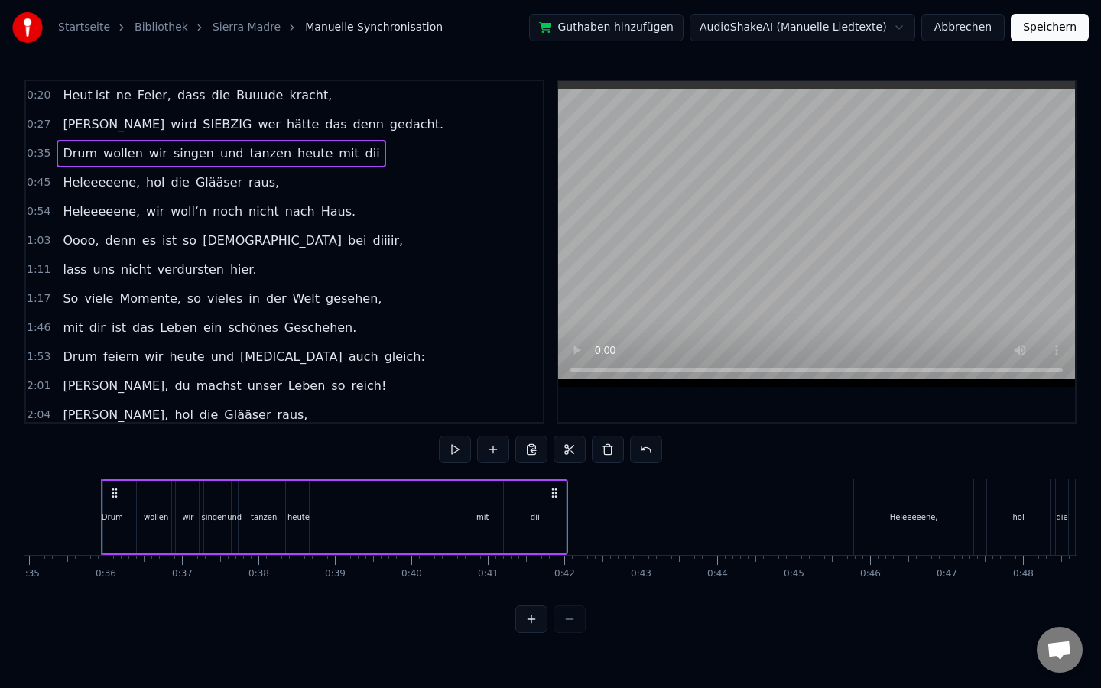
click at [42, 153] on span "0:35" at bounding box center [39, 153] width 24 height 15
click at [364, 156] on span "dii" at bounding box center [373, 154] width 18 height 18
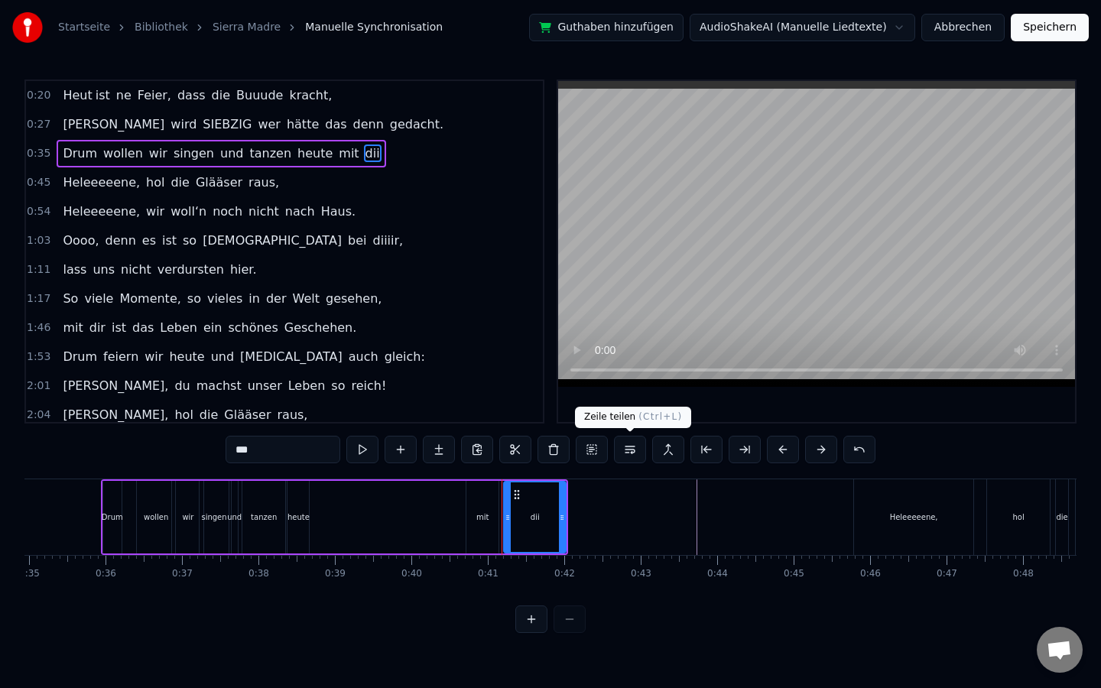
click at [637, 454] on button at bounding box center [630, 450] width 32 height 28
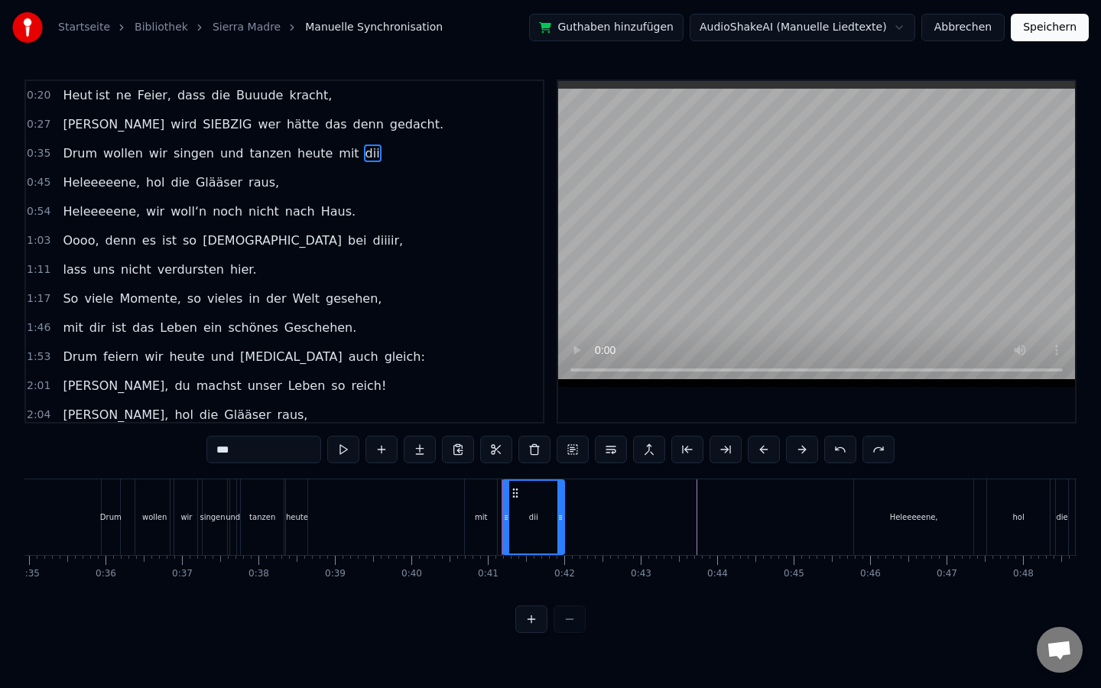
click at [169, 180] on span "die" at bounding box center [179, 183] width 21 height 18
type input "***"
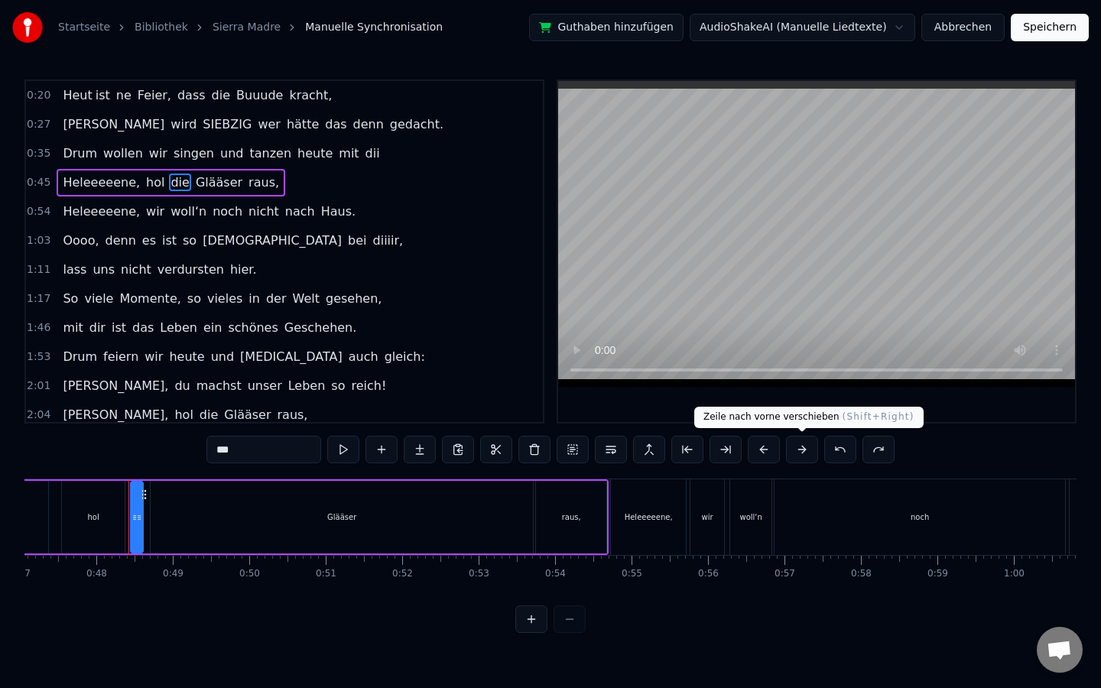
scroll to position [0, 3627]
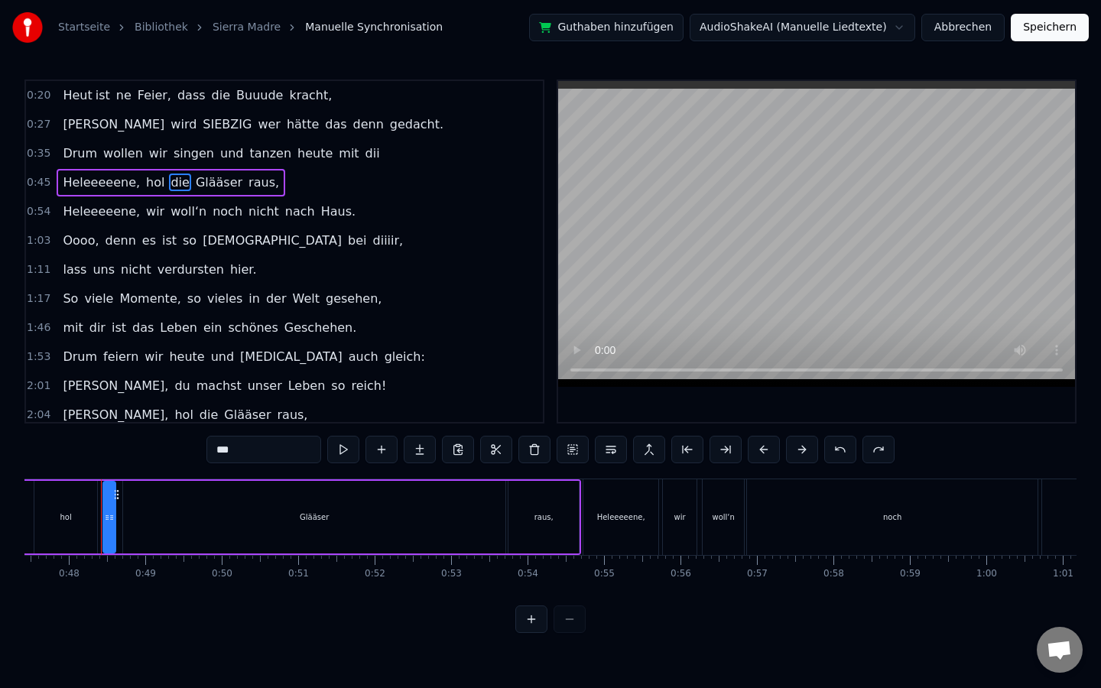
click at [413, 184] on div "0:45 Heleeeeene, hol die Glääser raus," at bounding box center [284, 182] width 517 height 29
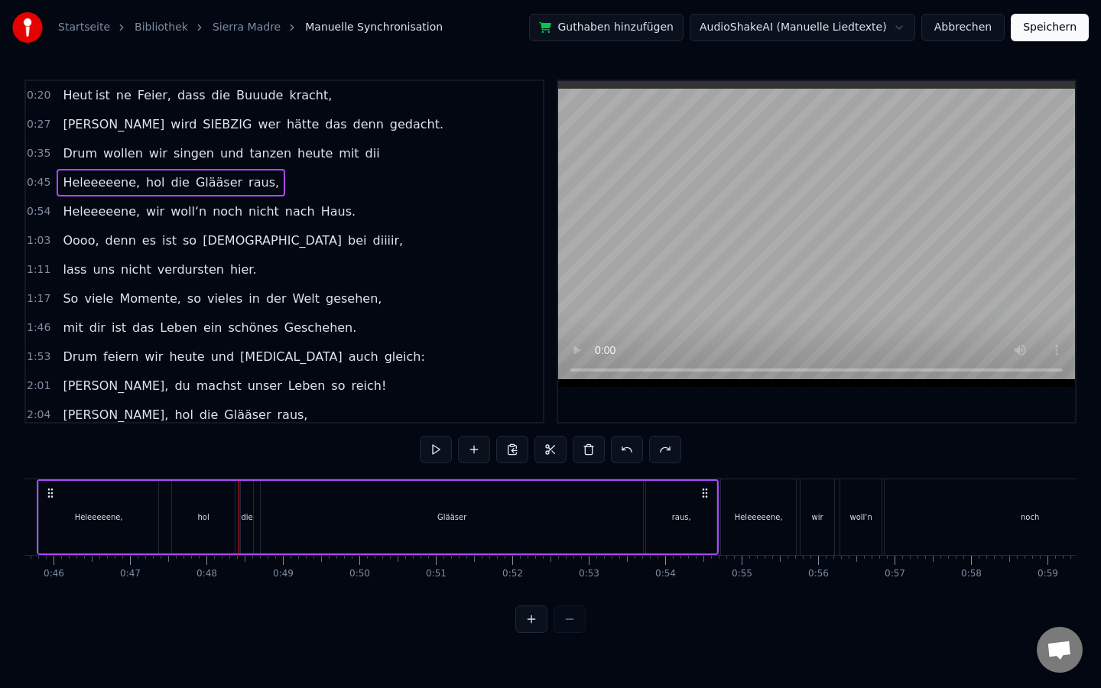
scroll to position [0, 3425]
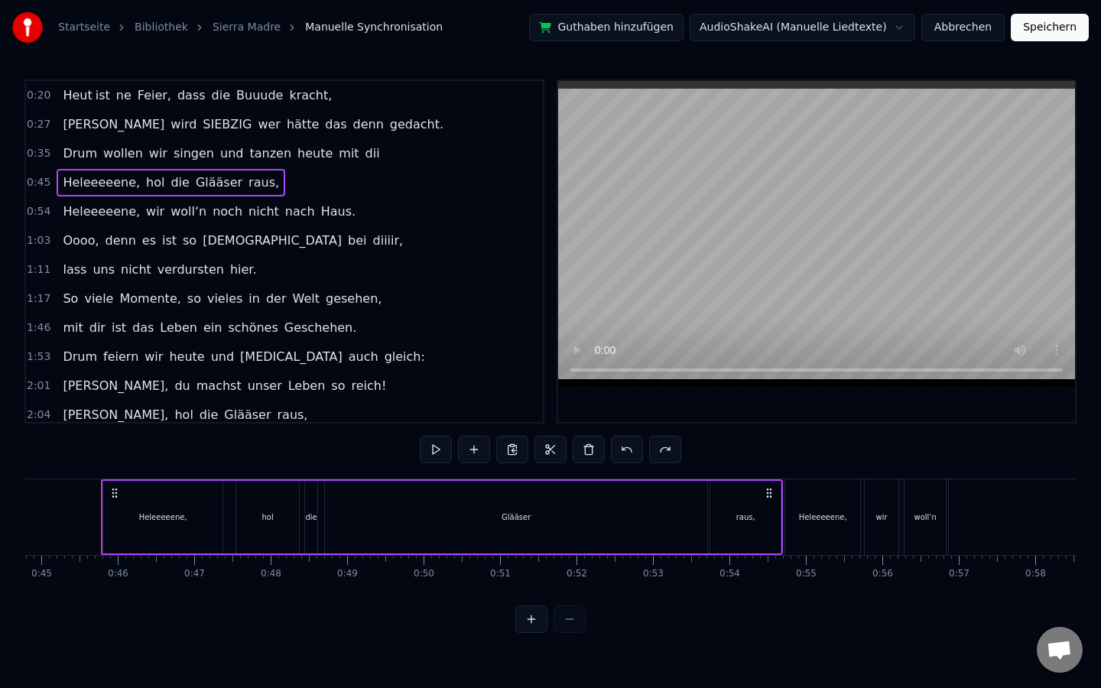
click at [356, 187] on div "0:45 Heleeeeene, hol die Glääser raus," at bounding box center [284, 182] width 517 height 29
click at [240, 171] on div "Heleeeeene, hol die Glääser raus," at bounding box center [171, 183] width 229 height 28
click at [249, 182] on span "raus," at bounding box center [264, 183] width 34 height 18
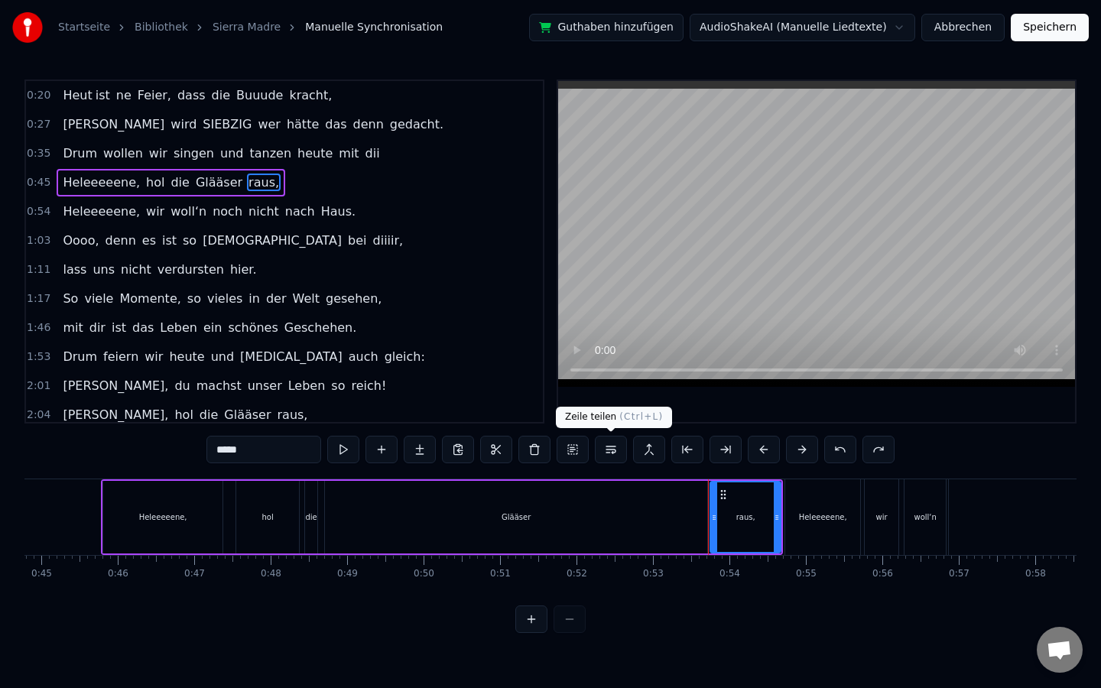
click at [620, 454] on button at bounding box center [611, 450] width 32 height 28
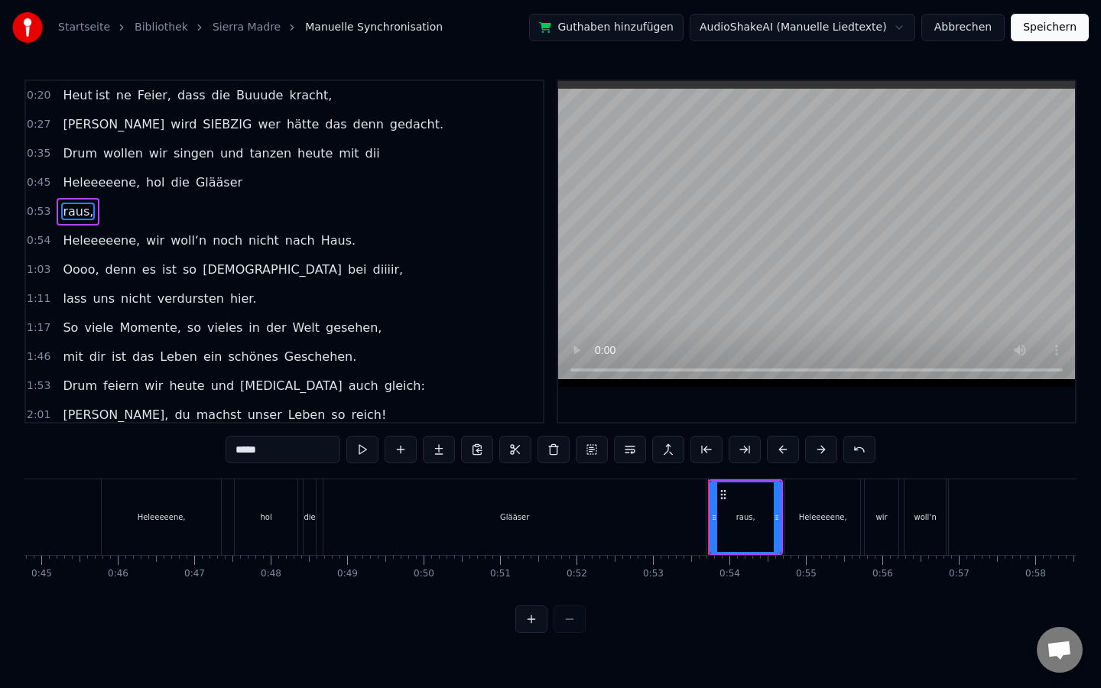
click at [199, 183] on span "Glääser" at bounding box center [219, 183] width 50 height 18
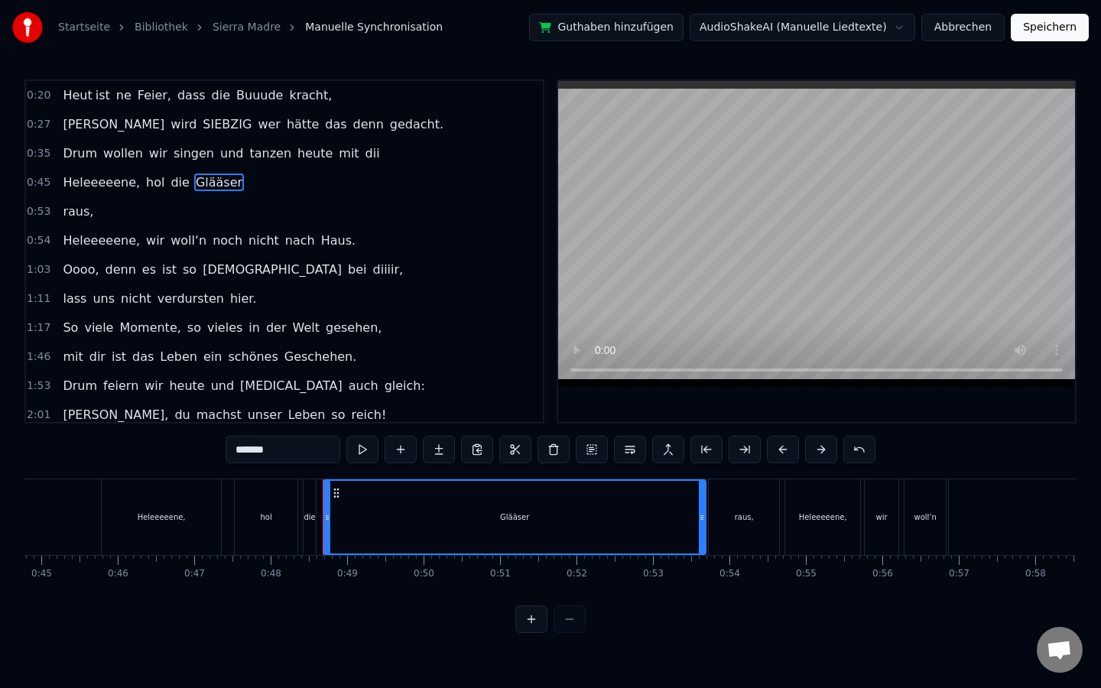
click at [114, 188] on span "Heleeeeene," at bounding box center [101, 183] width 80 height 18
type input "**********"
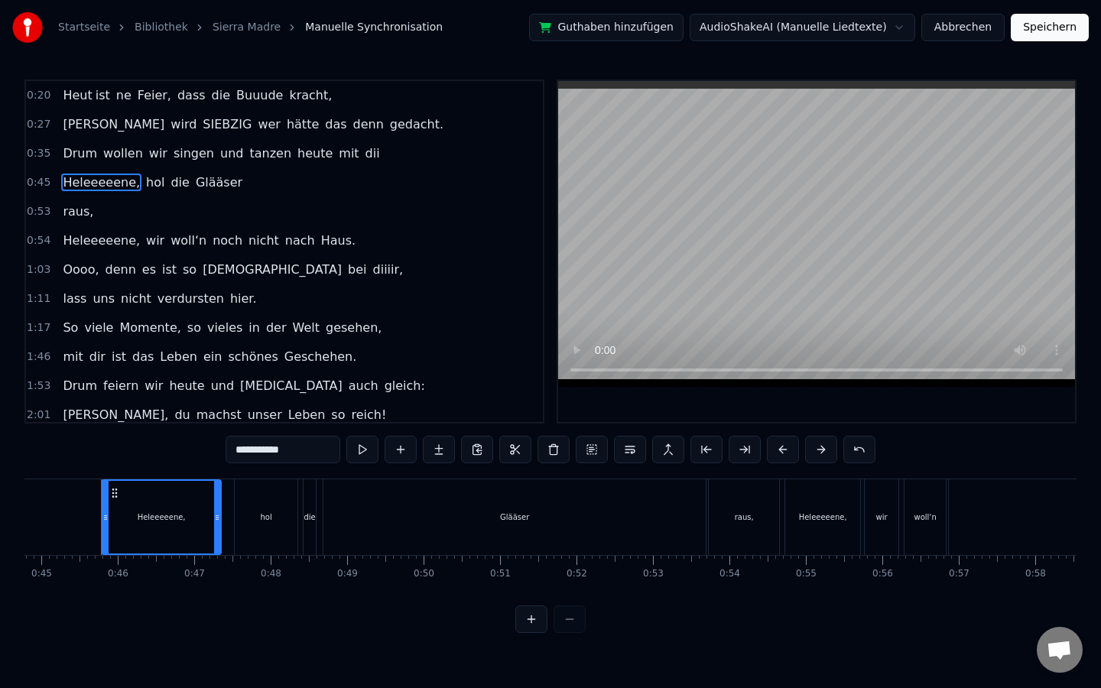
click at [114, 188] on span "Heleeeeene," at bounding box center [101, 183] width 80 height 18
click at [245, 171] on div "0:45 Heleeeeene, hol die Glääser" at bounding box center [284, 182] width 517 height 29
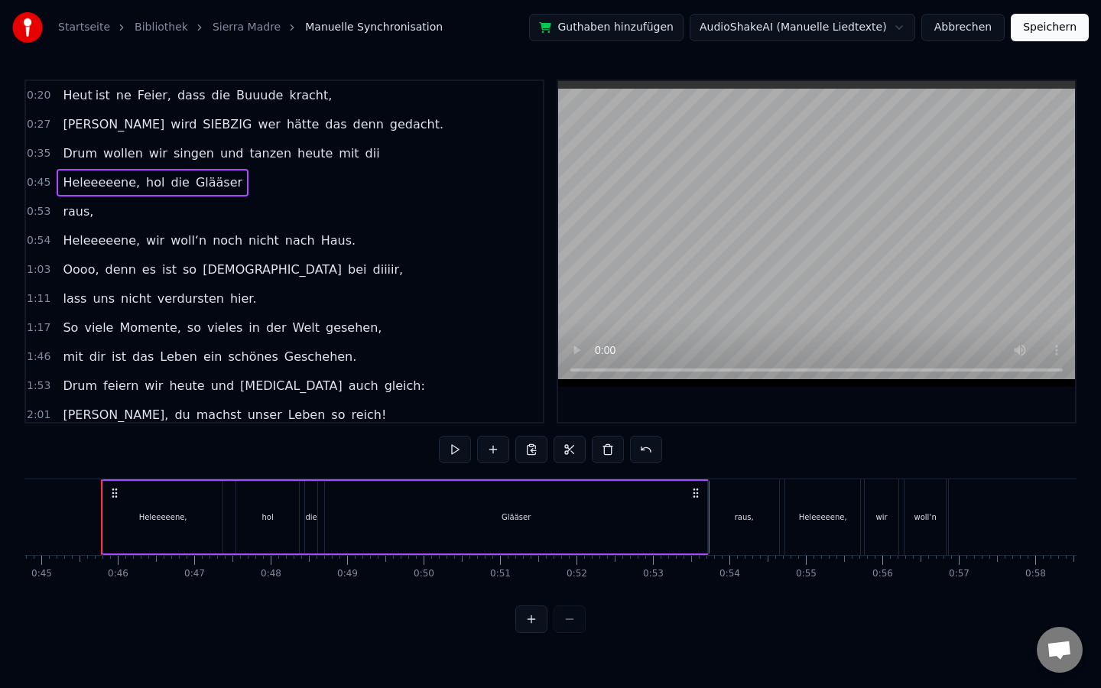
click at [254, 190] on div "0:45 Heleeeeene, hol die Glääser" at bounding box center [284, 182] width 517 height 29
click at [210, 189] on span "Glääser" at bounding box center [219, 183] width 50 height 18
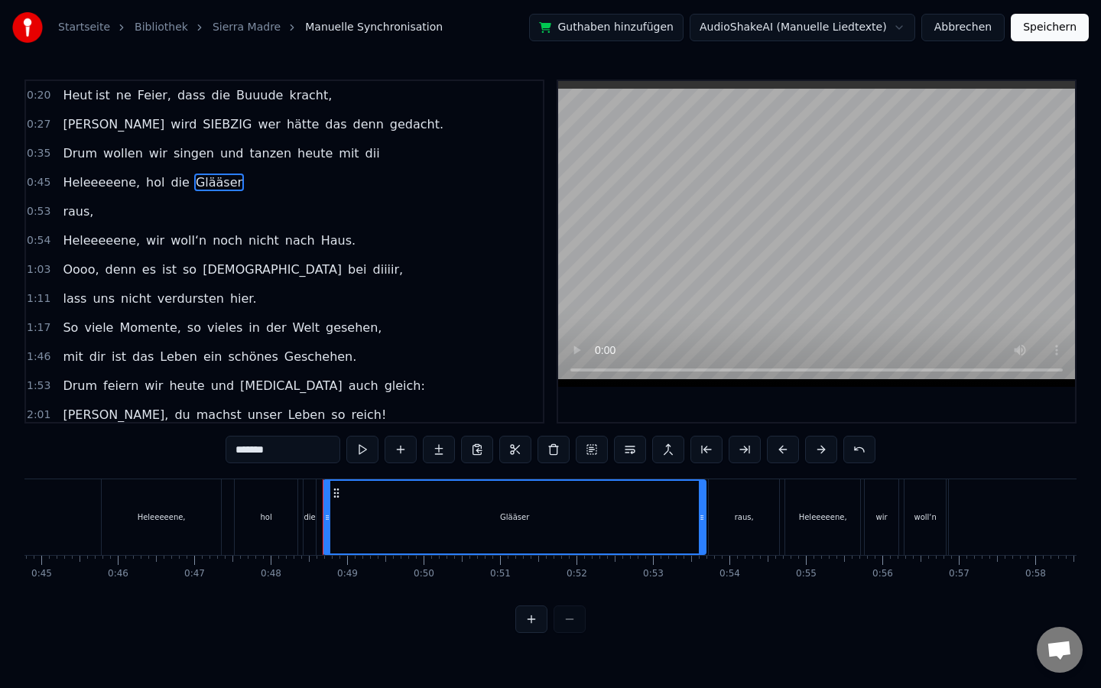
click at [102, 180] on span "Heleeeeene," at bounding box center [101, 183] width 80 height 18
type input "**********"
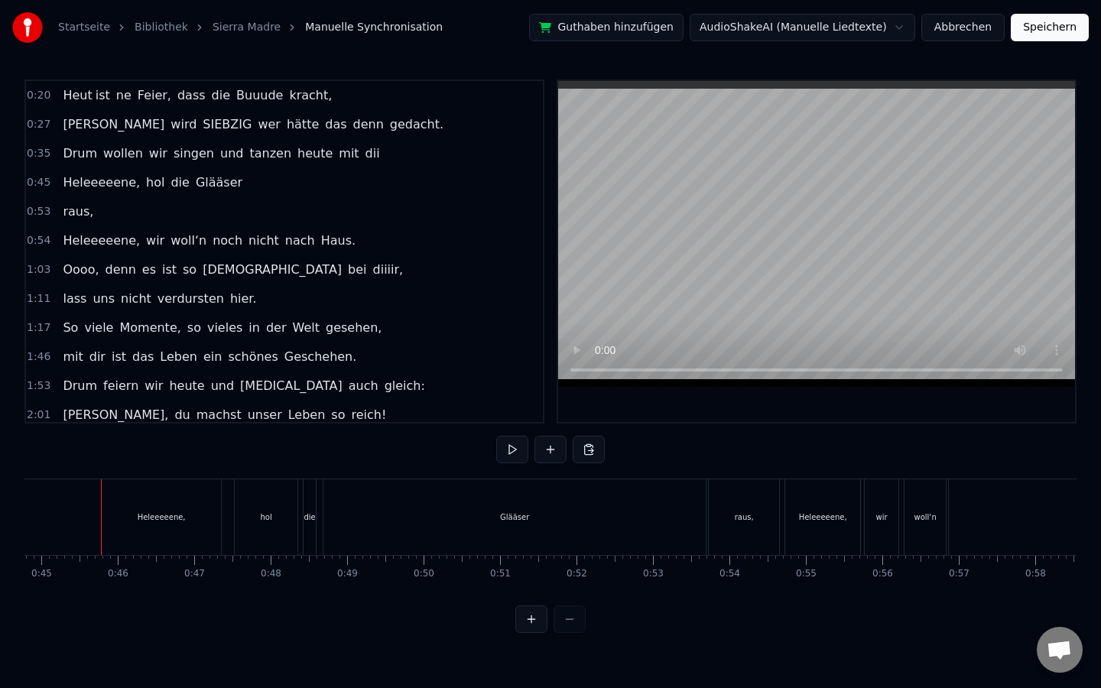
click at [175, 181] on span "die" at bounding box center [179, 183] width 21 height 18
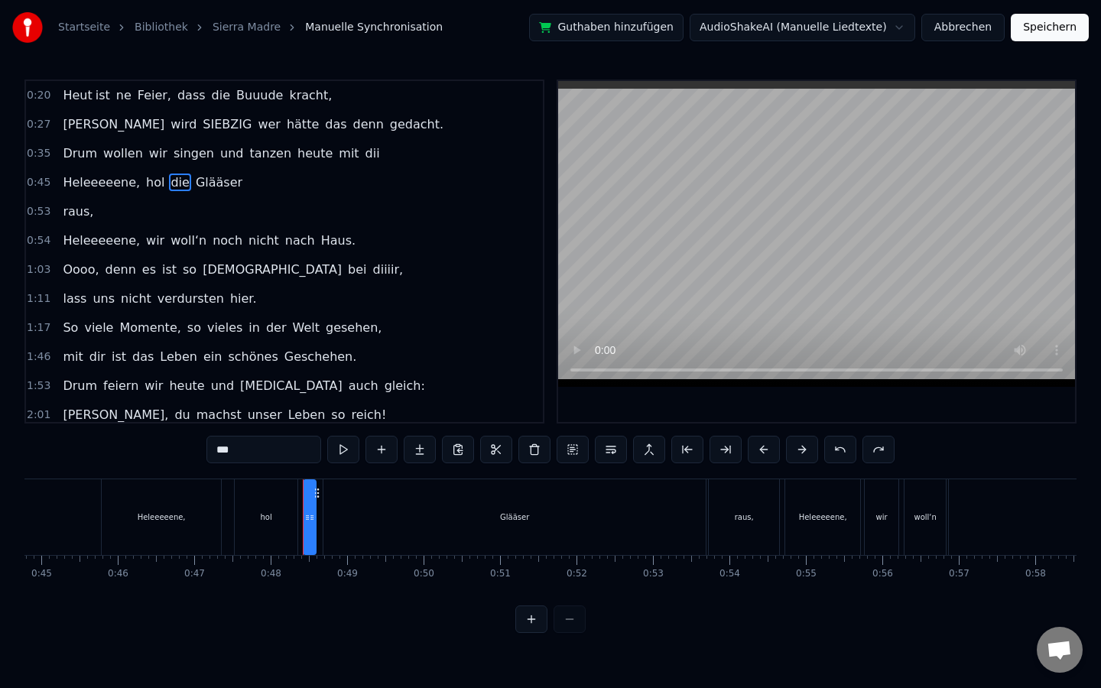
drag, startPoint x: 216, startPoint y: 183, endPoint x: 112, endPoint y: 184, distance: 104.0
click at [112, 184] on div "Heleeeeene, hol die Glääser" at bounding box center [153, 183] width 192 height 28
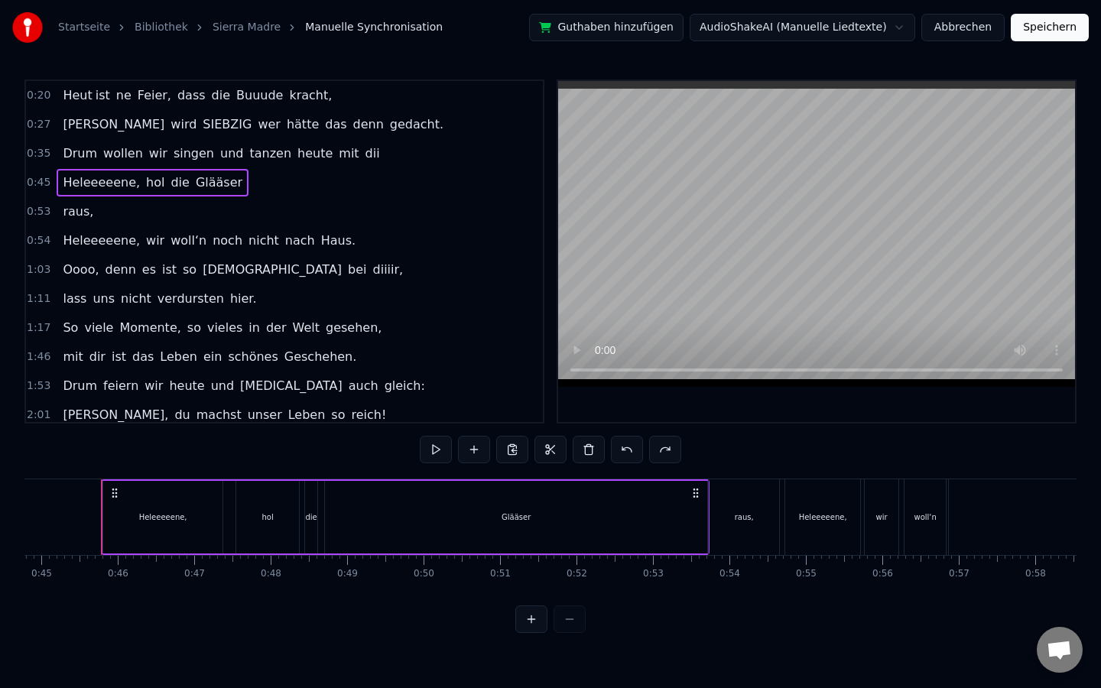
click at [254, 171] on div "0:45 Heleeeeene, hol die Glääser" at bounding box center [284, 182] width 517 height 29
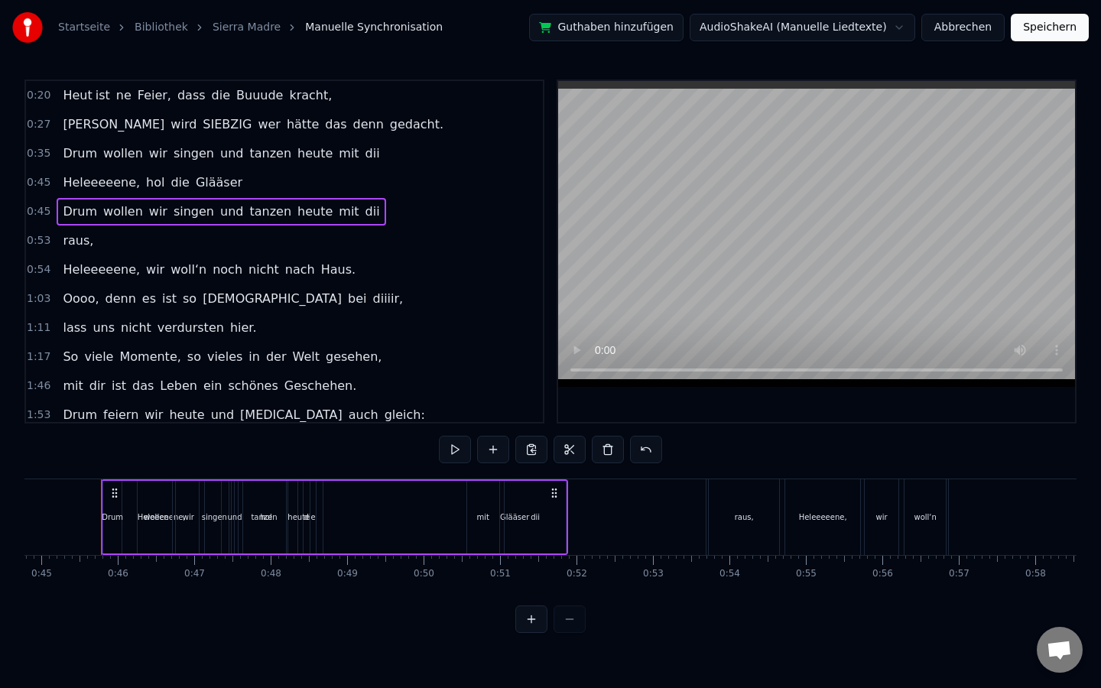
drag, startPoint x: 228, startPoint y: 216, endPoint x: 227, endPoint y: 182, distance: 33.7
click at [227, 182] on div "0:20 Heut ist ne Feier, dass die Buuude [PERSON_NAME], 0:27 [PERSON_NAME] wird …" at bounding box center [284, 252] width 520 height 344
drag, startPoint x: 215, startPoint y: 214, endPoint x: 191, endPoint y: 213, distance: 23.8
click at [219, 214] on span "und" at bounding box center [232, 212] width 26 height 18
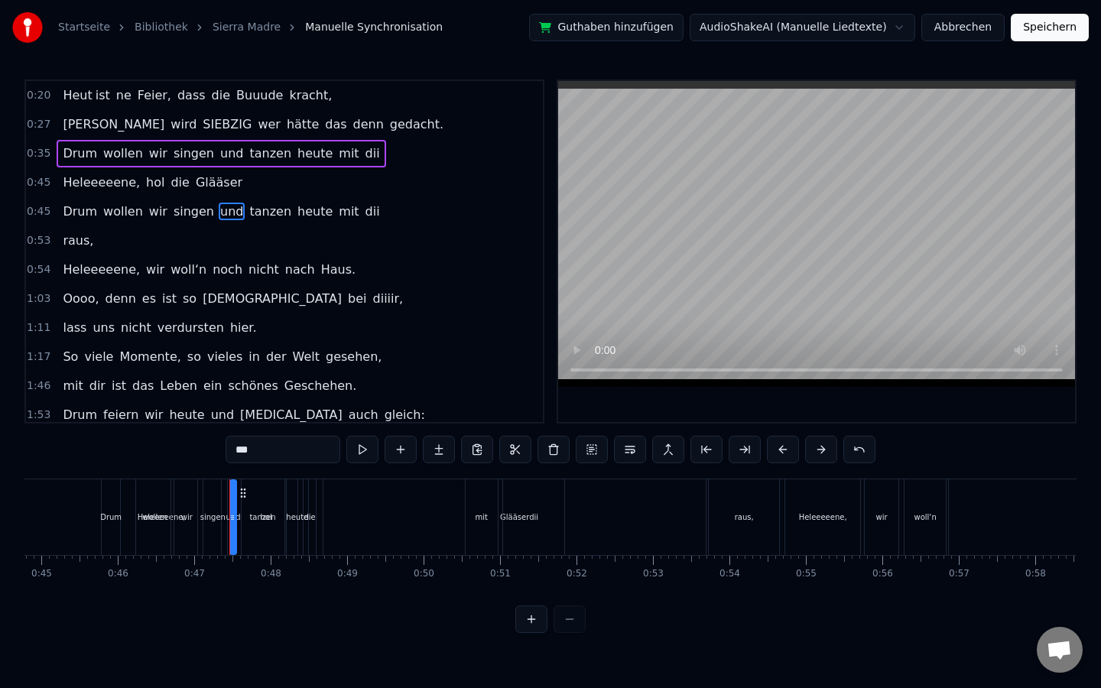
drag, startPoint x: 125, startPoint y: 216, endPoint x: 129, endPoint y: 175, distance: 41.5
click at [129, 175] on div "0:20 Heut ist ne Feier, dass die Buuude [PERSON_NAME], 0:27 [PERSON_NAME] wird …" at bounding box center [284, 252] width 520 height 344
click at [145, 184] on span "hol" at bounding box center [155, 183] width 21 height 18
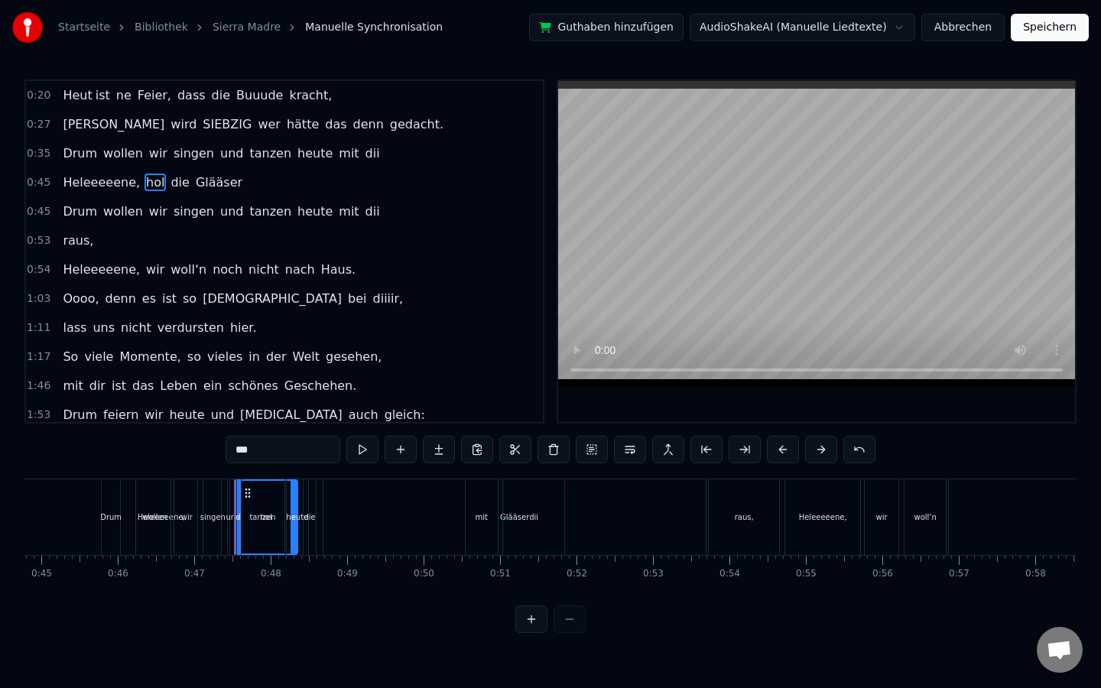
click at [202, 184] on span "Glääser" at bounding box center [219, 183] width 50 height 18
type input "*******"
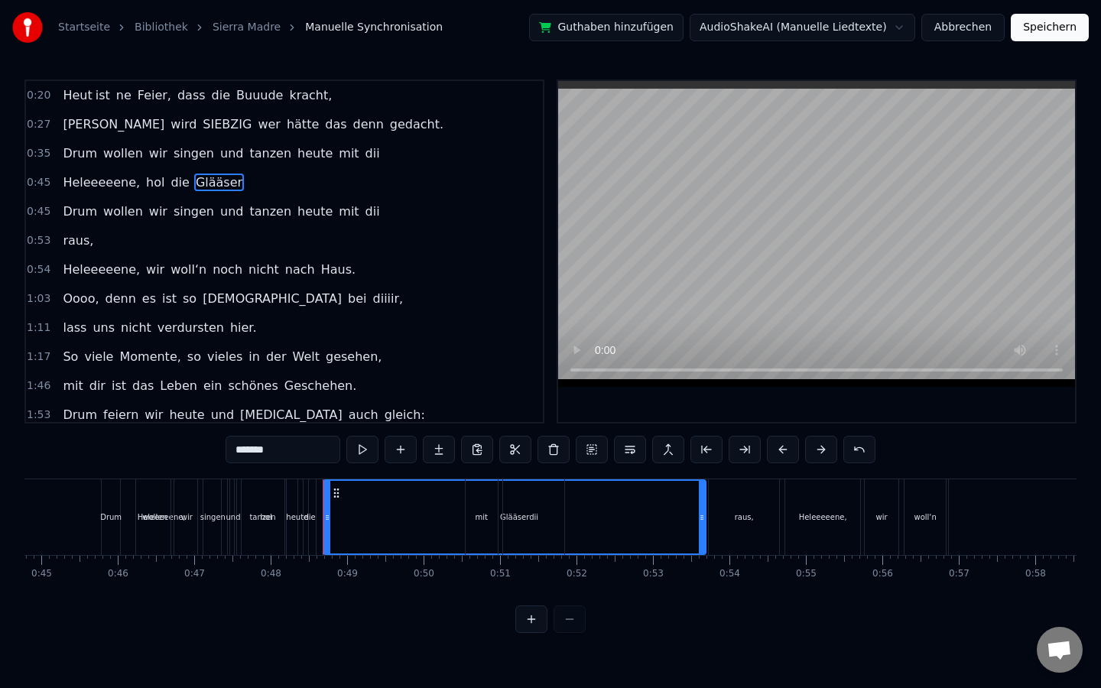
click at [202, 184] on span "Glääser" at bounding box center [219, 183] width 50 height 18
drag, startPoint x: 115, startPoint y: 180, endPoint x: 226, endPoint y: 186, distance: 111.8
click at [226, 186] on div "Heleeeeene, hol die Glääser" at bounding box center [153, 183] width 192 height 28
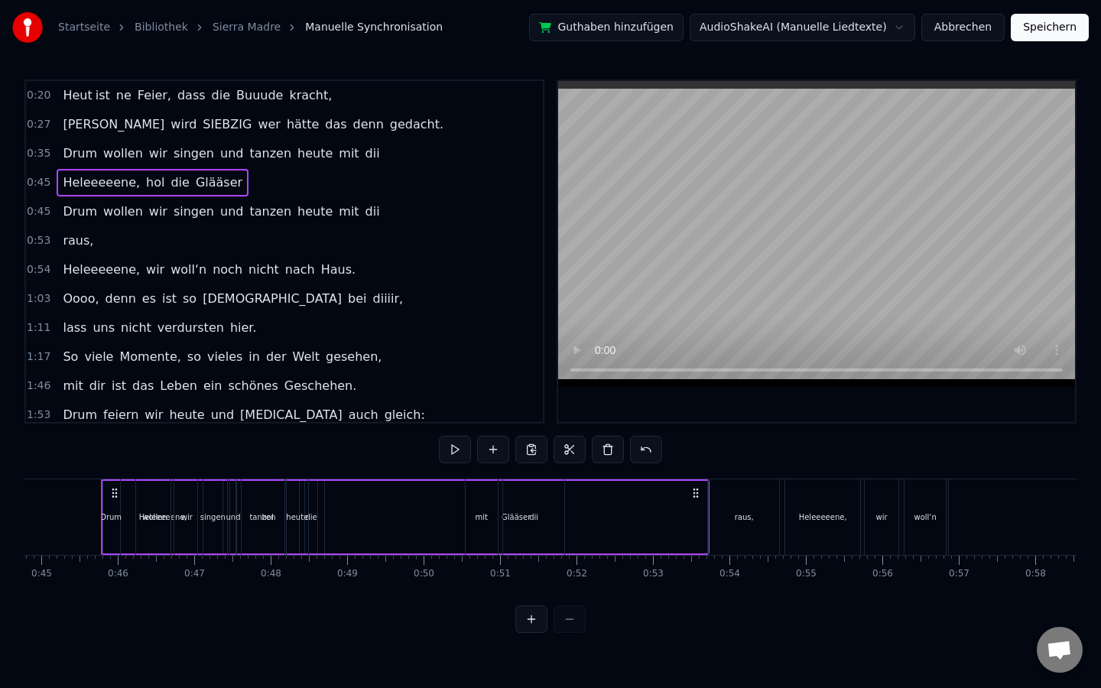
click at [432, 310] on div "1:03 Oooo, denn es ist so schööön bei diiiir," at bounding box center [284, 299] width 517 height 29
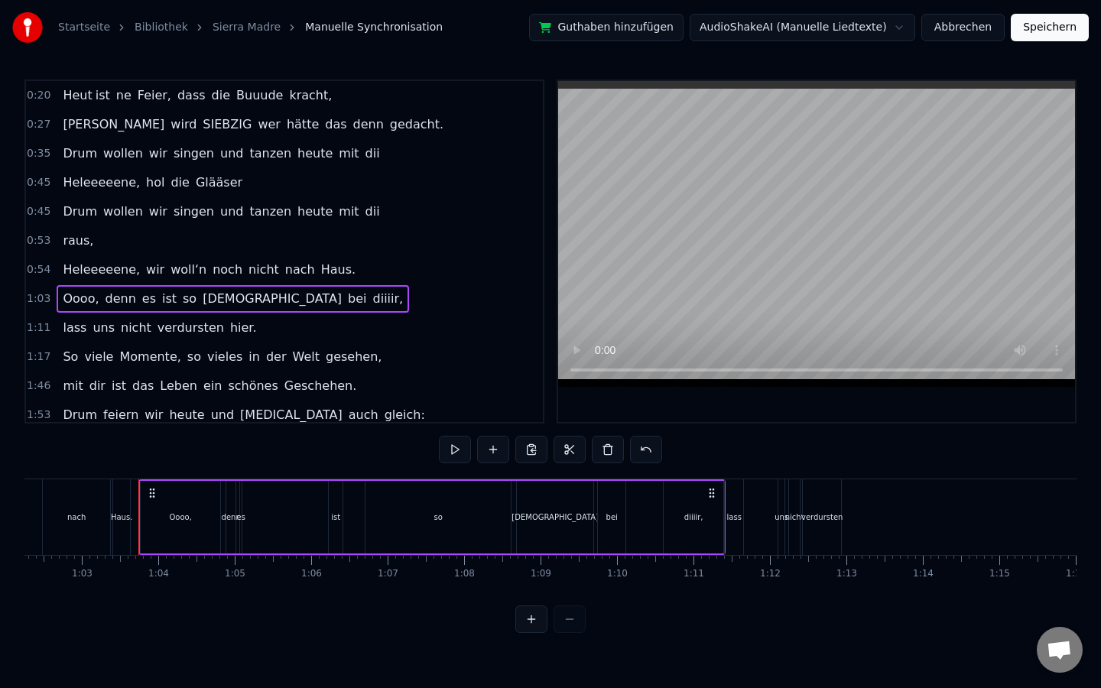
scroll to position [0, 4798]
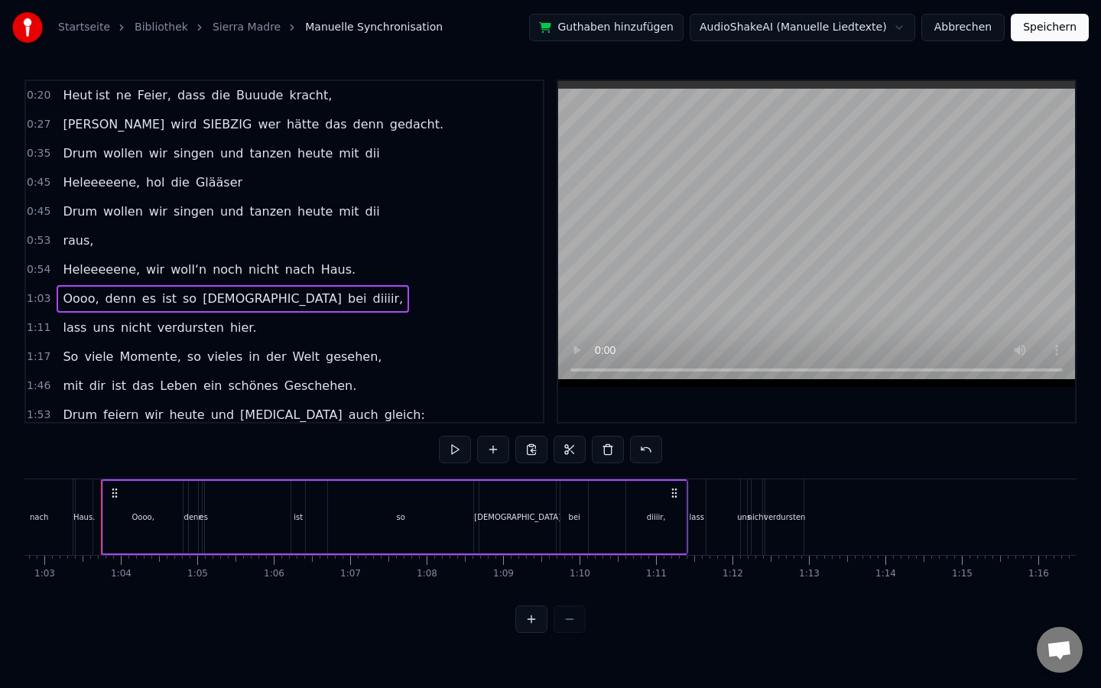
click at [1079, 24] on button "Speichern" at bounding box center [1050, 28] width 78 height 28
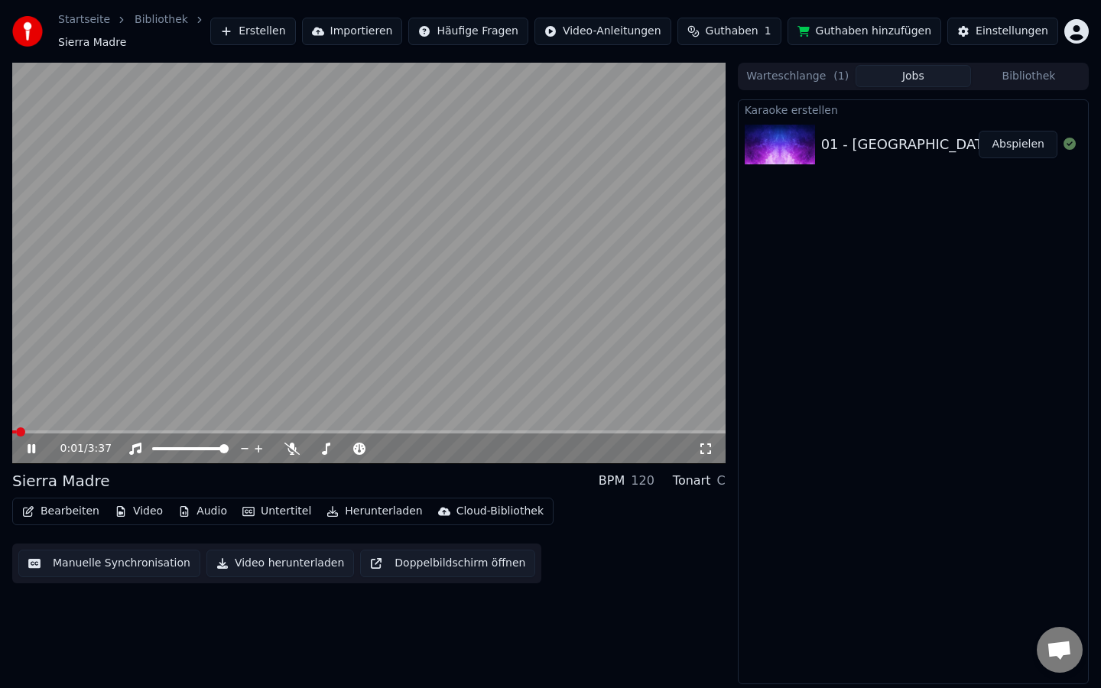
click at [149, 565] on button "Manuelle Synchronisation" at bounding box center [109, 564] width 182 height 28
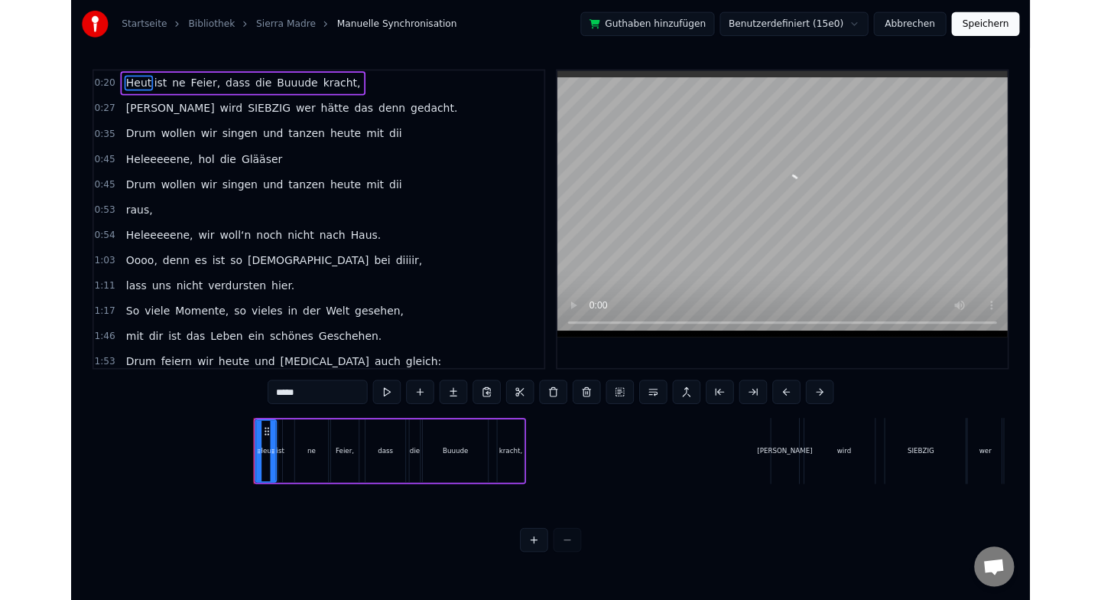
scroll to position [0, 1457]
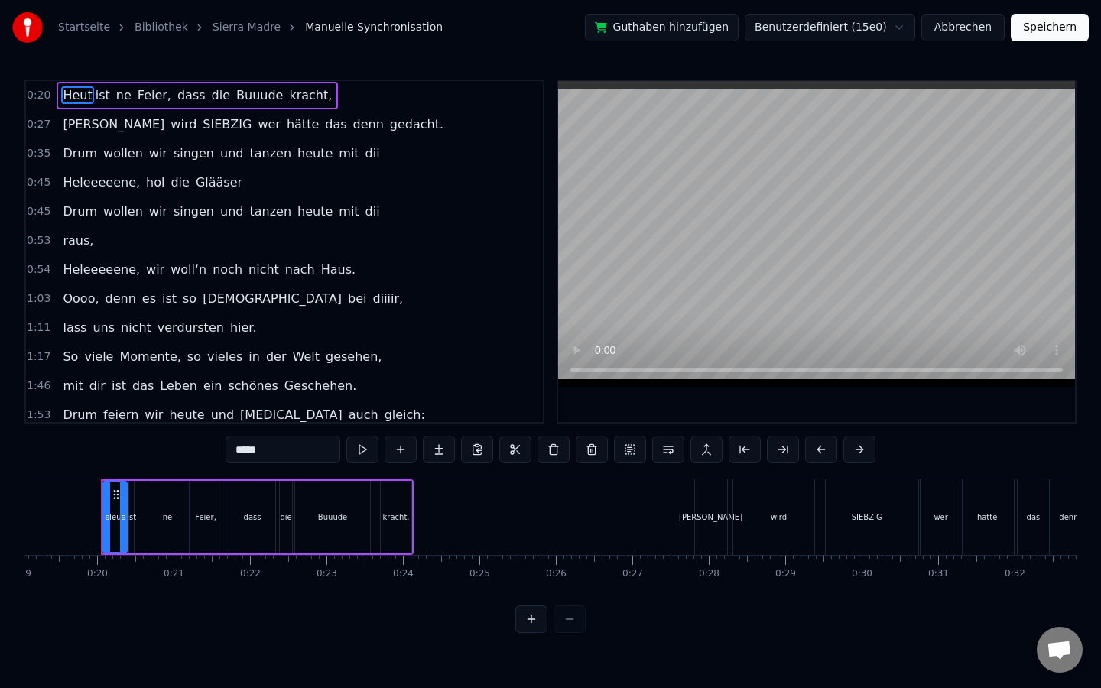
click at [983, 24] on button "Abbrechen" at bounding box center [963, 28] width 83 height 28
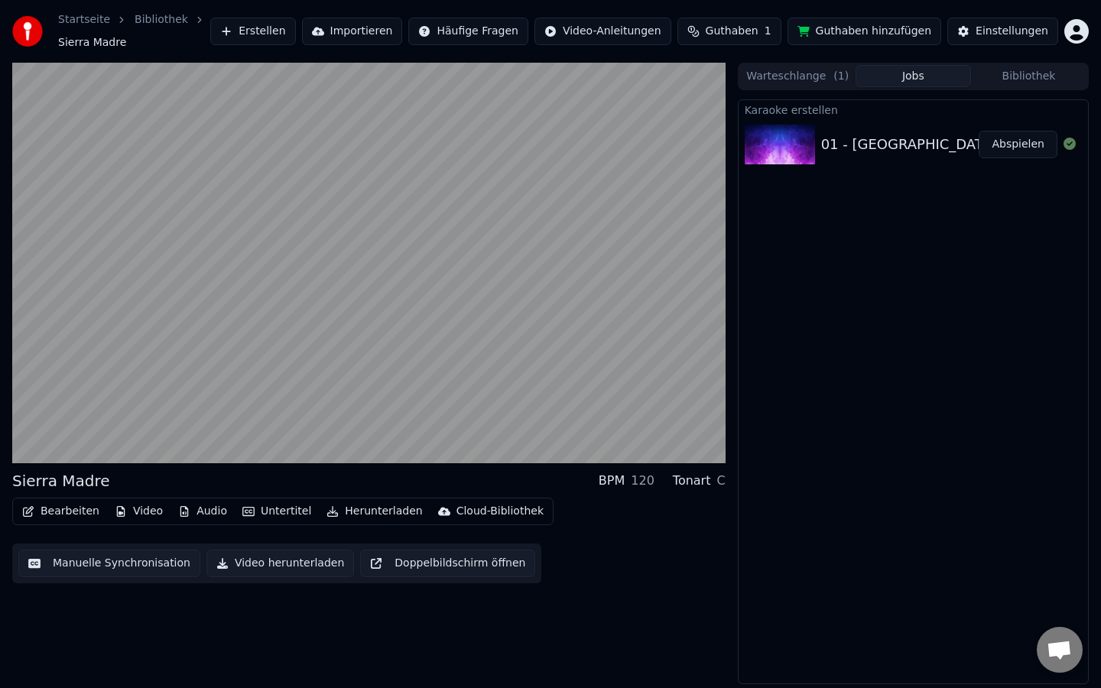
click at [65, 516] on button "Bearbeiten" at bounding box center [60, 511] width 89 height 21
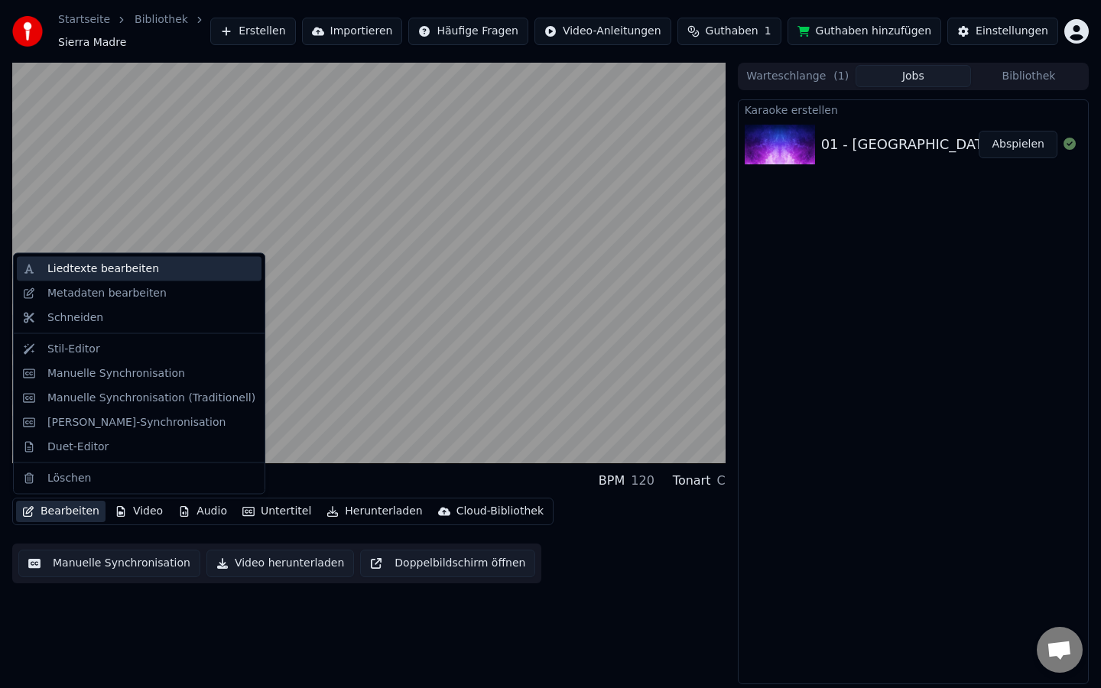
click at [158, 271] on div "Liedtexte bearbeiten" at bounding box center [151, 269] width 208 height 15
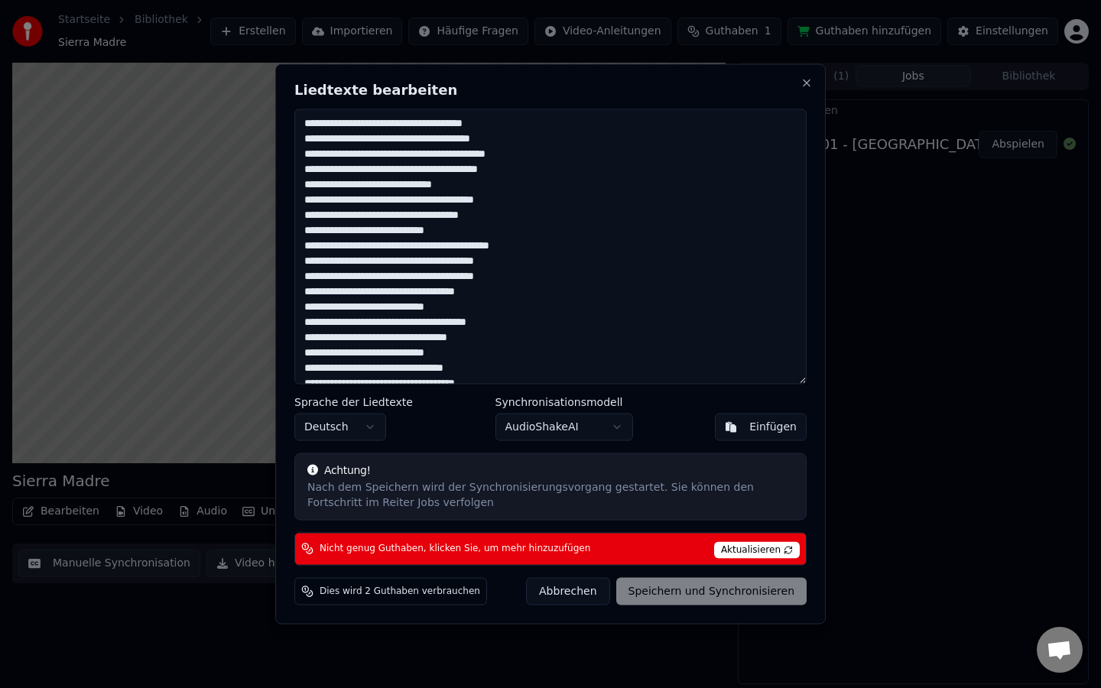
click at [545, 168] on textarea "**********" at bounding box center [550, 246] width 512 height 275
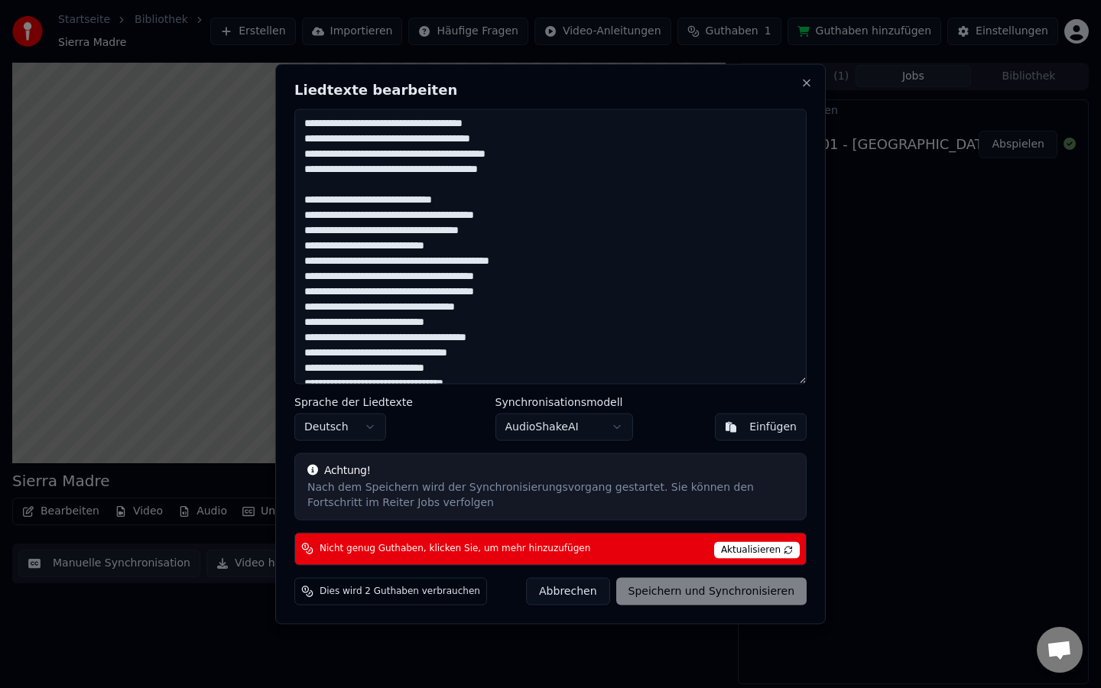
click at [696, 593] on div "Abbrechen Speichern und Synchronisieren" at bounding box center [666, 591] width 281 height 28
click at [570, 591] on button "Abbrechen" at bounding box center [567, 591] width 83 height 28
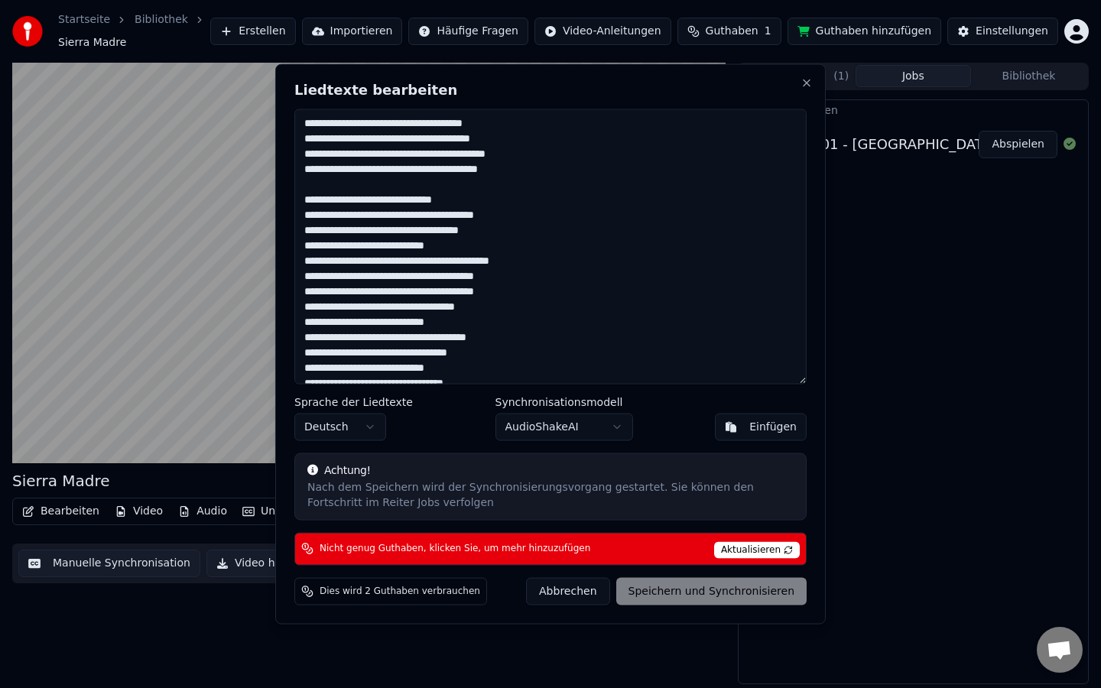
type textarea "**********"
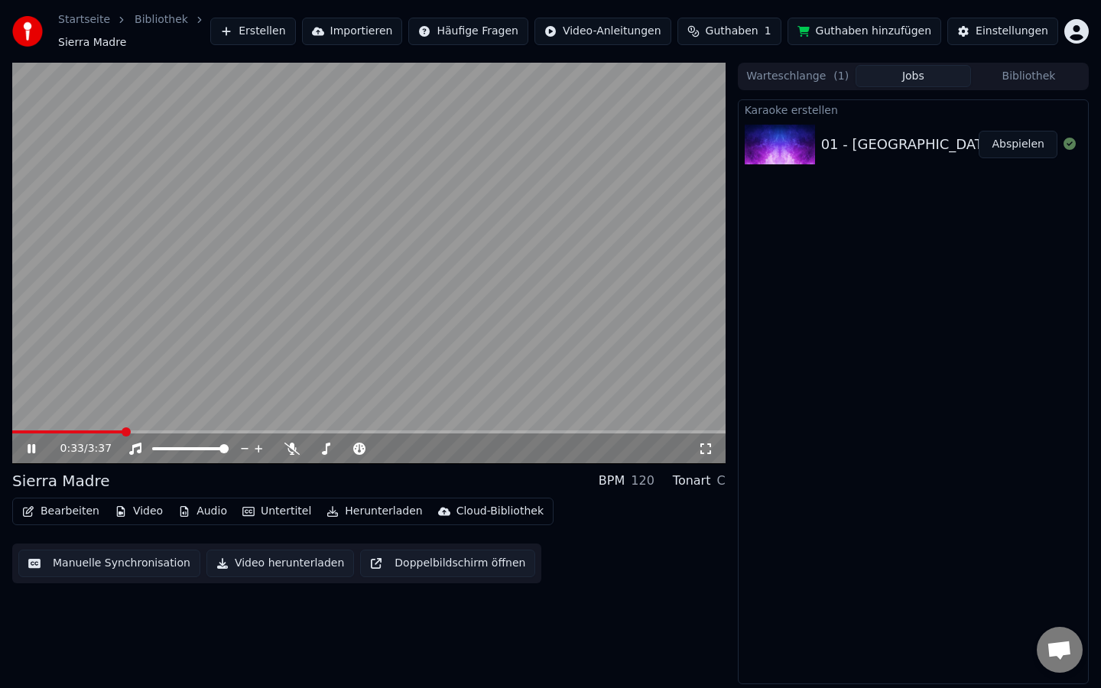
click at [33, 454] on icon at bounding box center [42, 449] width 36 height 12
